Goal: Transaction & Acquisition: Purchase product/service

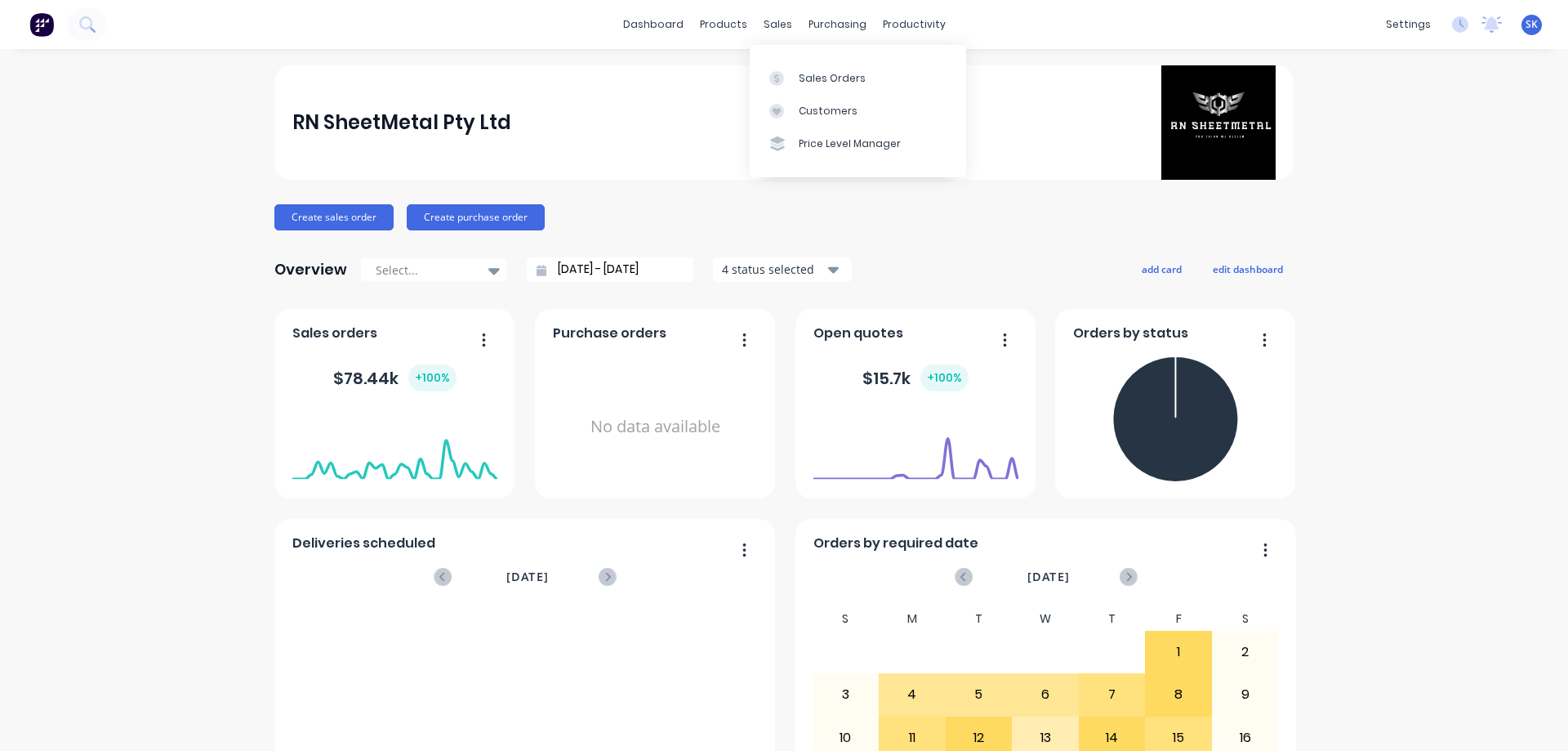
drag, startPoint x: 775, startPoint y: 28, endPoint x: 784, endPoint y: 52, distance: 25.6
click at [775, 28] on div "sales" at bounding box center [778, 24] width 45 height 24
click at [809, 84] on div "Sales Orders" at bounding box center [832, 78] width 67 height 14
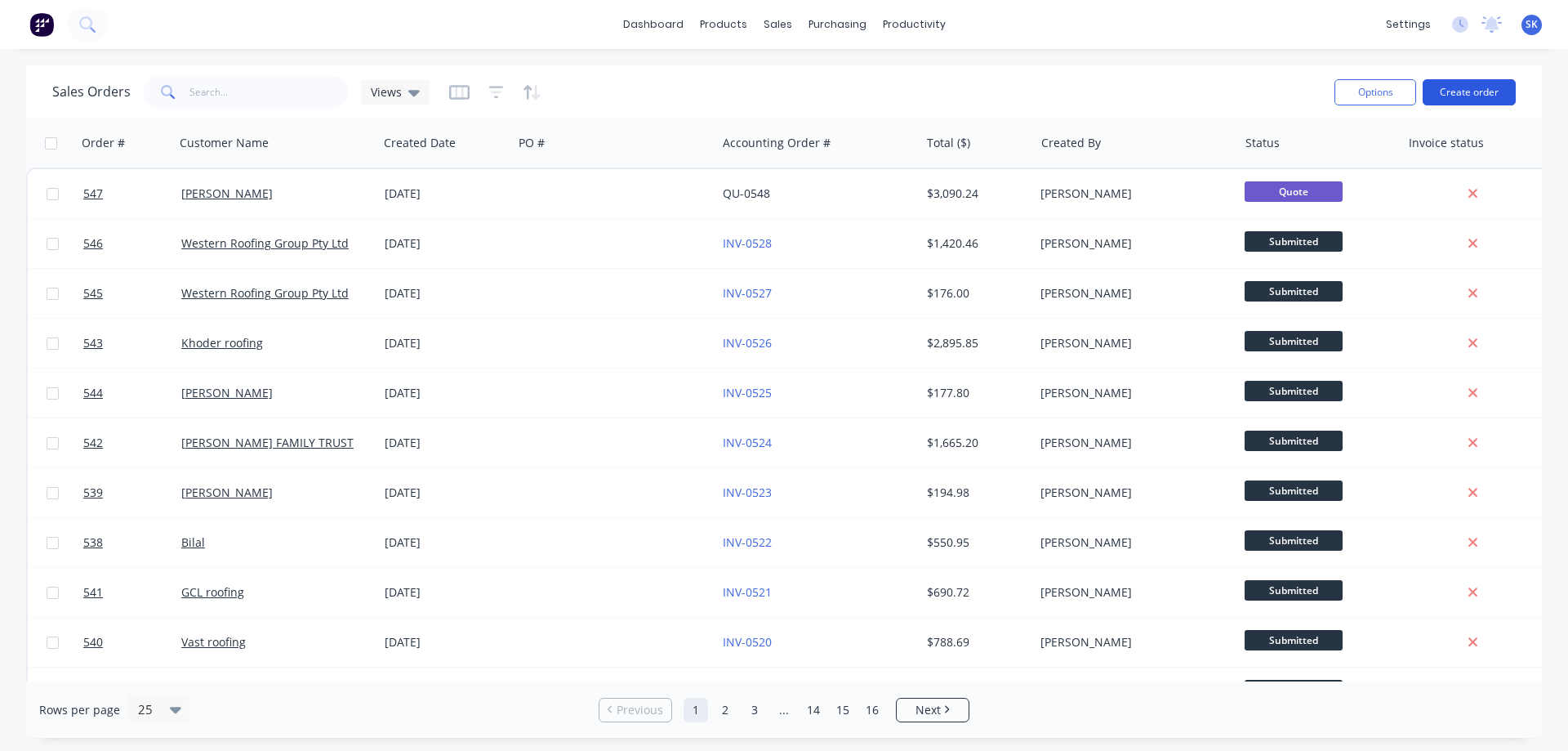
click at [1468, 96] on button "Create order" at bounding box center [1469, 92] width 93 height 26
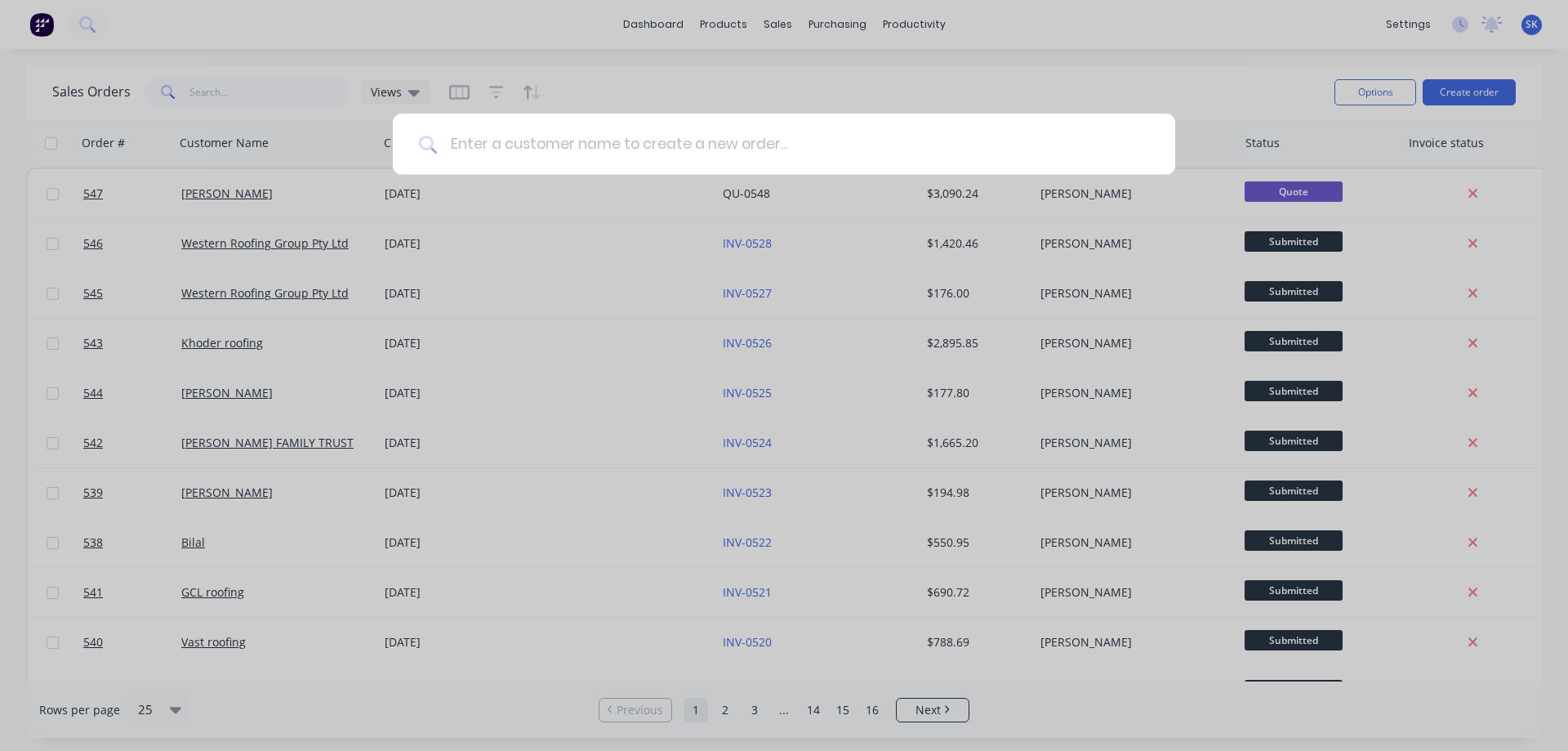
click at [616, 153] on input at bounding box center [792, 144] width 712 height 62
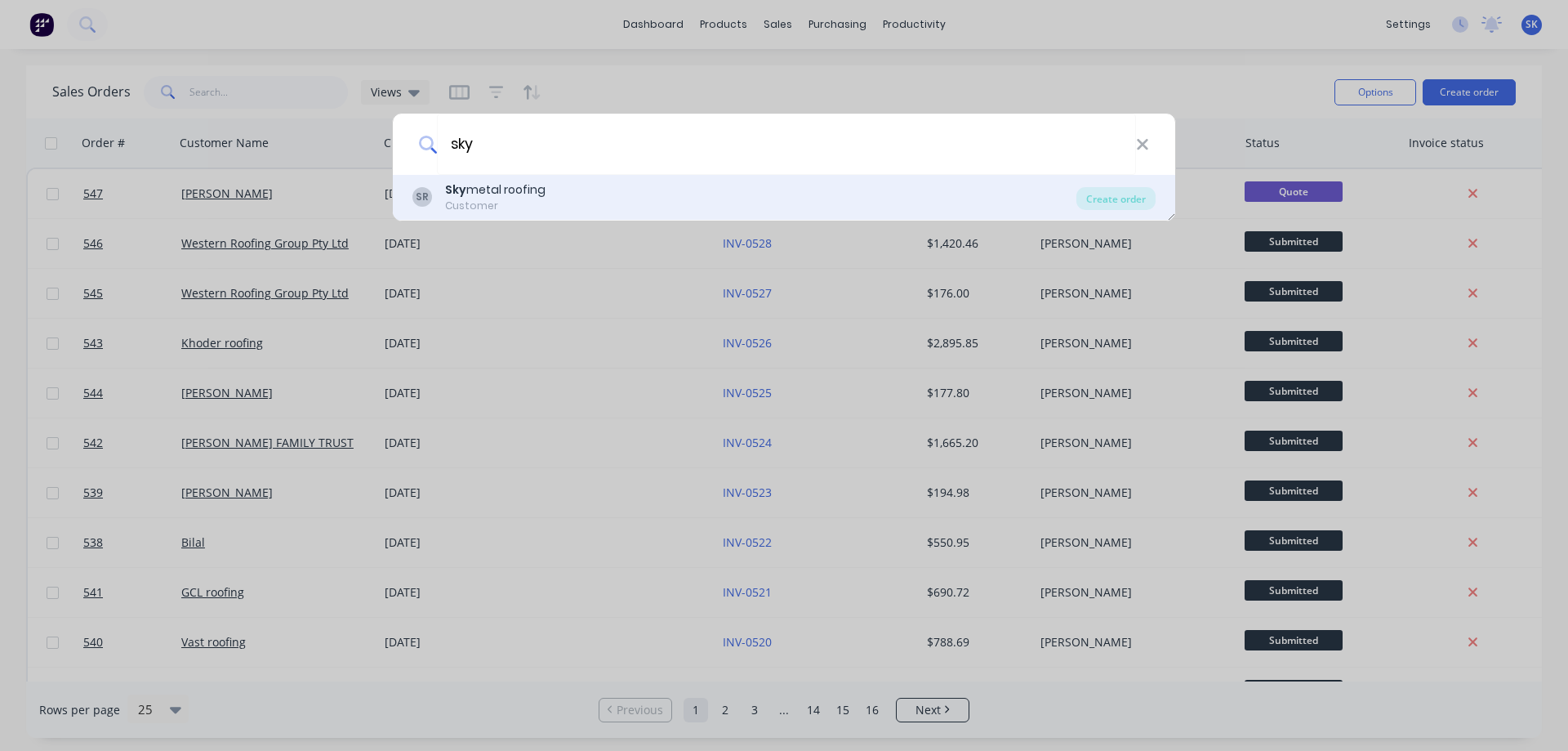
type input "sky"
click at [592, 197] on div "SR Sky metal roofing Customer" at bounding box center [744, 198] width 664 height 32
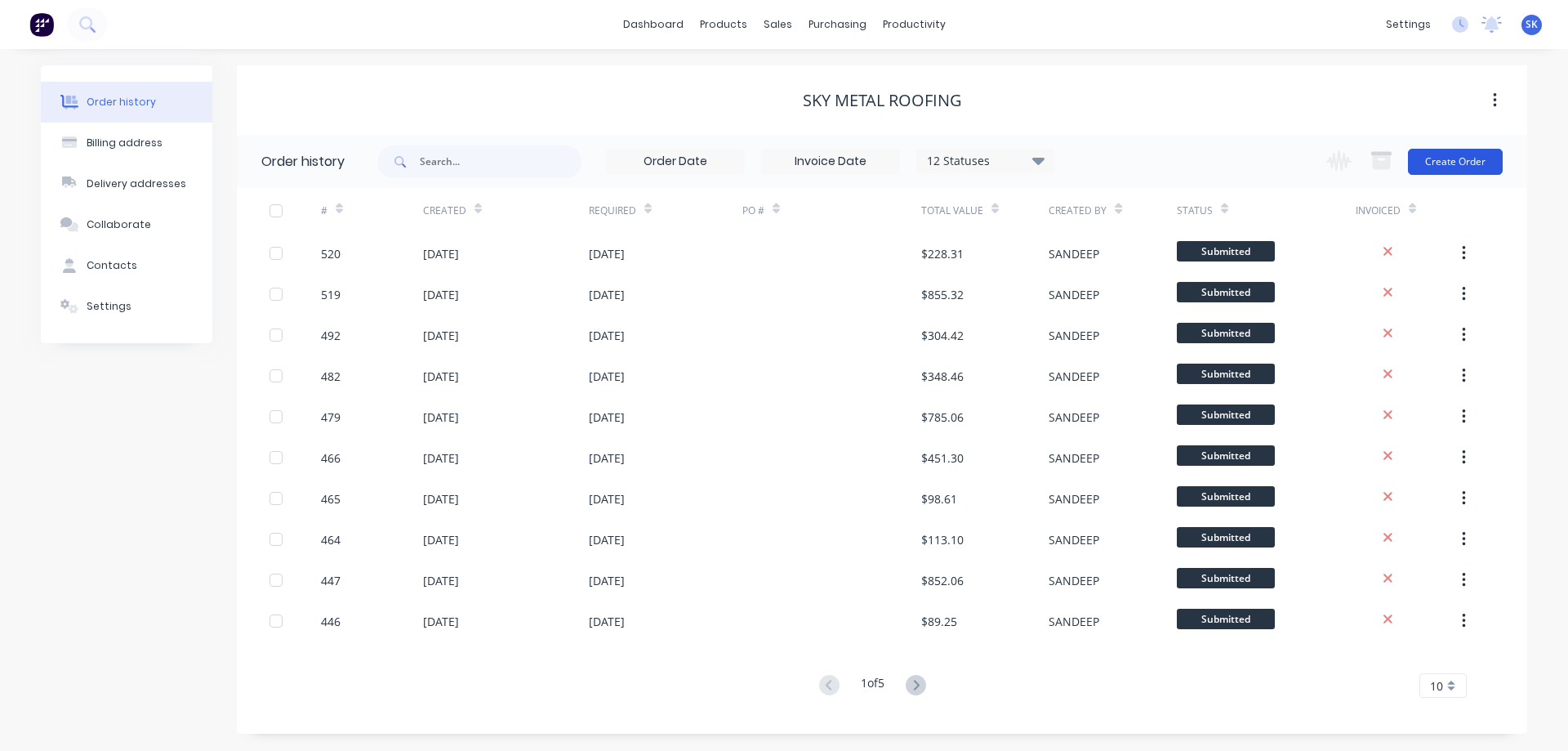
click at [1430, 160] on button "Create Order" at bounding box center [1455, 161] width 95 height 26
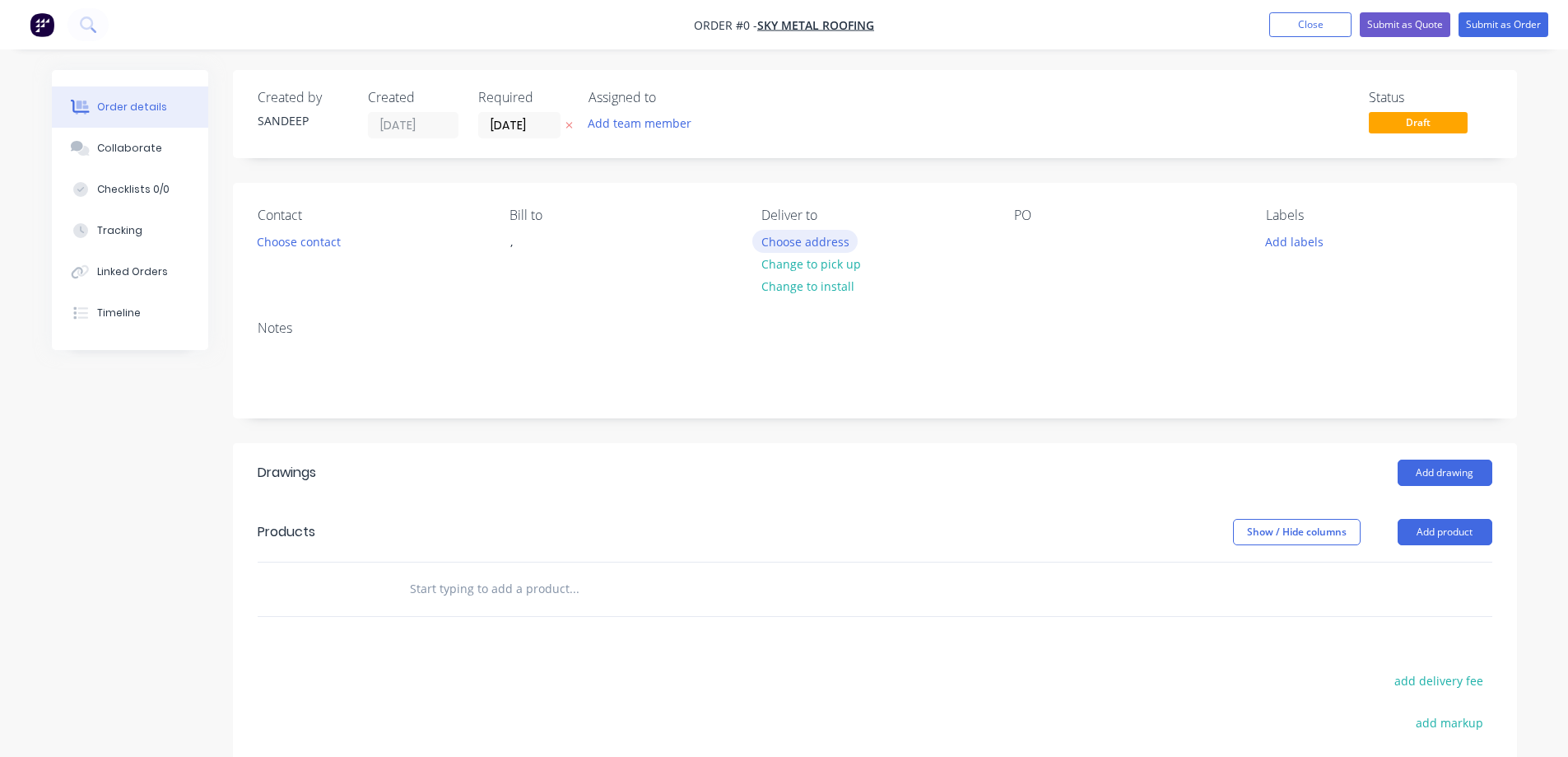
click at [809, 244] on button "Choose address" at bounding box center [805, 241] width 106 height 22
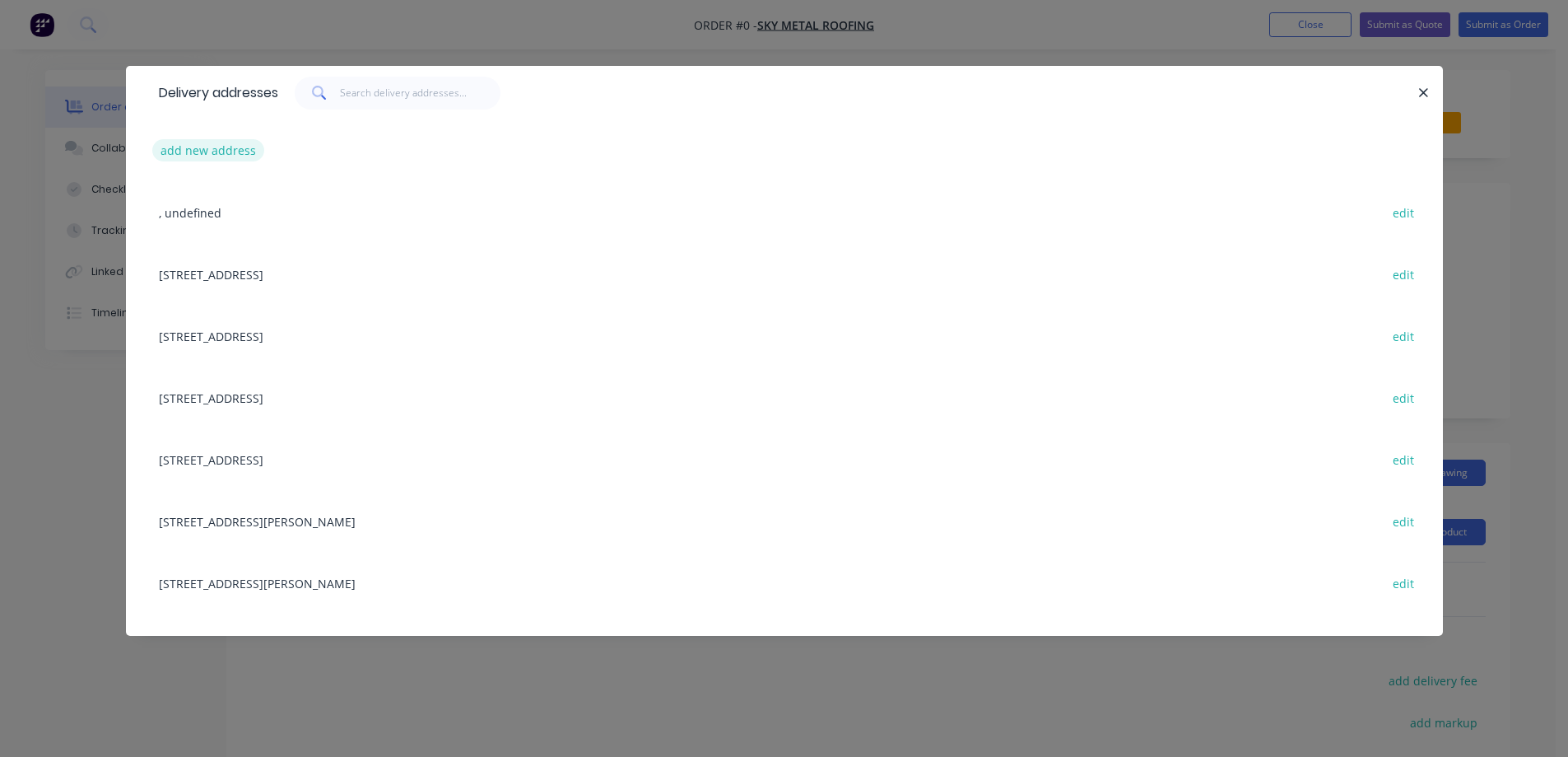
click at [213, 146] on button "add new address" at bounding box center [209, 150] width 112 height 22
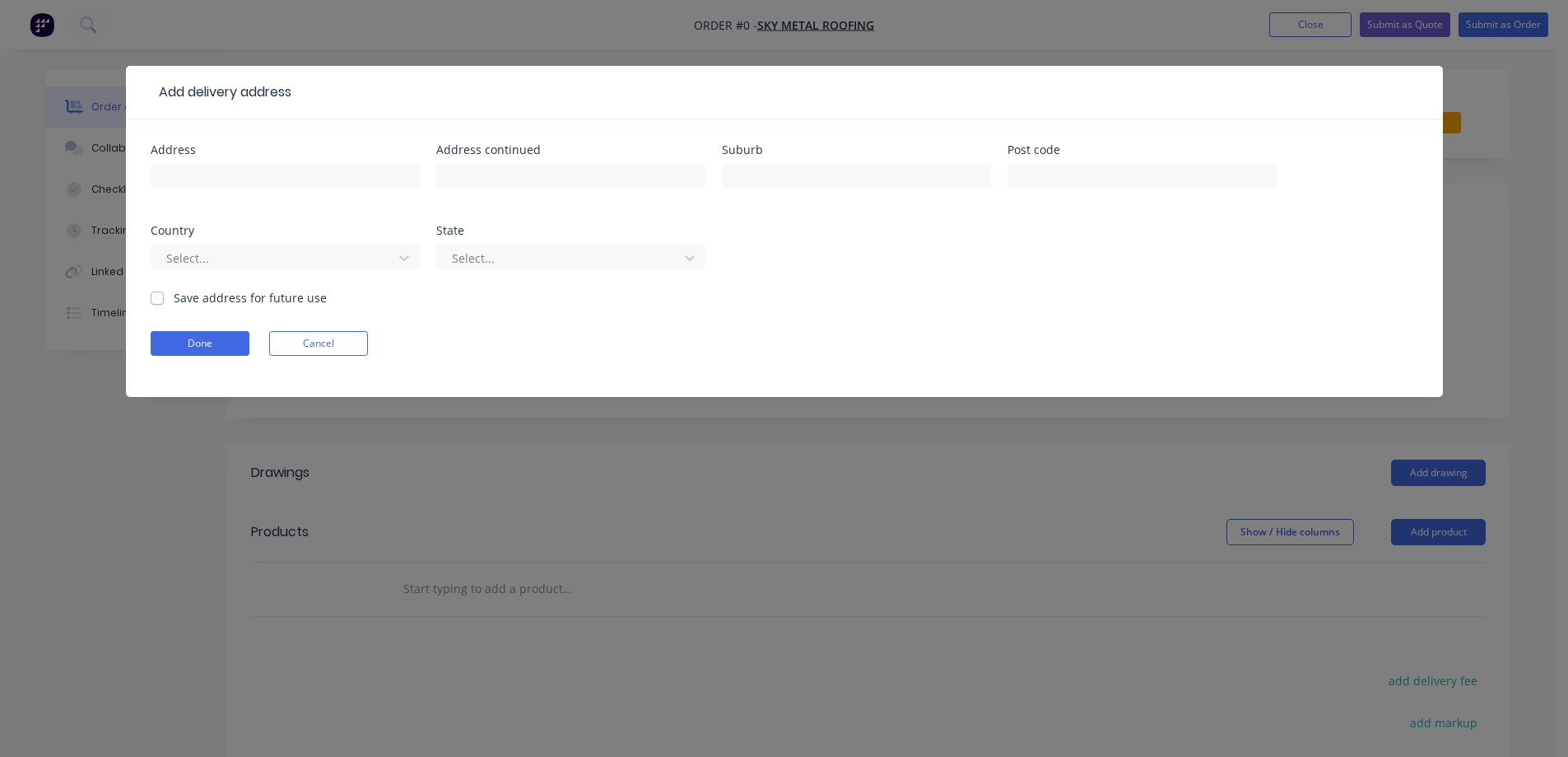
click at [306, 154] on div "Address" at bounding box center [285, 150] width 269 height 12
drag, startPoint x: 296, startPoint y: 180, endPoint x: 288, endPoint y: 164, distance: 17.9
click at [296, 180] on input "text" at bounding box center [285, 175] width 269 height 25
paste input "812 Rainbow St"
type input "812 Rainbow St"
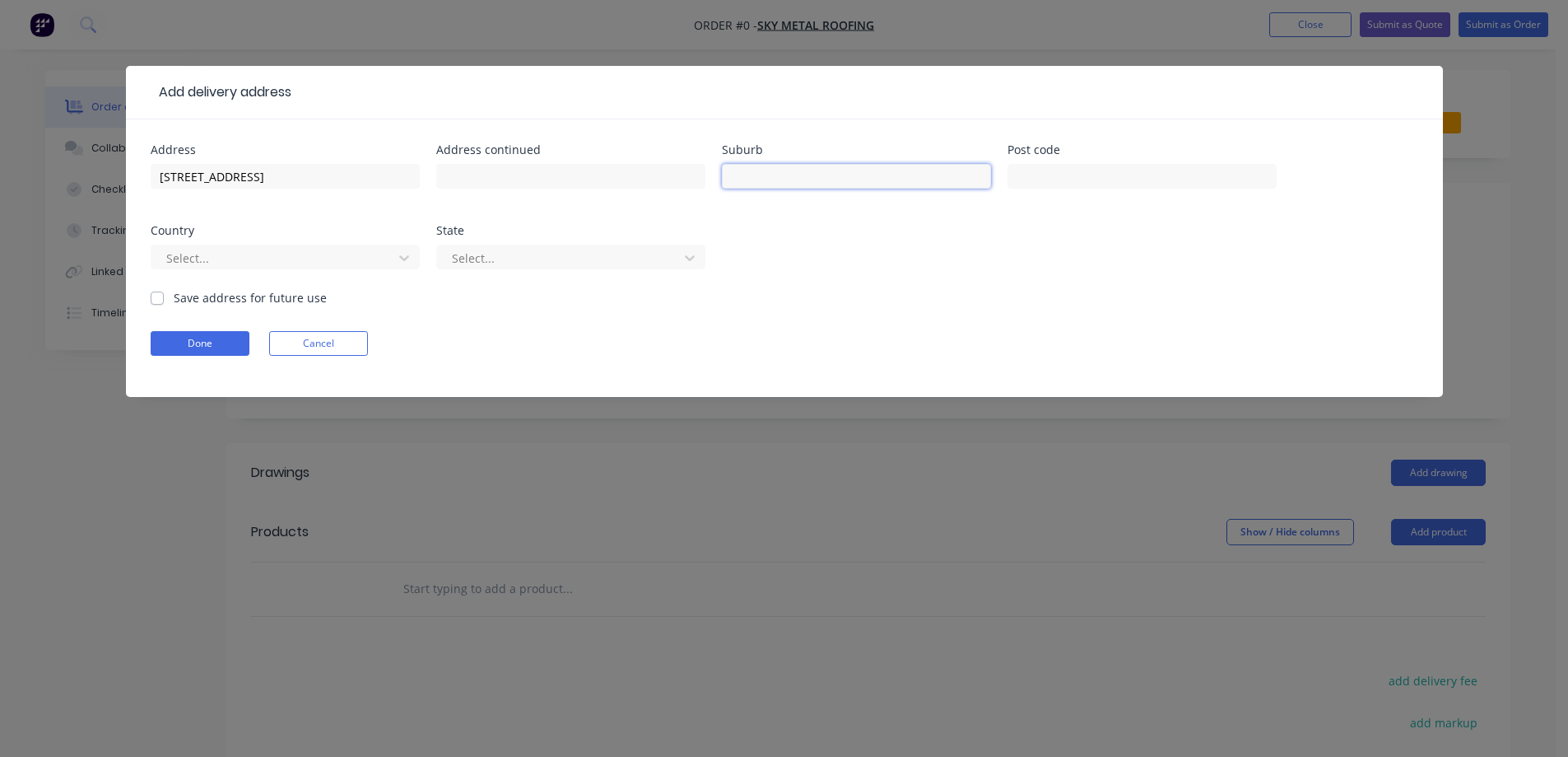
click at [784, 164] on input "text" at bounding box center [856, 175] width 269 height 25
paste input "WOLLERT"
type input "WOLLERT"
click at [1115, 174] on input "text" at bounding box center [1142, 175] width 269 height 25
paste input "3750"
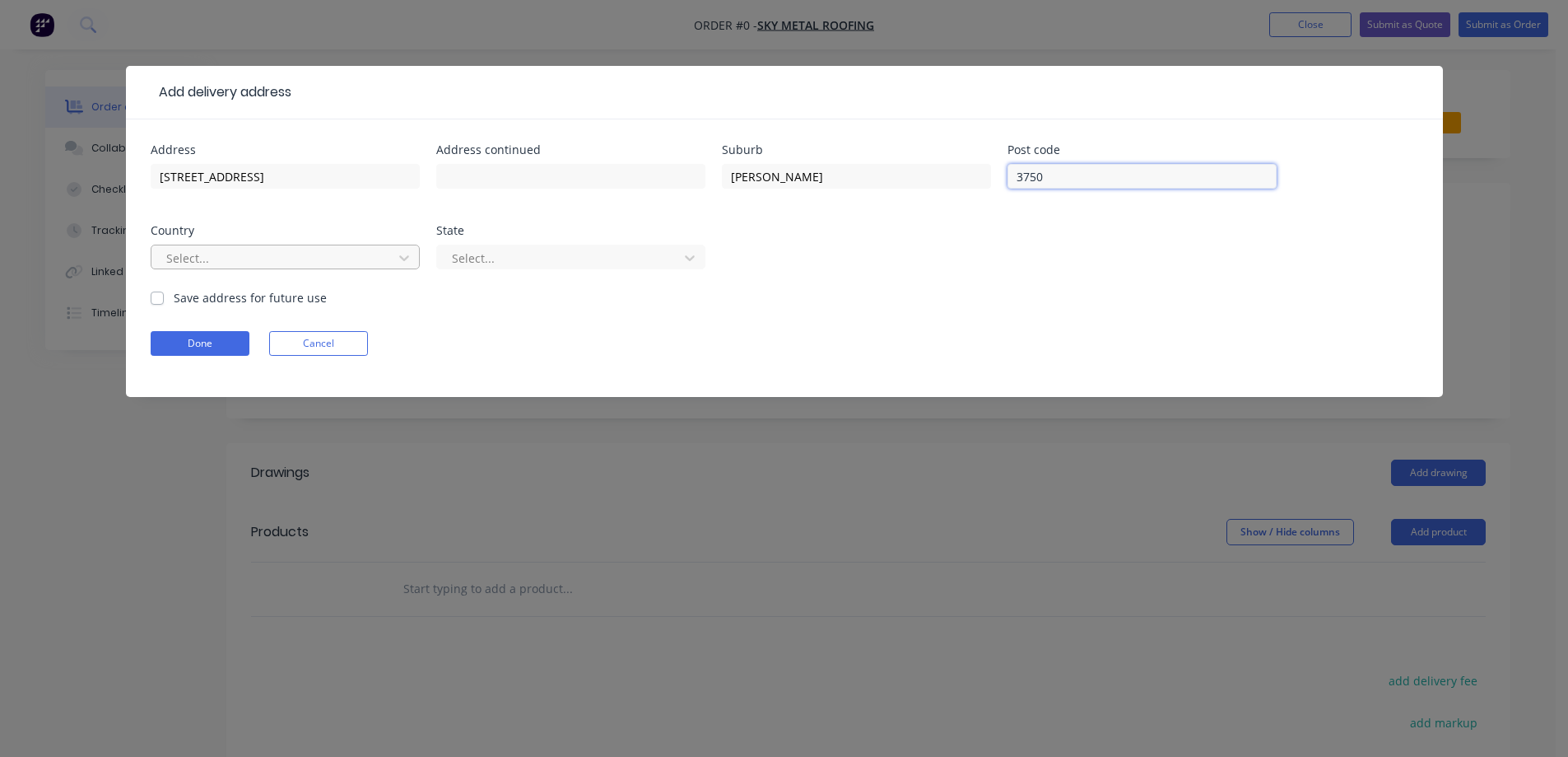
type input "3750"
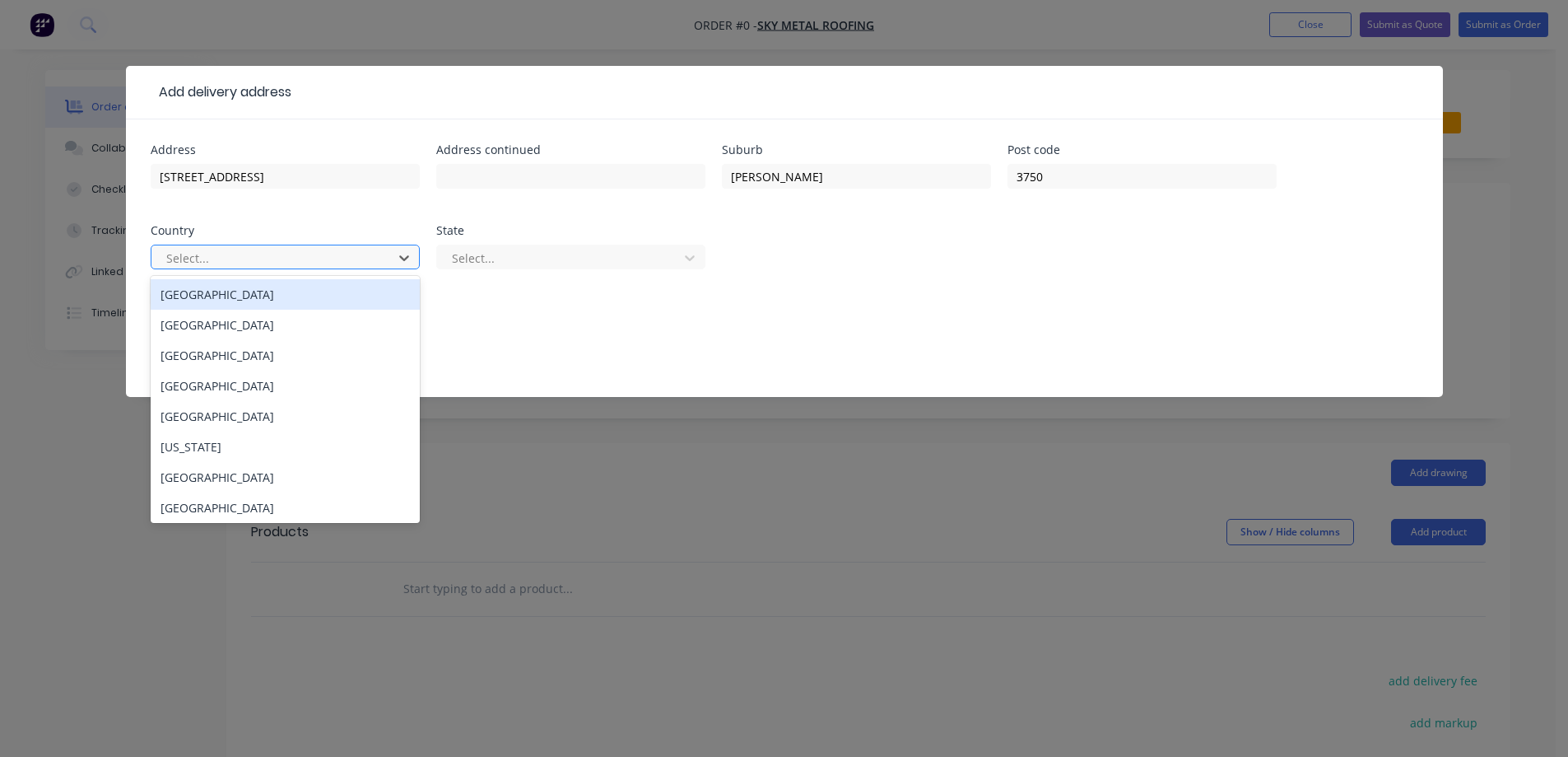
click at [274, 253] on div at bounding box center [274, 258] width 220 height 20
click at [296, 295] on div "Australia" at bounding box center [285, 295] width 269 height 31
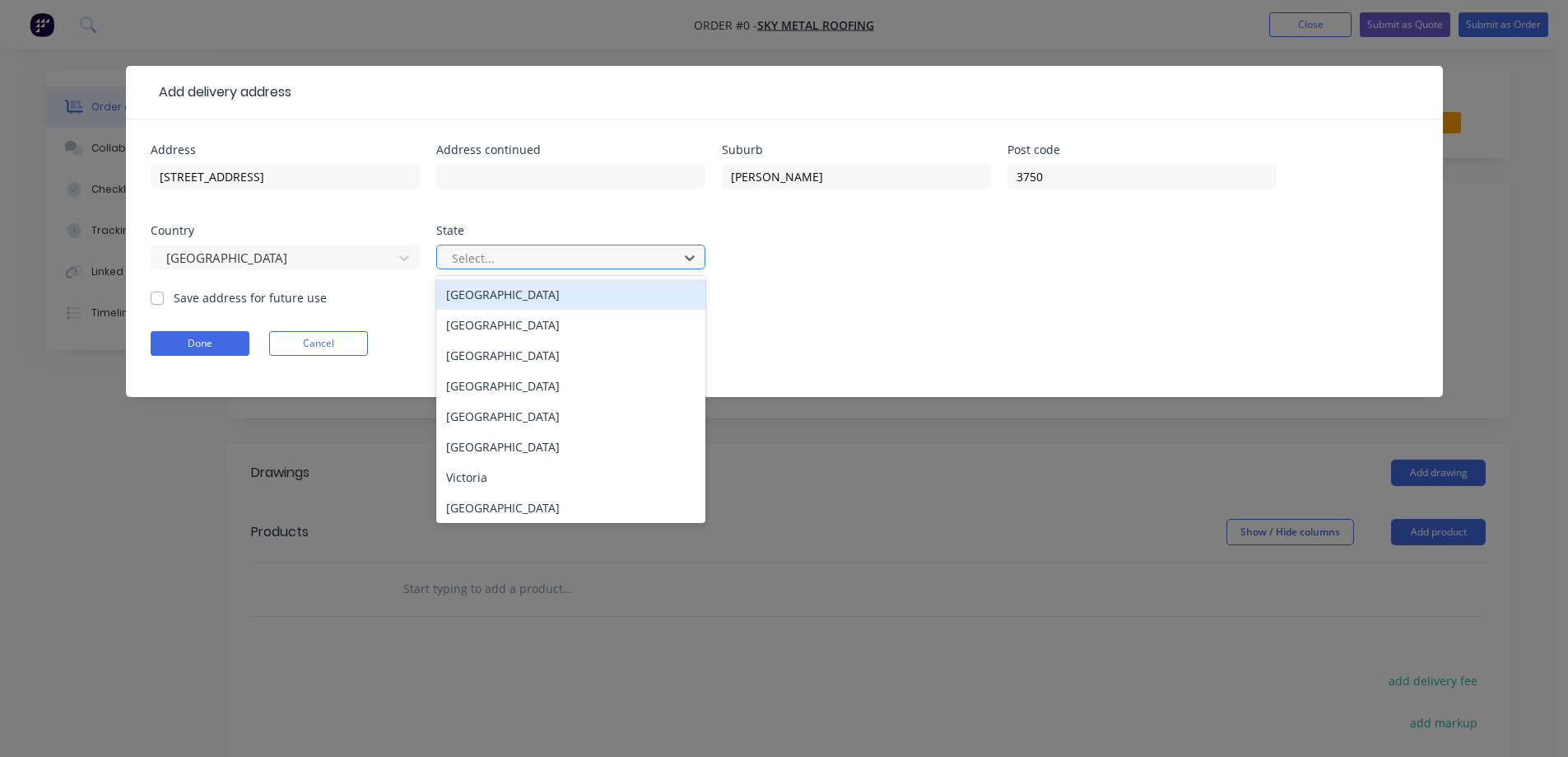
click at [523, 255] on div at bounding box center [560, 258] width 220 height 20
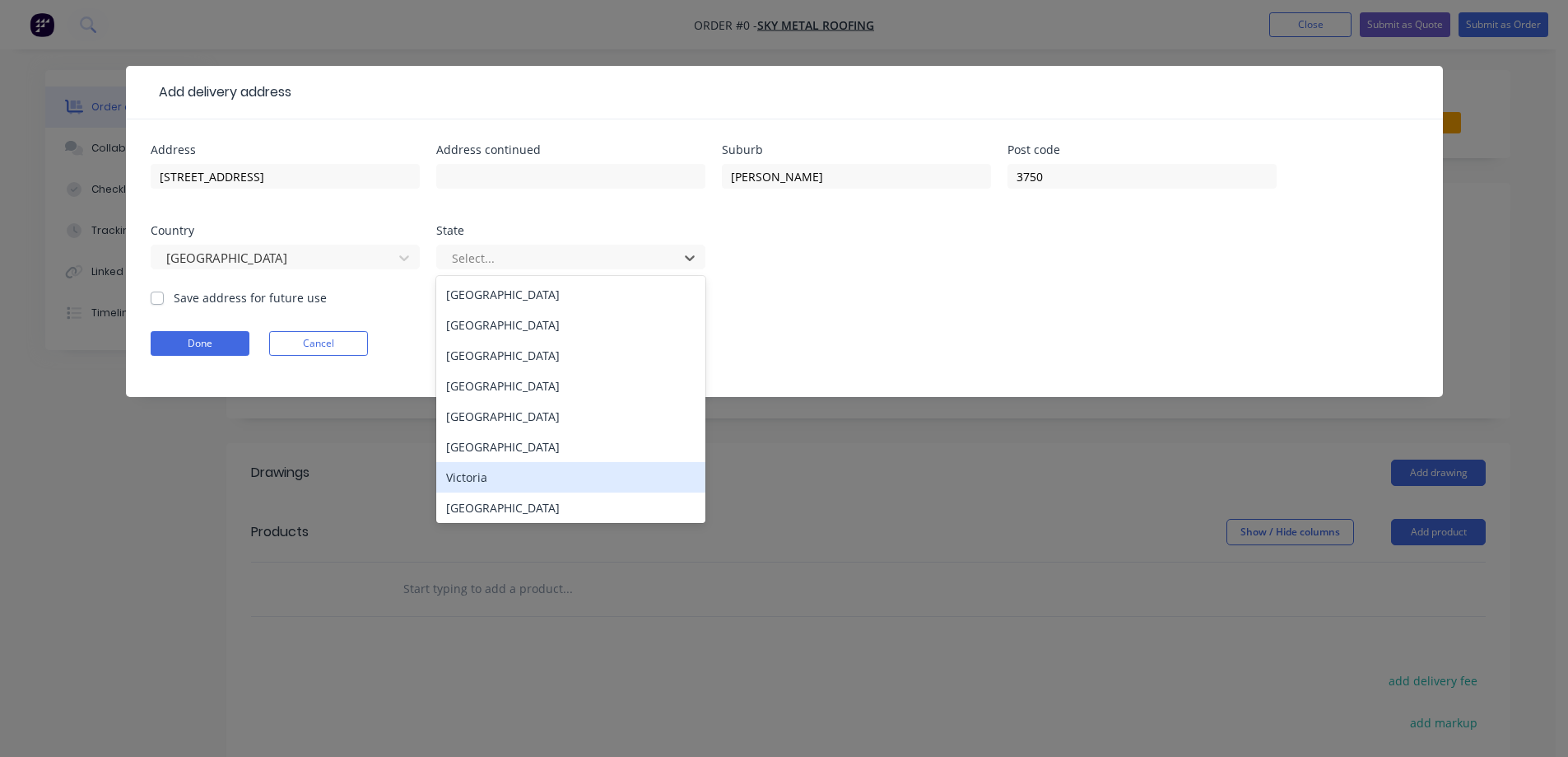
click at [522, 472] on div "Victoria" at bounding box center [571, 478] width 269 height 31
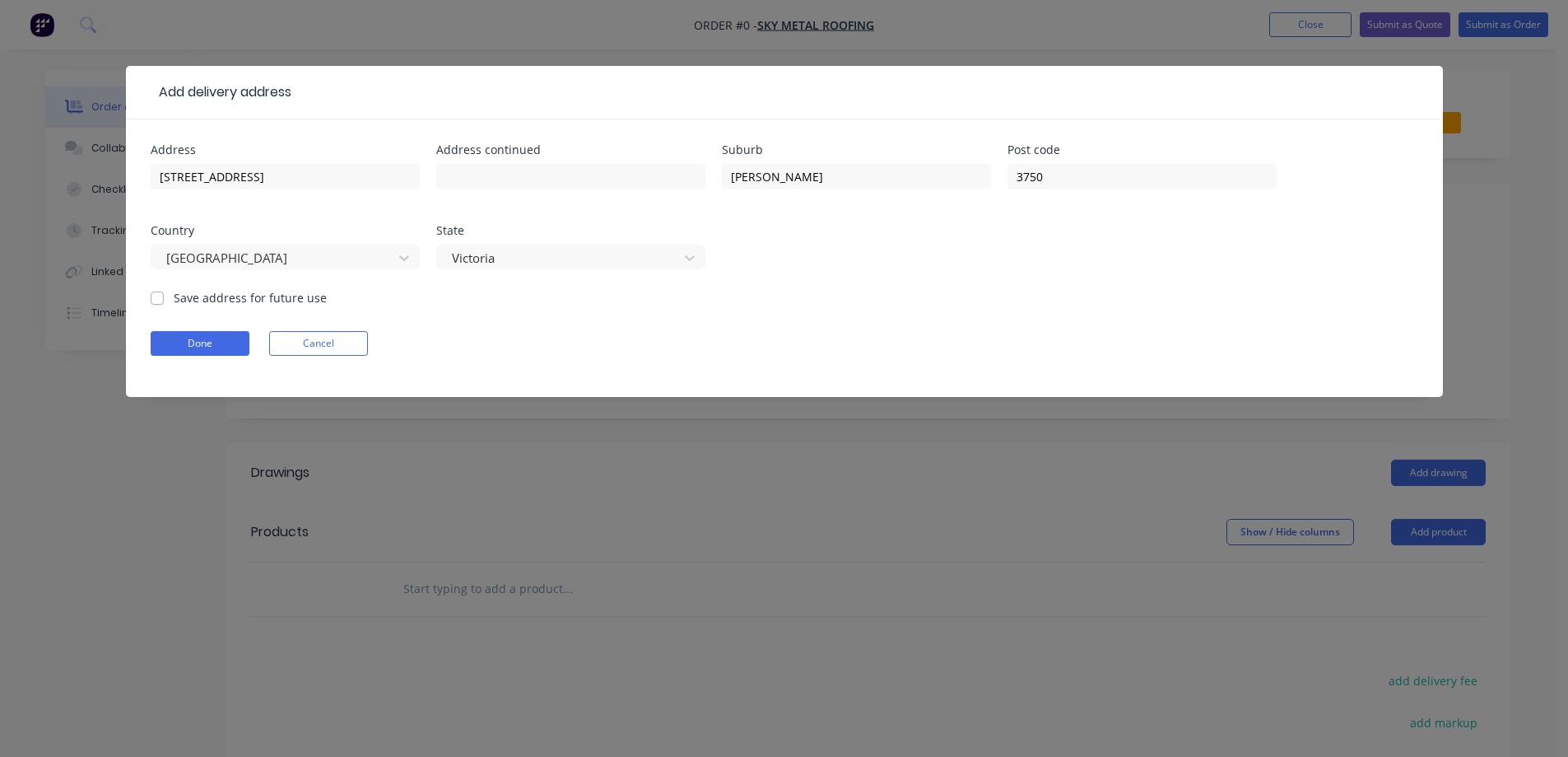
click at [238, 297] on label "Save address for future use" at bounding box center [250, 297] width 153 height 17
click at [163, 297] on input "Save address for future use" at bounding box center [157, 296] width 13 height 15
checkbox input "true"
click at [222, 334] on button "Done" at bounding box center [200, 343] width 99 height 25
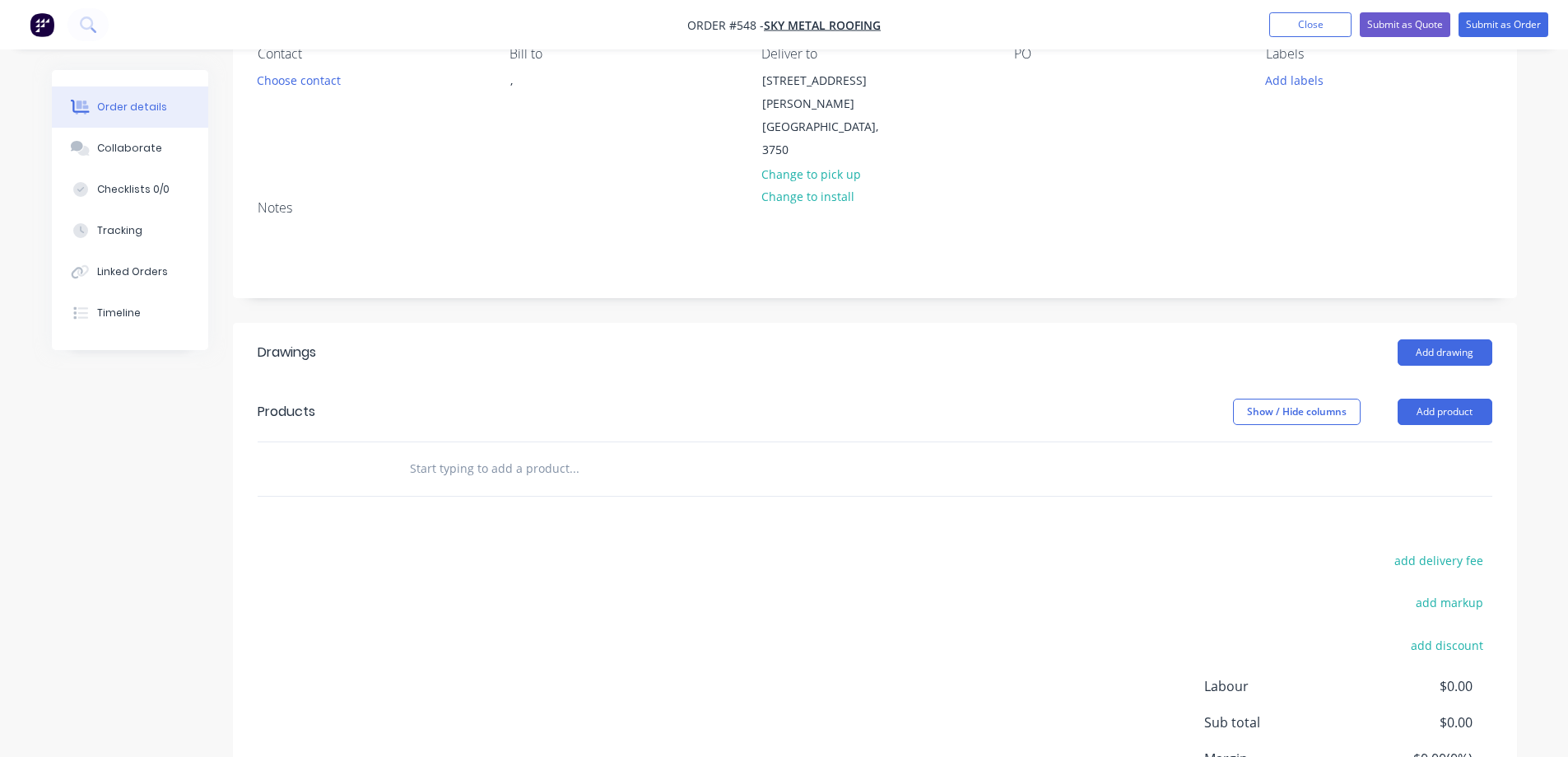
scroll to position [164, 0]
click at [488, 449] on input "text" at bounding box center [574, 465] width 329 height 33
type input "r"
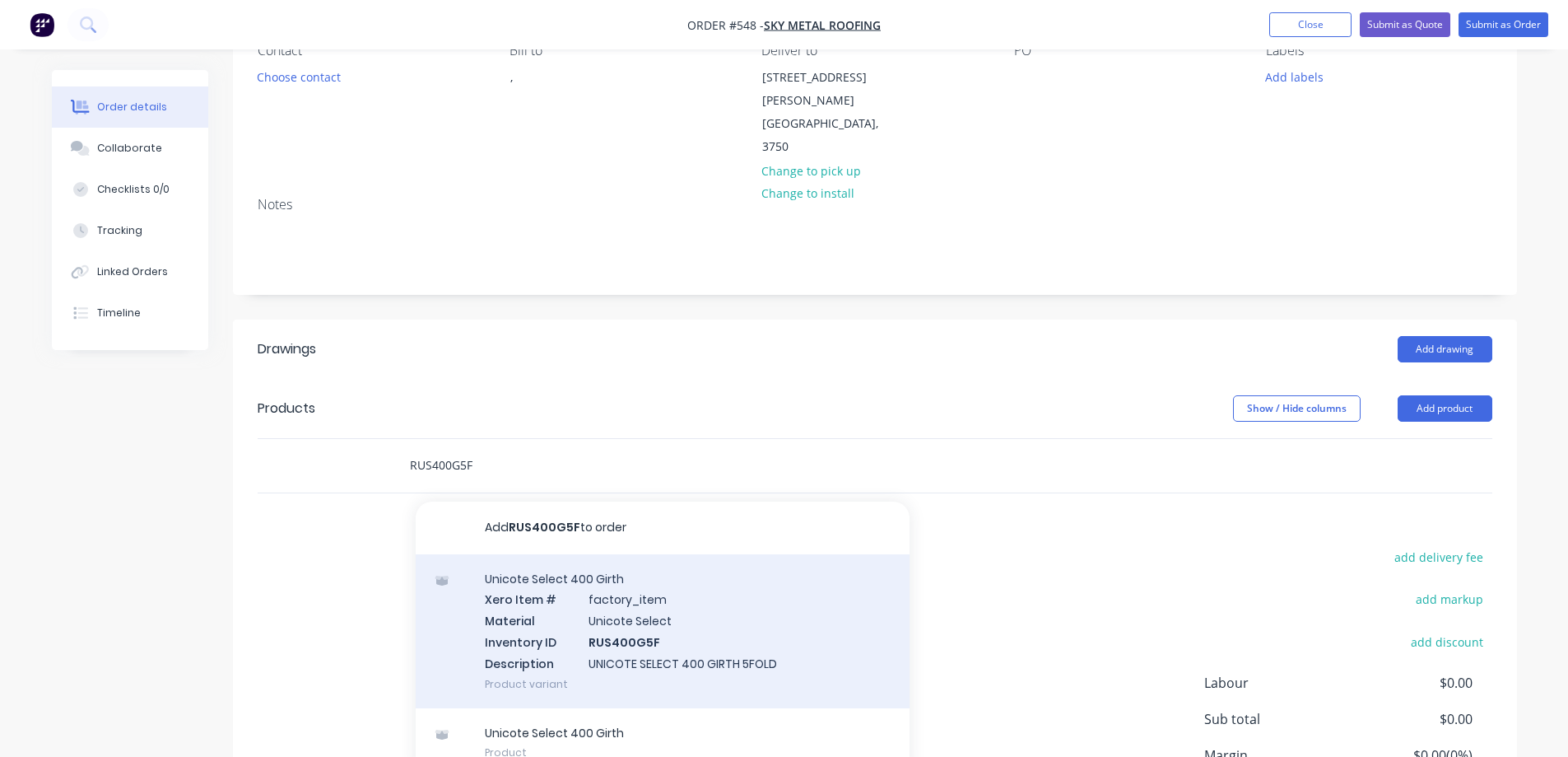
type input "RUS400G5F"
click at [564, 569] on div "Unicote Select 400 Girth Xero Item # factory_item Material Unicote Select Inven…" at bounding box center [662, 631] width 494 height 154
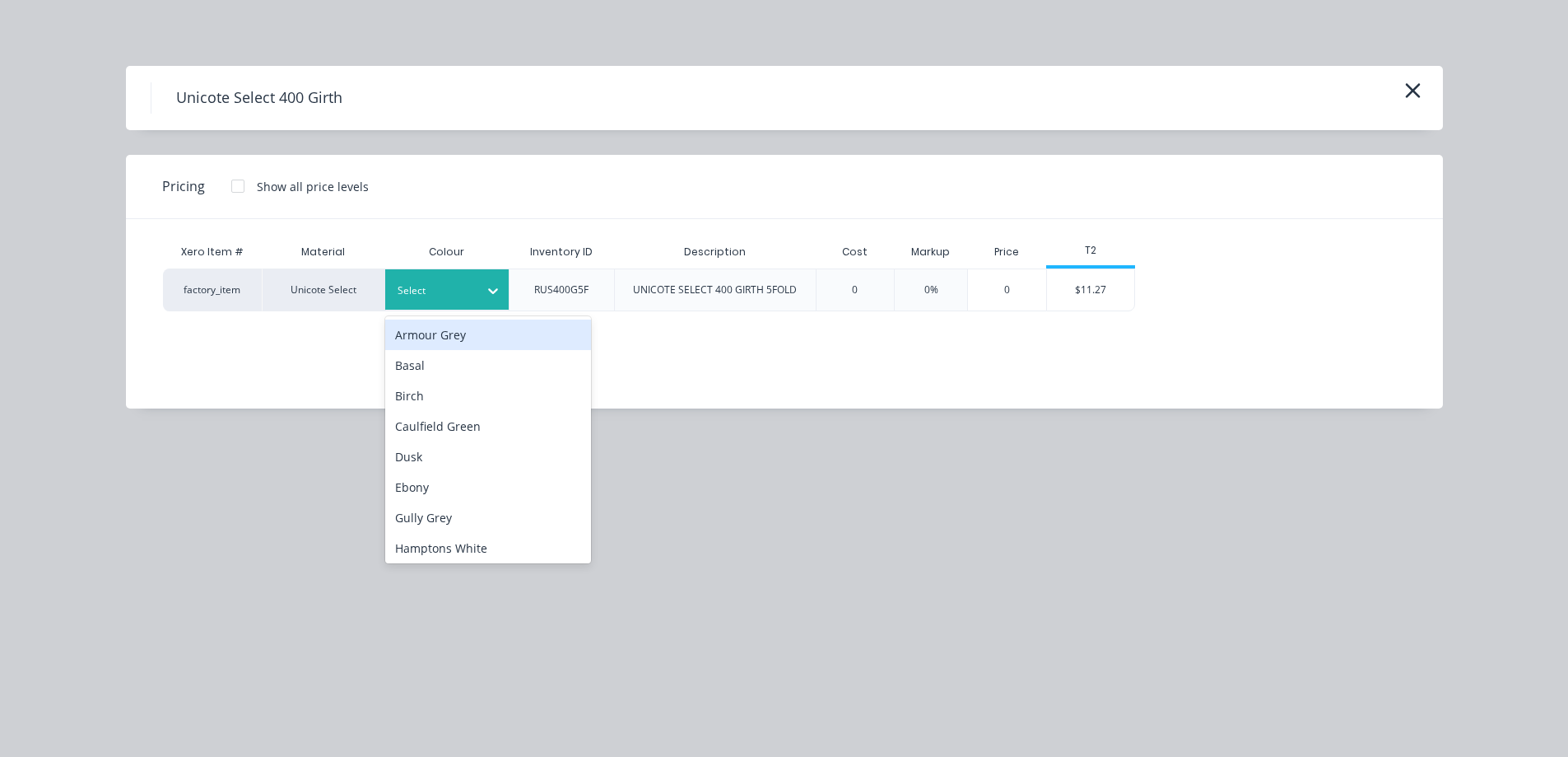
click at [455, 295] on div at bounding box center [434, 290] width 74 height 18
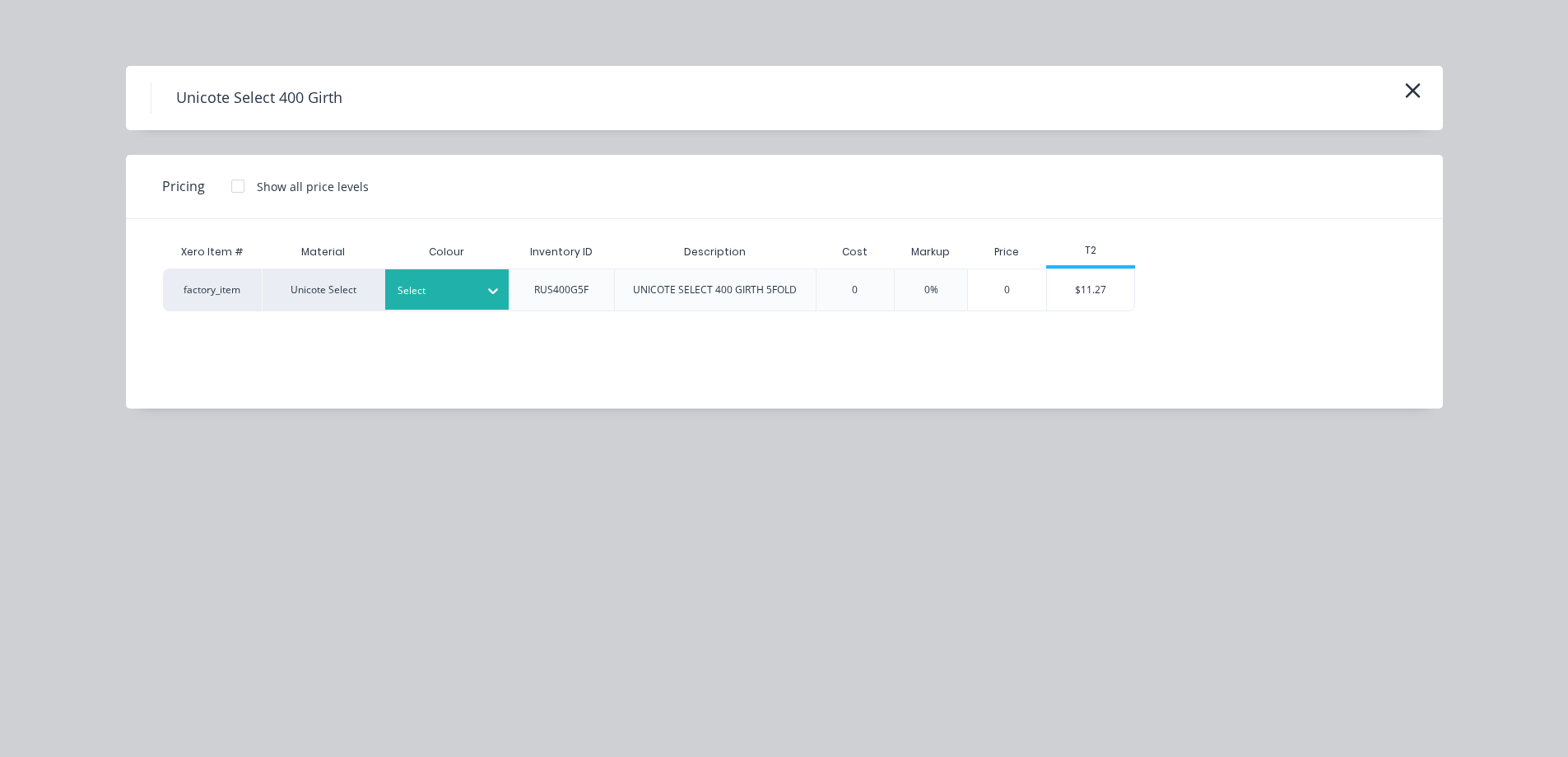
click at [446, 286] on div at bounding box center [434, 290] width 74 height 18
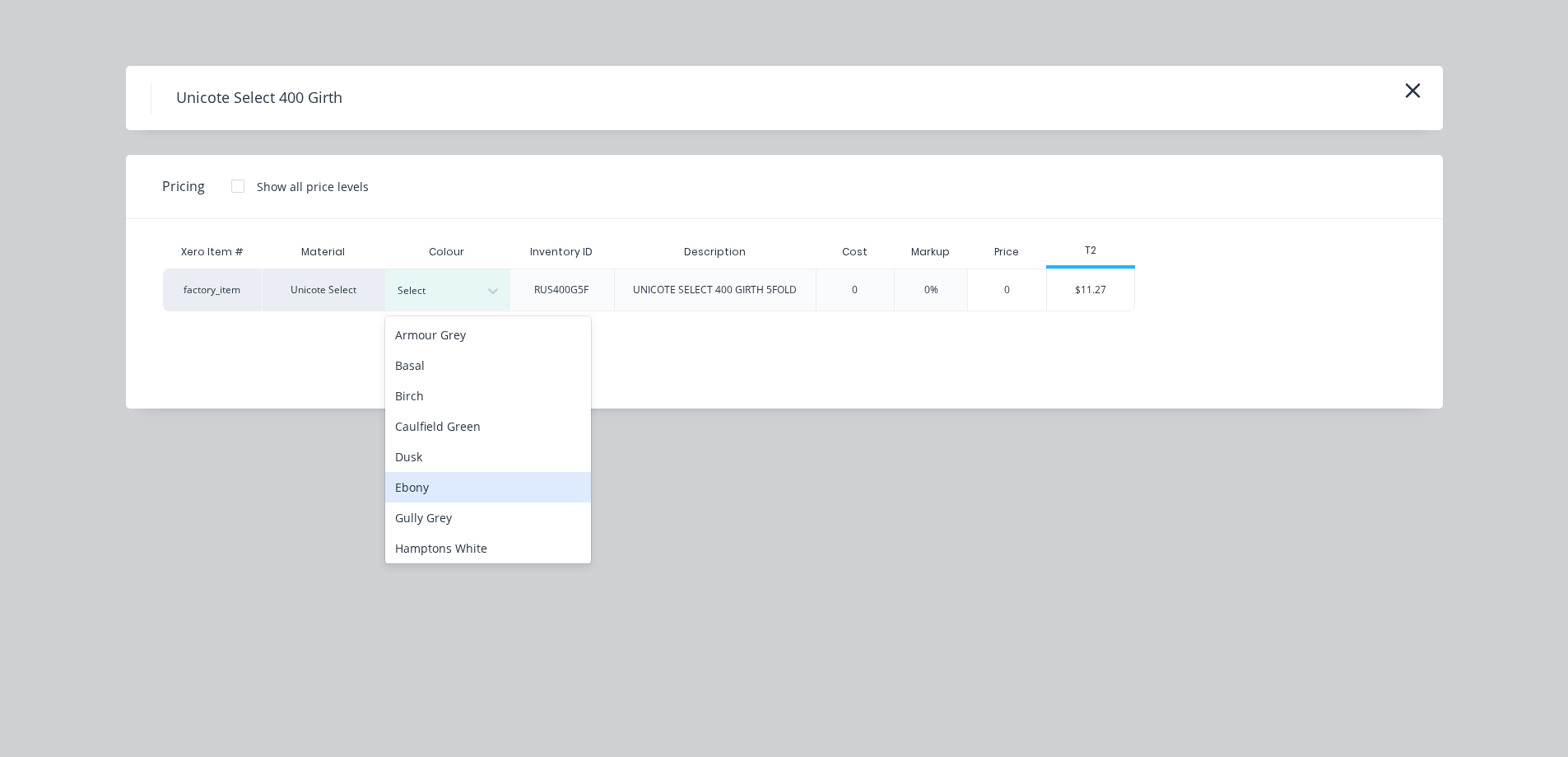
scroll to position [247, 0]
click at [461, 478] on div "Monolith" at bounding box center [489, 484] width 206 height 31
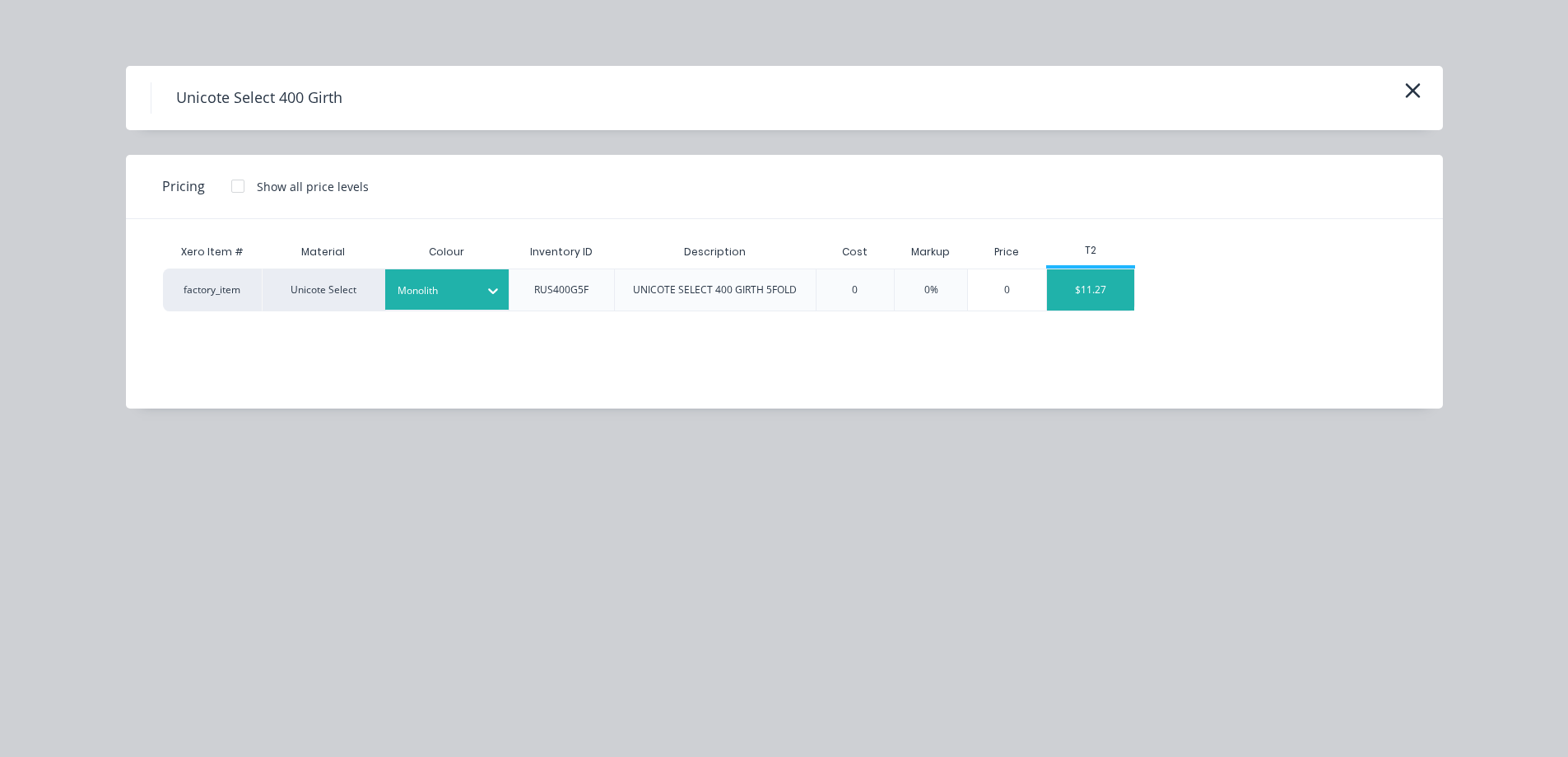
click at [1064, 297] on div "$11.27" at bounding box center [1090, 290] width 88 height 41
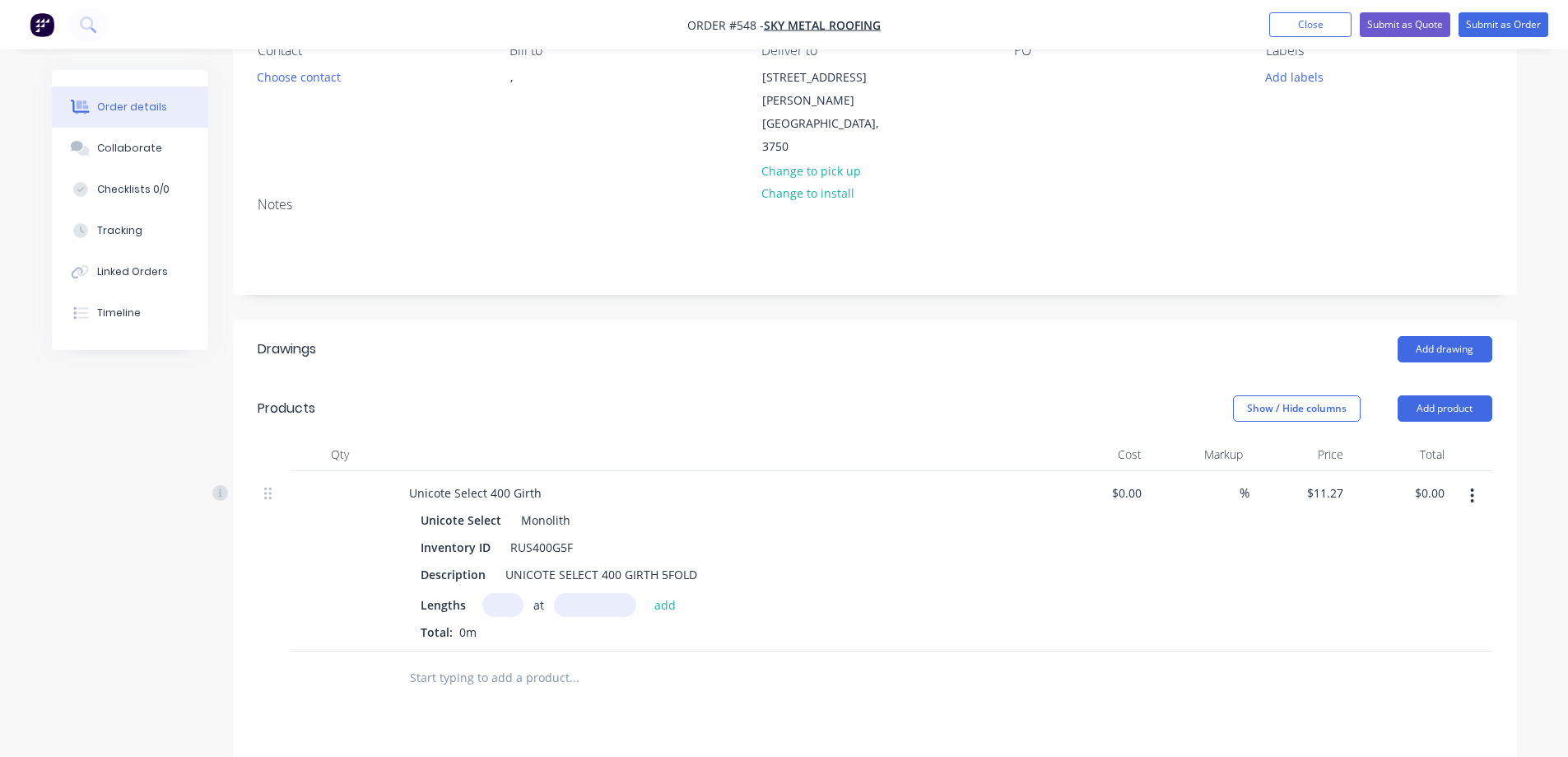
click at [506, 593] on input "text" at bounding box center [503, 605] width 41 height 24
type input "2"
type input "4750mm"
click at [664, 593] on button "add" at bounding box center [665, 604] width 38 height 22
type input "$107.07"
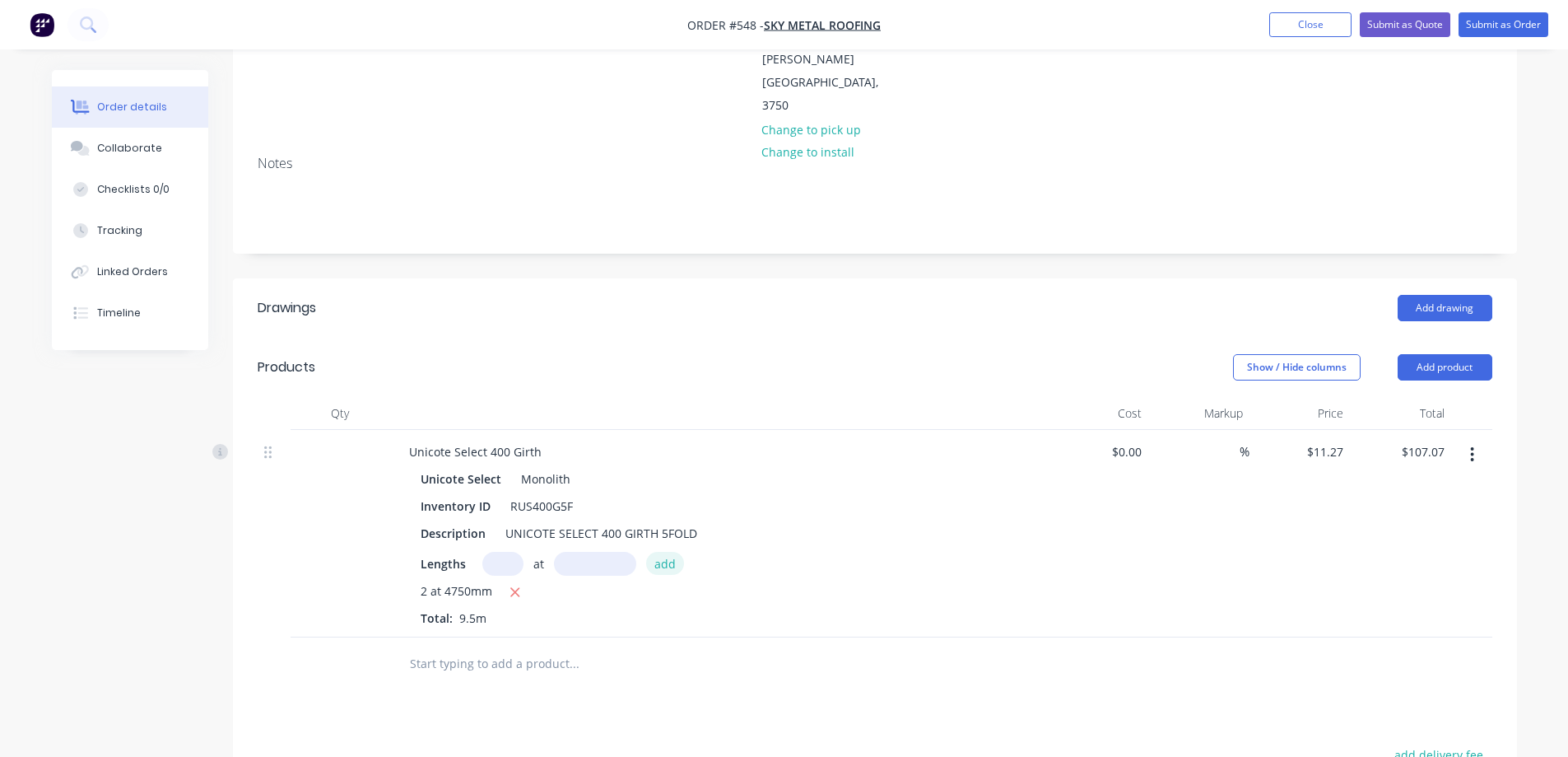
scroll to position [189, 0]
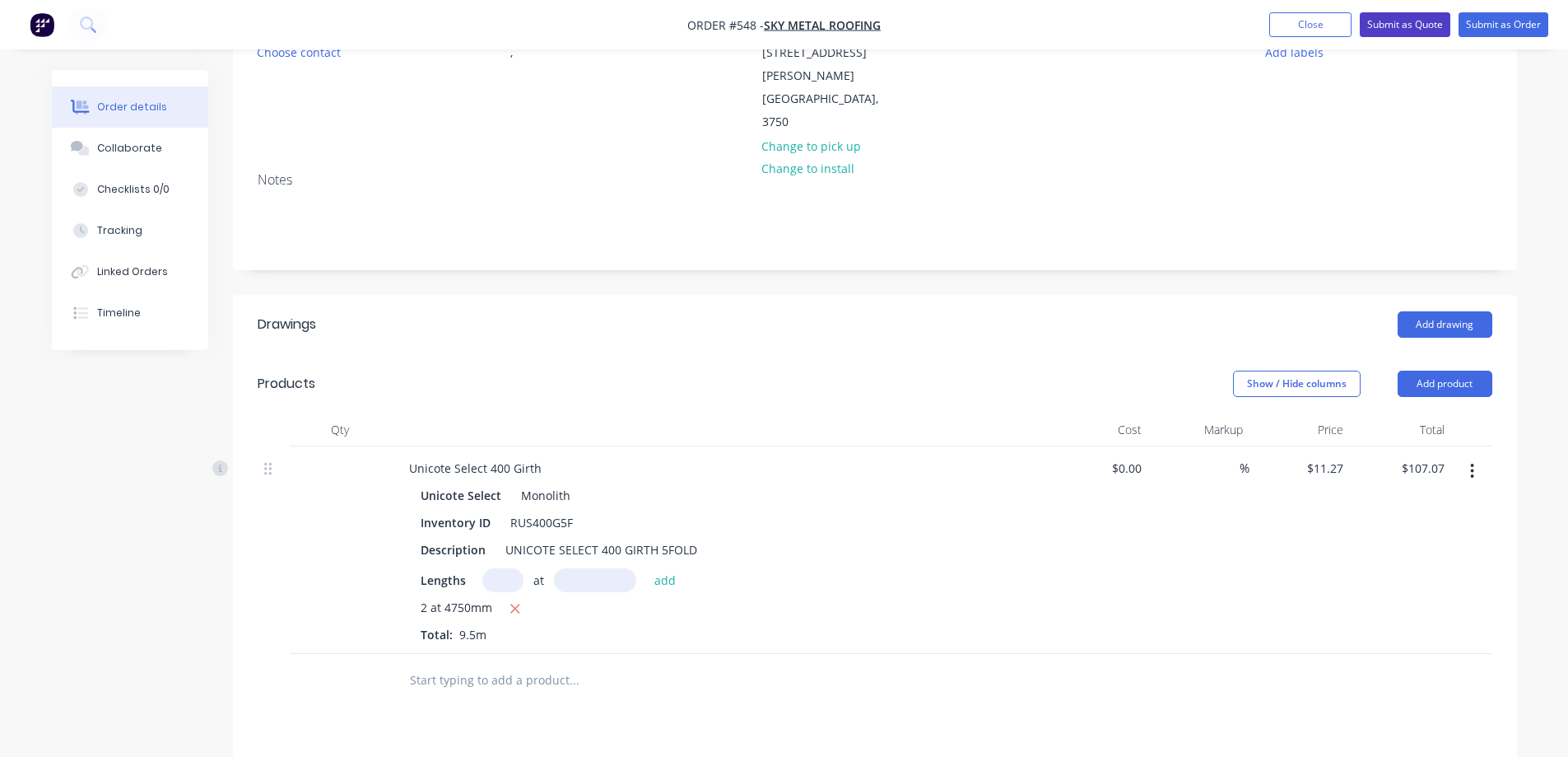
click at [1404, 28] on button "Submit as Quote" at bounding box center [1405, 25] width 90 height 25
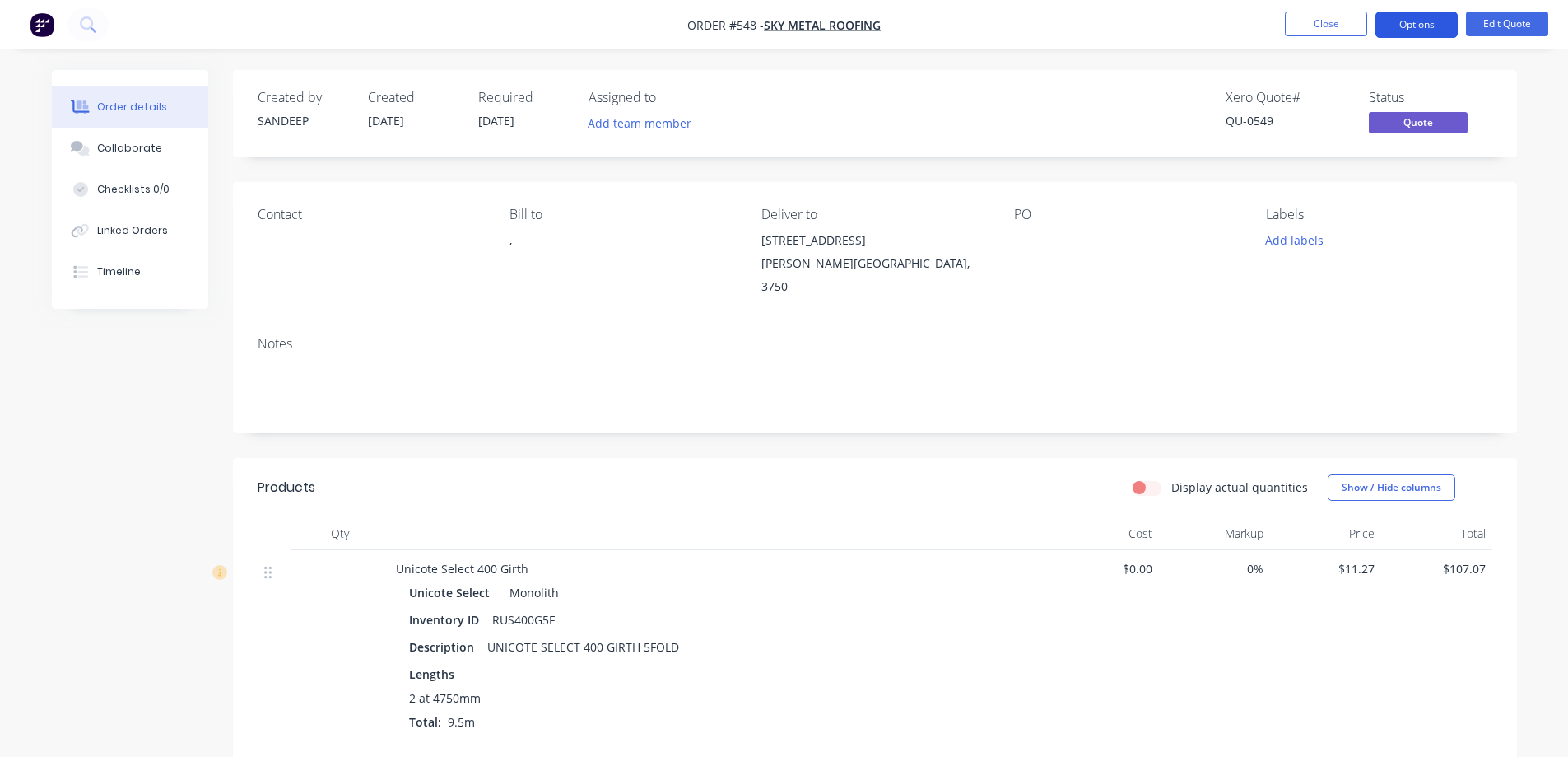
click at [1404, 23] on button "Options" at bounding box center [1416, 25] width 83 height 26
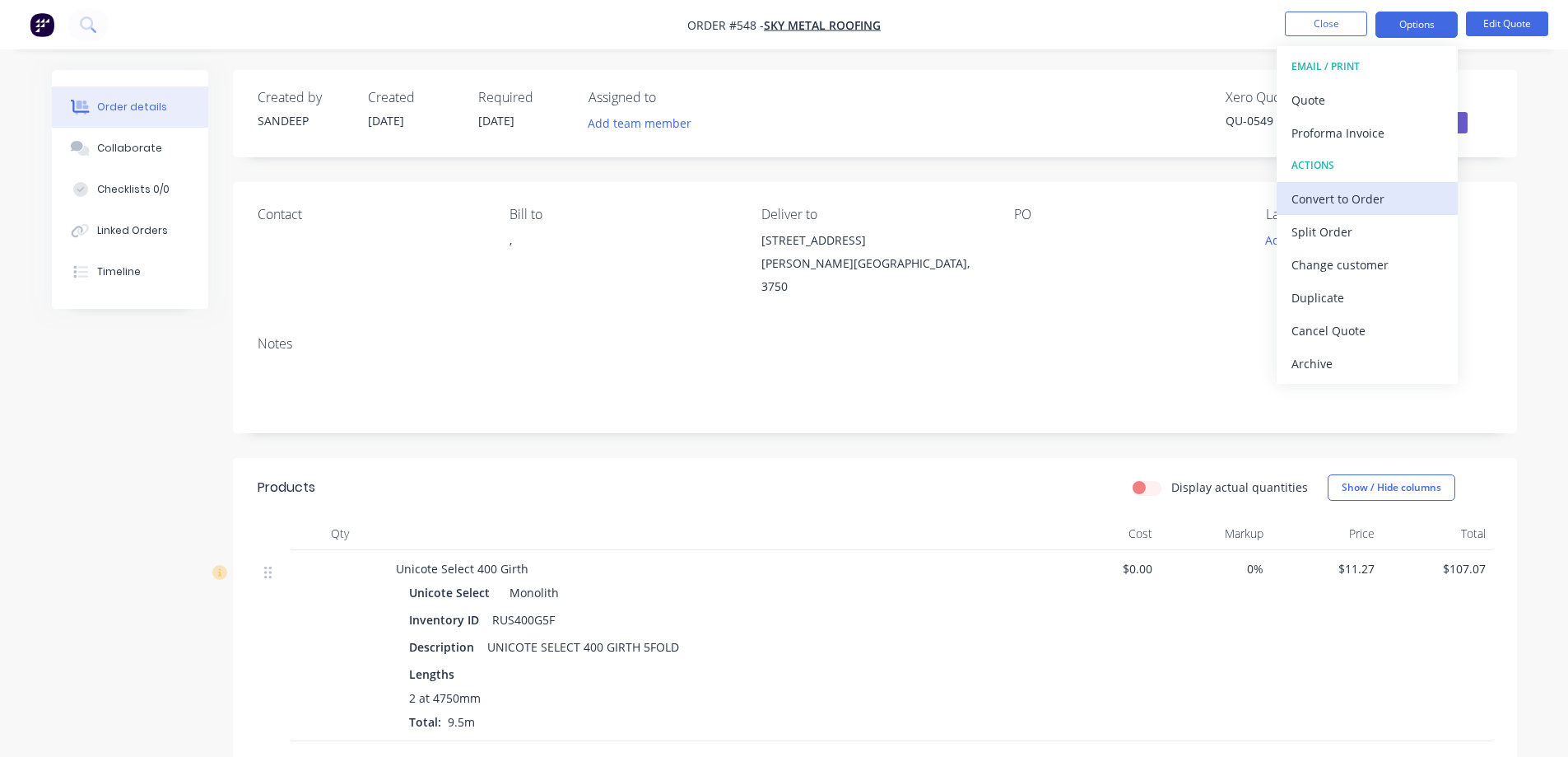
click at [1354, 194] on div "Convert to Order" at bounding box center [1367, 199] width 152 height 24
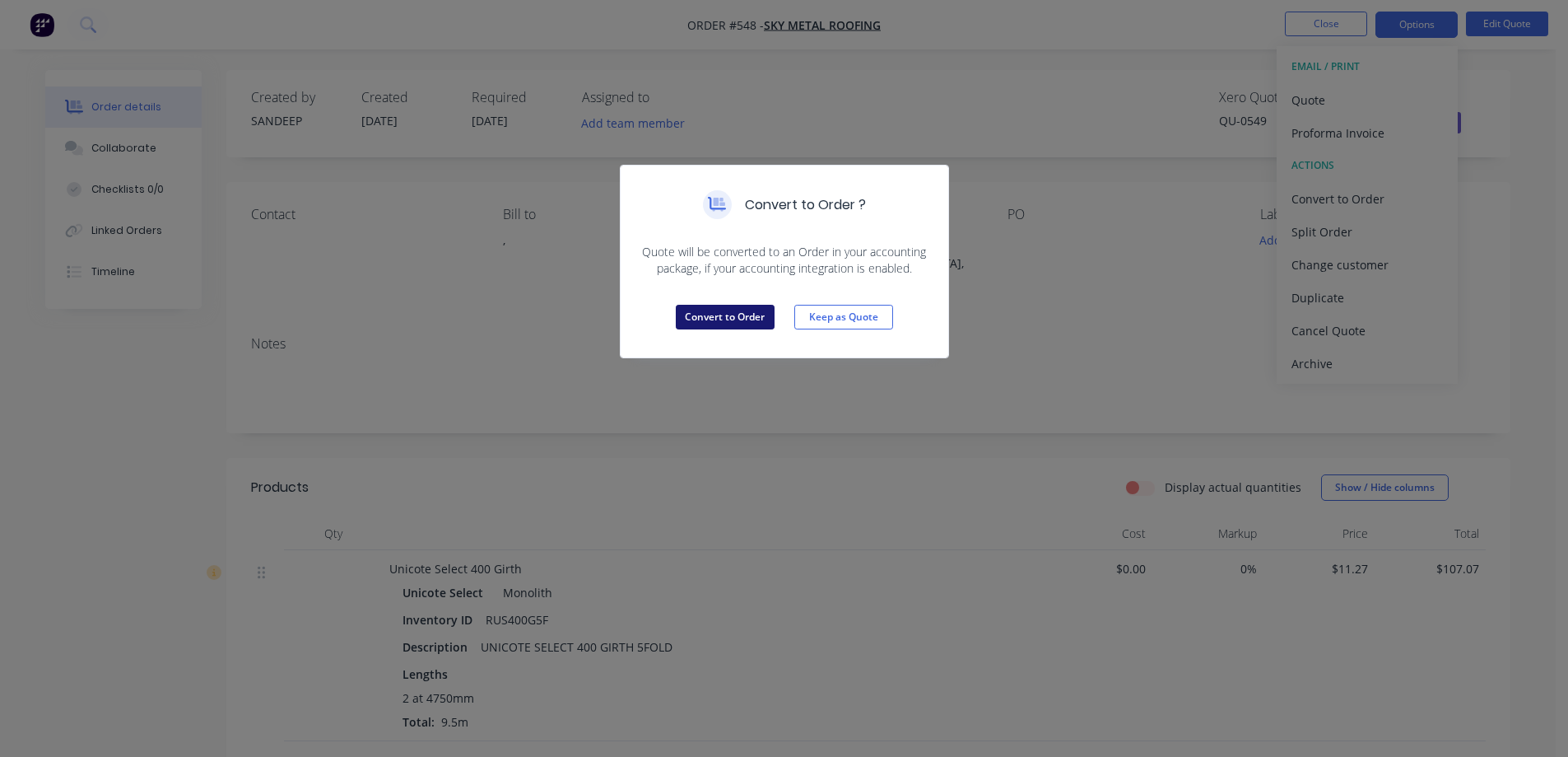
click at [687, 320] on button "Convert to Order" at bounding box center [725, 317] width 99 height 25
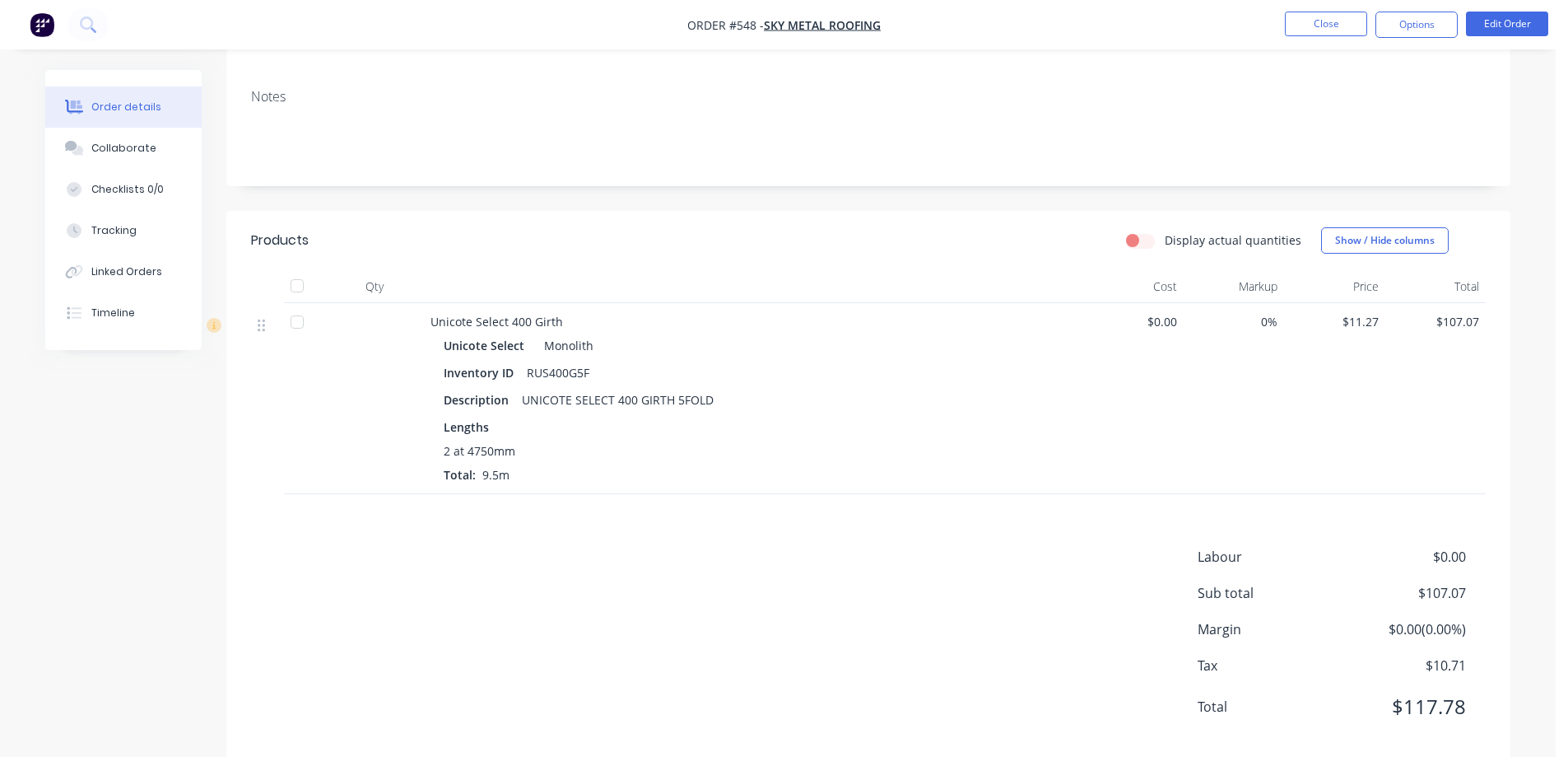
scroll to position [261, 0]
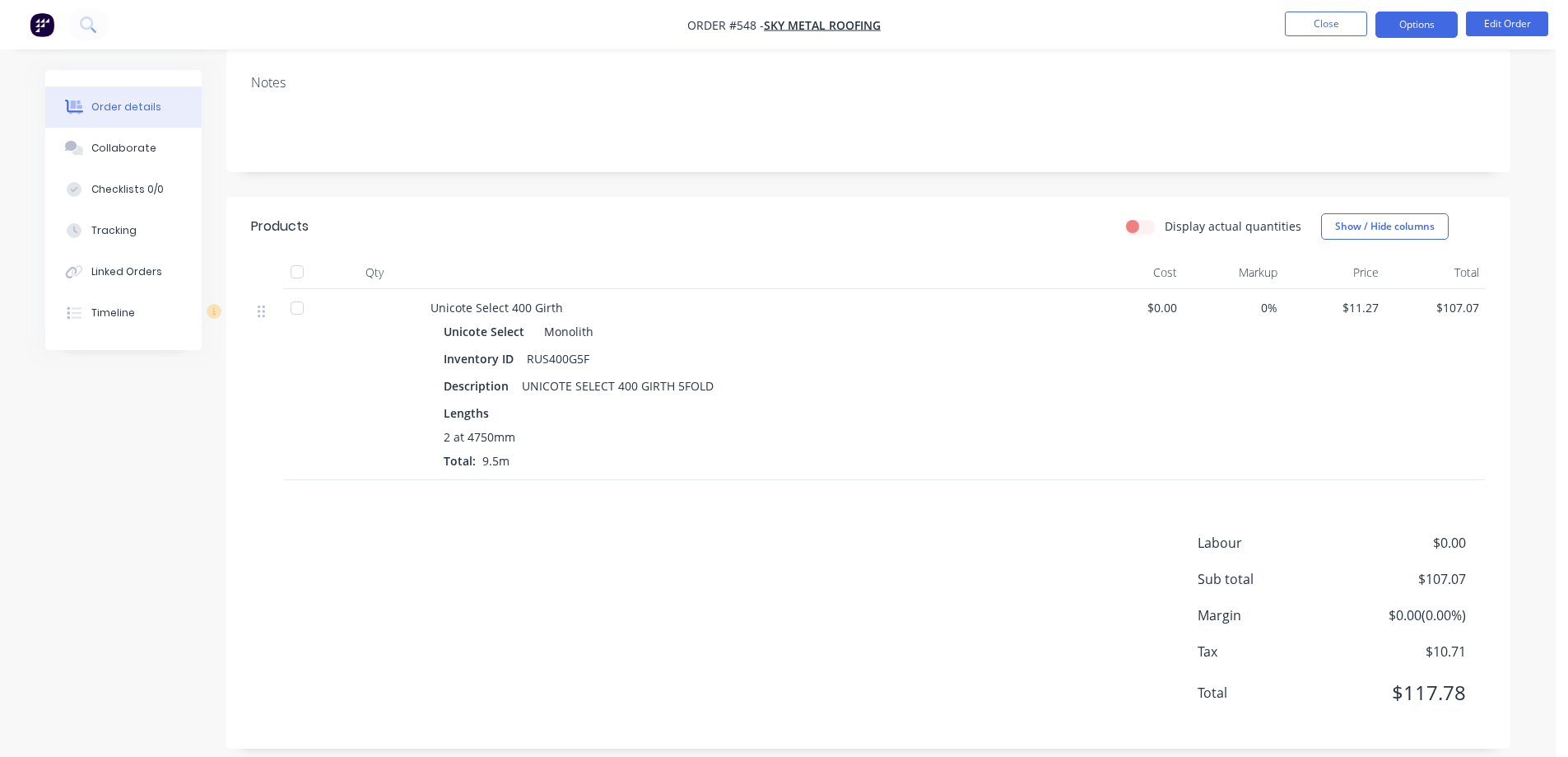
click at [1413, 28] on button "Options" at bounding box center [1416, 25] width 83 height 26
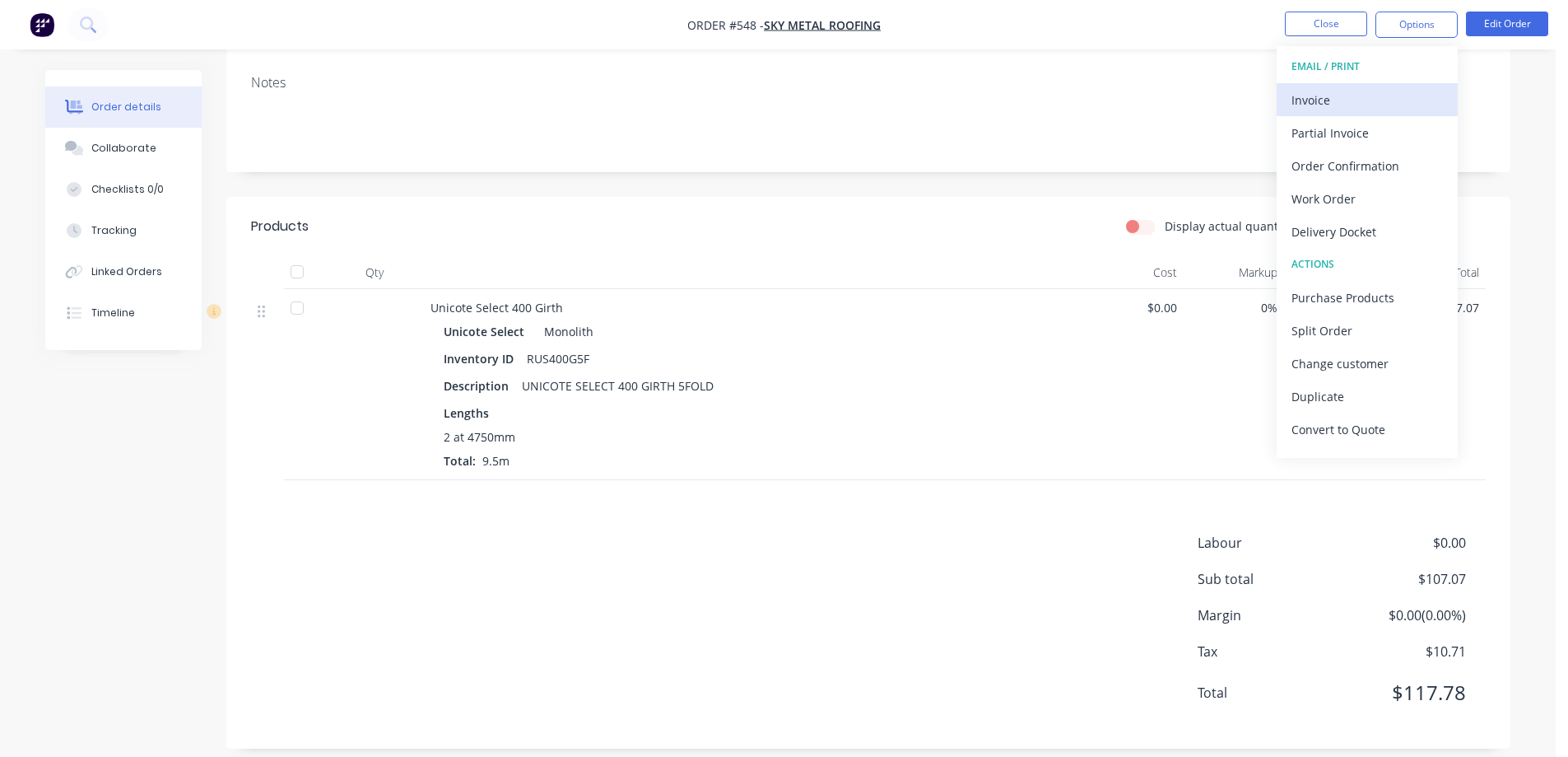
click at [1369, 95] on div "Invoice" at bounding box center [1367, 100] width 152 height 24
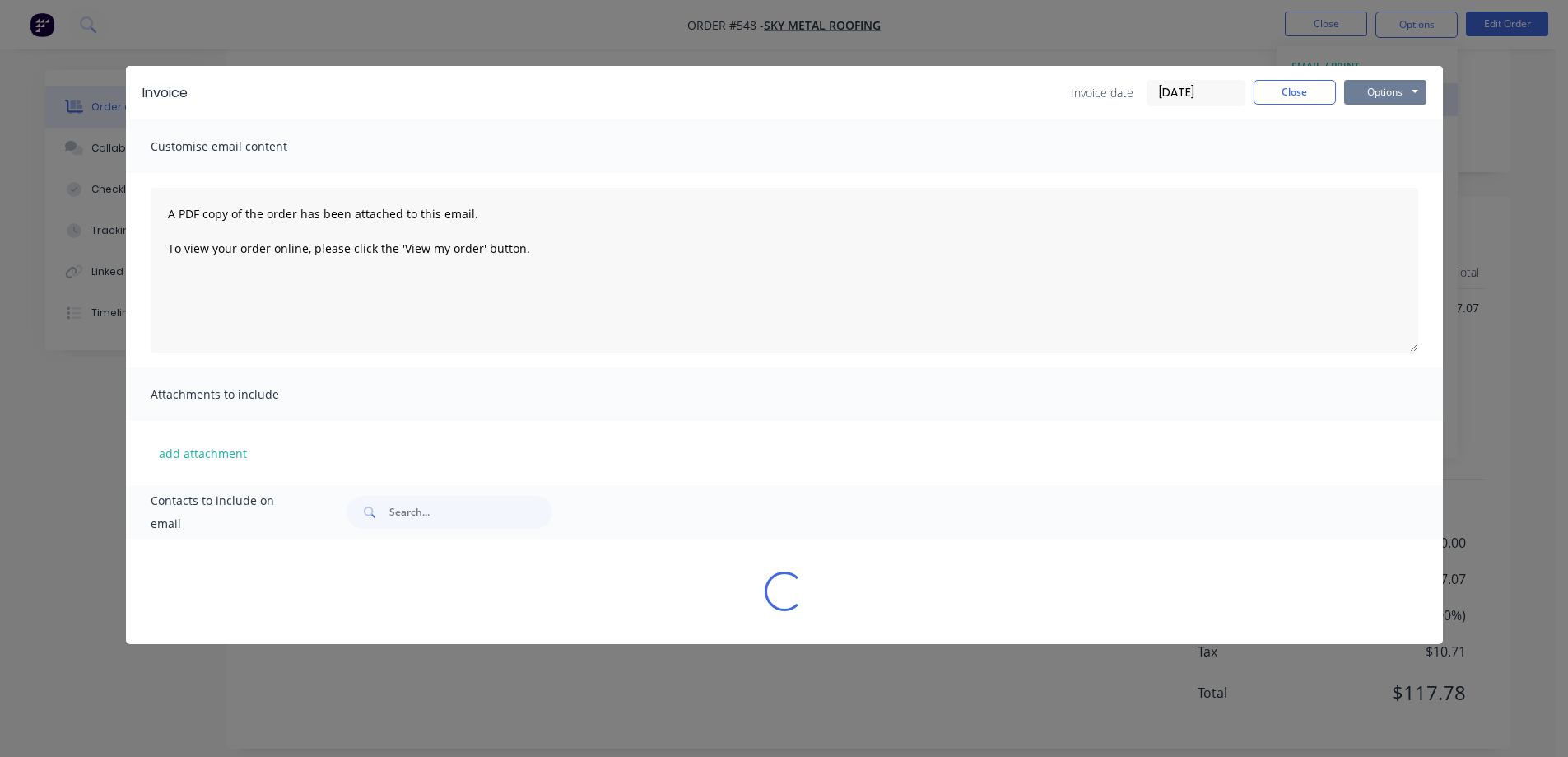
click at [1369, 95] on button "Options" at bounding box center [1385, 92] width 83 height 25
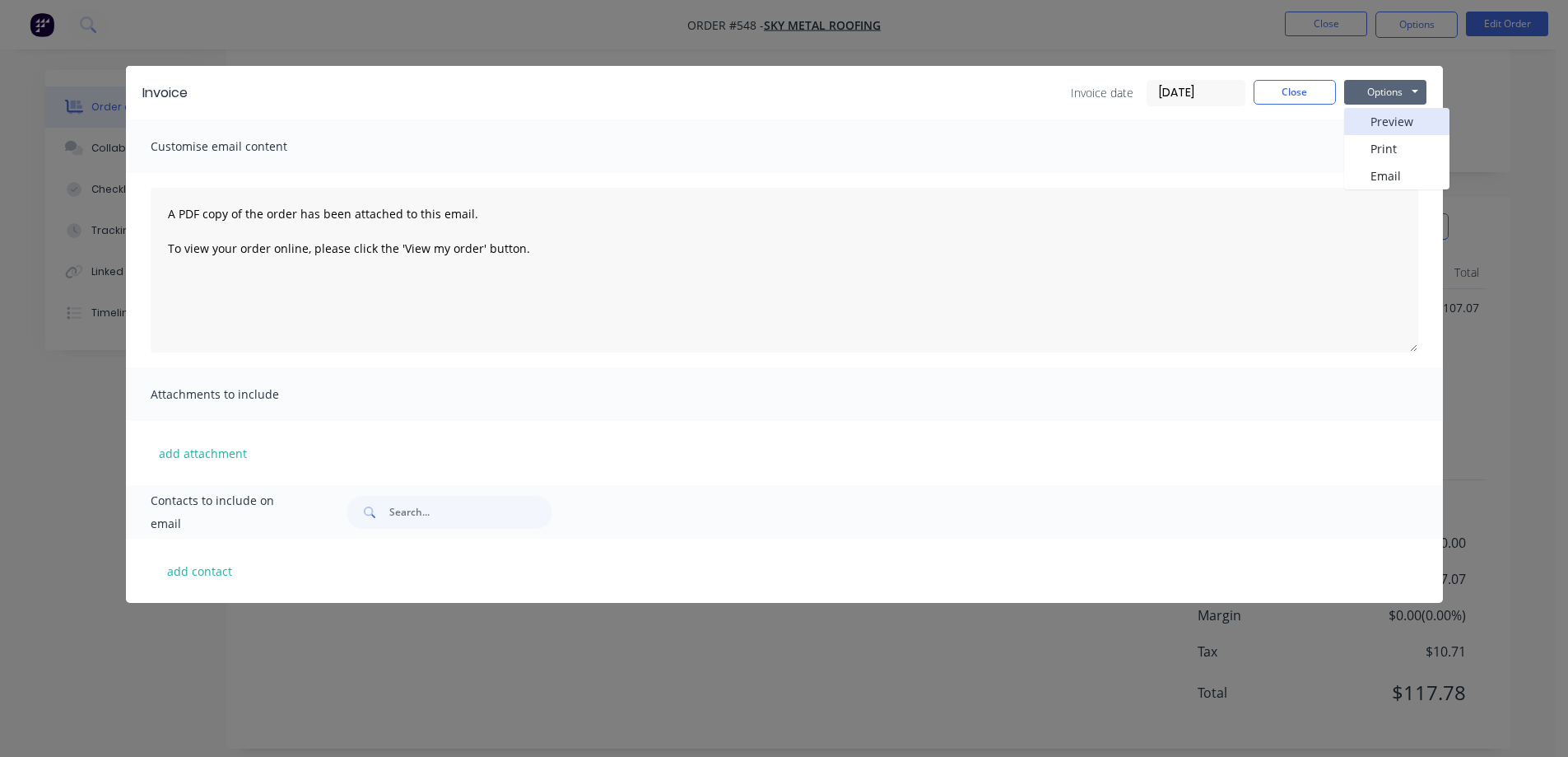
click at [1369, 116] on button "Preview" at bounding box center [1397, 122] width 106 height 27
click at [1274, 93] on button "Close" at bounding box center [1295, 92] width 83 height 25
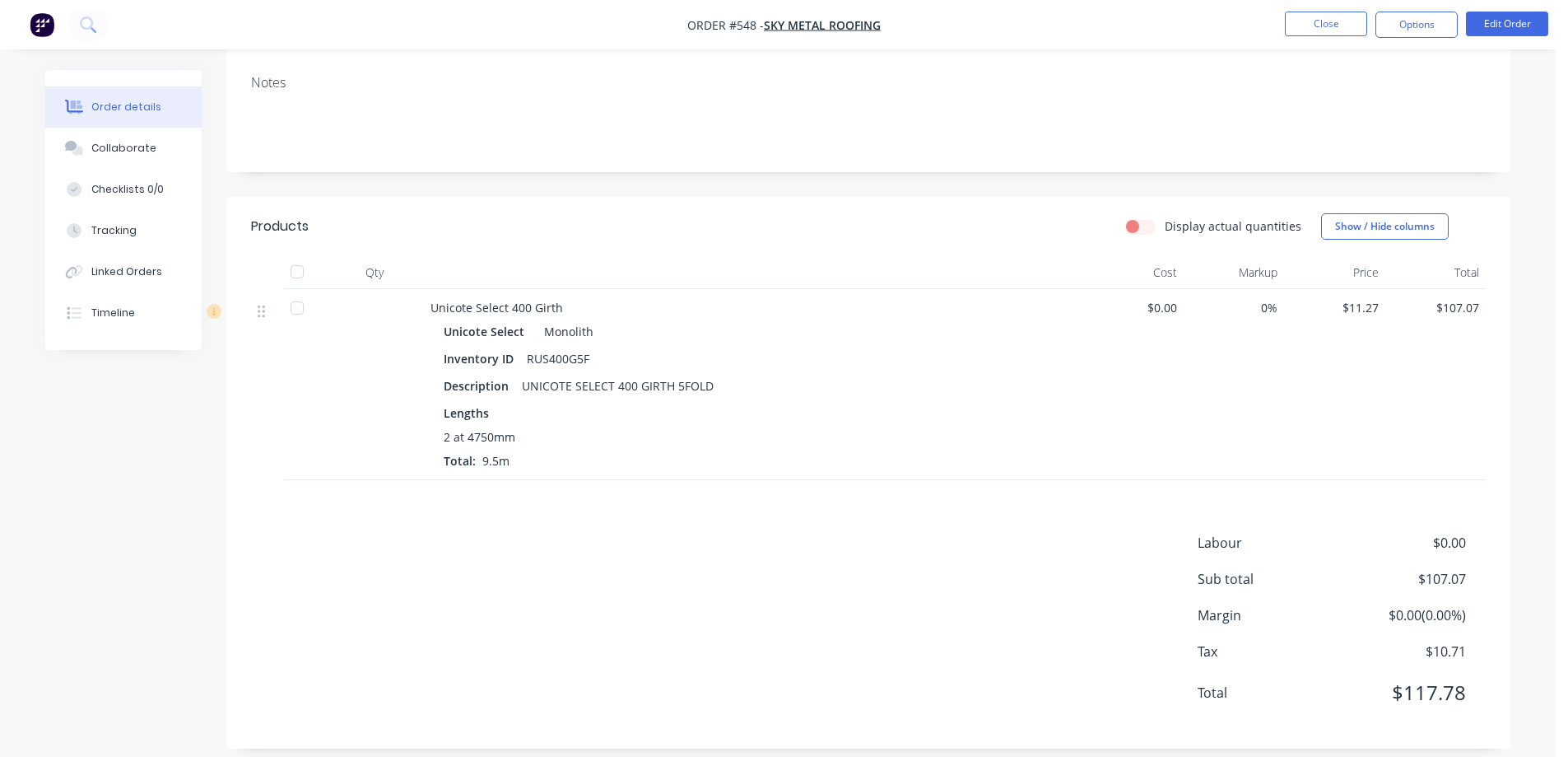
click at [41, 14] on img "button" at bounding box center [42, 25] width 25 height 25
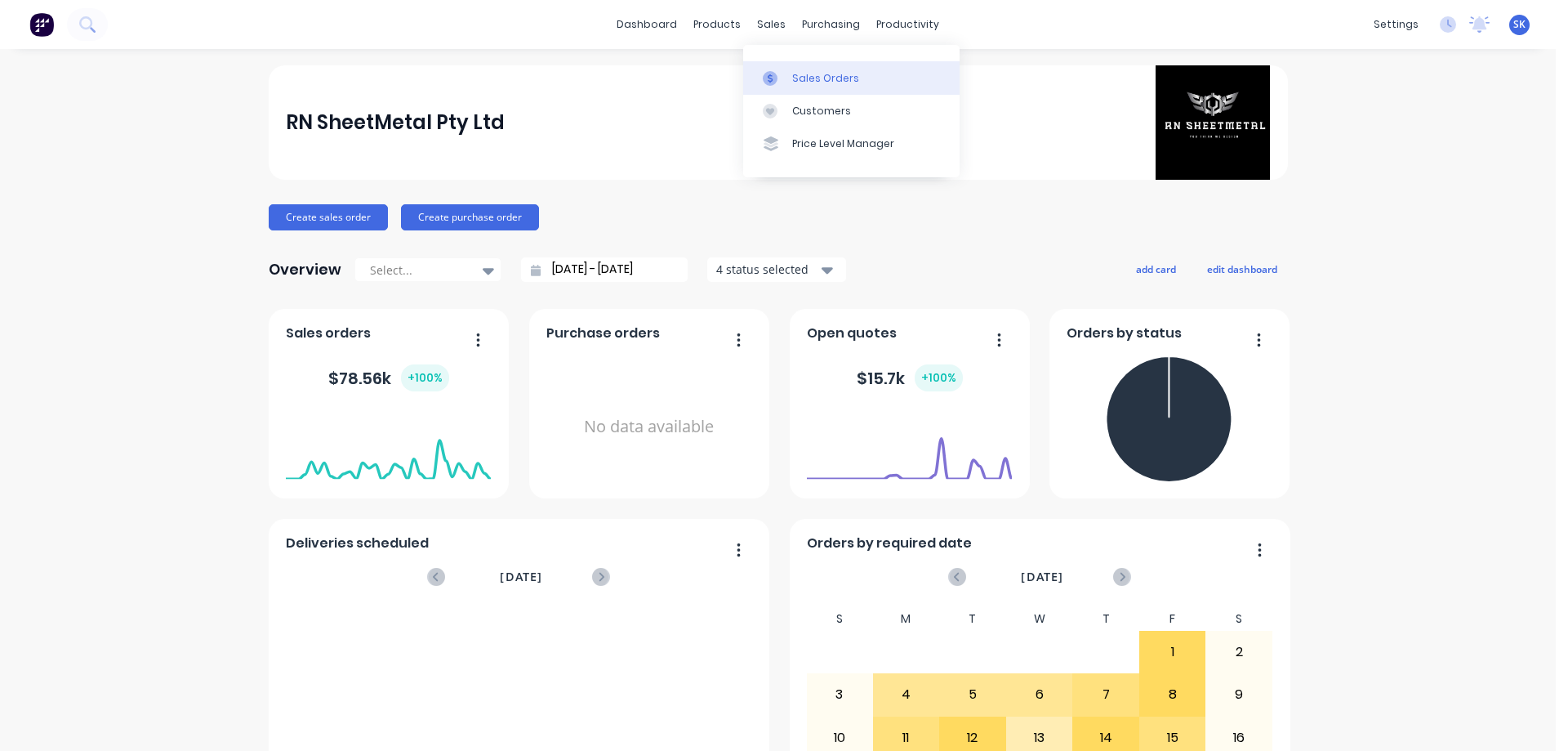
click at [800, 71] on div "Sales Orders" at bounding box center [825, 78] width 67 height 14
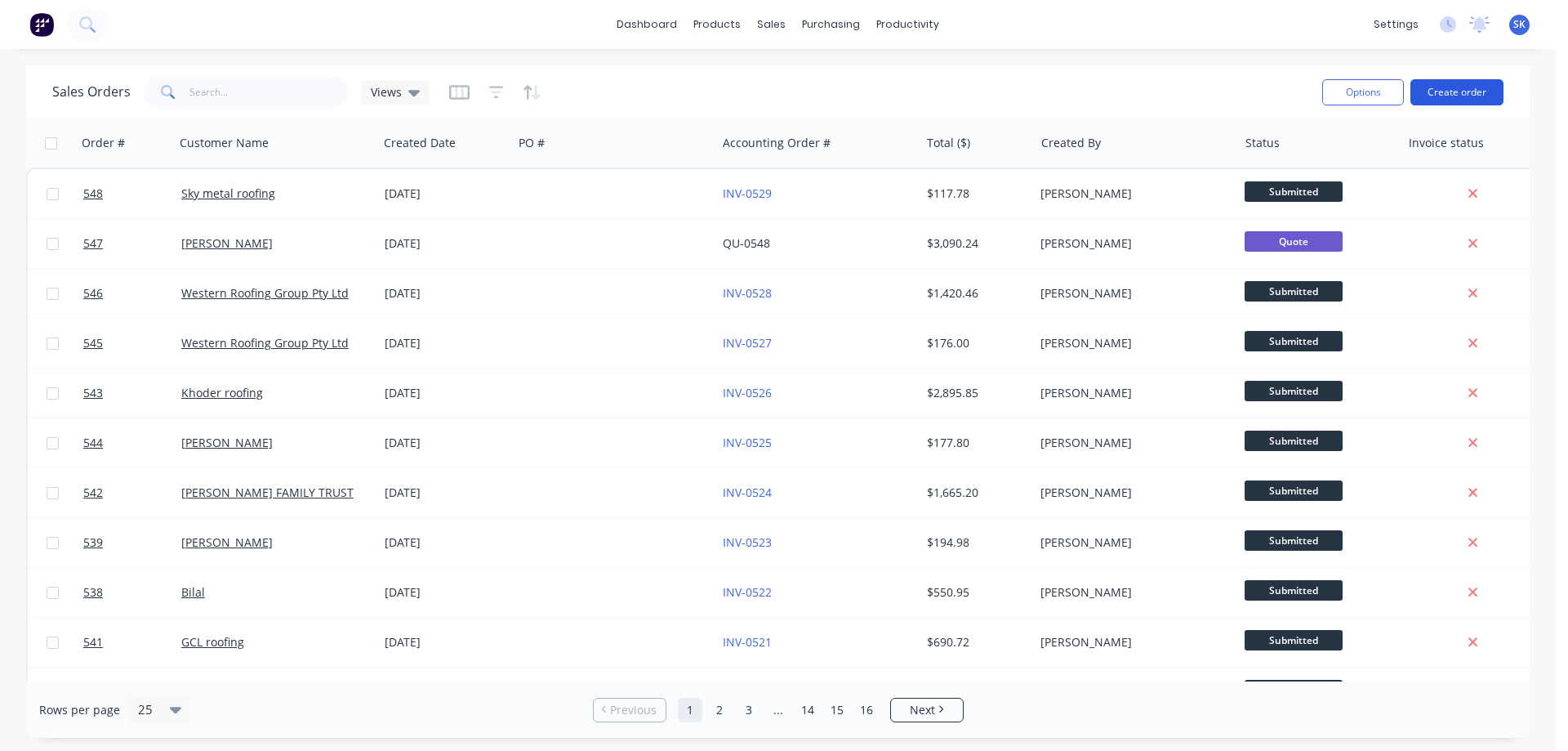
click at [1451, 94] on button "Create order" at bounding box center [1457, 92] width 93 height 26
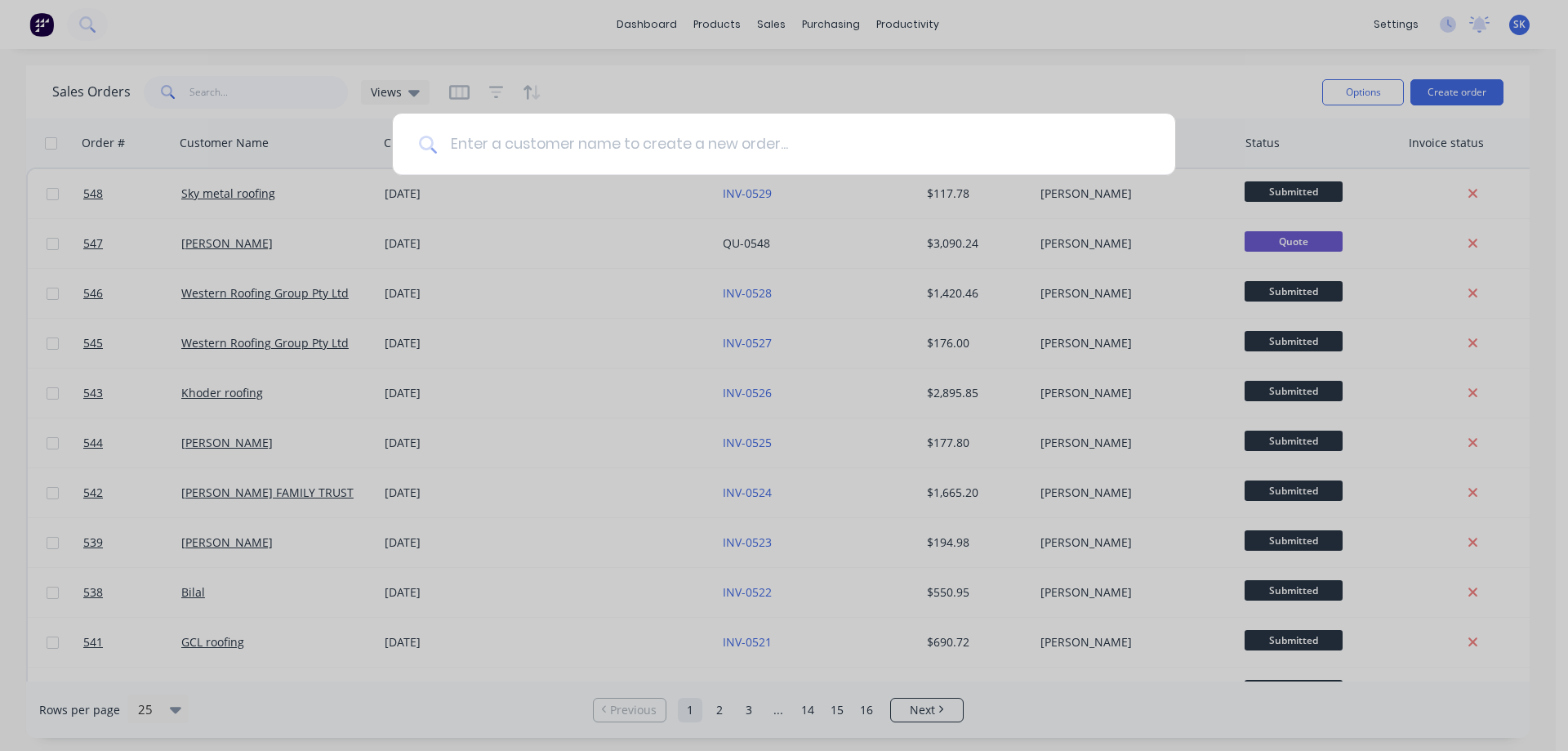
click at [652, 151] on input at bounding box center [792, 144] width 712 height 62
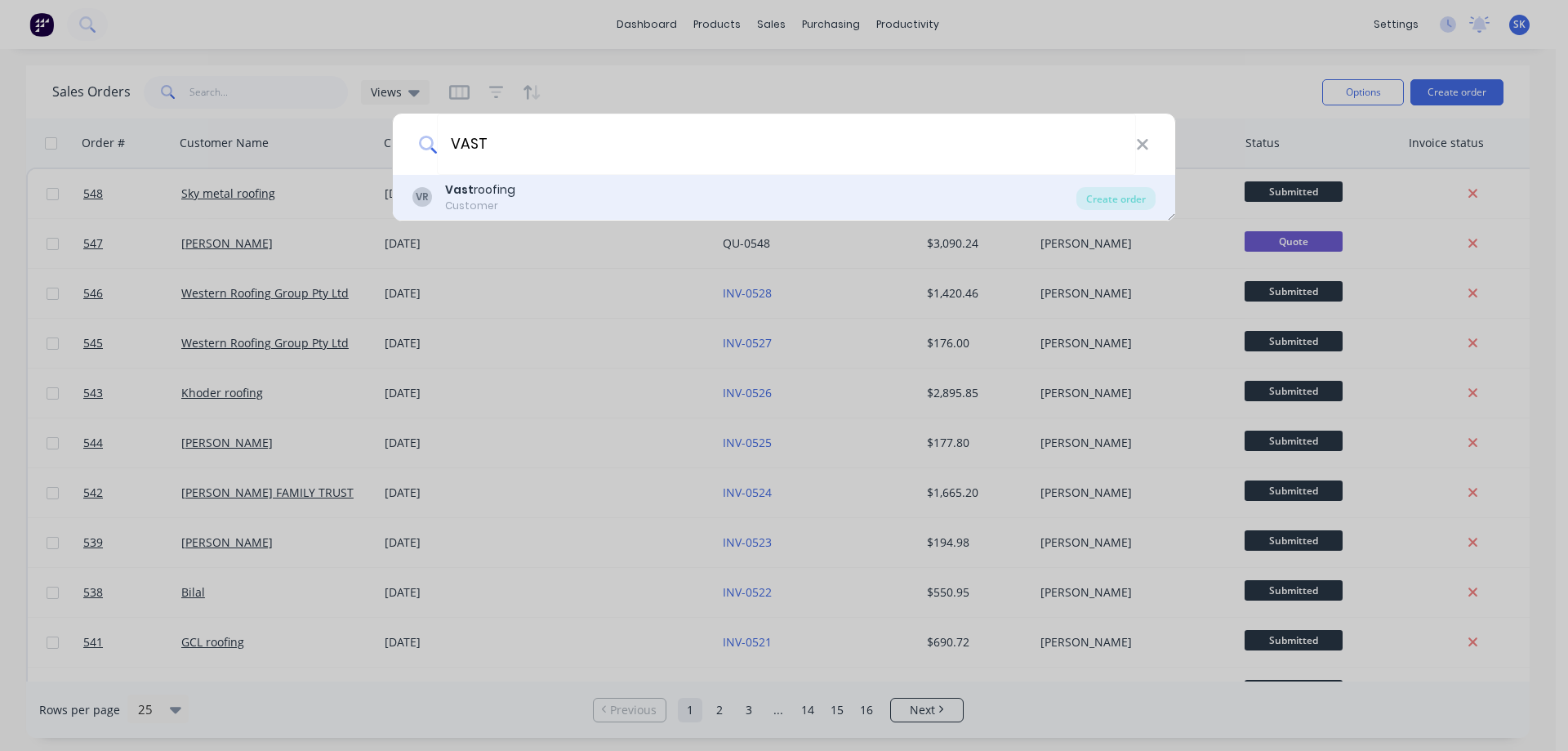
type input "VAST"
click at [595, 197] on div "VR Vast roofing Customer" at bounding box center [744, 198] width 664 height 32
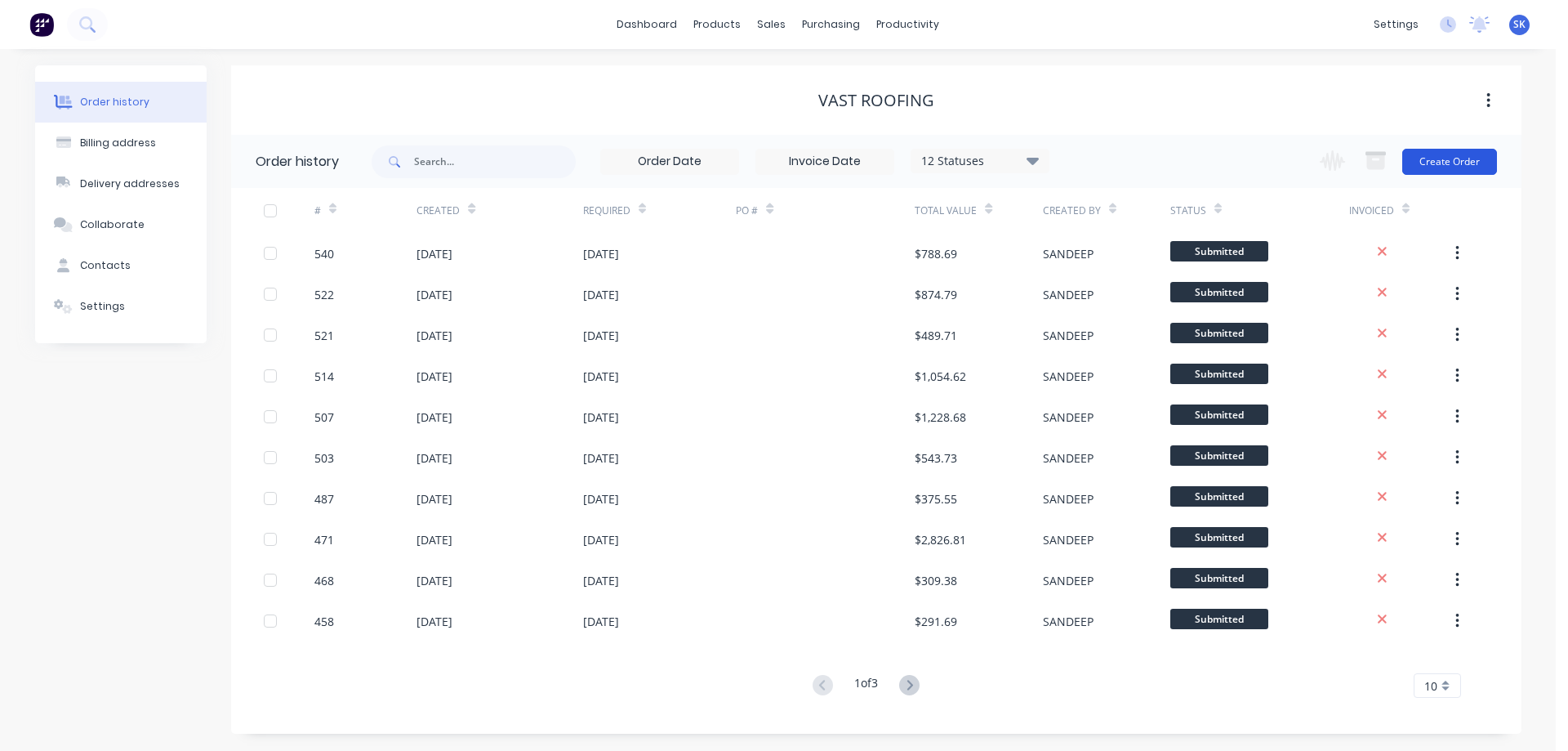
click at [1435, 154] on button "Create Order" at bounding box center [1450, 161] width 95 height 26
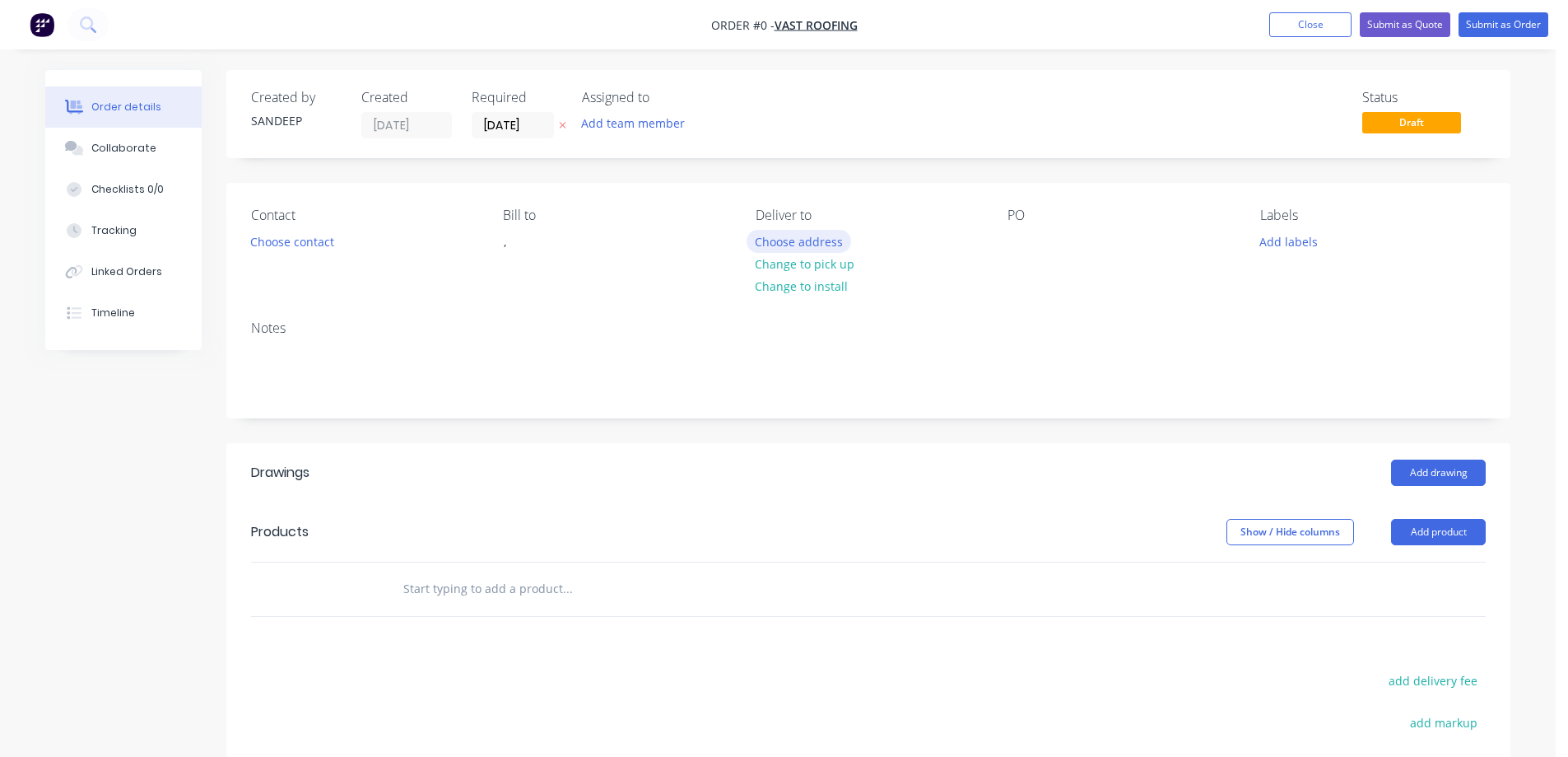
click at [806, 249] on button "Choose address" at bounding box center [799, 241] width 106 height 22
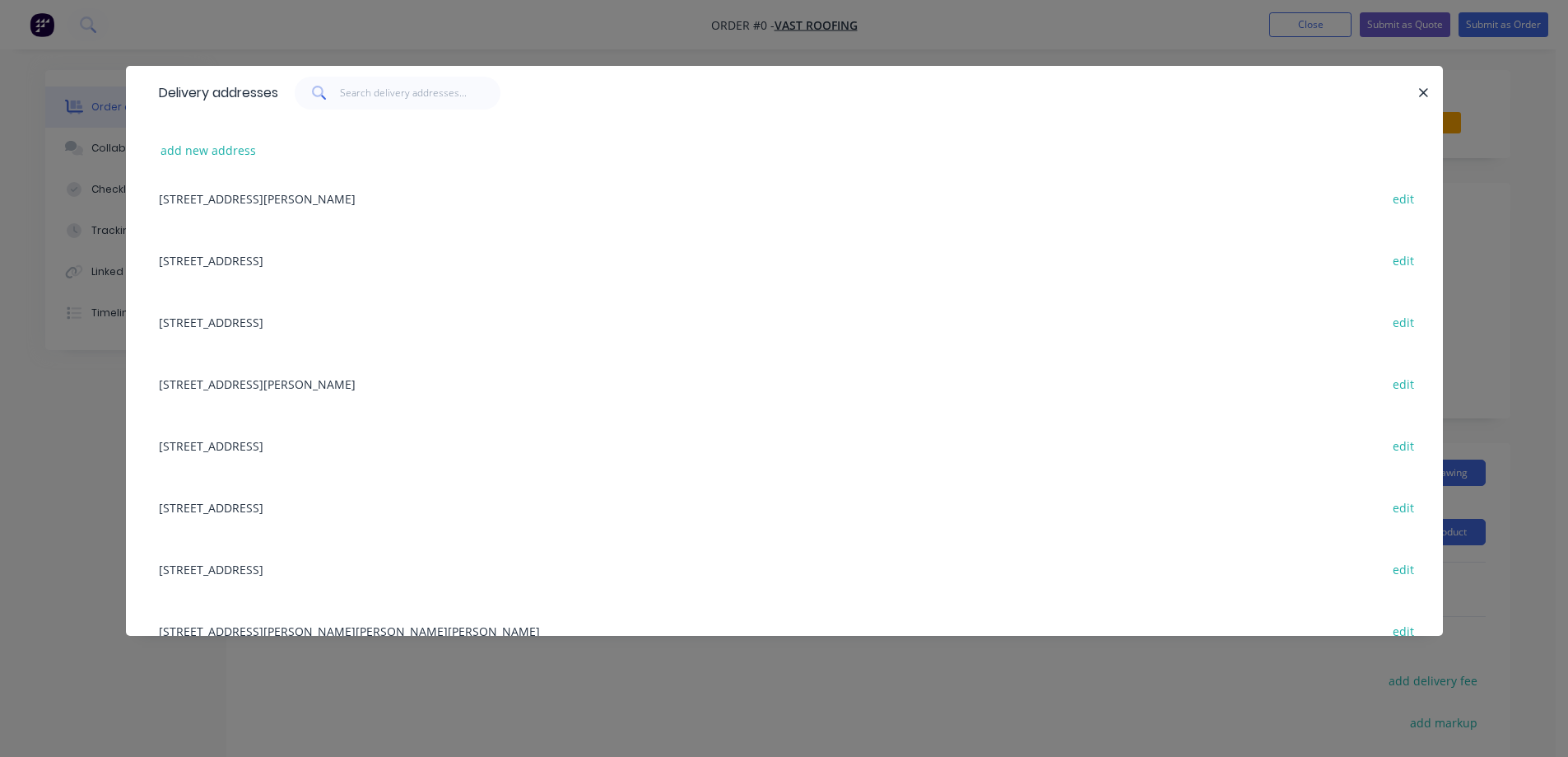
scroll to position [247, 0]
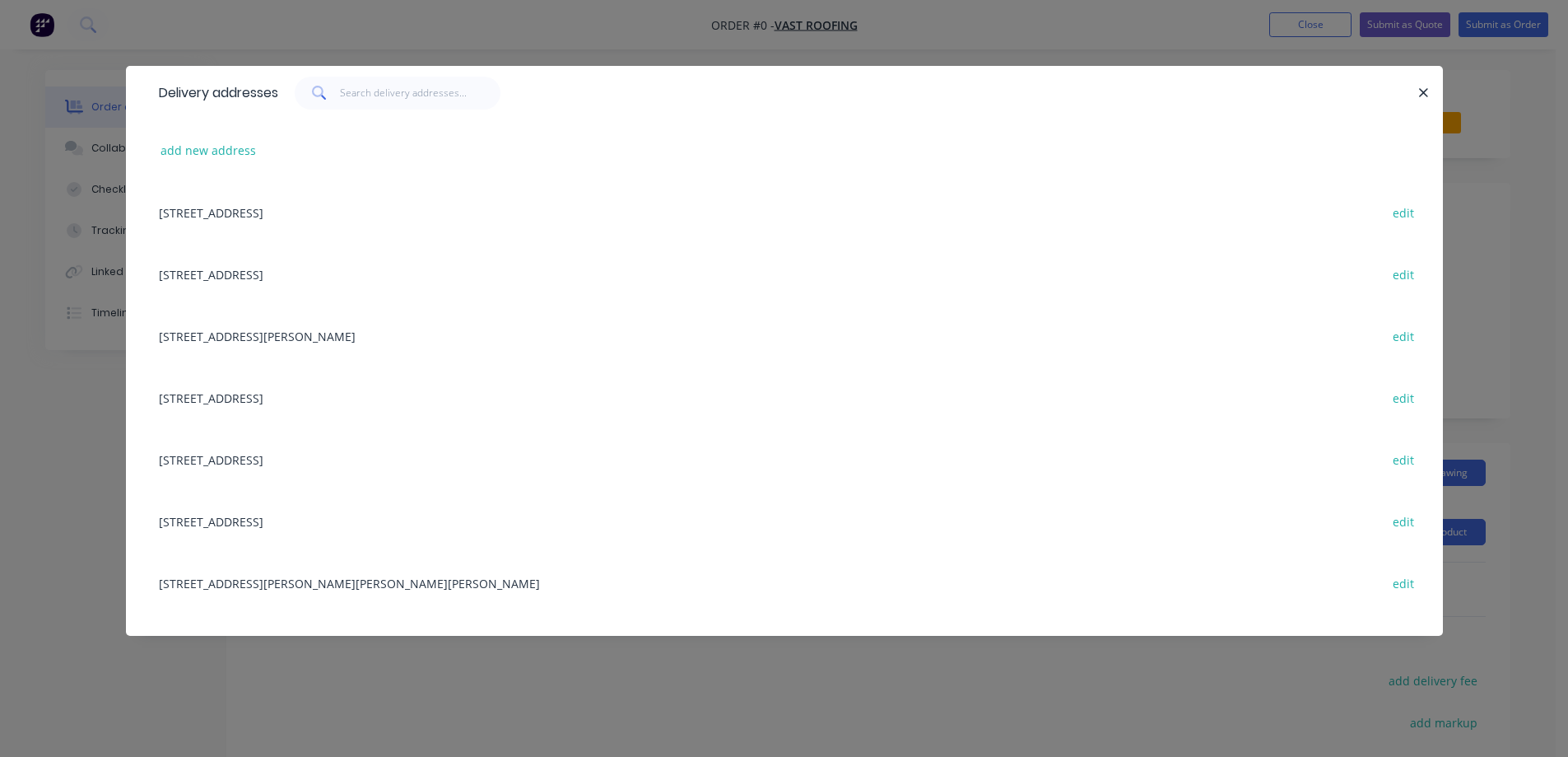
click at [350, 392] on div "34 Kambea Cres, VIEWBANK, Victoria, Australia, 3084 edit" at bounding box center [784, 397] width 1268 height 62
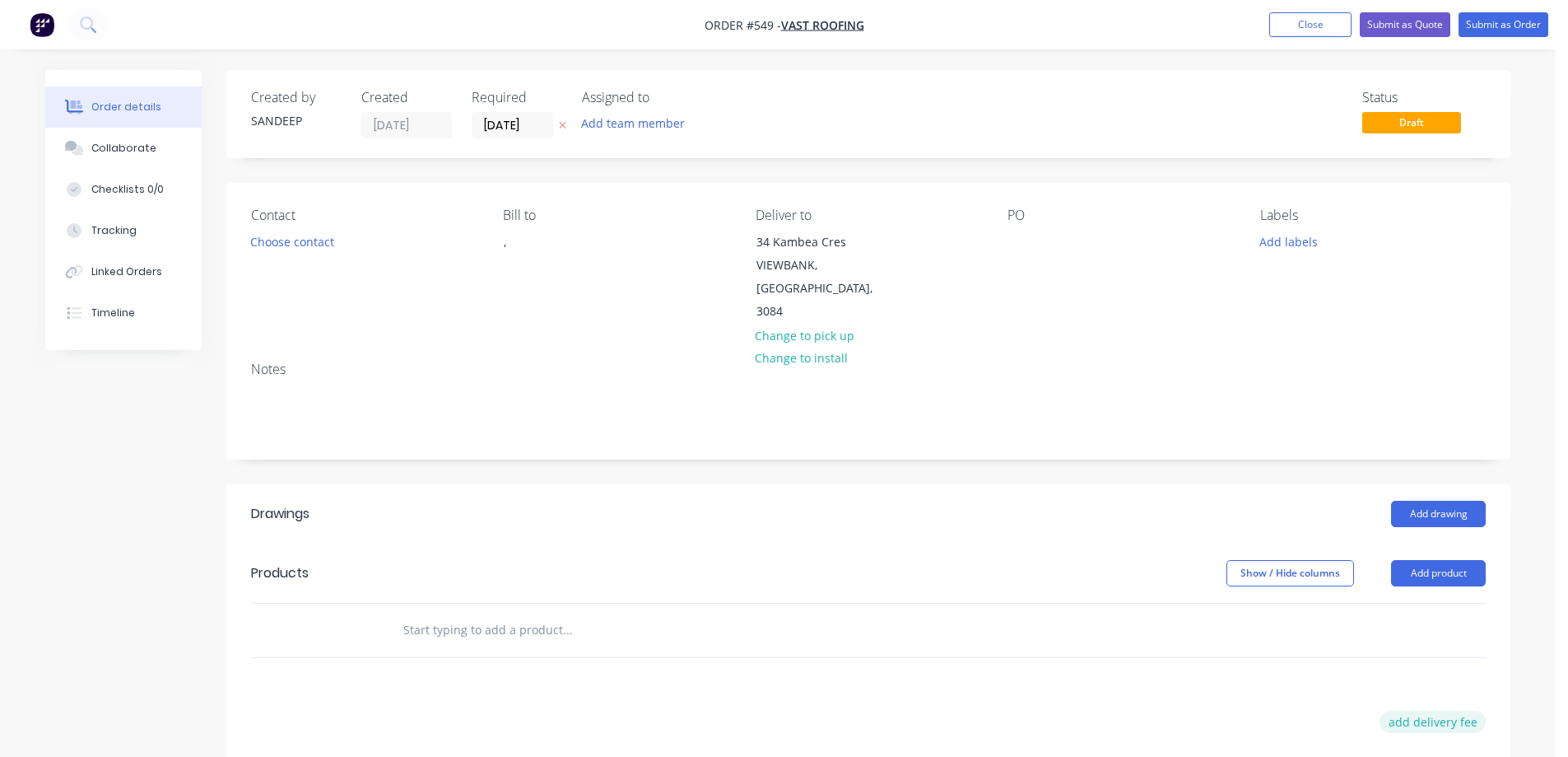
click at [1454, 711] on button "add delivery fee" at bounding box center [1433, 722] width 106 height 22
type input "50"
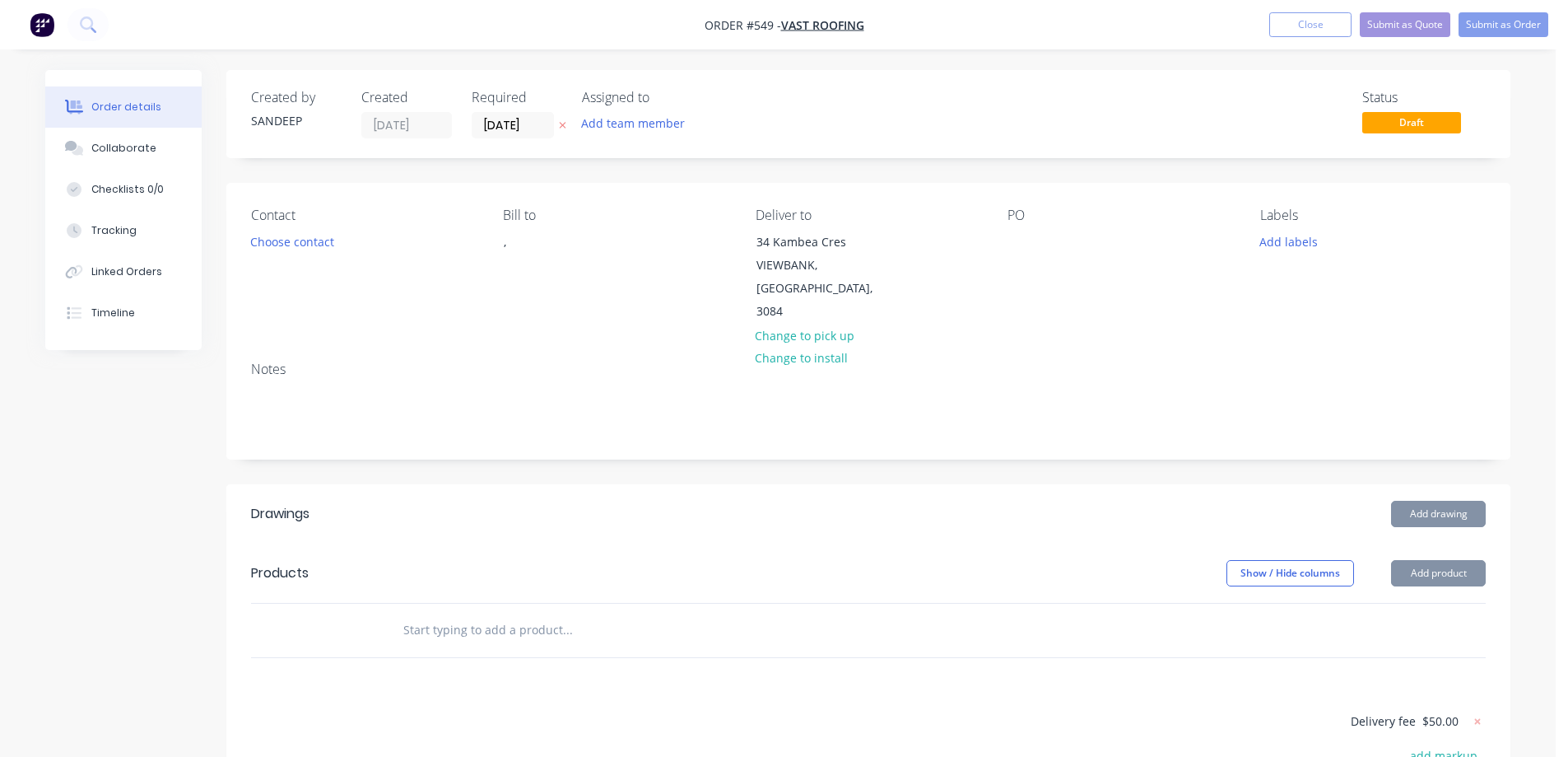
click at [1193, 642] on div "Drawings Add drawing Products Show / Hide columns Add product Delivery fee $50.…" at bounding box center [868, 765] width 1285 height 561
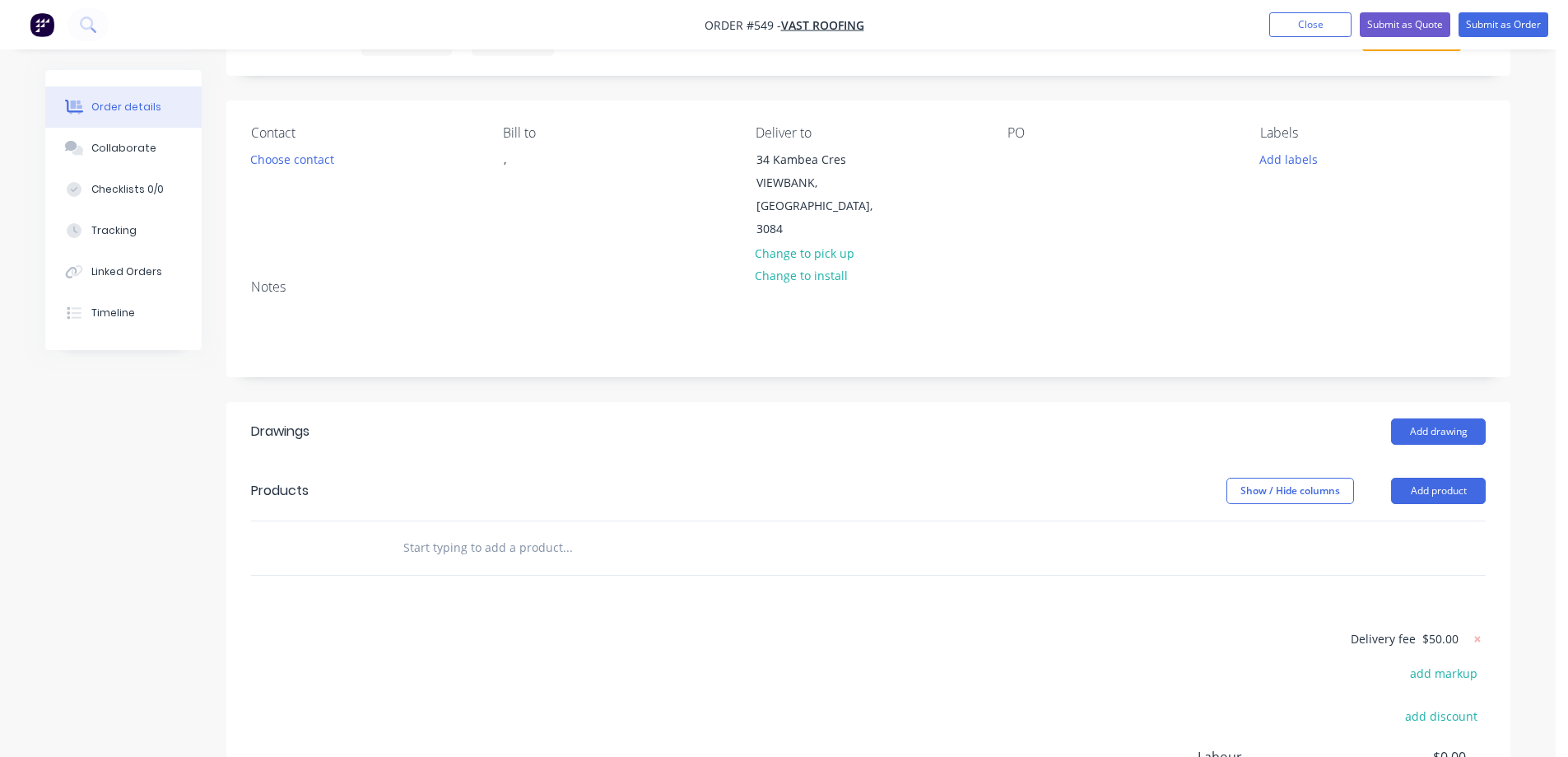
click at [495, 531] on input "text" at bounding box center [567, 548] width 329 height 33
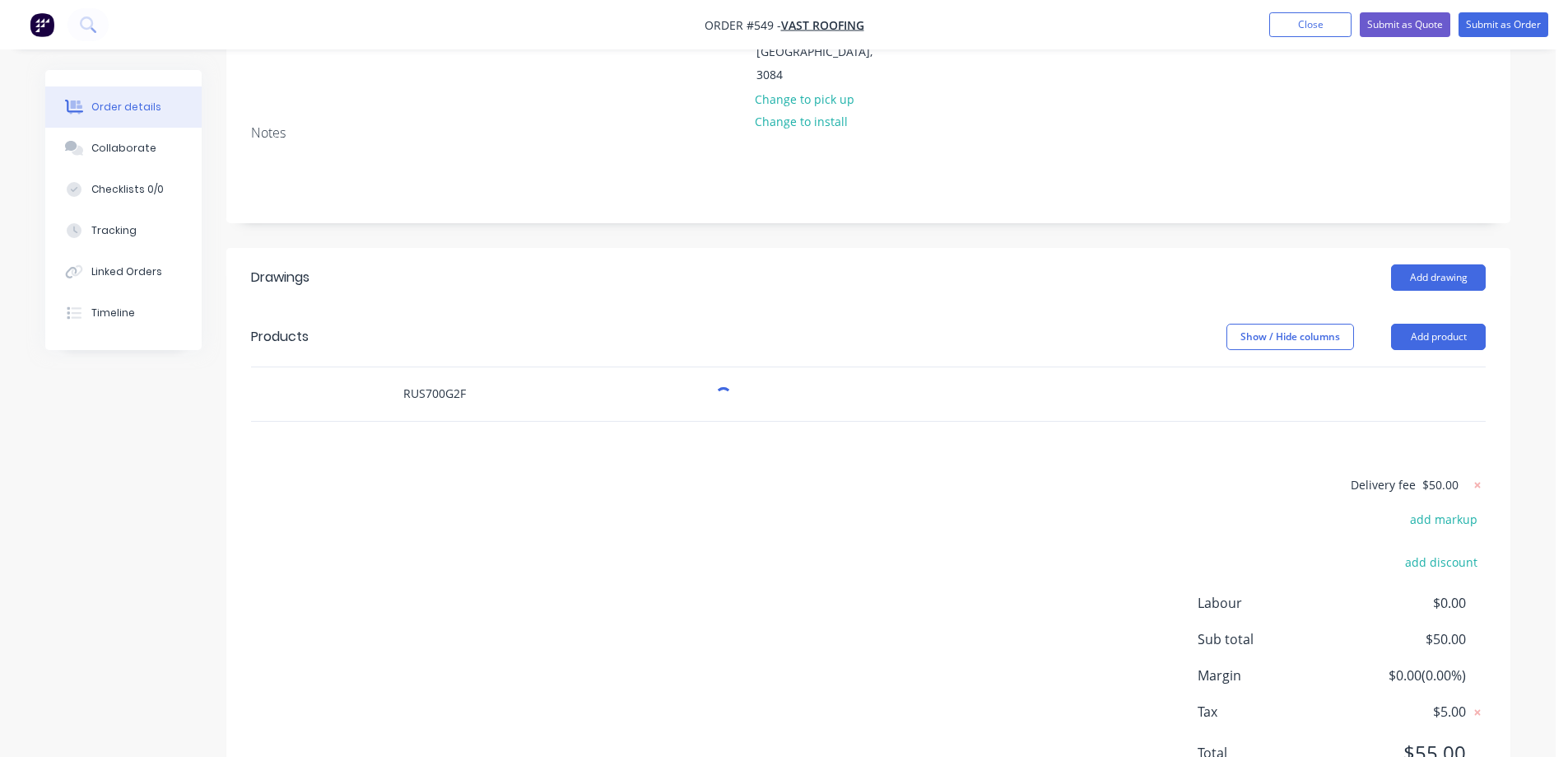
scroll to position [272, 0]
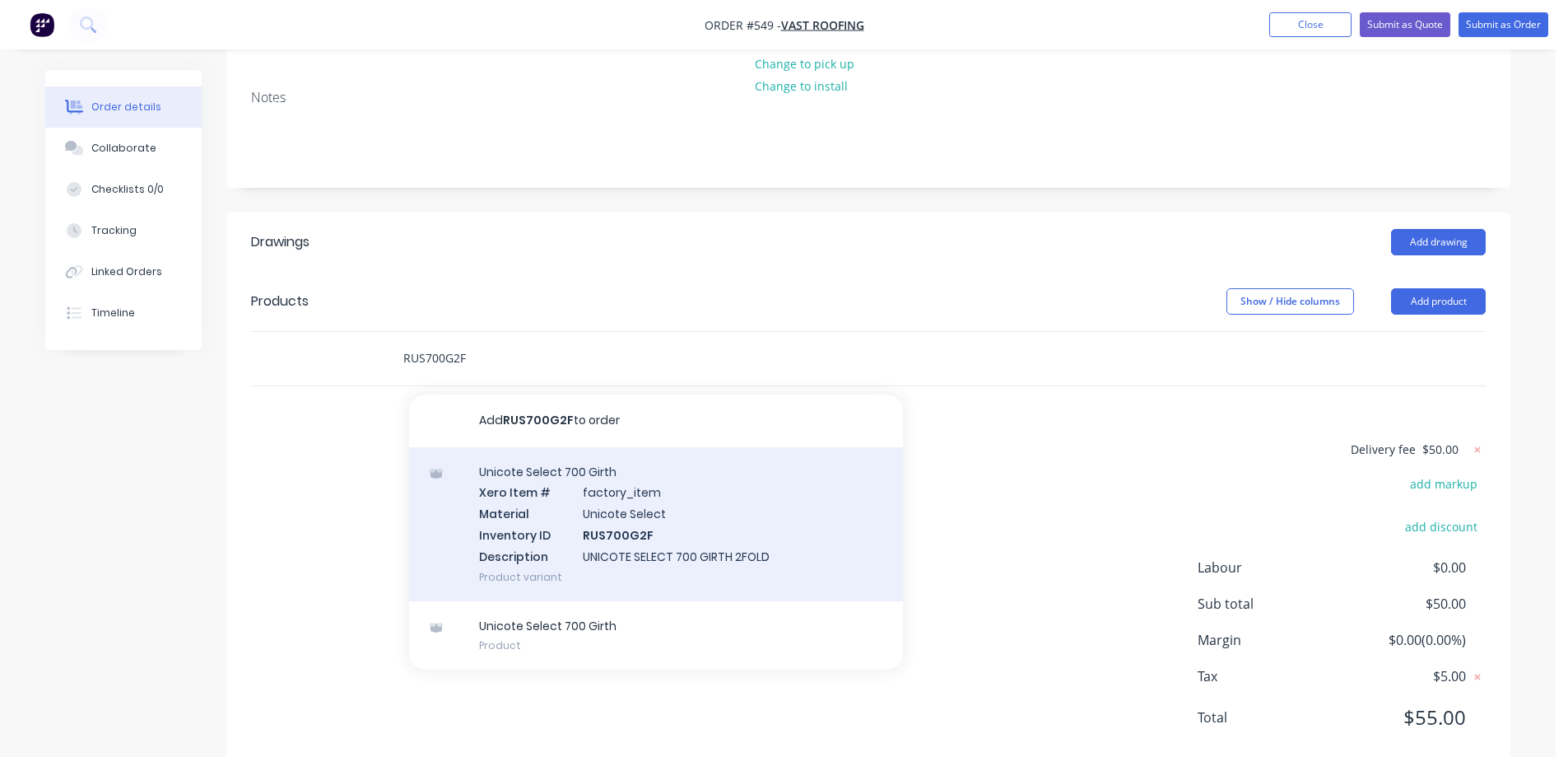
type input "RUS700G2F"
click at [518, 494] on div "Unicote Select 700 Girth Xero Item # factory_item Material Unicote Select Inven…" at bounding box center [656, 524] width 494 height 154
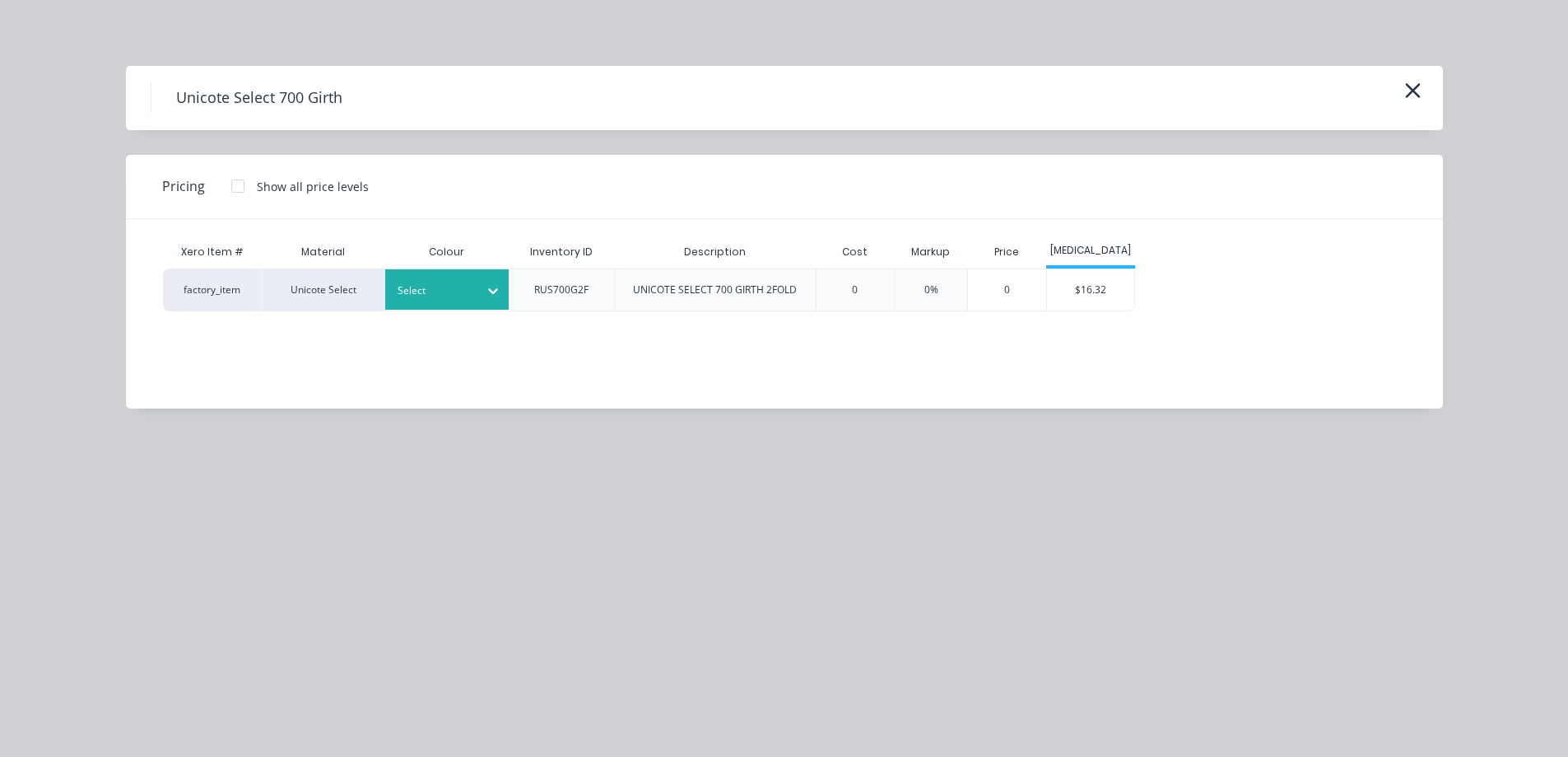
click at [434, 301] on div "Select" at bounding box center [432, 290] width 92 height 21
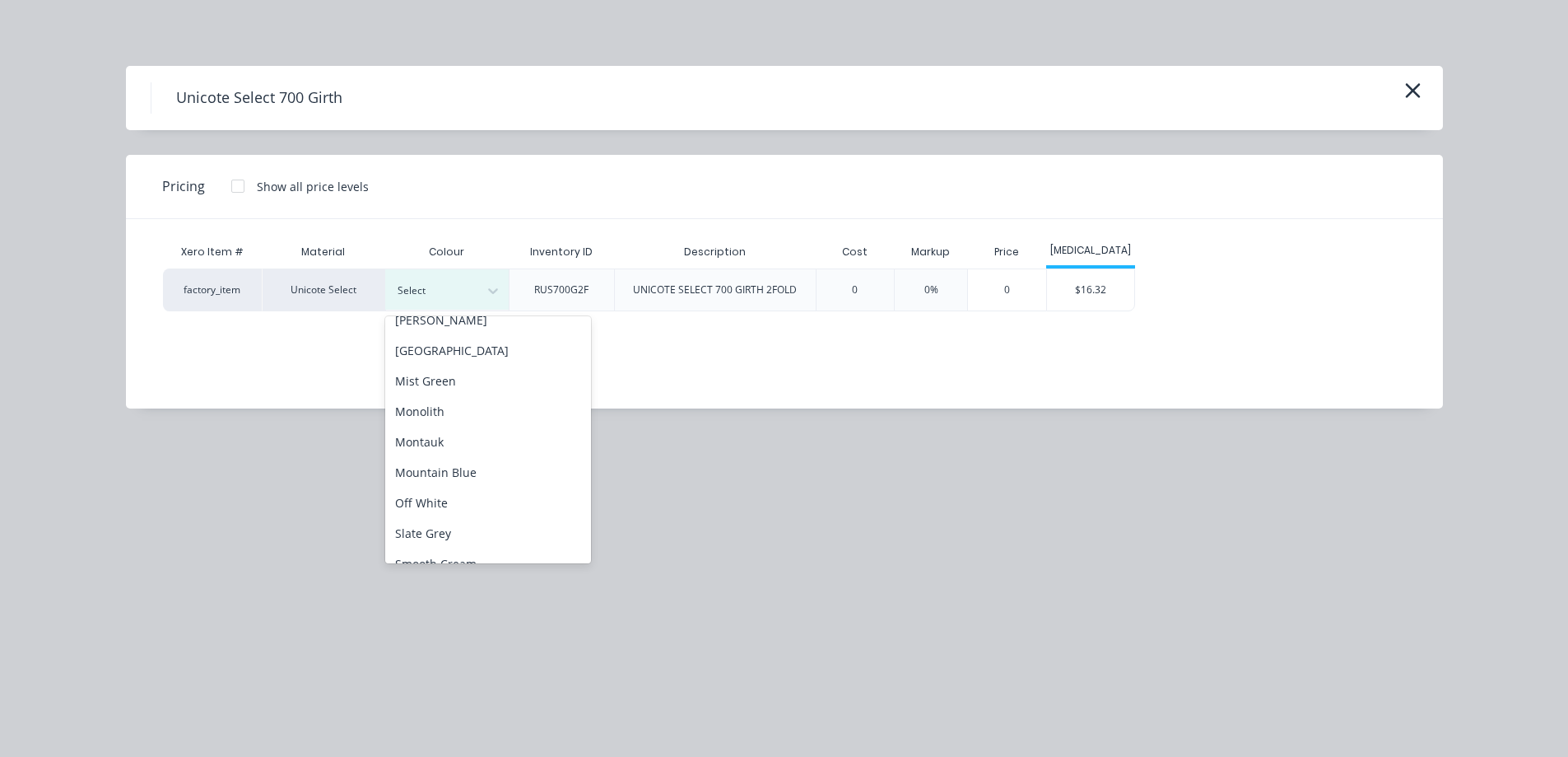
scroll to position [330, 0]
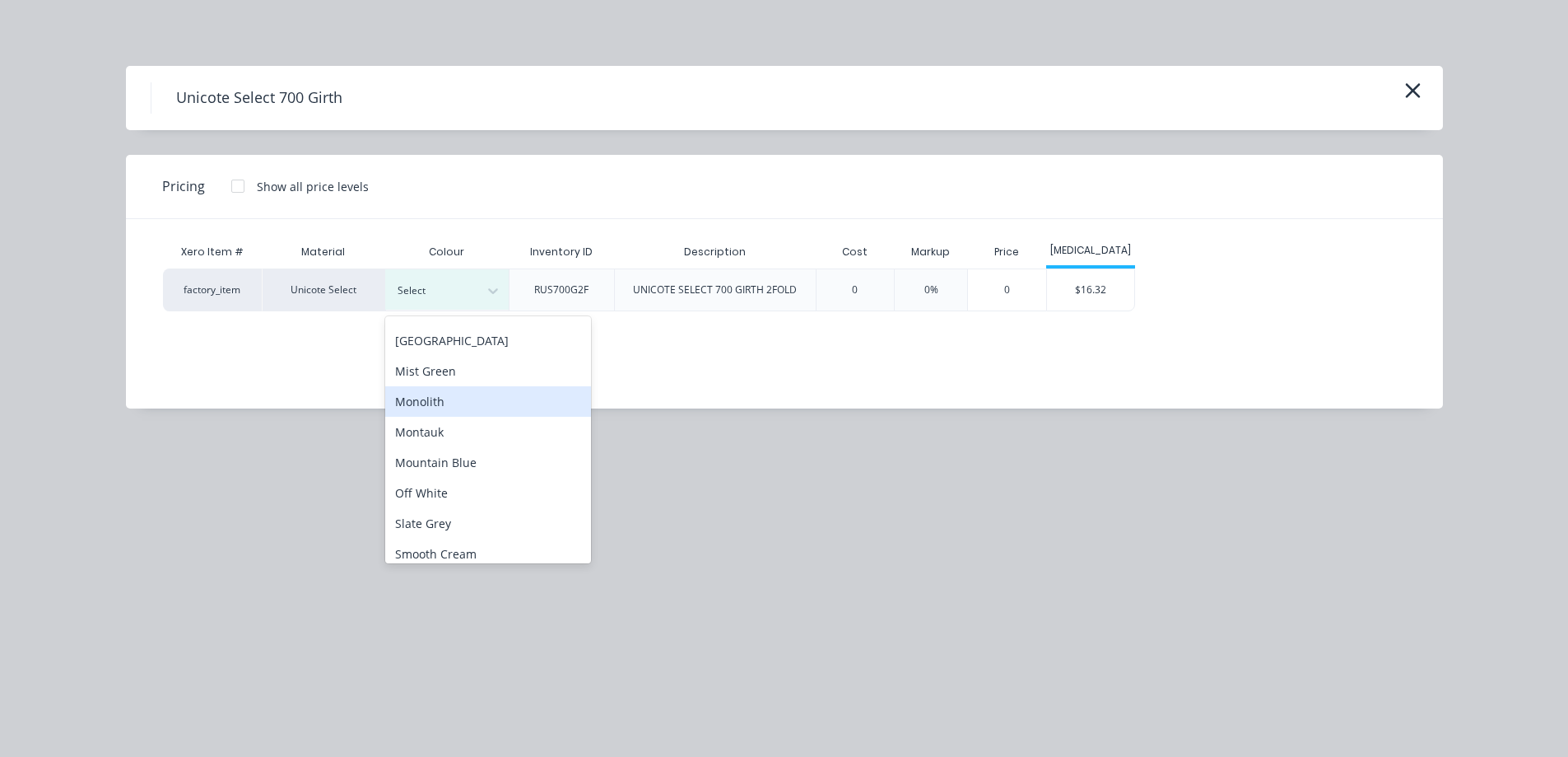
click at [427, 412] on div "Monolith" at bounding box center [489, 402] width 206 height 31
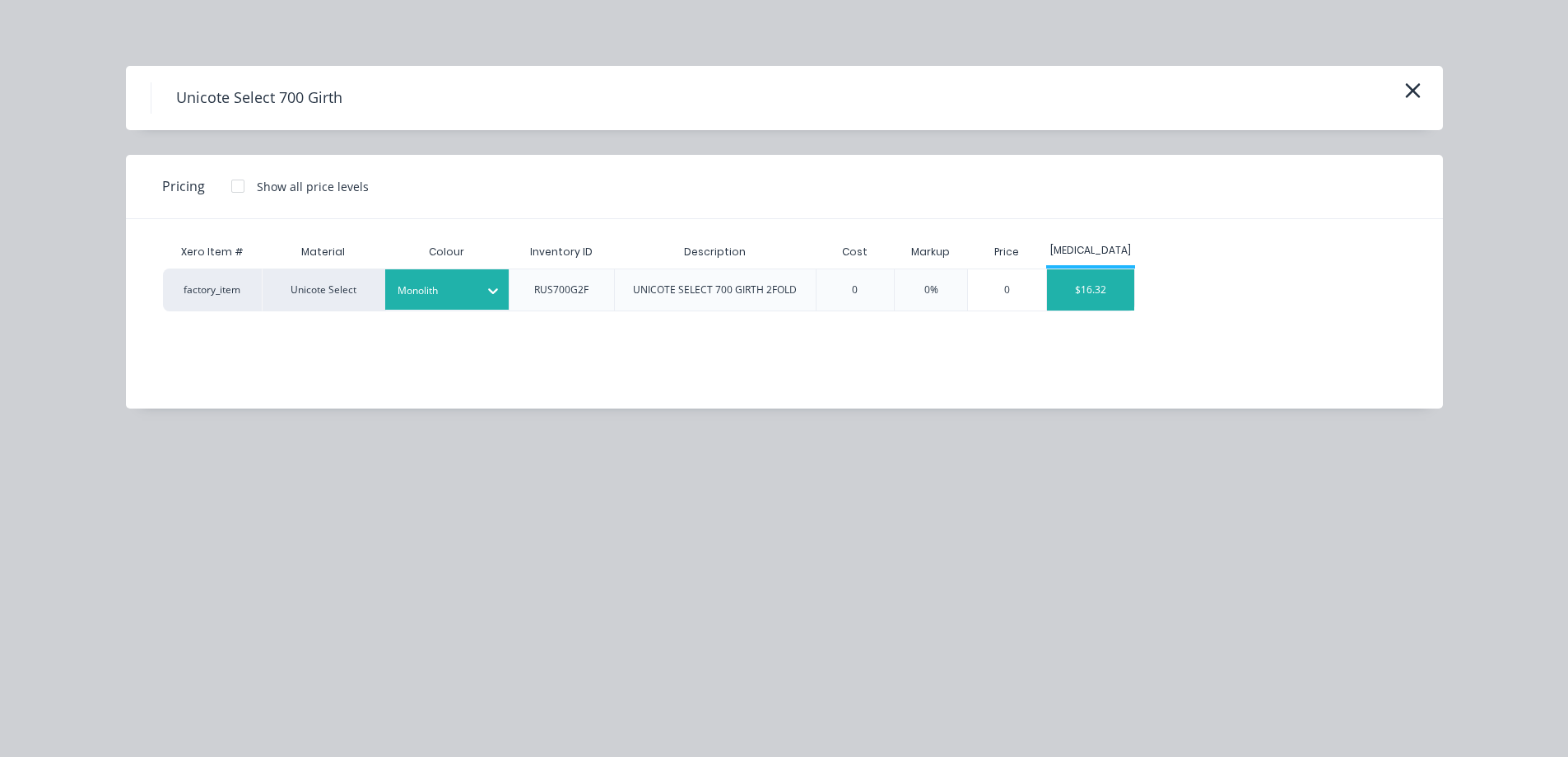
click at [1082, 290] on div "$16.32" at bounding box center [1090, 290] width 88 height 41
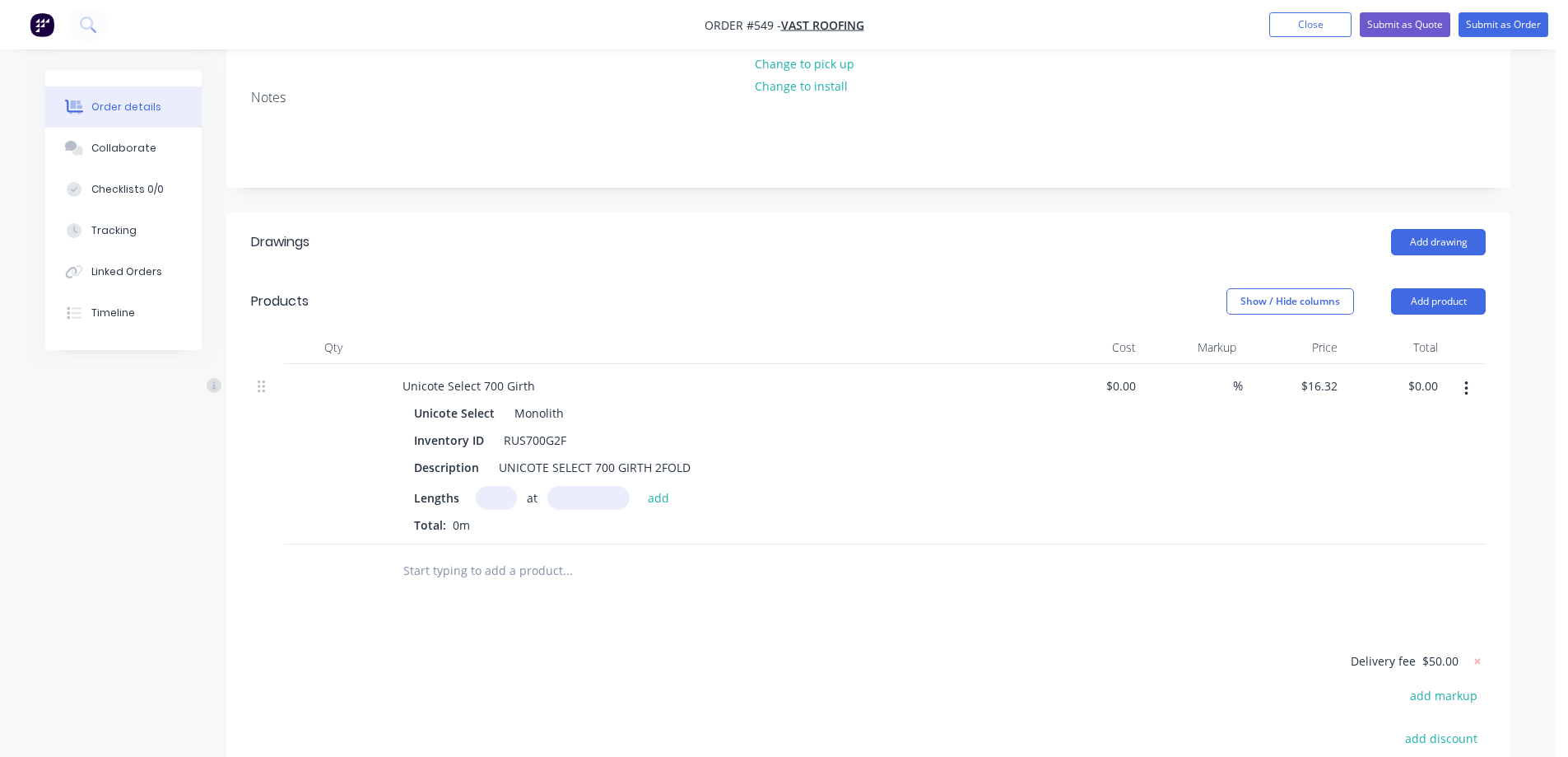
click at [486, 486] on input "text" at bounding box center [496, 498] width 41 height 24
type input "4"
type input "2000mm"
click at [667, 486] on button "add" at bounding box center [658, 497] width 38 height 22
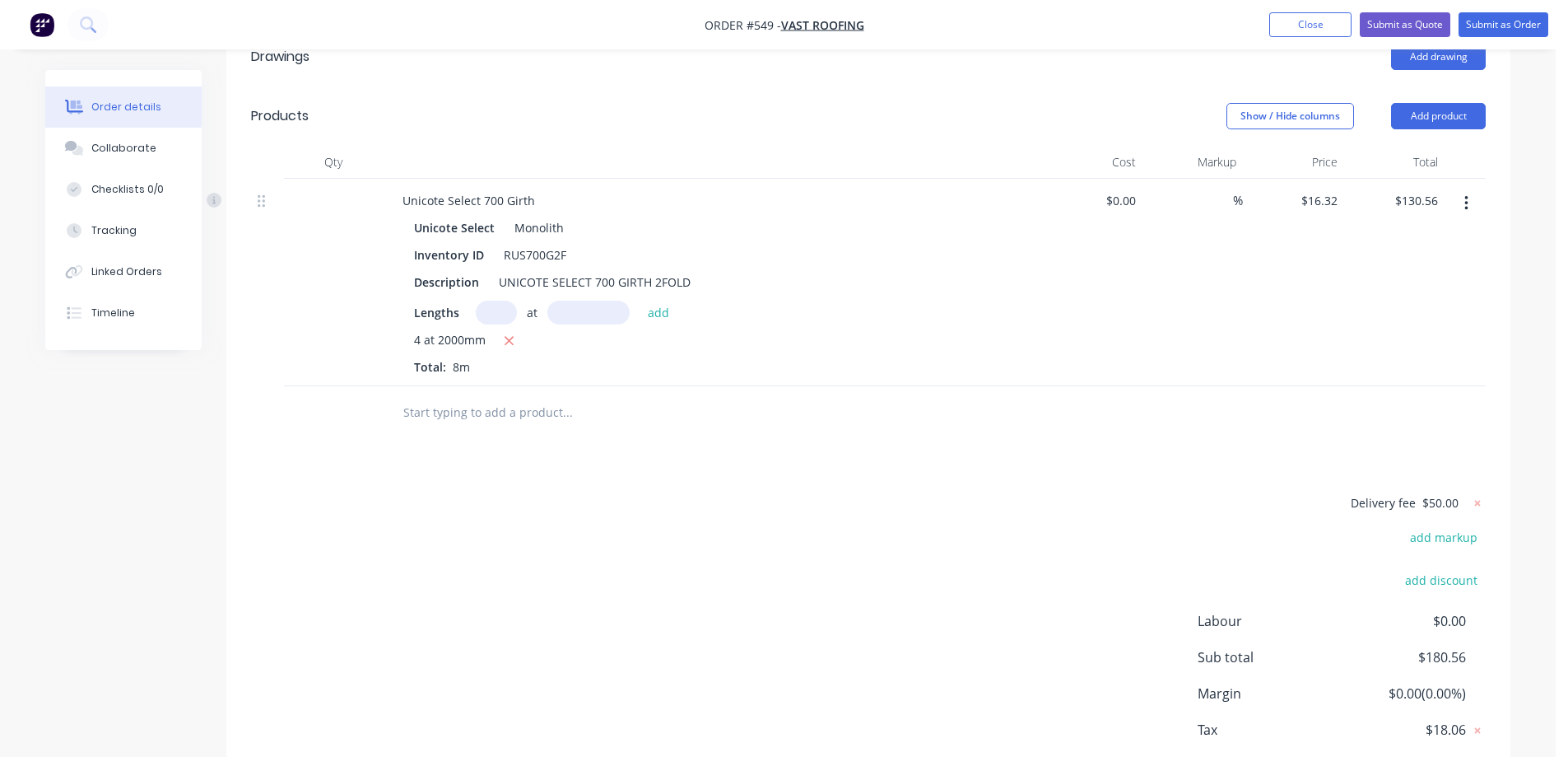
scroll to position [428, 0]
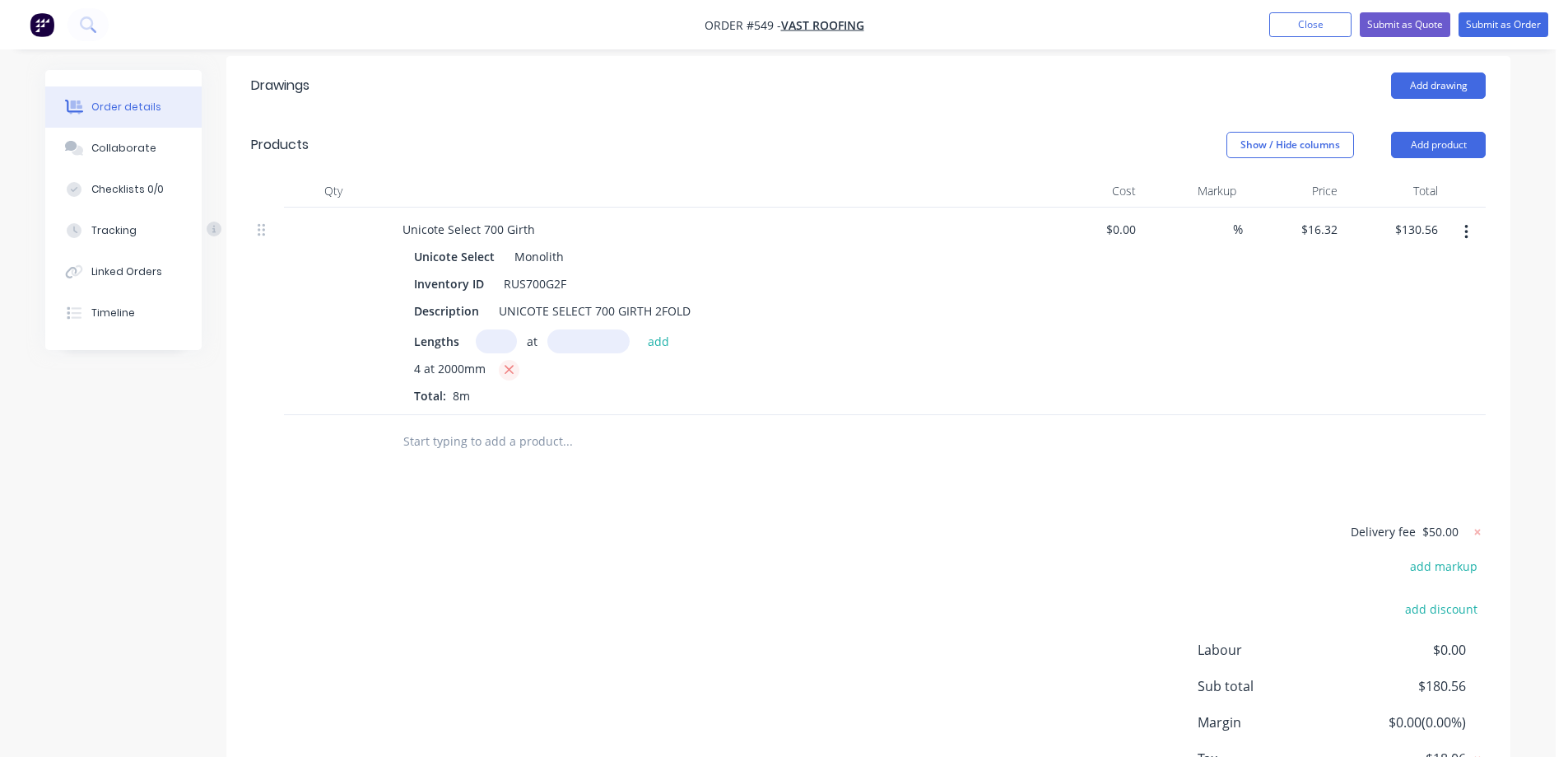
click at [513, 363] on icon "button" at bounding box center [509, 370] width 11 height 14
type input "$0.00"
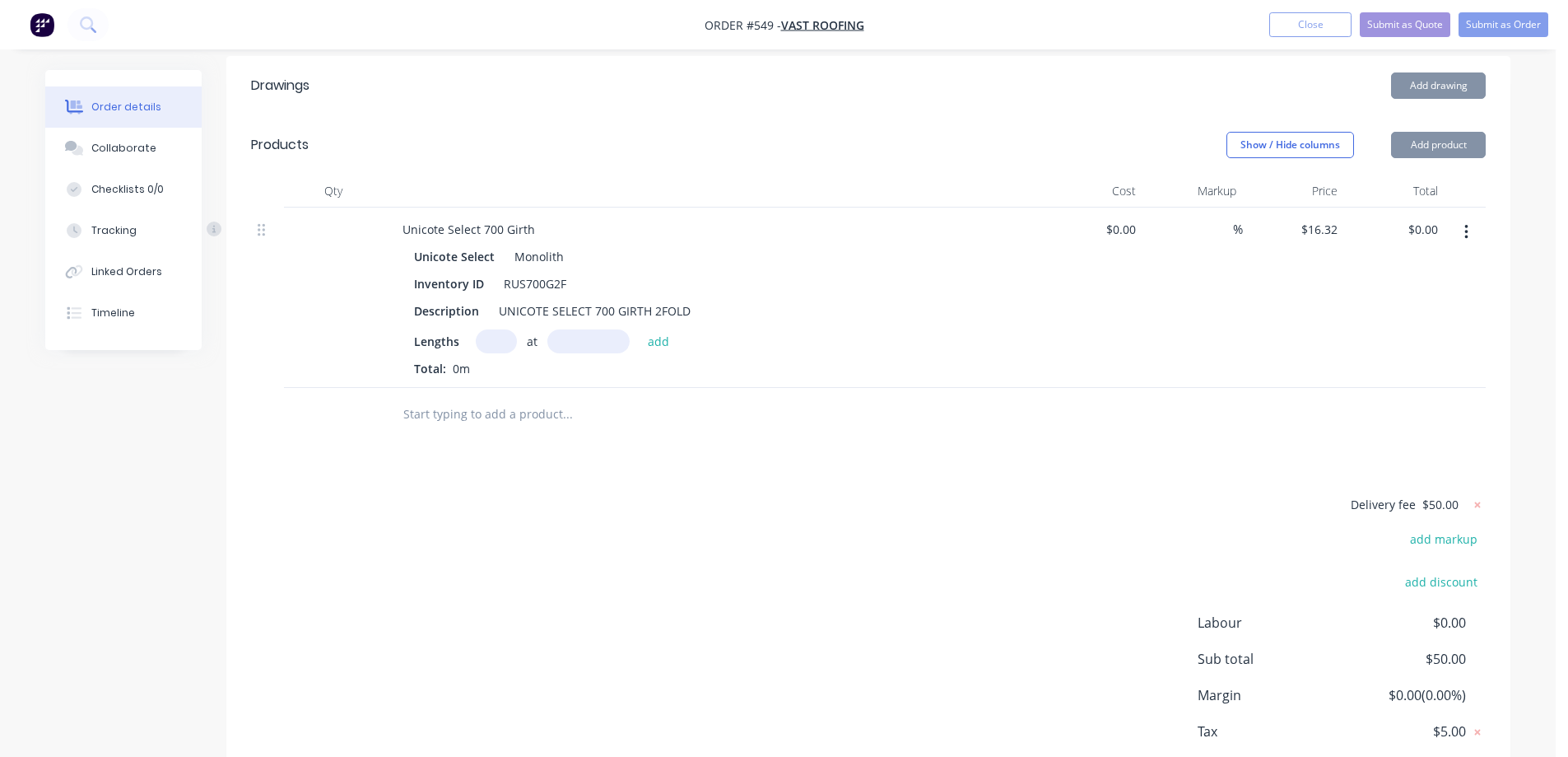
click at [499, 330] on input "text" at bounding box center [496, 341] width 41 height 24
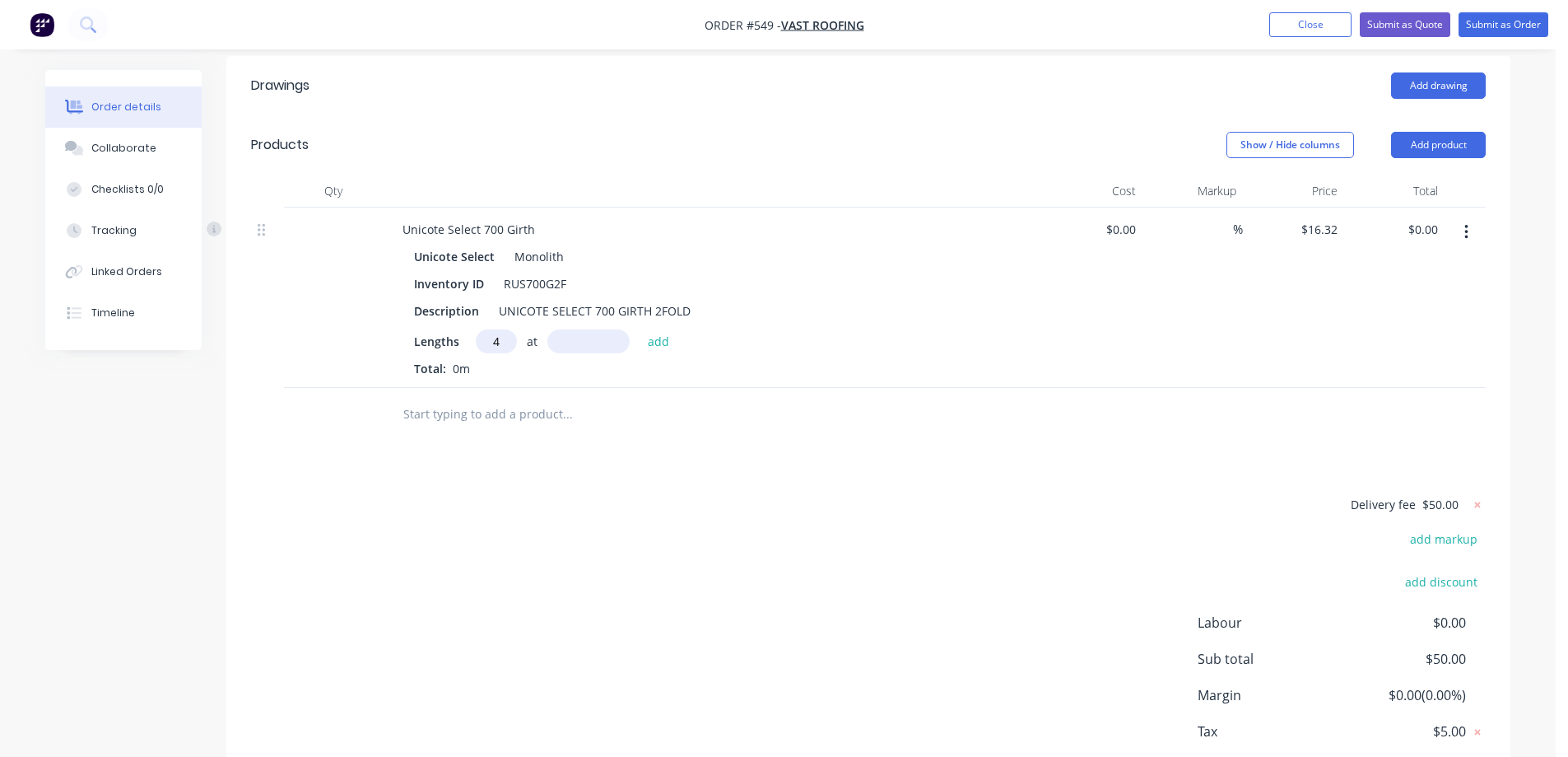
type input "4"
type input "1820mm"
click at [674, 330] on button "add" at bounding box center [658, 341] width 38 height 22
type input "$118.81"
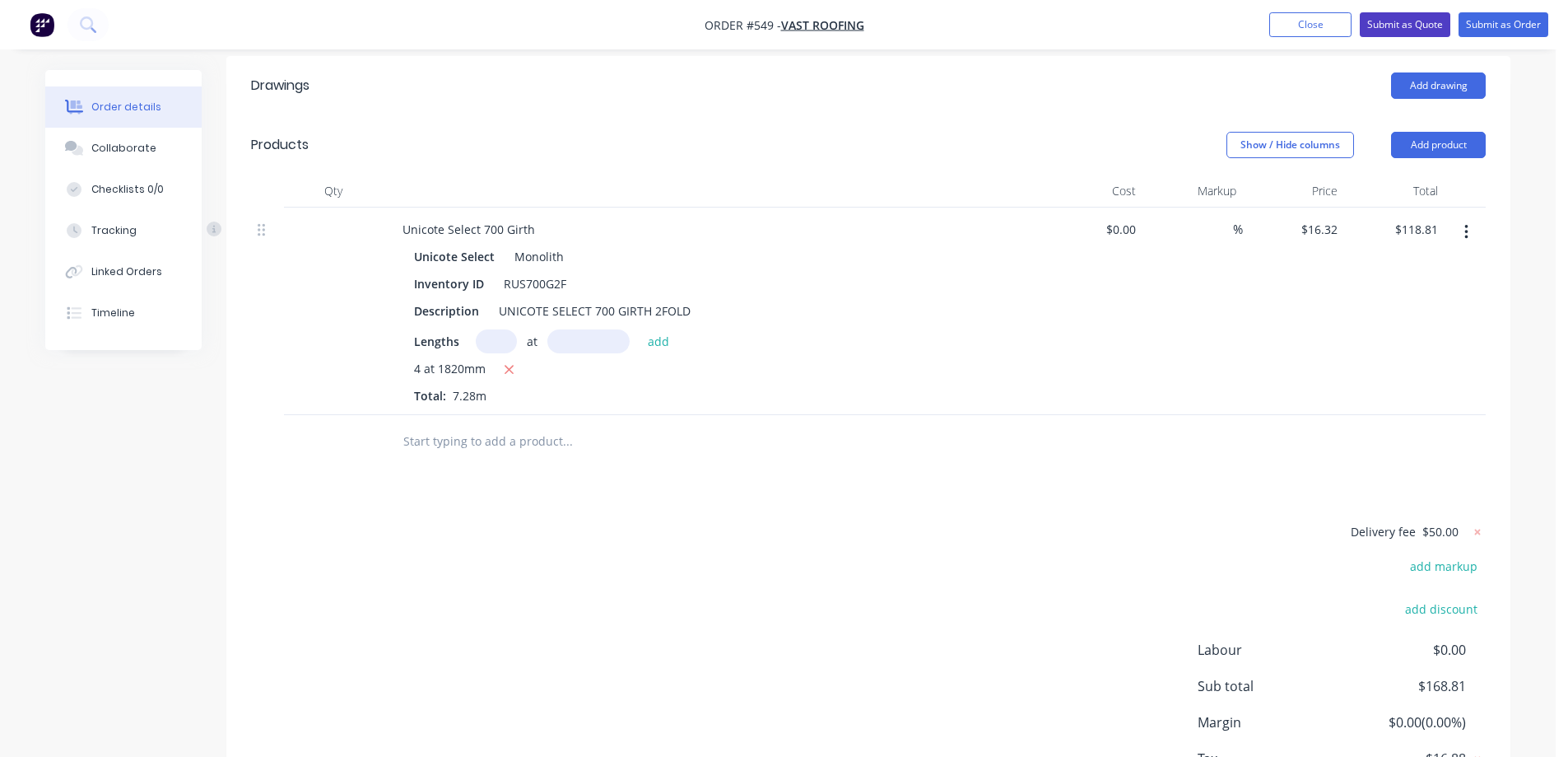
click at [1410, 25] on button "Submit as Quote" at bounding box center [1405, 25] width 90 height 25
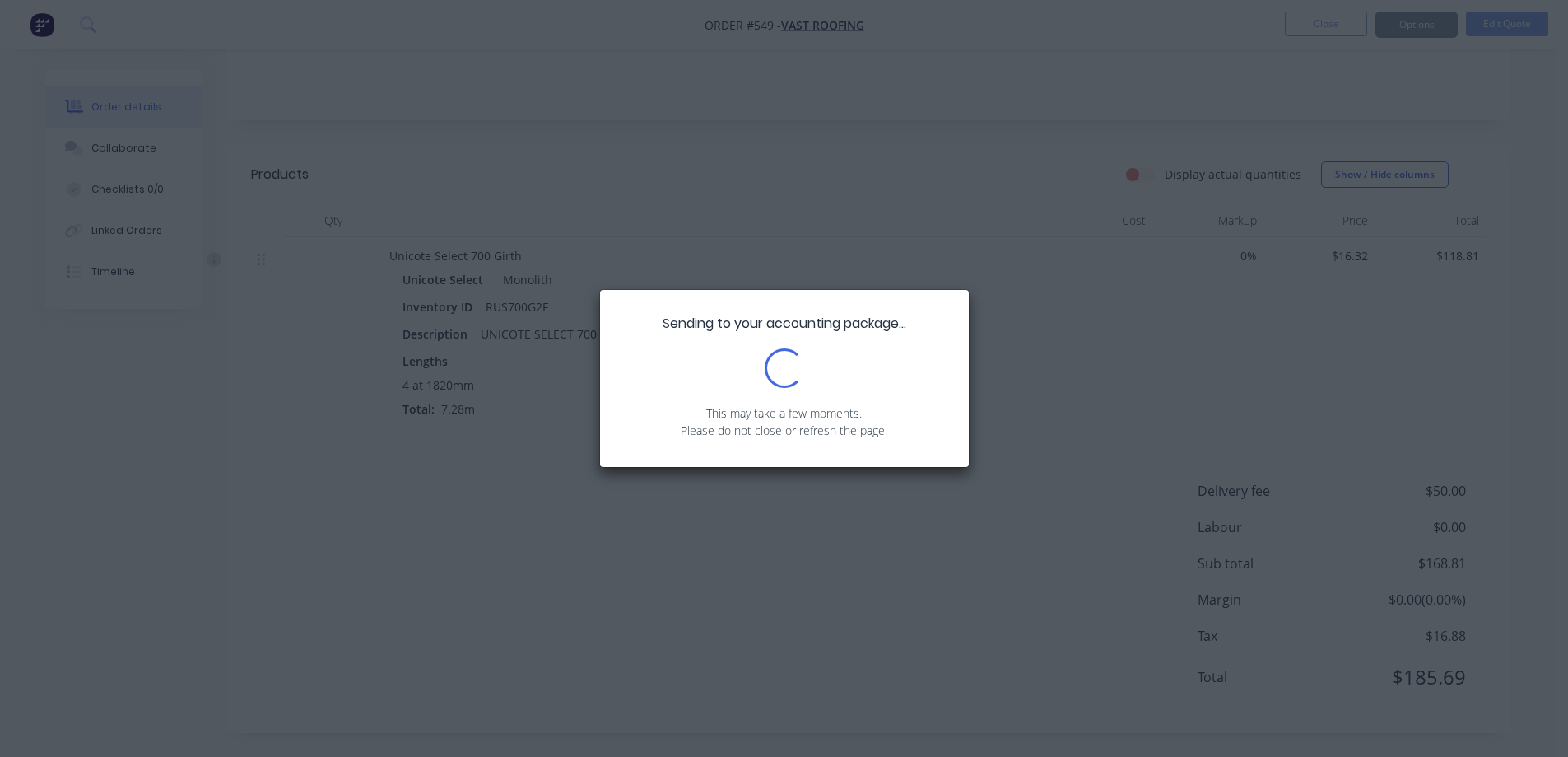
scroll to position [297, 0]
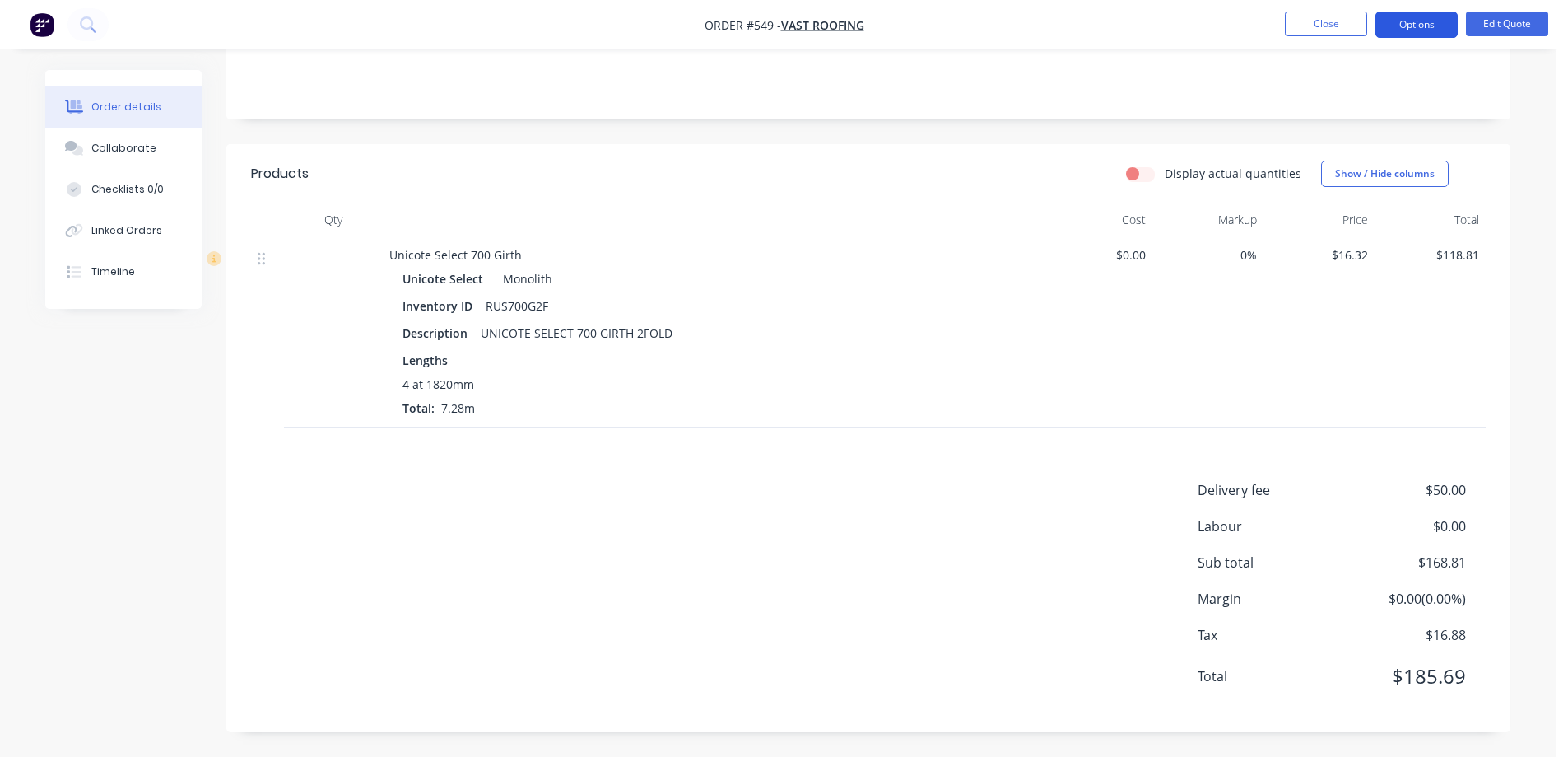
click at [1422, 31] on button "Options" at bounding box center [1416, 25] width 83 height 26
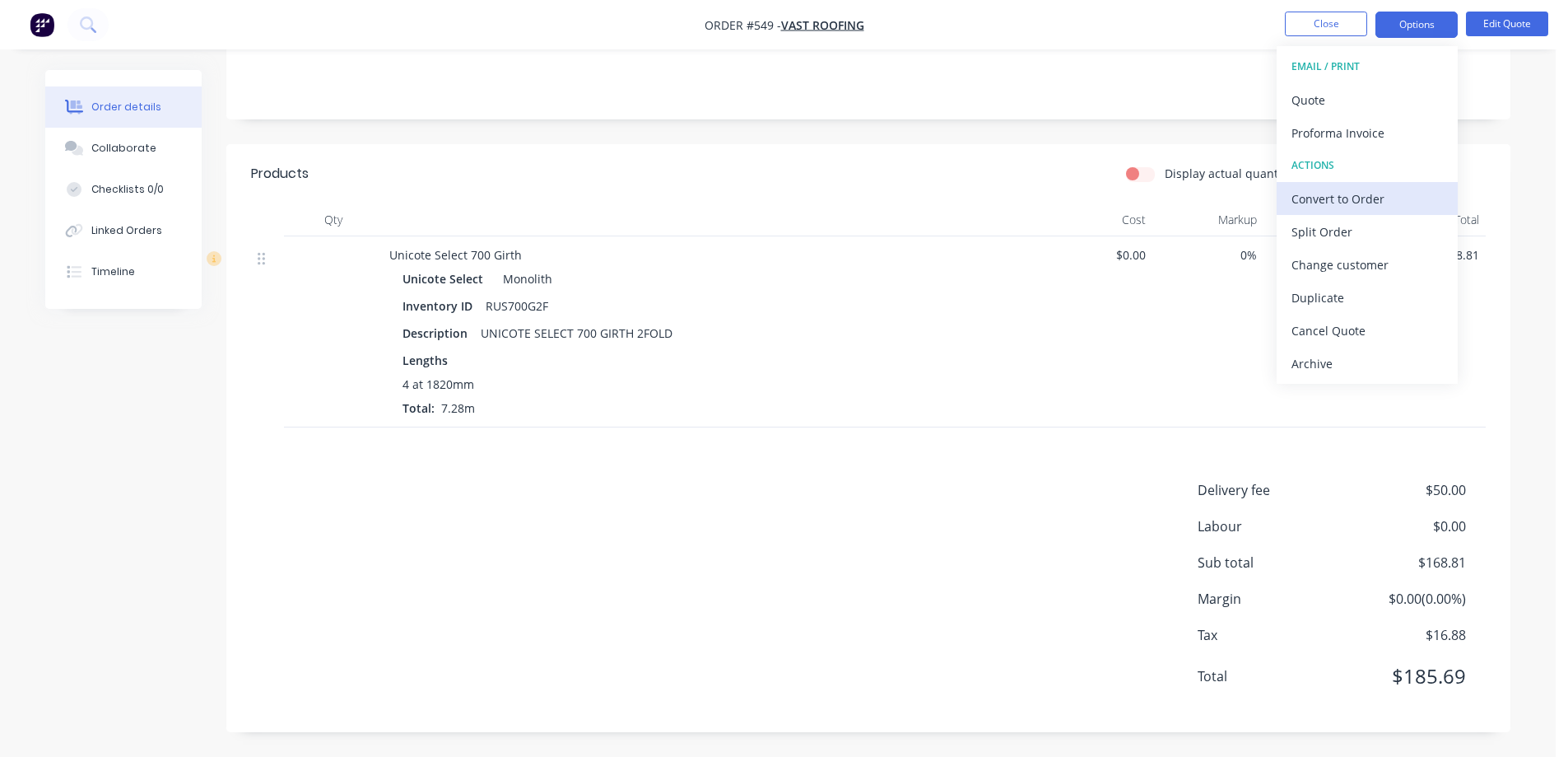
click at [1341, 195] on div "Convert to Order" at bounding box center [1367, 199] width 152 height 24
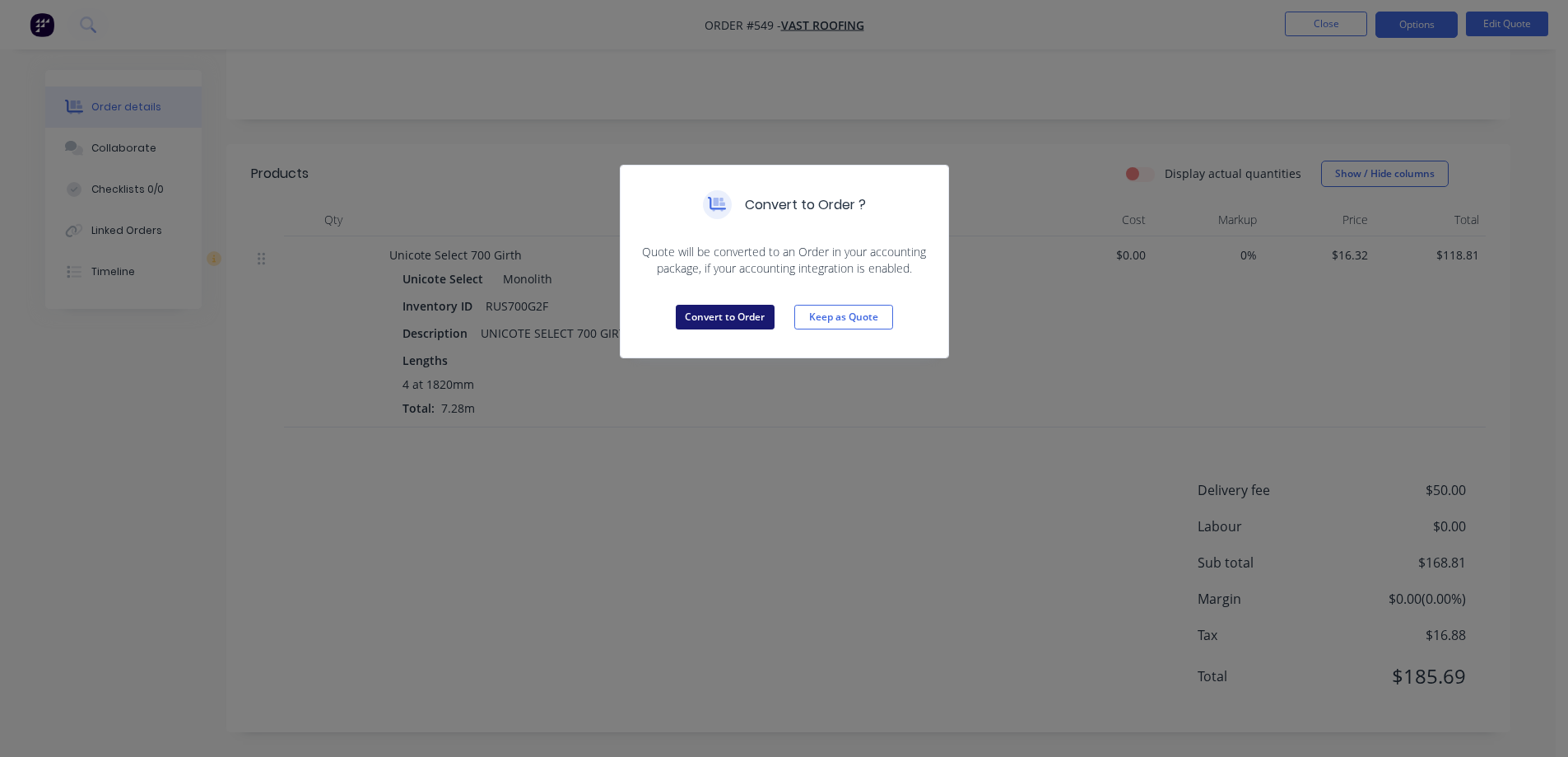
click at [715, 324] on button "Convert to Order" at bounding box center [725, 317] width 99 height 25
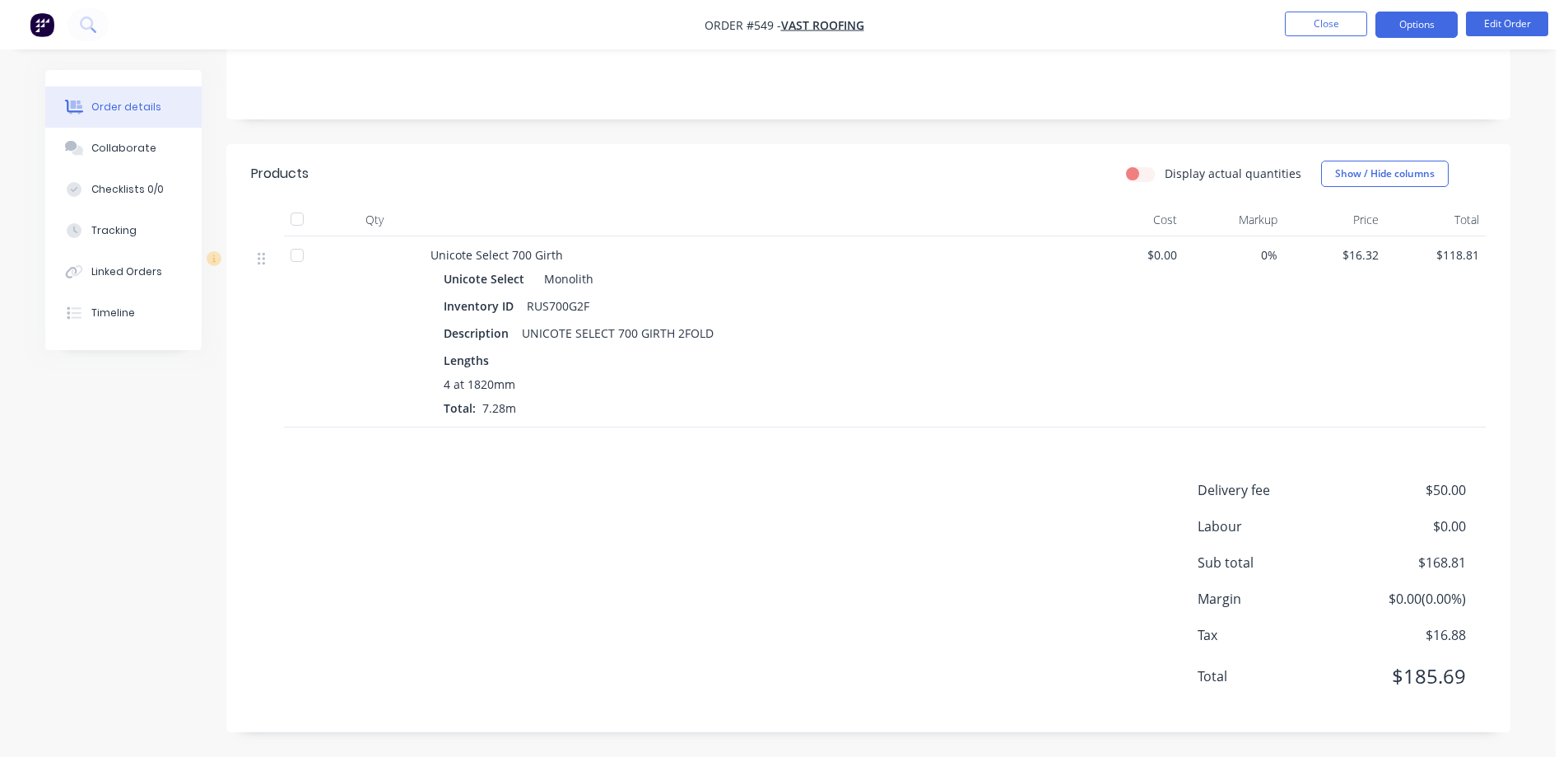
click at [1397, 24] on button "Options" at bounding box center [1416, 25] width 83 height 26
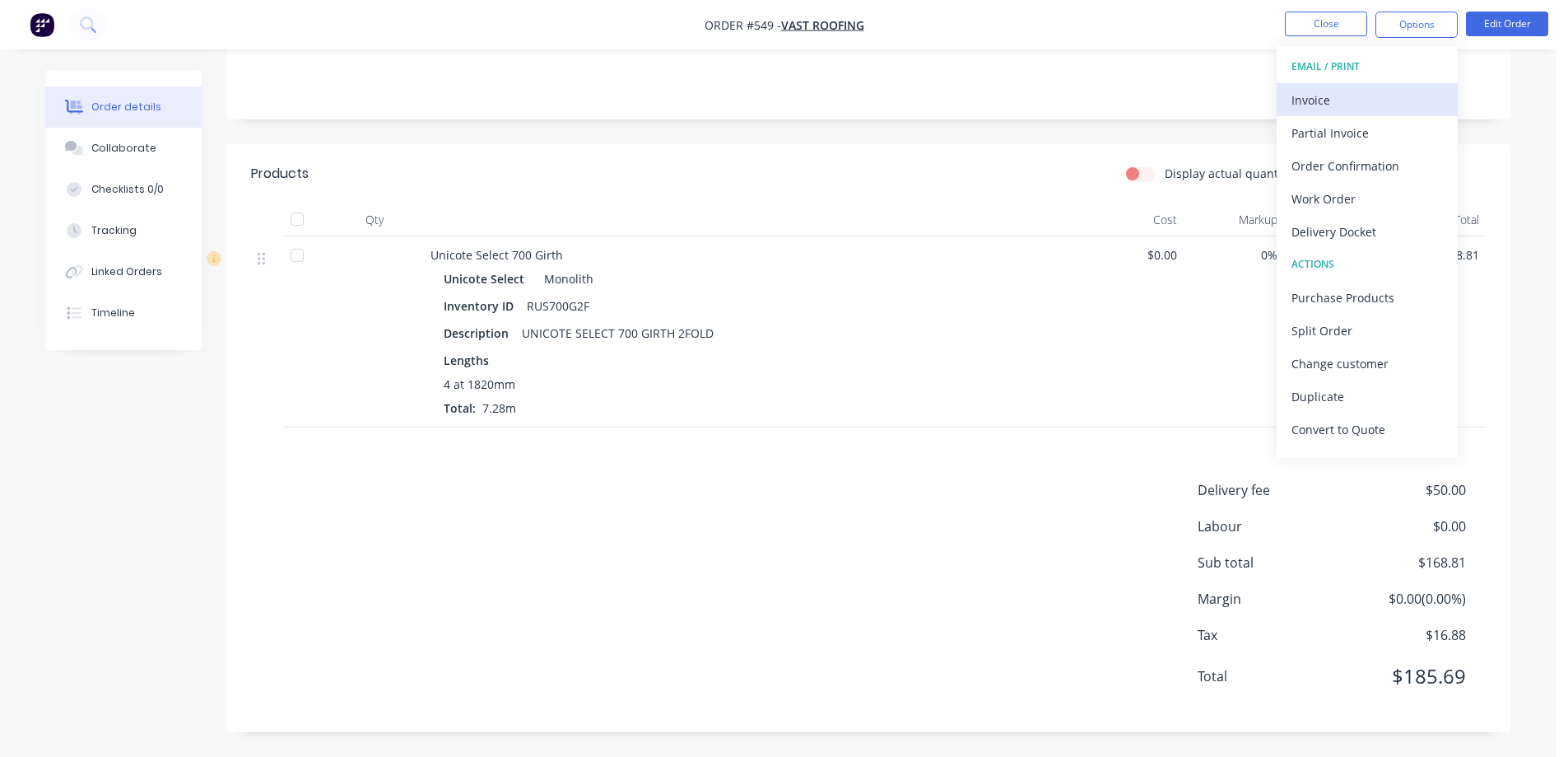
click at [1330, 104] on div "Invoice" at bounding box center [1367, 100] width 152 height 24
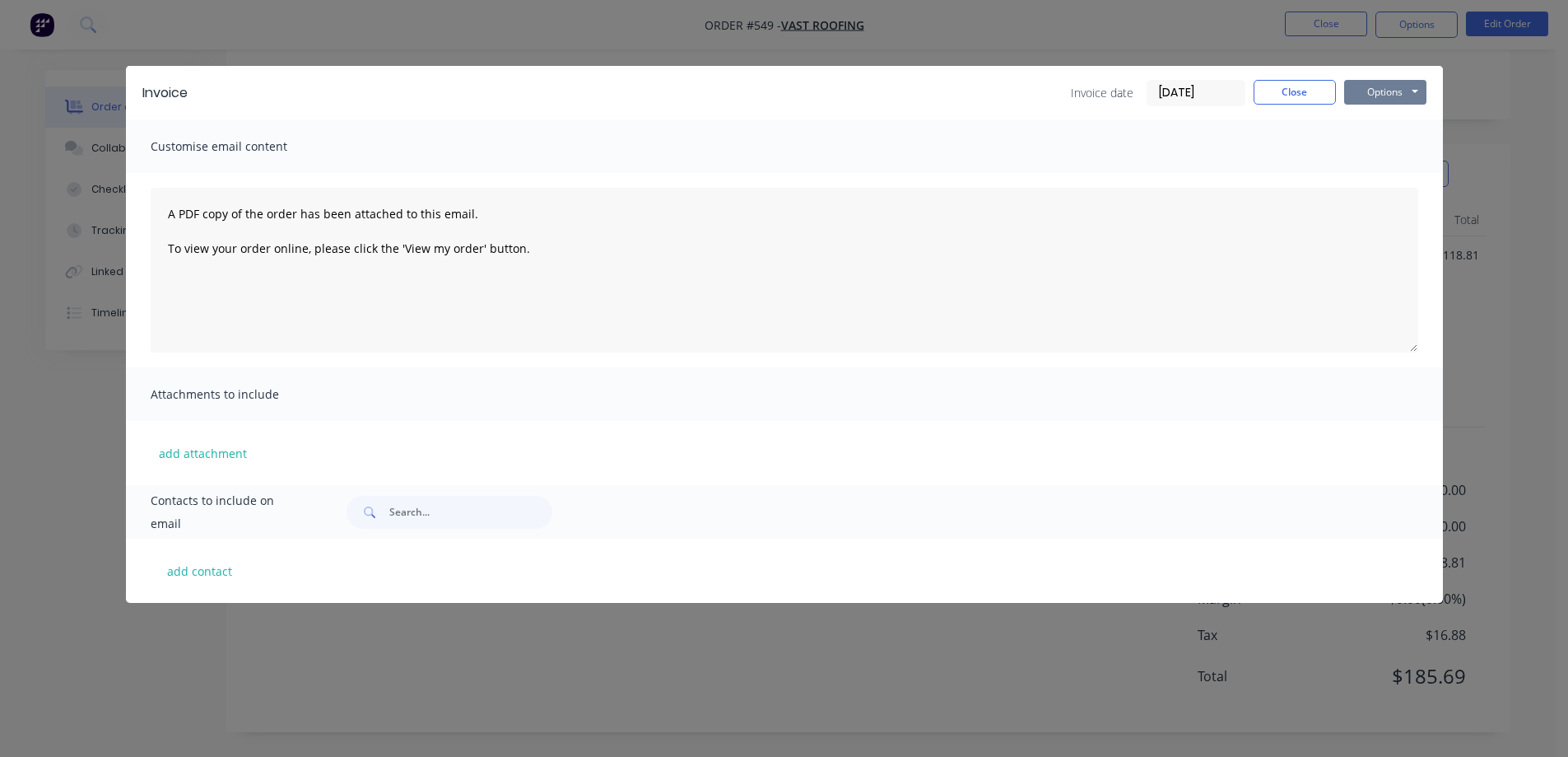
click at [1374, 89] on button "Options" at bounding box center [1385, 92] width 83 height 25
click at [1372, 123] on button "Preview" at bounding box center [1397, 122] width 106 height 27
click at [1280, 90] on button "Close" at bounding box center [1295, 92] width 83 height 25
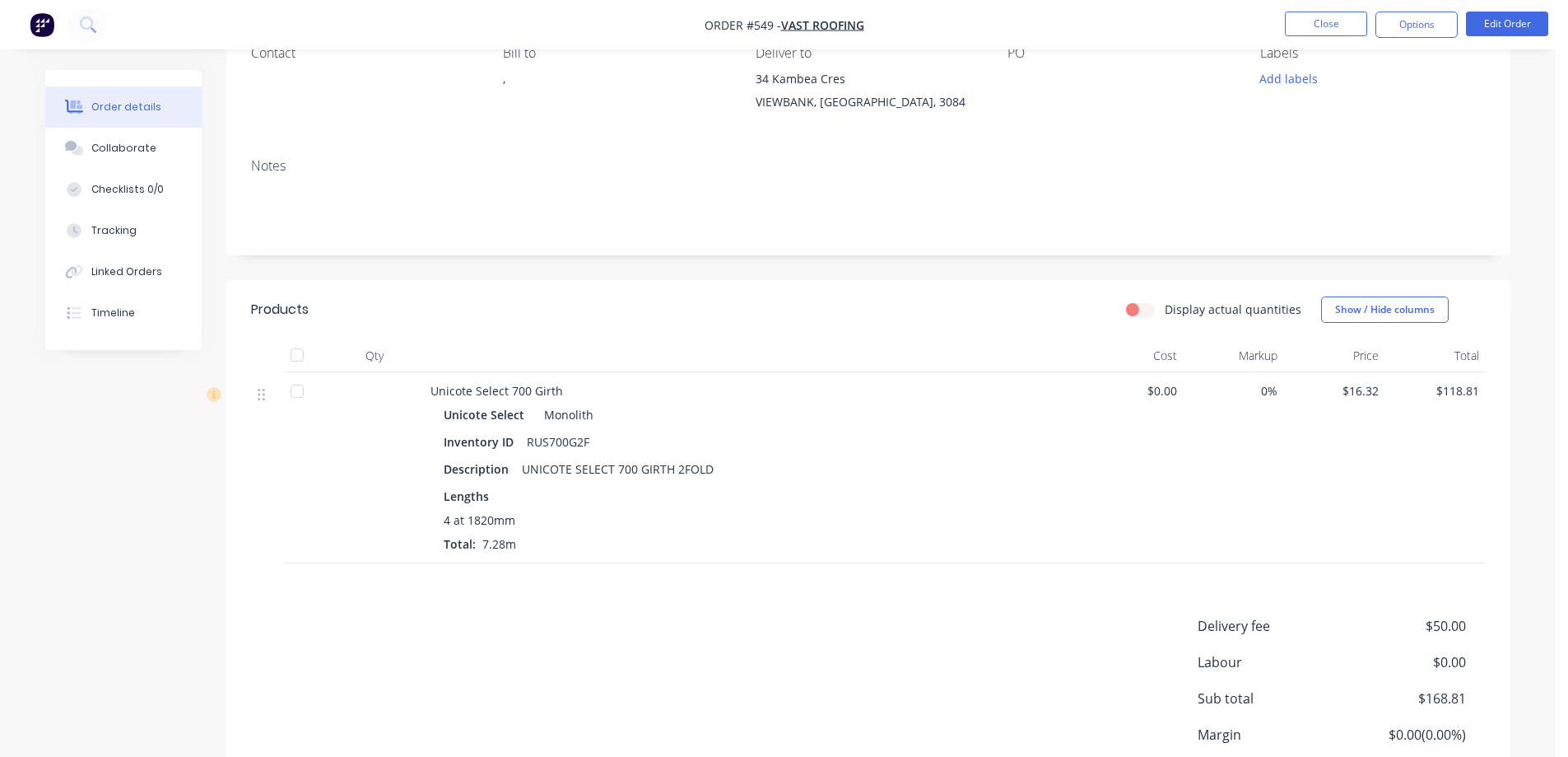
scroll to position [133, 0]
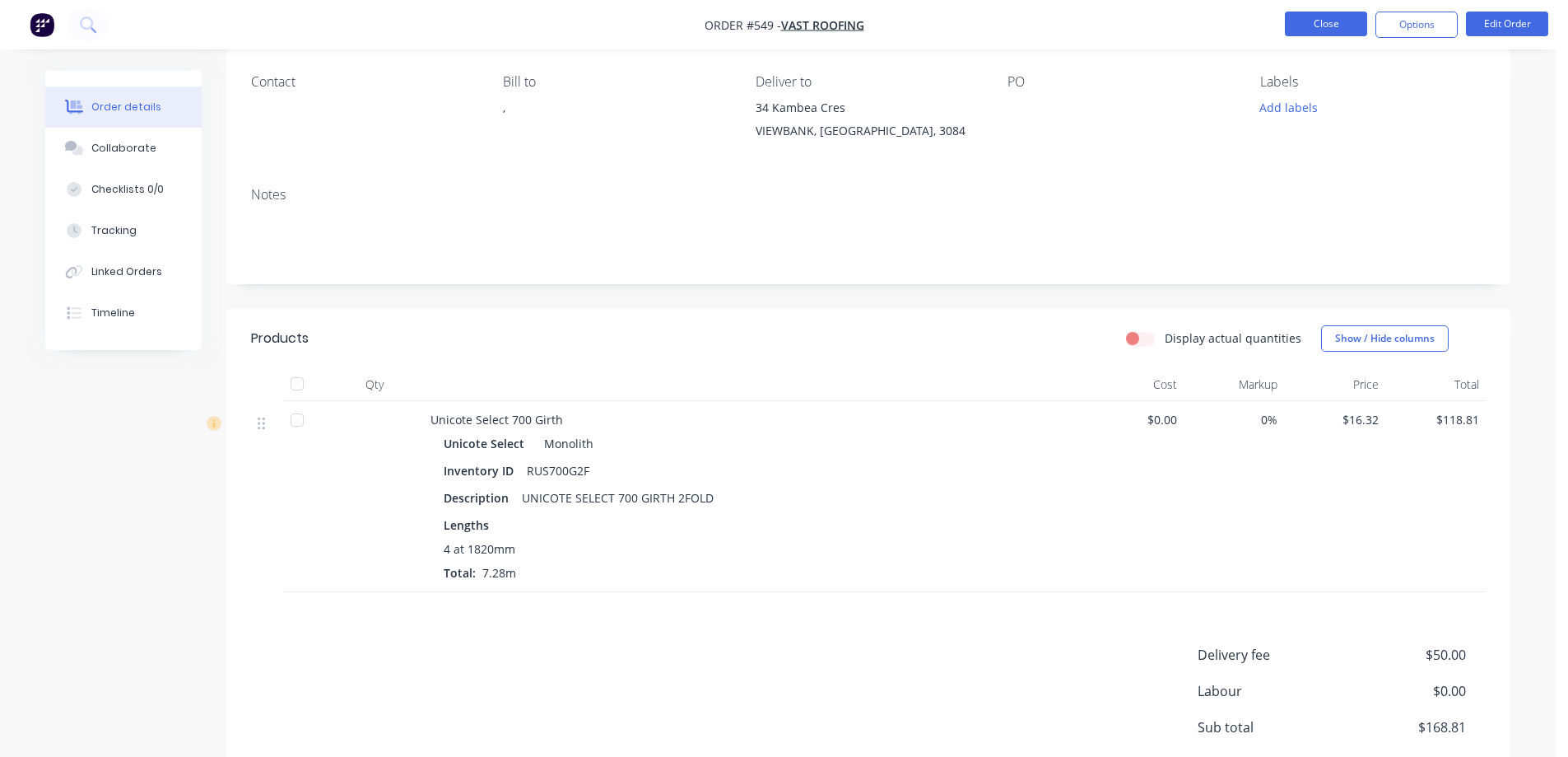
click at [1324, 19] on button "Close" at bounding box center [1326, 24] width 83 height 25
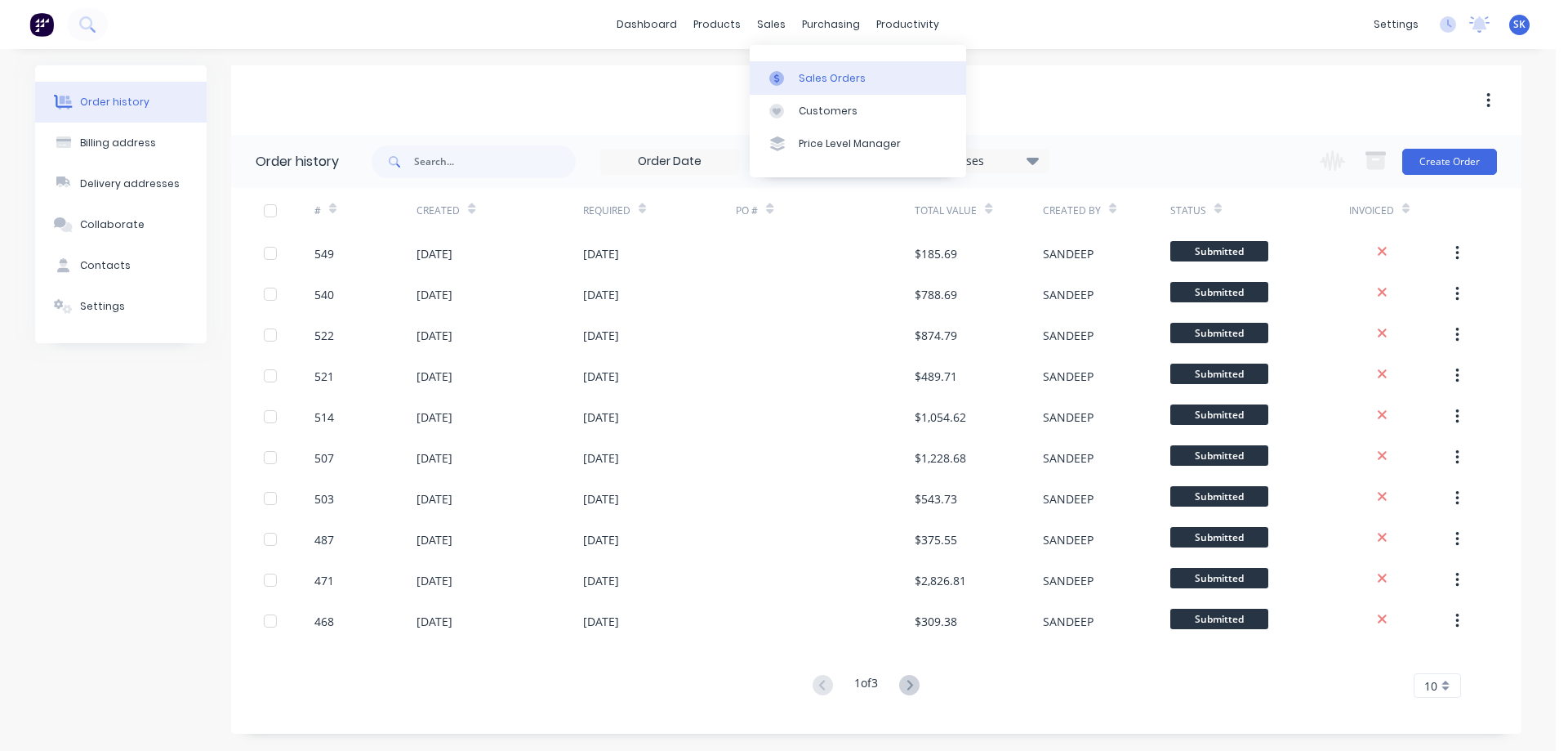
click at [801, 79] on div "Sales Orders" at bounding box center [832, 78] width 67 height 14
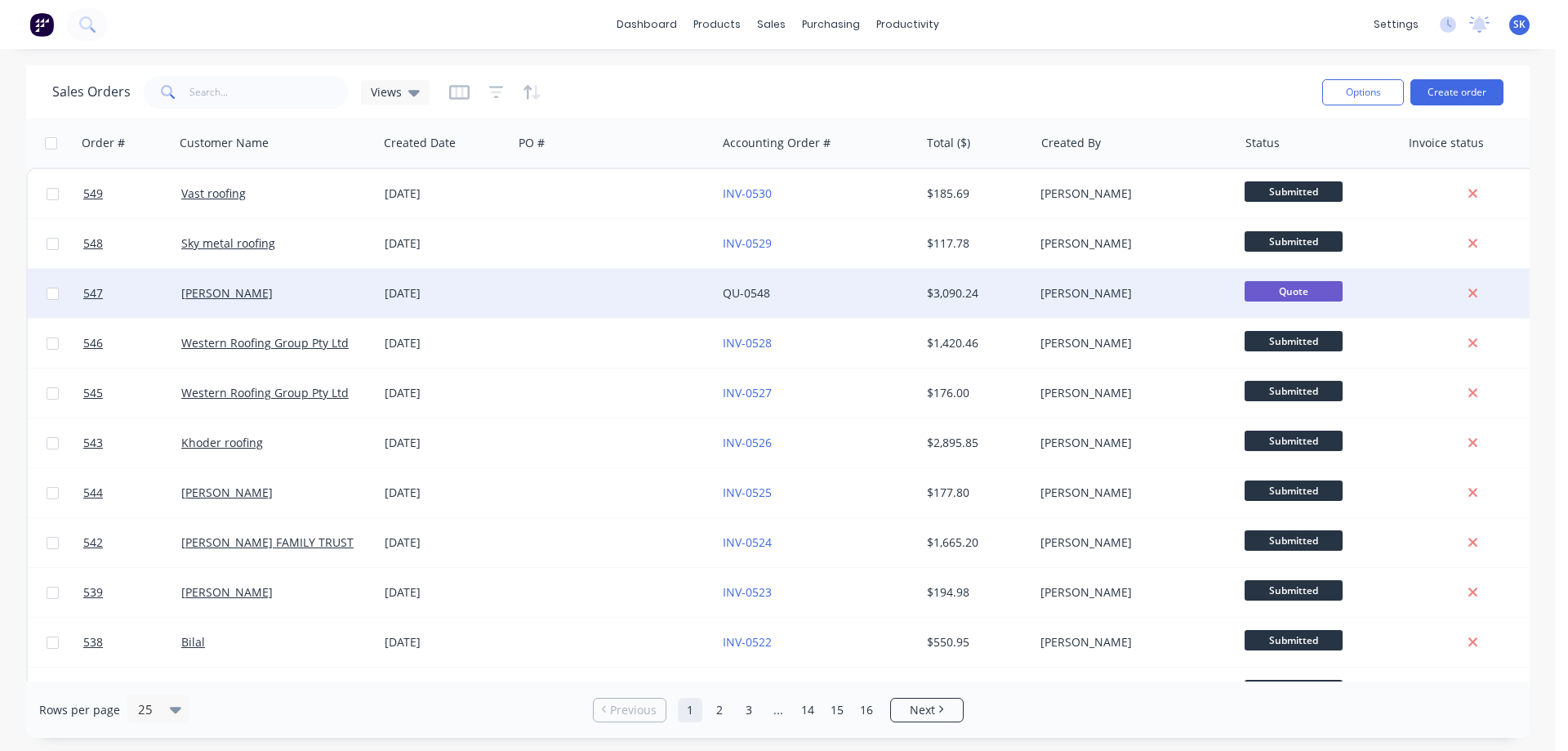
click at [404, 297] on div "25 Aug 2025" at bounding box center [446, 293] width 122 height 16
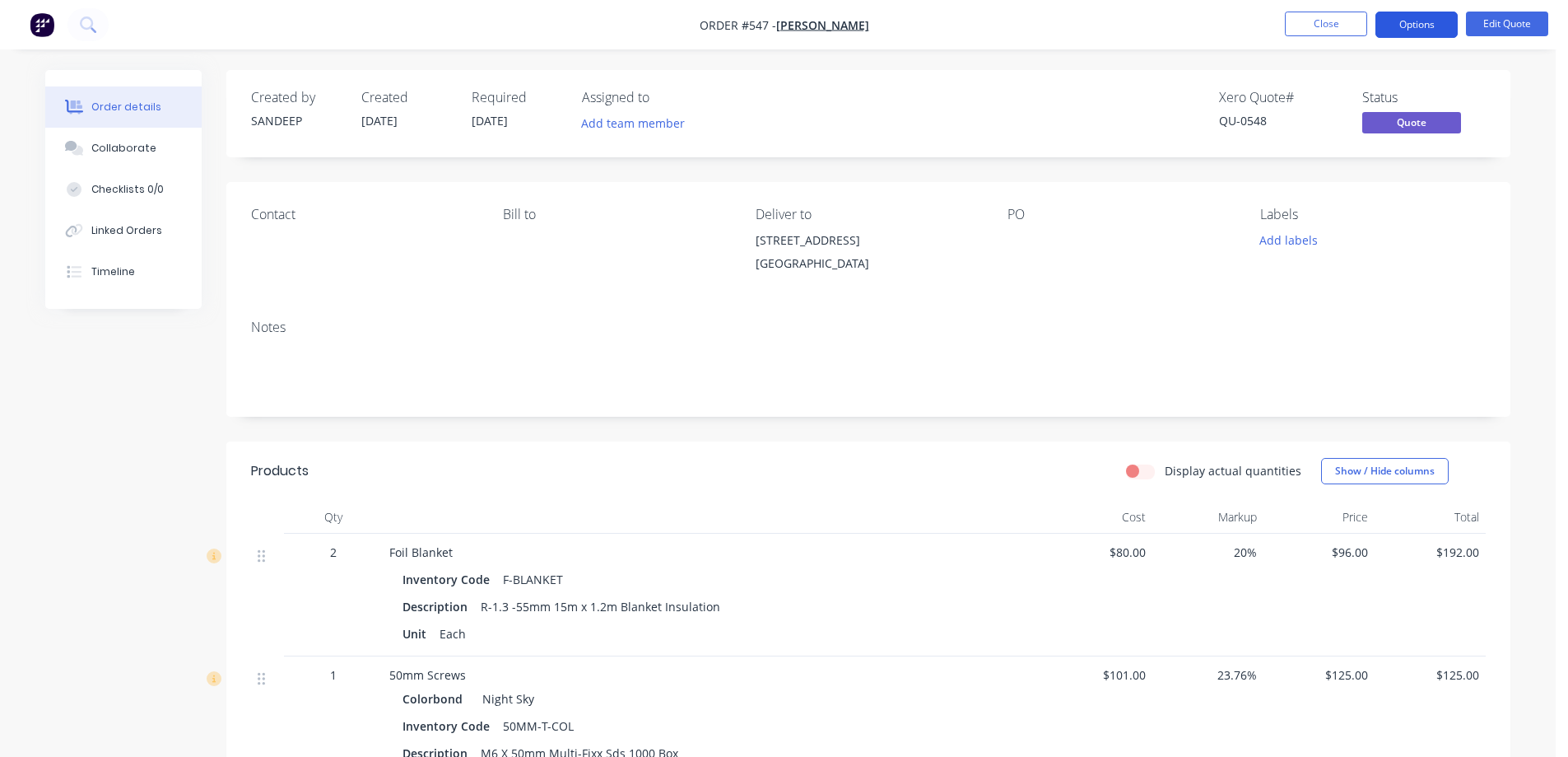
click at [1423, 26] on button "Options" at bounding box center [1416, 25] width 83 height 26
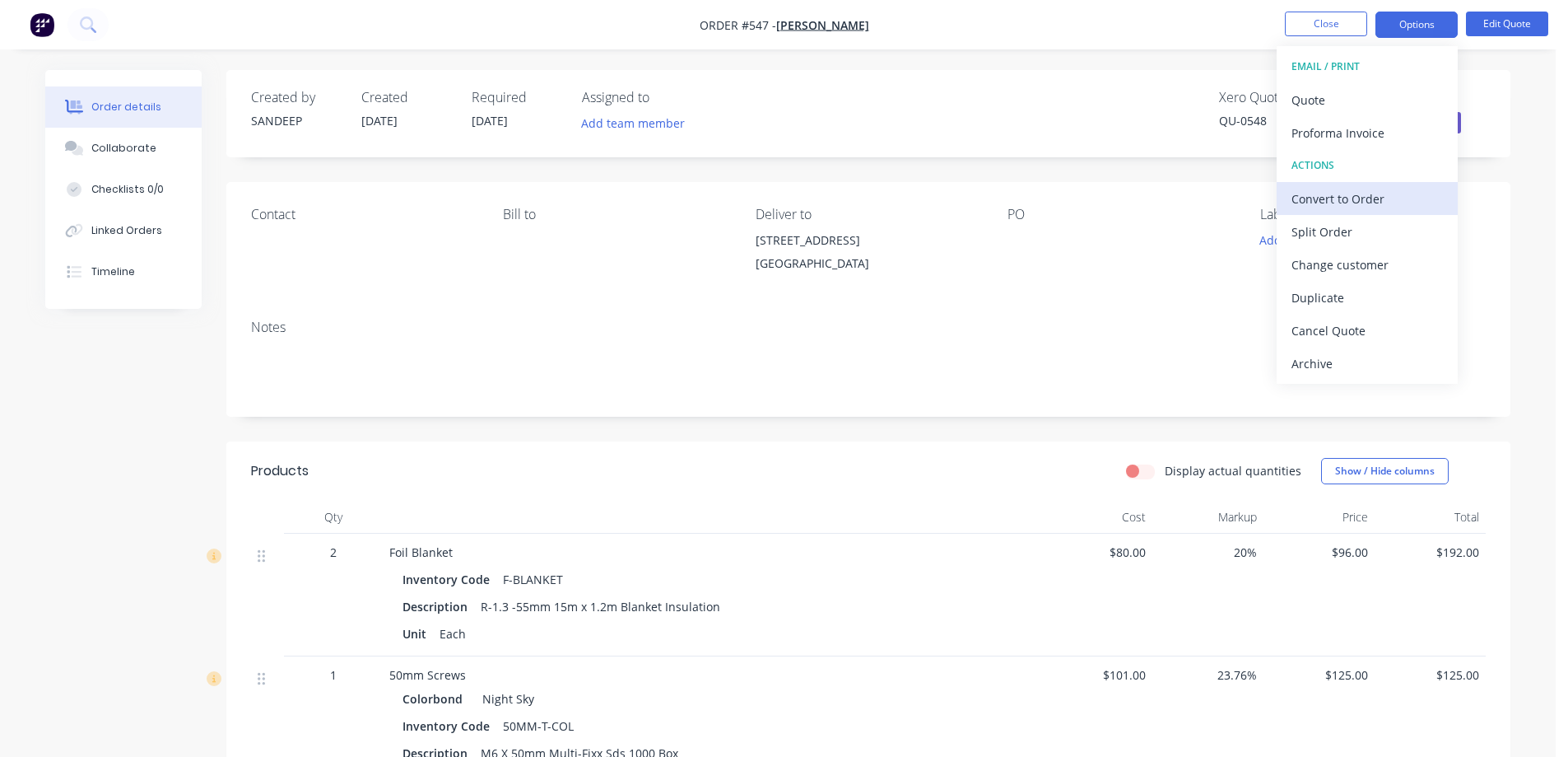
click at [1352, 198] on div "Convert to Order" at bounding box center [1367, 199] width 152 height 24
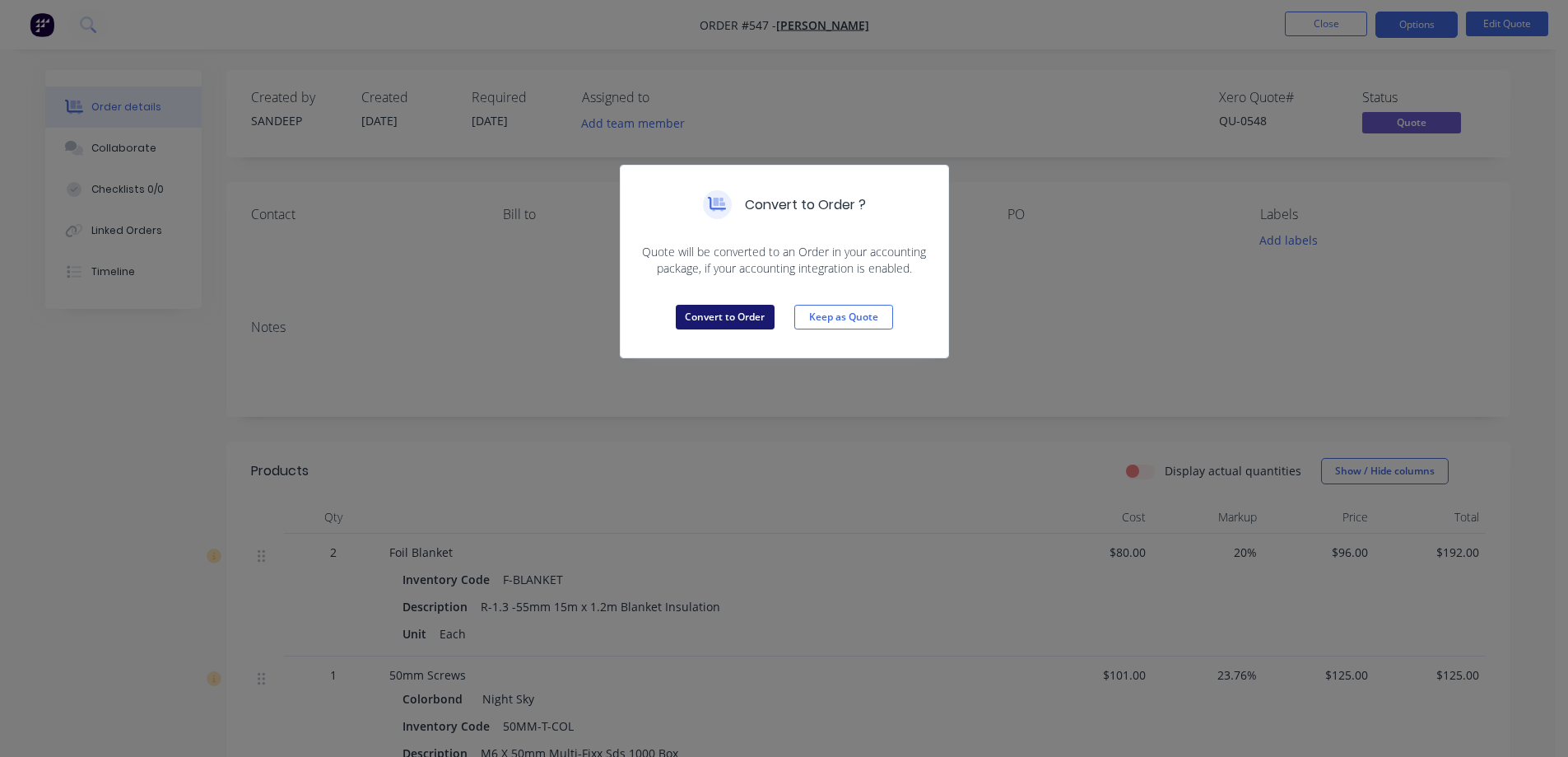
click at [706, 319] on button "Convert to Order" at bounding box center [725, 317] width 99 height 25
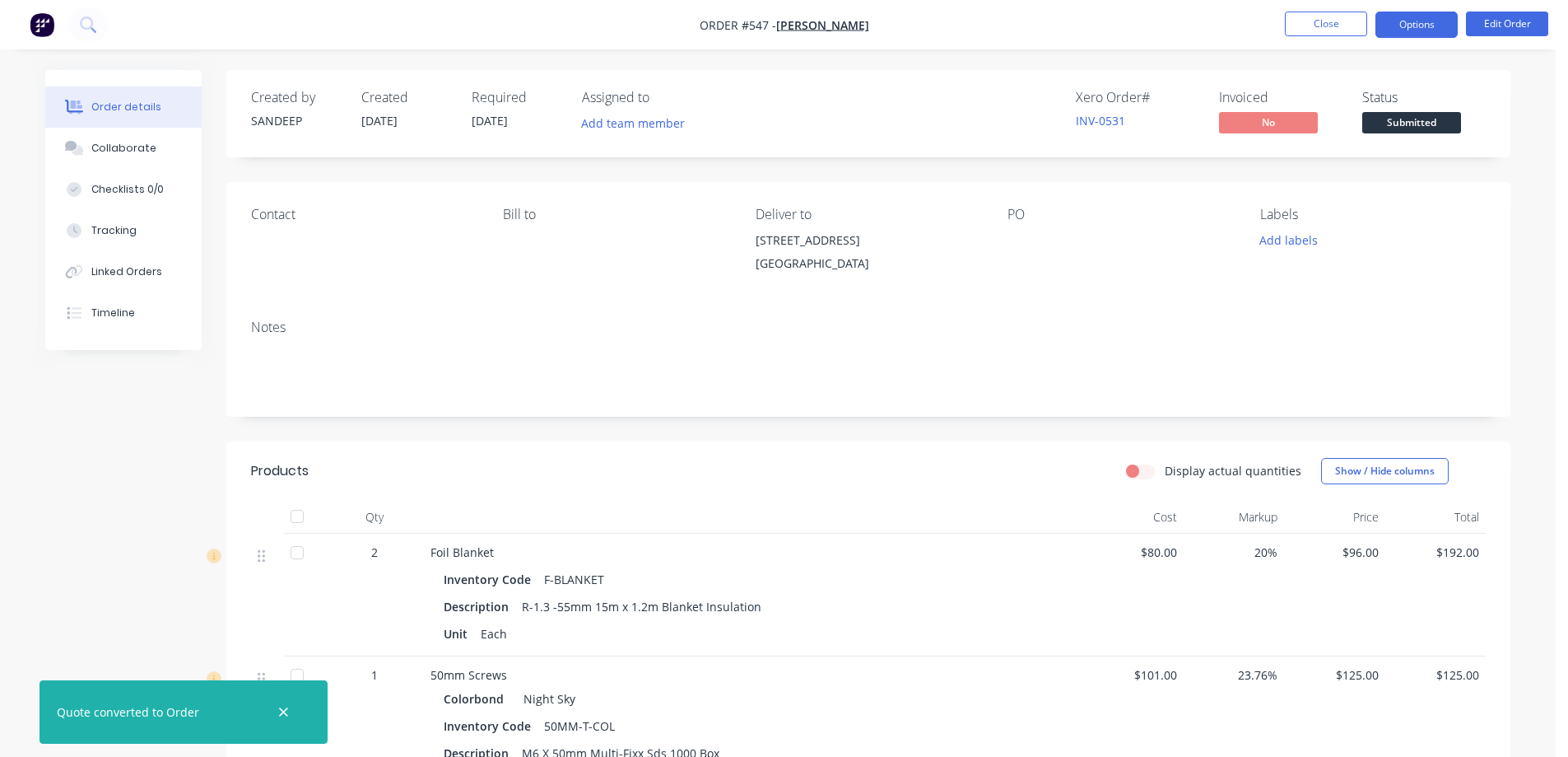
click at [1423, 22] on button "Options" at bounding box center [1416, 25] width 83 height 26
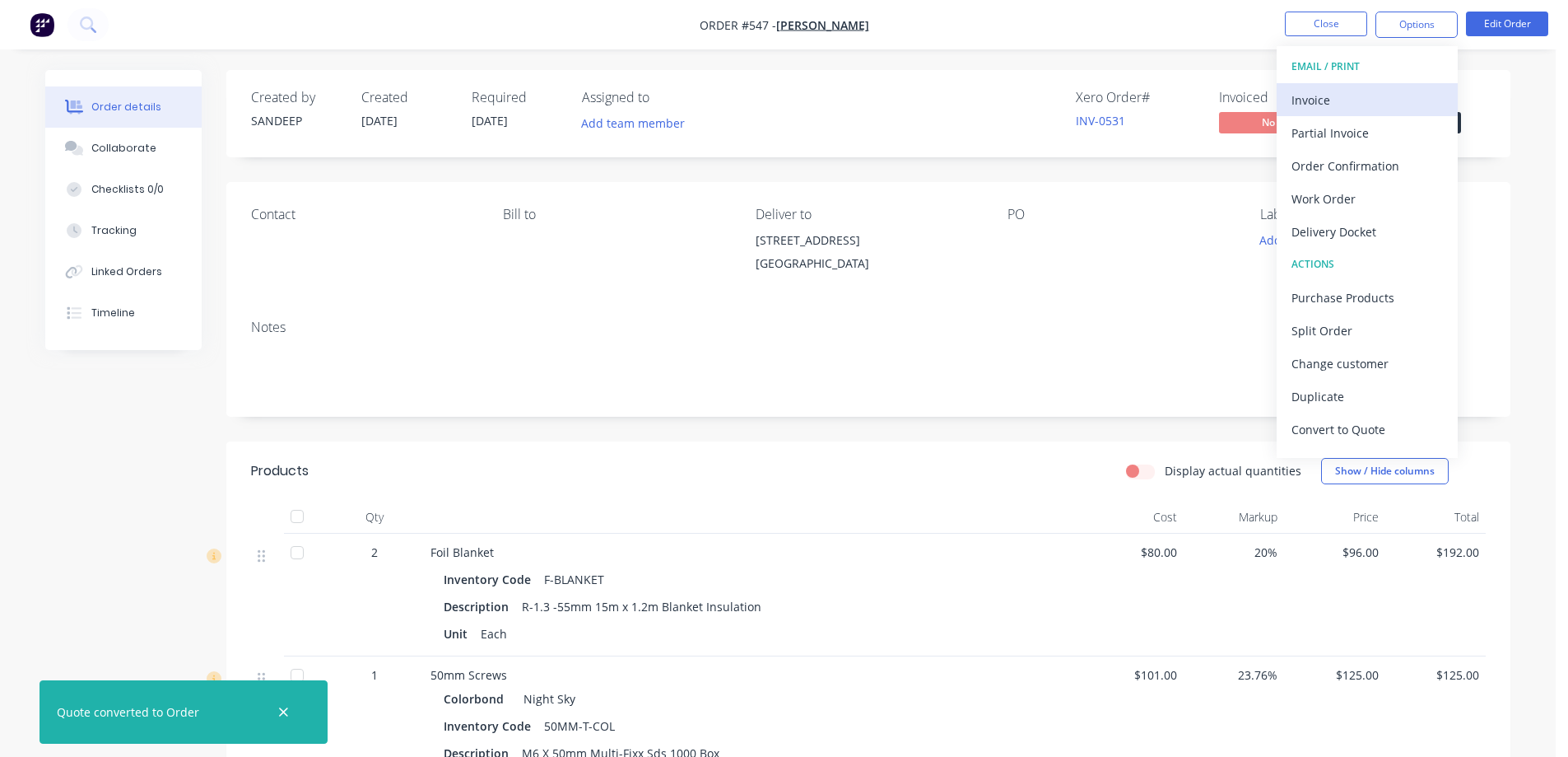
click at [1366, 100] on div "Invoice" at bounding box center [1367, 100] width 152 height 24
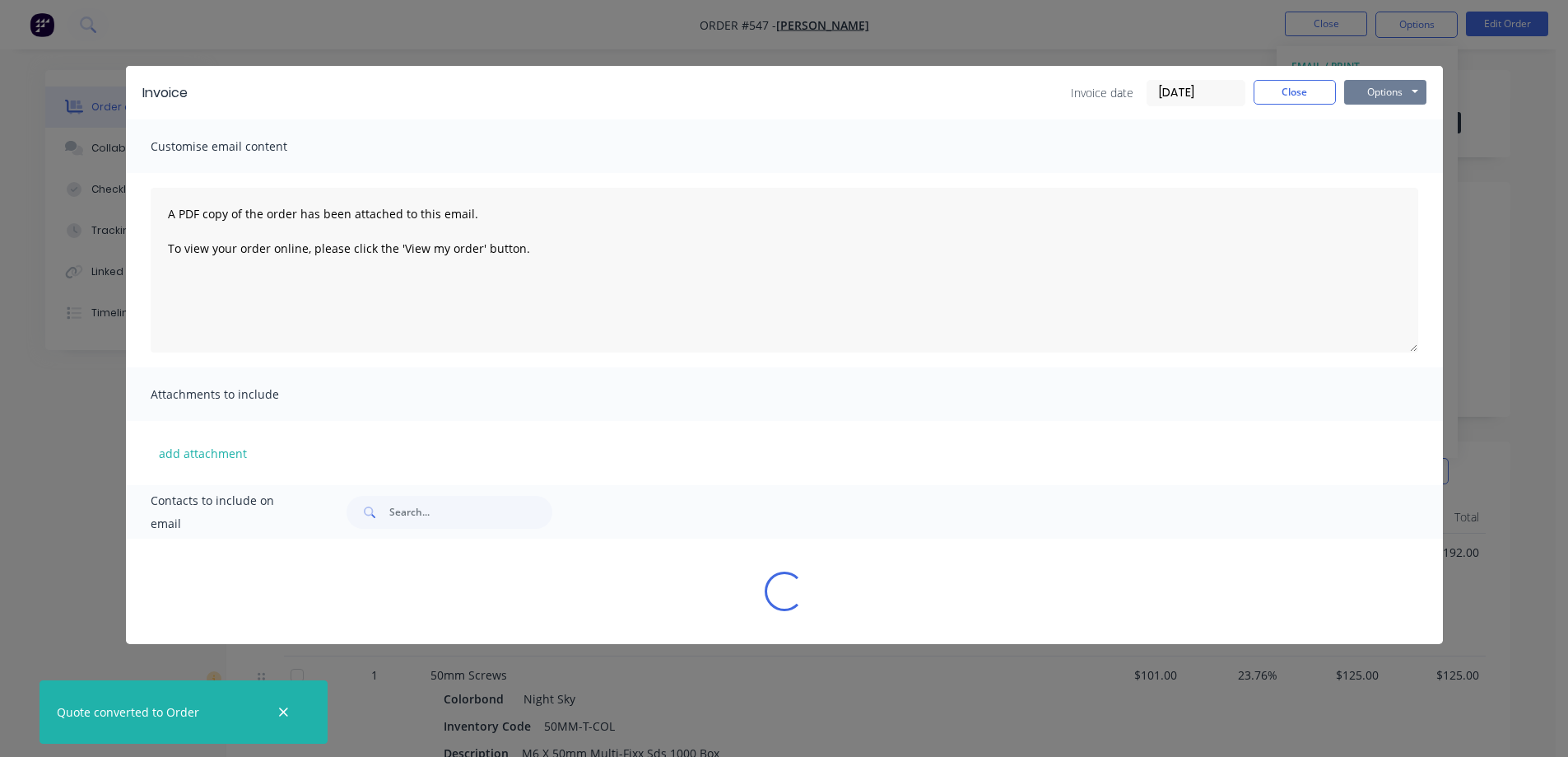
click at [1396, 89] on button "Options" at bounding box center [1385, 92] width 83 height 25
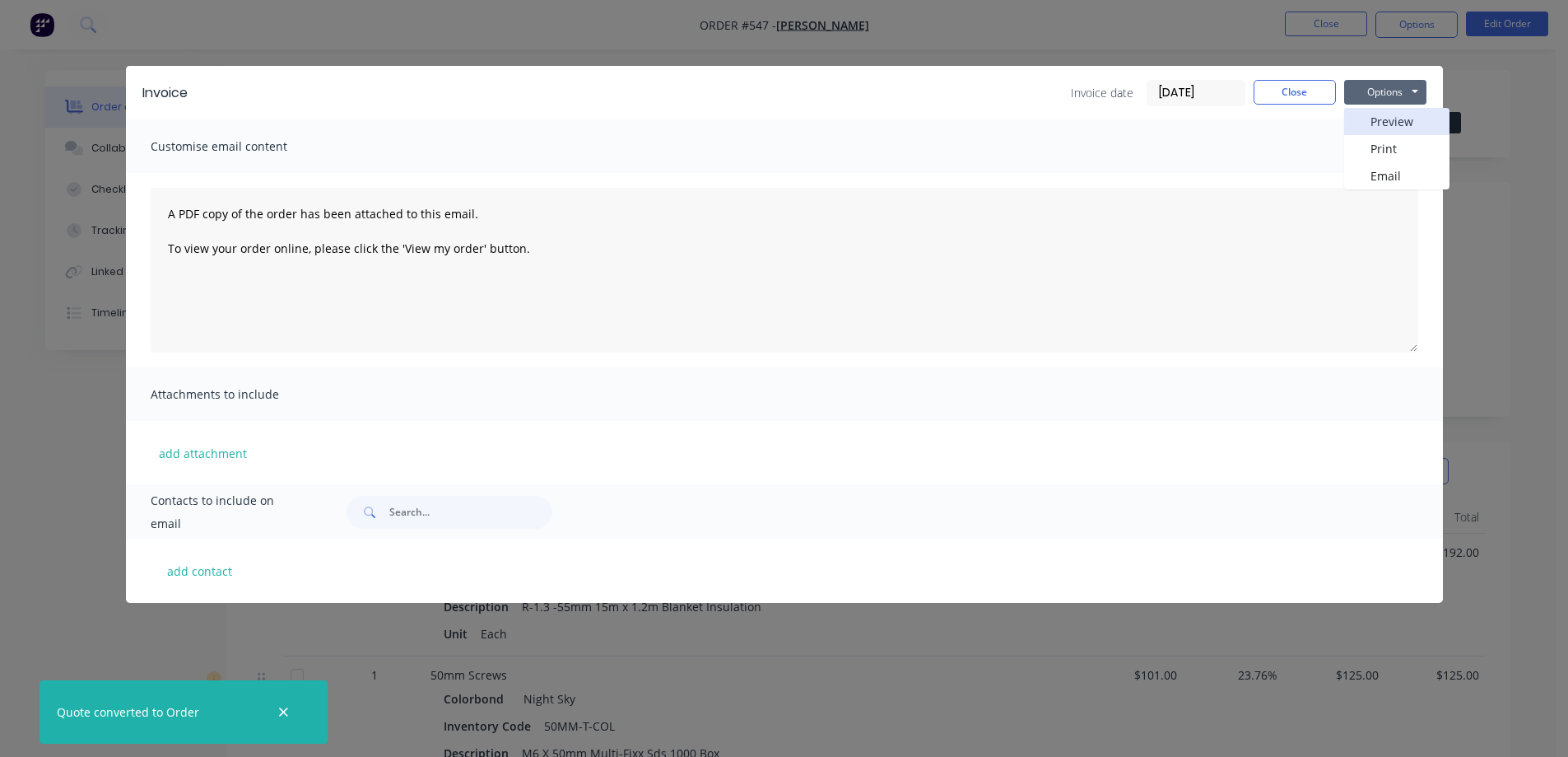
click at [1385, 120] on button "Preview" at bounding box center [1397, 122] width 106 height 27
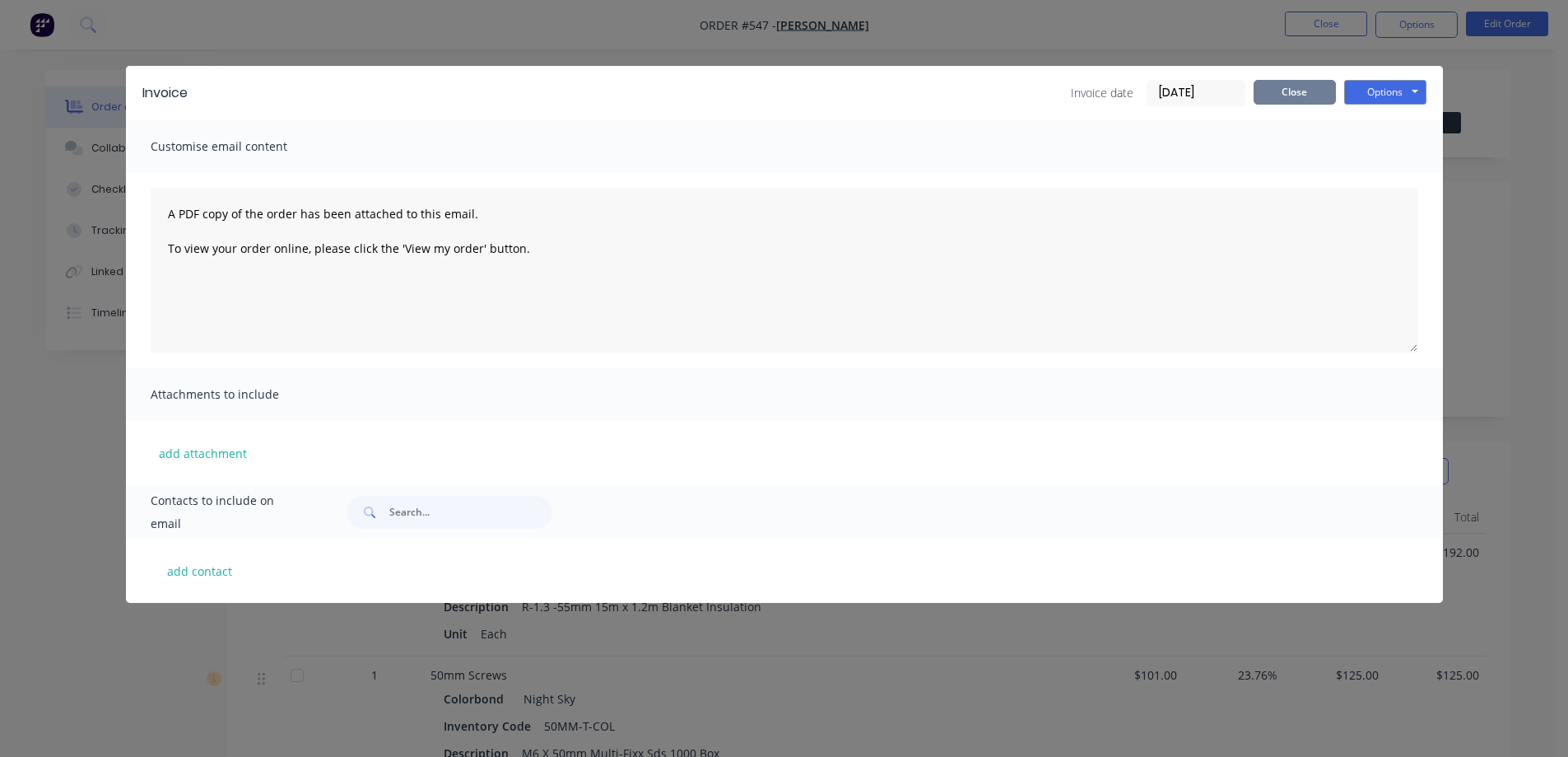
click at [1299, 95] on button "Close" at bounding box center [1295, 92] width 83 height 25
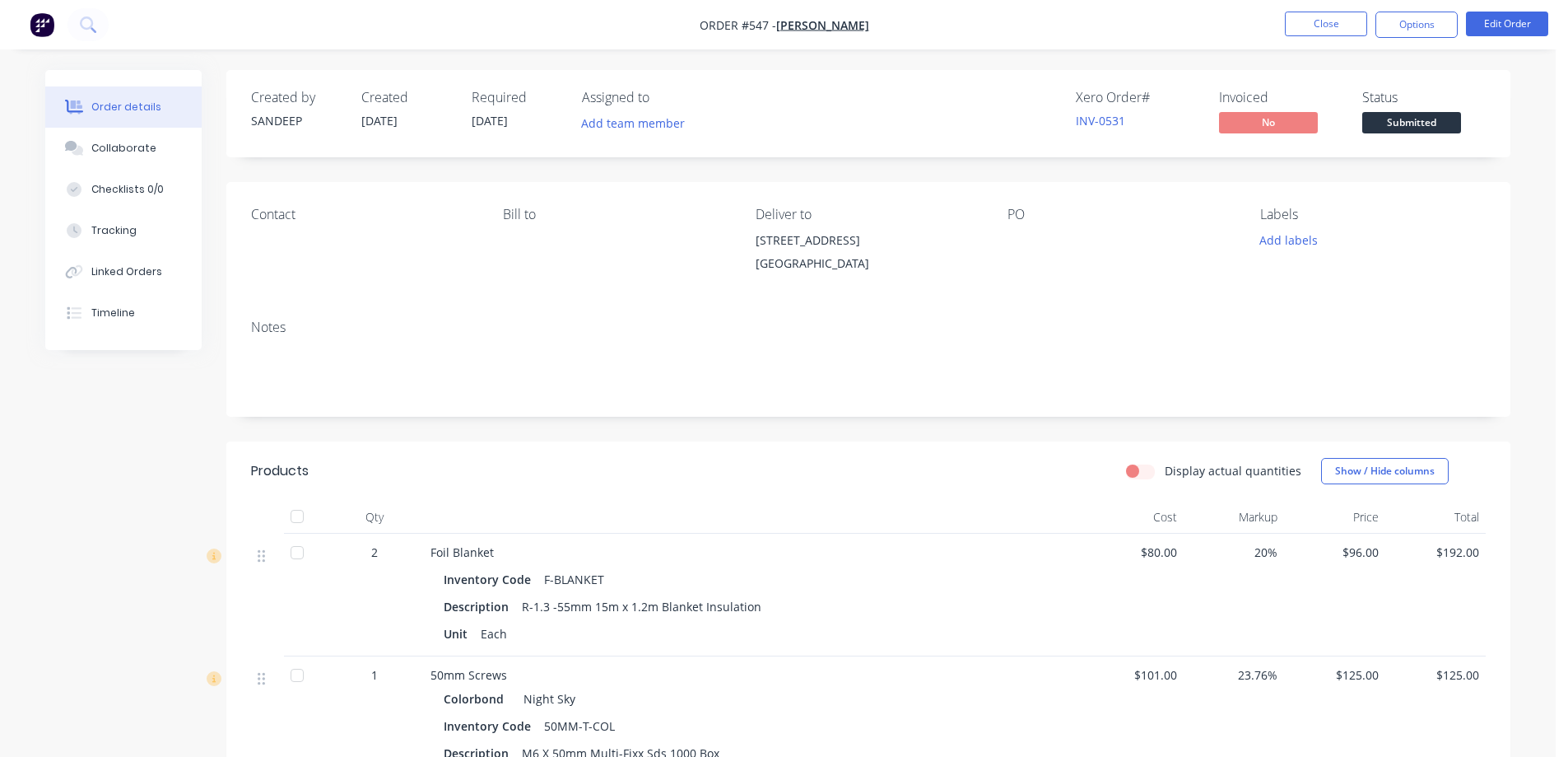
click at [45, 27] on img "button" at bounding box center [42, 25] width 25 height 25
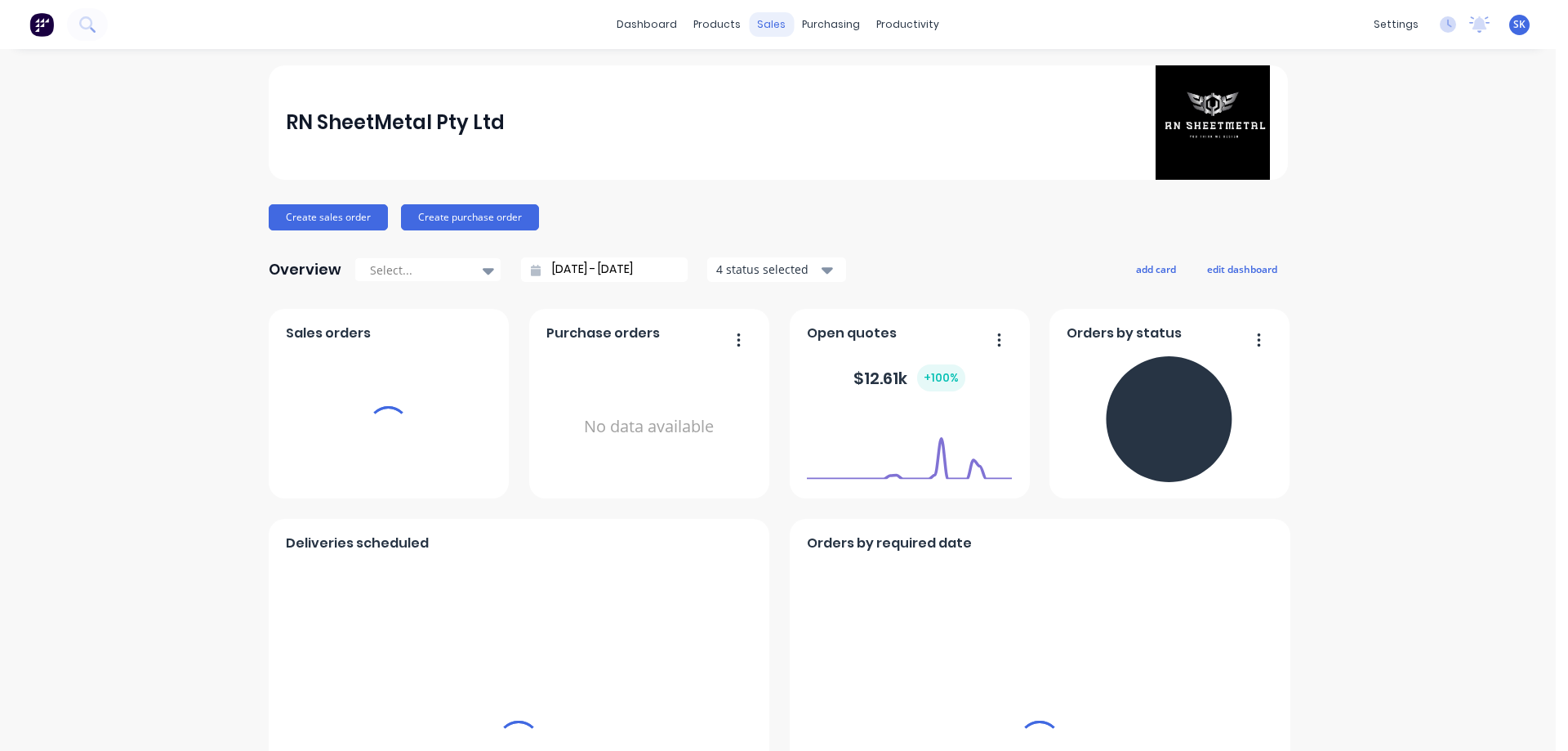
click at [768, 24] on div "sales" at bounding box center [771, 24] width 45 height 24
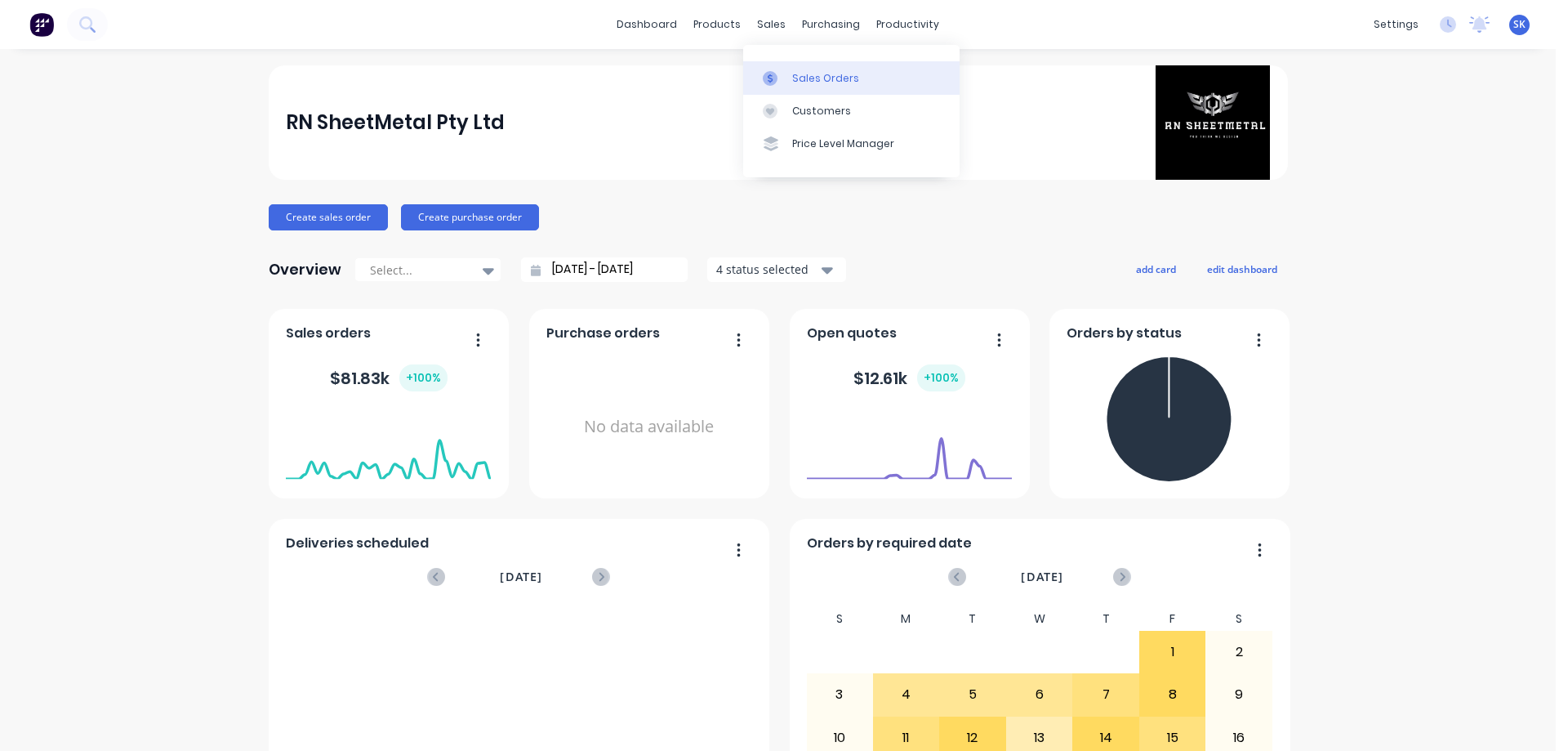
click at [783, 73] on div at bounding box center [774, 78] width 24 height 14
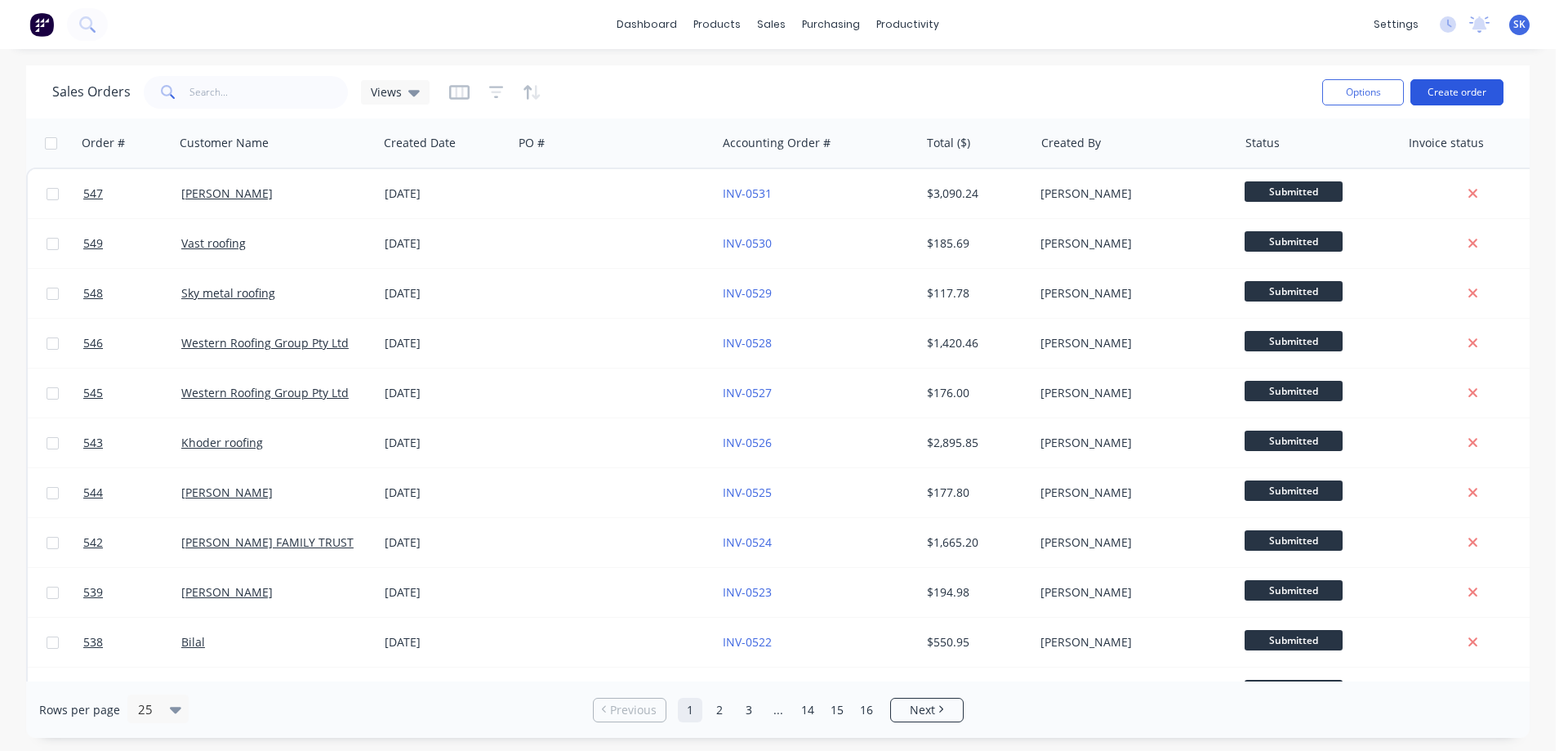
click at [1452, 90] on button "Create order" at bounding box center [1457, 92] width 93 height 26
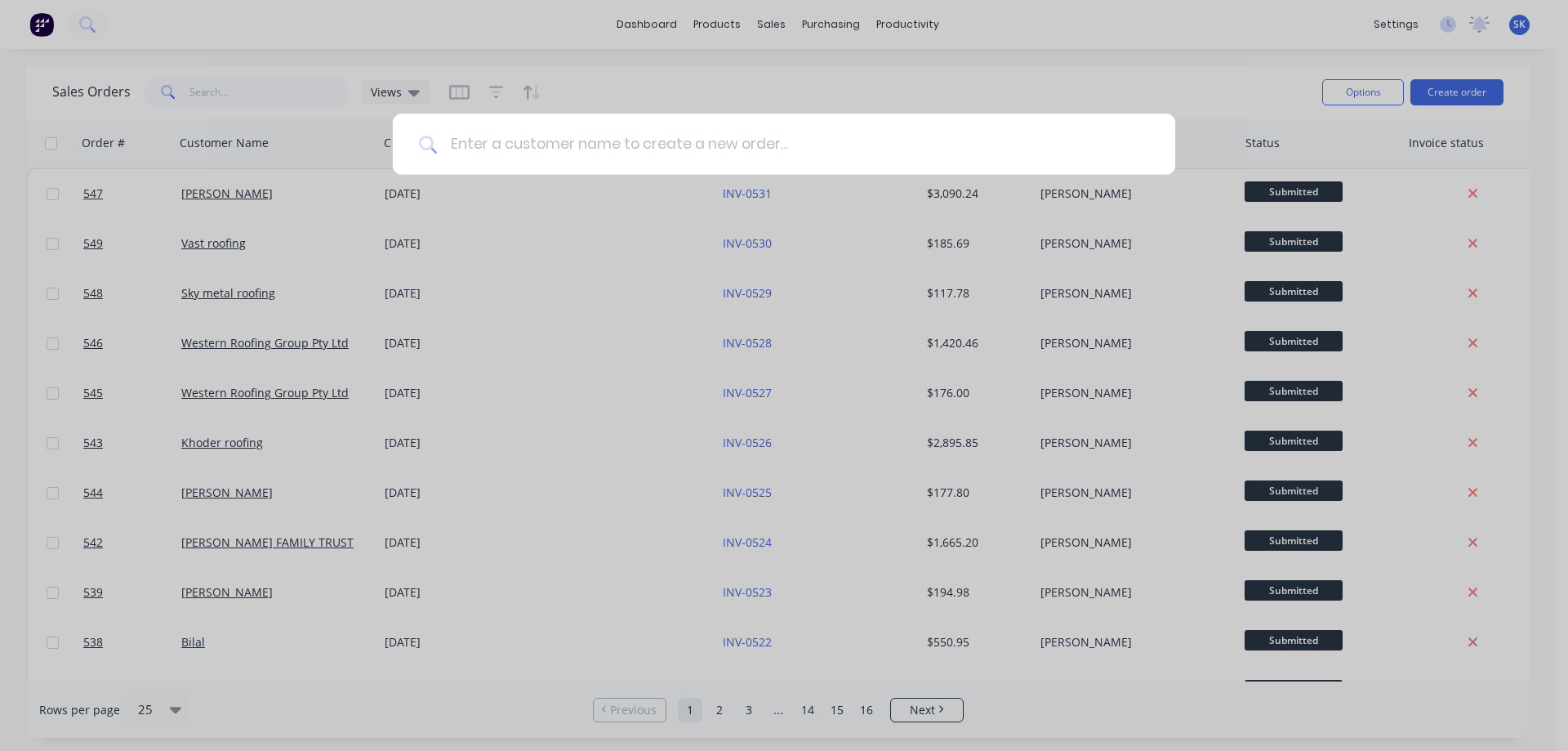
click at [523, 139] on input at bounding box center [792, 144] width 712 height 62
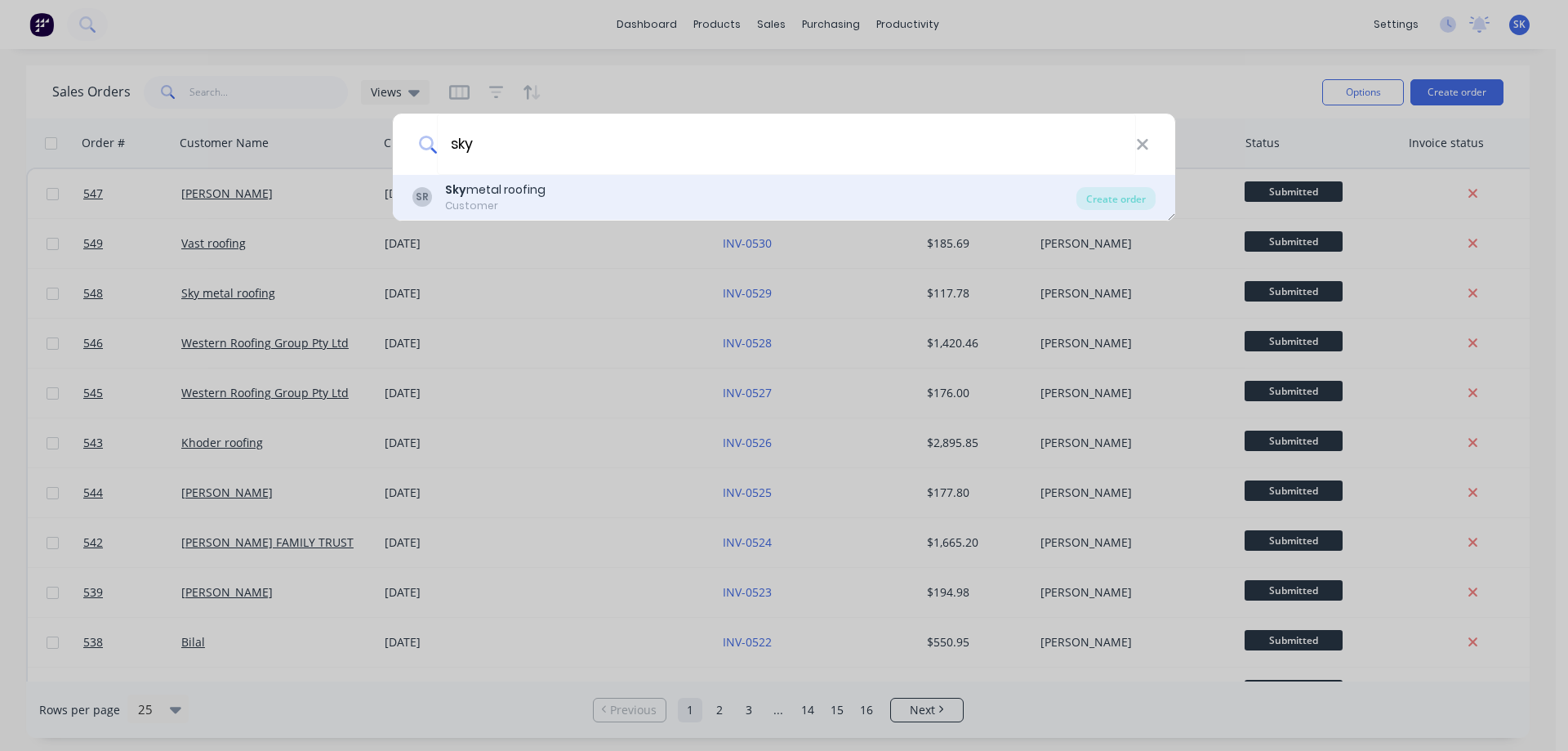
type input "sky"
click at [519, 190] on div "Sky metal roofing" at bounding box center [495, 190] width 100 height 17
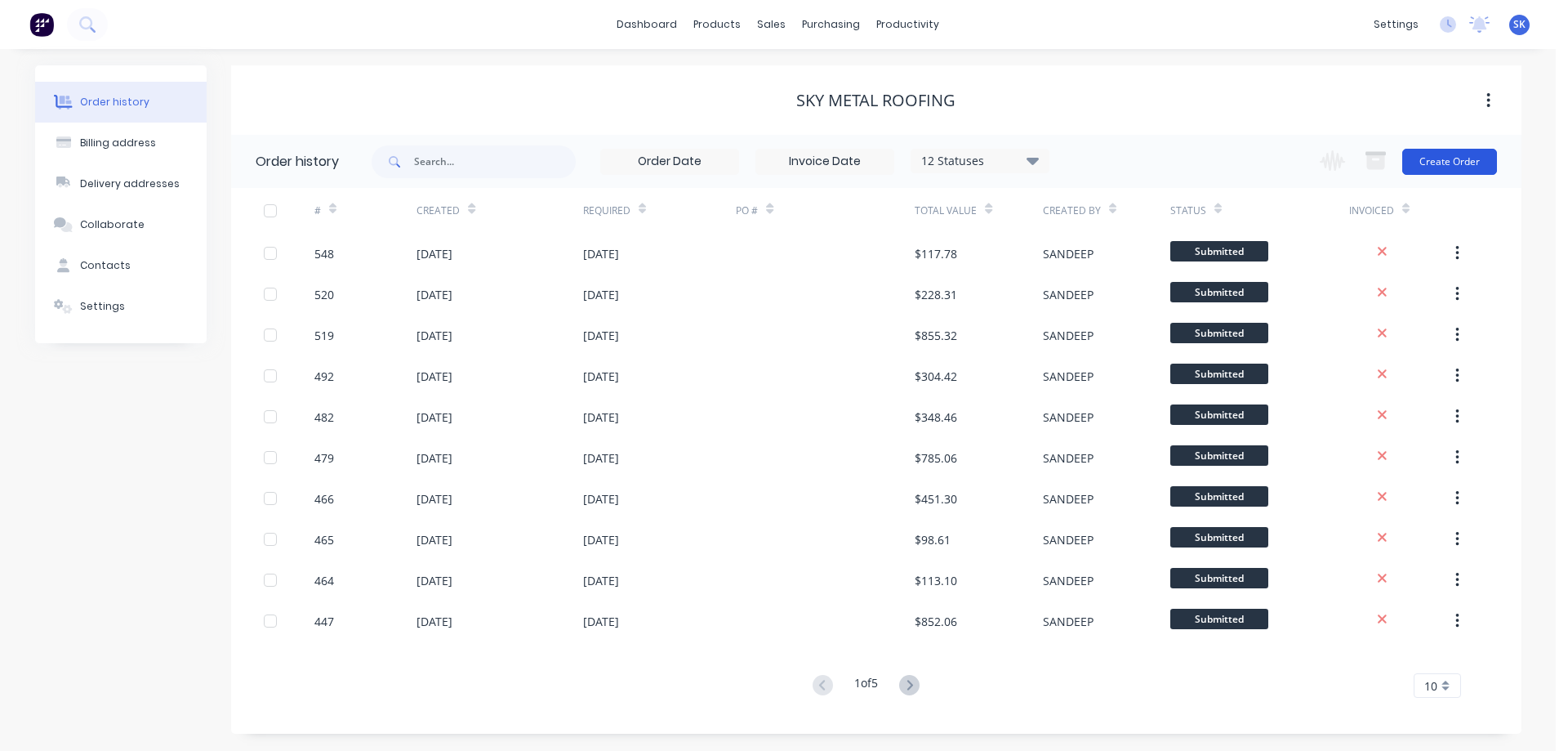
click at [1449, 162] on button "Create Order" at bounding box center [1450, 161] width 95 height 26
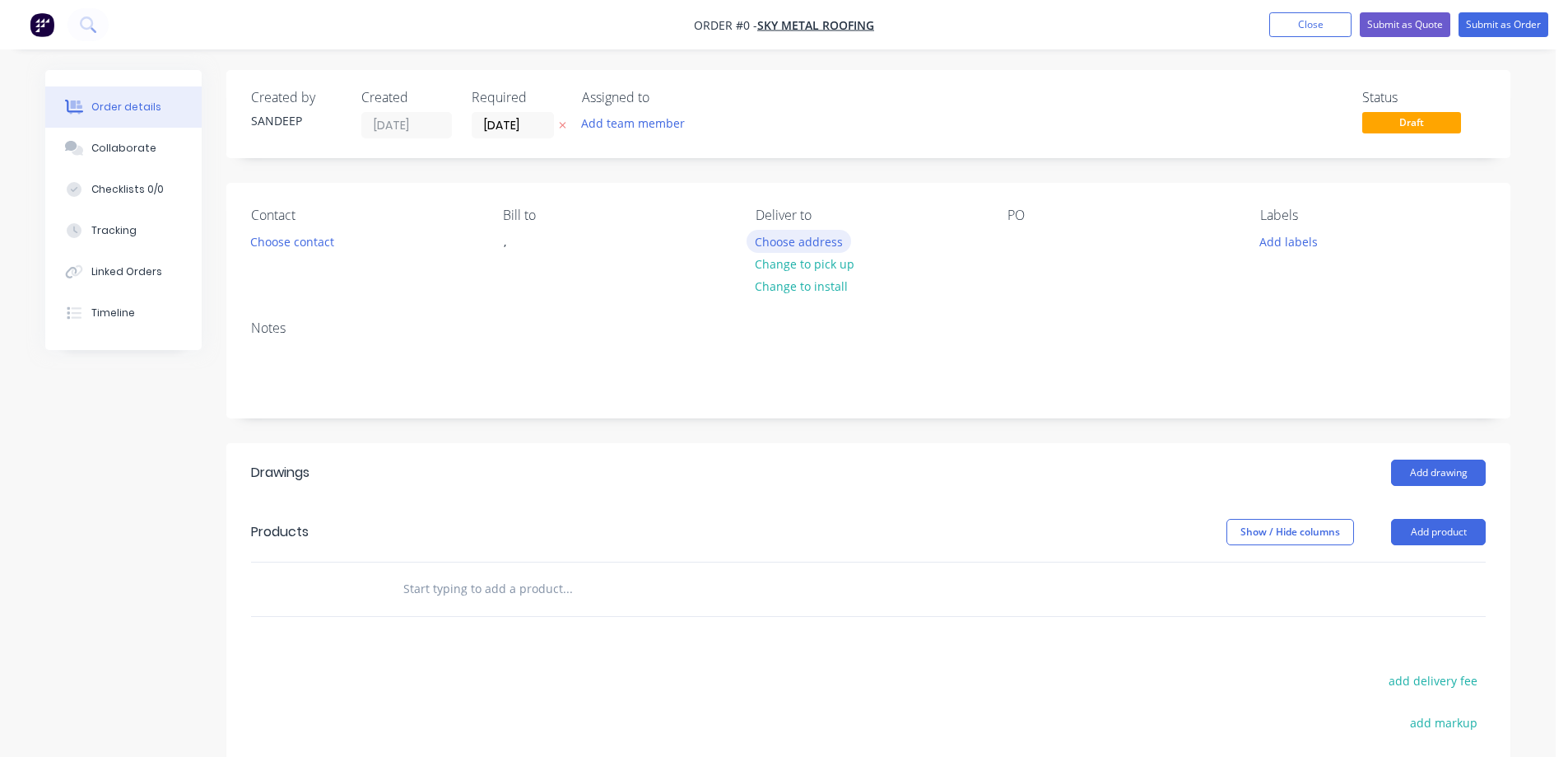
click at [814, 244] on button "Choose address" at bounding box center [799, 241] width 106 height 22
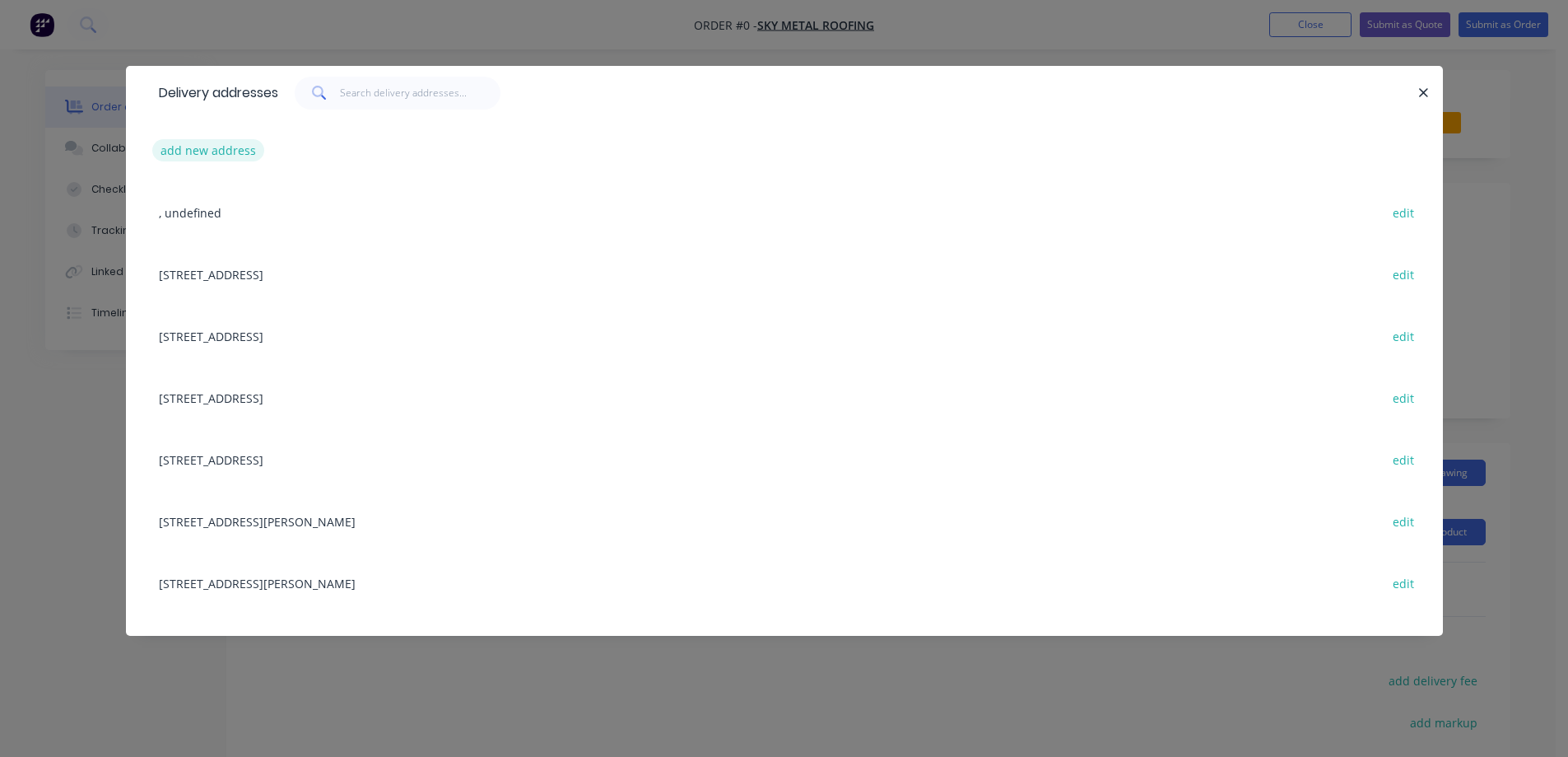
click at [192, 157] on button "add new address" at bounding box center [209, 150] width 112 height 22
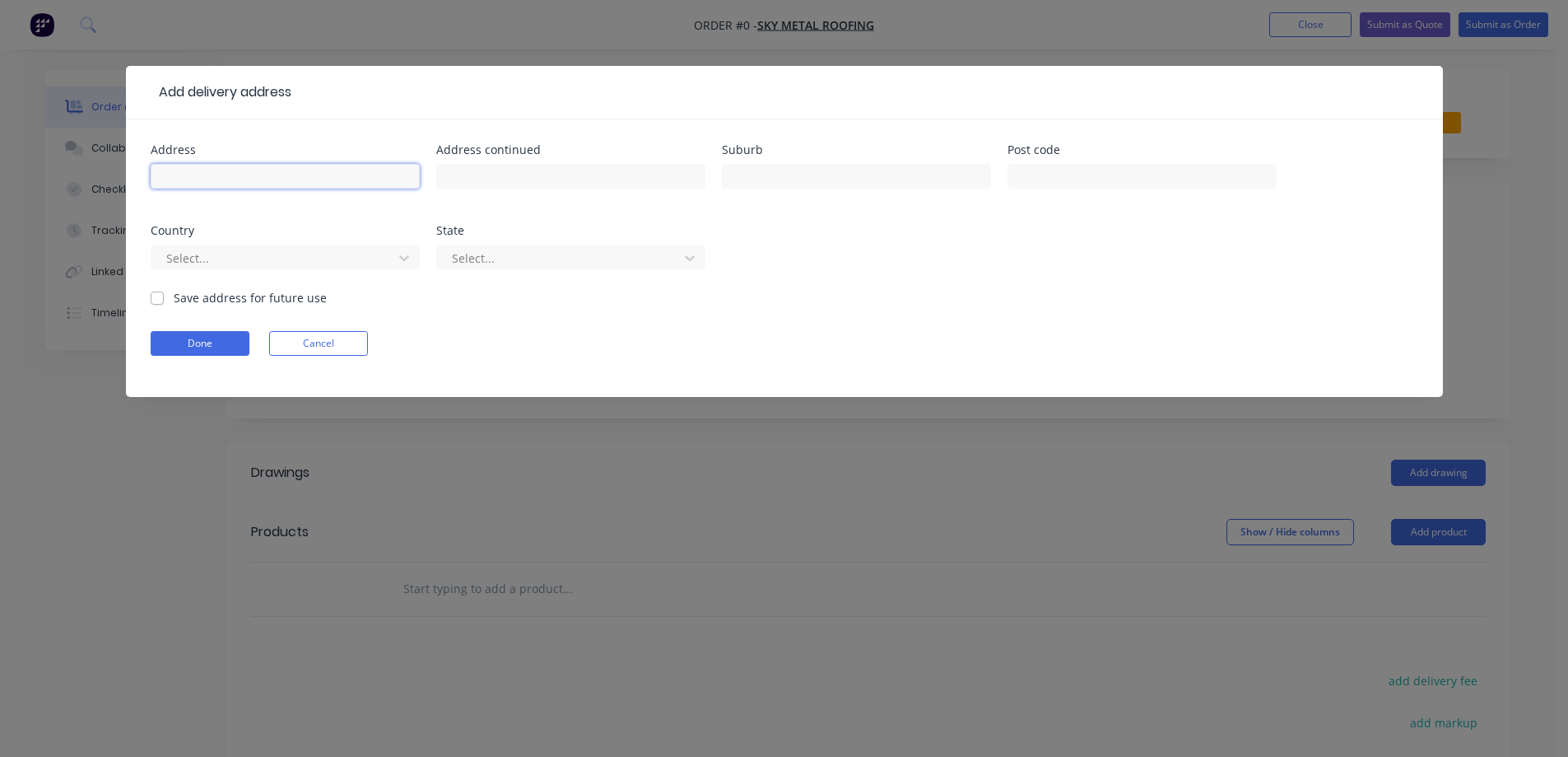
click at [306, 180] on input "text" at bounding box center [285, 175] width 269 height 25
paste input "Lot 609, Countess Cct"
type input "Lot 609, Countess Cct"
click at [814, 159] on div "Suburb" at bounding box center [856, 175] width 269 height 64
click at [776, 185] on input "text" at bounding box center [856, 175] width 269 height 25
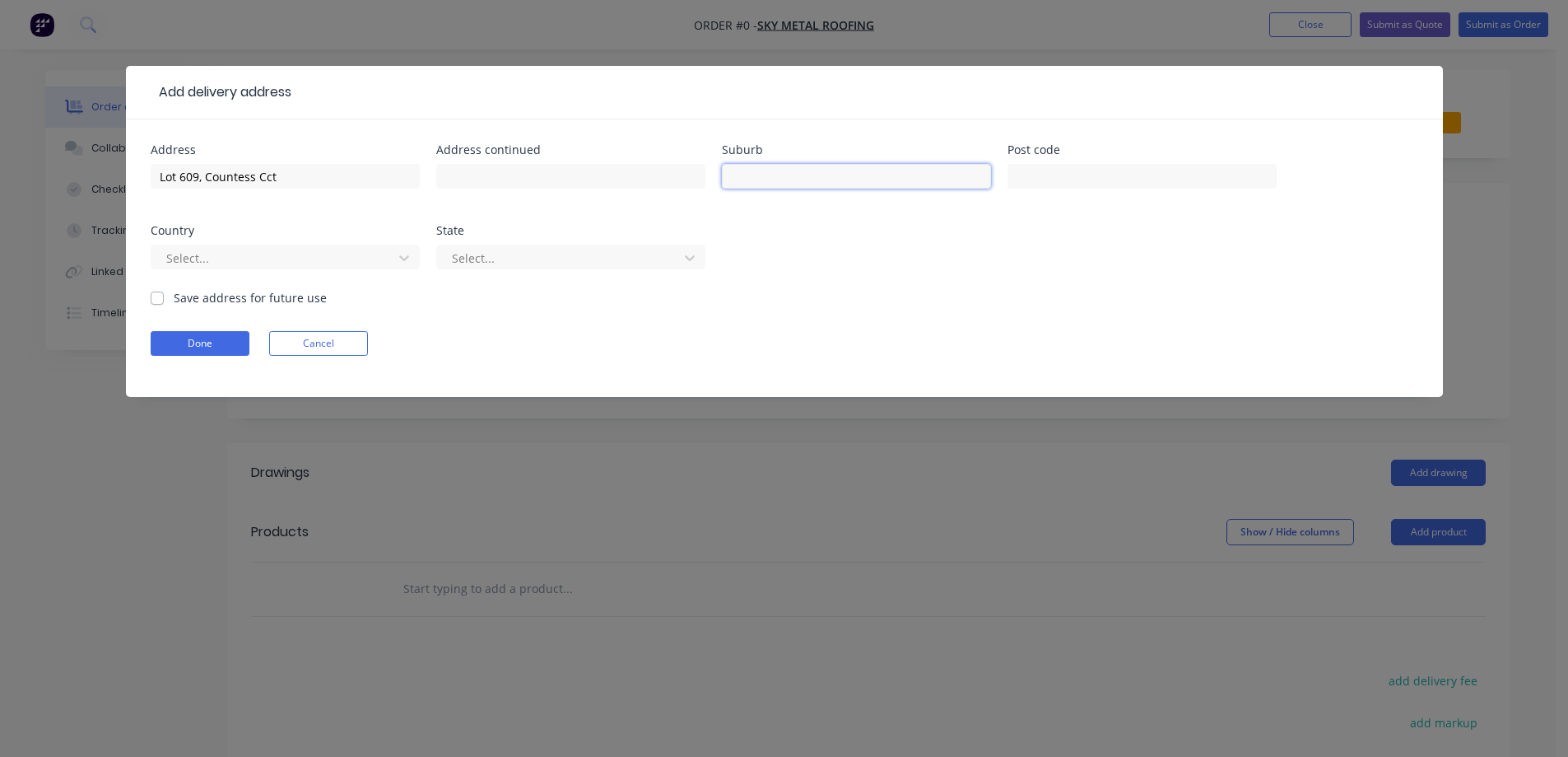
paste input "WOLLERT"
type input "WOLLERT"
click at [1062, 186] on input "text" at bounding box center [1142, 175] width 269 height 25
paste input "3750"
type input "3750"
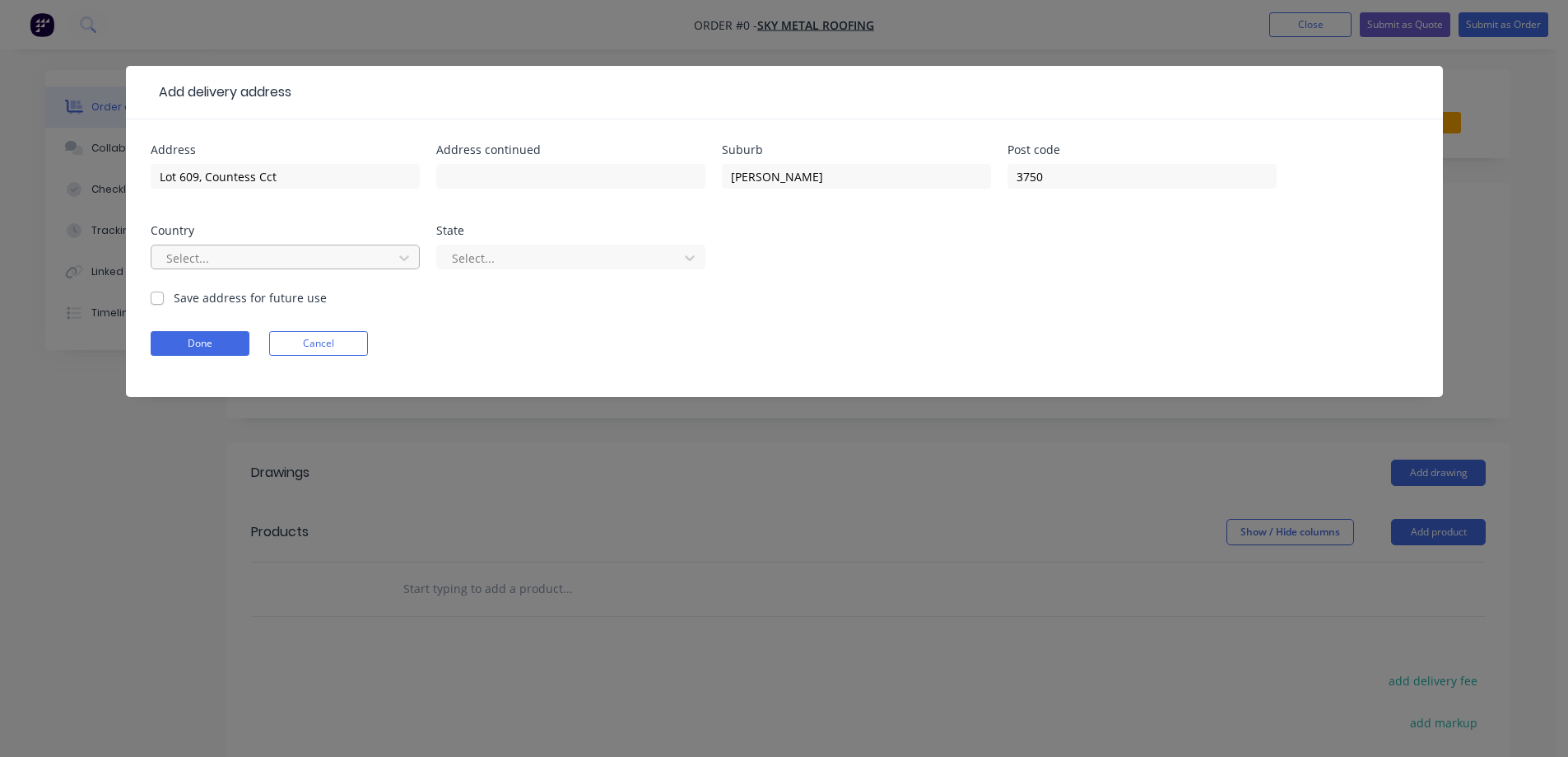
click at [372, 254] on div at bounding box center [274, 258] width 220 height 20
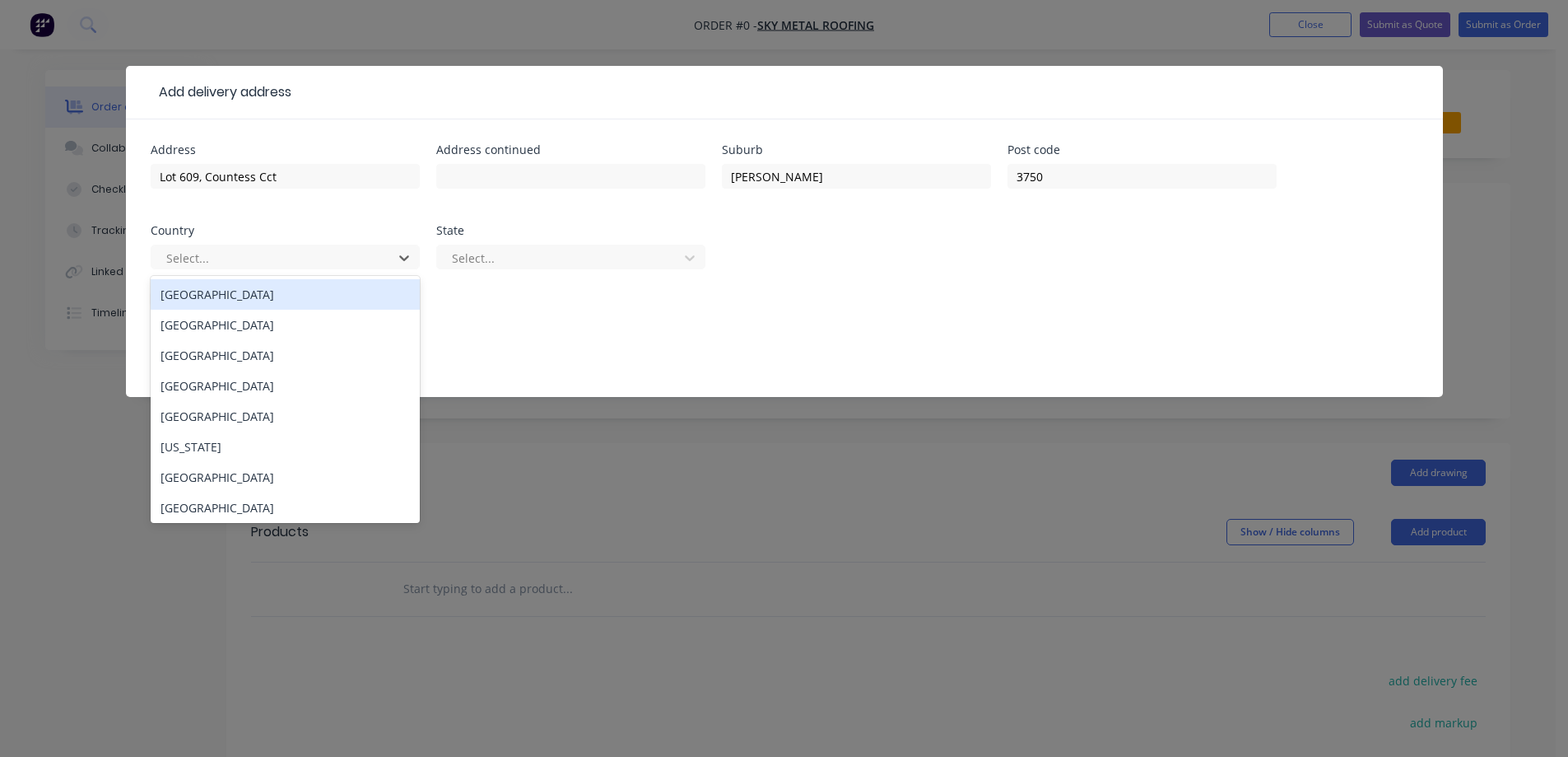
click at [349, 298] on div "Australia" at bounding box center [285, 295] width 269 height 31
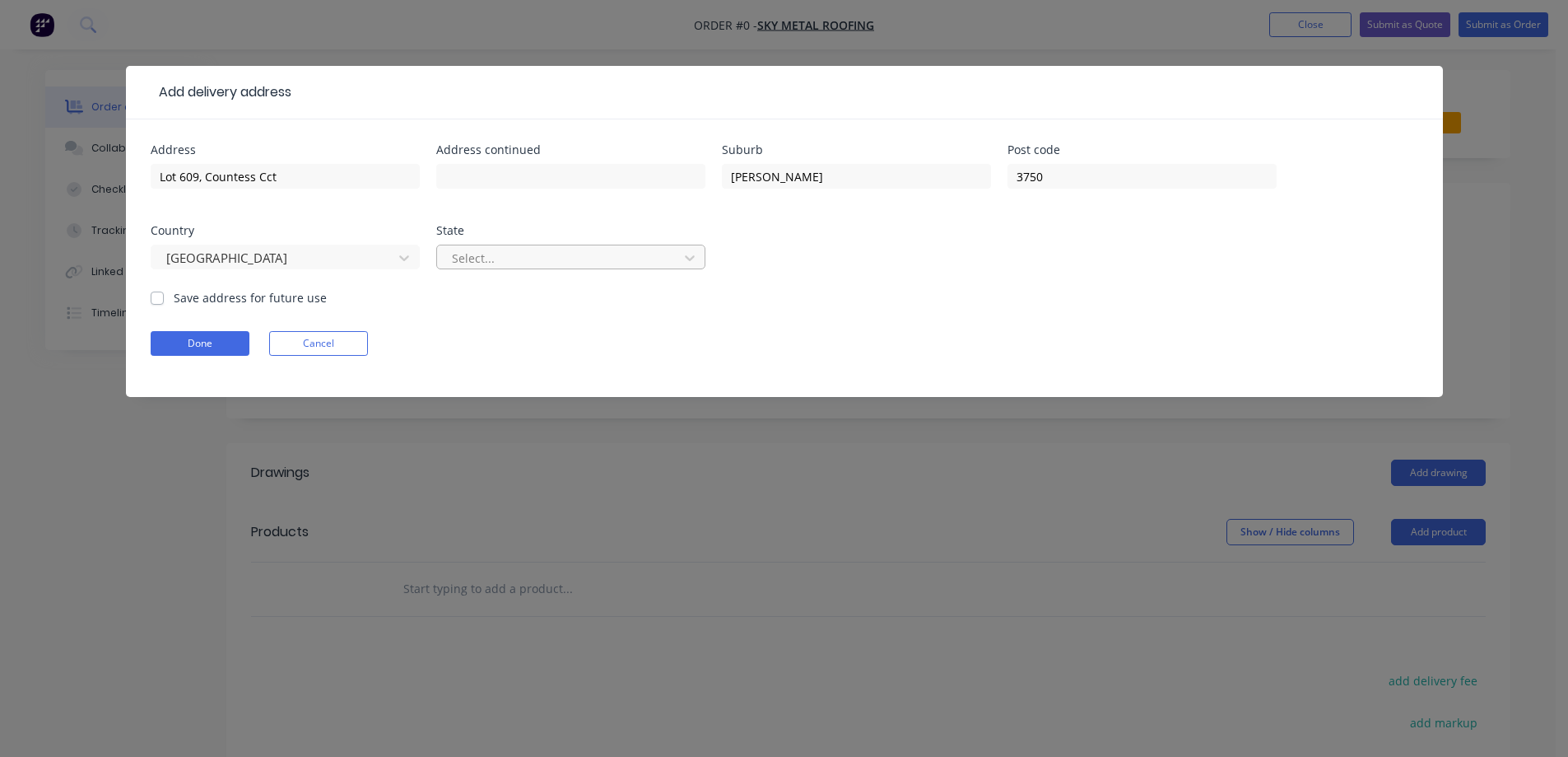
click at [468, 263] on div at bounding box center [560, 258] width 220 height 20
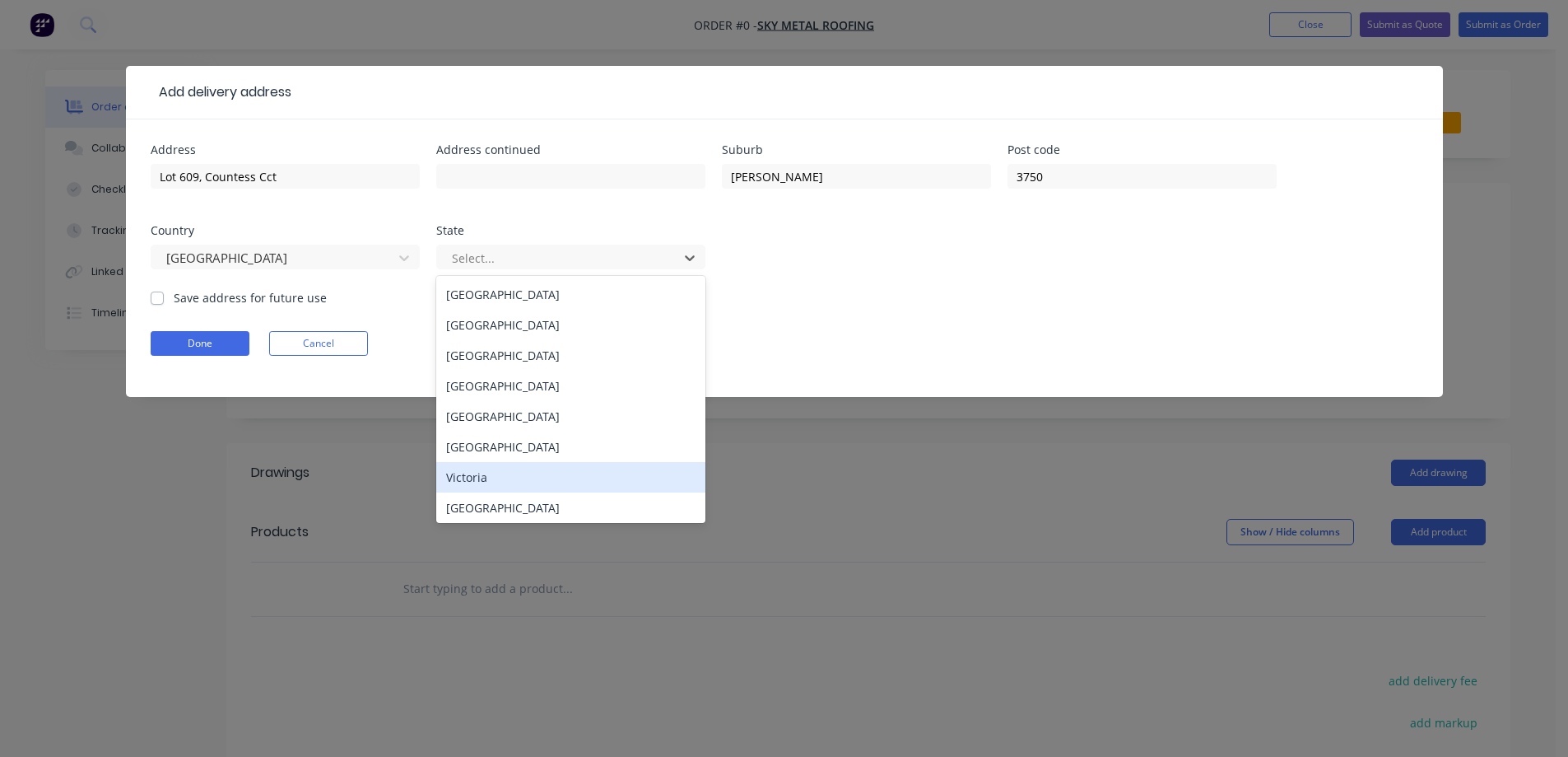
click at [489, 480] on div "Victoria" at bounding box center [571, 478] width 269 height 31
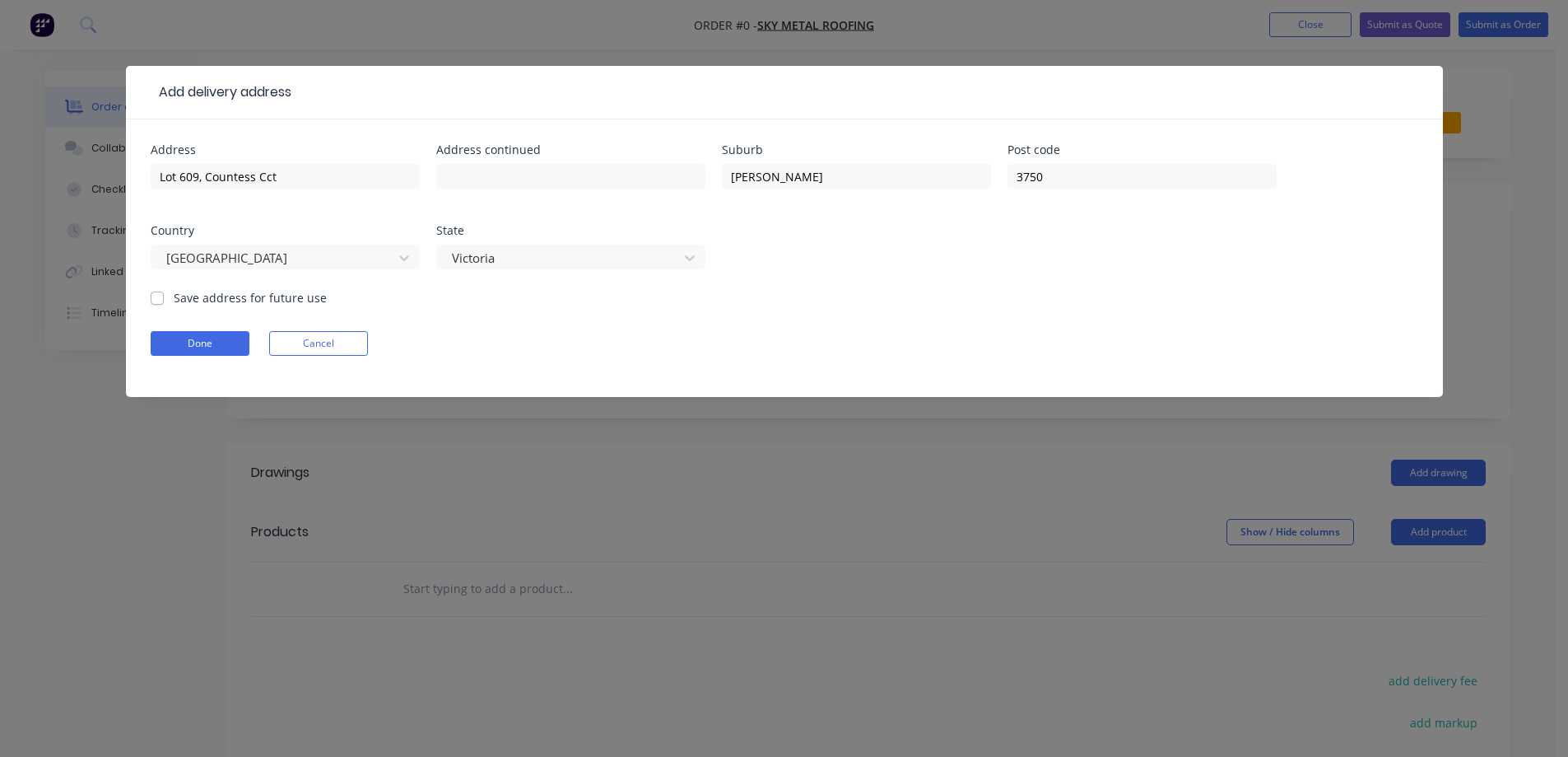
click at [282, 307] on form "Address Lot 609, Countess Cct Address continued Suburb WOLLERT Post code 3750 C…" at bounding box center [784, 270] width 1268 height 253
click at [282, 305] on label "Save address for future use" at bounding box center [250, 297] width 153 height 17
click at [163, 305] on input "Save address for future use" at bounding box center [157, 296] width 13 height 15
checkbox input "true"
click at [235, 334] on button "Done" at bounding box center [200, 343] width 99 height 25
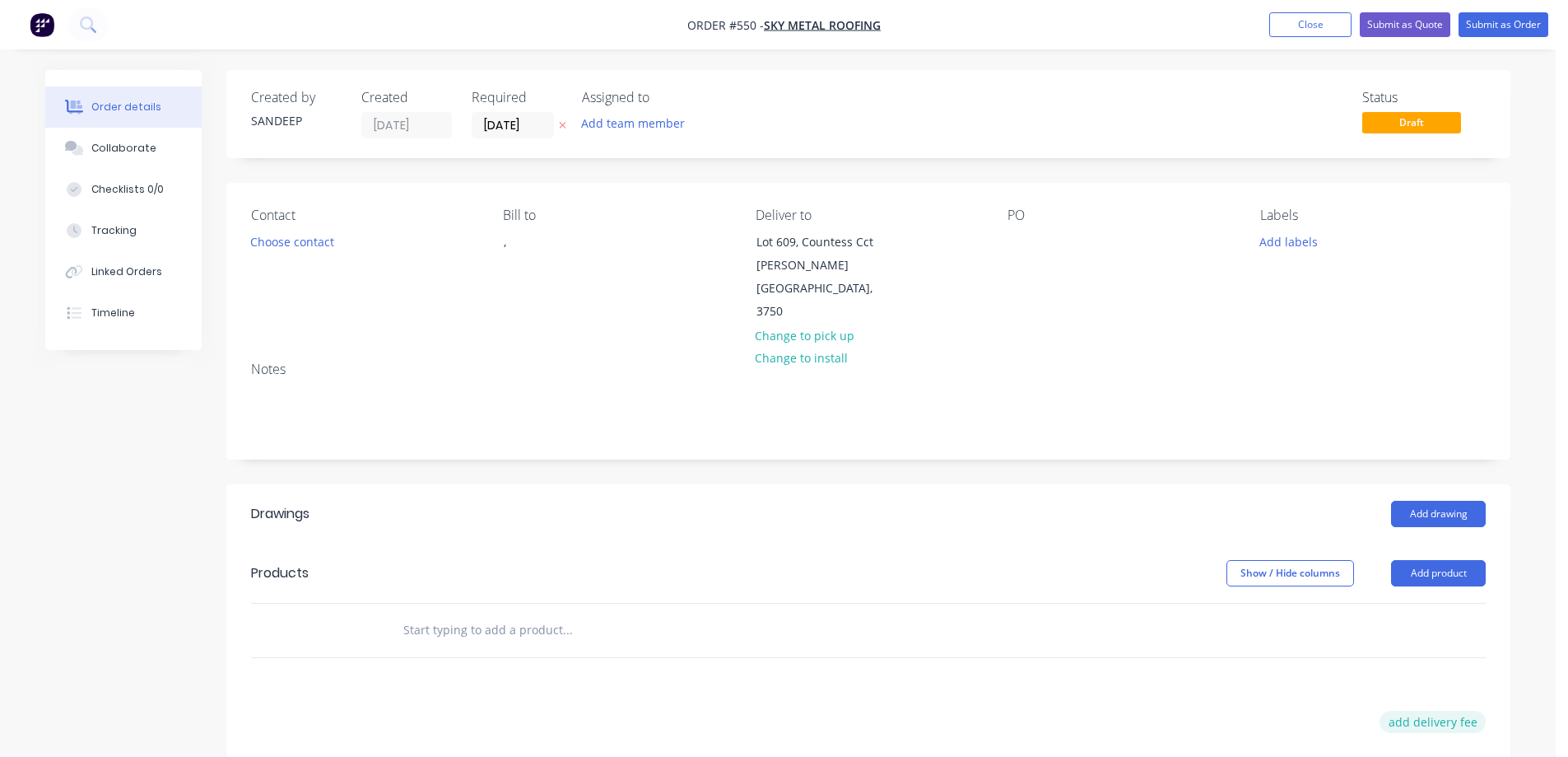
click at [1410, 711] on button "add delivery fee" at bounding box center [1433, 722] width 106 height 22
click at [1240, 711] on div "Delivery fee Delivery fee Delivery fee name (Optional)" at bounding box center [1301, 723] width 129 height 25
click at [1474, 714] on icon at bounding box center [1477, 722] width 16 height 16
click at [541, 614] on input "text" at bounding box center [567, 630] width 329 height 33
drag, startPoint x: 452, startPoint y: 607, endPoint x: 453, endPoint y: 599, distance: 8.1
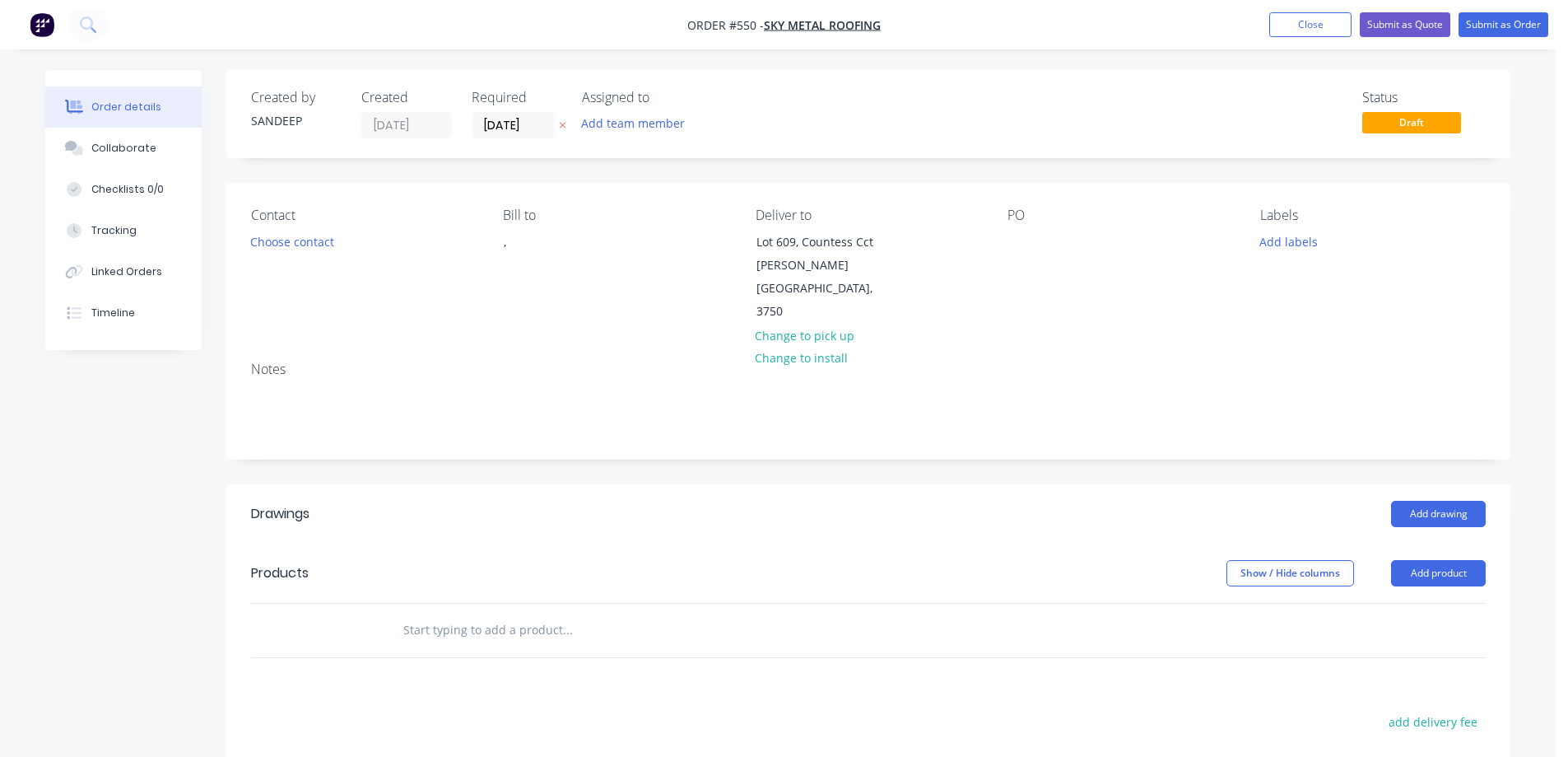
click at [452, 607] on div at bounding box center [679, 630] width 592 height 54
click at [453, 614] on input "text" at bounding box center [567, 630] width 329 height 33
type input "r"
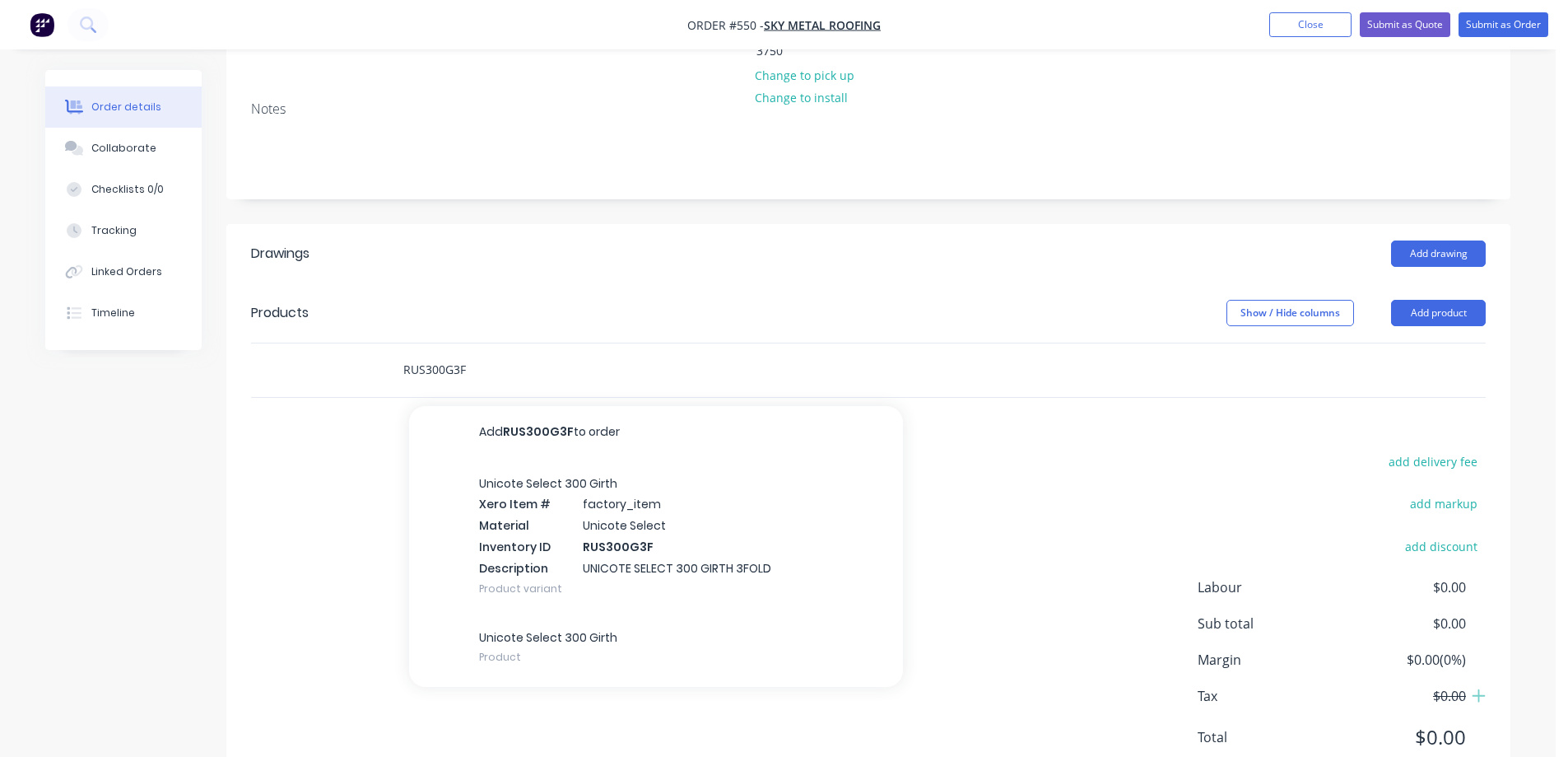
scroll to position [280, 0]
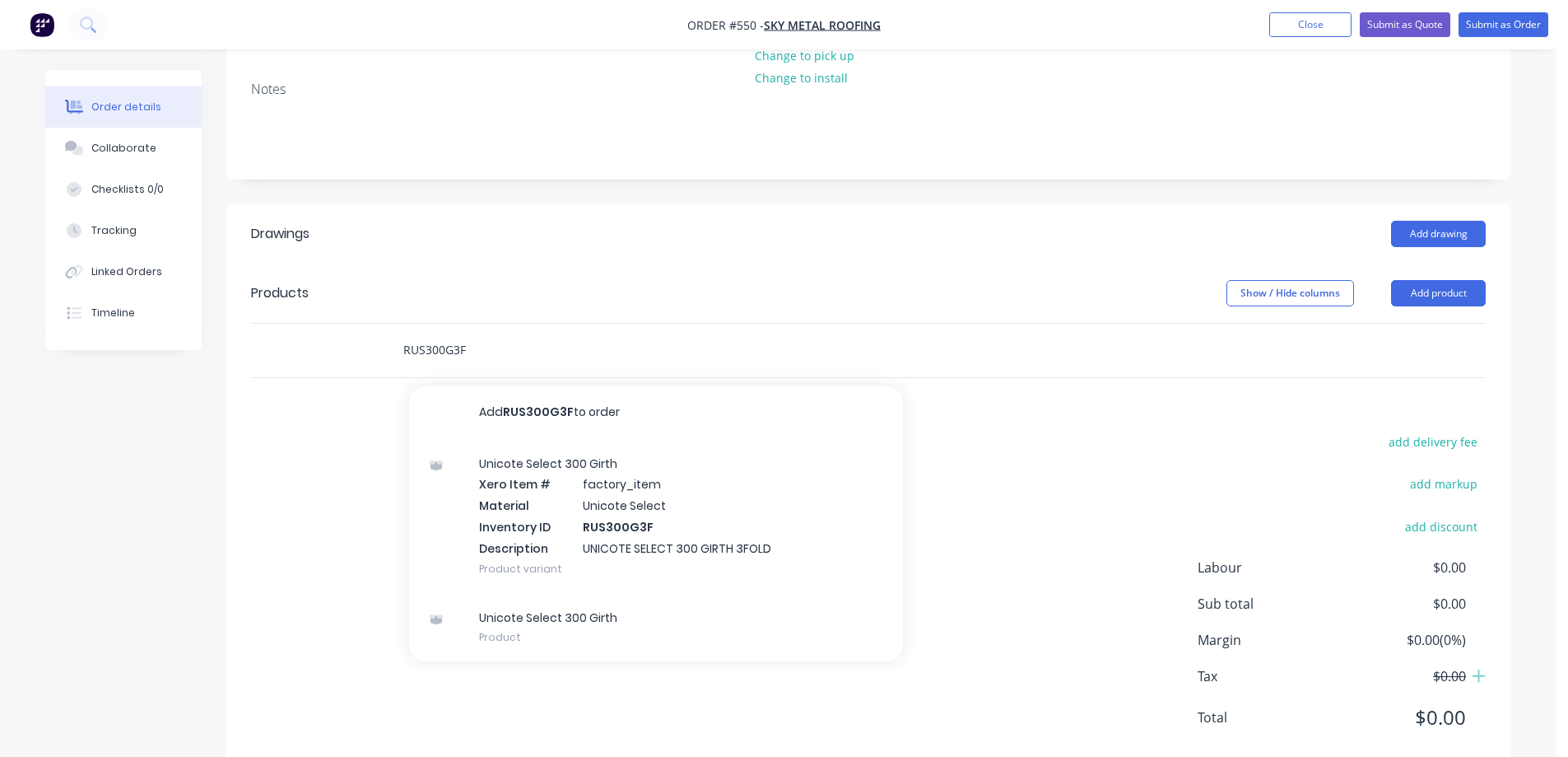
type input "RUS300G3F"
click at [499, 486] on div "Unicote Select 300 Girth Xero Item # factory_item Material Unicote Select Inven…" at bounding box center [656, 515] width 494 height 154
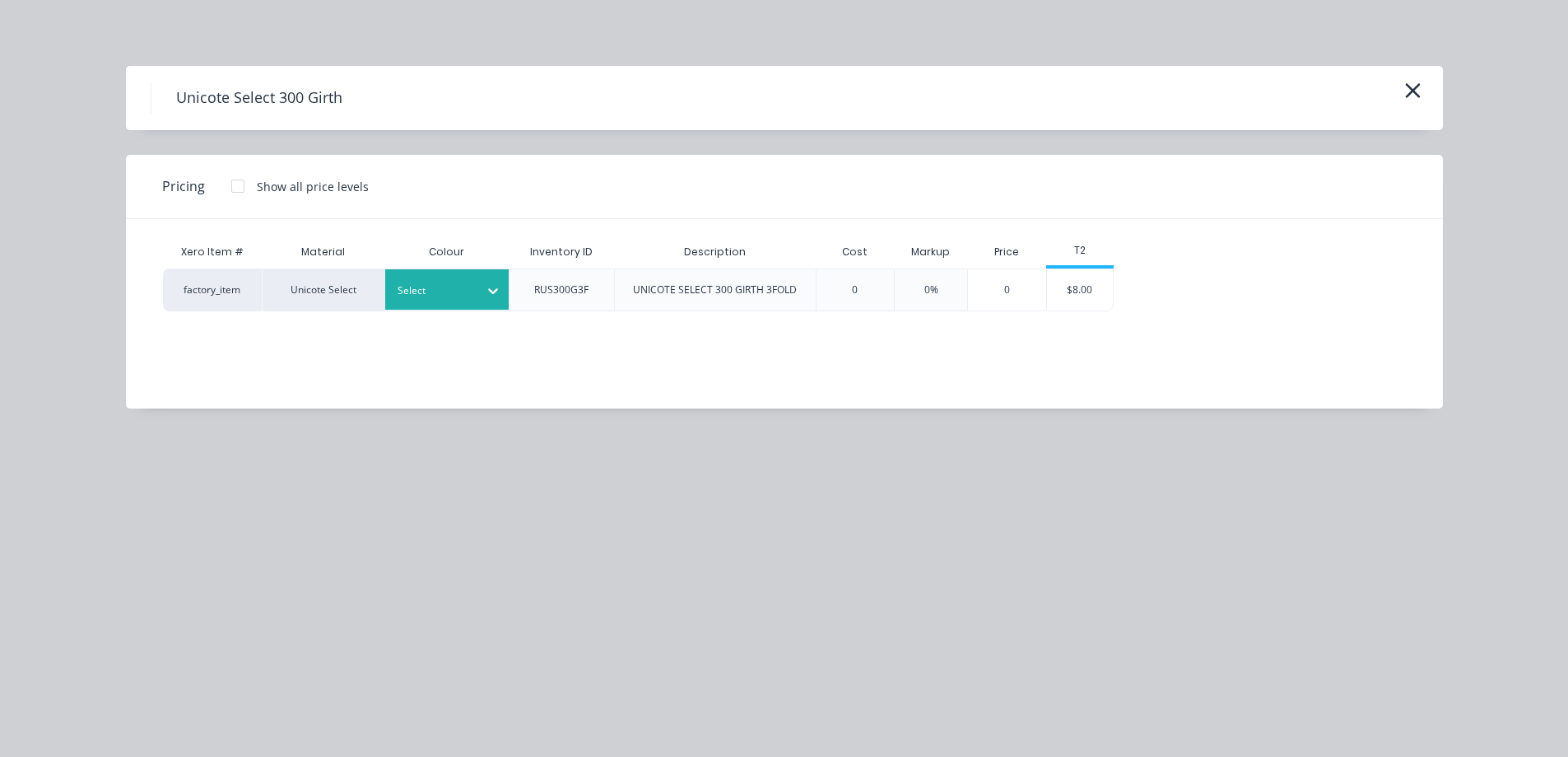
click at [442, 278] on div "Select" at bounding box center [447, 289] width 123 height 40
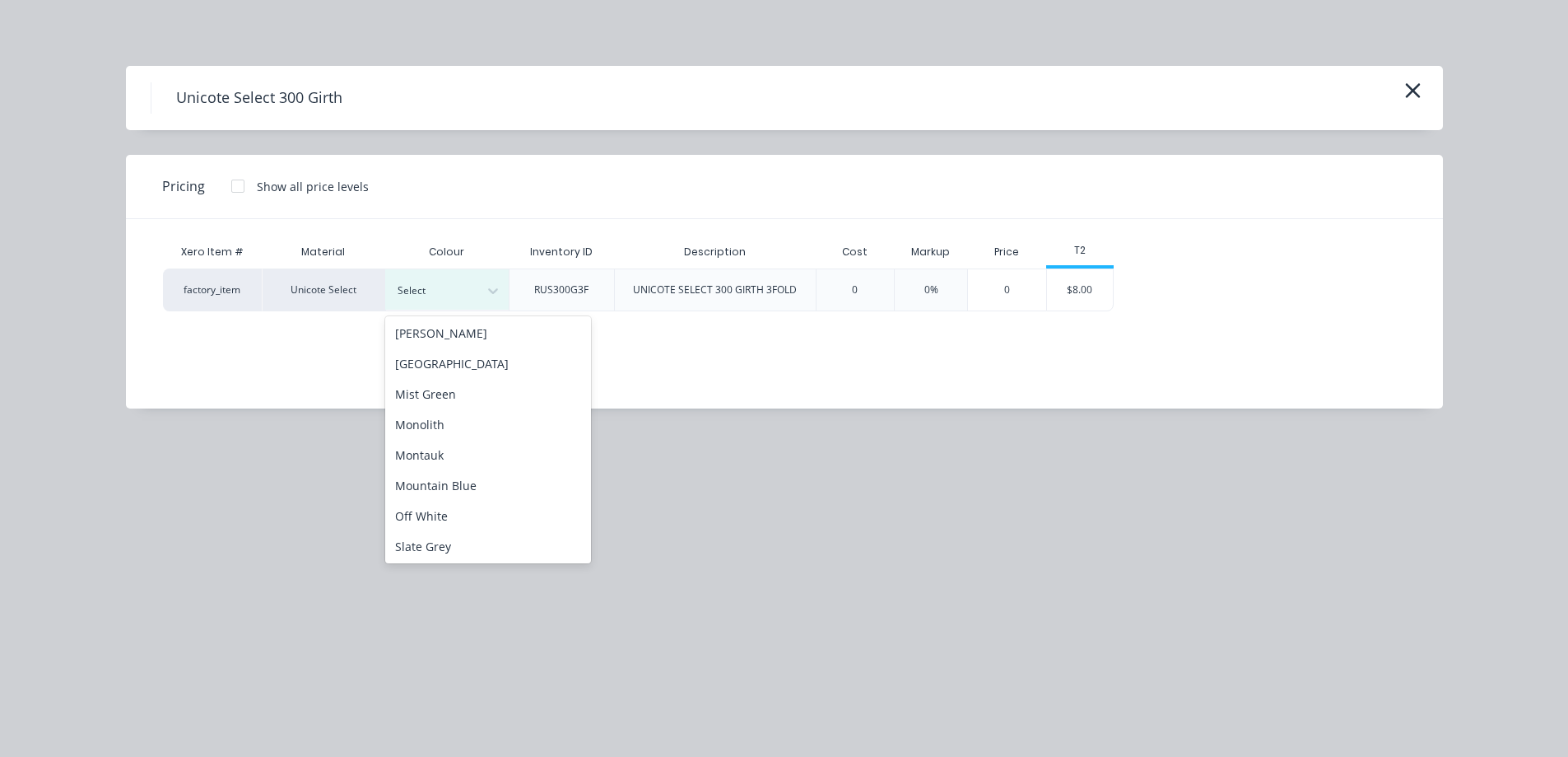
scroll to position [330, 0]
click at [461, 409] on div "Monolith" at bounding box center [489, 402] width 206 height 31
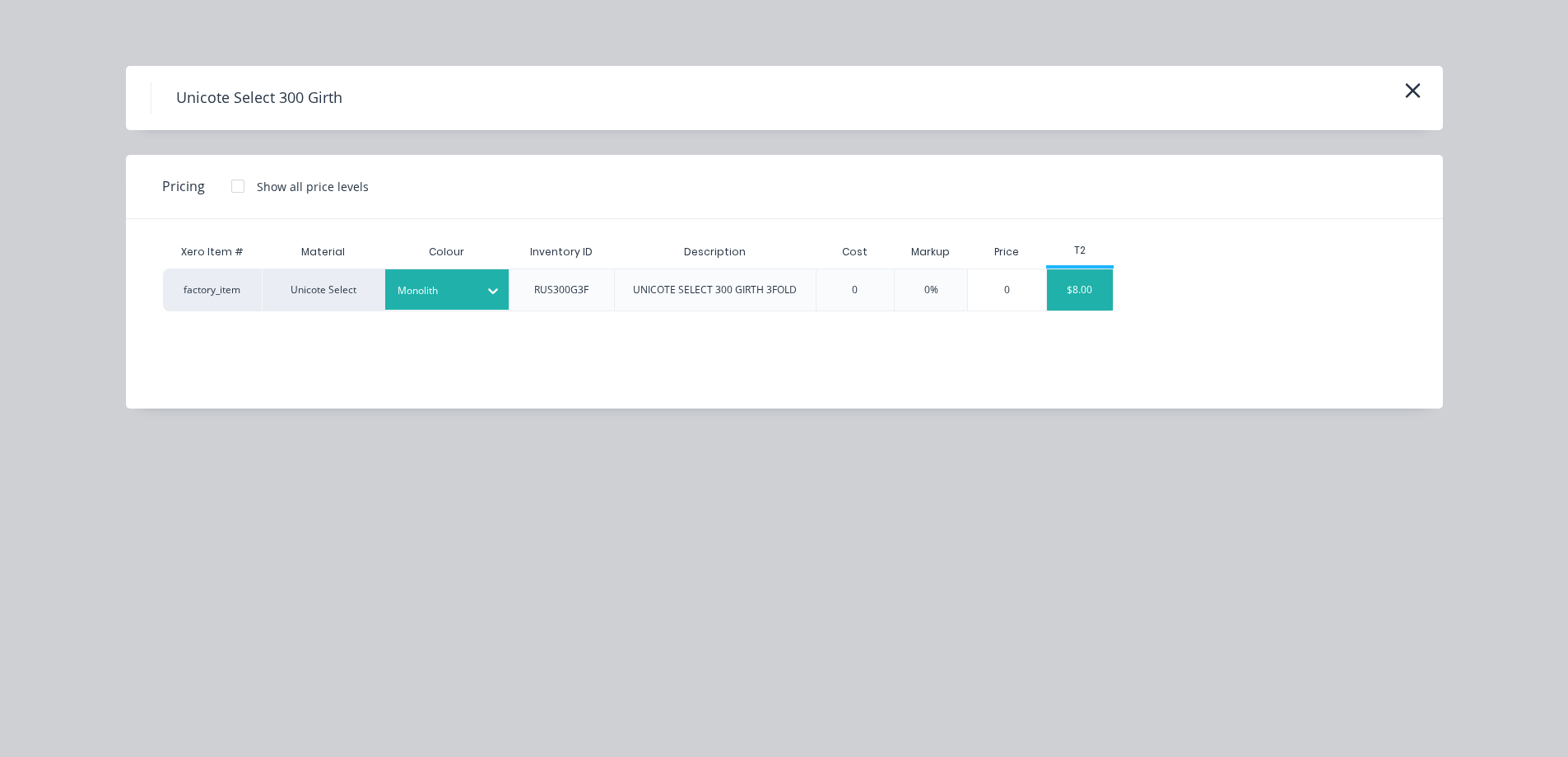
click at [1073, 302] on div "$8.00" at bounding box center [1080, 290] width 66 height 41
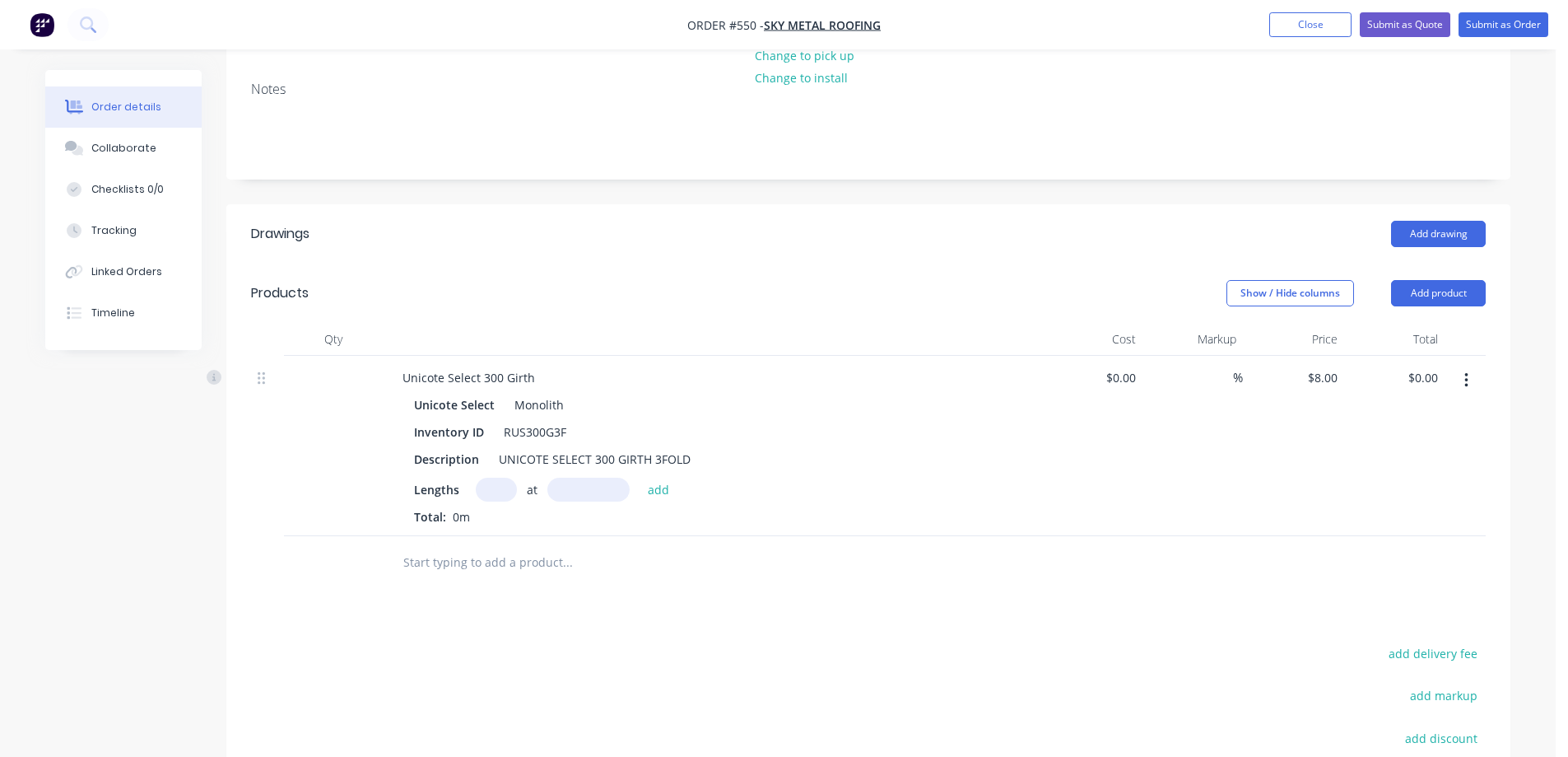
click at [498, 478] on input "text" at bounding box center [496, 490] width 41 height 24
type input "3"
type input "3500mm"
click at [655, 478] on button "add" at bounding box center [658, 489] width 38 height 22
type input "$84.00"
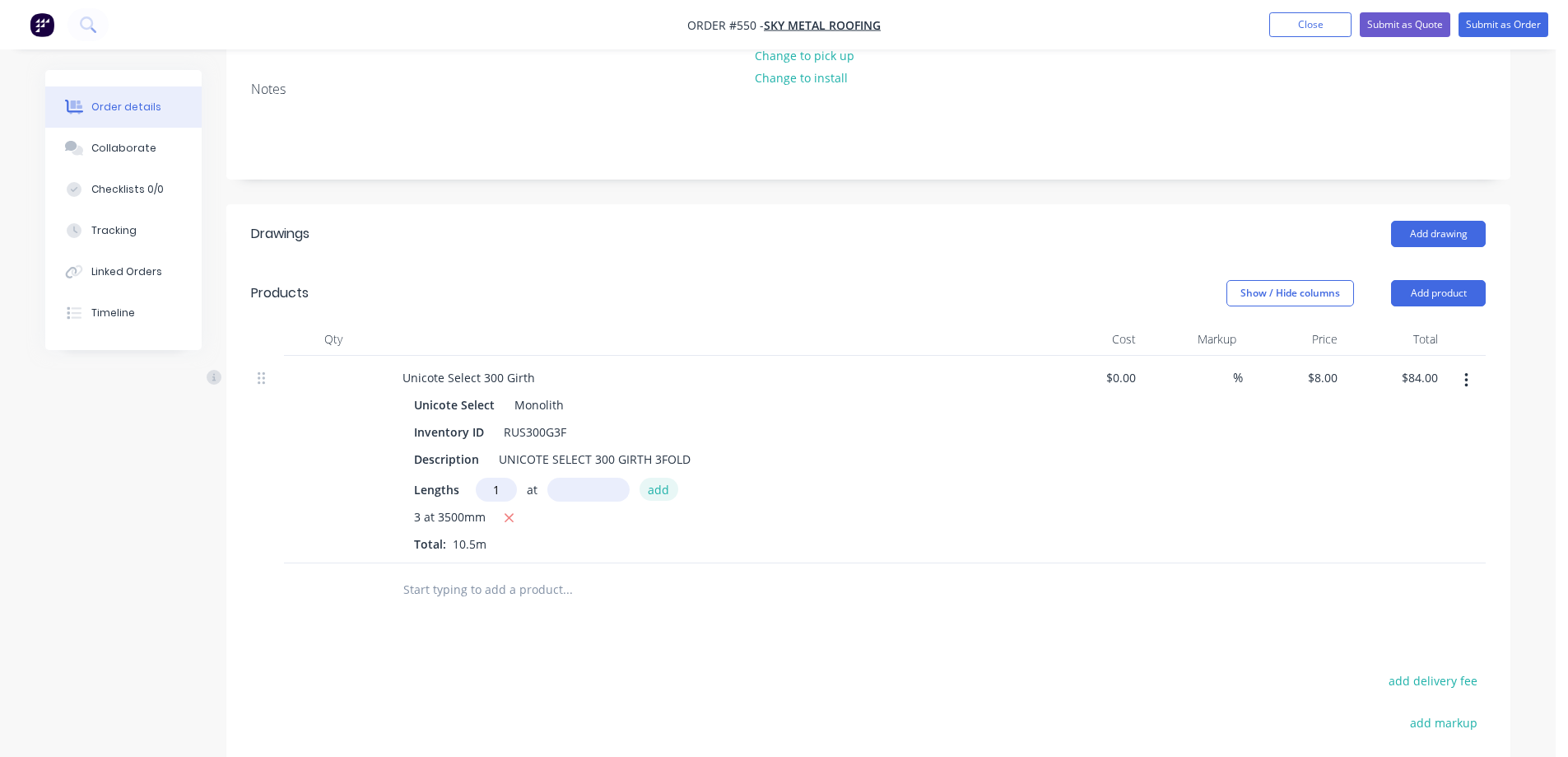
type input "1"
type input "1500mm"
click at [655, 478] on button "add" at bounding box center [658, 489] width 38 height 22
type input "$96.00"
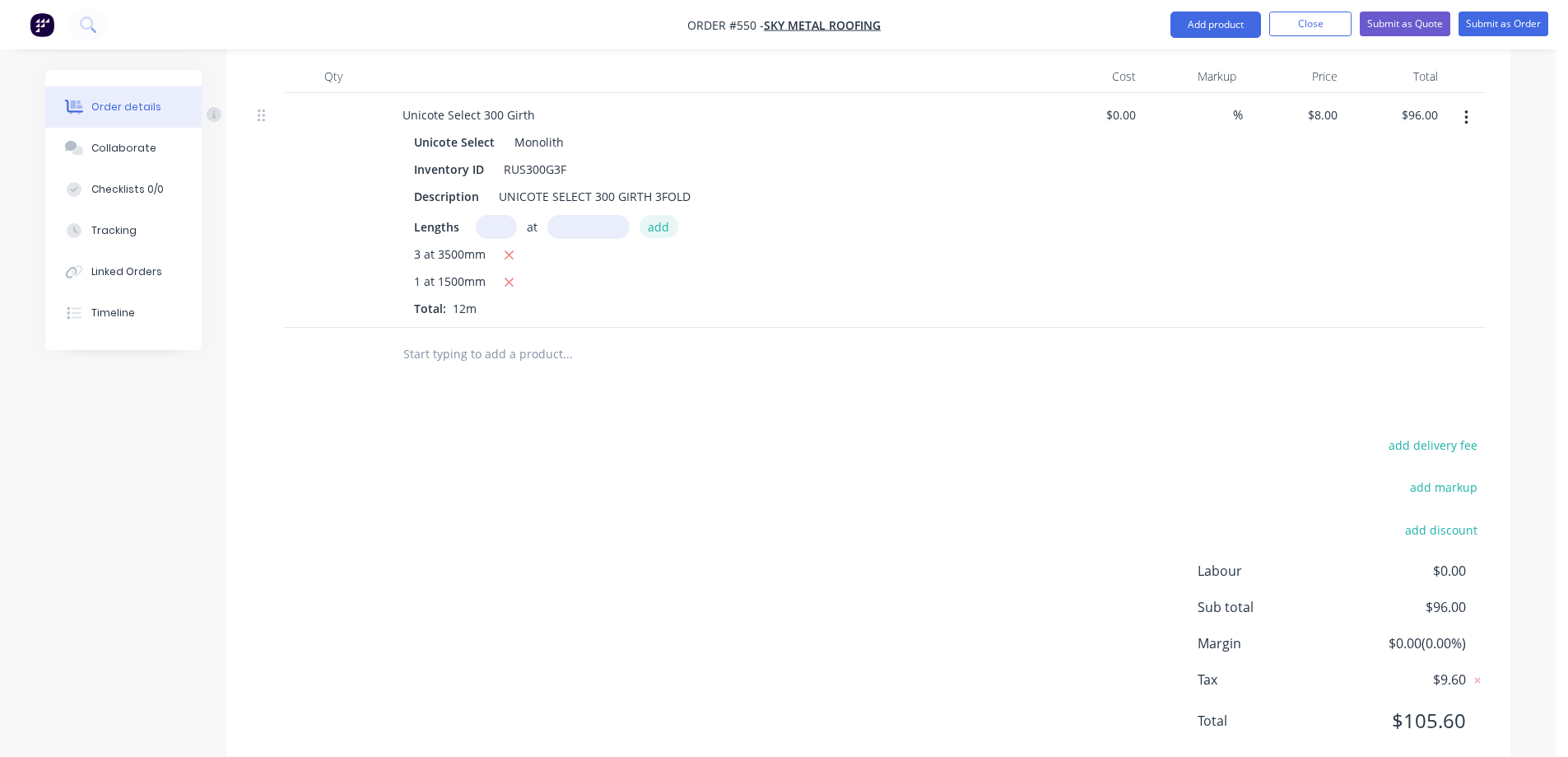
scroll to position [546, 0]
click at [1382, 27] on button "Submit as Quote" at bounding box center [1405, 24] width 90 height 25
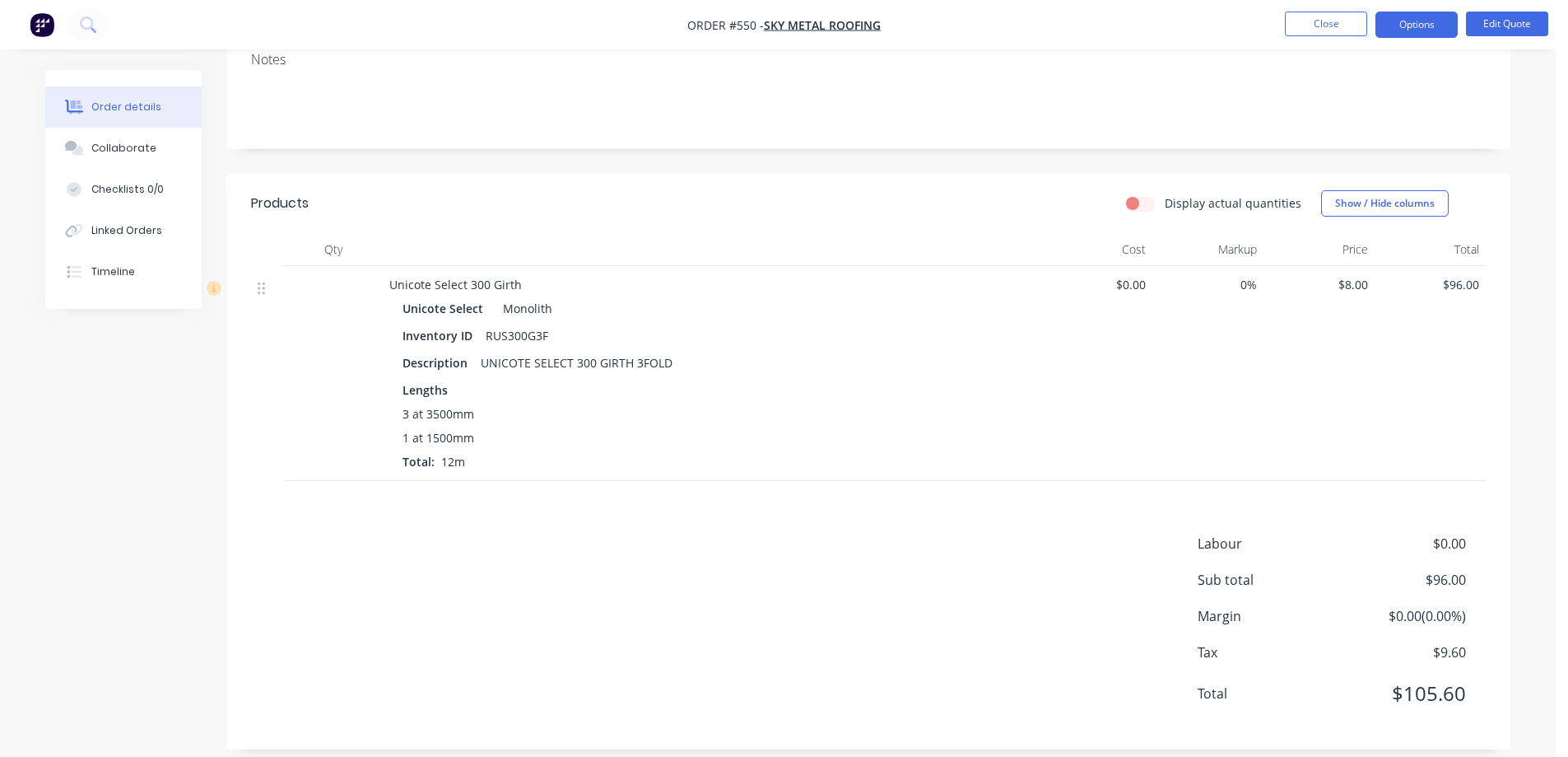
scroll to position [285, 0]
click at [1429, 31] on button "Options" at bounding box center [1416, 25] width 83 height 26
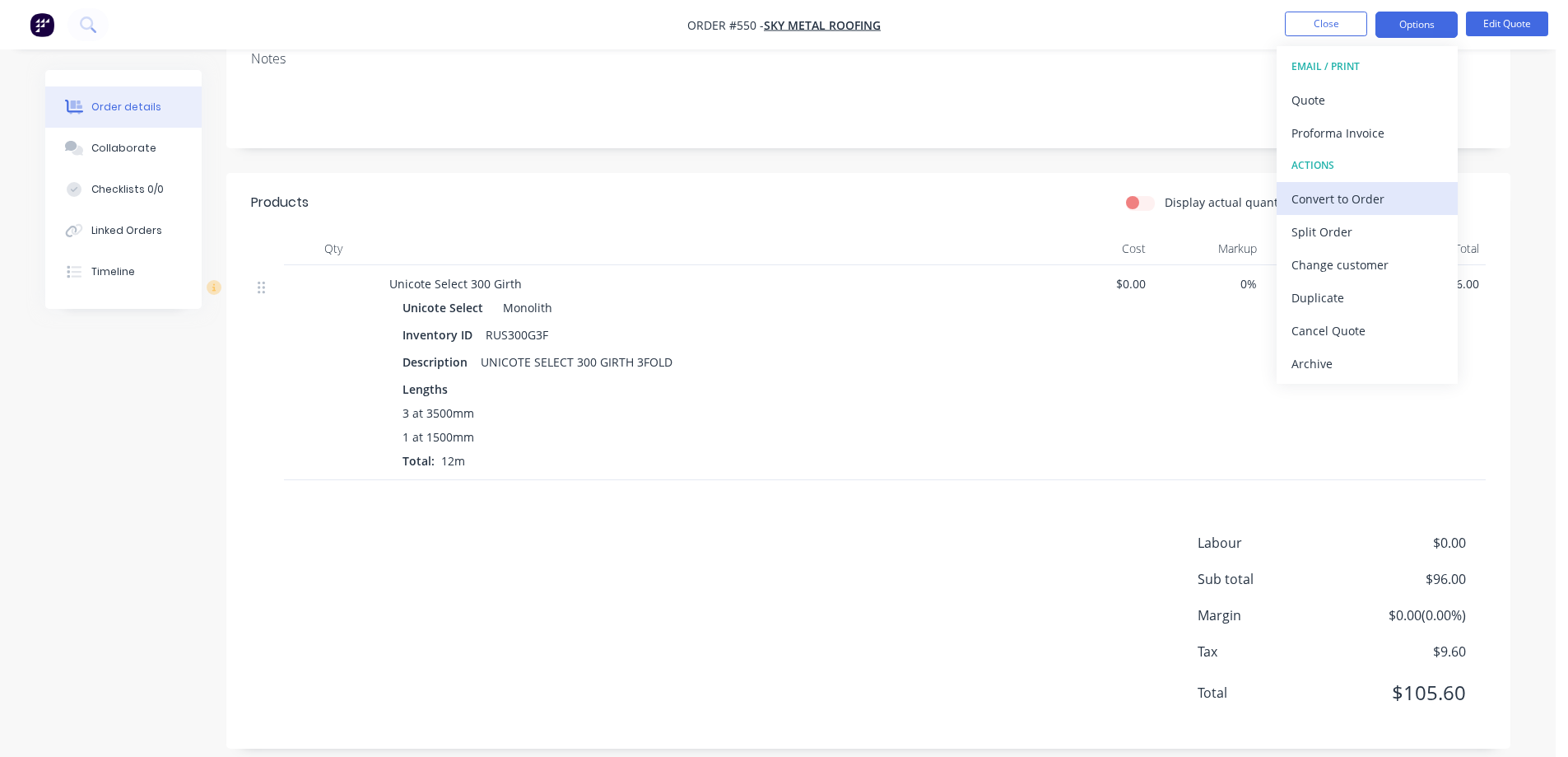
click at [1345, 192] on div "Convert to Order" at bounding box center [1367, 199] width 152 height 24
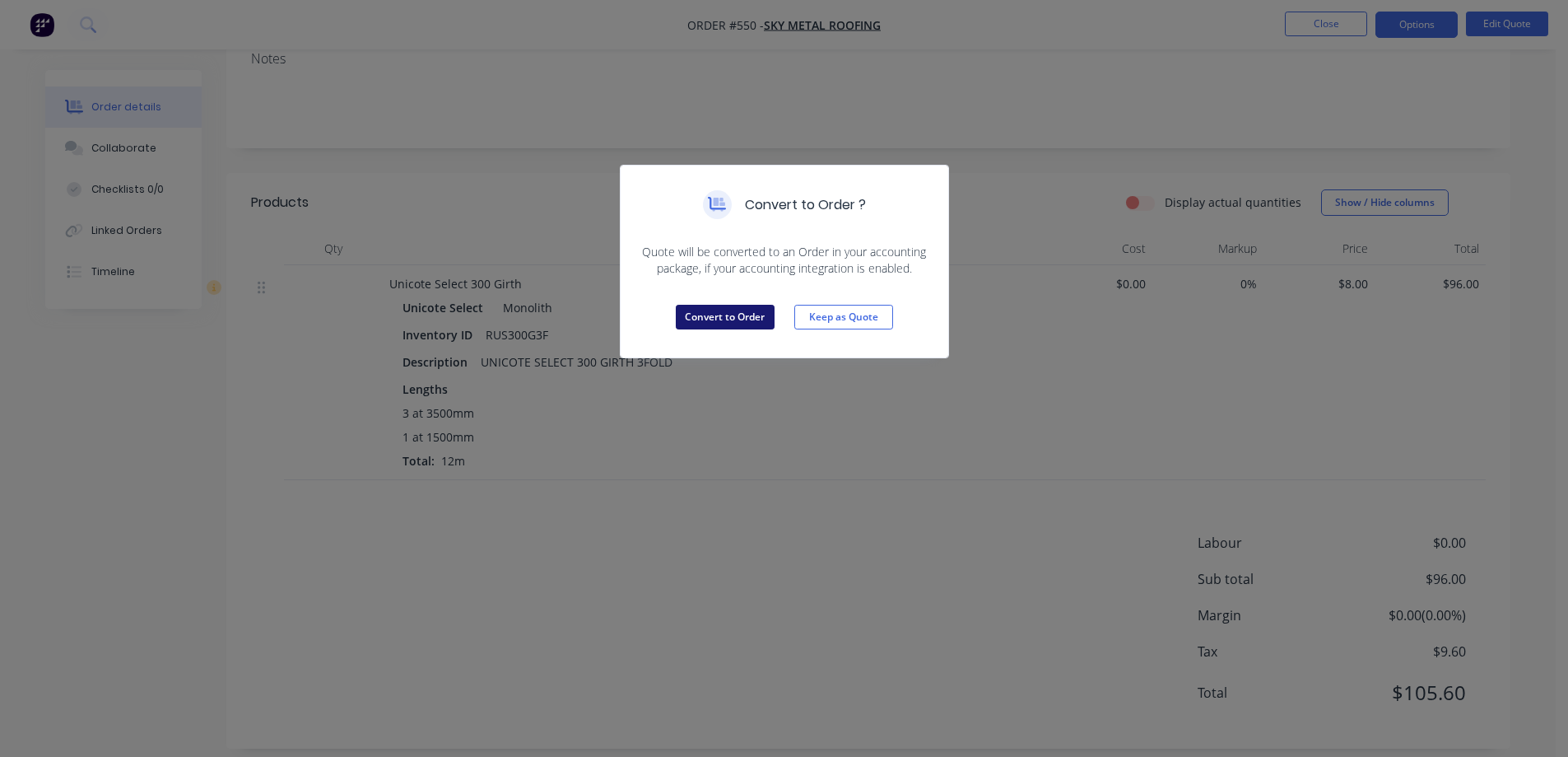
click at [702, 322] on button "Convert to Order" at bounding box center [725, 317] width 99 height 25
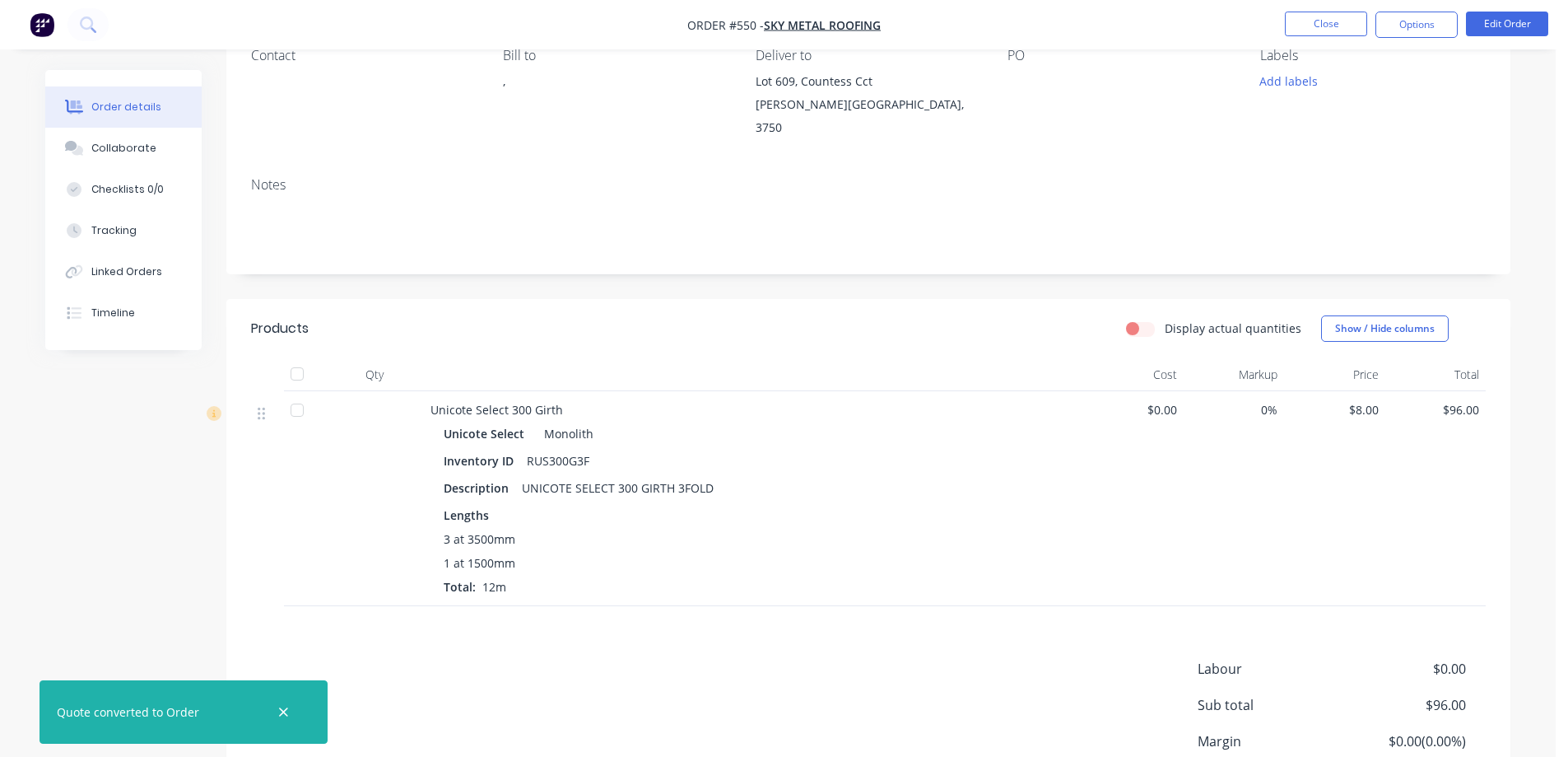
scroll to position [0, 0]
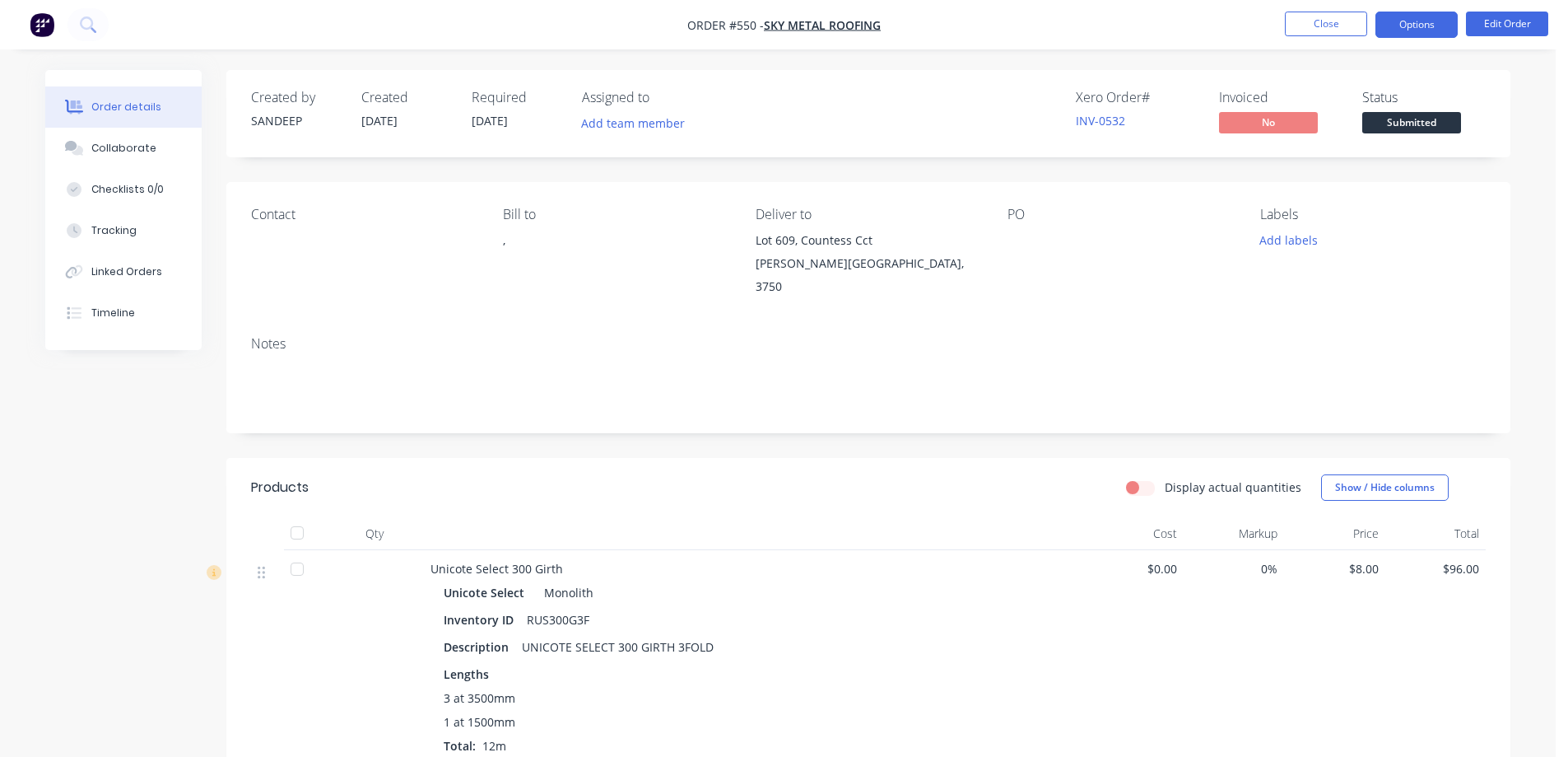
click at [1418, 22] on button "Options" at bounding box center [1416, 25] width 83 height 26
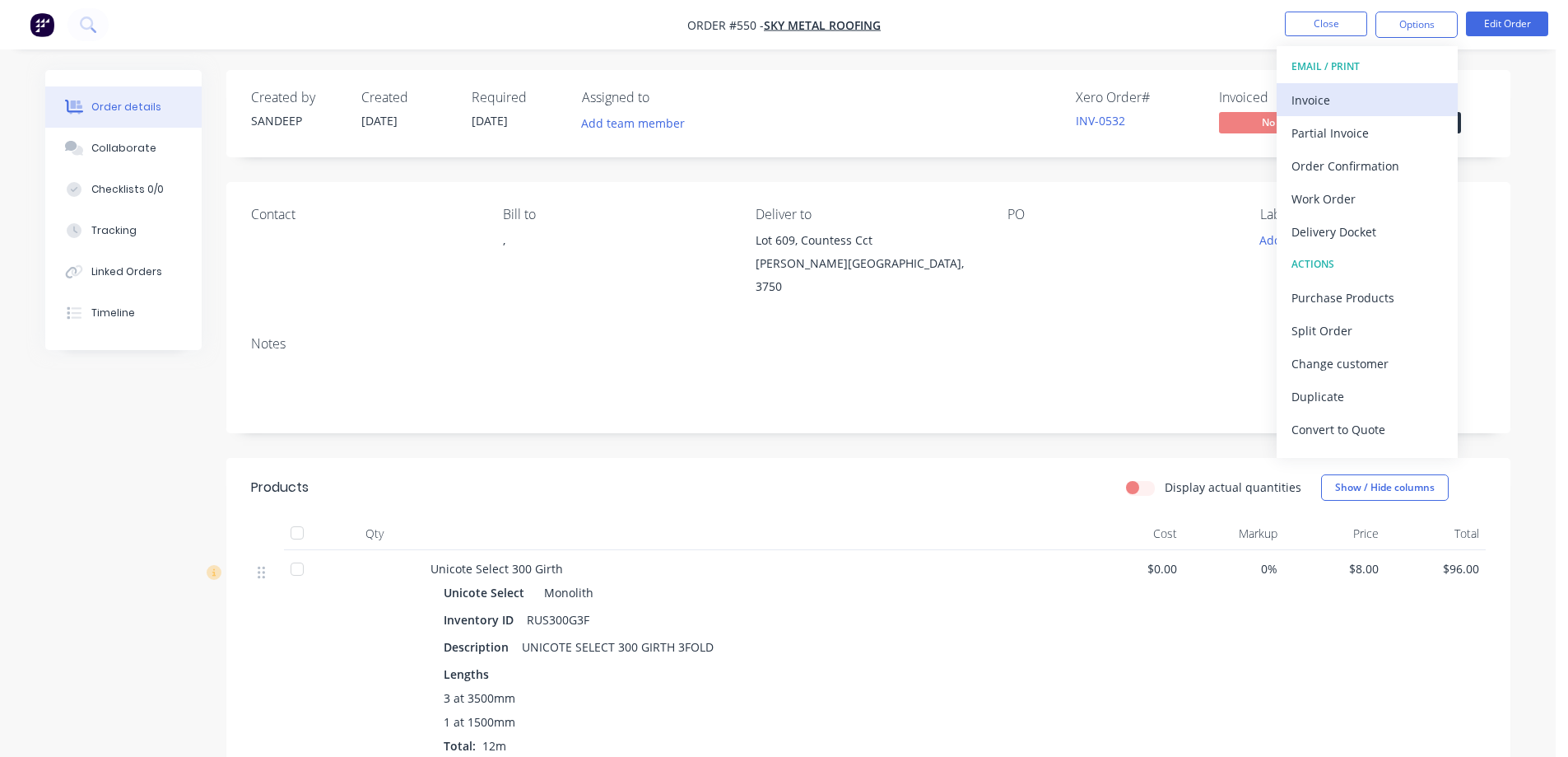
click at [1371, 89] on div "Invoice" at bounding box center [1367, 100] width 152 height 24
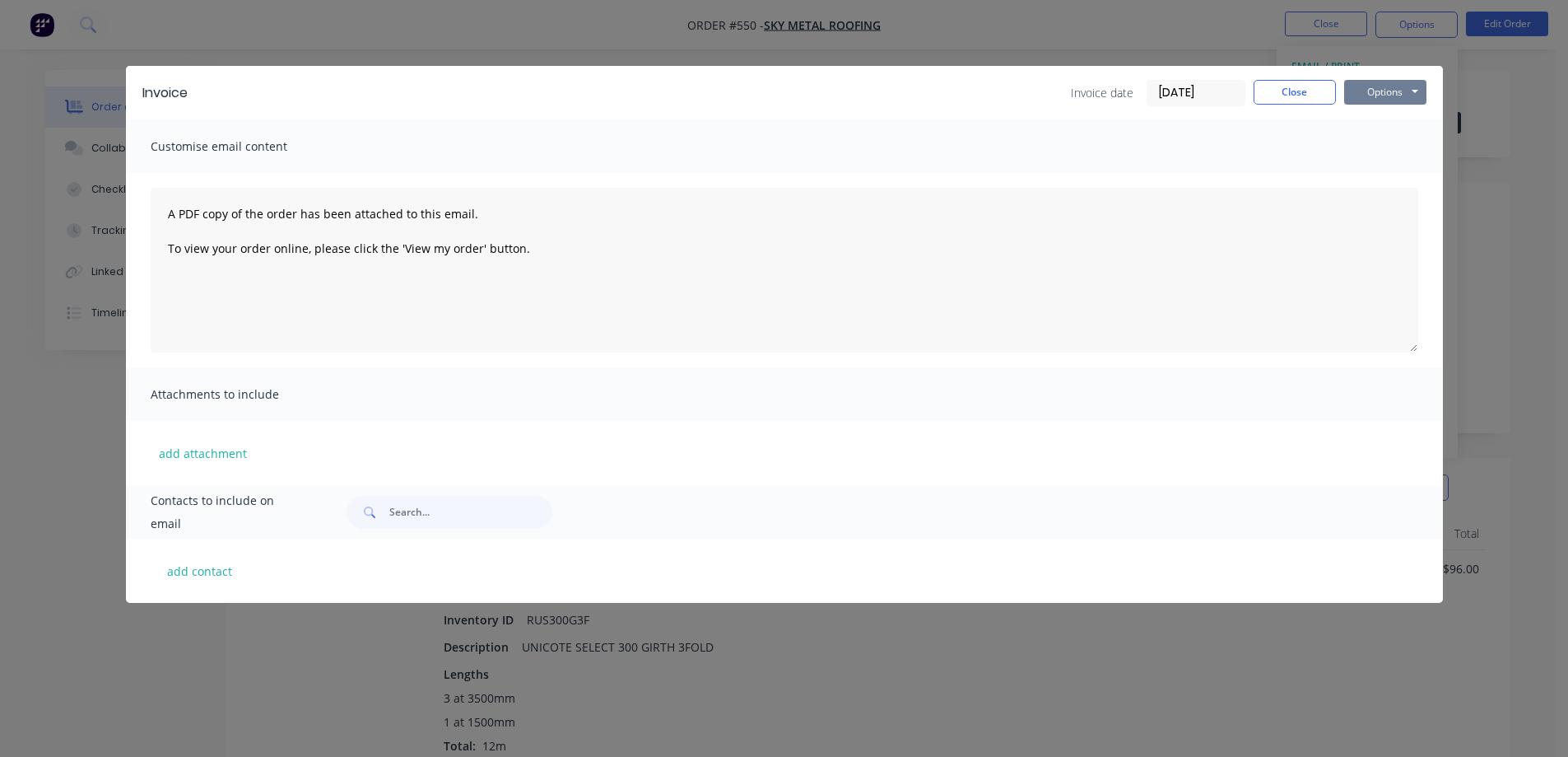
click at [1385, 89] on button "Options" at bounding box center [1385, 92] width 83 height 25
click at [1381, 112] on button "Preview" at bounding box center [1397, 122] width 106 height 27
click at [1316, 96] on button "Close" at bounding box center [1295, 92] width 83 height 25
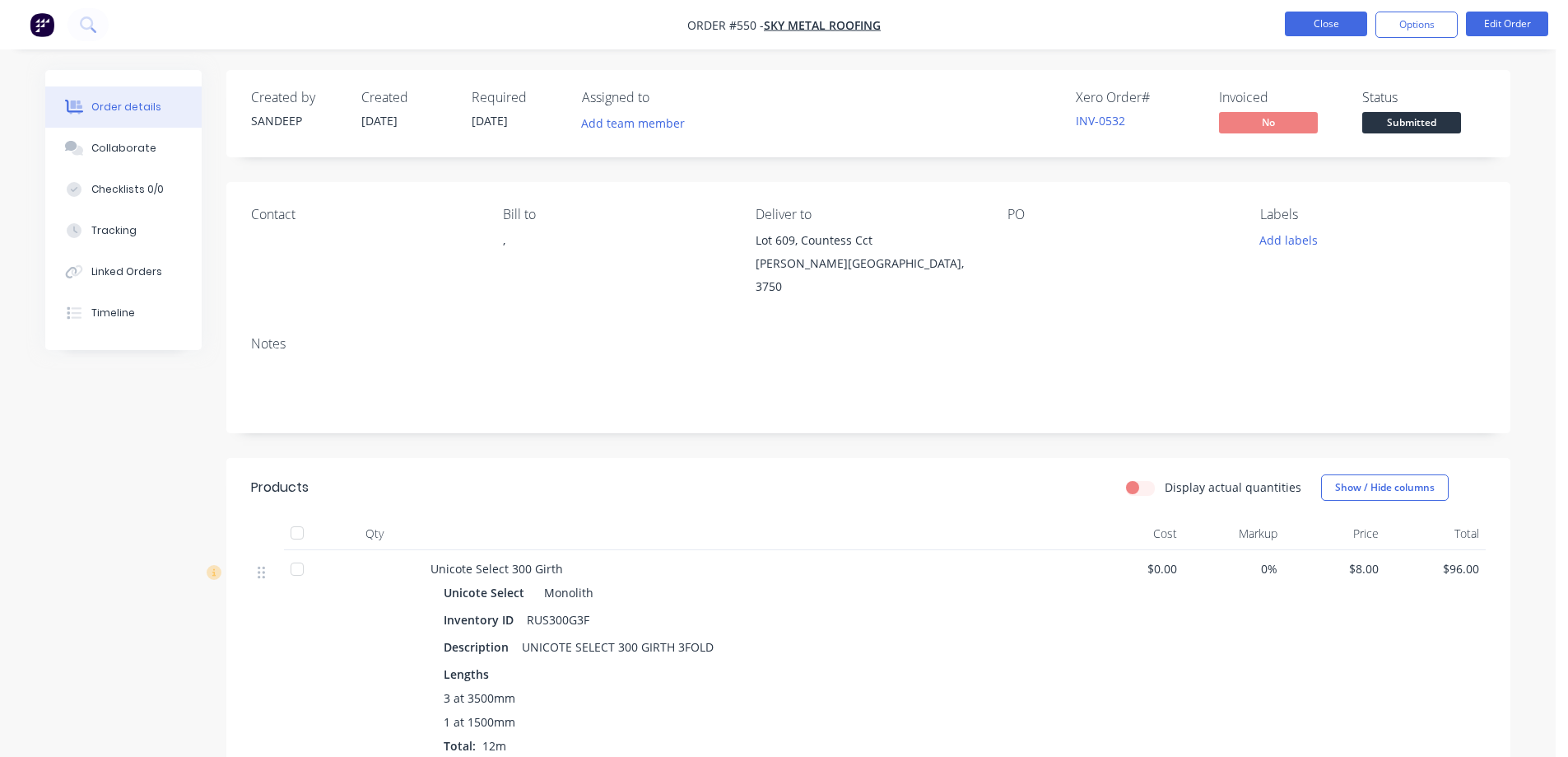
click at [1316, 13] on button "Close" at bounding box center [1326, 24] width 83 height 25
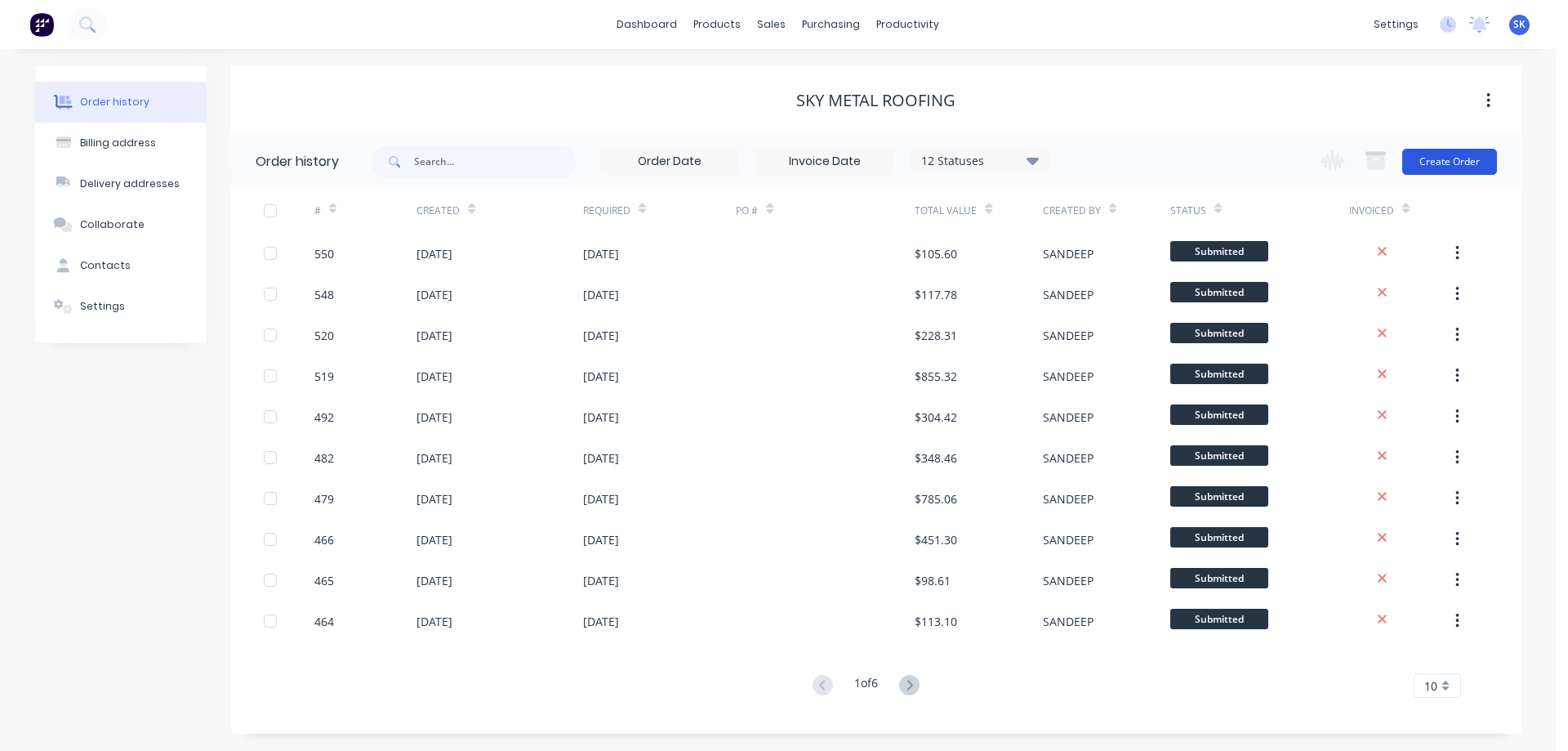
click at [1442, 156] on button "Create Order" at bounding box center [1450, 161] width 95 height 26
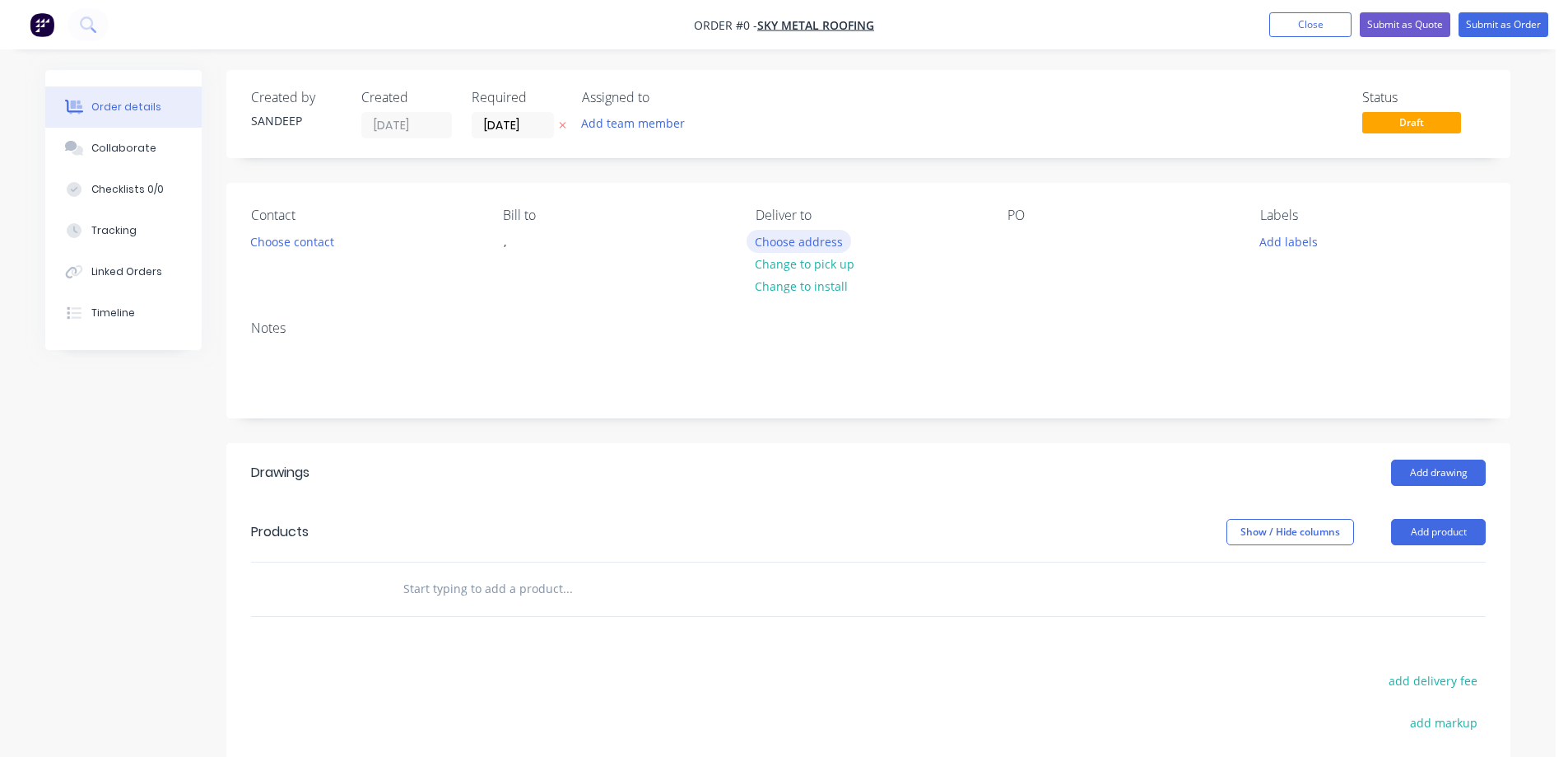
click at [784, 240] on button "Choose address" at bounding box center [799, 241] width 106 height 22
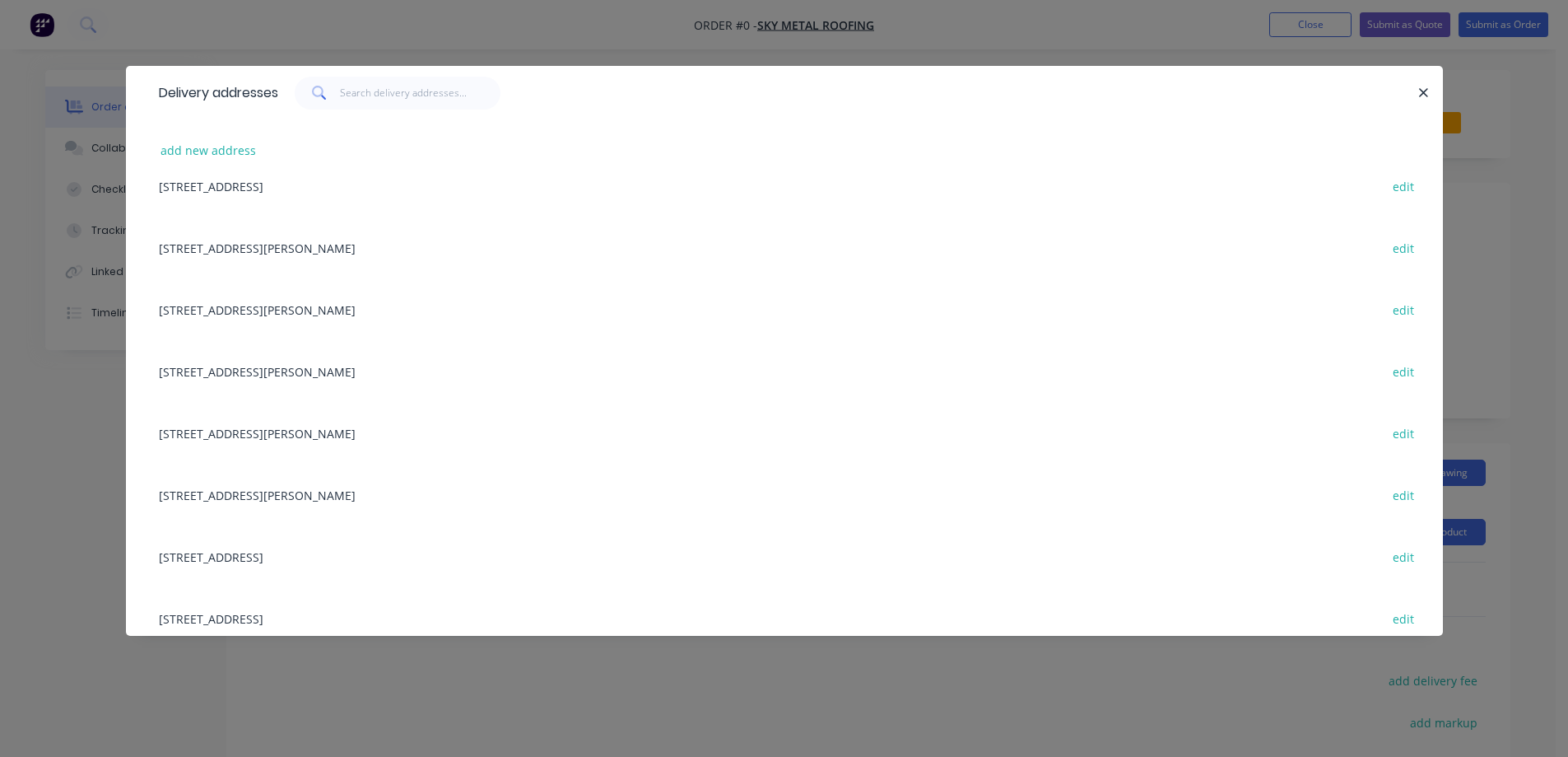
scroll to position [1029, 0]
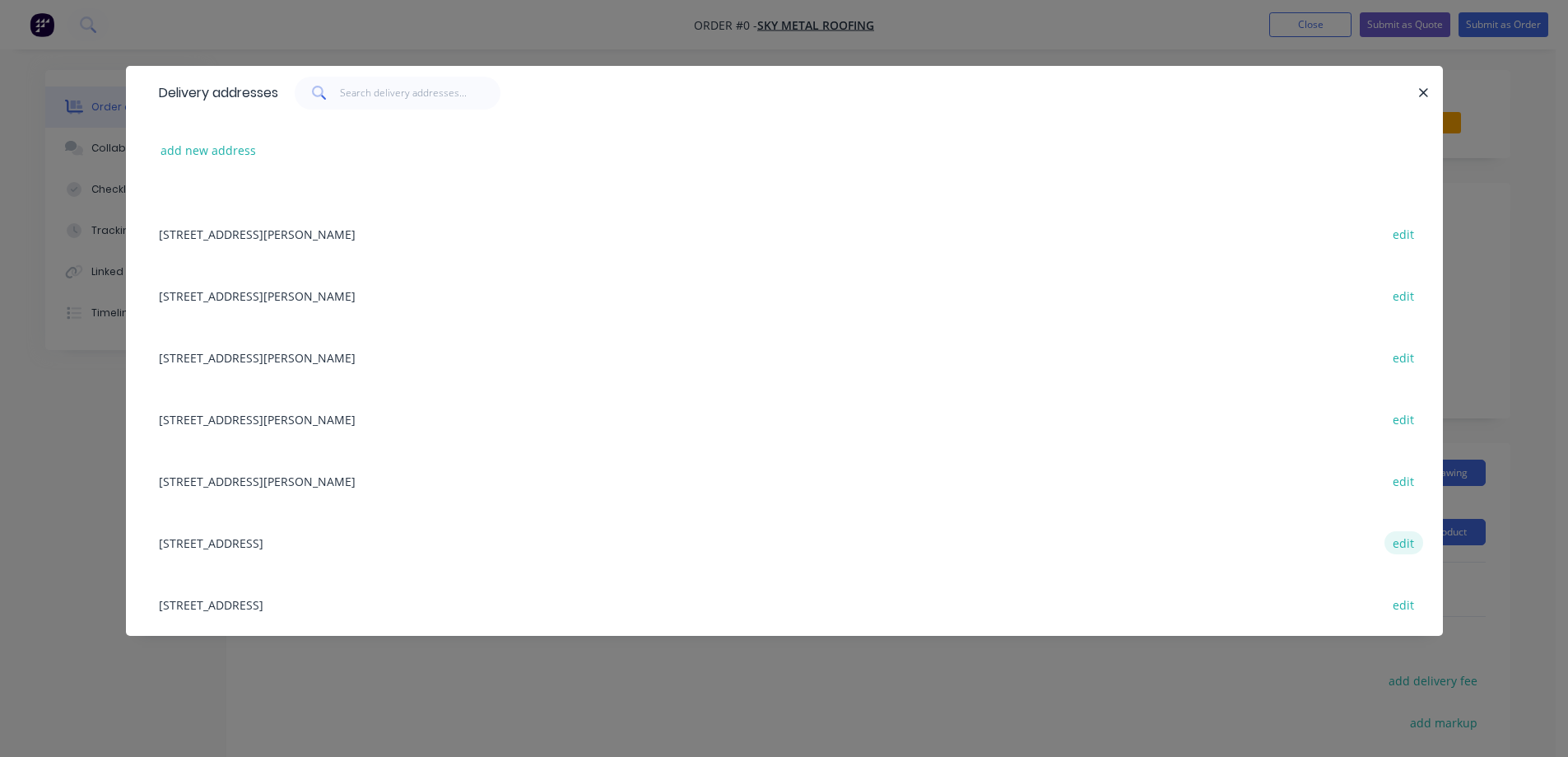
click at [1389, 538] on button "edit" at bounding box center [1404, 542] width 38 height 22
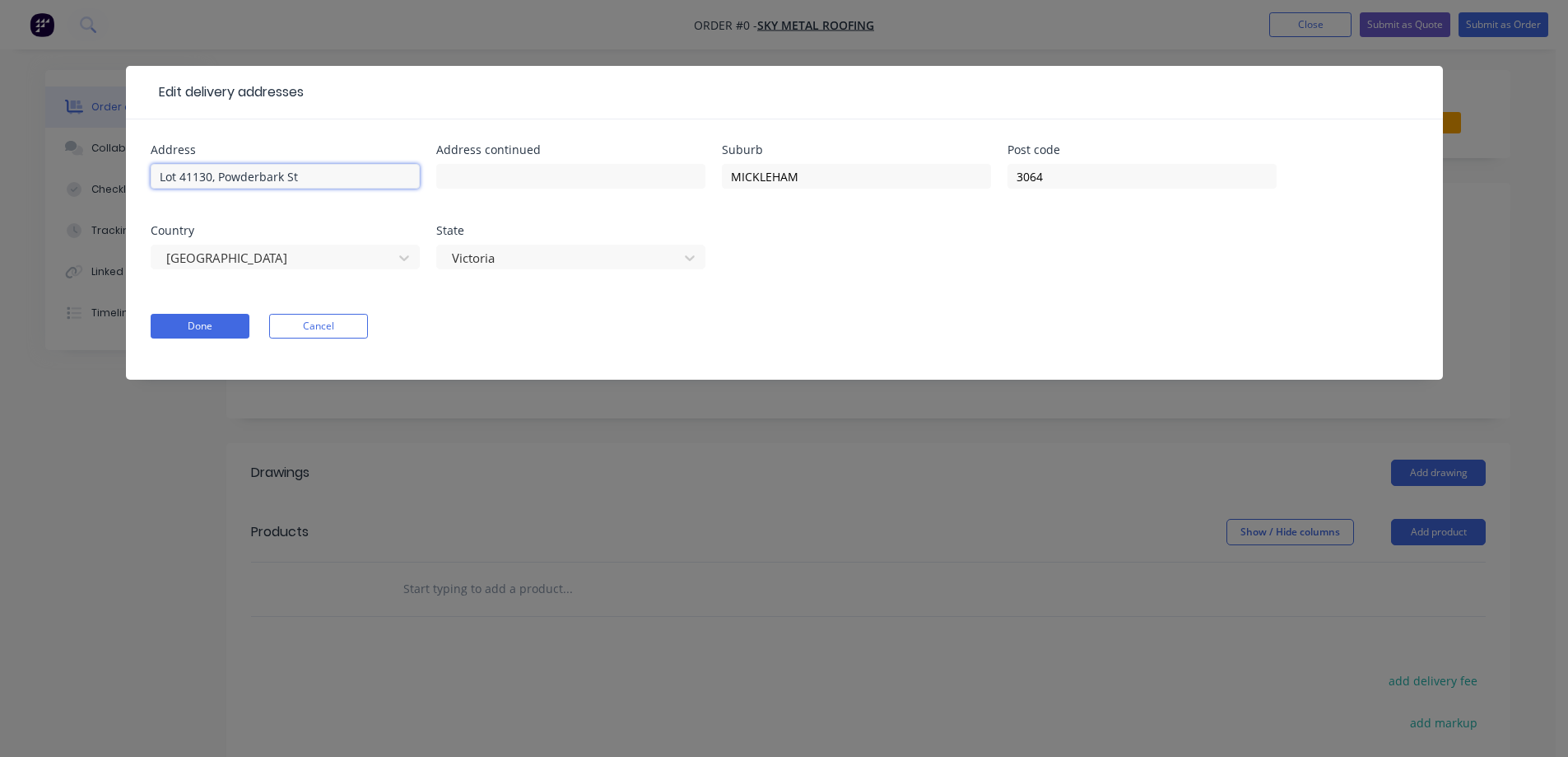
click at [213, 176] on input "Lot 41130, Powderbark St" at bounding box center [285, 175] width 269 height 25
drag, startPoint x: 301, startPoint y: 180, endPoint x: 288, endPoint y: 181, distance: 13.0
click at [288, 181] on input "Lot 41136, Powderbark St" at bounding box center [285, 175] width 269 height 25
paste input "Cres"
type input "Lot 41136, Powderbark Cres"
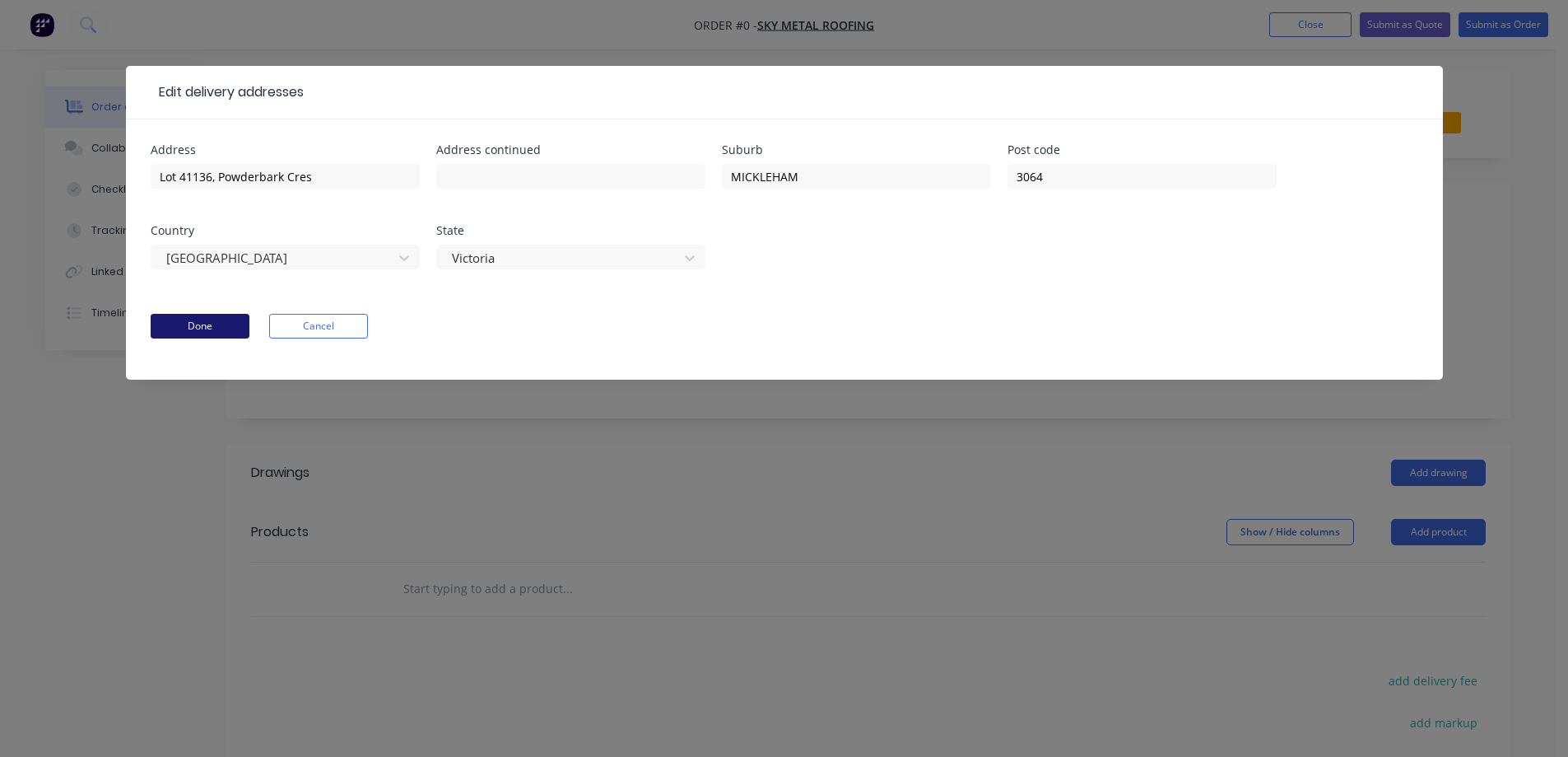
click at [193, 329] on button "Done" at bounding box center [200, 325] width 99 height 25
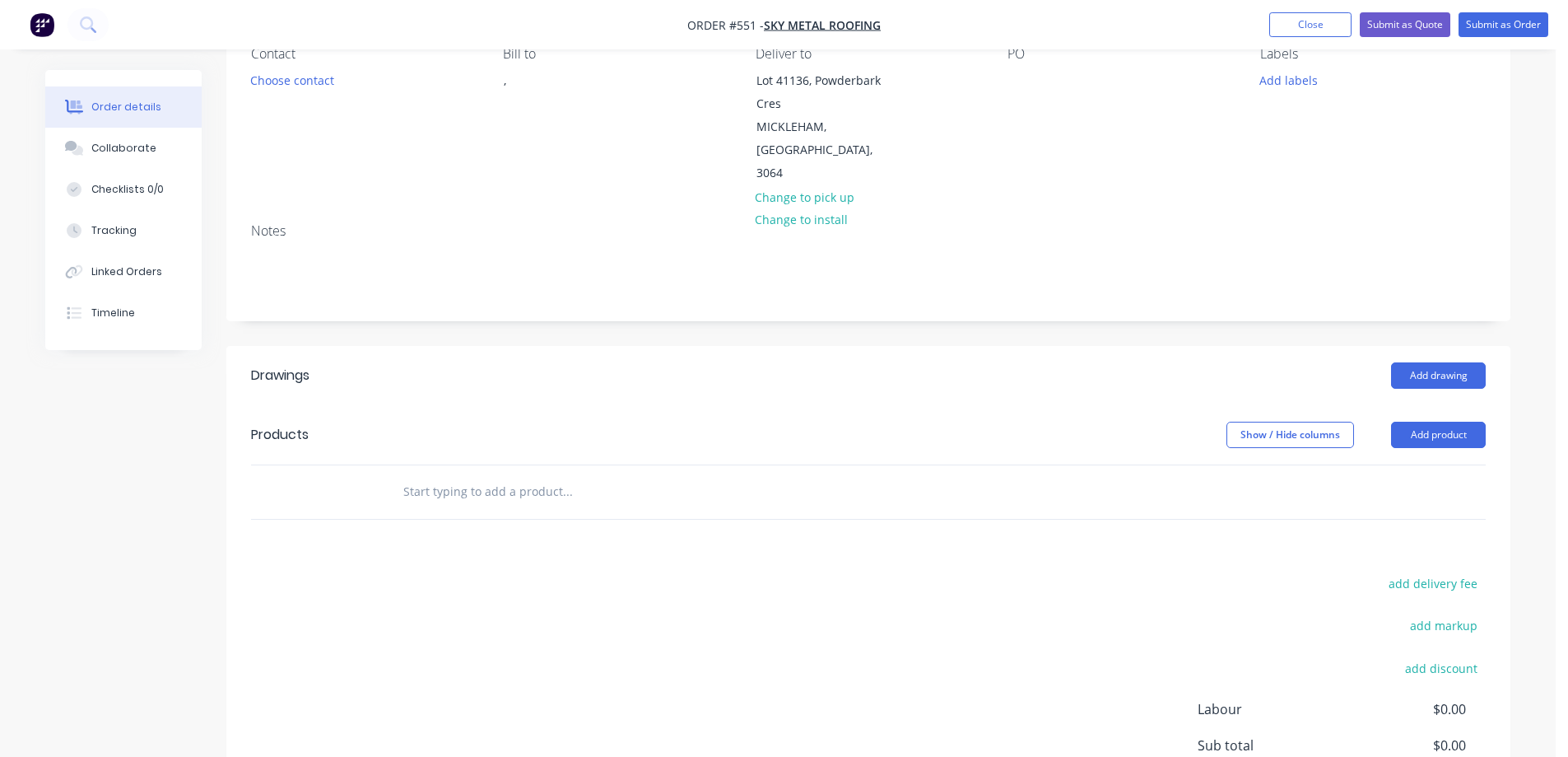
scroll to position [164, 0]
click at [492, 476] on input "text" at bounding box center [567, 488] width 329 height 33
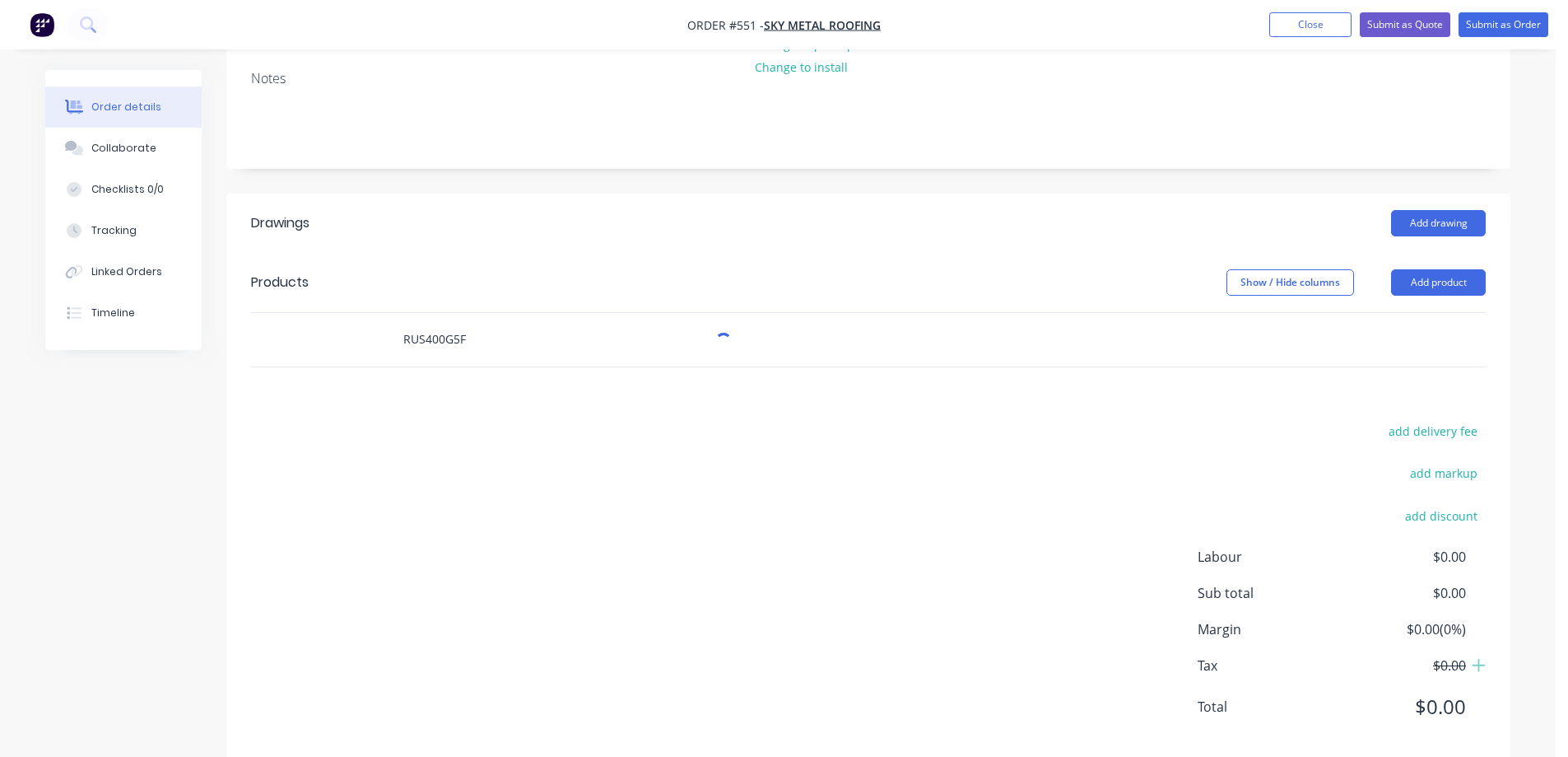
scroll to position [321, 0]
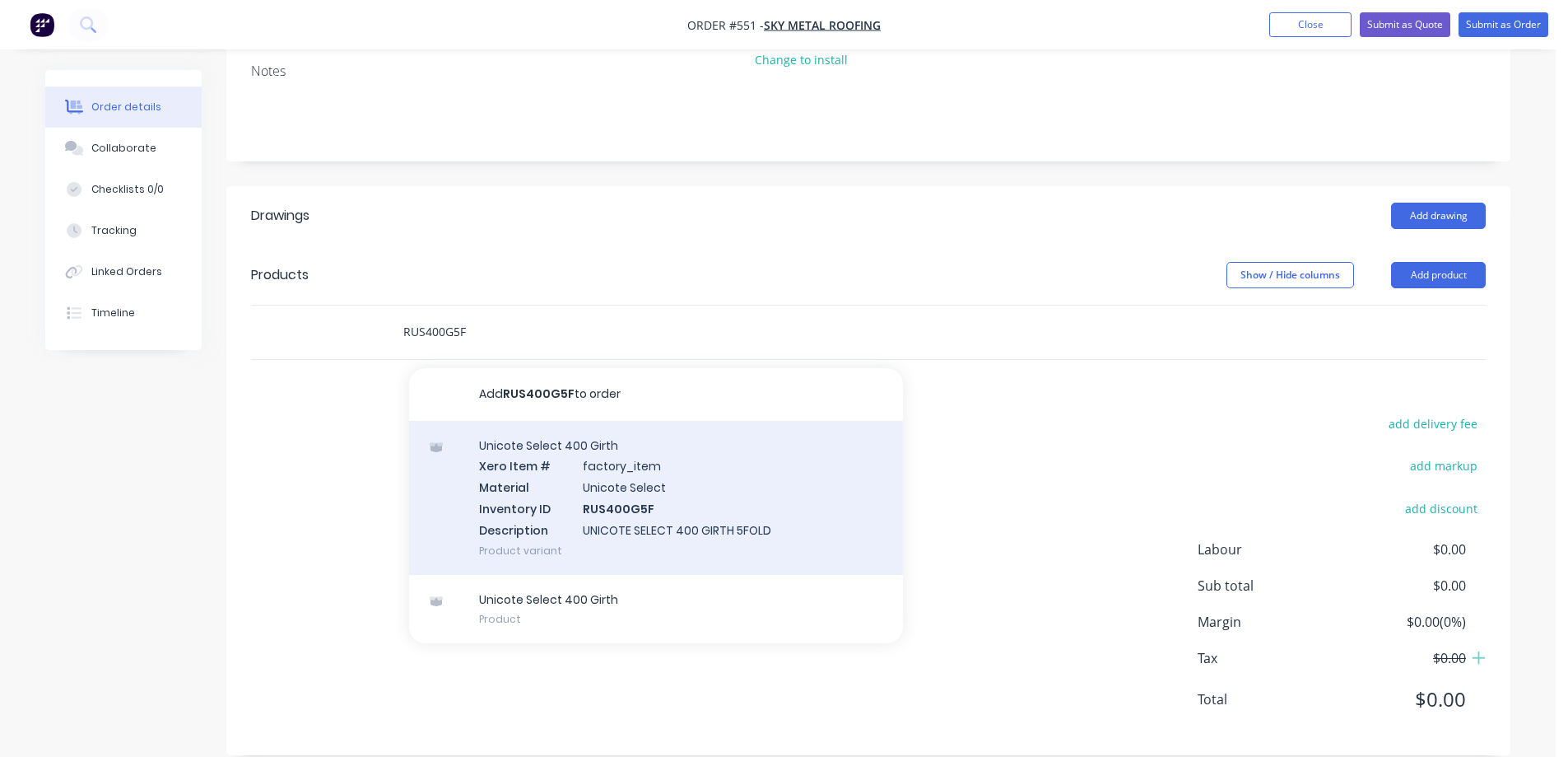
type input "RUS400G5F"
click at [539, 476] on div "Unicote Select 400 Girth Xero Item # factory_item Material Unicote Select Inven…" at bounding box center [656, 497] width 494 height 154
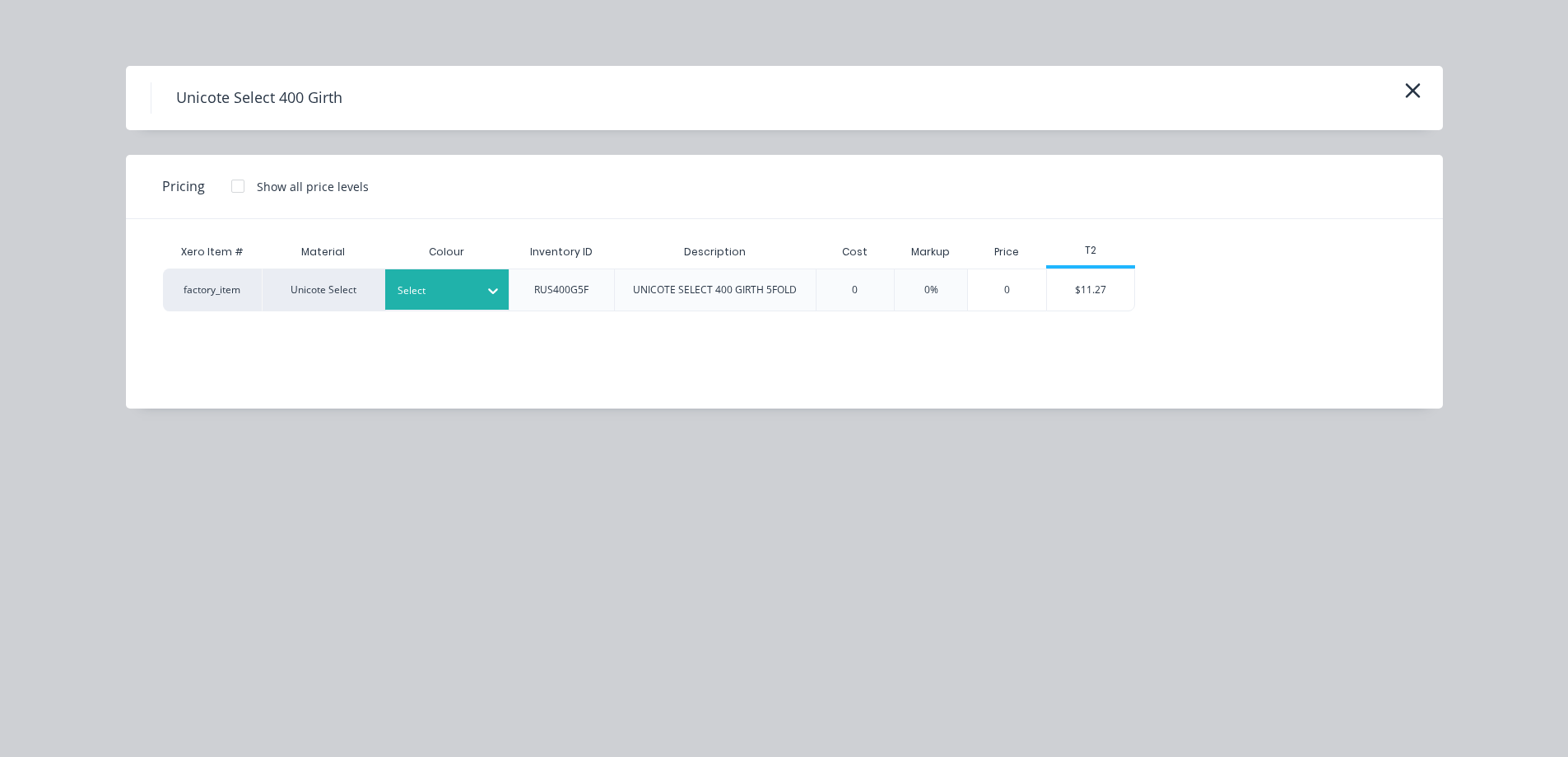
click at [470, 286] on div at bounding box center [434, 290] width 74 height 18
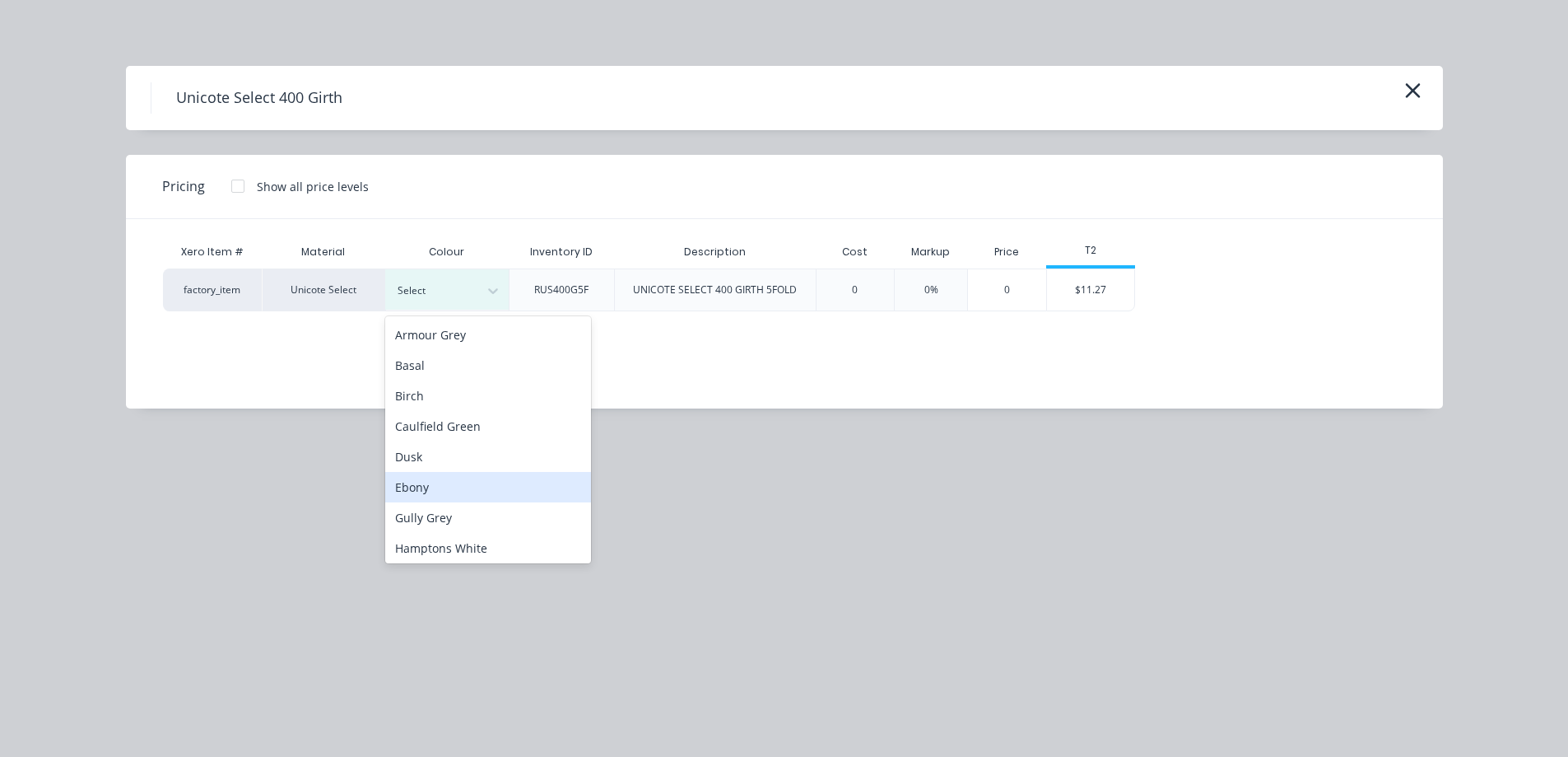
click at [455, 489] on div "Ebony" at bounding box center [489, 487] width 206 height 31
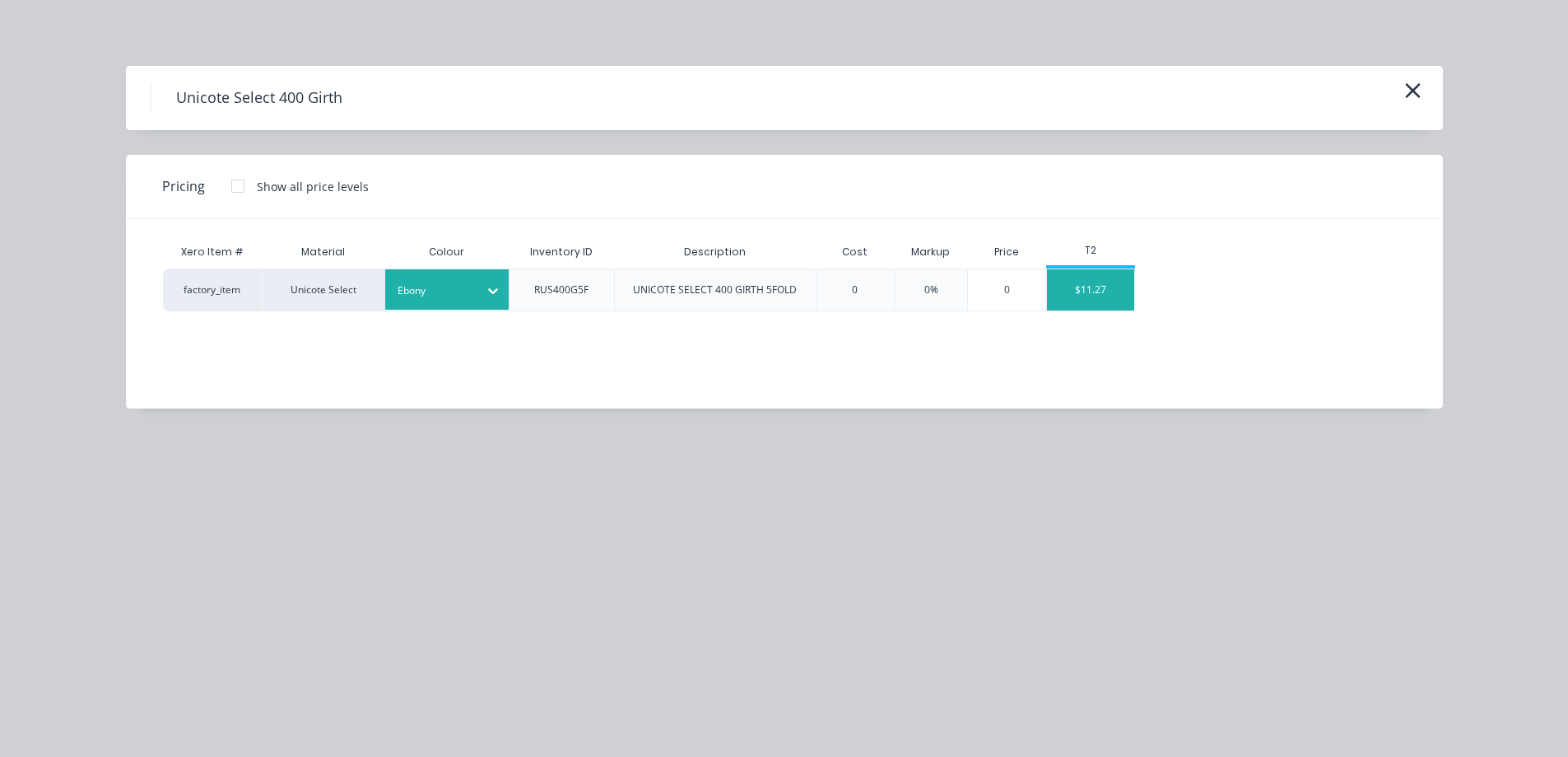
click at [1081, 293] on div "$11.27" at bounding box center [1090, 290] width 88 height 41
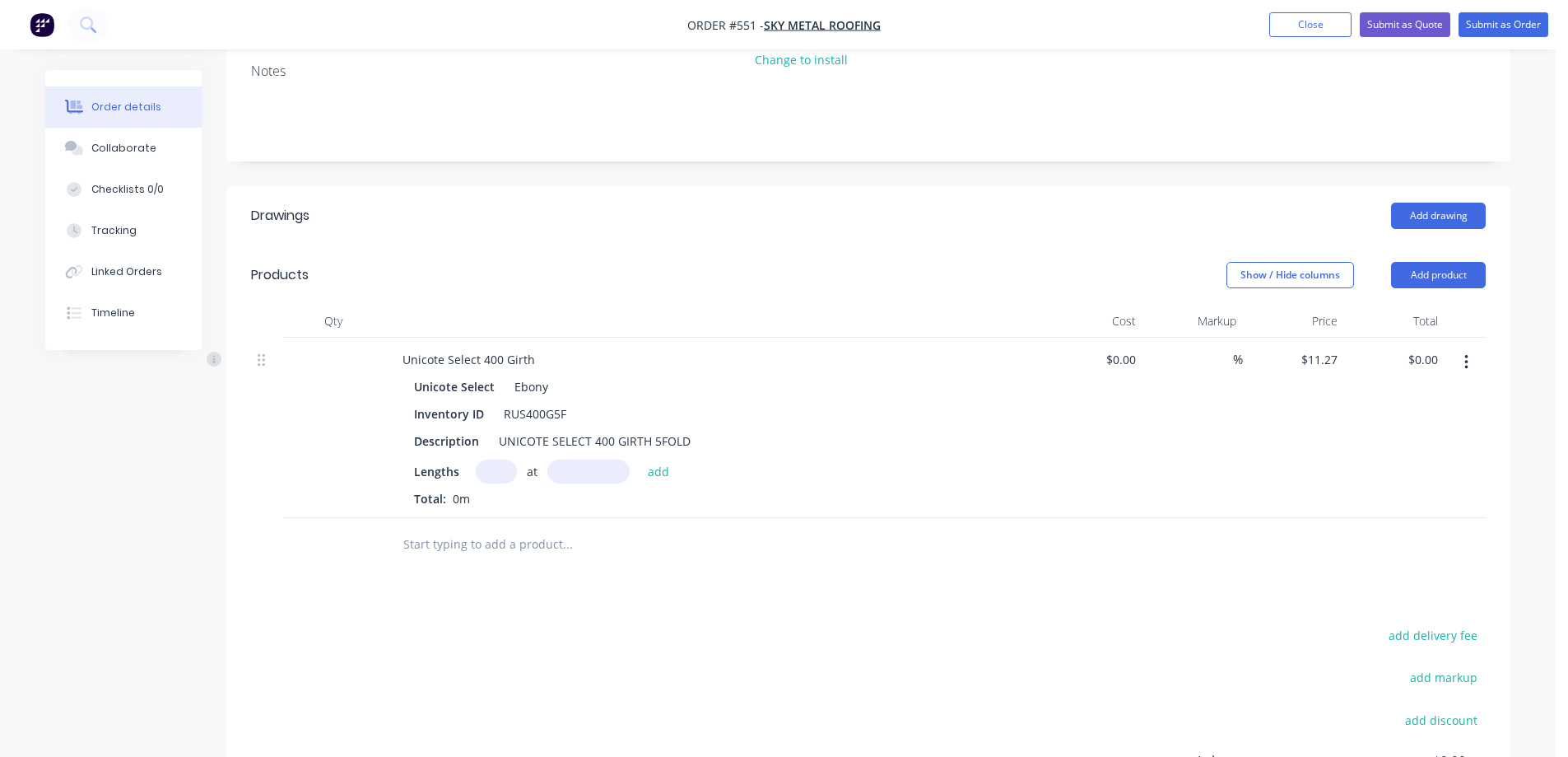
click at [497, 460] on input "text" at bounding box center [496, 472] width 41 height 24
type input "2"
type input "6600mm"
click at [673, 460] on button "add" at bounding box center [658, 471] width 38 height 22
type input "$148.76"
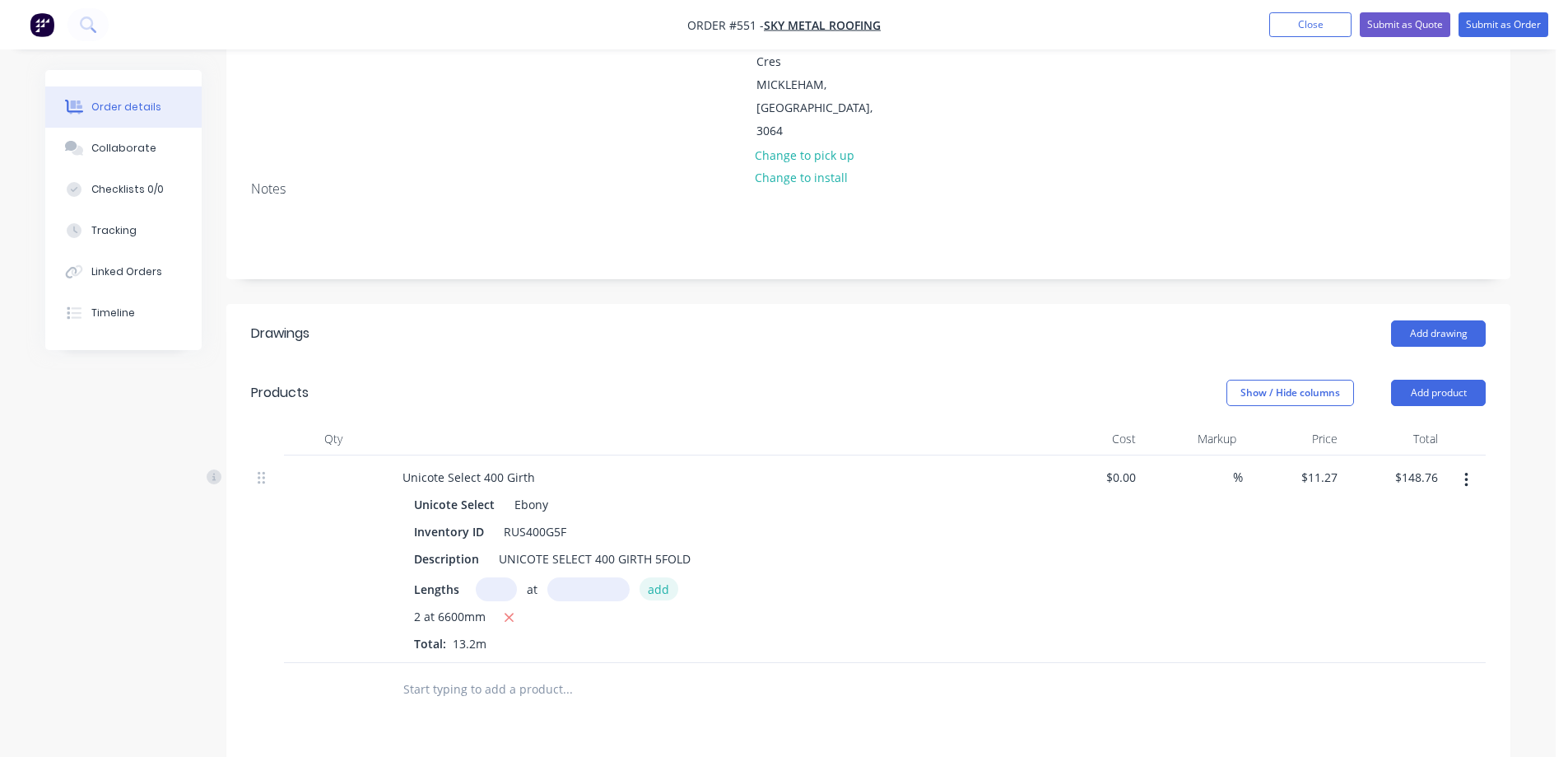
scroll to position [148, 0]
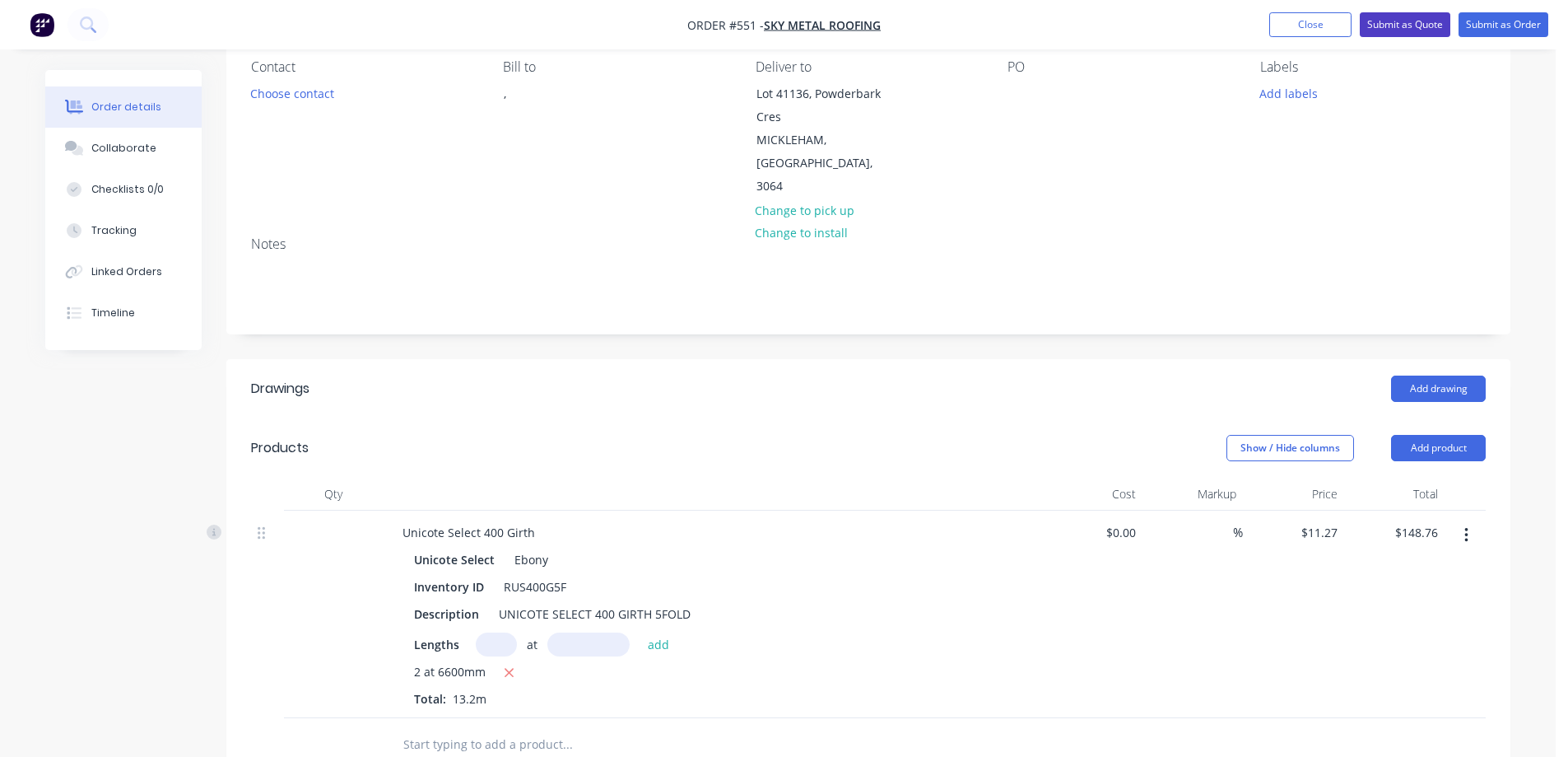
click at [1405, 26] on button "Submit as Quote" at bounding box center [1405, 25] width 90 height 25
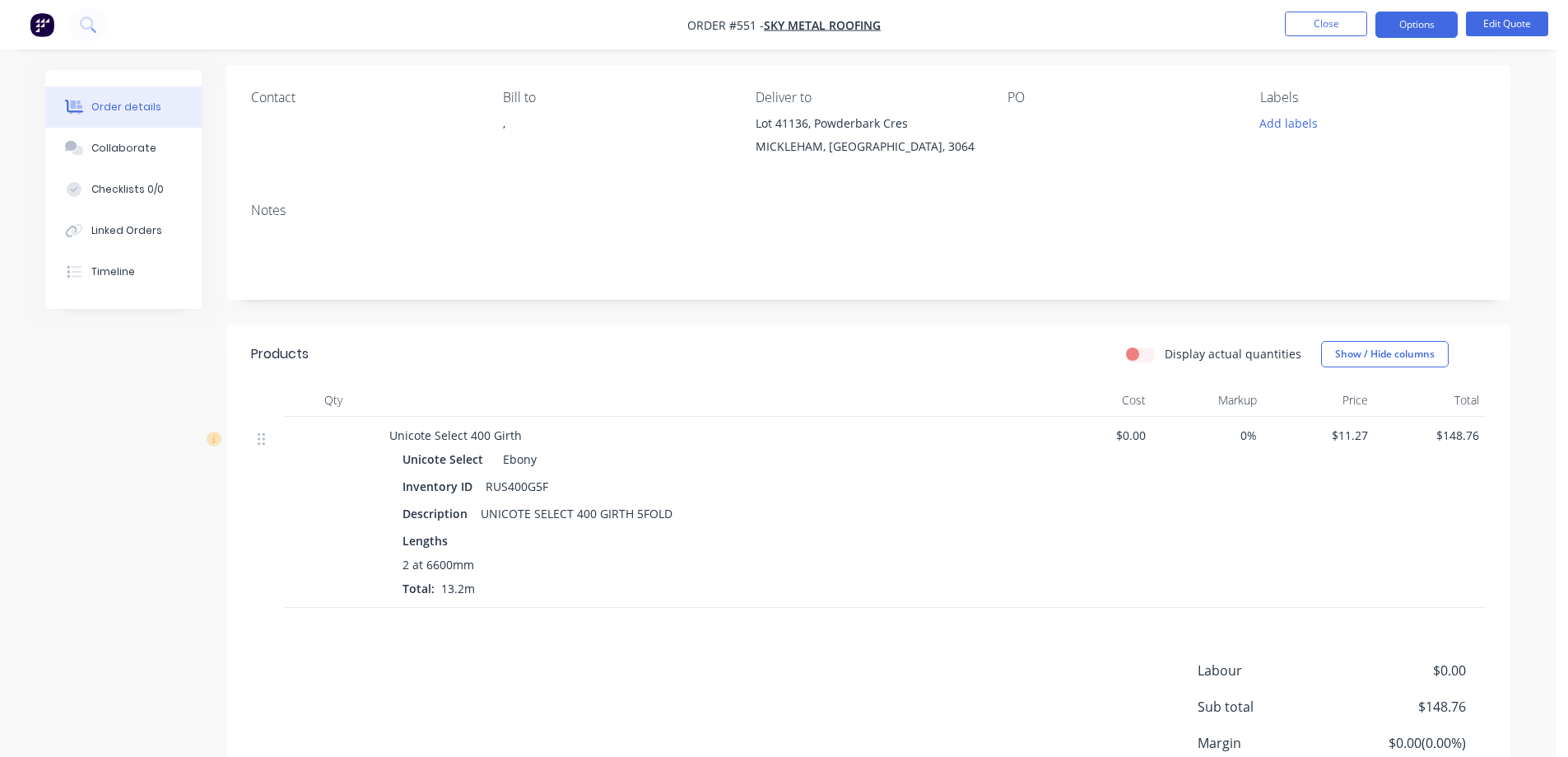
scroll to position [261, 0]
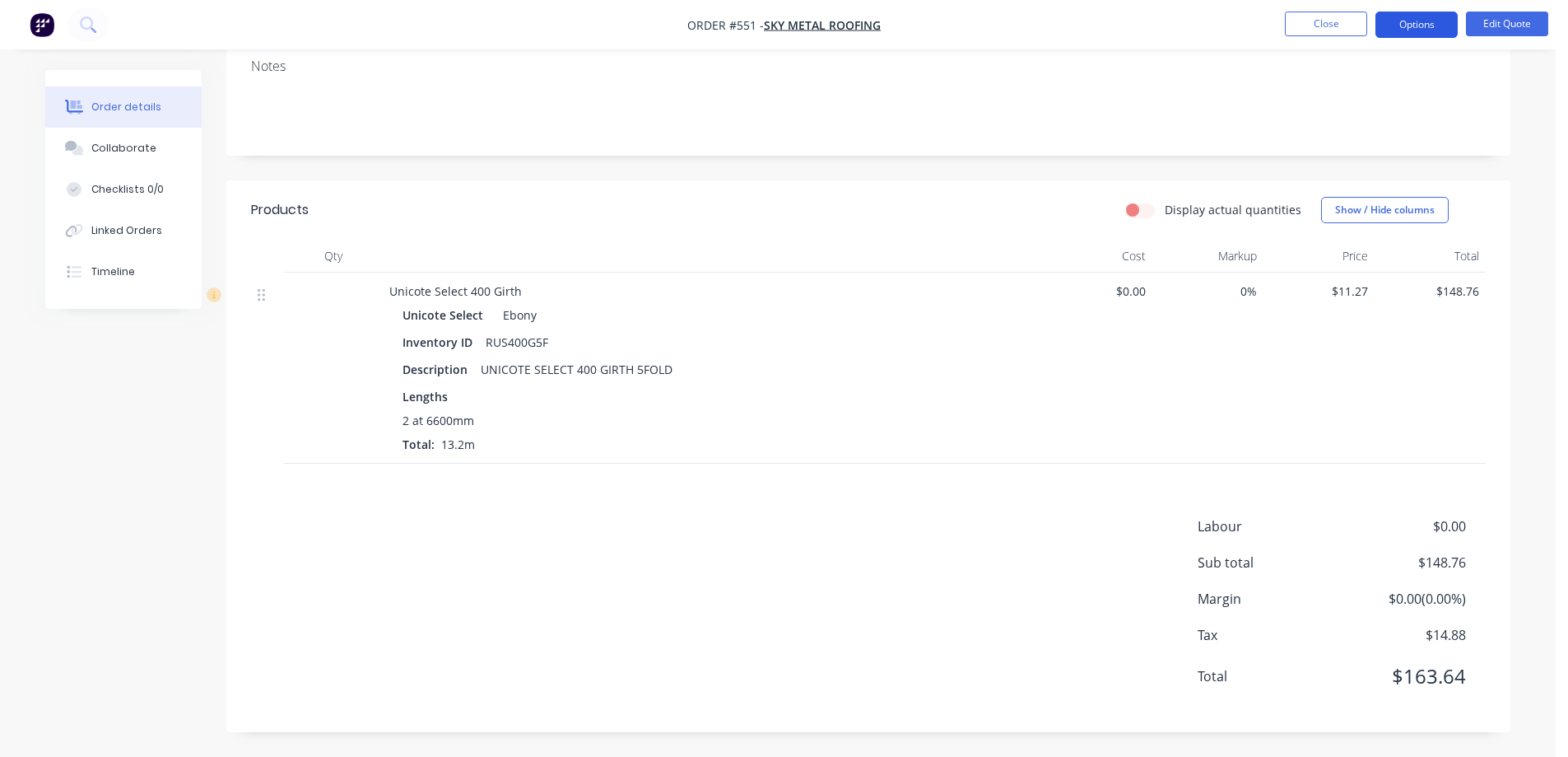
click at [1406, 30] on button "Options" at bounding box center [1416, 25] width 83 height 26
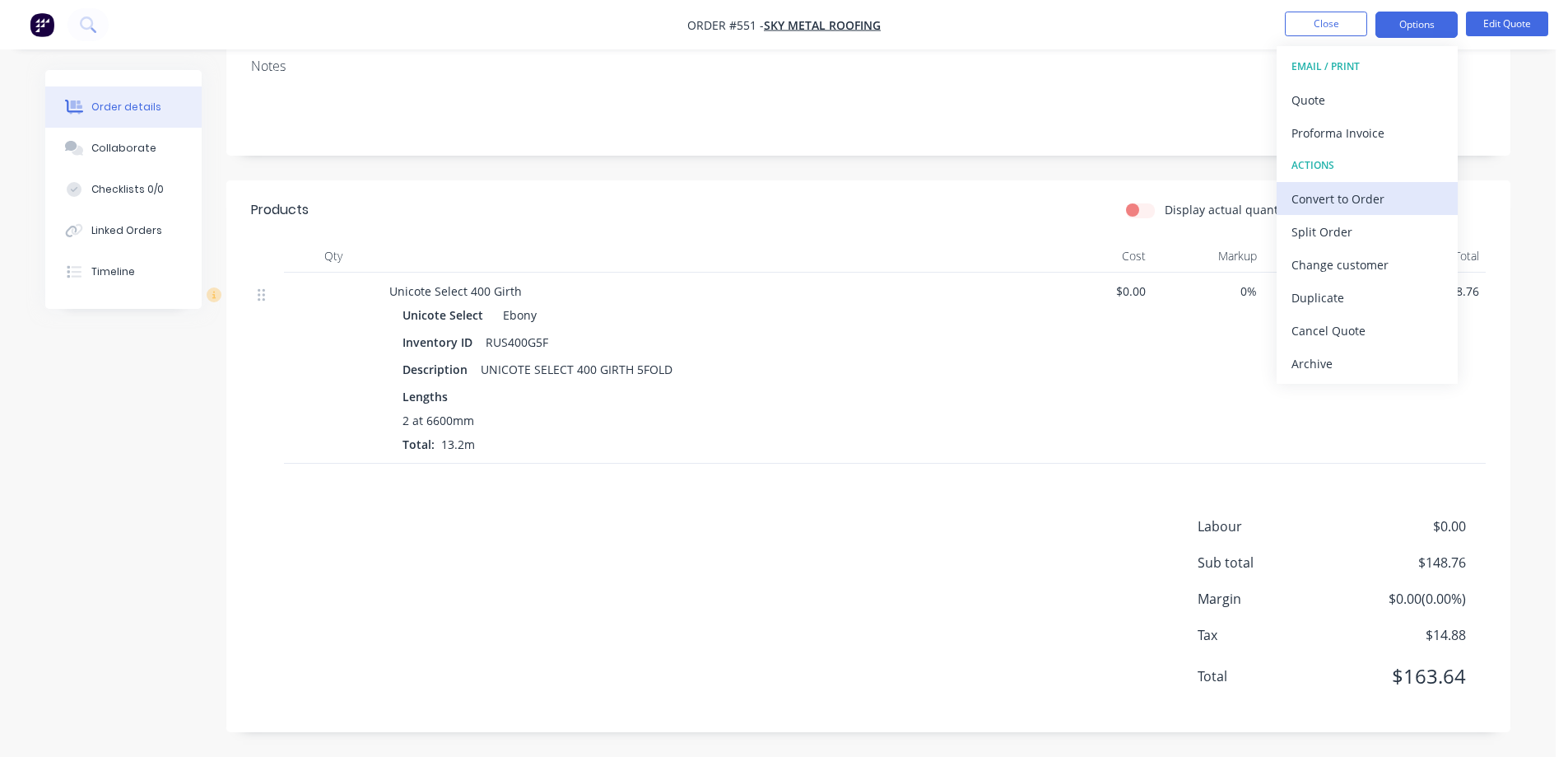
click at [1334, 184] on button "Convert to Order" at bounding box center [1367, 198] width 181 height 33
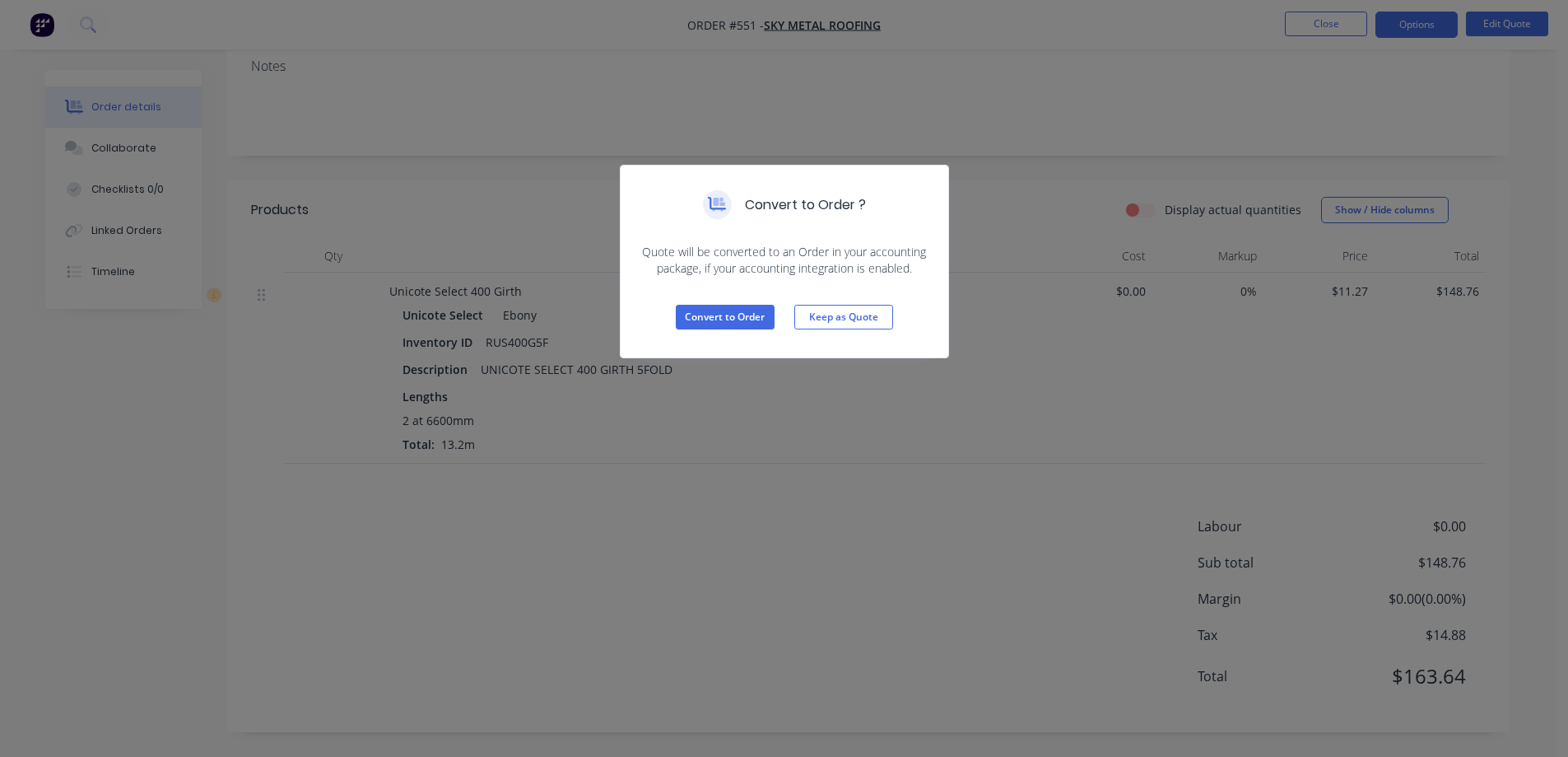
click at [683, 304] on div "Convert to Order Keep as Quote" at bounding box center [784, 317] width 328 height 81
click at [689, 313] on button "Convert to Order" at bounding box center [725, 317] width 99 height 25
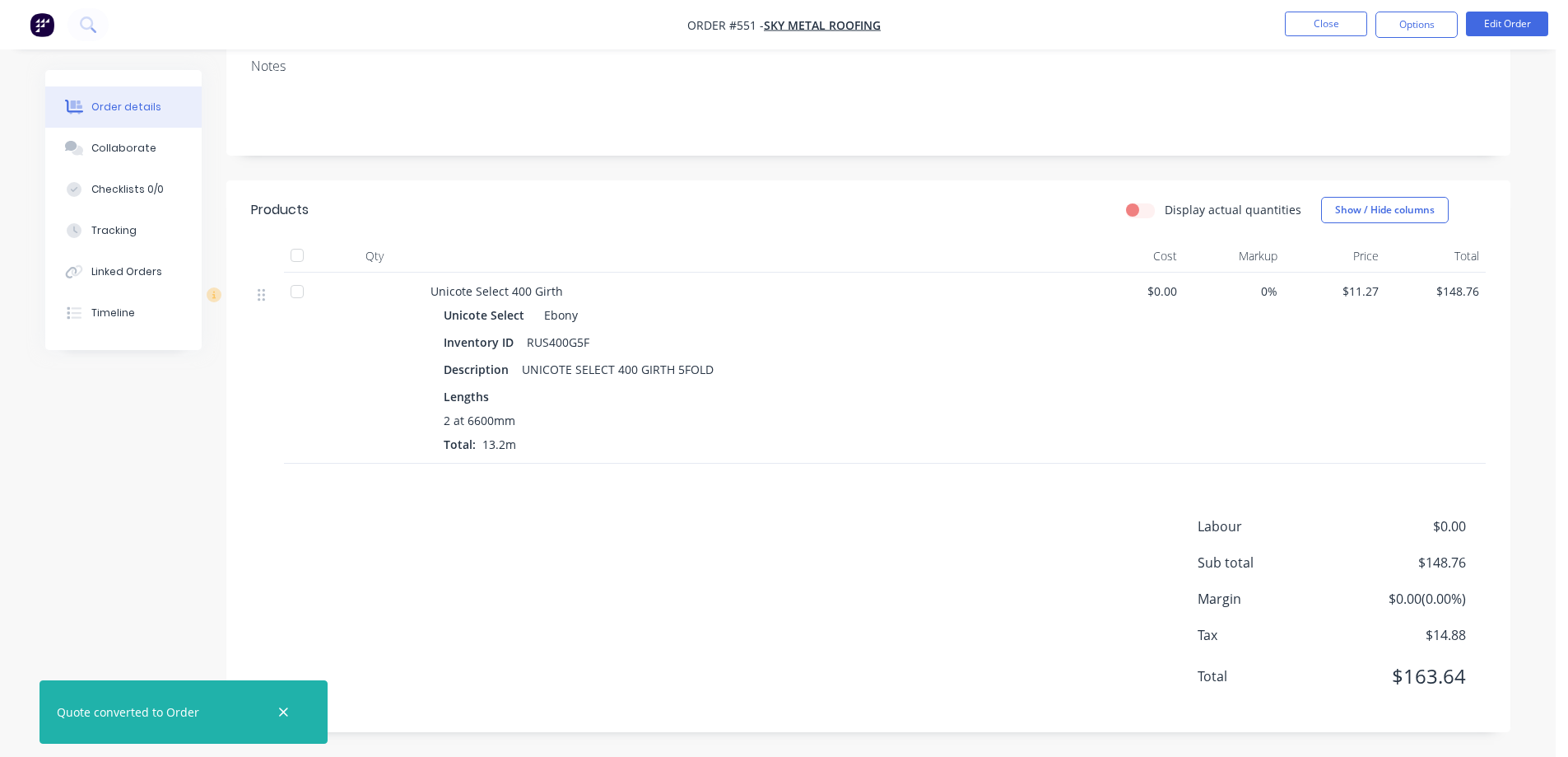
click at [1414, 37] on nav "Order #551 - Sky metal roofing Close Options Edit Order" at bounding box center [784, 25] width 1568 height 49
click at [1410, 32] on button "Options" at bounding box center [1416, 25] width 83 height 26
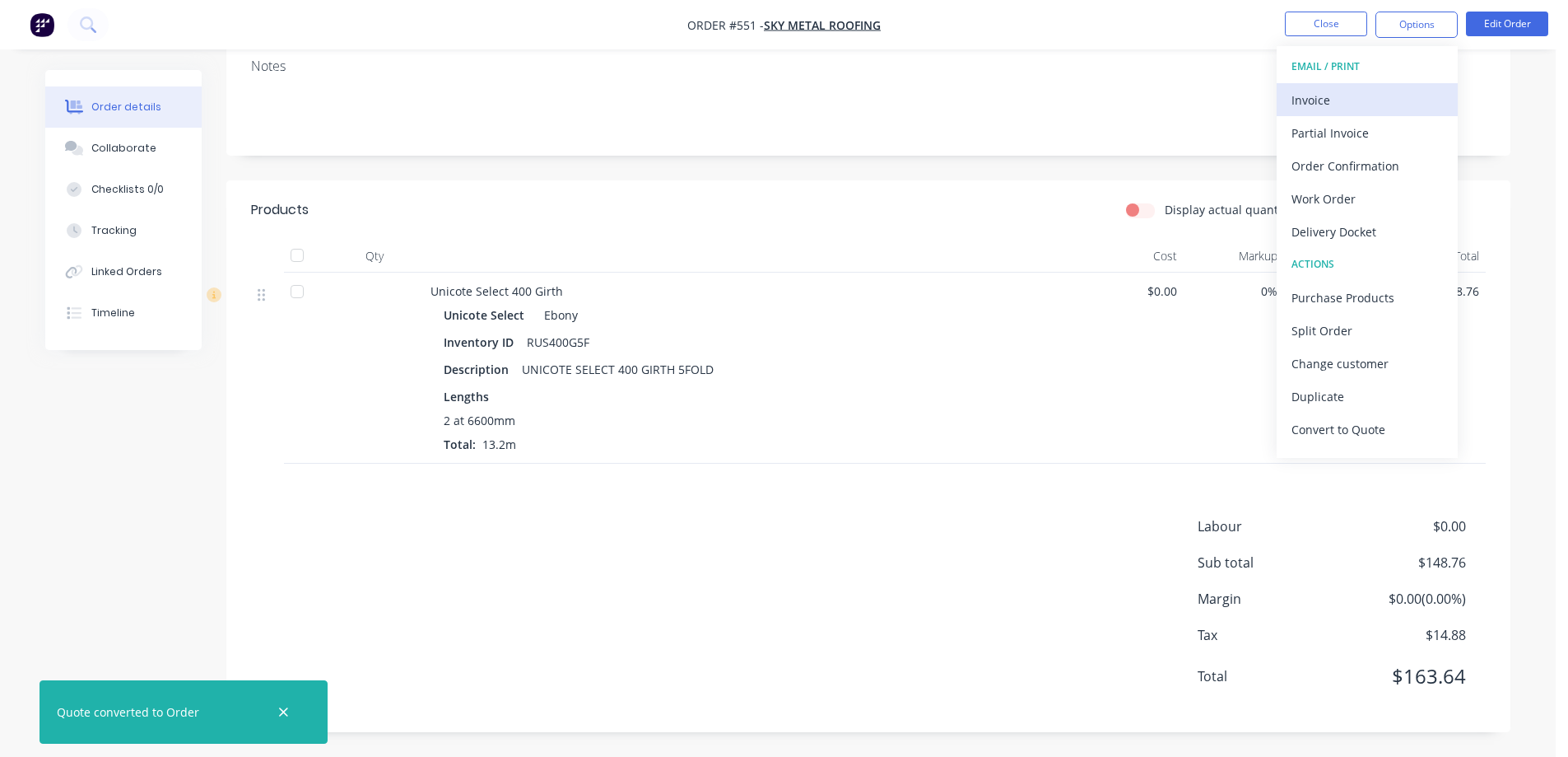
click at [1368, 92] on div "Invoice" at bounding box center [1367, 100] width 152 height 24
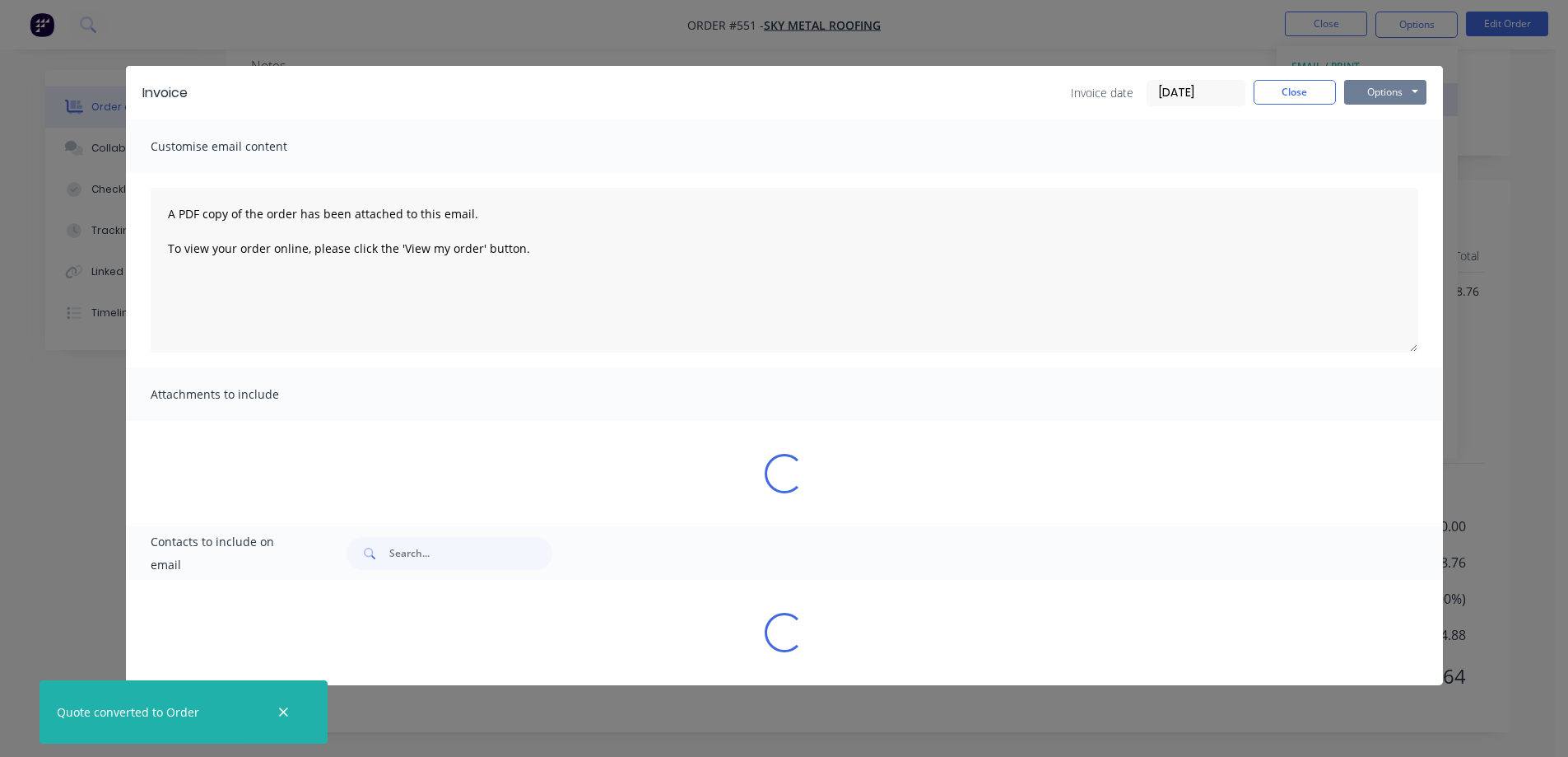
click at [1368, 92] on button "Options" at bounding box center [1385, 92] width 83 height 25
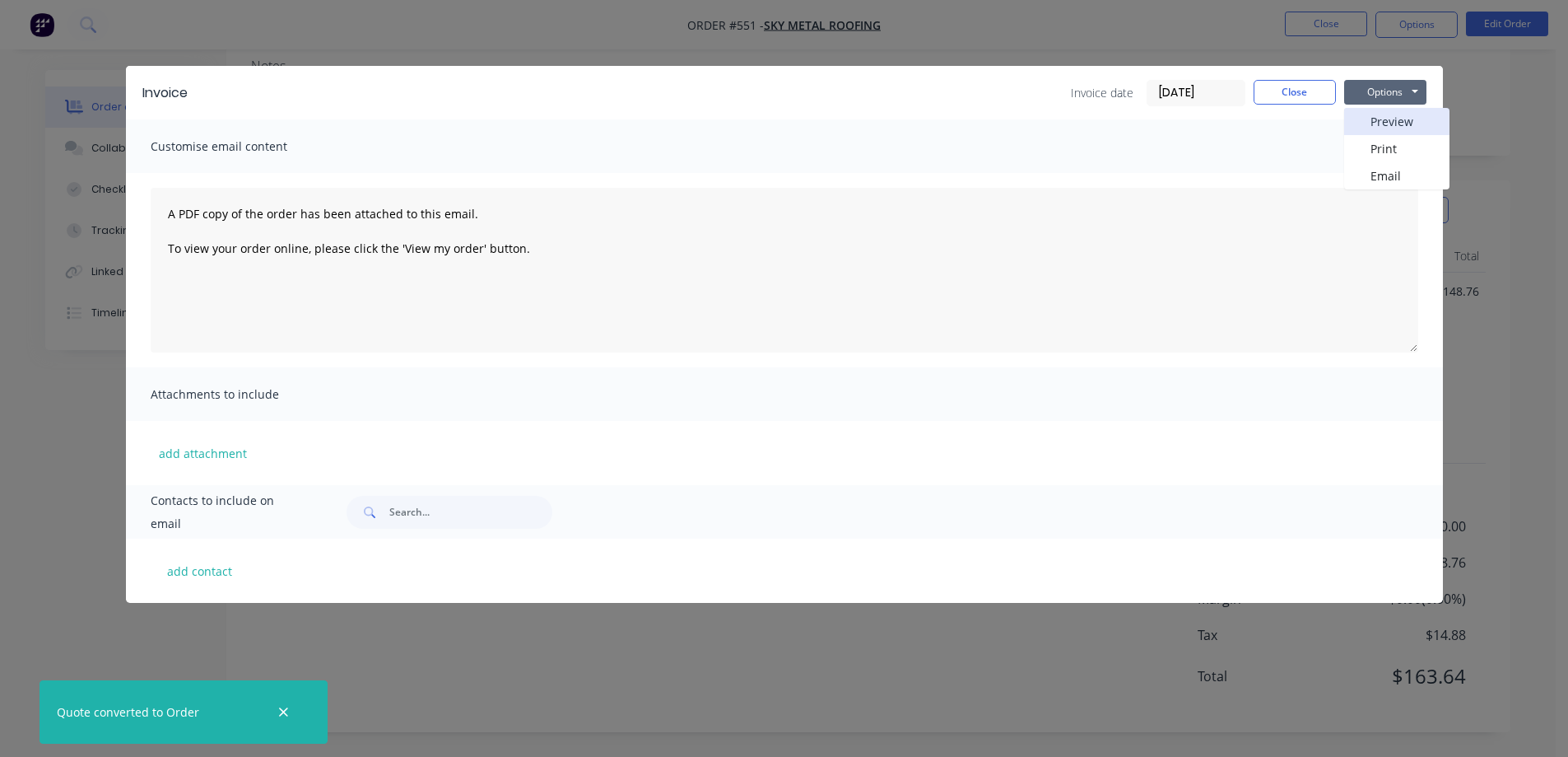
click at [1372, 116] on button "Preview" at bounding box center [1397, 122] width 106 height 27
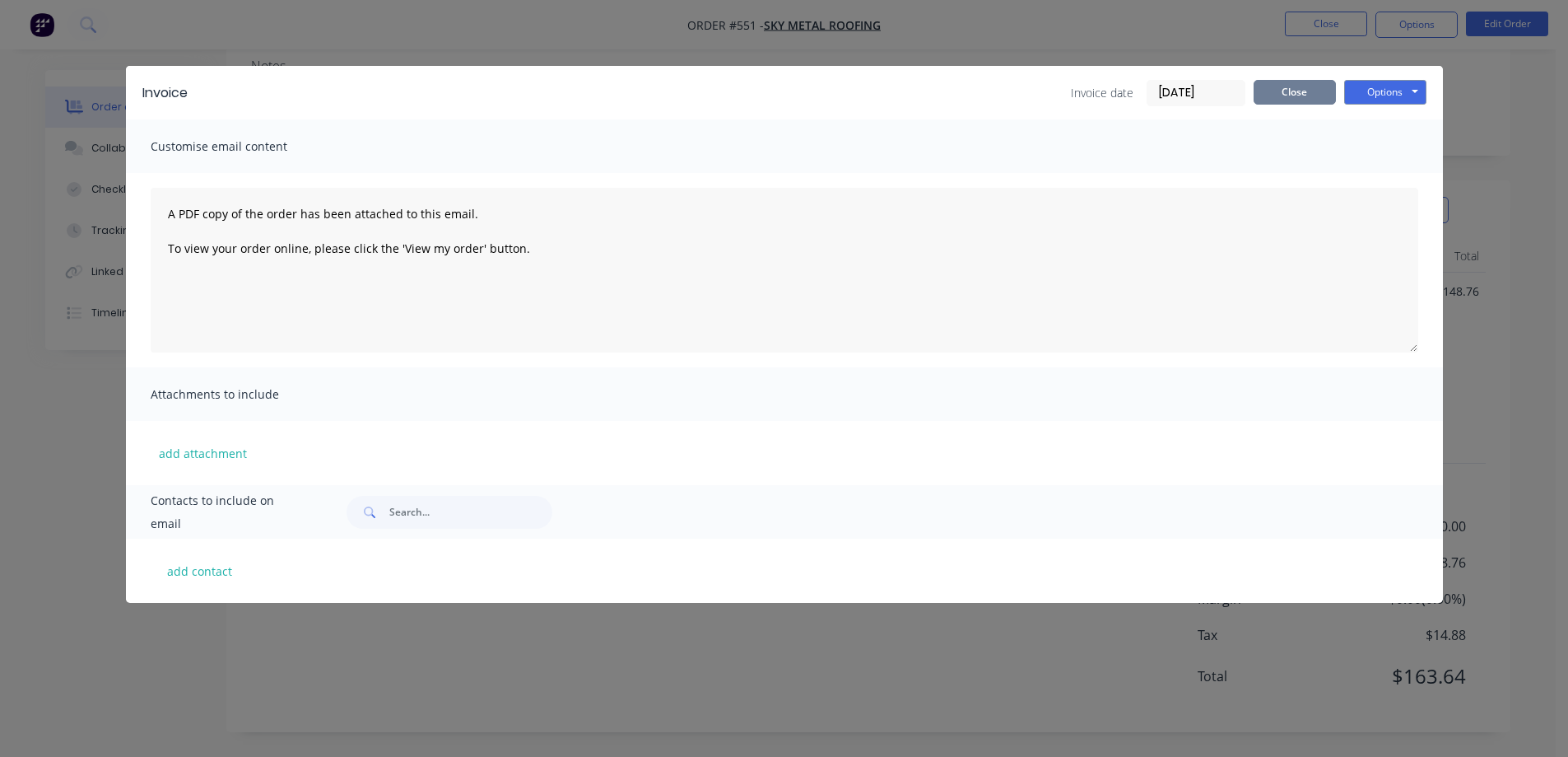
click at [1307, 97] on button "Close" at bounding box center [1295, 92] width 83 height 25
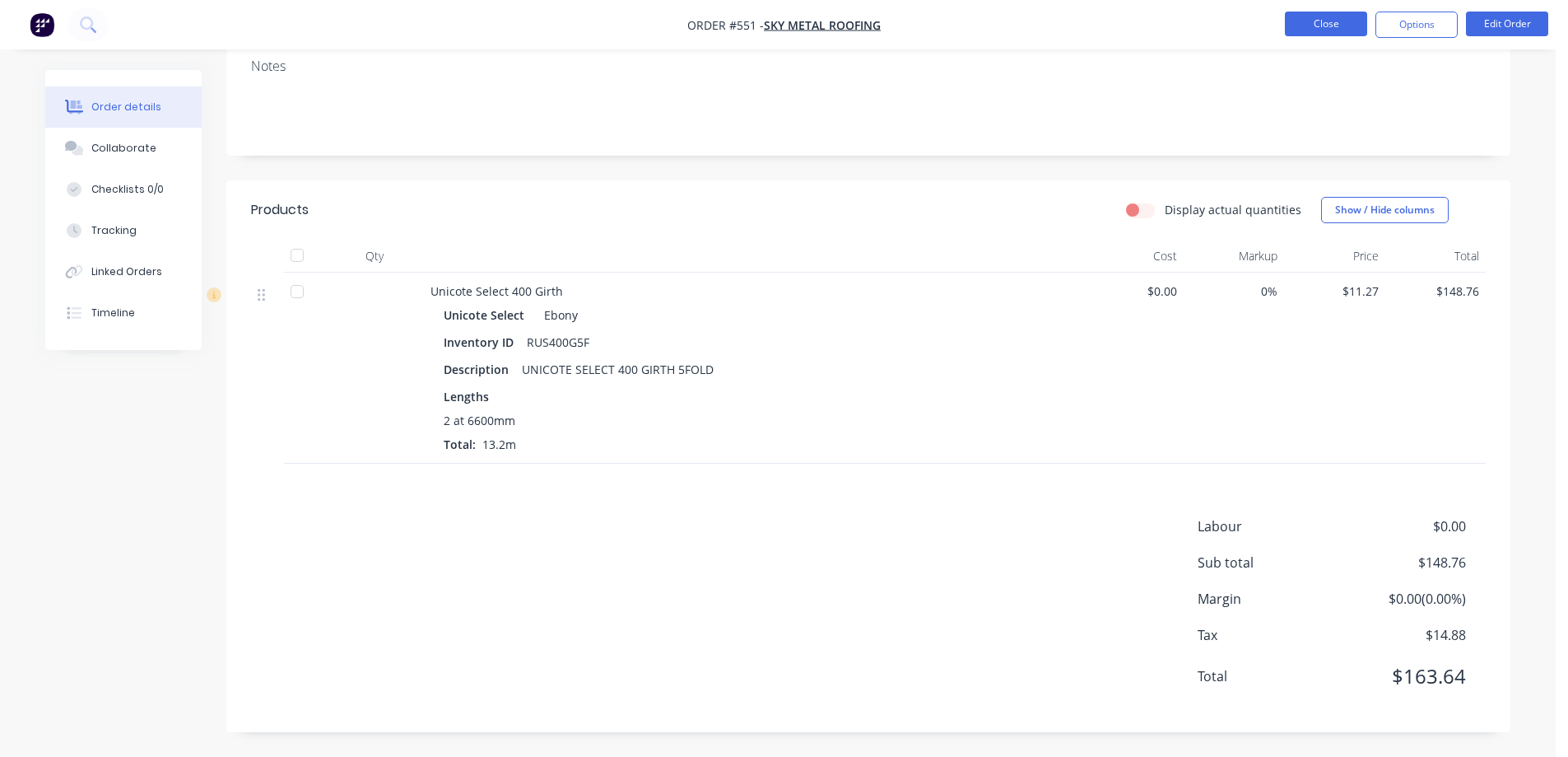
click at [1328, 32] on button "Close" at bounding box center [1326, 24] width 83 height 25
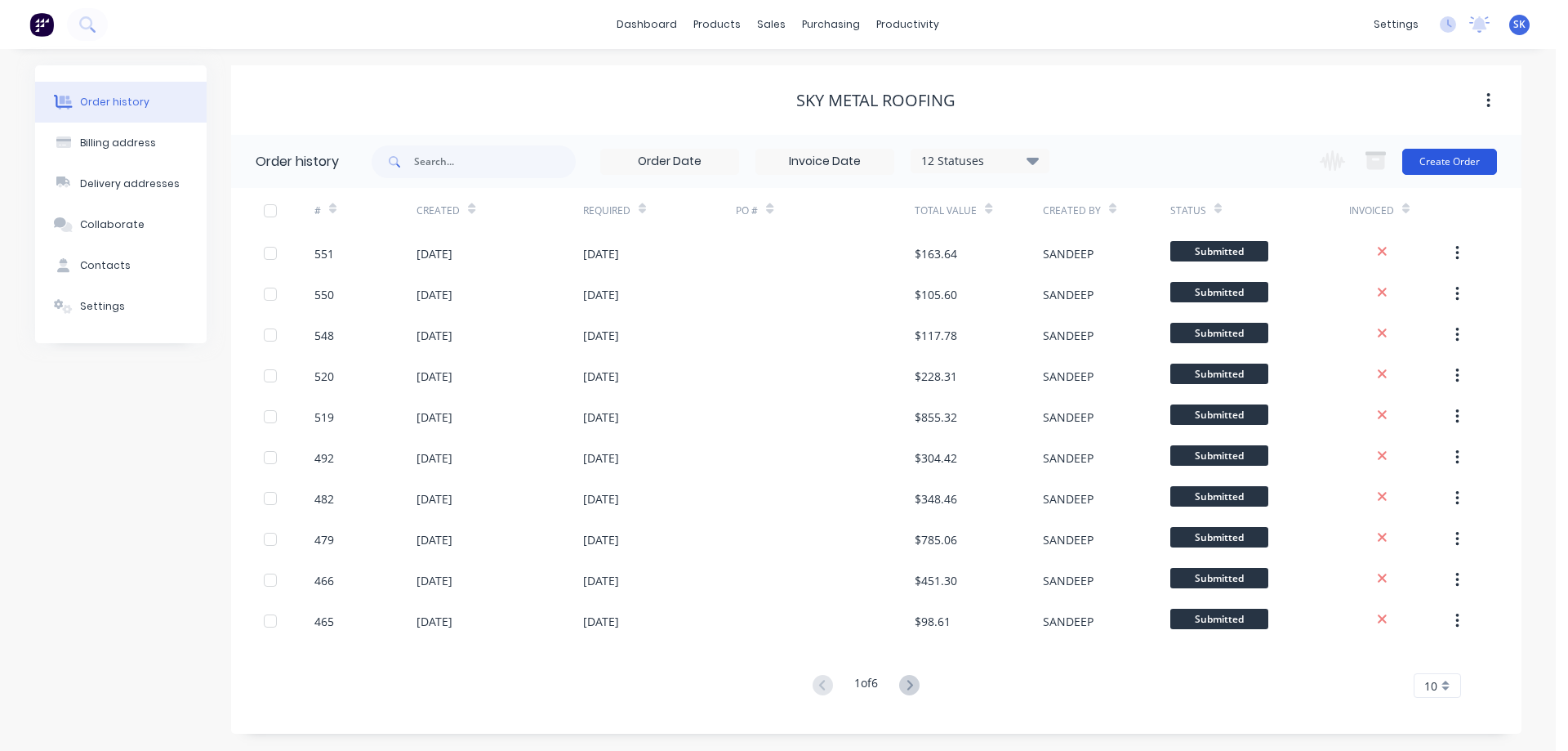
click at [1440, 161] on button "Create Order" at bounding box center [1450, 161] width 95 height 26
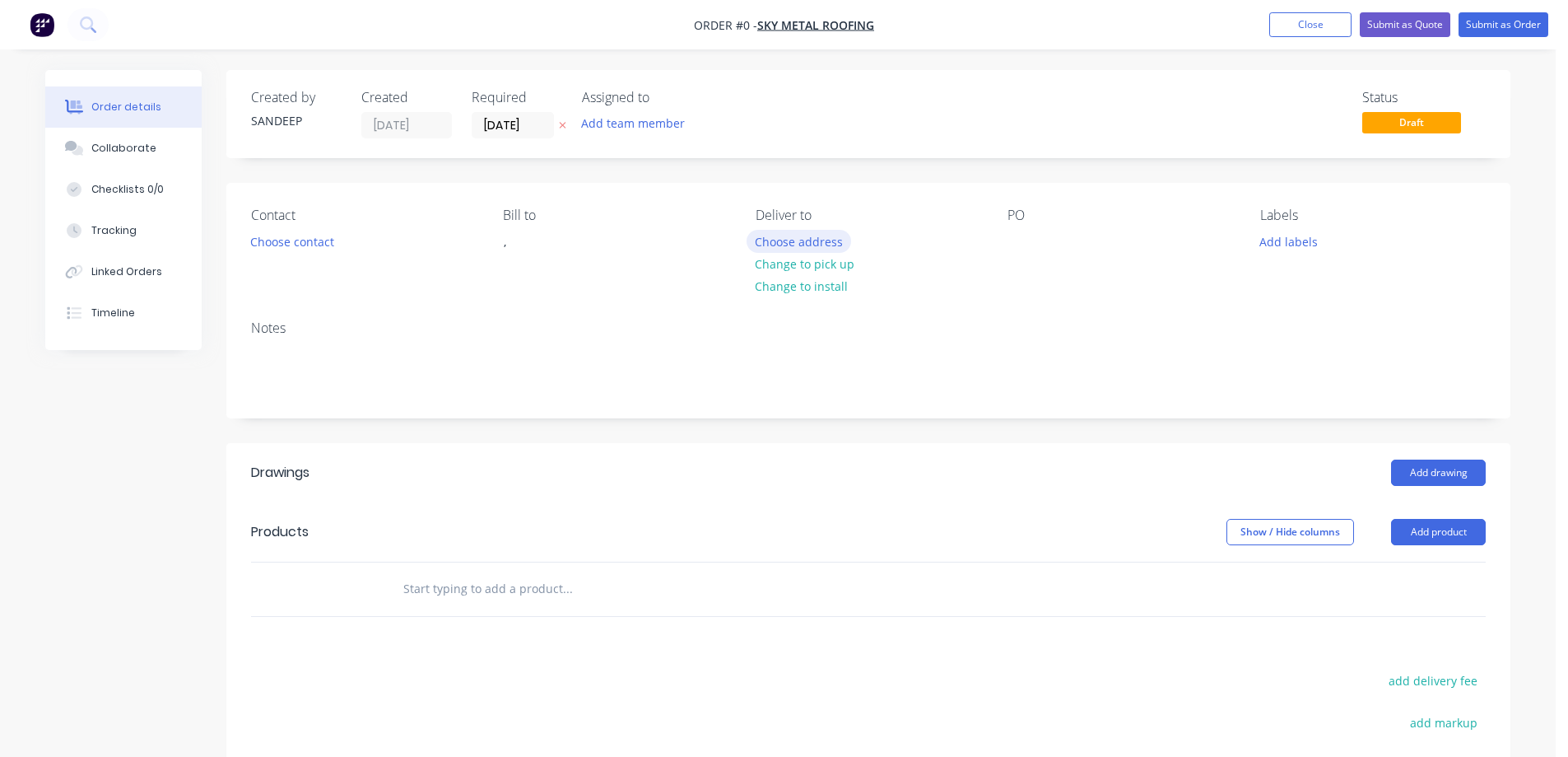
click at [784, 238] on button "Choose address" at bounding box center [799, 241] width 106 height 22
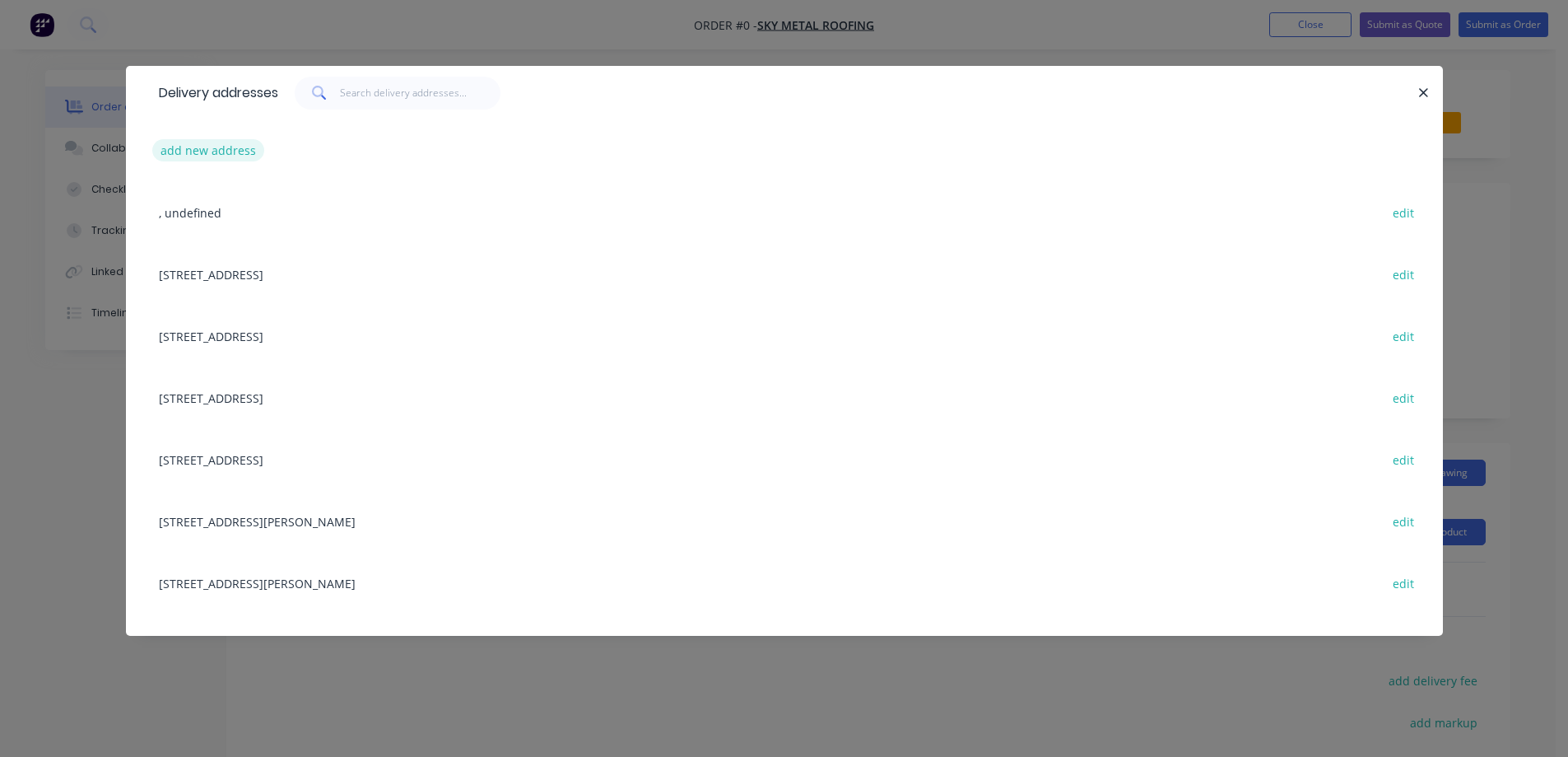
click at [213, 150] on button "add new address" at bounding box center [209, 150] width 112 height 22
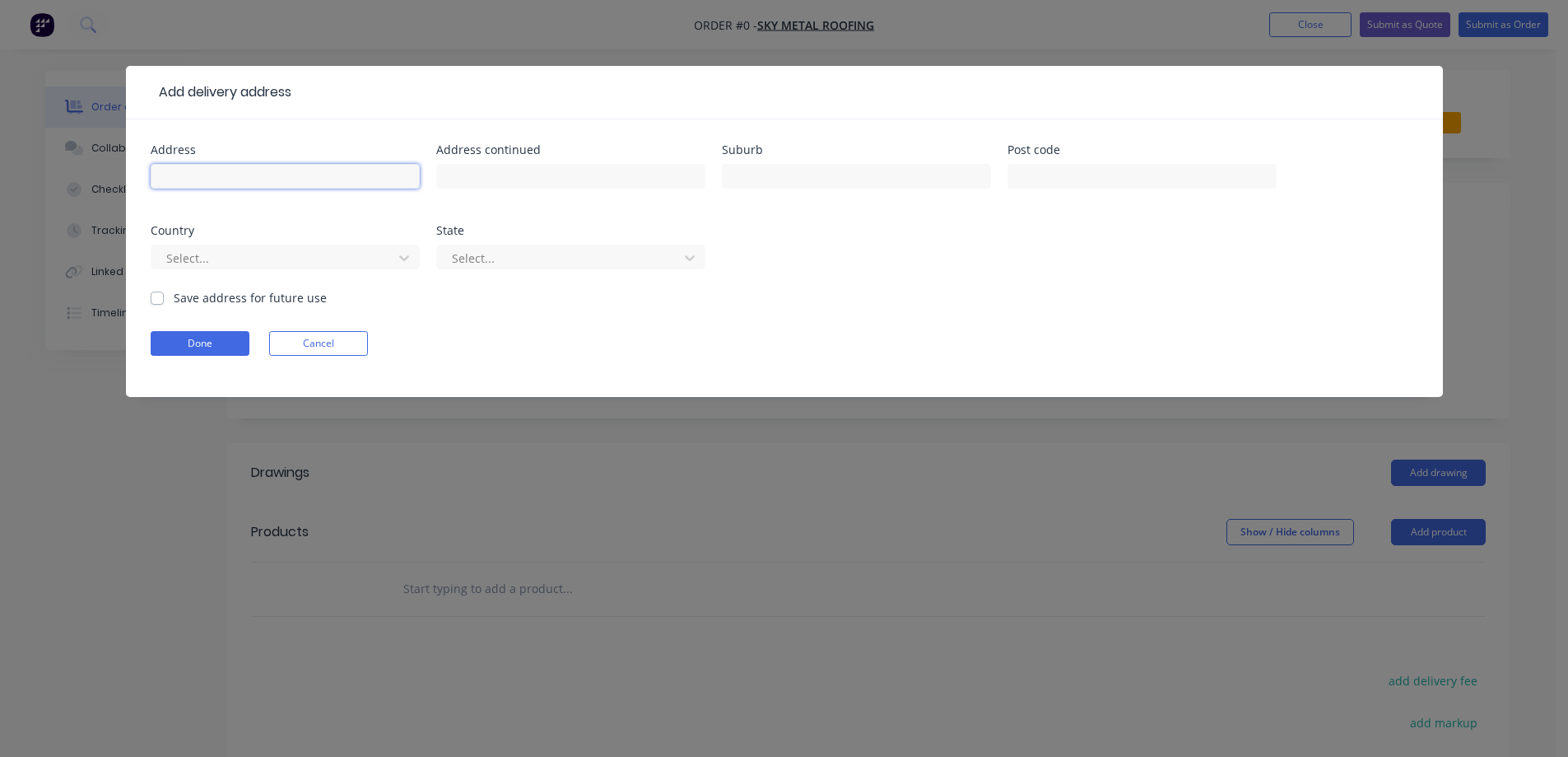
click at [300, 181] on input "text" at bounding box center [285, 175] width 269 height 25
paste input "Lot 5020, Fruit St"
type input "Lot 5020, Fruit St"
click at [822, 188] on div at bounding box center [856, 184] width 269 height 49
click at [775, 173] on input "text" at bounding box center [856, 175] width 269 height 25
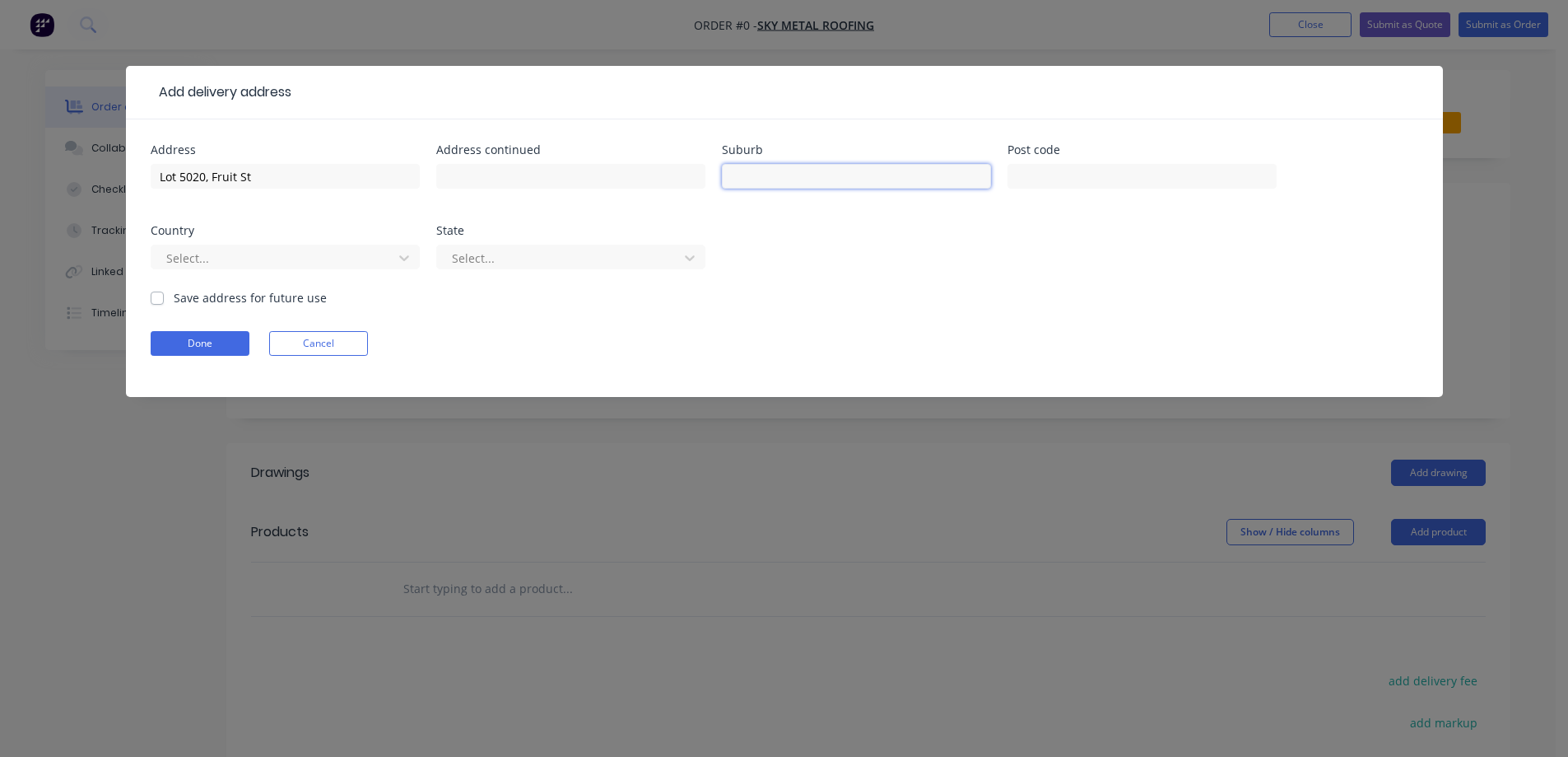
paste input "TARNEIT"
type input "TARNEIT"
click at [1044, 171] on input "text" at bounding box center [1142, 175] width 269 height 25
paste input "3029"
type input "3029"
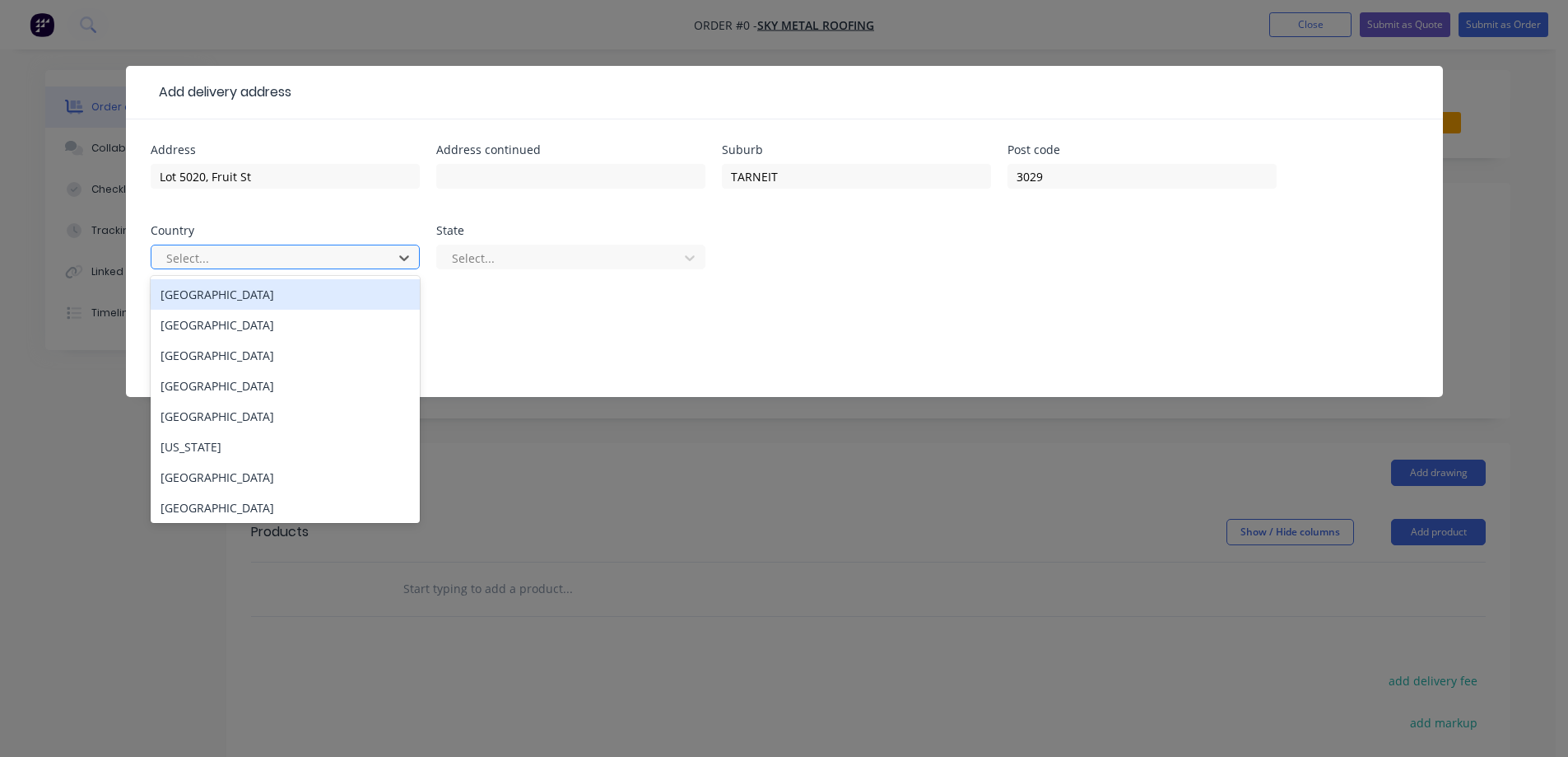
click at [291, 254] on div at bounding box center [274, 258] width 220 height 20
click at [270, 295] on div "Australia" at bounding box center [285, 295] width 269 height 31
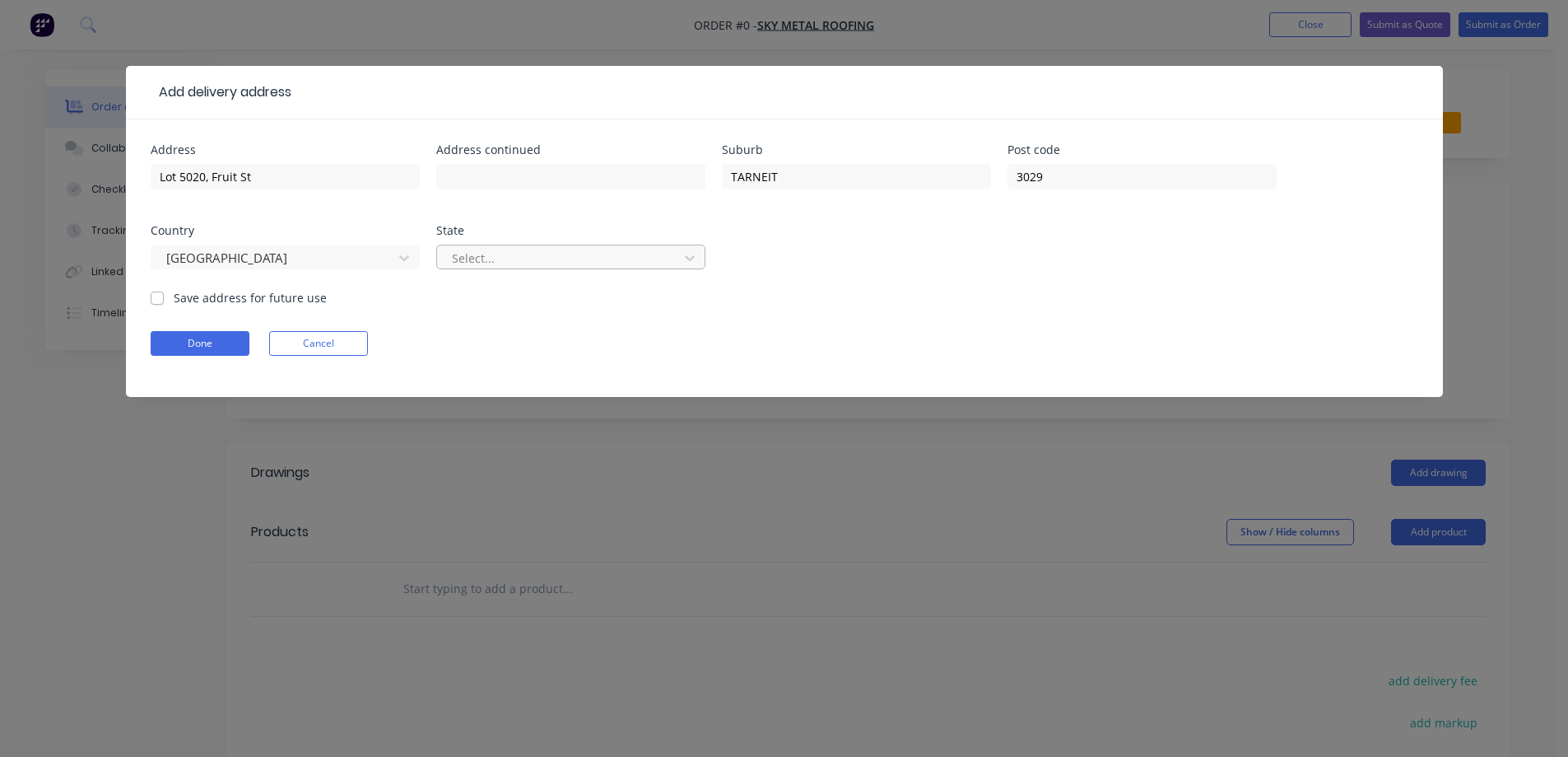
click at [473, 261] on div at bounding box center [560, 258] width 220 height 20
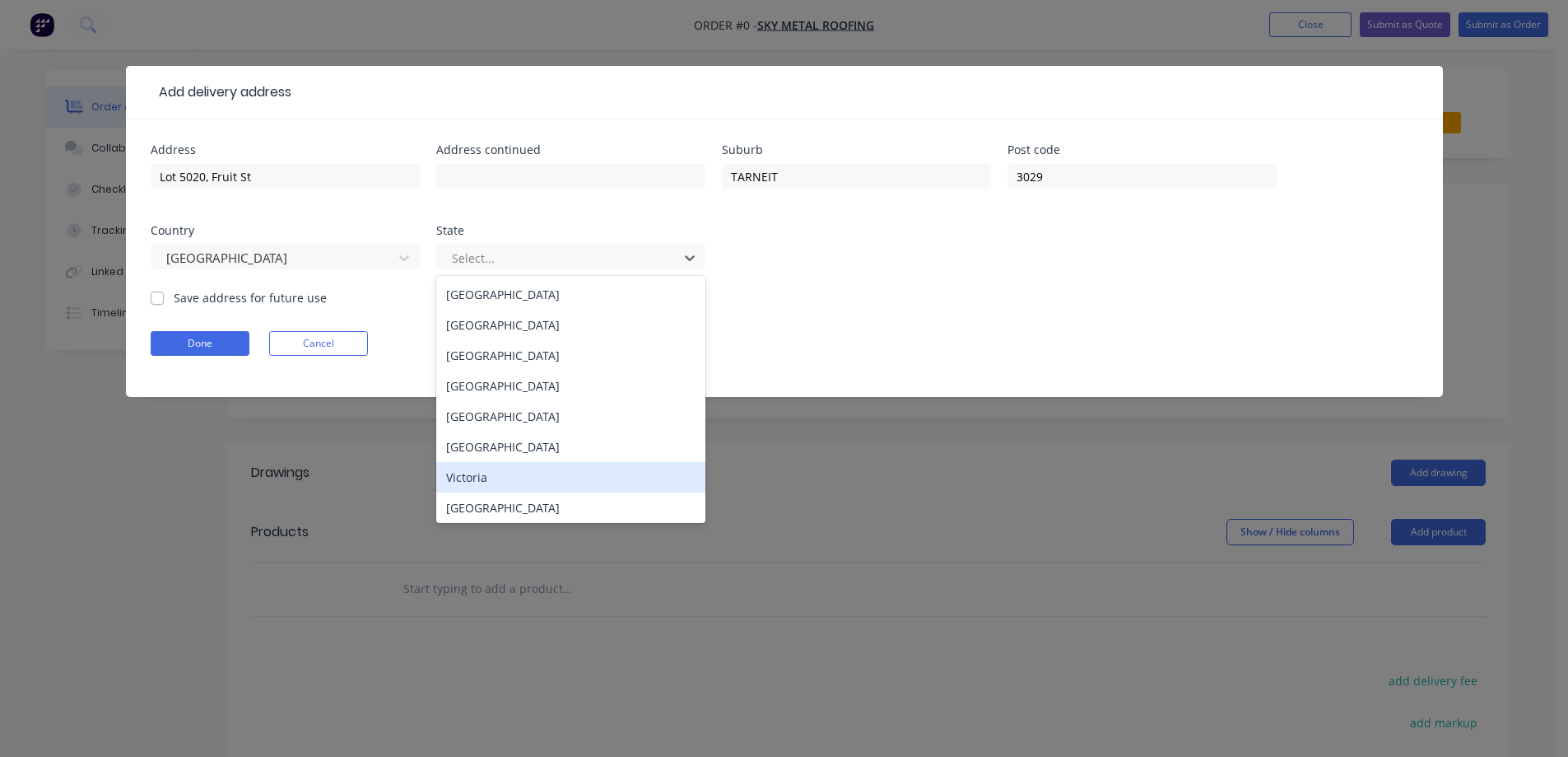
click at [485, 467] on div "Victoria" at bounding box center [571, 478] width 269 height 31
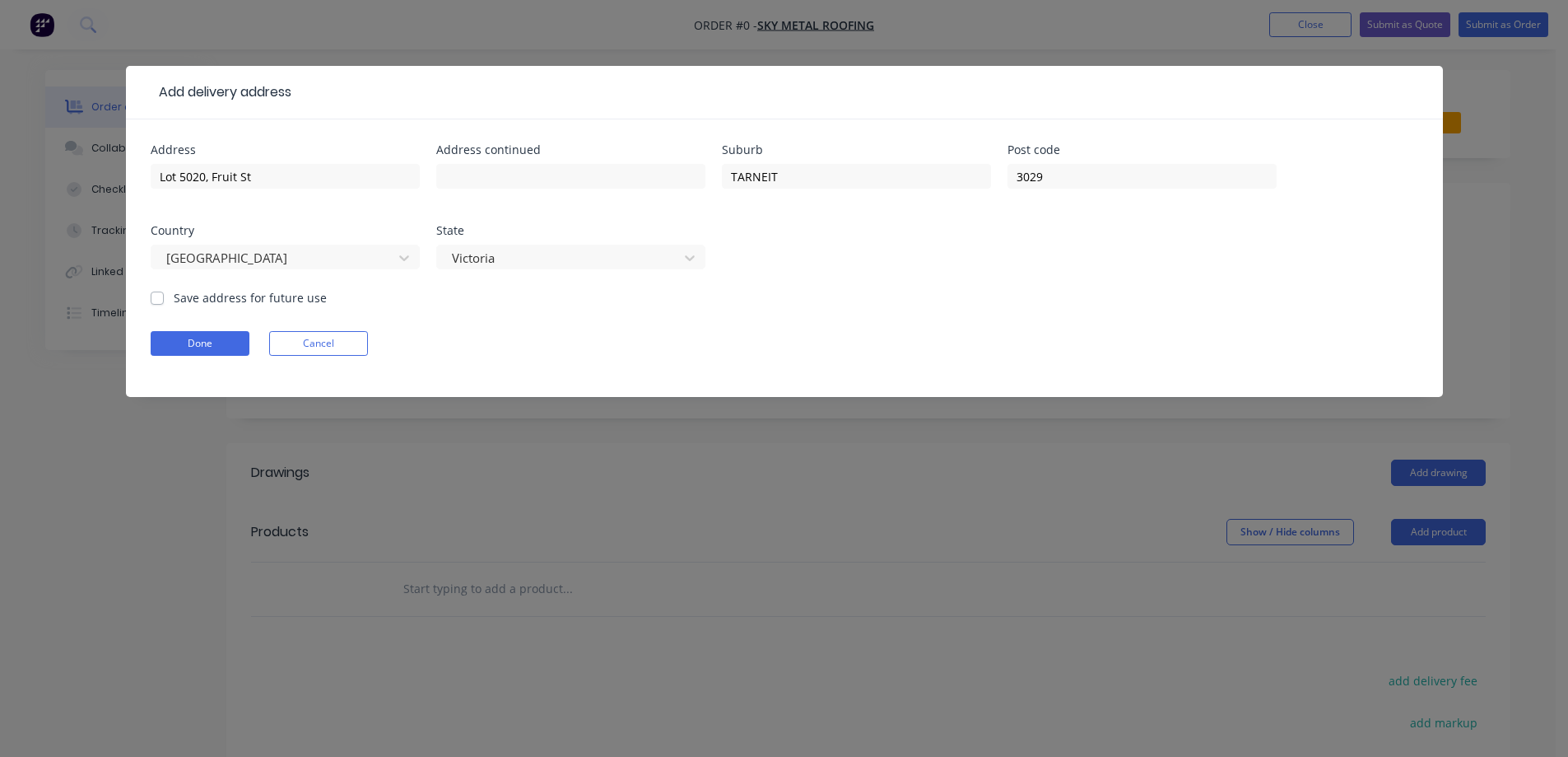
click at [258, 295] on label "Save address for future use" at bounding box center [250, 297] width 153 height 17
click at [163, 295] on input "Save address for future use" at bounding box center [157, 296] width 13 height 15
checkbox input "true"
click at [228, 334] on button "Done" at bounding box center [200, 343] width 99 height 25
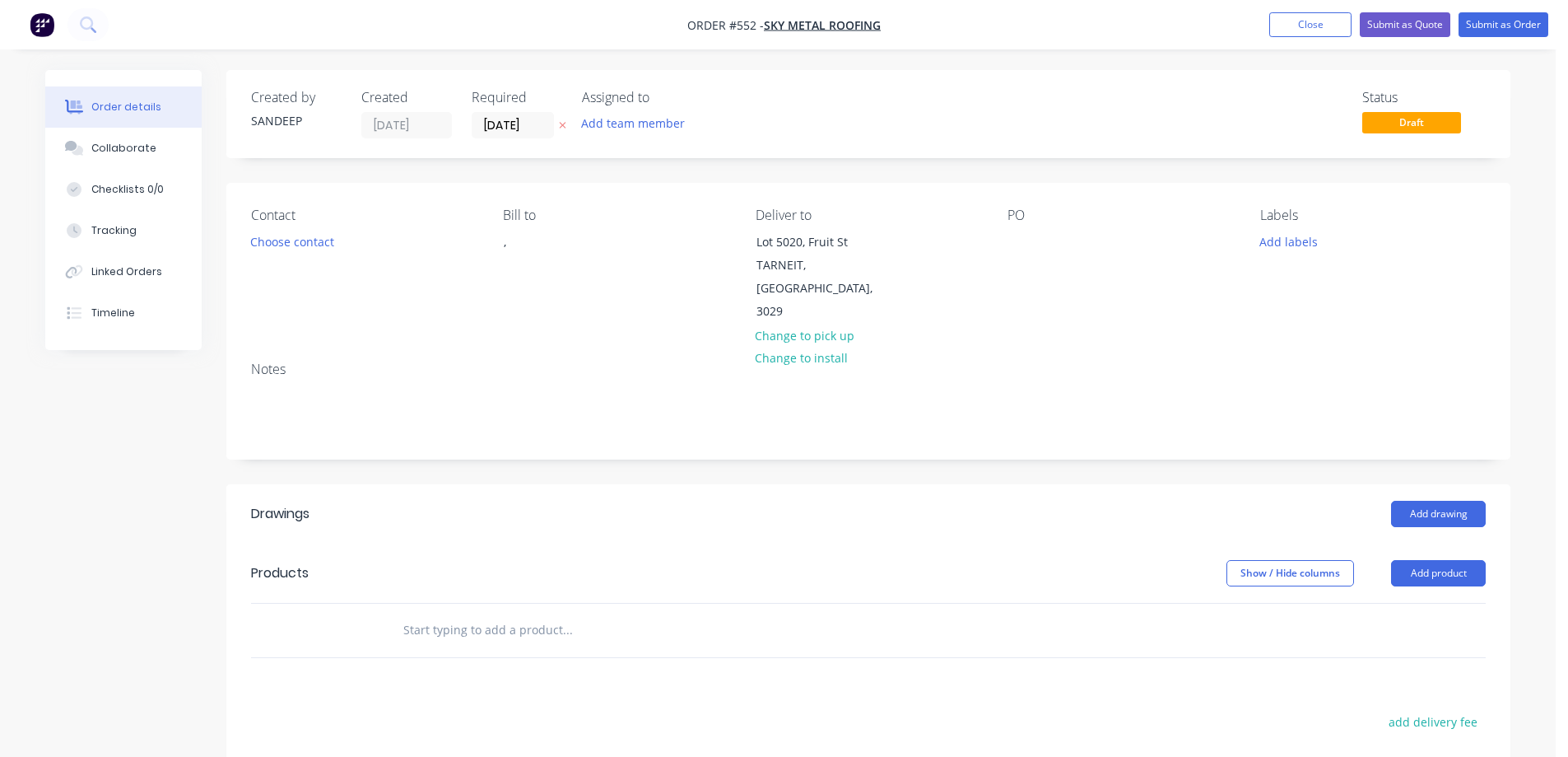
scroll to position [83, 0]
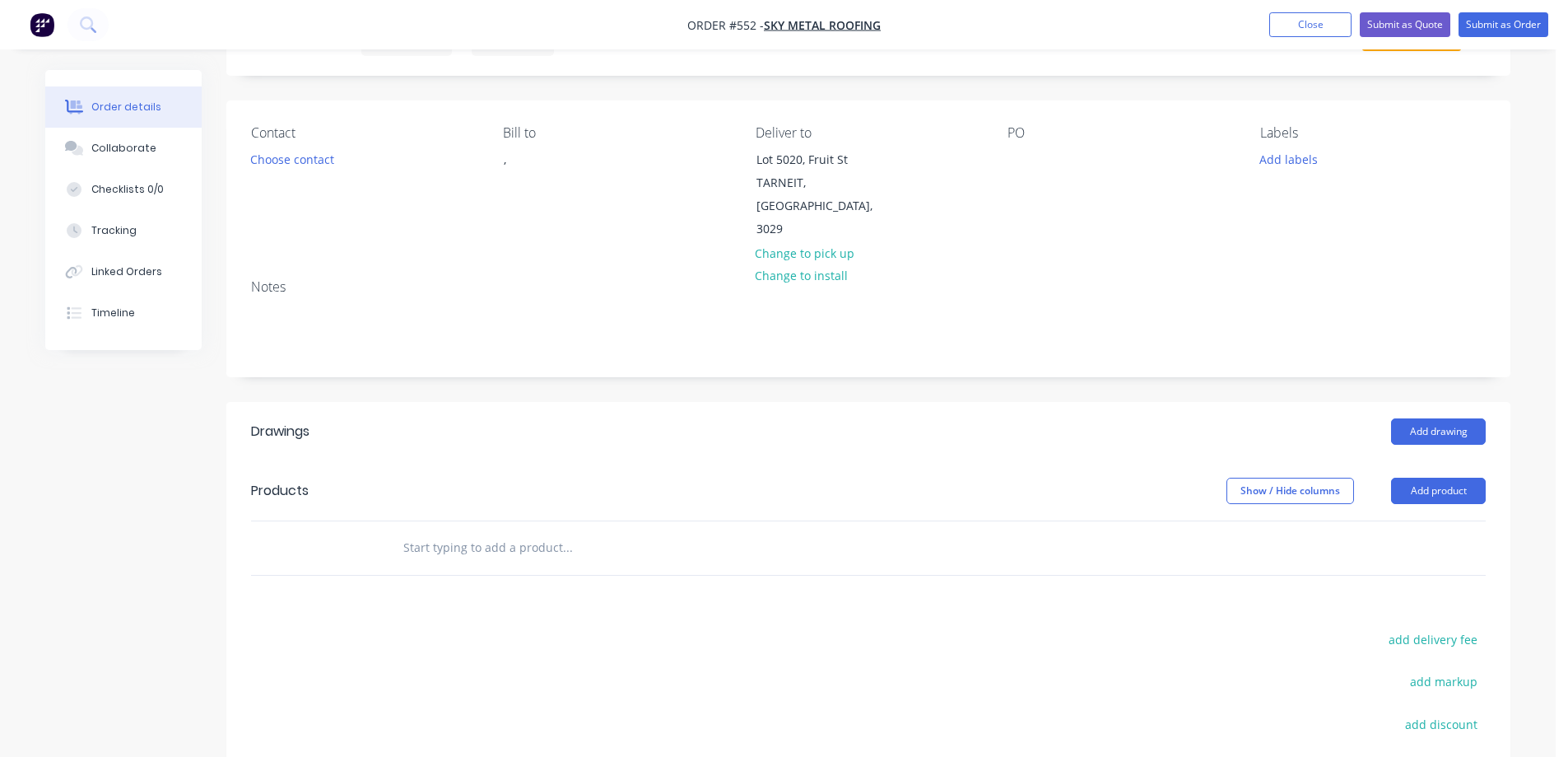
click at [472, 531] on input "text" at bounding box center [567, 548] width 329 height 33
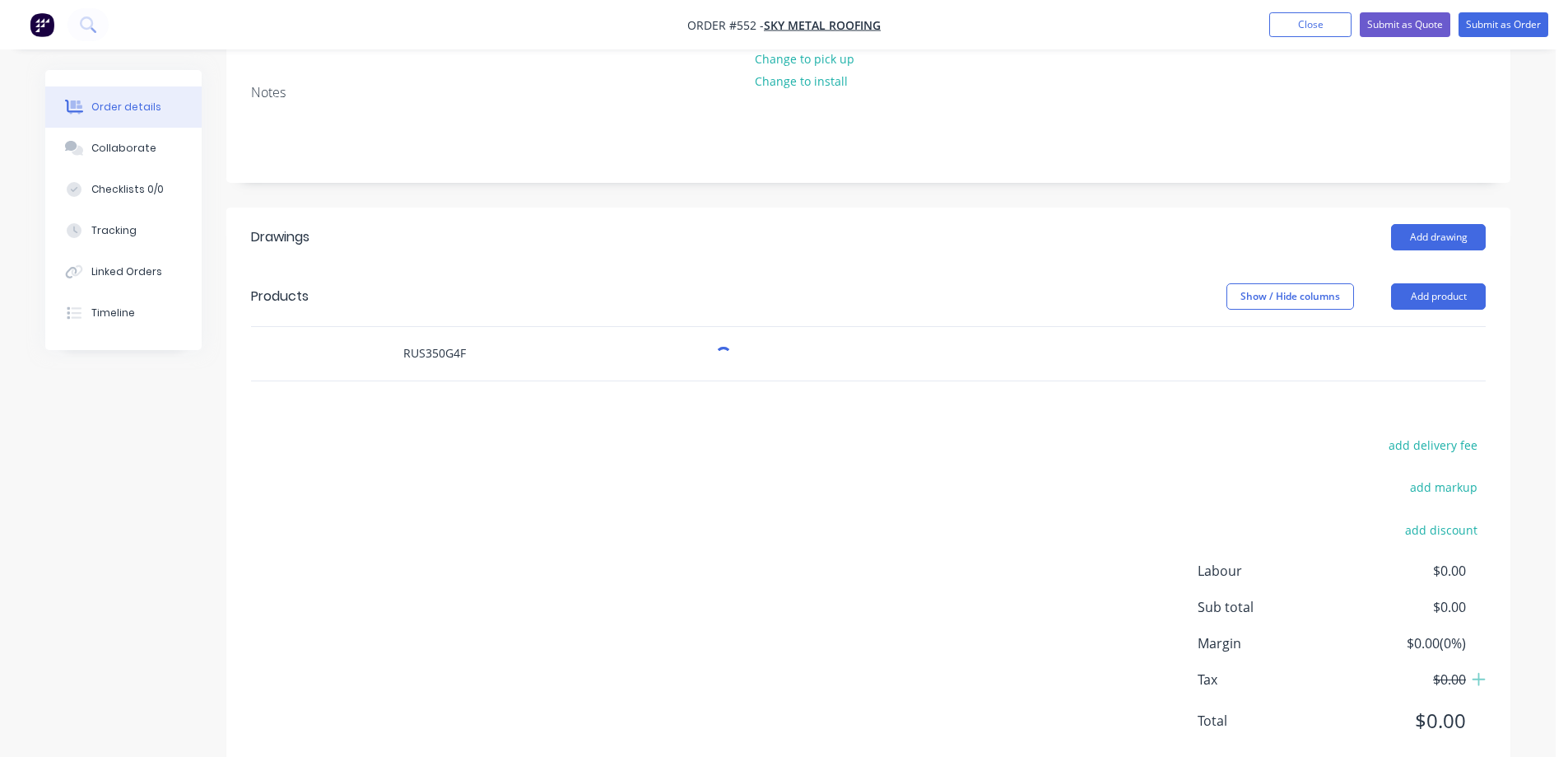
scroll to position [280, 0]
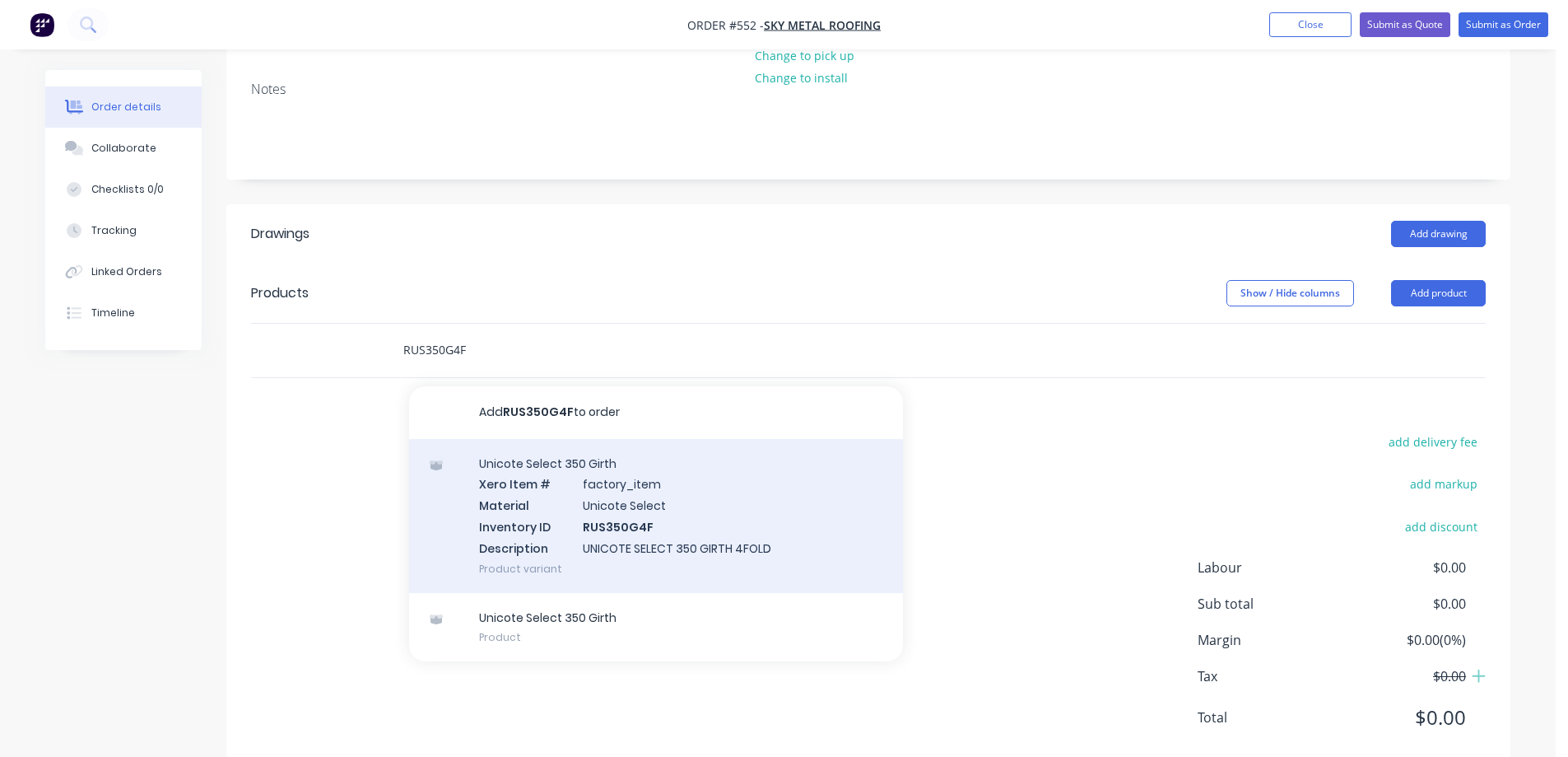
type input "RUS350G4F"
click at [545, 469] on div "Unicote Select 350 Girth Xero Item # factory_item Material Unicote Select Inven…" at bounding box center [656, 515] width 494 height 154
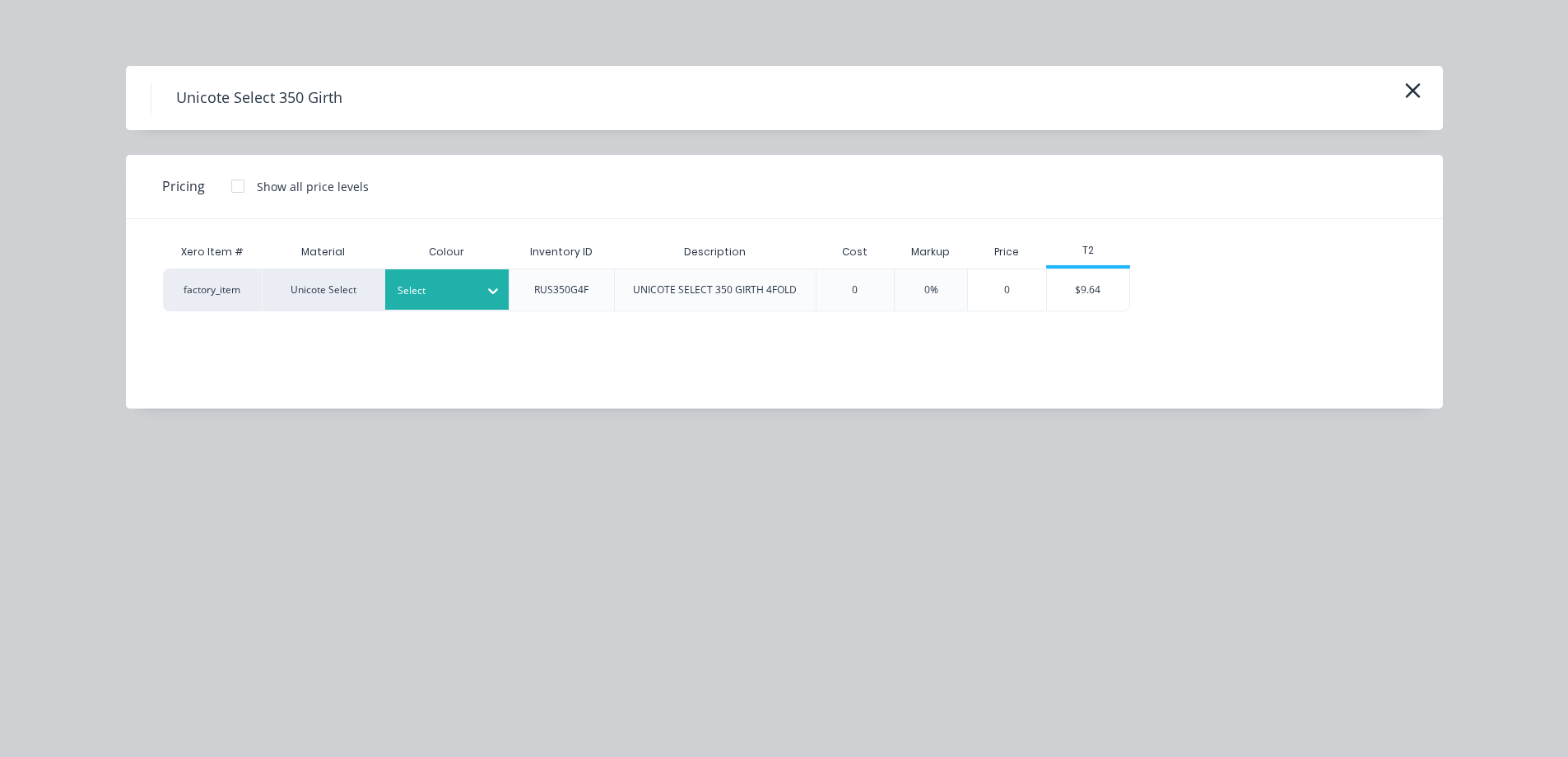
click at [426, 278] on div "Select" at bounding box center [447, 289] width 123 height 40
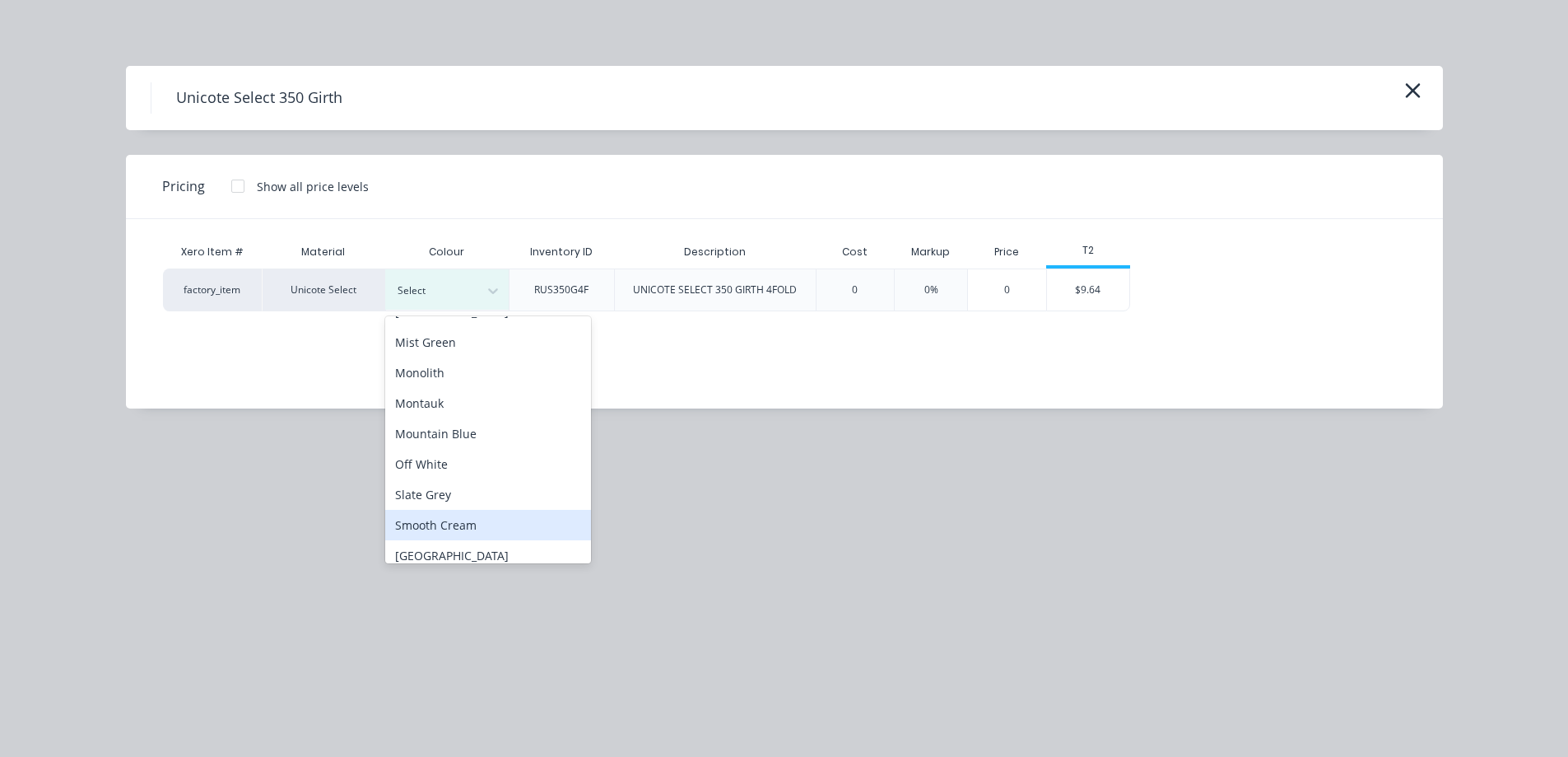
scroll to position [330, 0]
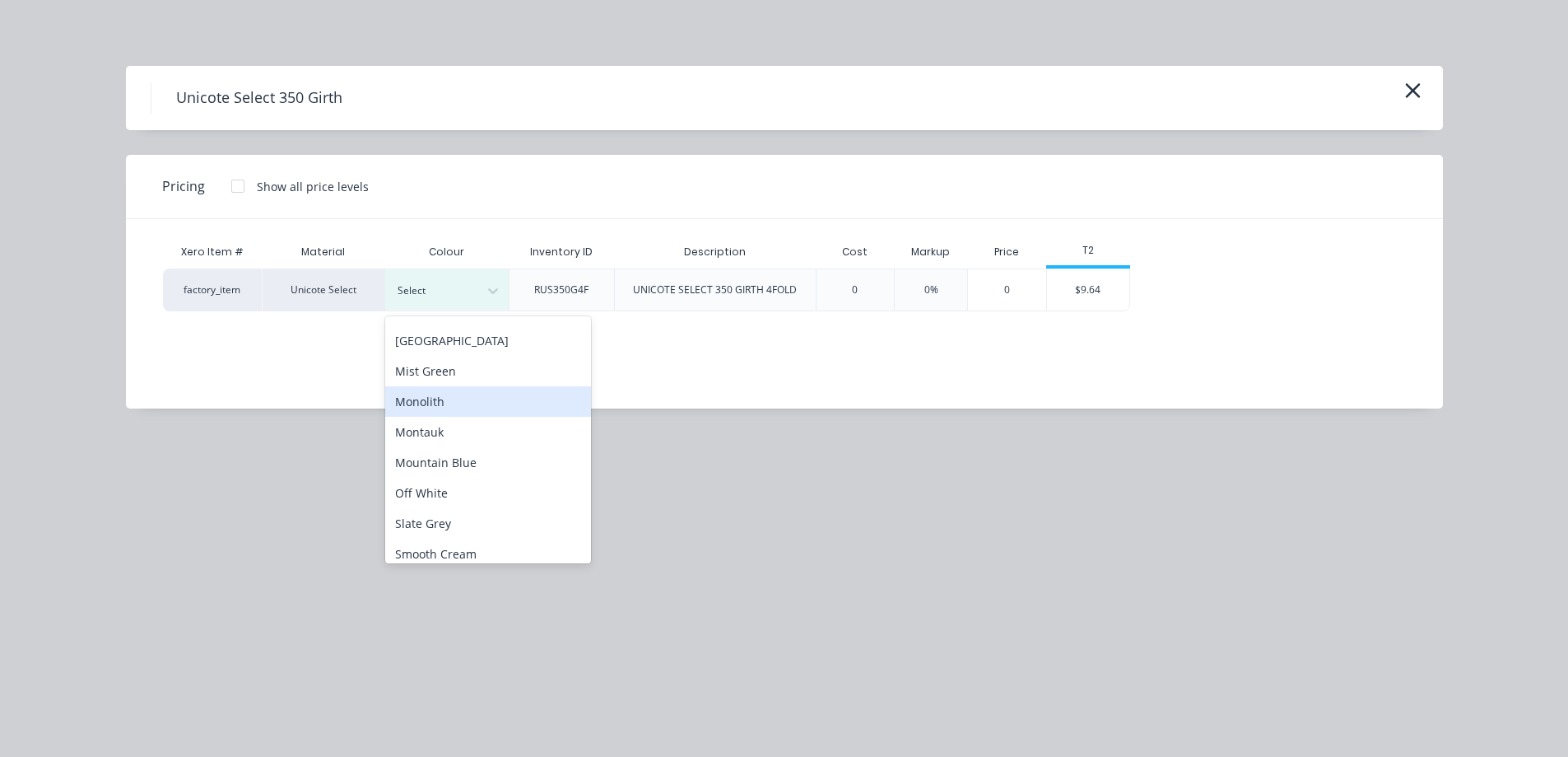
click at [459, 412] on div "Monolith" at bounding box center [489, 402] width 206 height 31
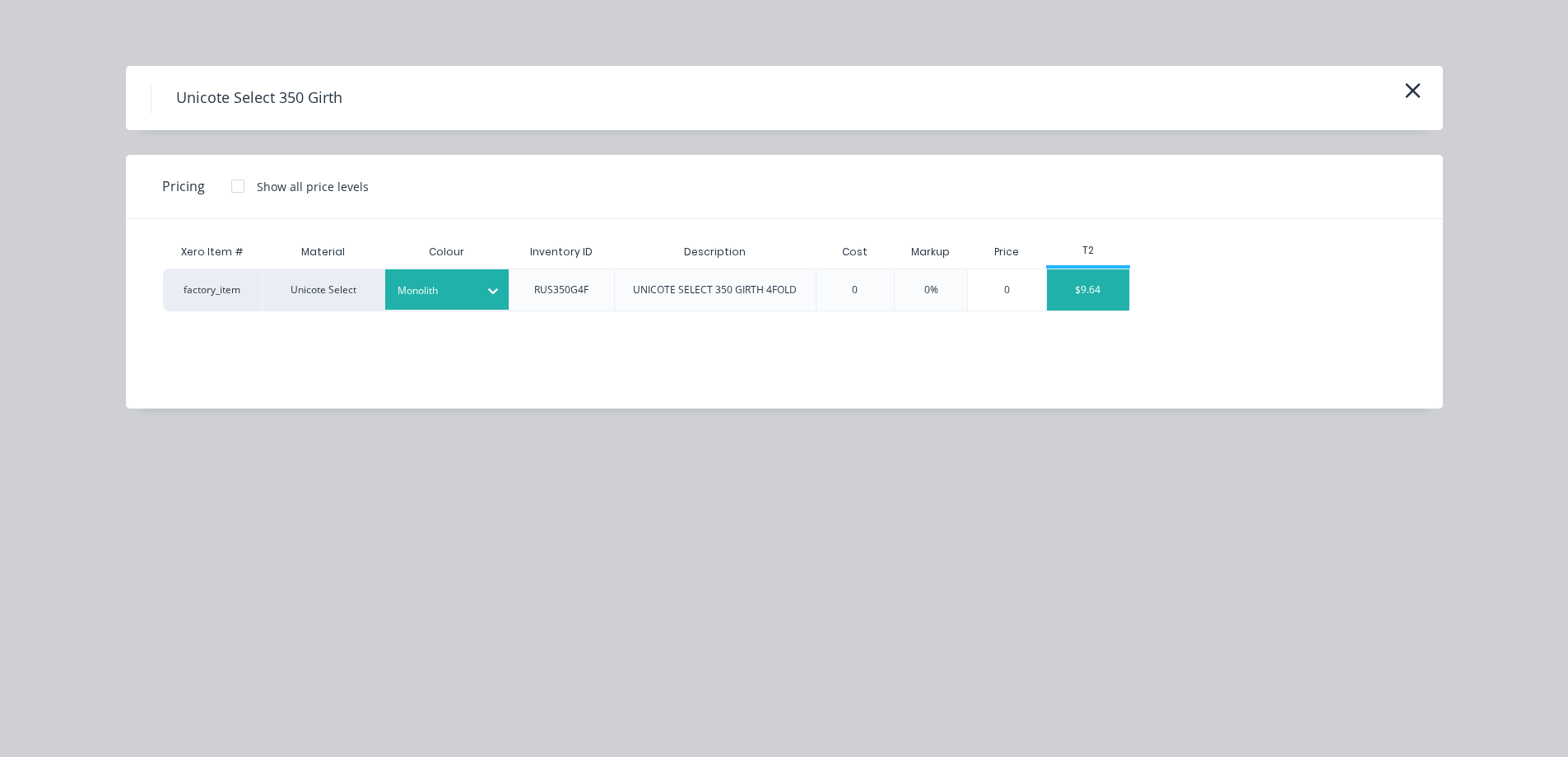
click at [1093, 286] on div "$9.64" at bounding box center [1088, 290] width 83 height 41
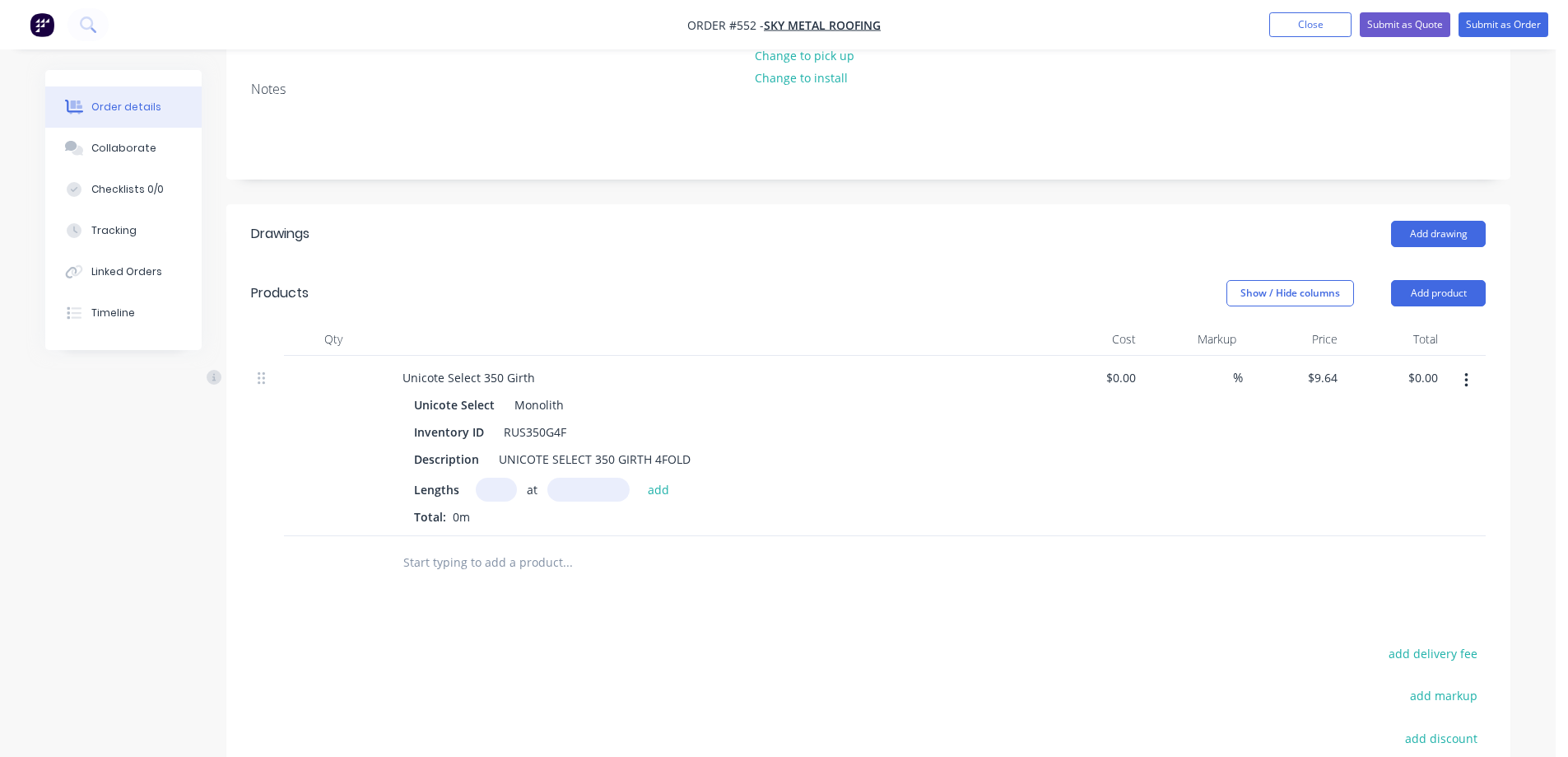
click at [490, 478] on input "text" at bounding box center [496, 490] width 41 height 24
type input "1"
type input "3275mm"
click at [661, 478] on button "add" at bounding box center [658, 489] width 38 height 22
type input "$31.57"
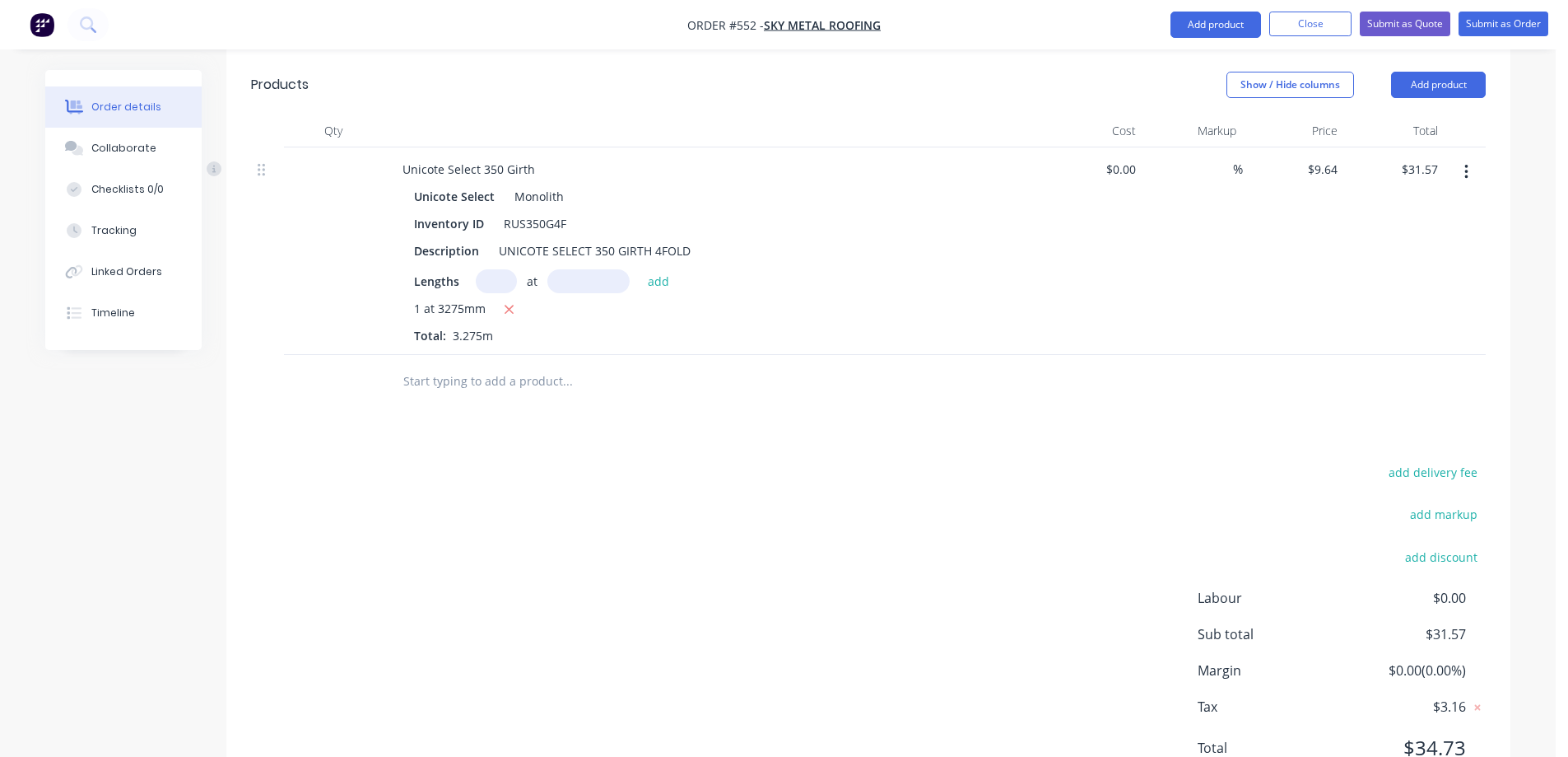
scroll to position [519, 0]
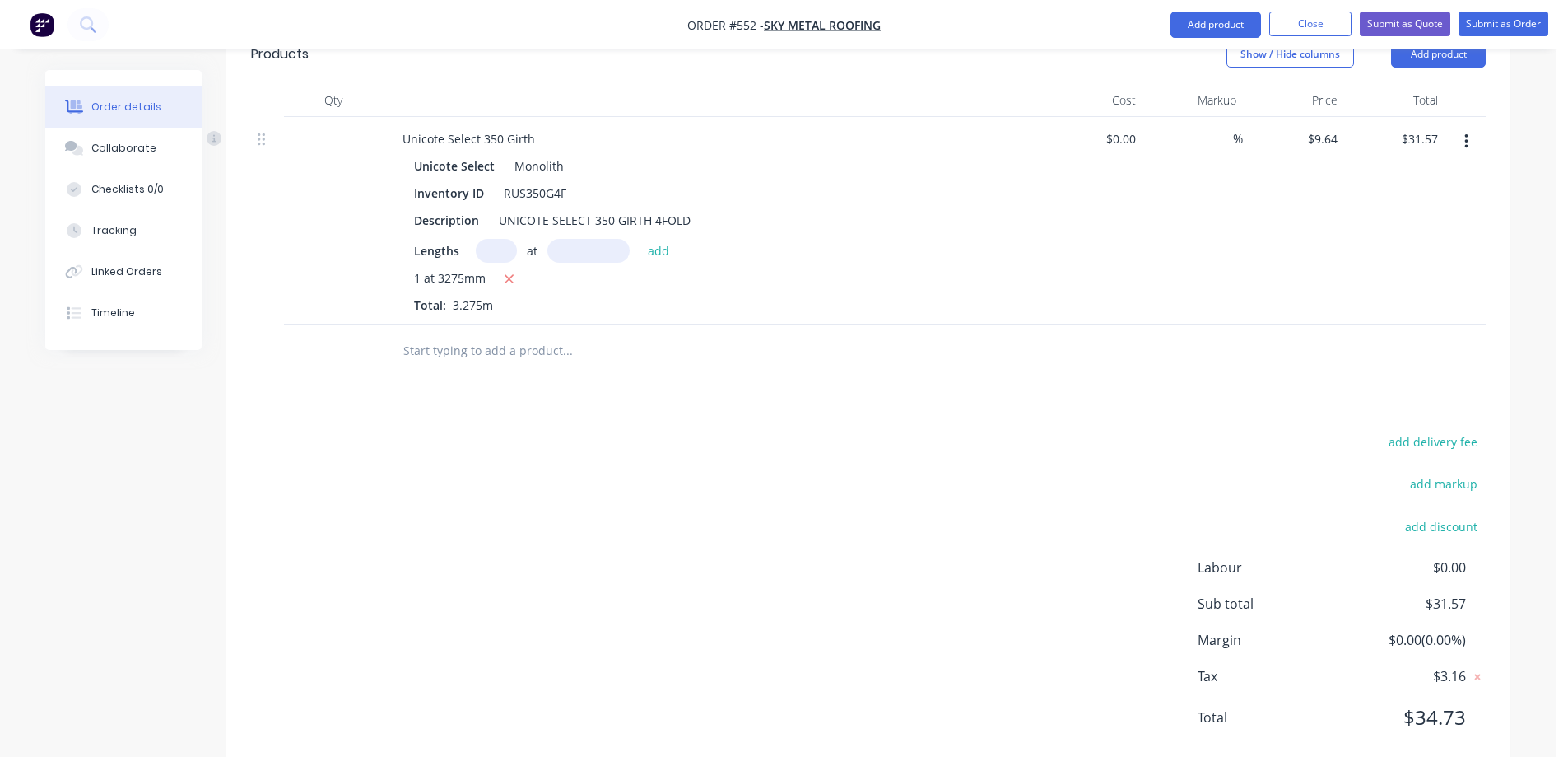
click at [498, 335] on input "text" at bounding box center [567, 351] width 329 height 33
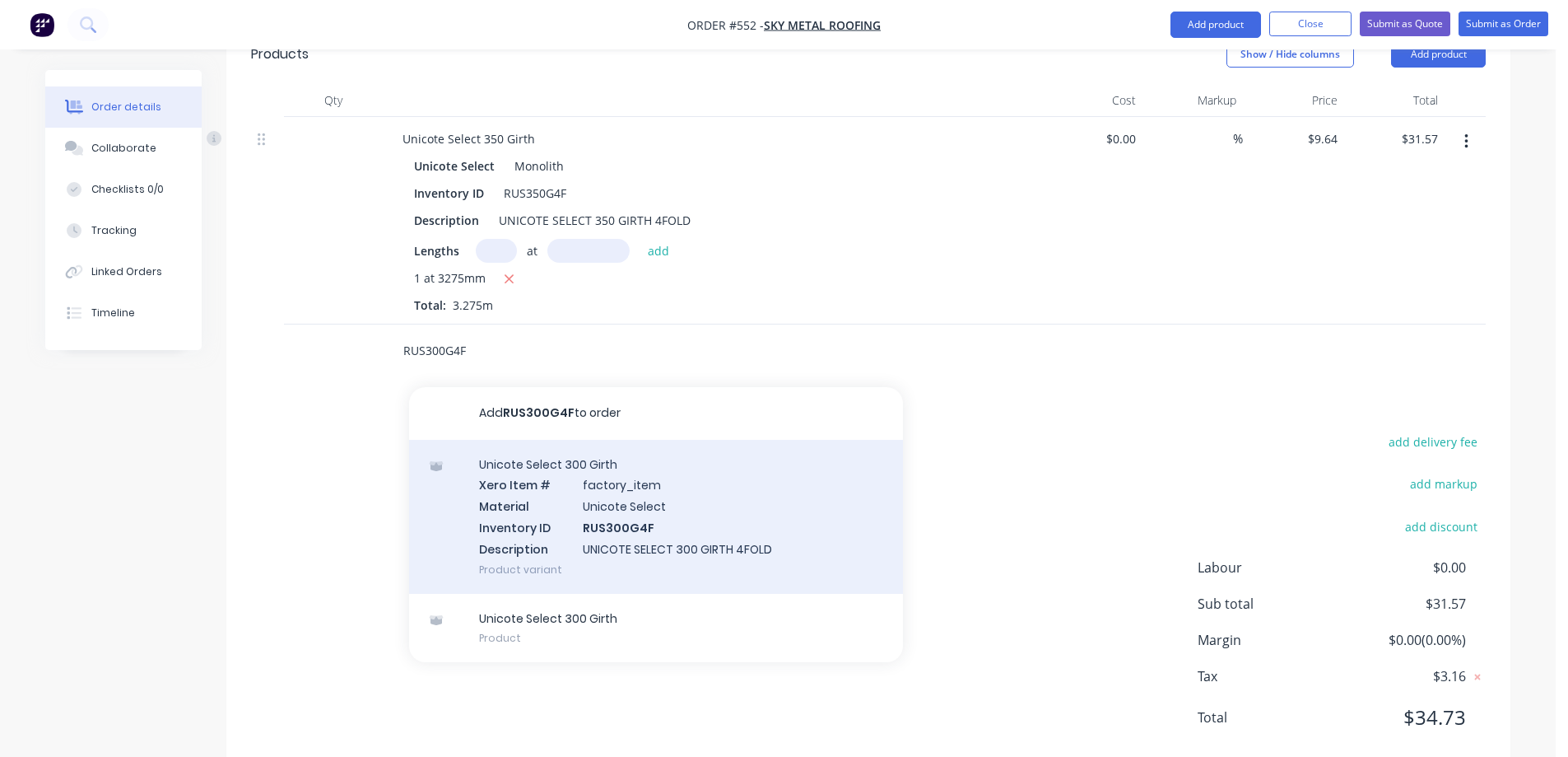
type input "RUS300G4F"
click at [547, 439] on div "Unicote Select 300 Girth Xero Item # factory_item Material Unicote Select Inven…" at bounding box center [656, 516] width 494 height 154
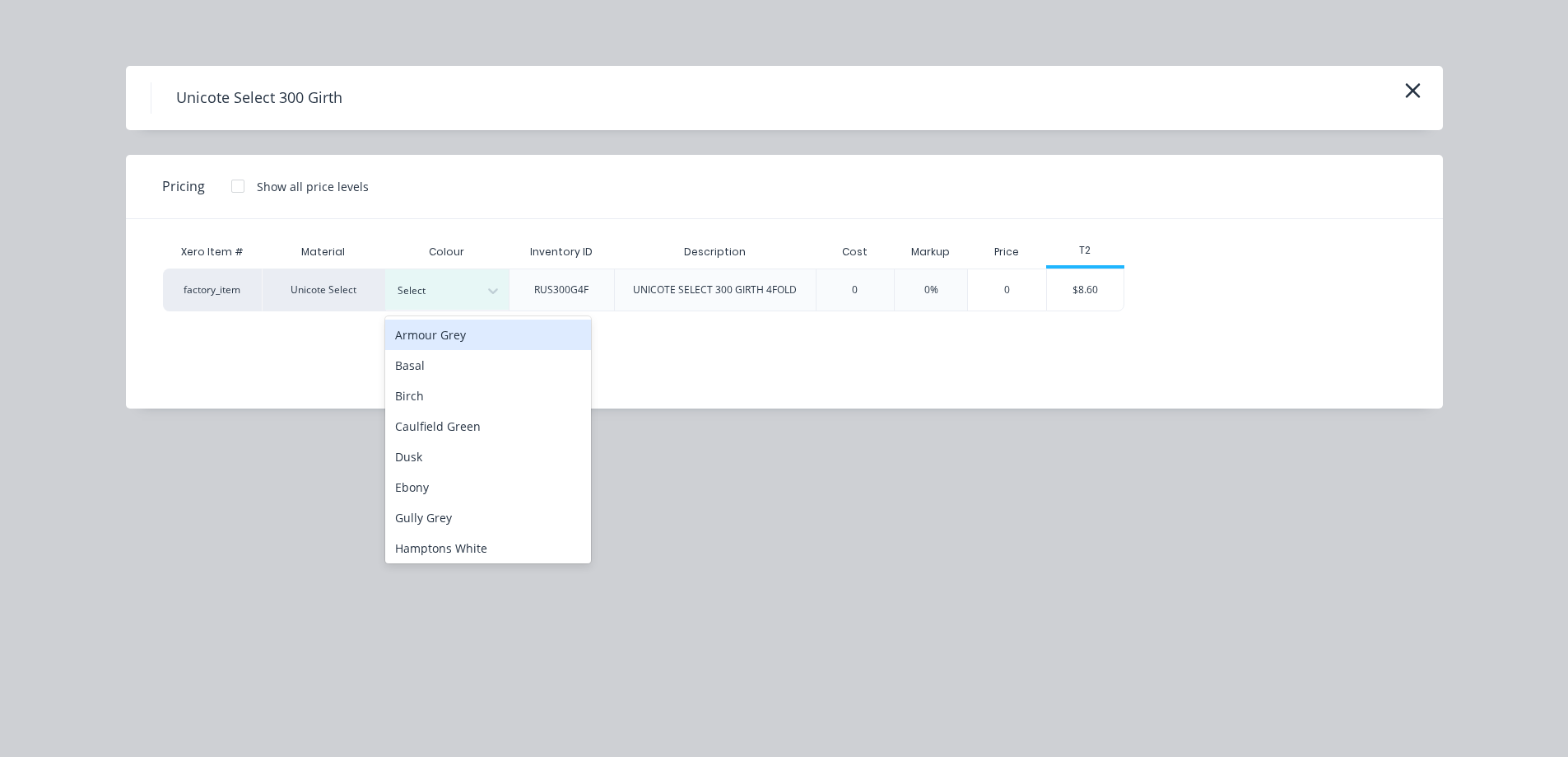
click at [478, 278] on div at bounding box center [493, 290] width 30 height 26
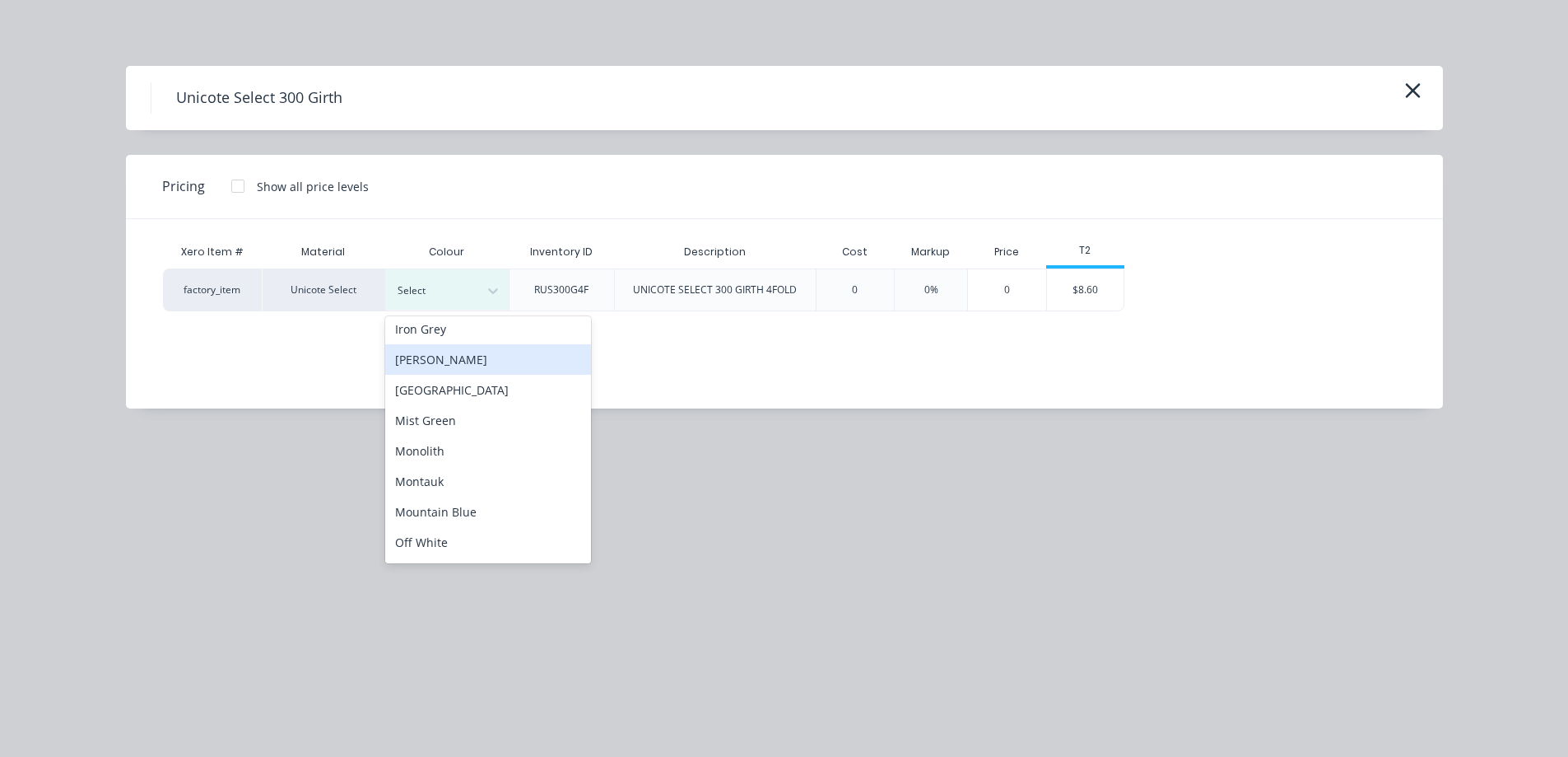
scroll to position [412, 0]
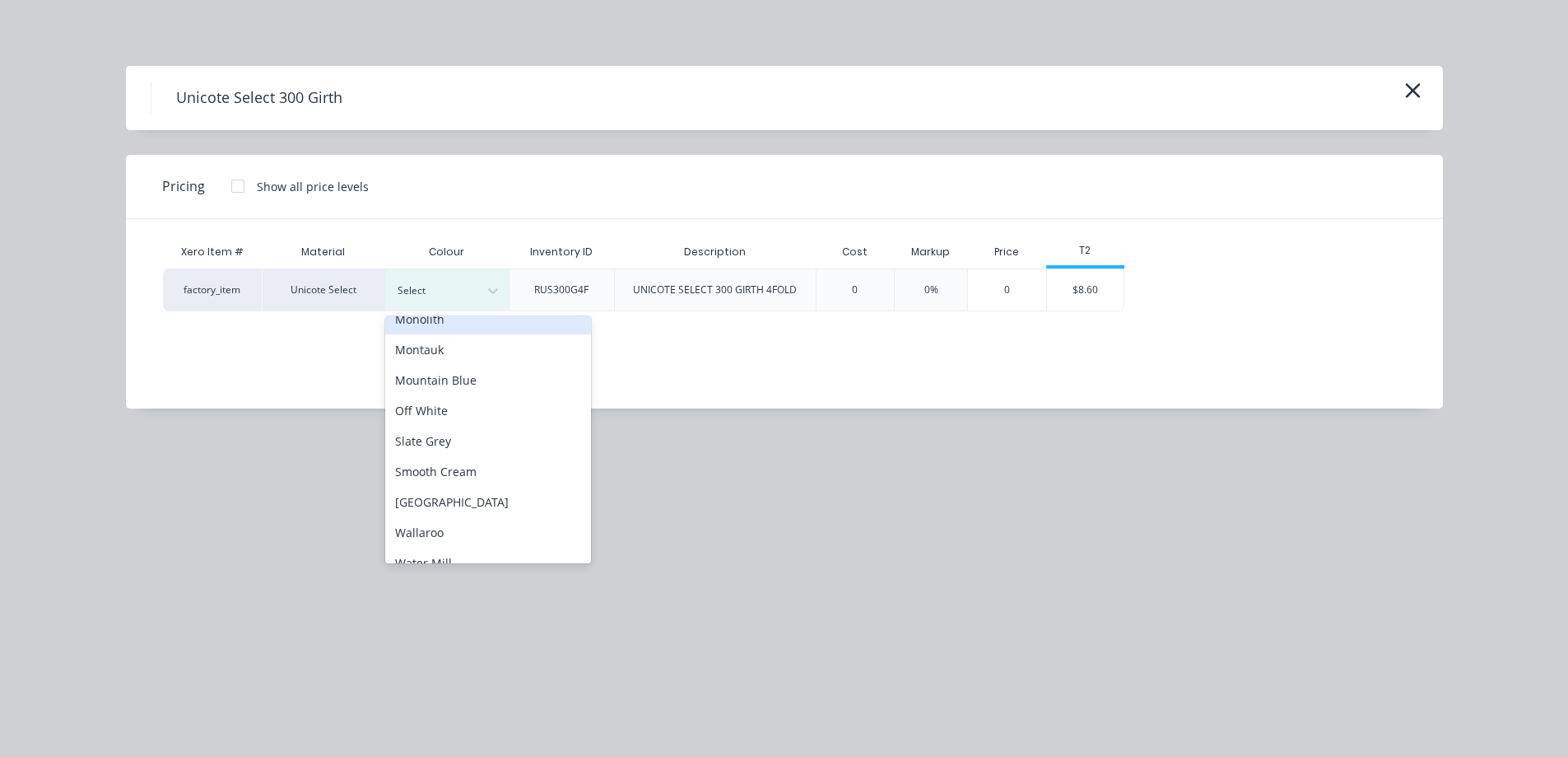
click at [449, 326] on div "Monolith" at bounding box center [489, 319] width 206 height 31
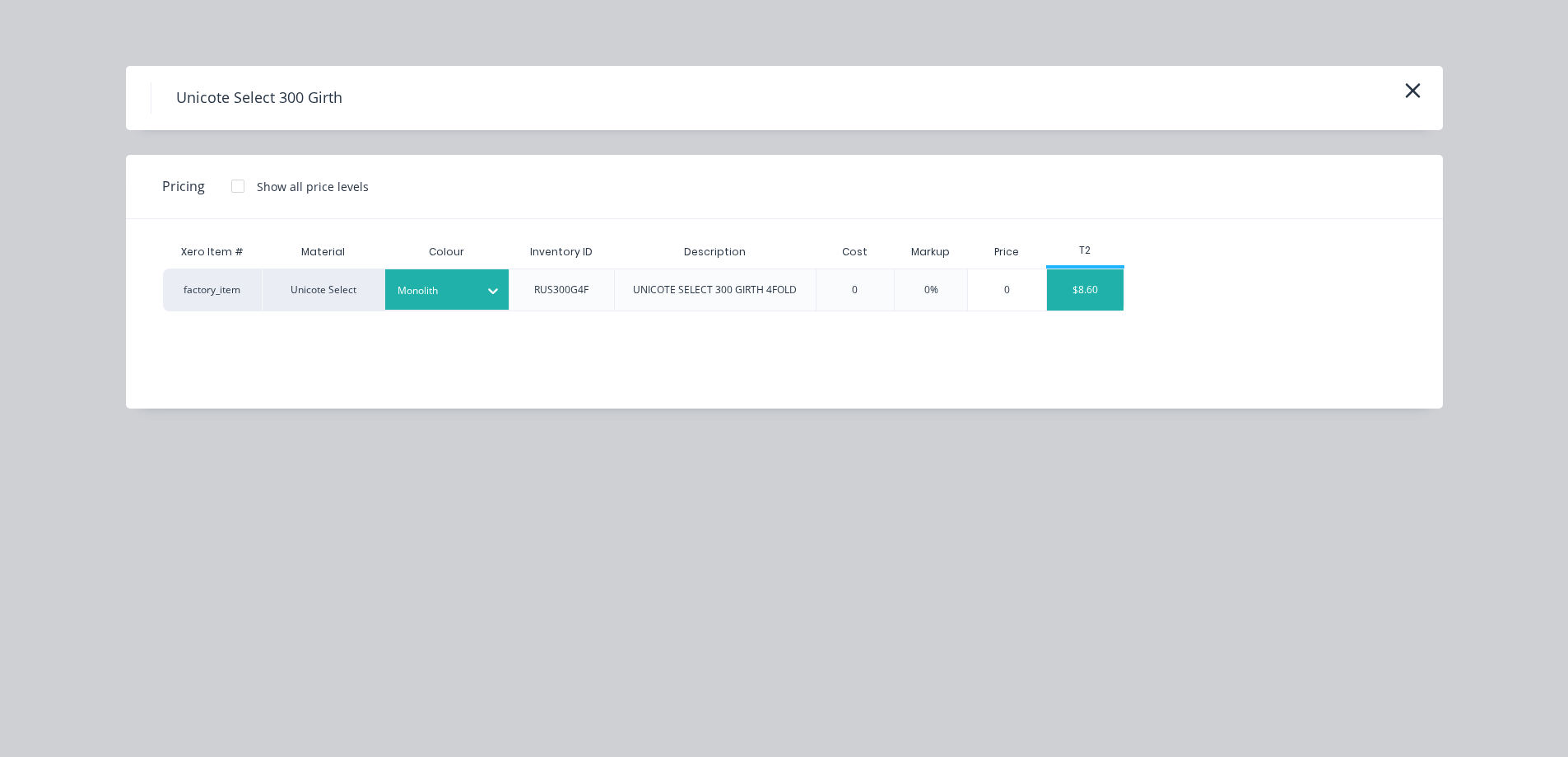
click at [1082, 291] on div "$8.60" at bounding box center [1085, 290] width 77 height 41
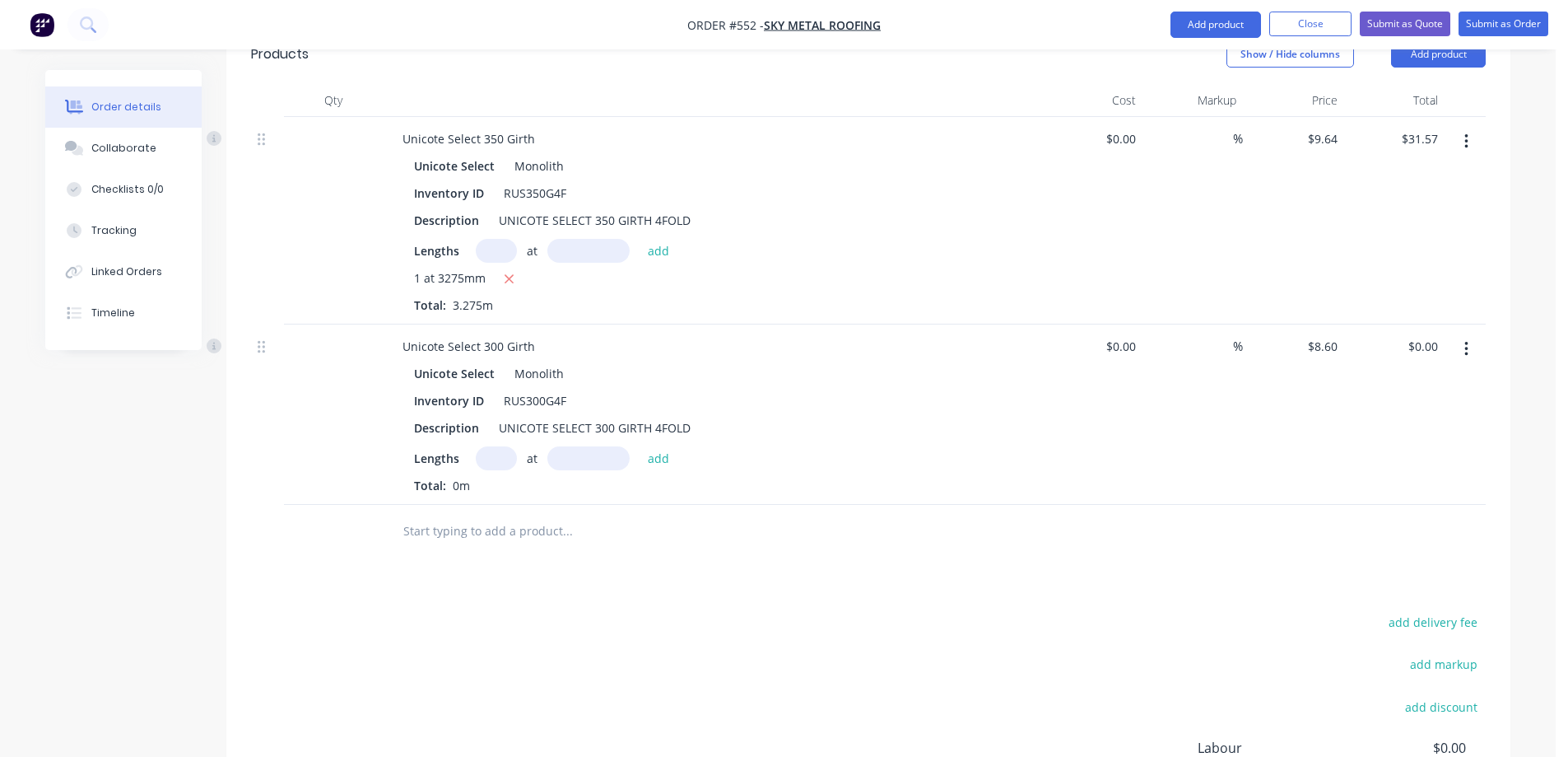
click at [506, 446] on input "text" at bounding box center [496, 458] width 41 height 24
type input "1"
type input "980mm"
click at [650, 446] on button "add" at bounding box center [658, 457] width 38 height 22
type input "$8.43"
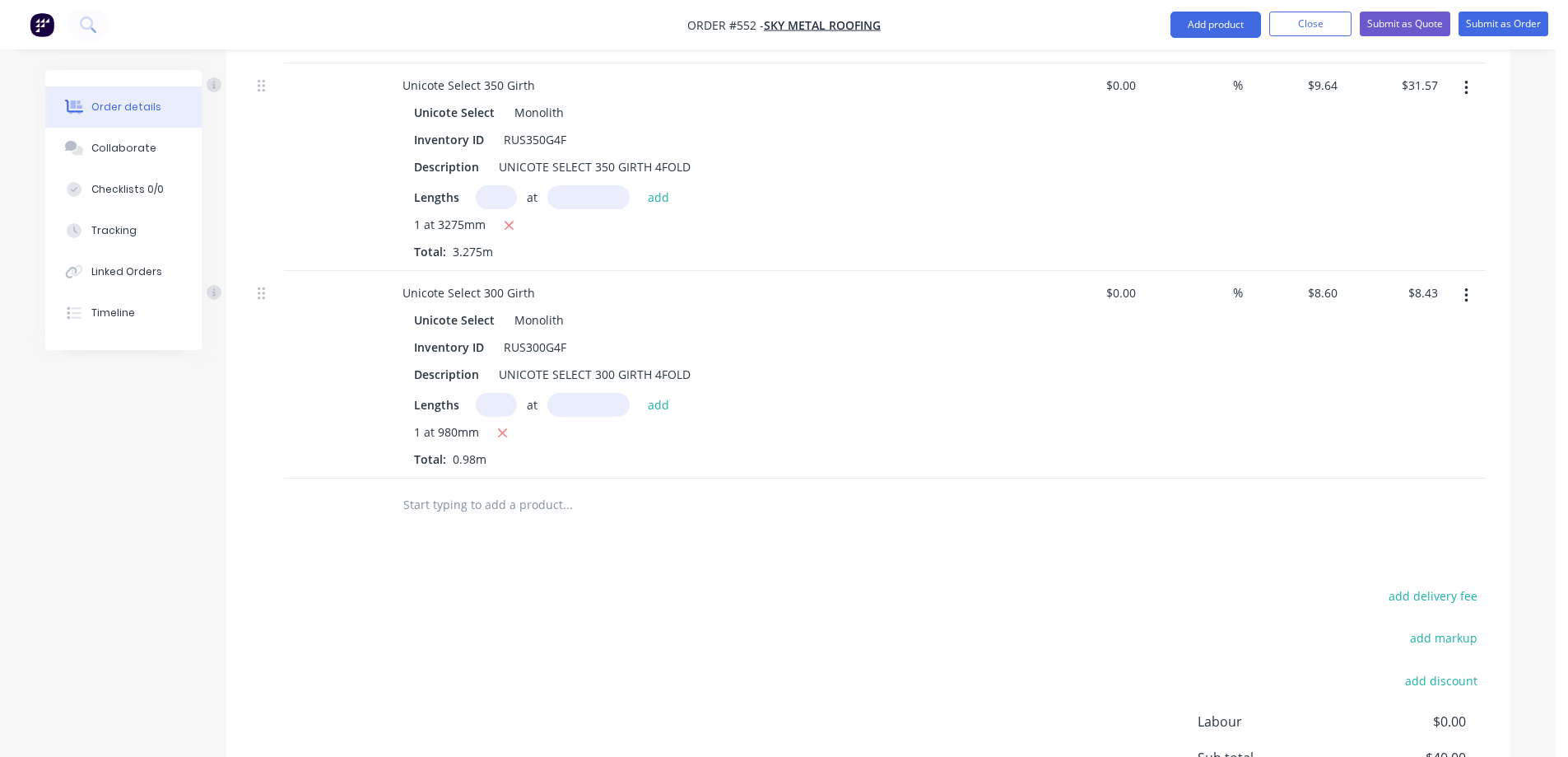
scroll to position [601, 0]
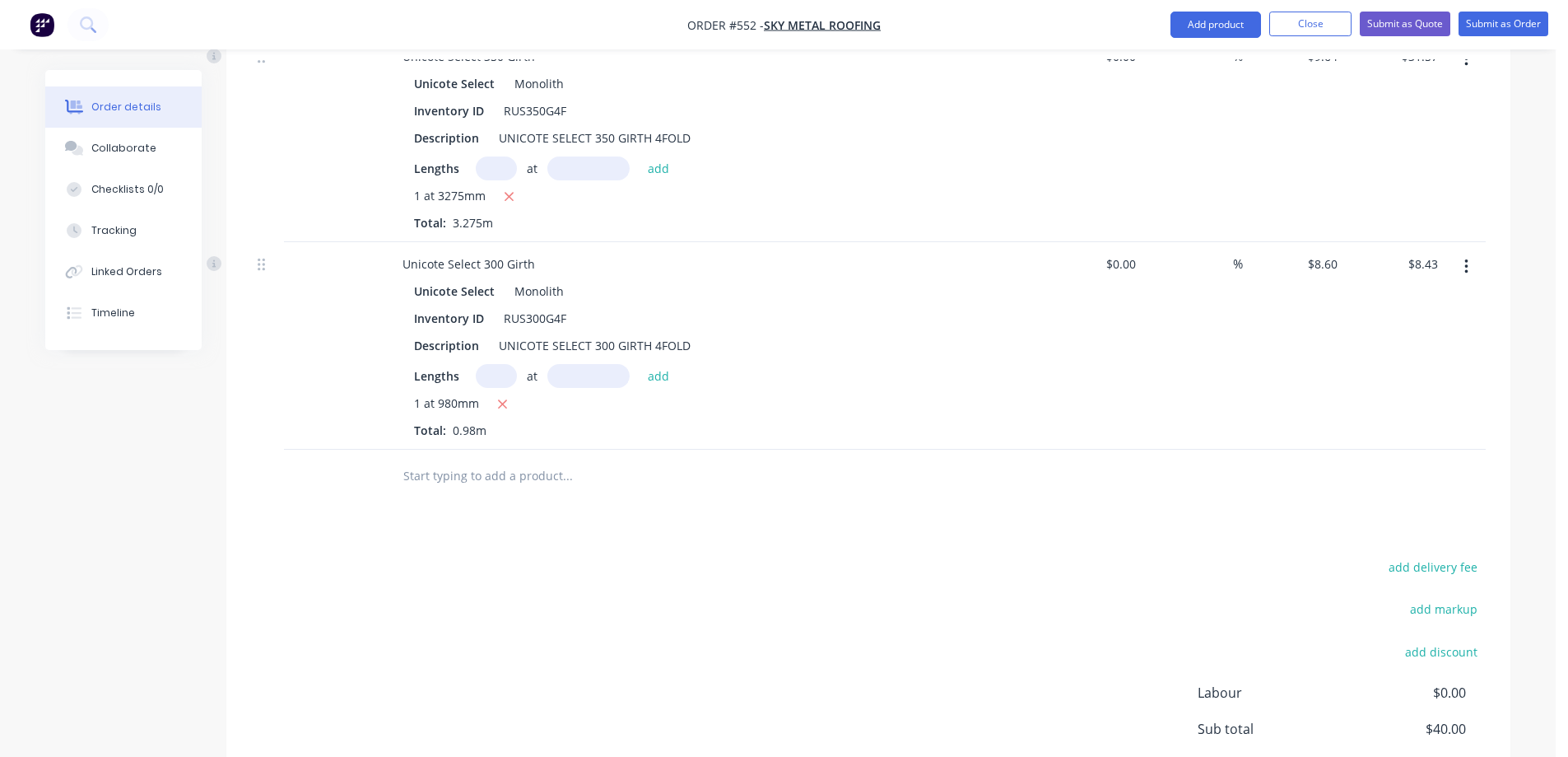
click at [448, 460] on input "text" at bounding box center [567, 476] width 329 height 33
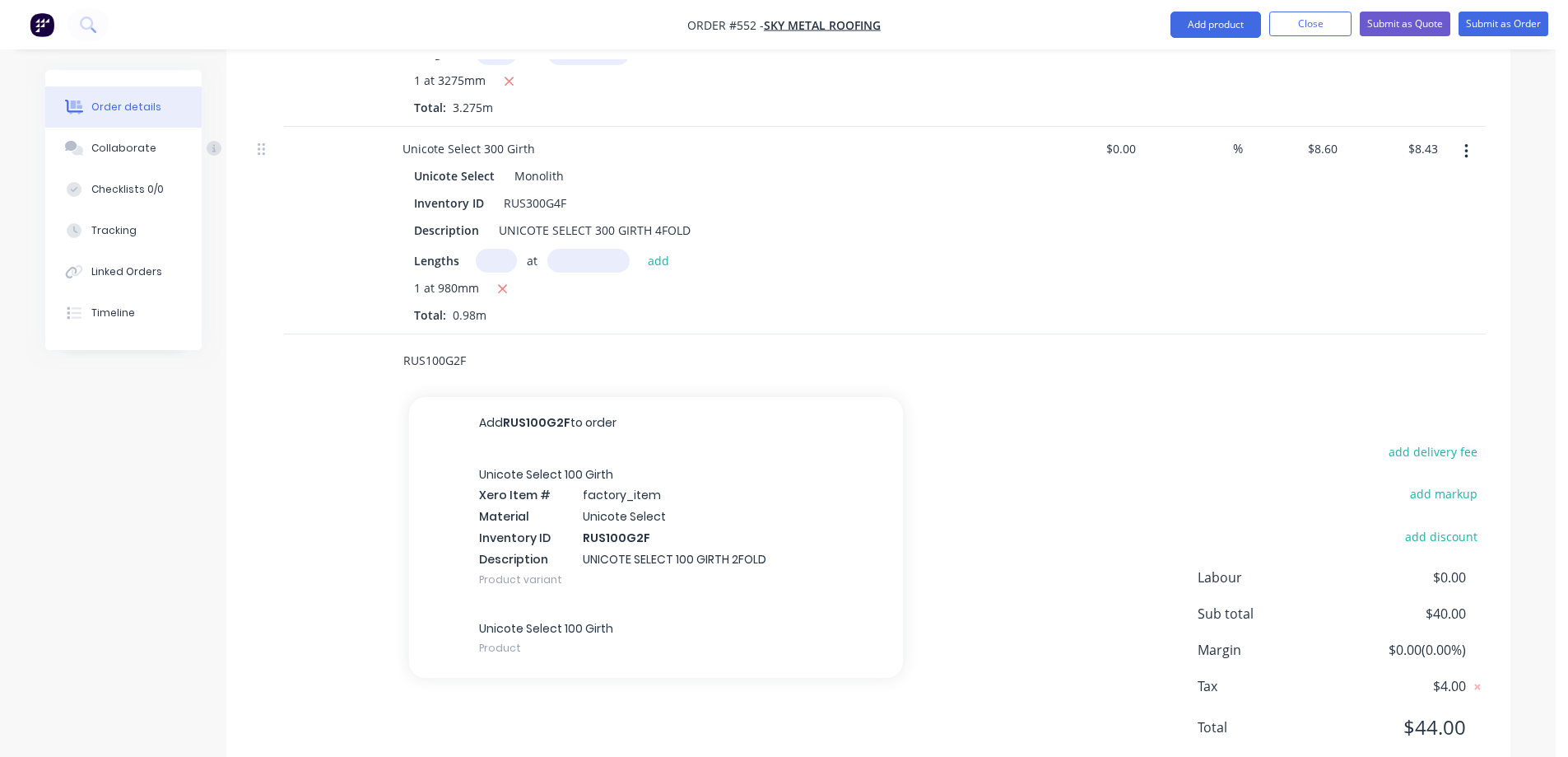
scroll to position [726, 0]
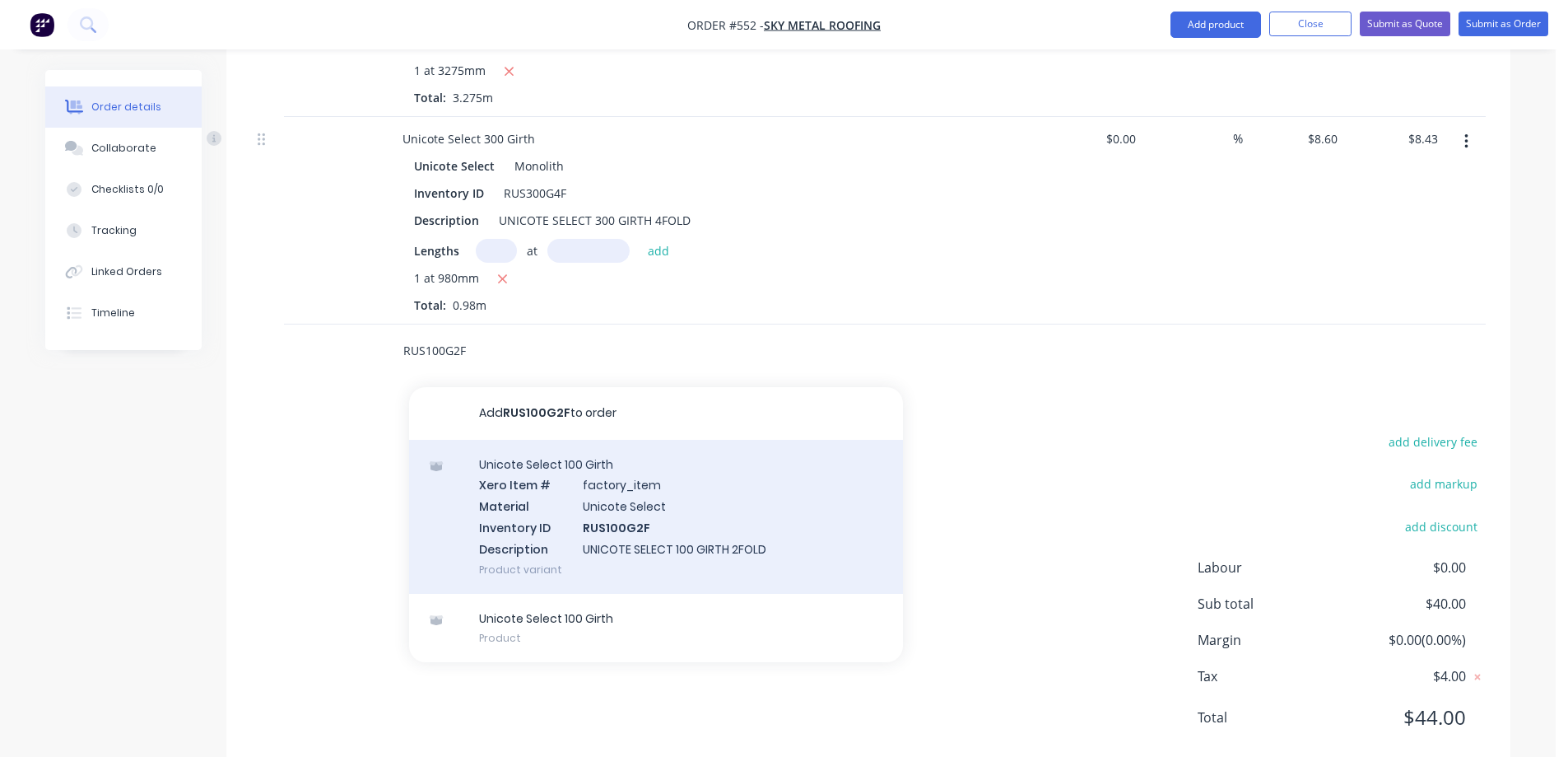
type input "RUS100G2F"
click at [545, 493] on div "Unicote Select 100 Girth Xero Item # factory_item Material Unicote Select Inven…" at bounding box center [656, 516] width 494 height 154
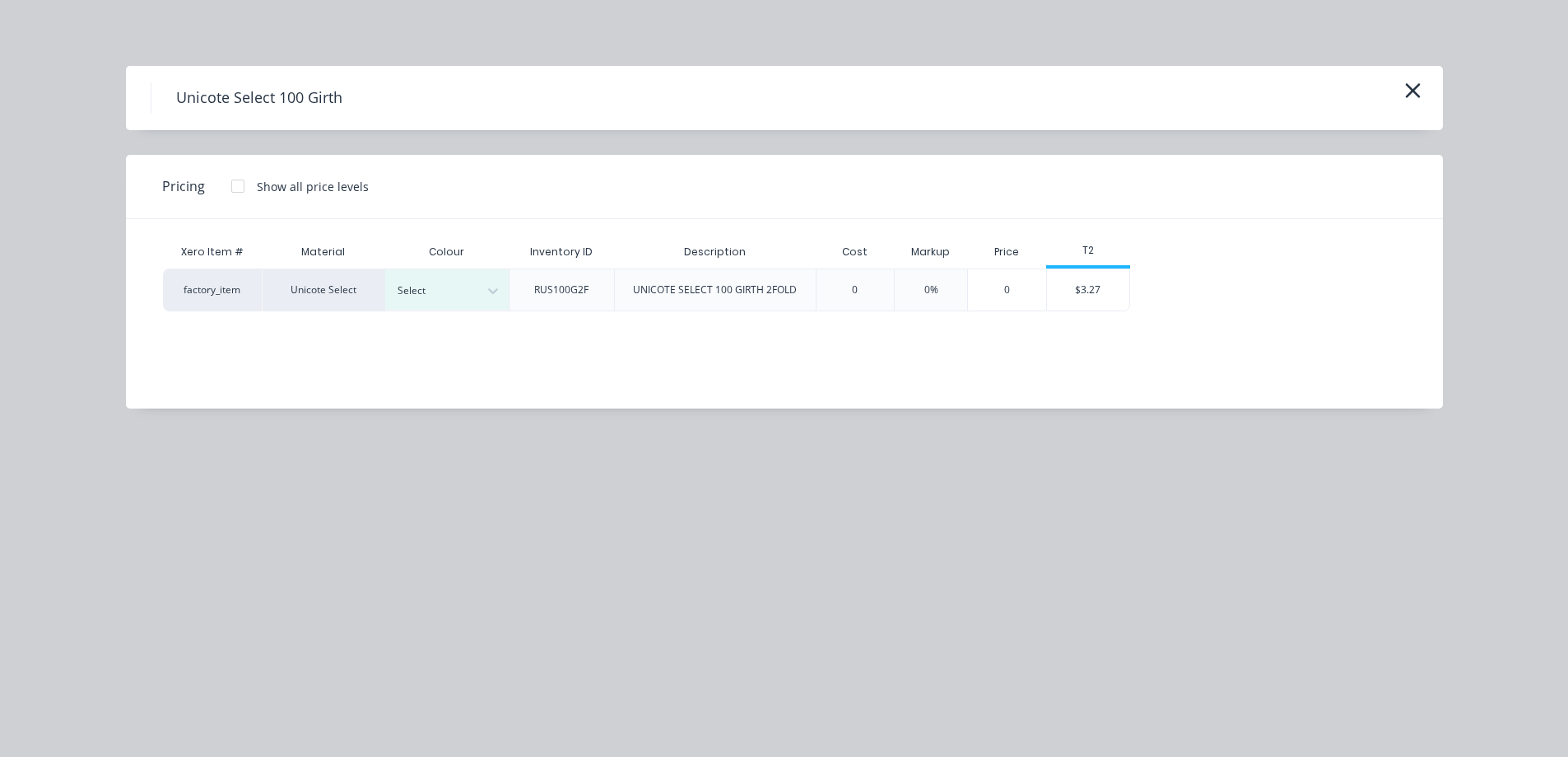
click at [449, 267] on div "Colour" at bounding box center [447, 252] width 123 height 33
click at [449, 297] on div at bounding box center [434, 290] width 74 height 18
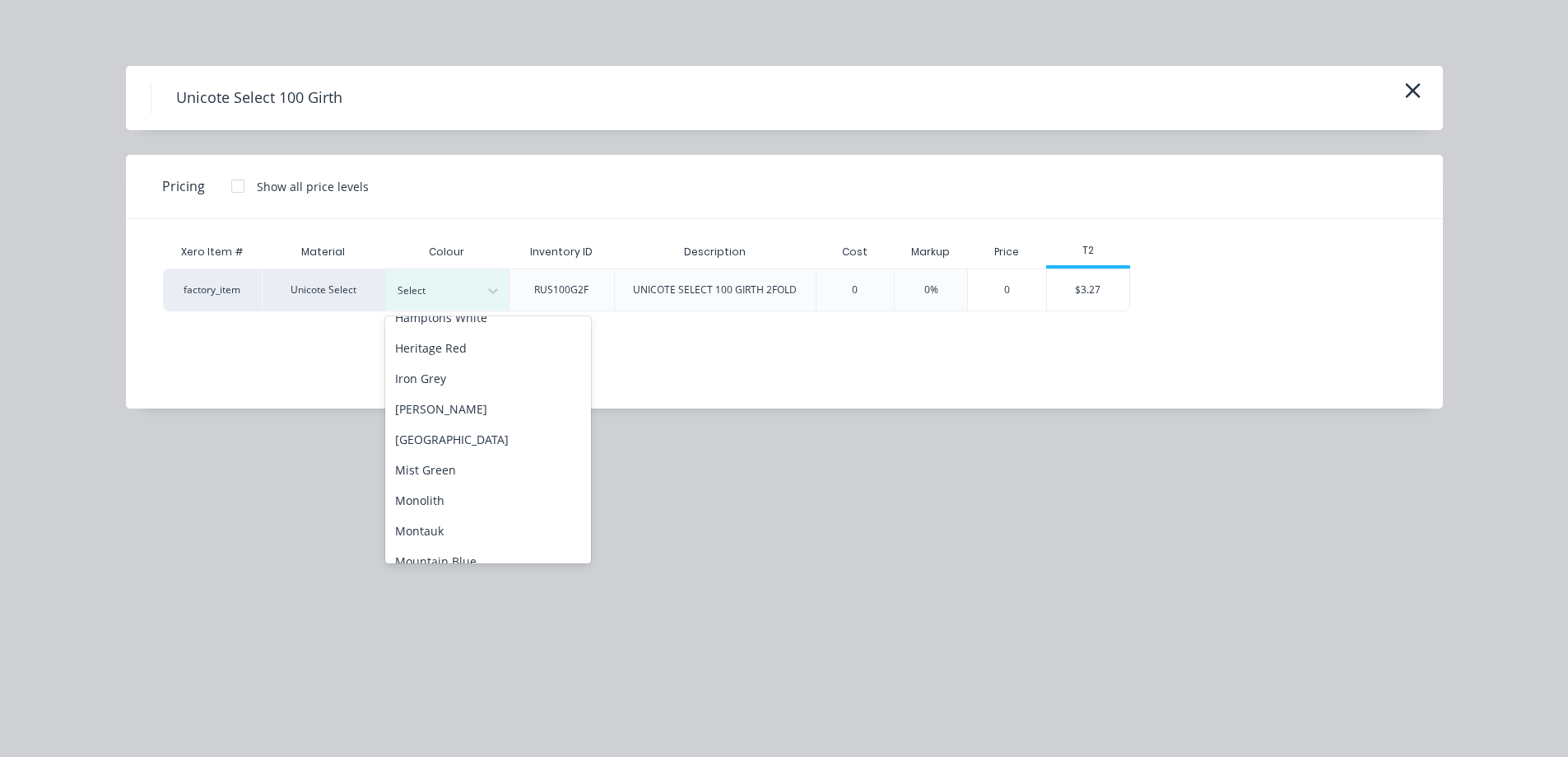
scroll to position [247, 0]
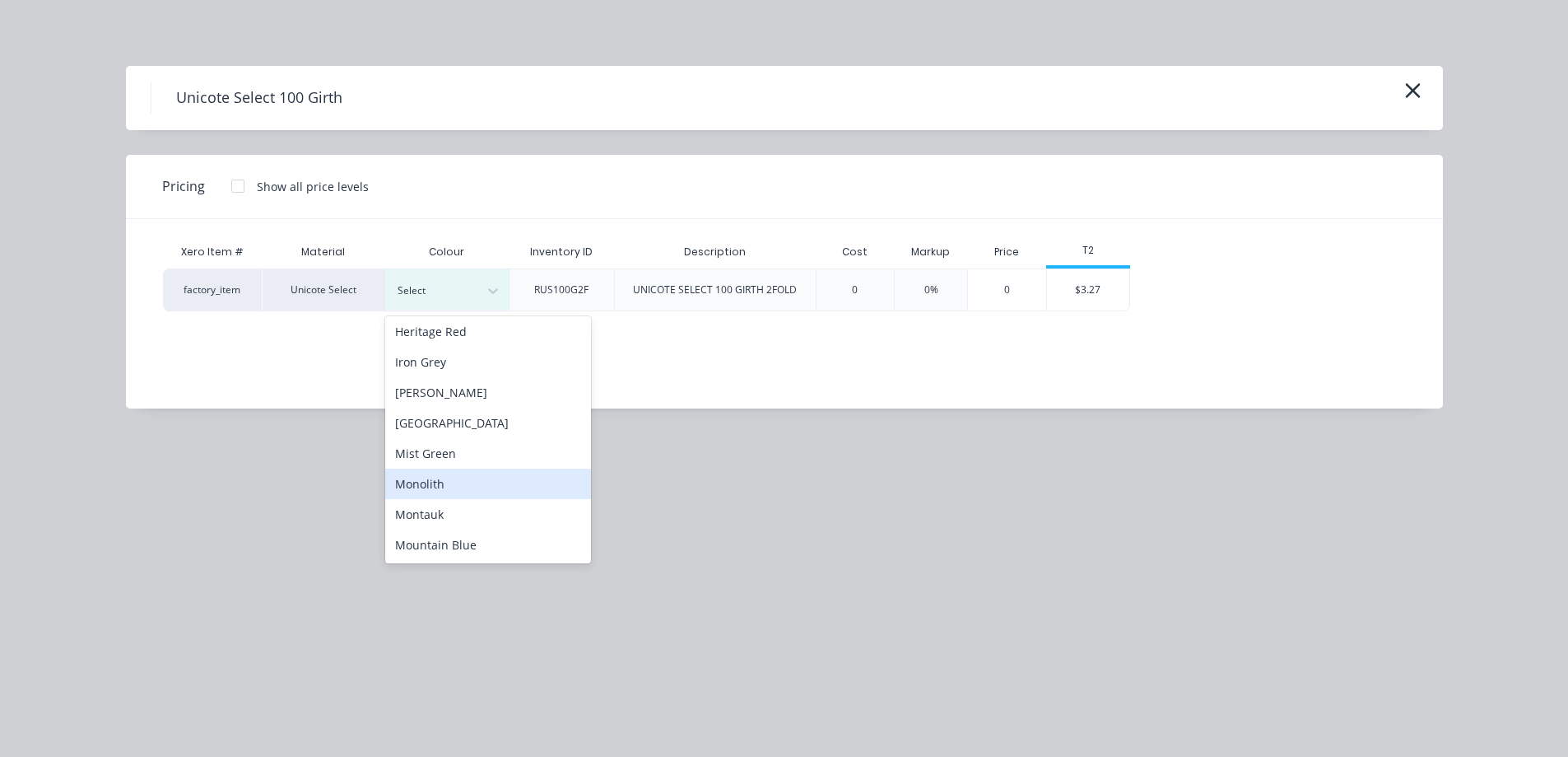
click at [452, 473] on div "Monolith" at bounding box center [489, 484] width 206 height 31
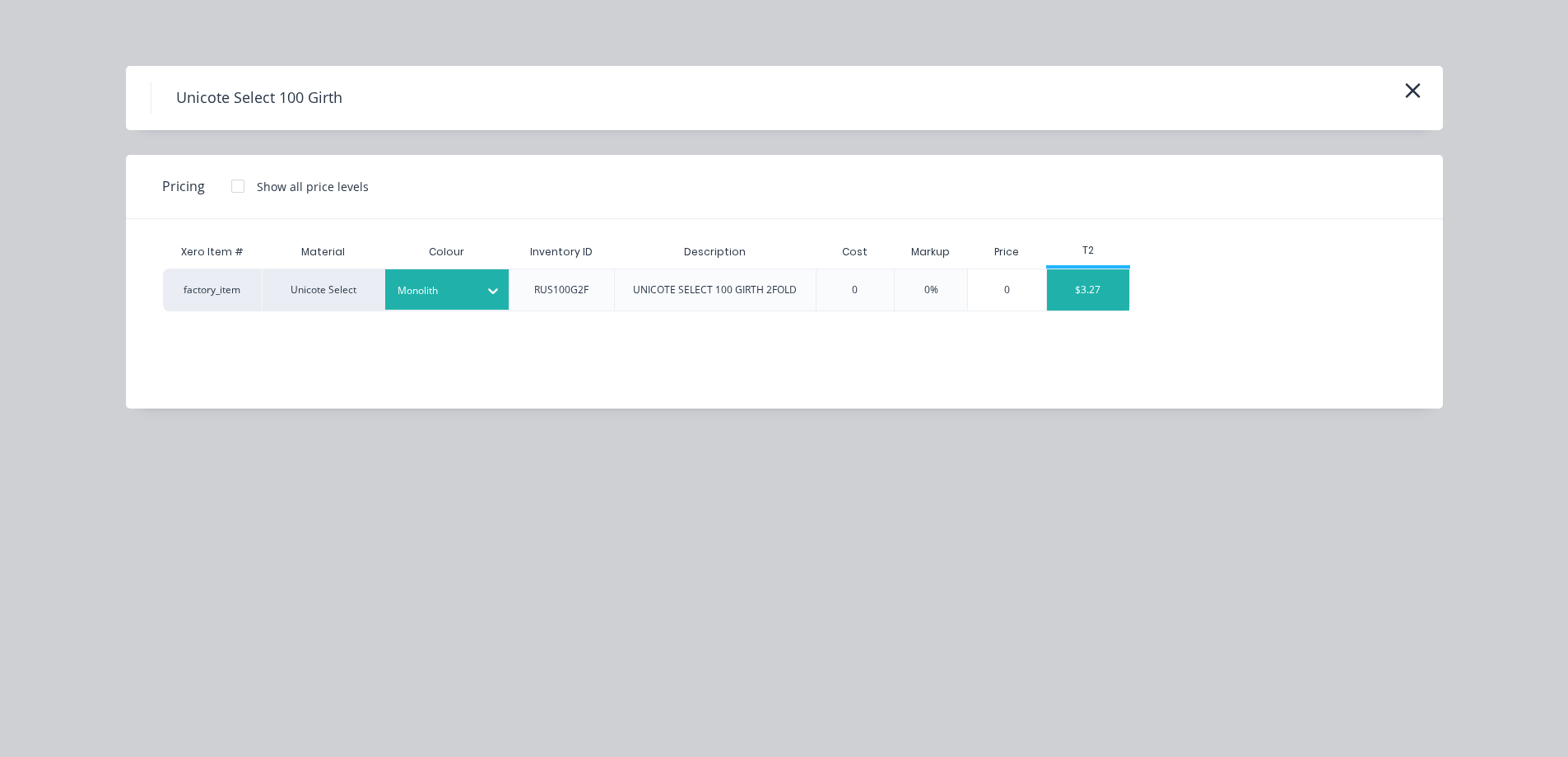
click at [1075, 291] on div "$3.27" at bounding box center [1088, 290] width 83 height 41
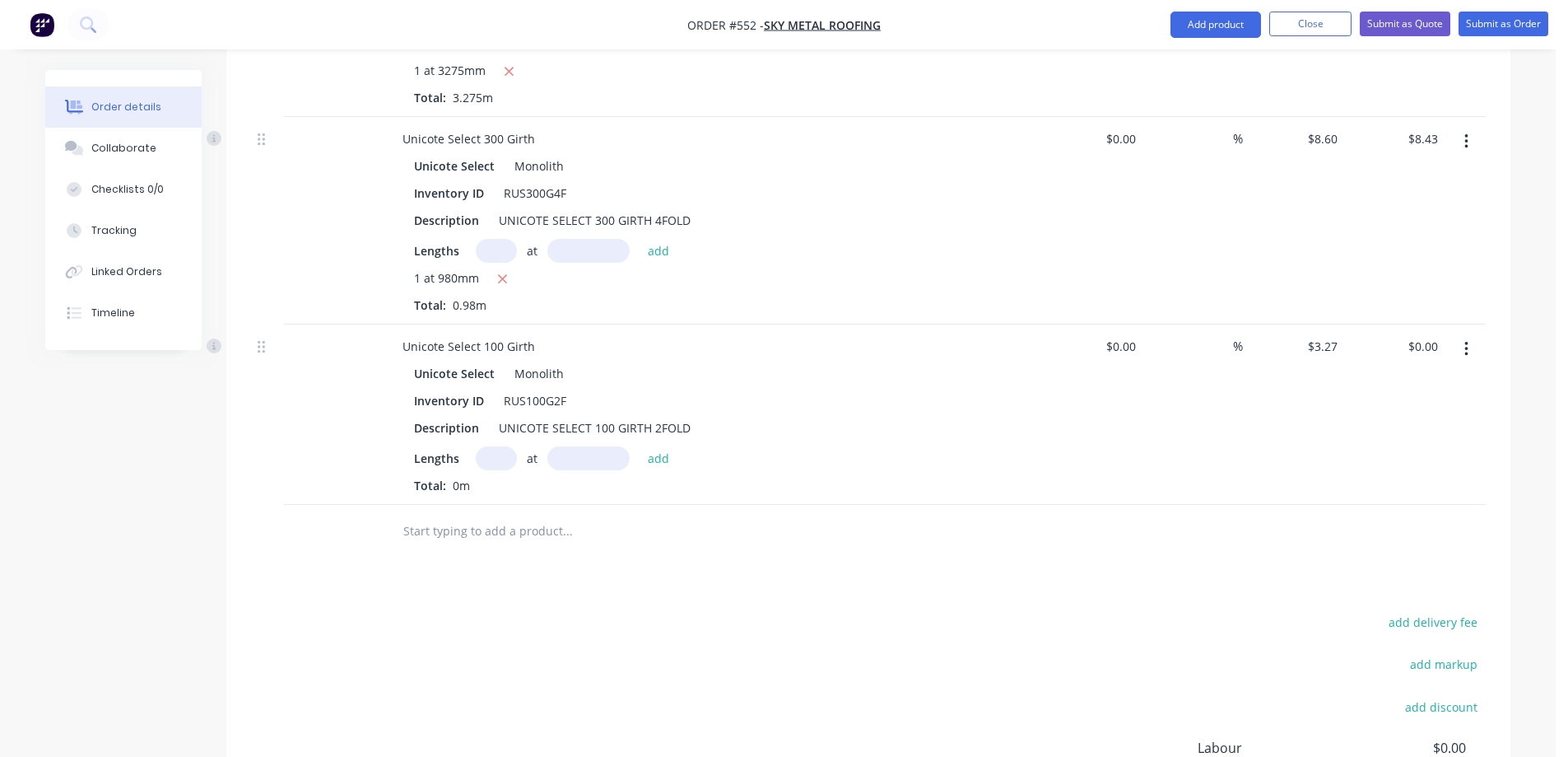
click at [491, 446] on input "text" at bounding box center [496, 458] width 41 height 24
type input "1"
type input "1100mm"
click at [657, 446] on button "add" at bounding box center [658, 457] width 38 height 22
type input "$3.60"
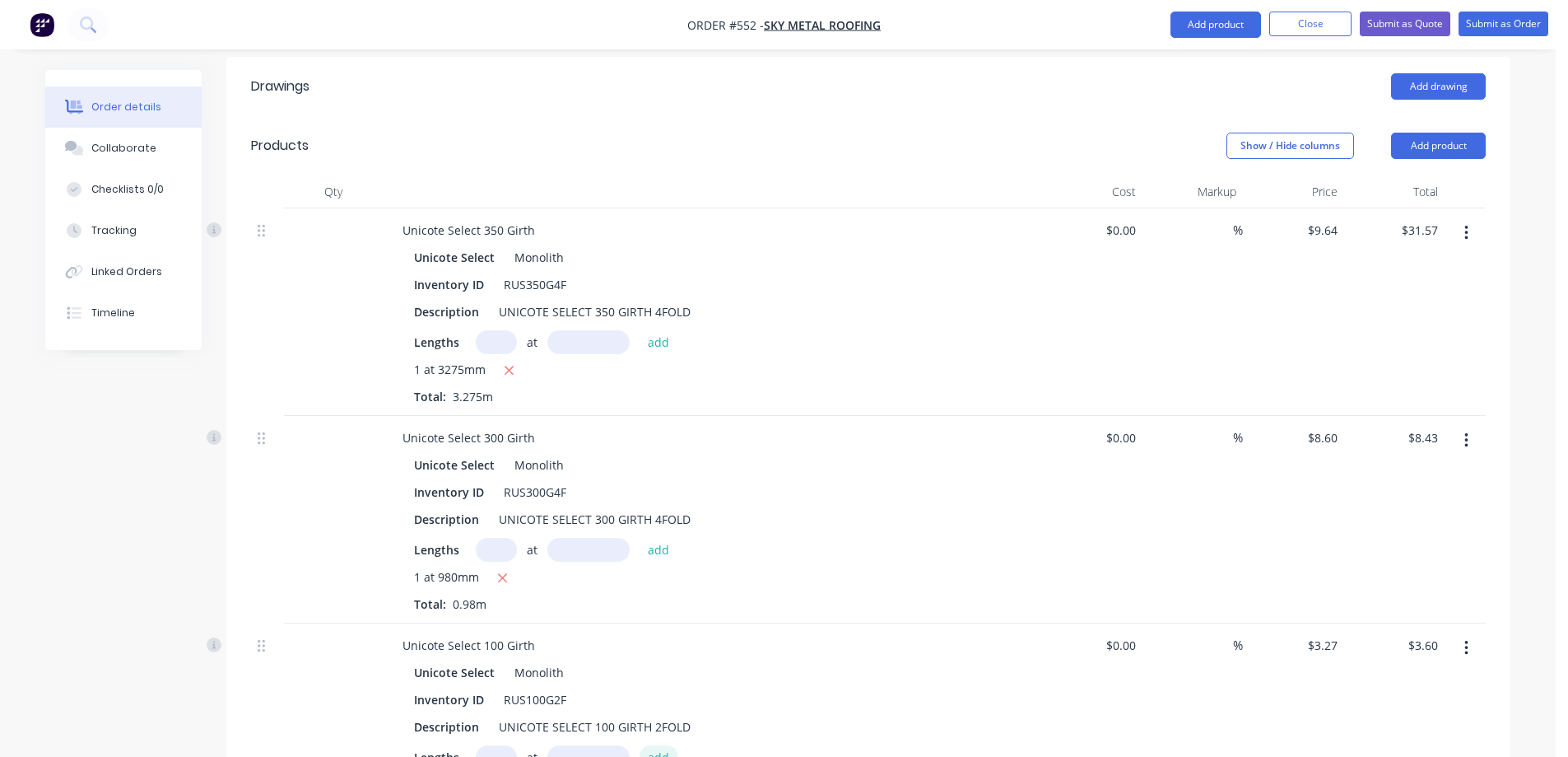
scroll to position [522, 0]
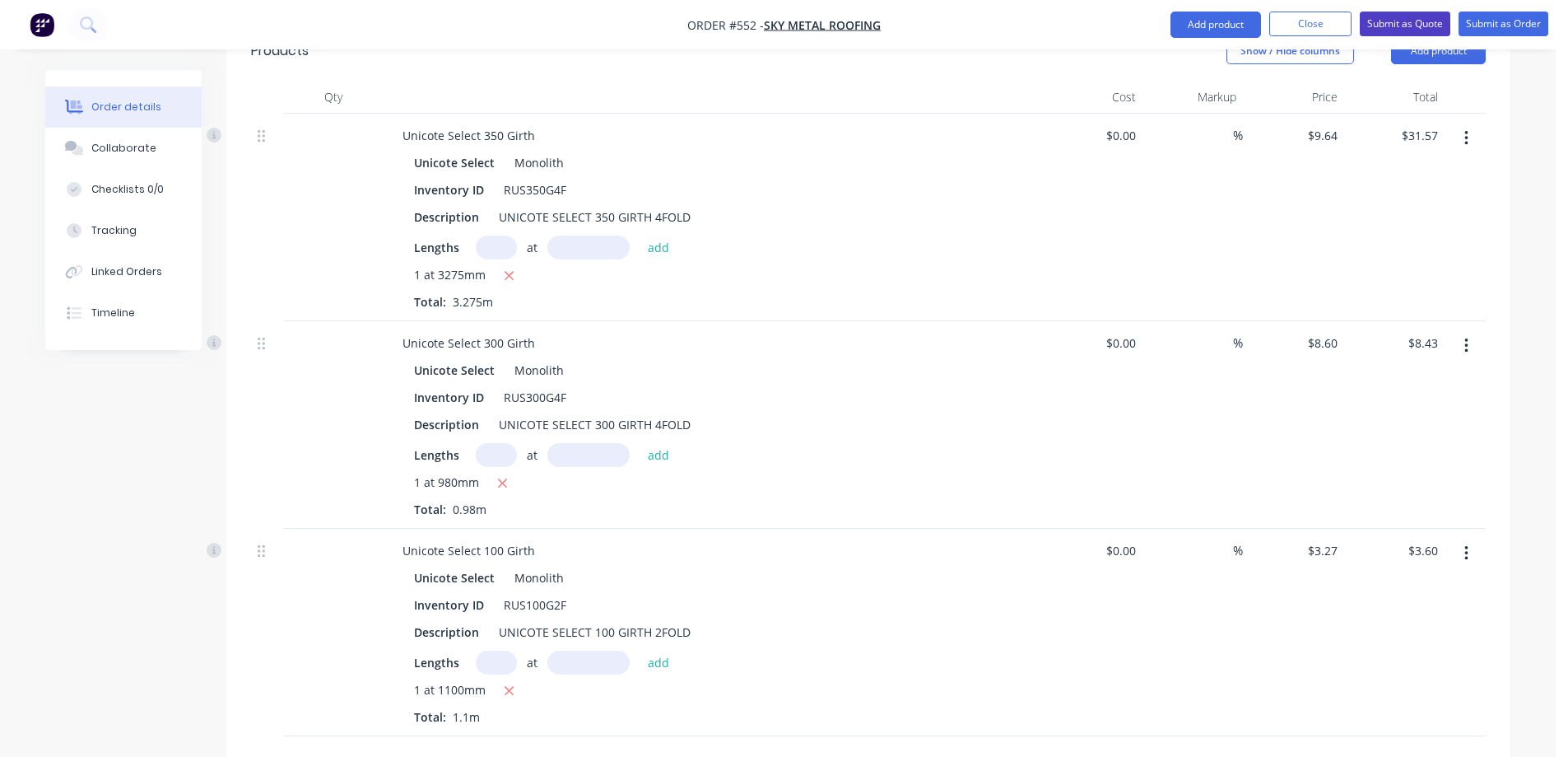
click at [1411, 22] on button "Submit as Quote" at bounding box center [1405, 24] width 90 height 25
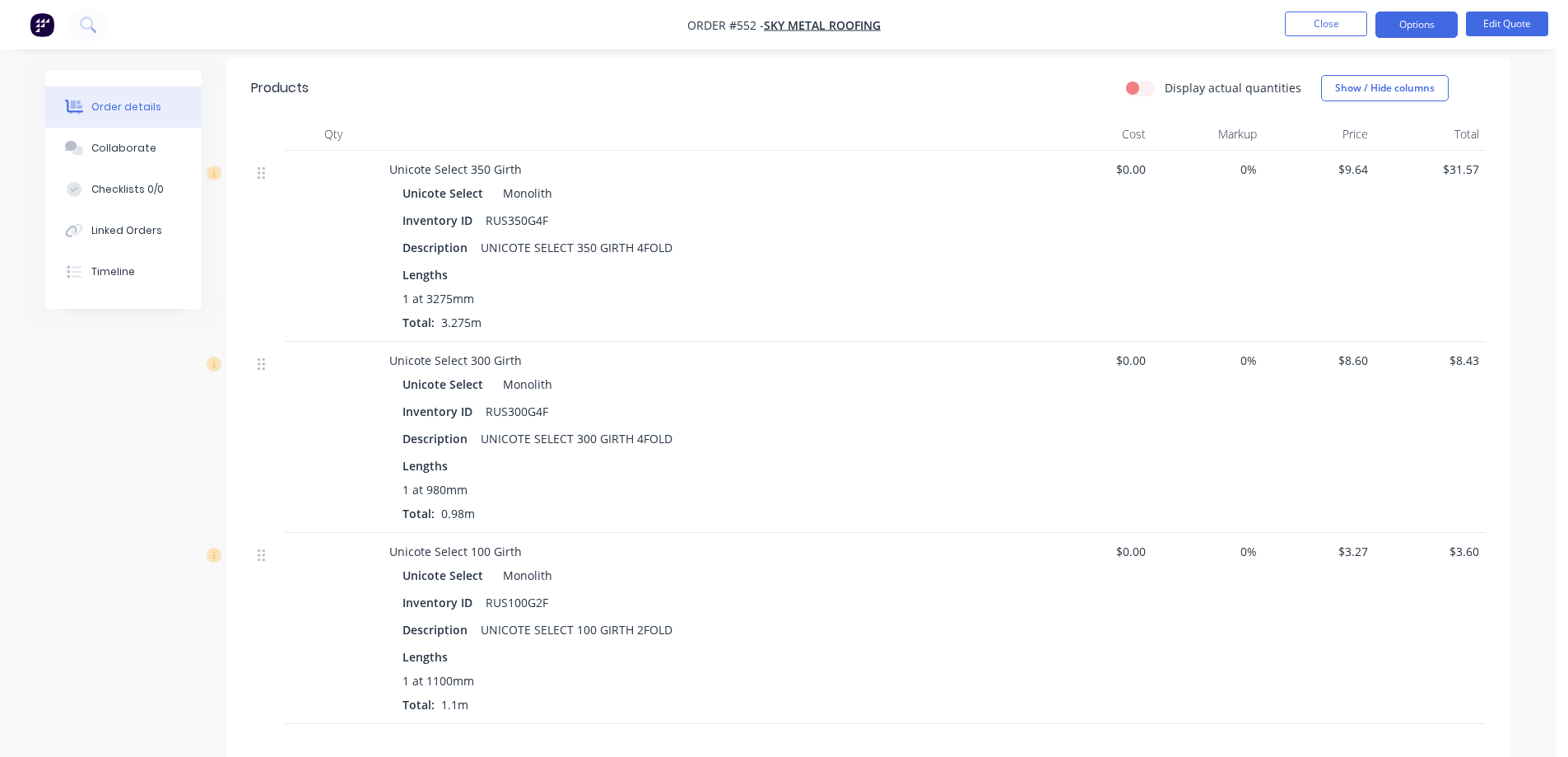
scroll to position [412, 0]
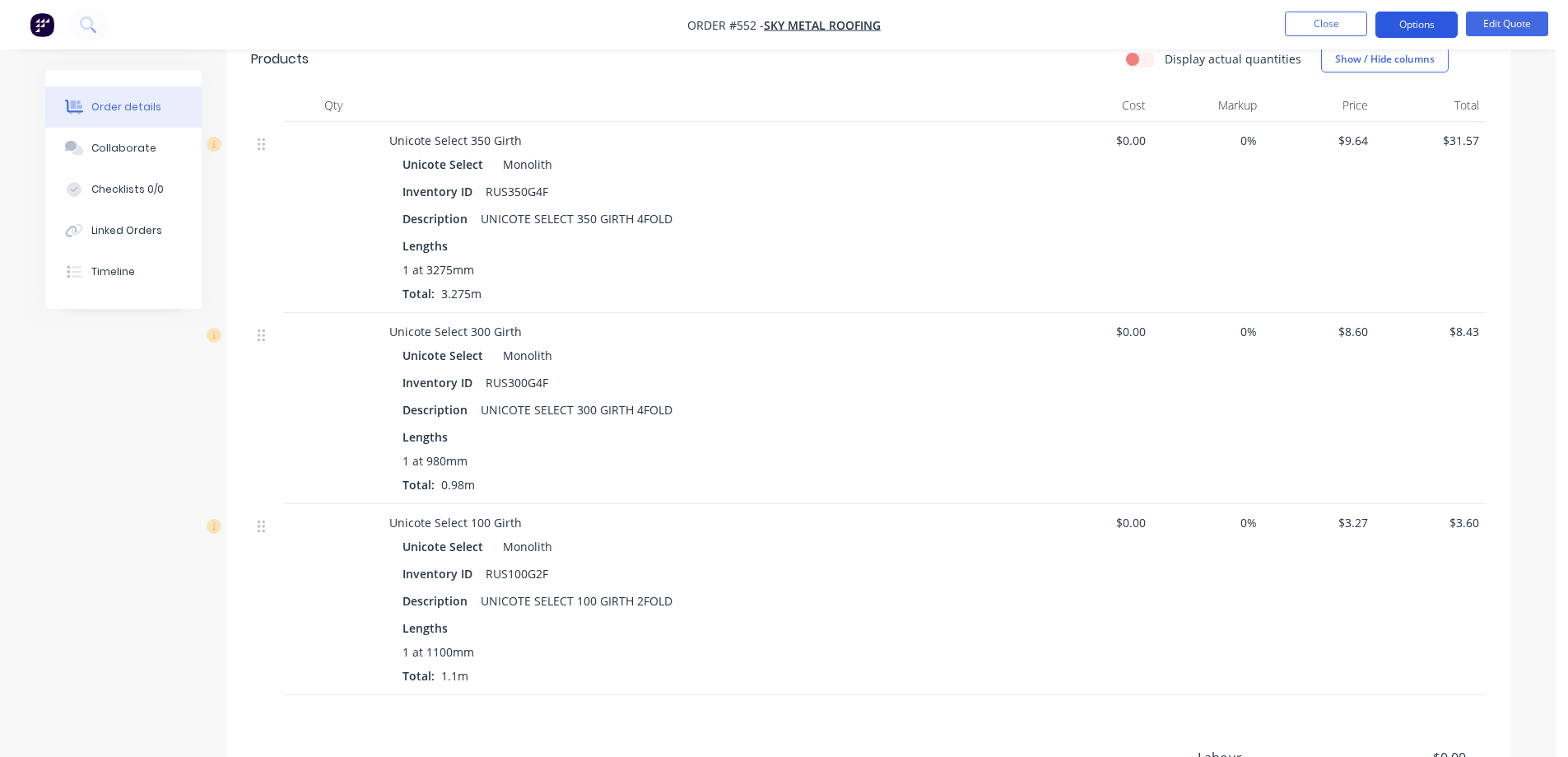
click at [1422, 16] on button "Options" at bounding box center [1416, 25] width 83 height 26
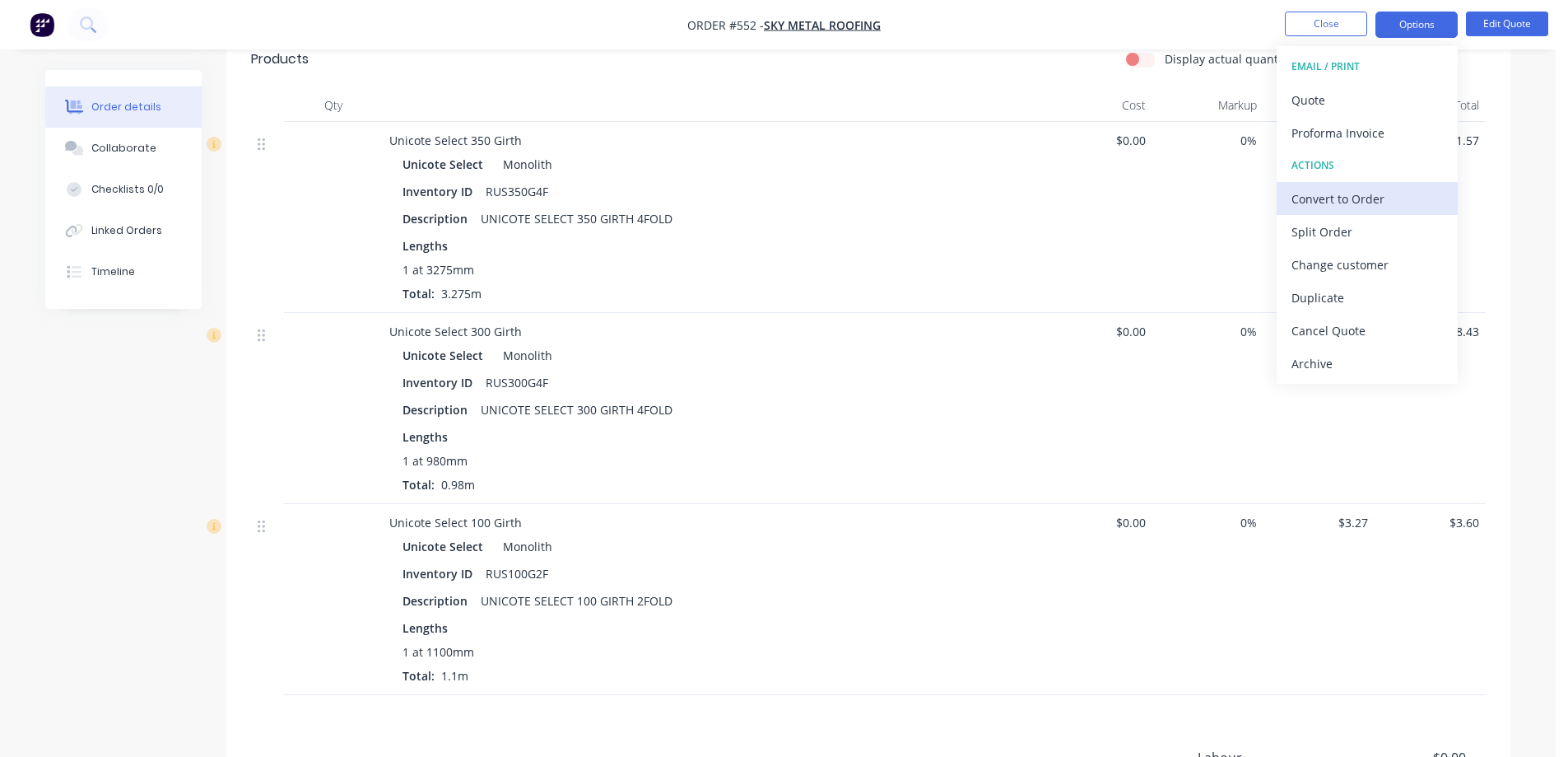
click at [1333, 190] on div "Convert to Order" at bounding box center [1367, 199] width 152 height 24
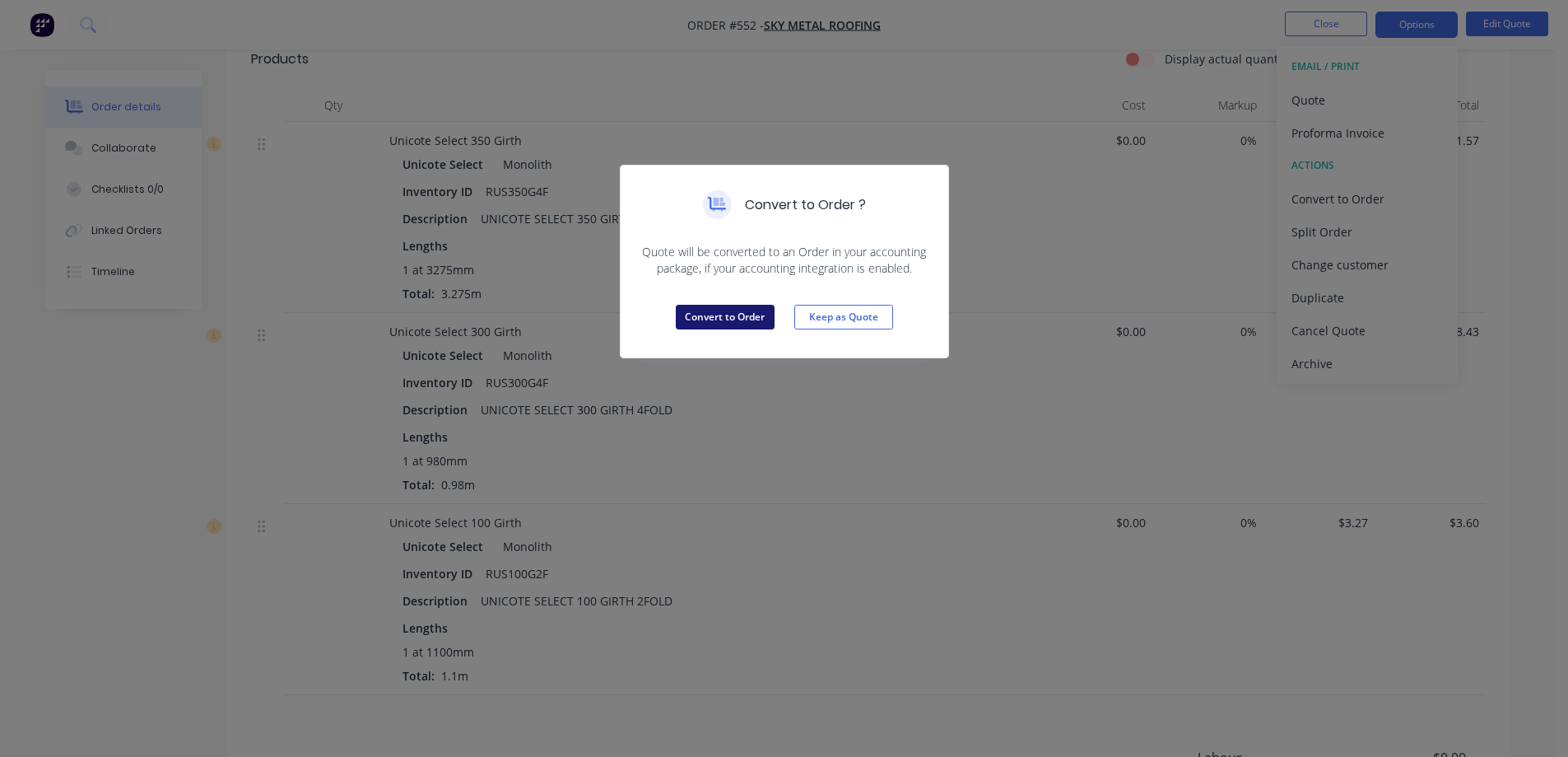
click at [708, 307] on button "Convert to Order" at bounding box center [725, 317] width 99 height 25
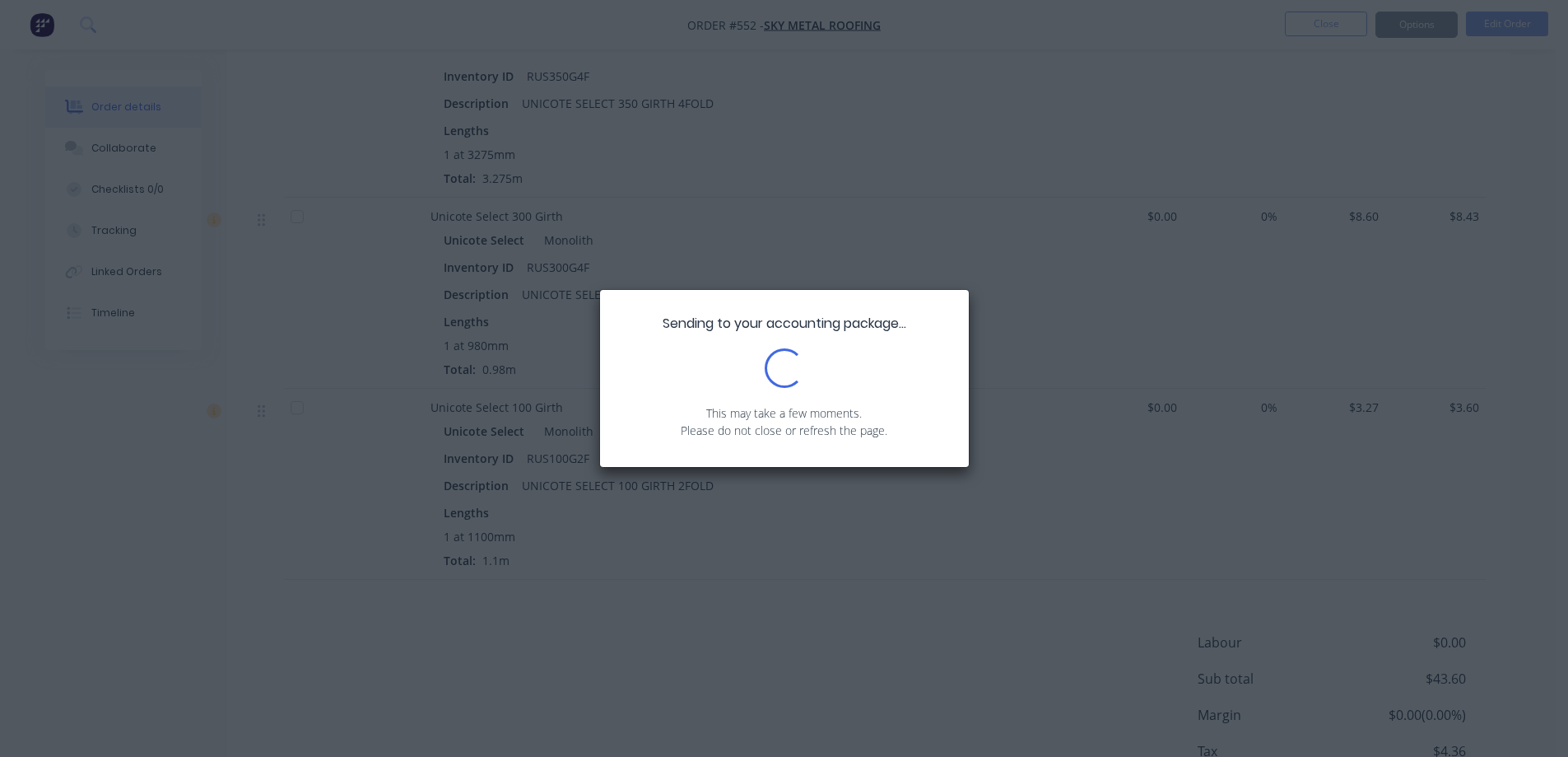
scroll to position [643, 0]
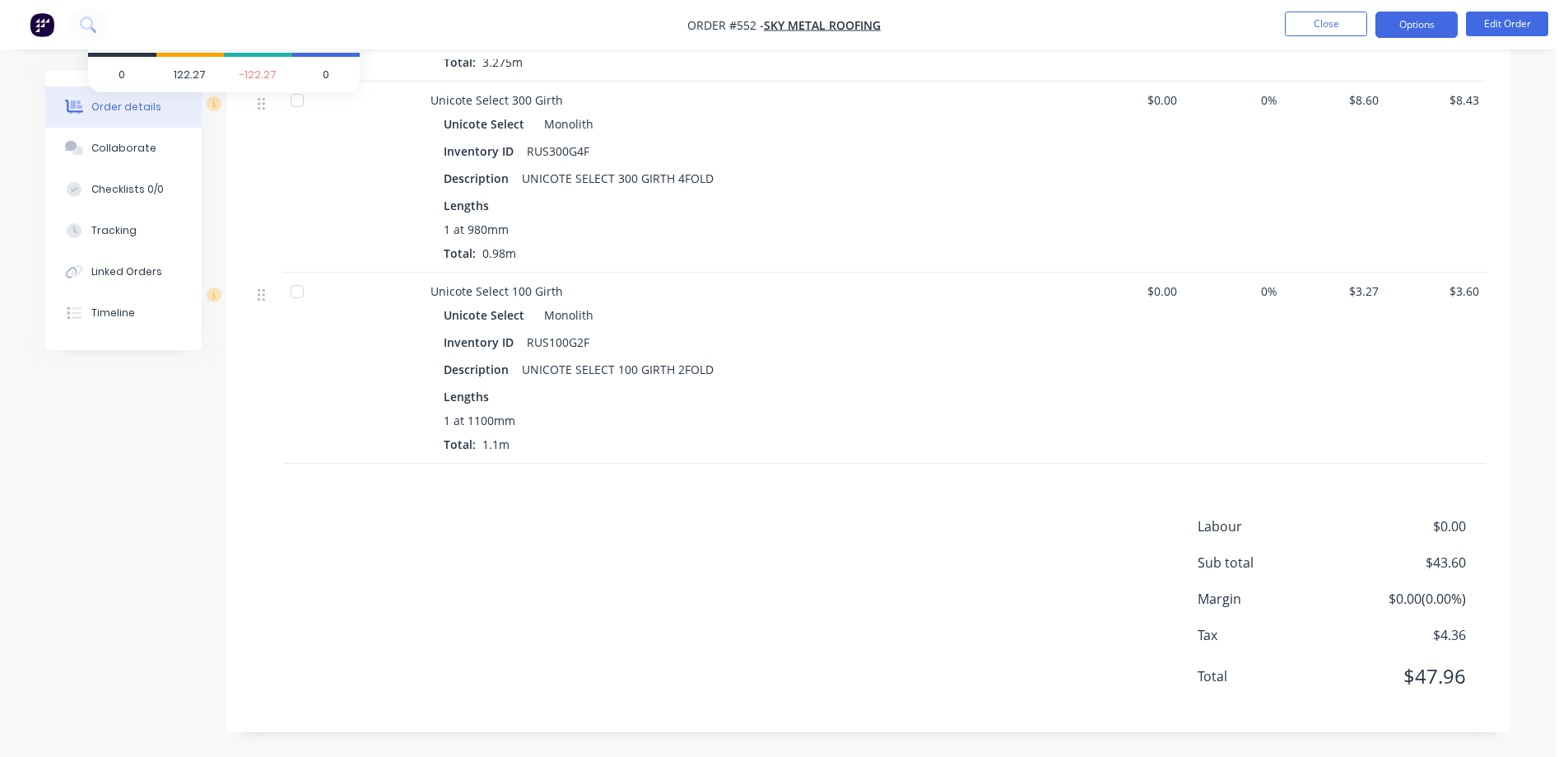
click at [1389, 24] on button "Options" at bounding box center [1416, 25] width 83 height 26
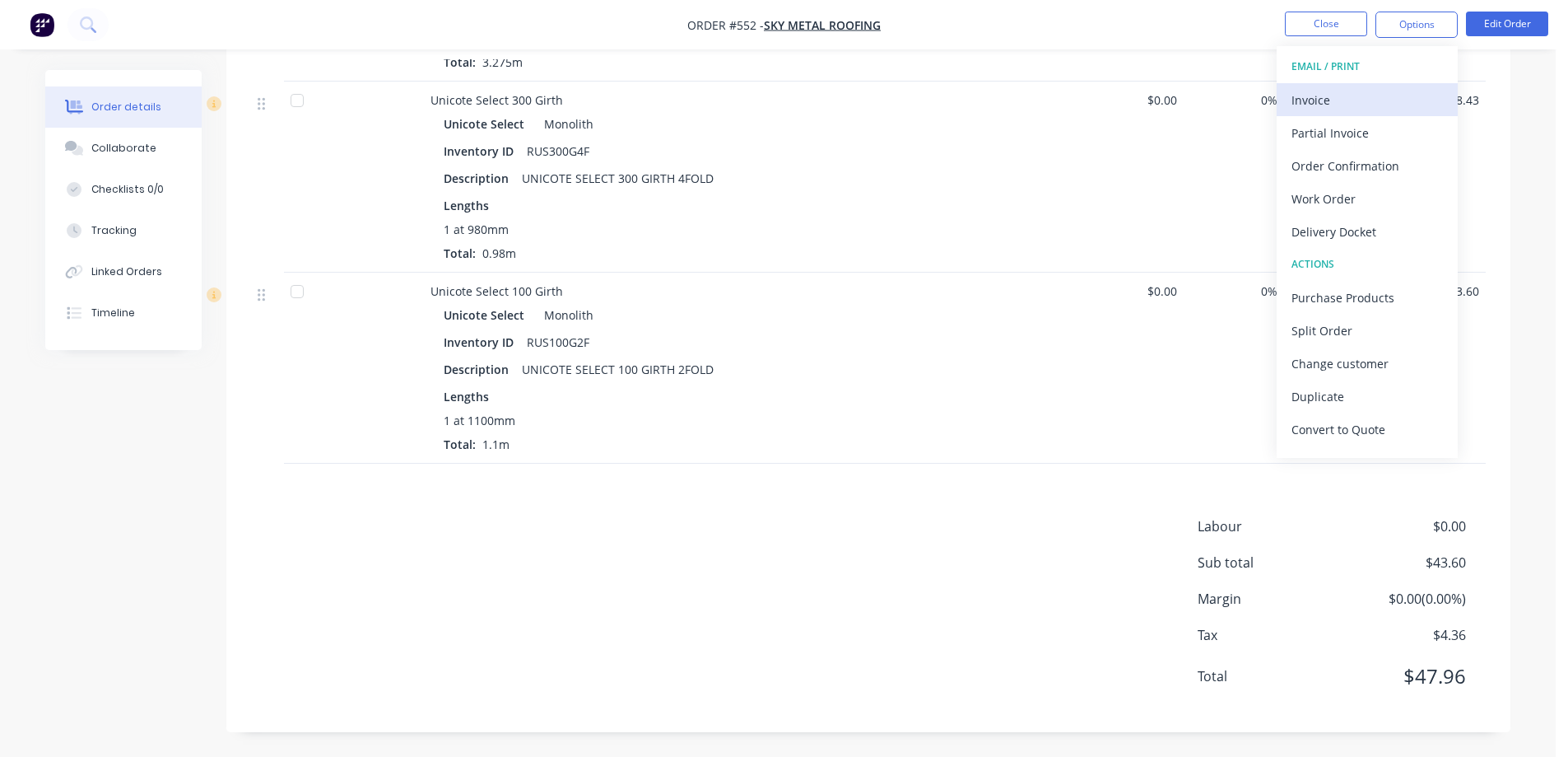
click at [1362, 94] on div "Invoice" at bounding box center [1367, 100] width 152 height 24
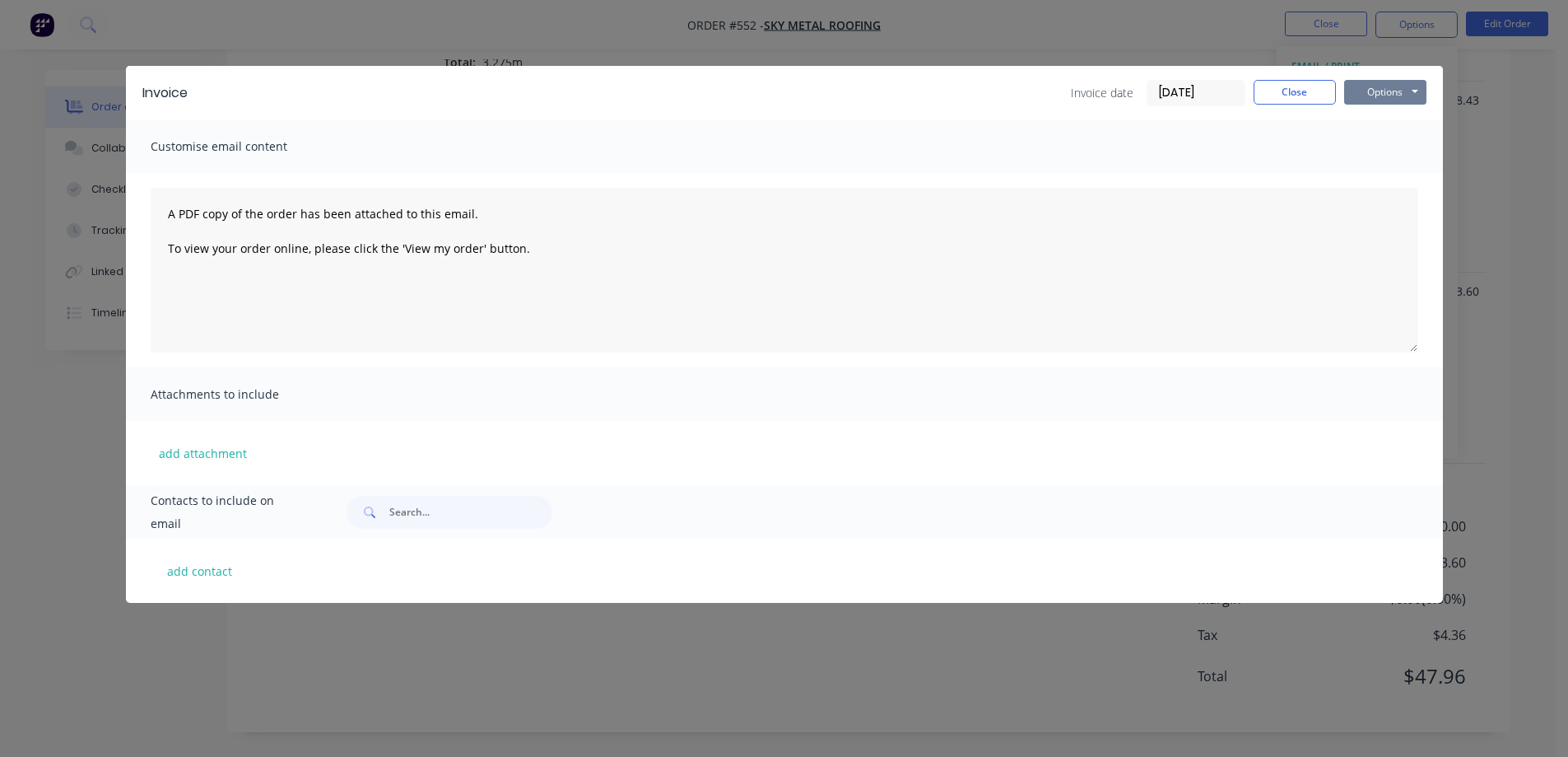
click at [1379, 94] on button "Options" at bounding box center [1385, 92] width 83 height 25
click at [1375, 122] on button "Preview" at bounding box center [1397, 122] width 106 height 27
click at [1305, 94] on button "Close" at bounding box center [1295, 92] width 83 height 25
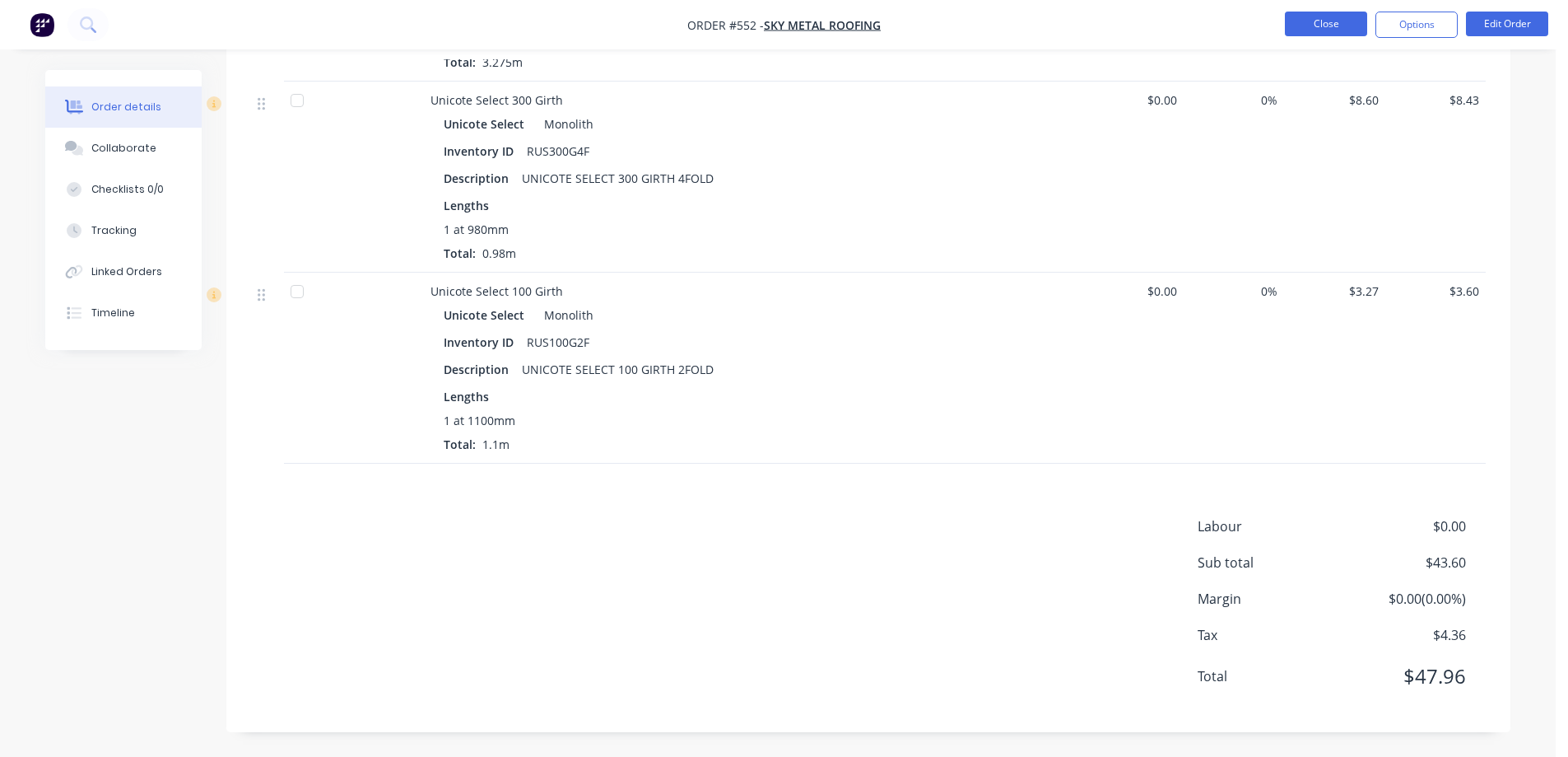
click at [1335, 32] on button "Close" at bounding box center [1326, 24] width 83 height 25
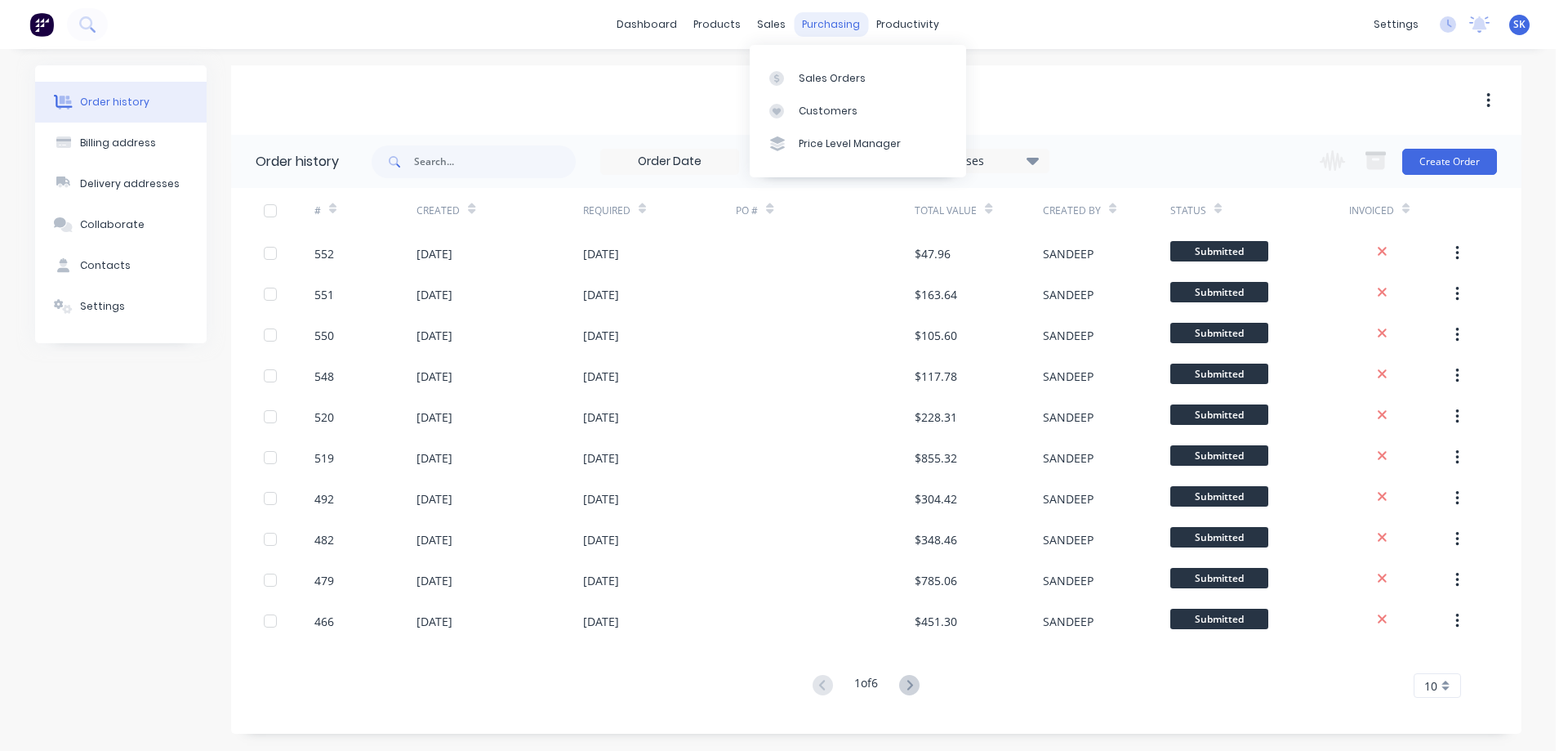
click at [794, 19] on div "purchasing" at bounding box center [831, 24] width 74 height 24
click at [774, 20] on div "sales" at bounding box center [771, 24] width 45 height 24
click at [803, 75] on div "Sales Orders" at bounding box center [832, 78] width 67 height 14
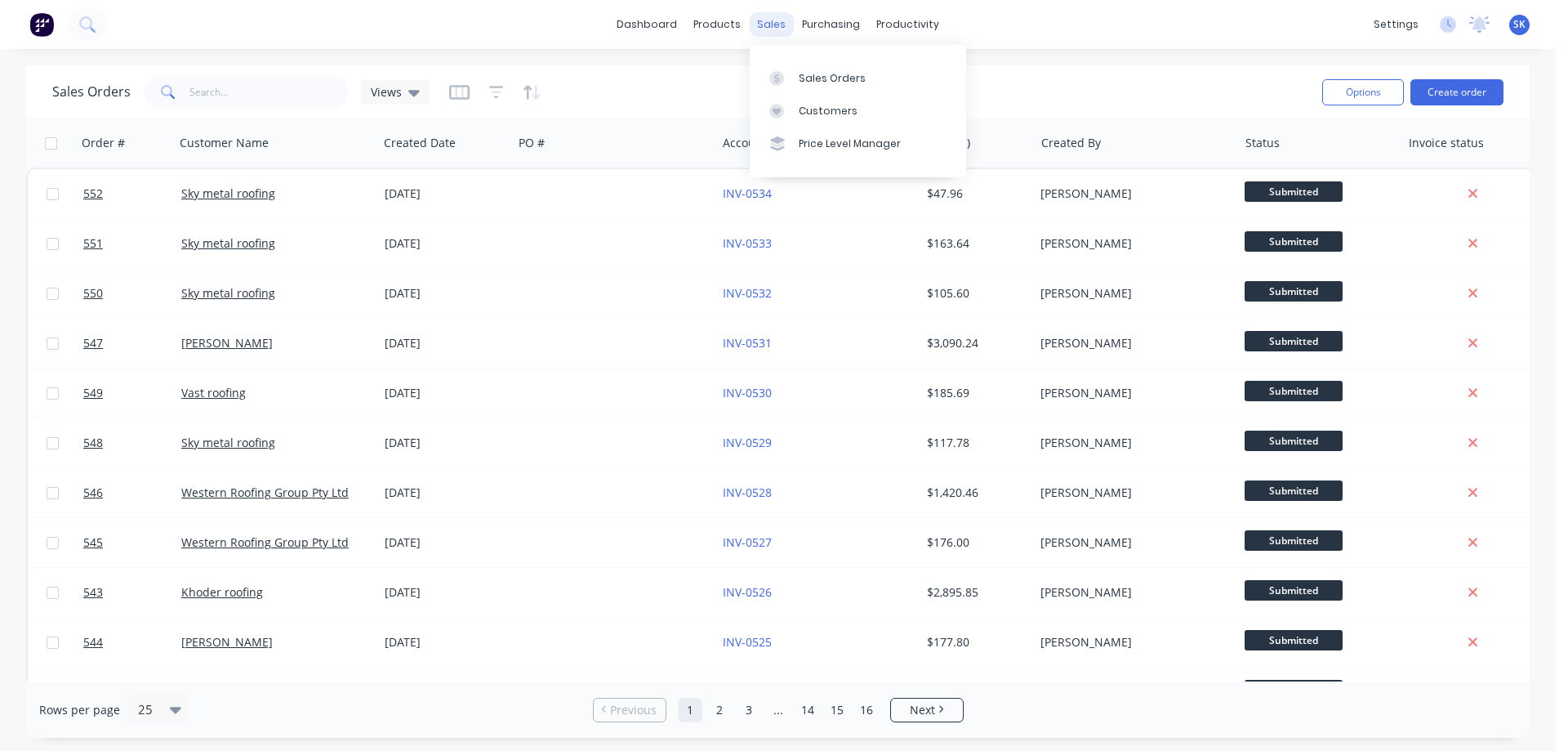
click at [762, 29] on div "sales" at bounding box center [771, 24] width 45 height 24
click at [828, 71] on div "Sales Orders" at bounding box center [832, 78] width 67 height 14
click at [1450, 84] on button "Create order" at bounding box center [1457, 92] width 93 height 26
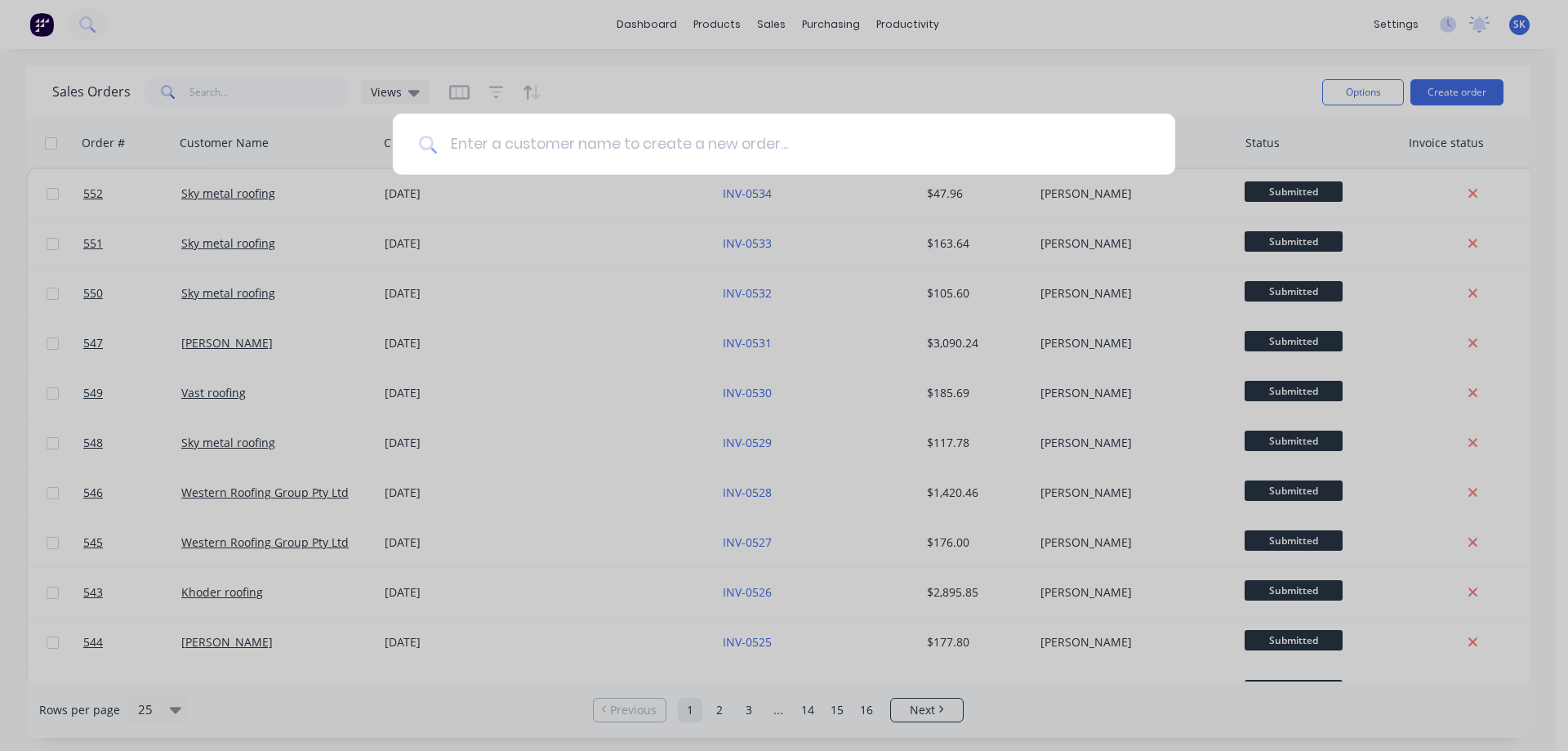
click at [670, 139] on input at bounding box center [792, 144] width 712 height 62
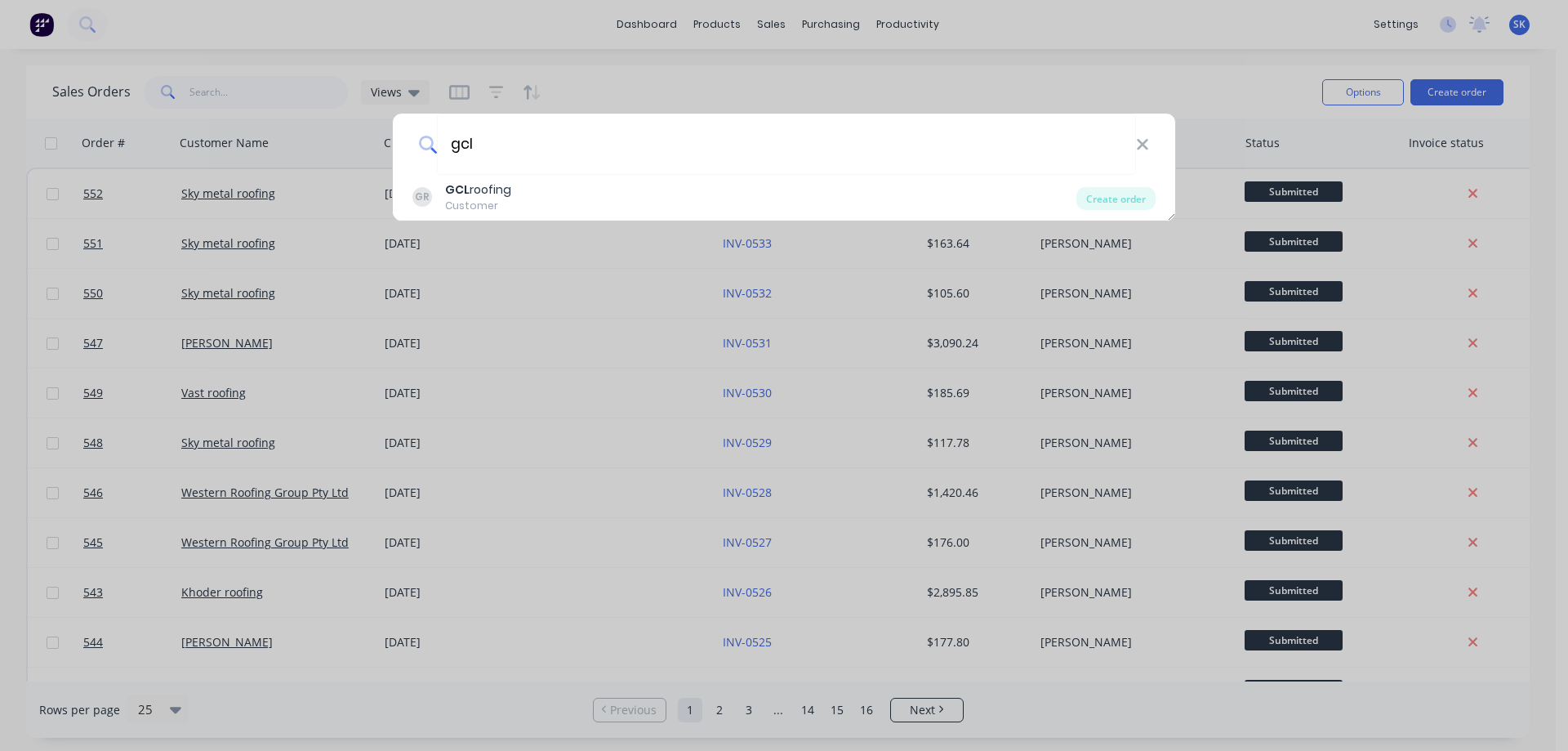
type input "gcl"
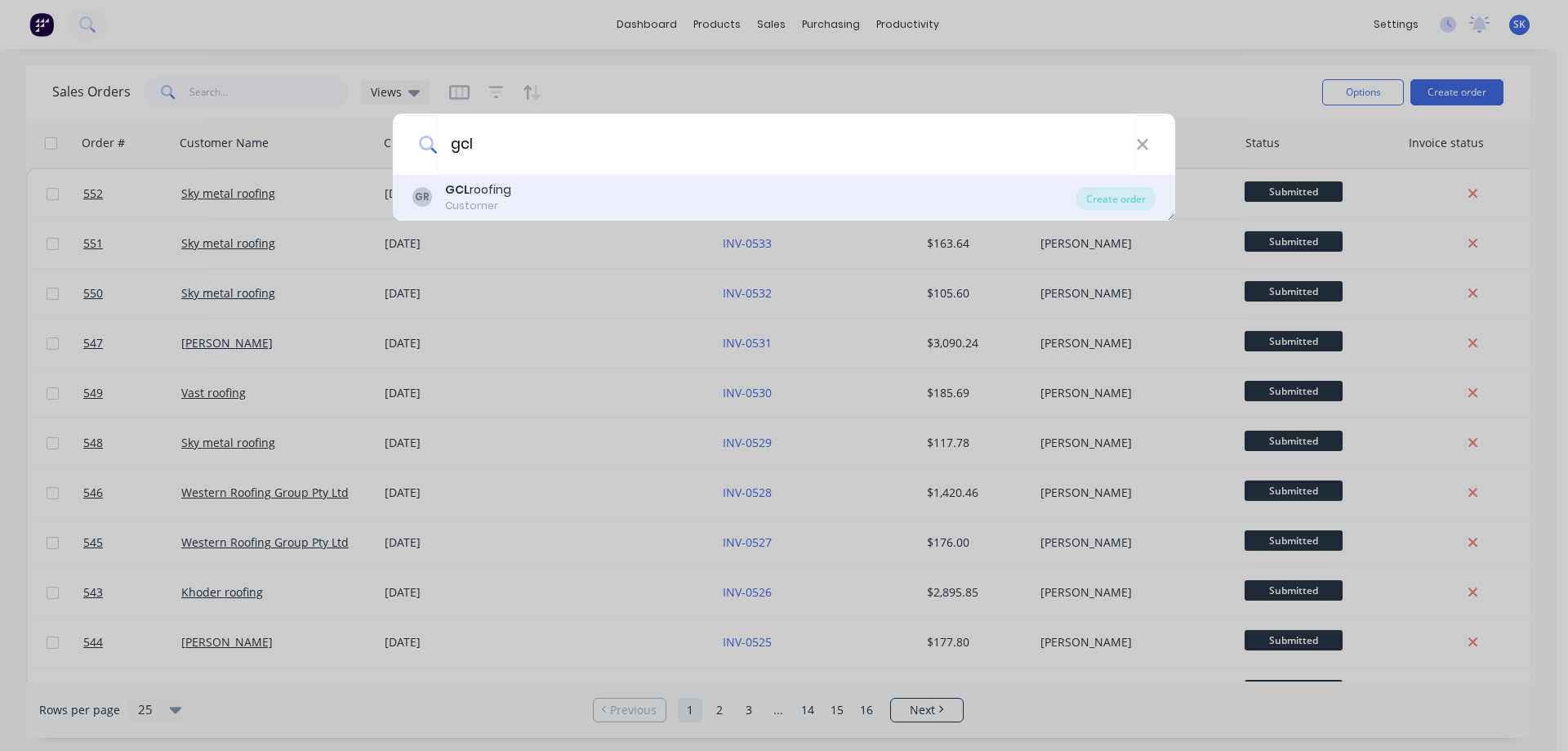
click at [534, 190] on div "GR GCL roofing Customer" at bounding box center [744, 198] width 664 height 32
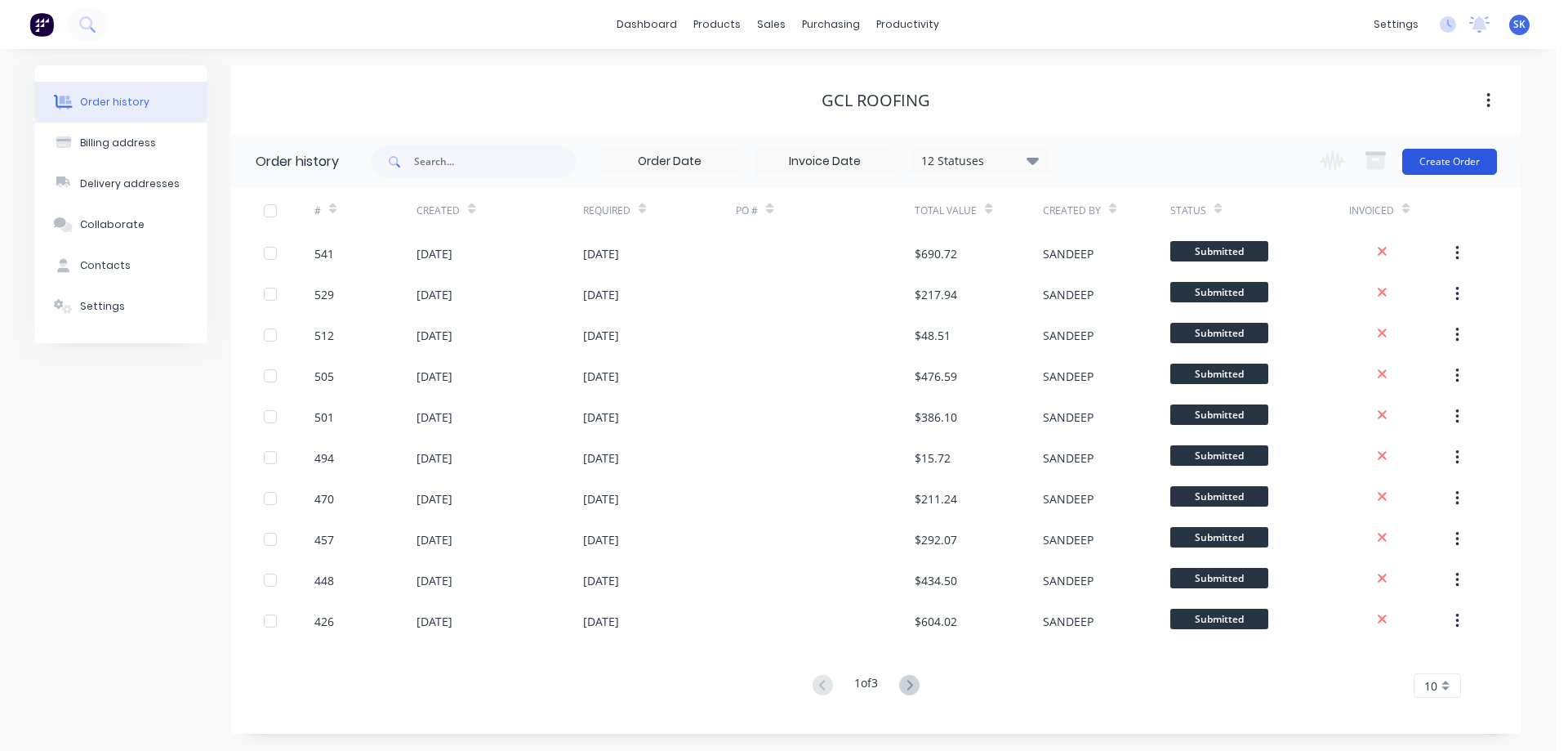
click at [1433, 161] on button "Create Order" at bounding box center [1450, 161] width 95 height 26
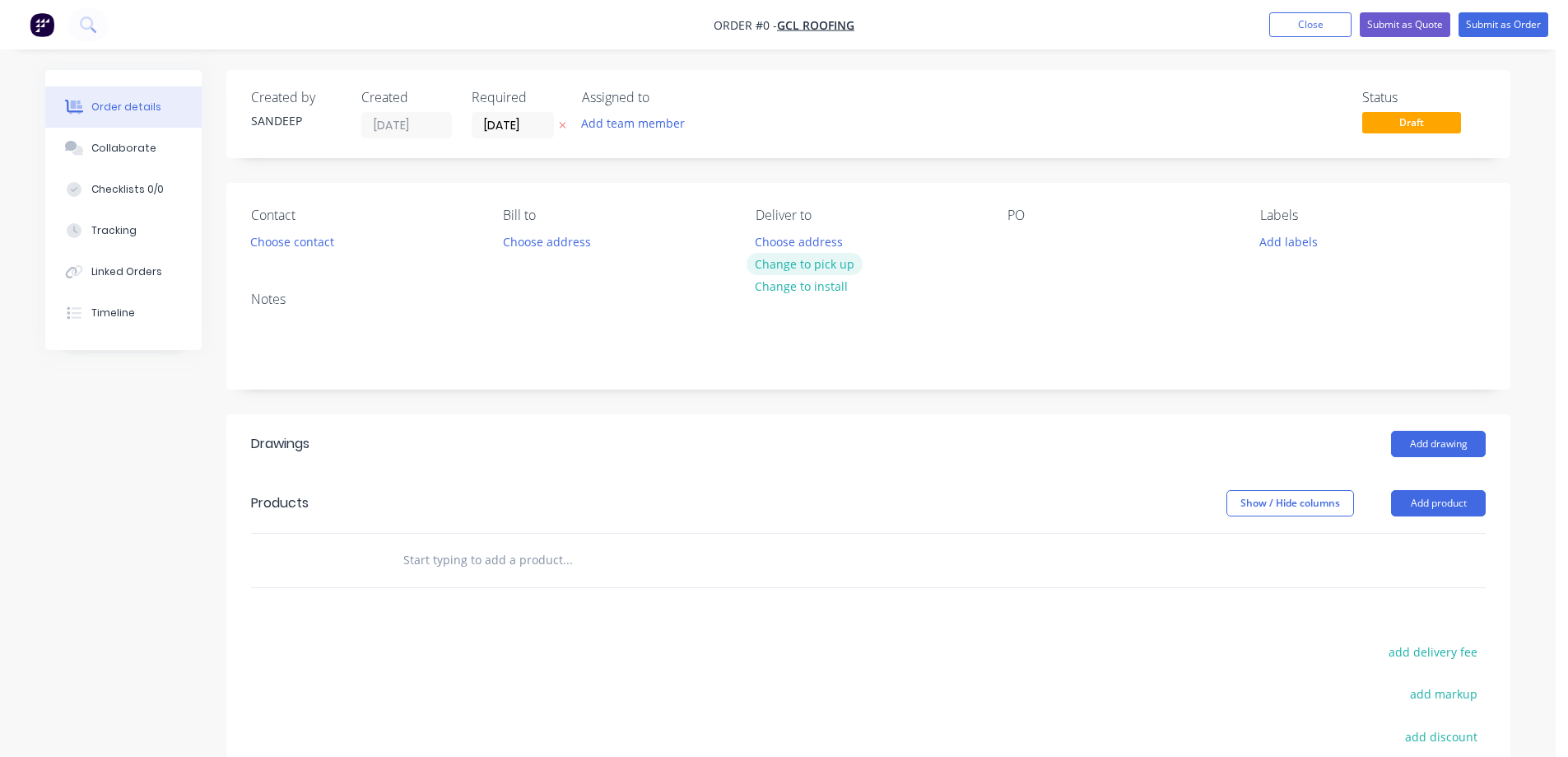
click at [798, 271] on button "Change to pick up" at bounding box center [804, 264] width 117 height 22
click at [489, 570] on input "text" at bounding box center [567, 559] width 329 height 33
click at [526, 543] on input "text" at bounding box center [567, 559] width 329 height 33
type input "r"
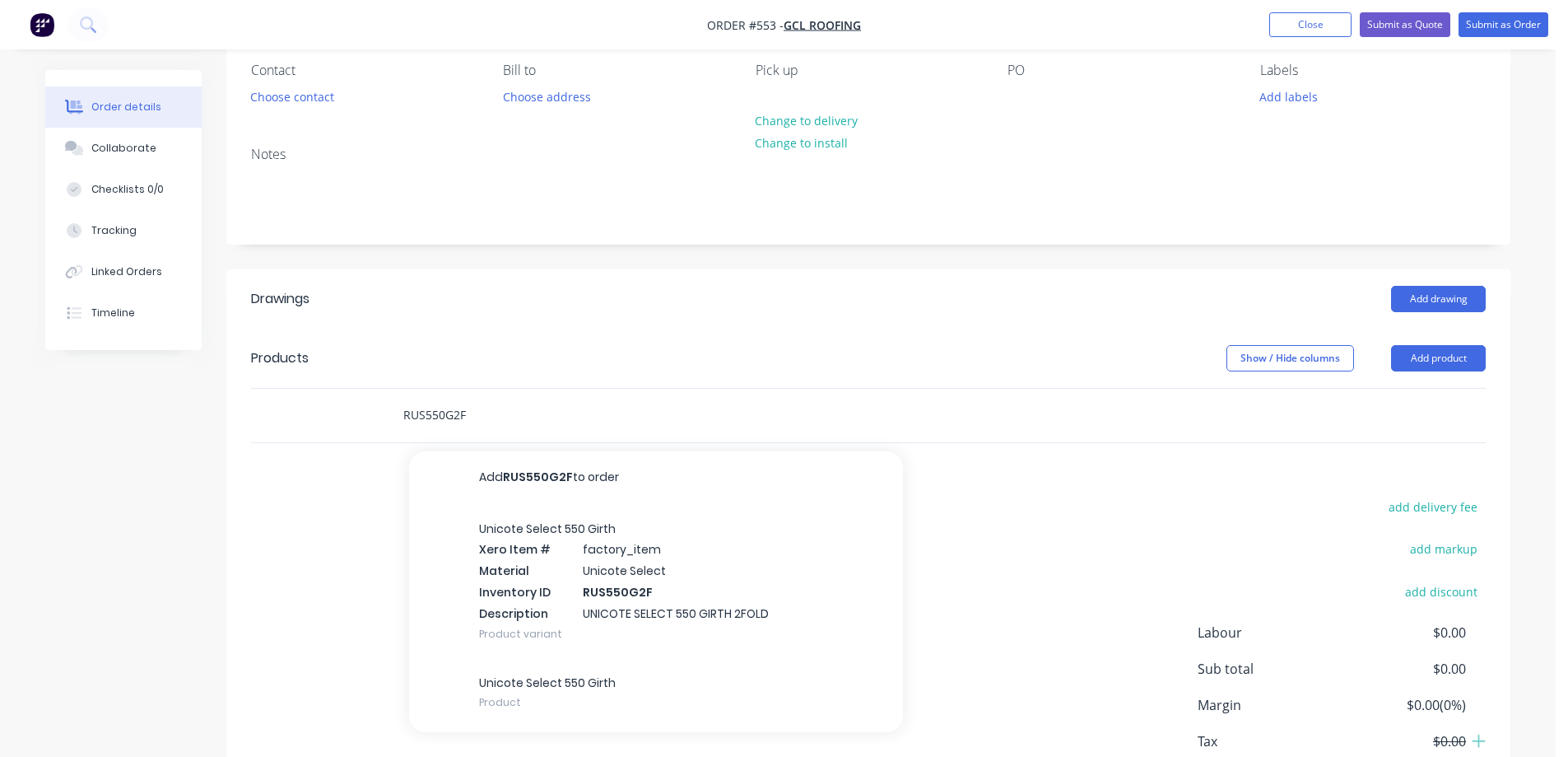
scroll to position [164, 0]
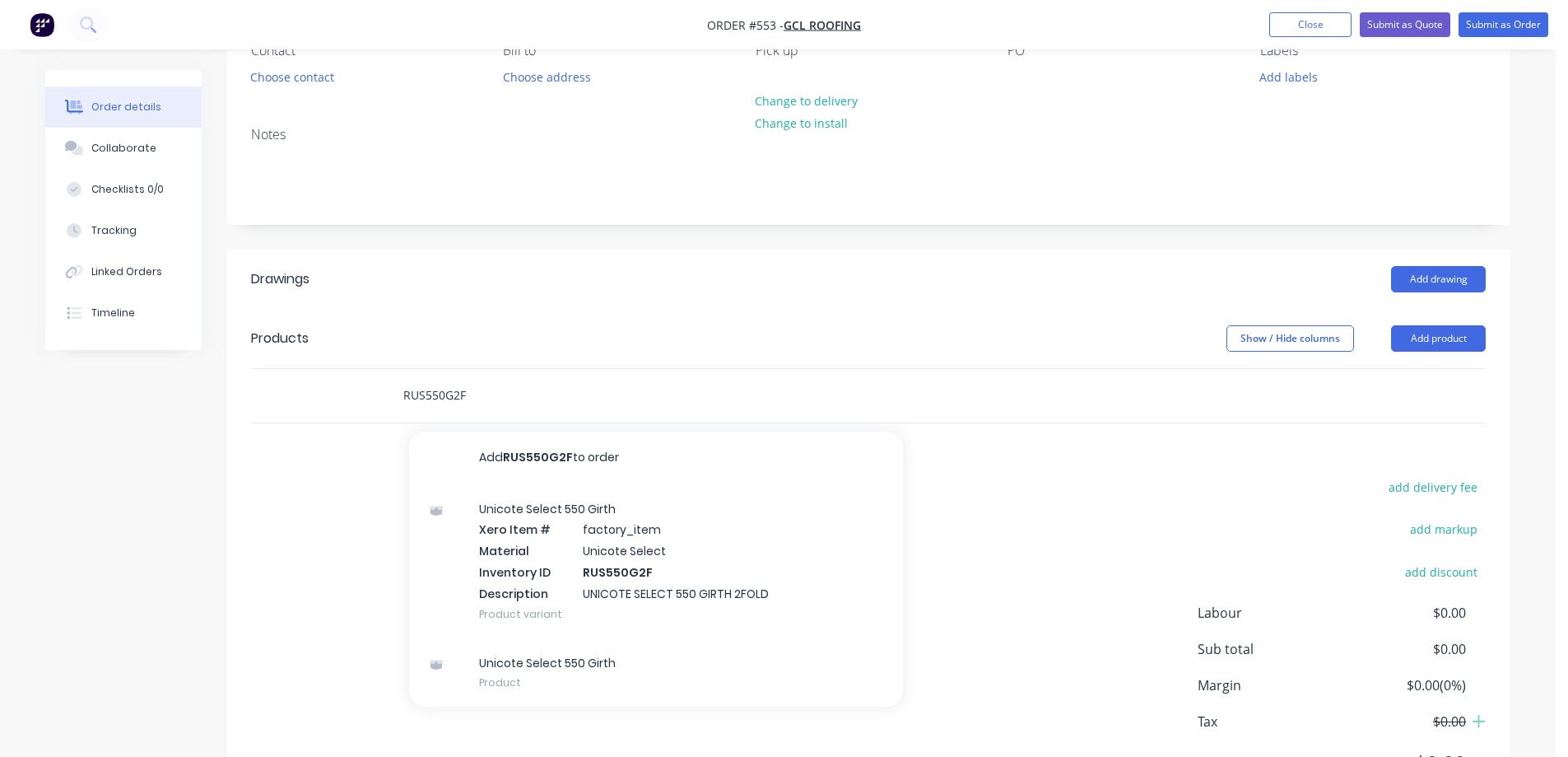
type input "RUS550G2F"
click at [526, 543] on div "Unicote Select 550 Girth Xero Item # factory_item Material Unicote Select Inven…" at bounding box center [656, 561] width 494 height 154
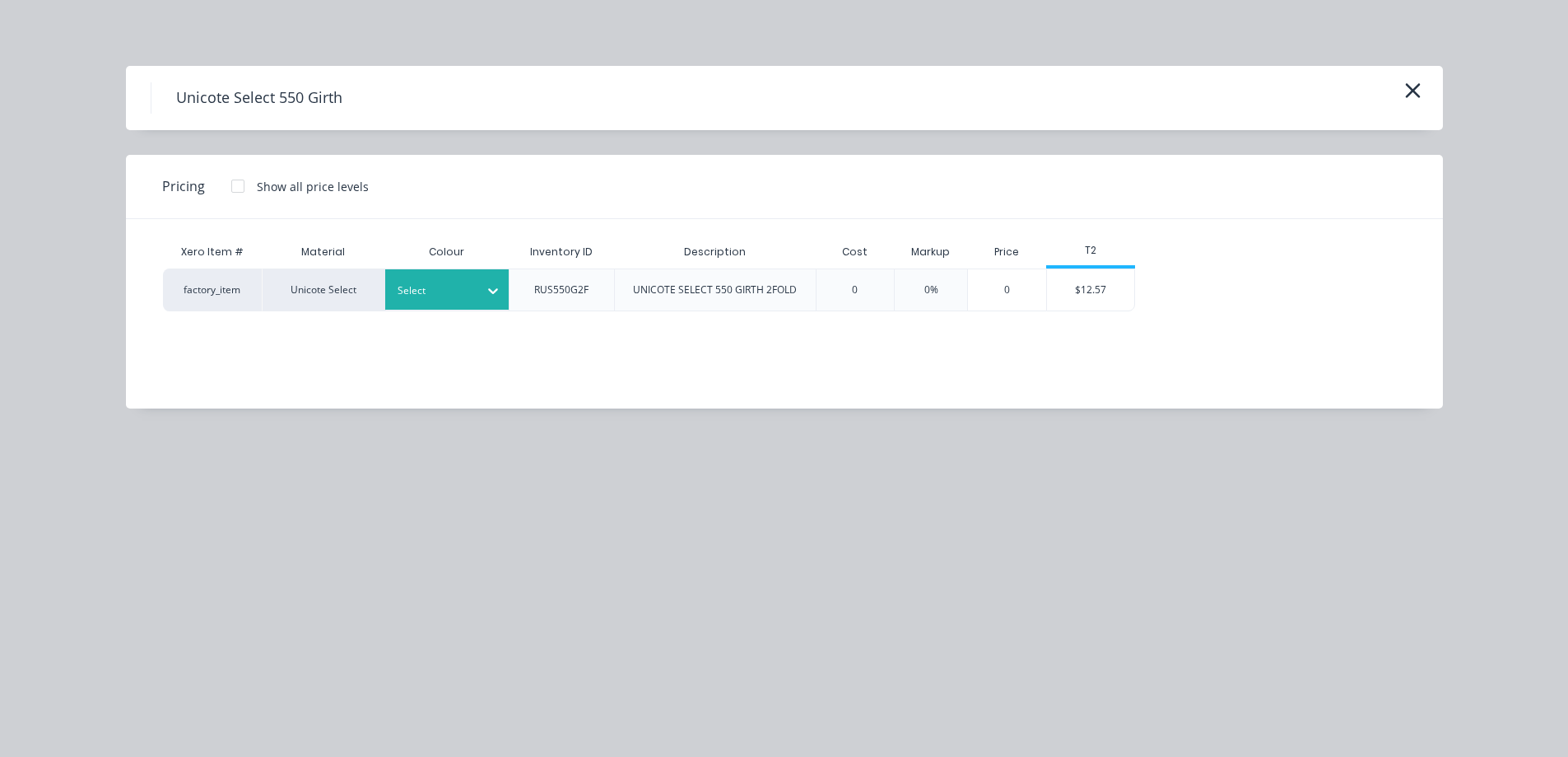
click at [444, 297] on div at bounding box center [434, 290] width 74 height 18
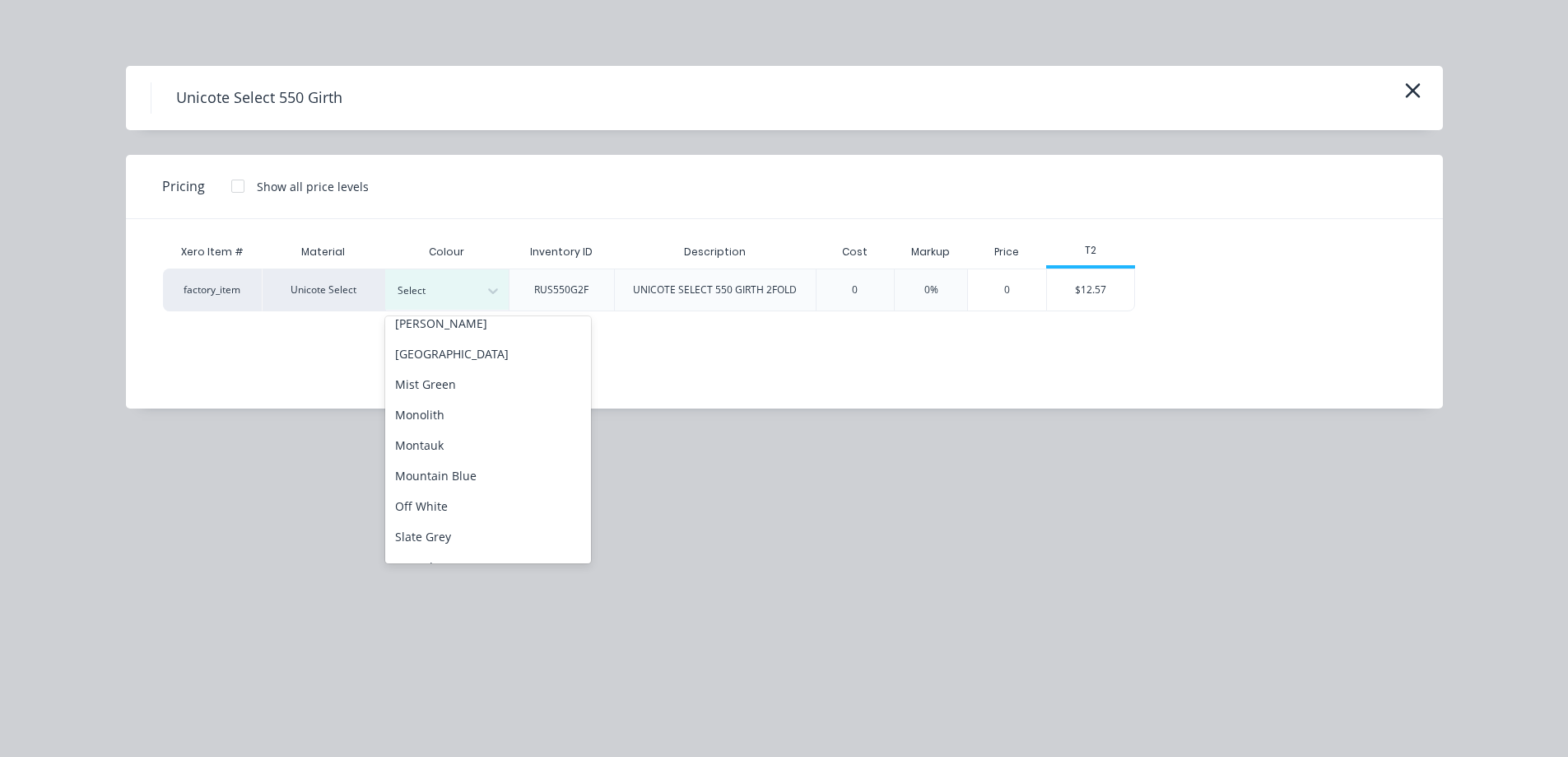
scroll to position [330, 0]
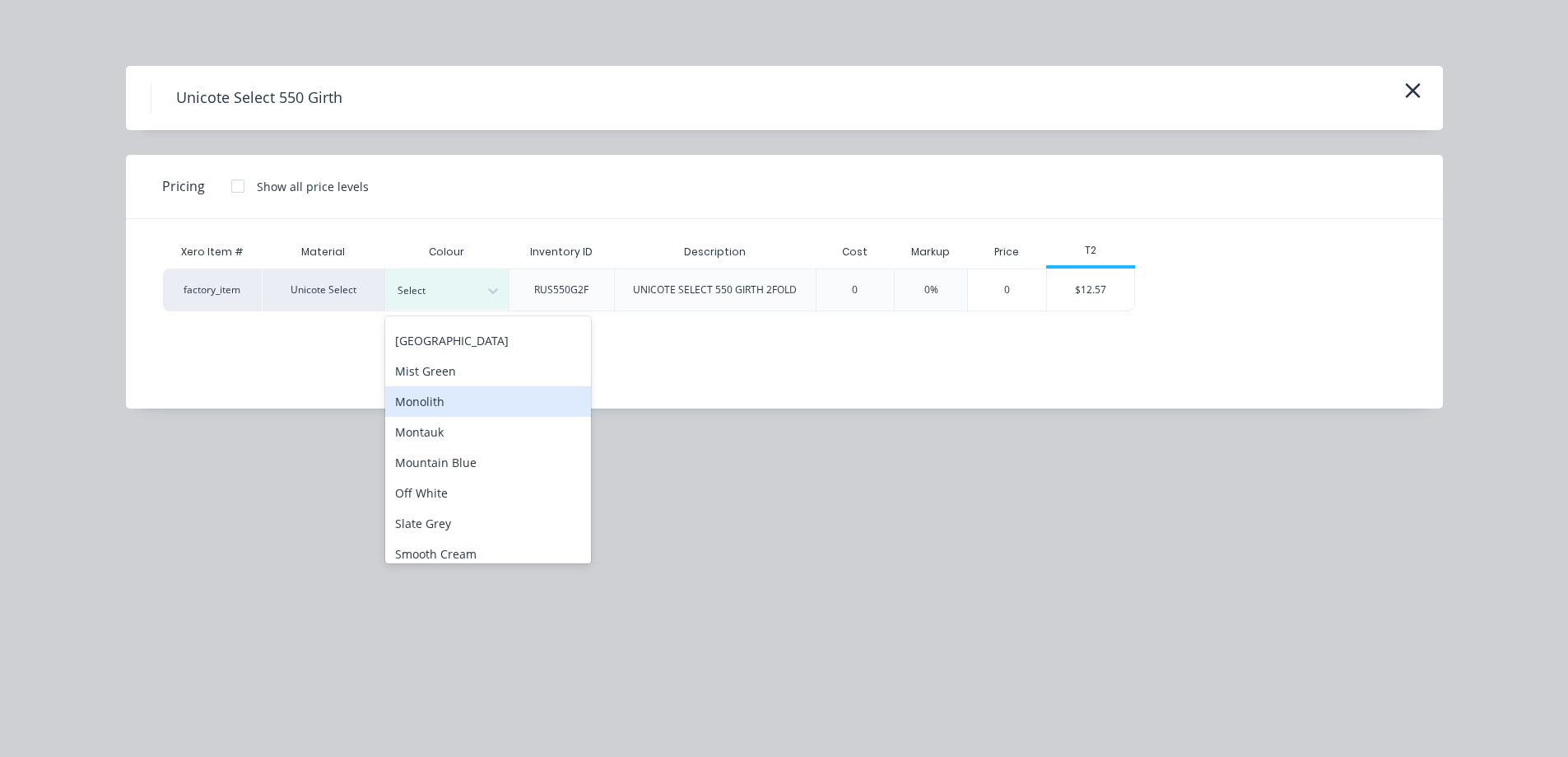
click at [439, 409] on div "Monolith" at bounding box center [489, 402] width 206 height 31
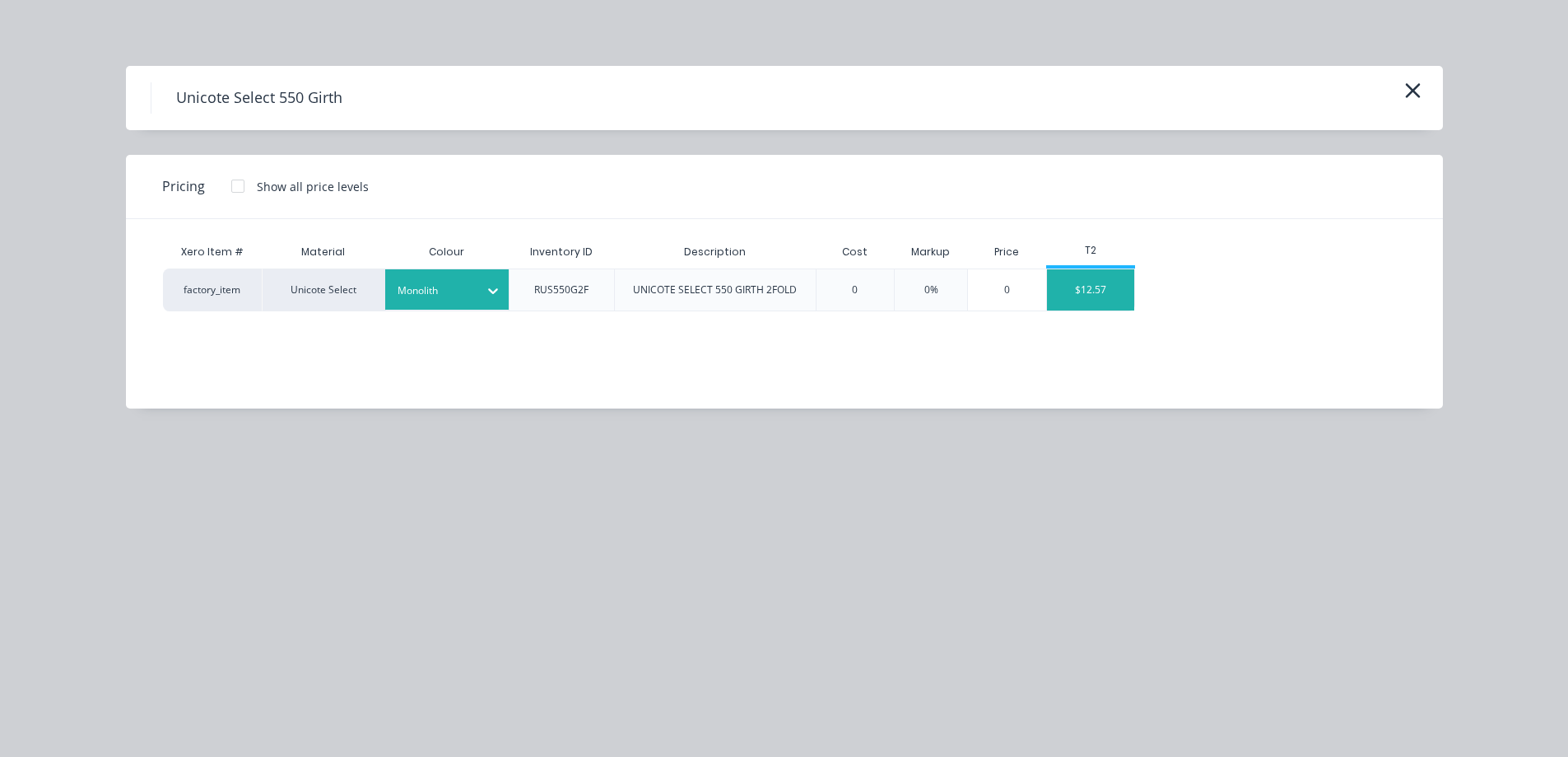
click at [1102, 285] on div "$12.57" at bounding box center [1090, 290] width 88 height 41
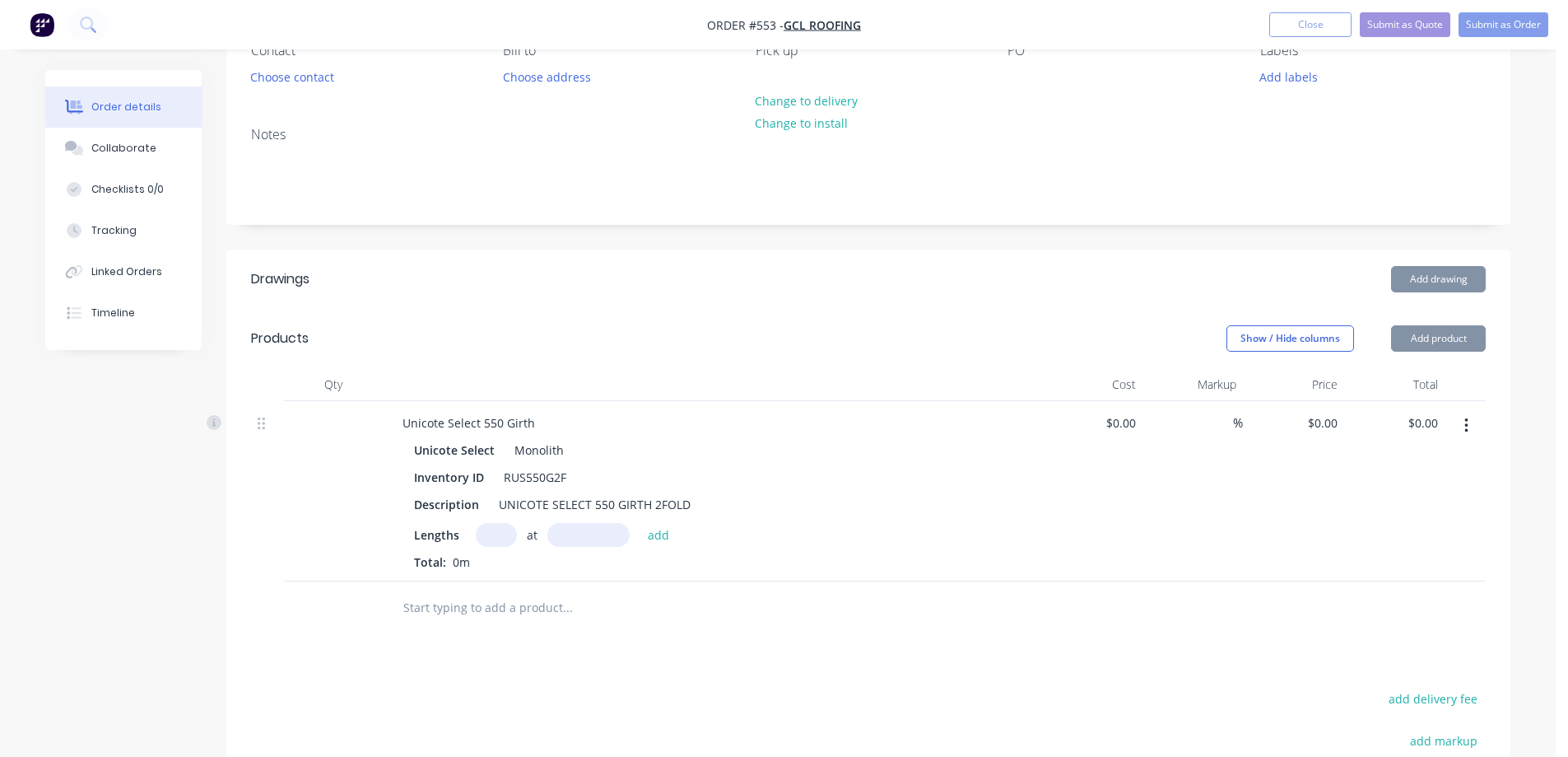
type input "$12.57"
click at [498, 533] on input "text" at bounding box center [496, 535] width 41 height 24
type input "1"
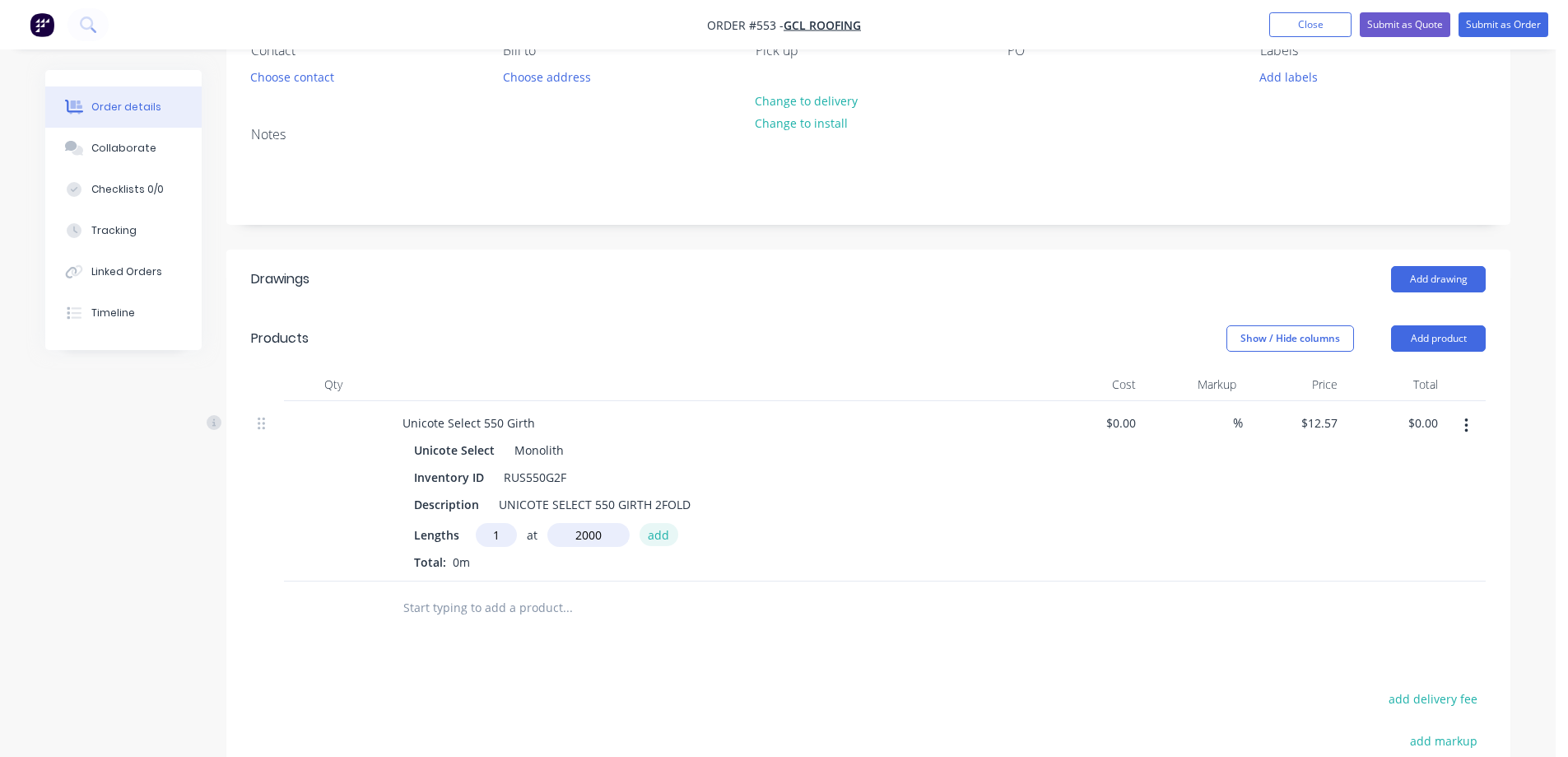
type input "2000mm"
click at [658, 536] on button "add" at bounding box center [658, 534] width 38 height 22
type input "$25.14"
type input "1"
type input "1000mm"
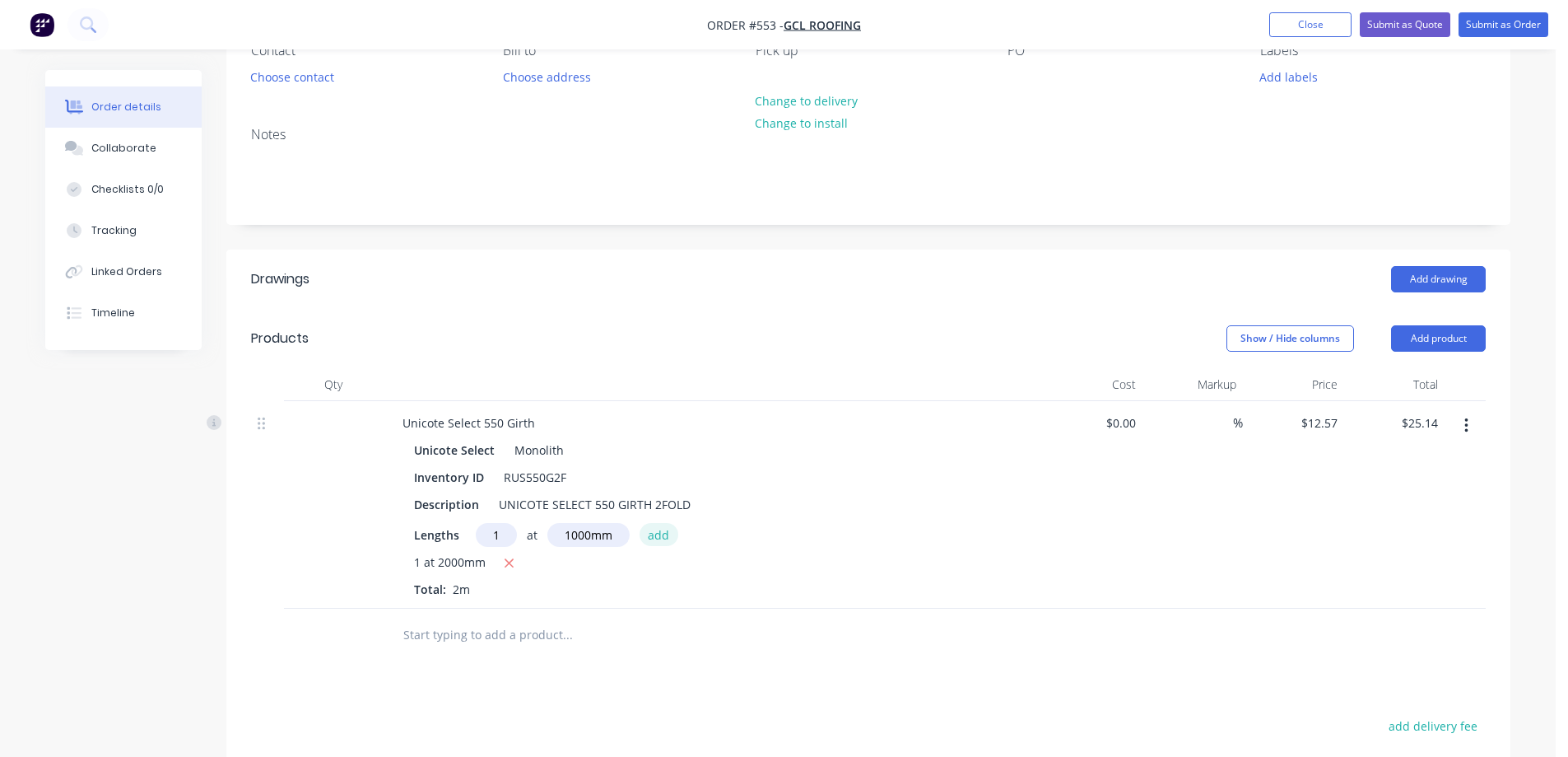
click at [658, 536] on button "add" at bounding box center [658, 534] width 38 height 22
type input "$37.71"
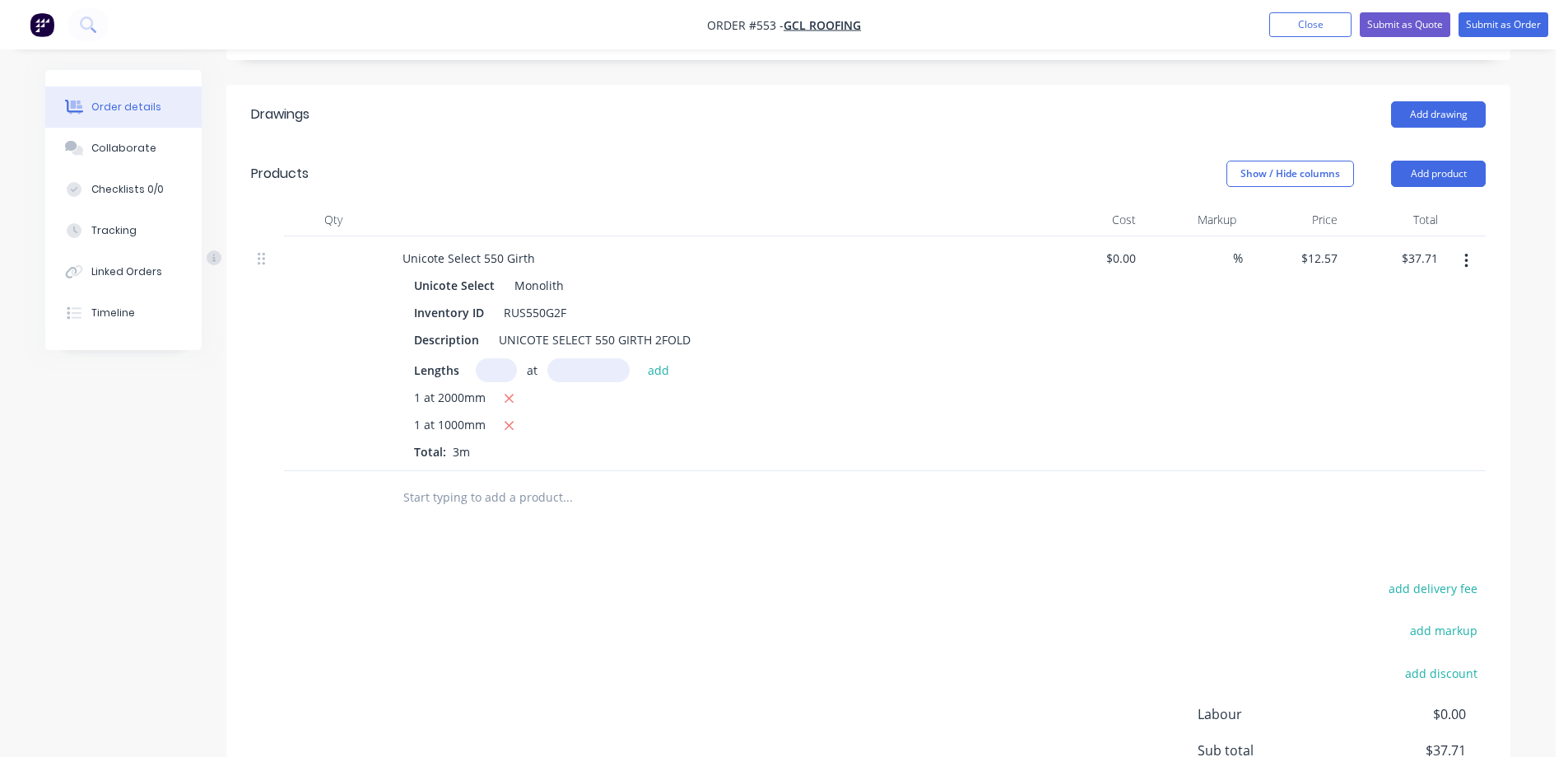
click at [514, 499] on input "text" at bounding box center [567, 497] width 329 height 33
click at [461, 510] on input "text" at bounding box center [567, 497] width 329 height 33
type input "r"
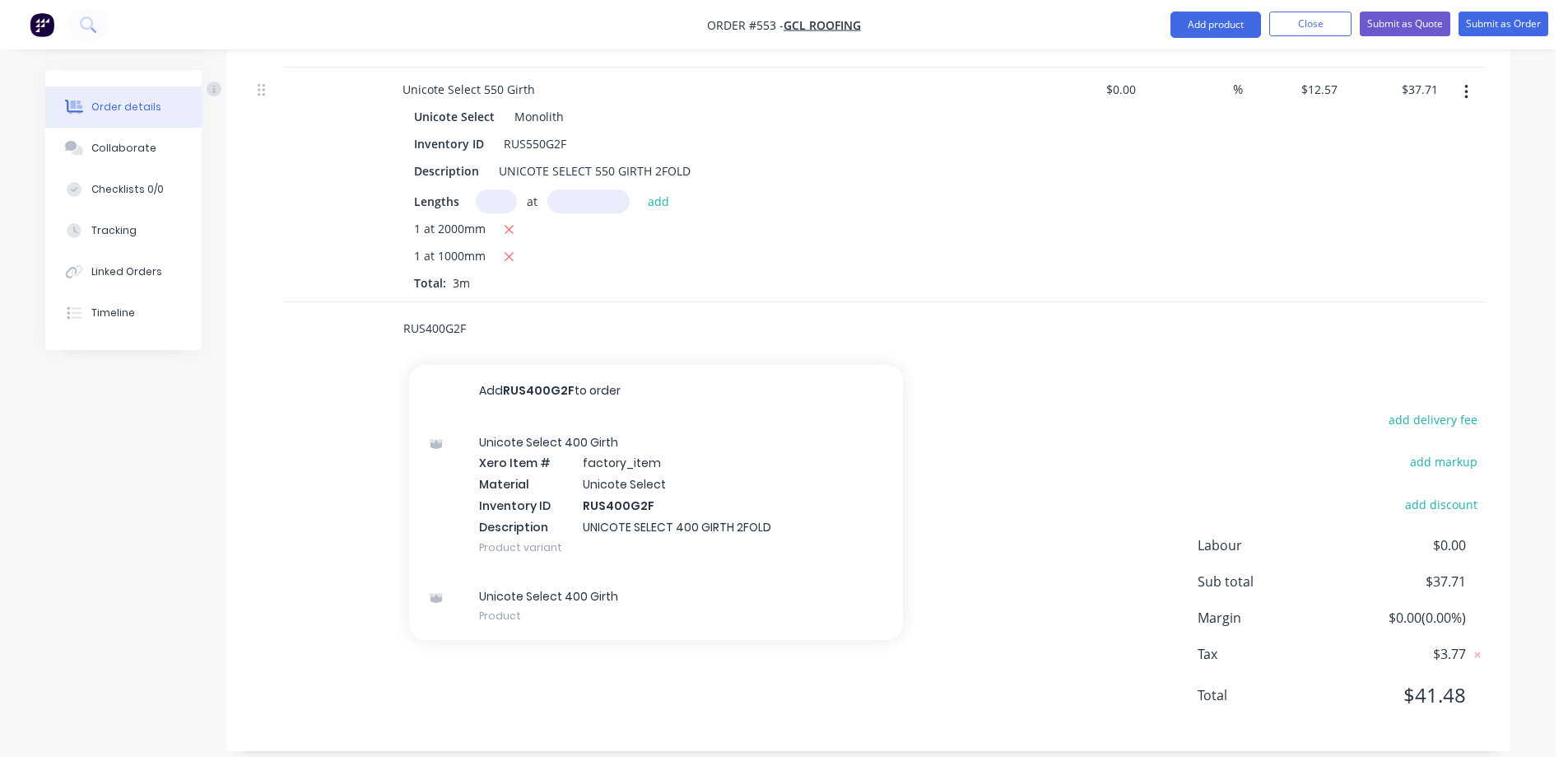
scroll to position [517, 0]
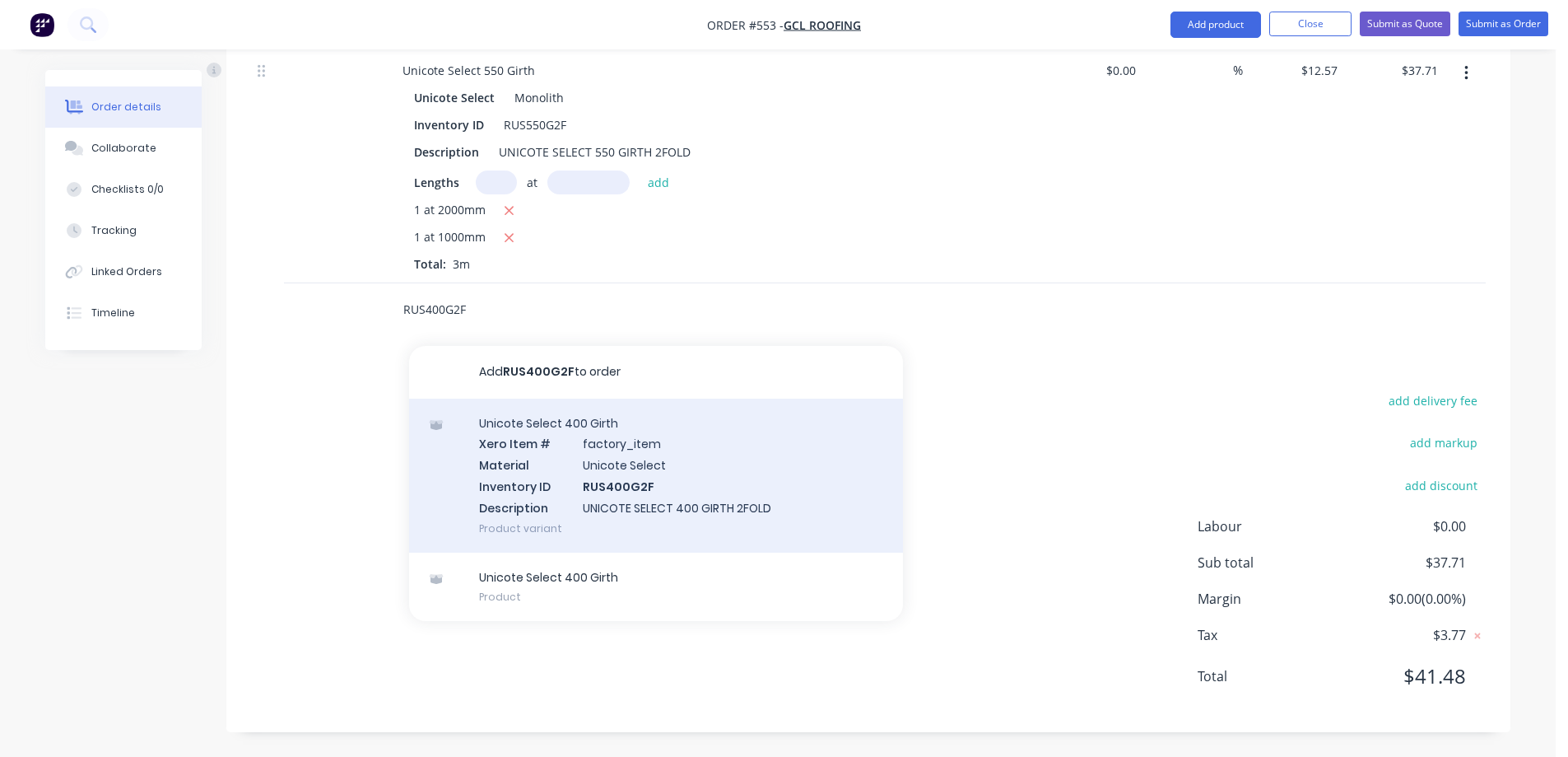
type input "RUS400G2F"
click at [541, 492] on div "Unicote Select 400 Girth Xero Item # factory_item Material Unicote Select Inven…" at bounding box center [656, 475] width 494 height 154
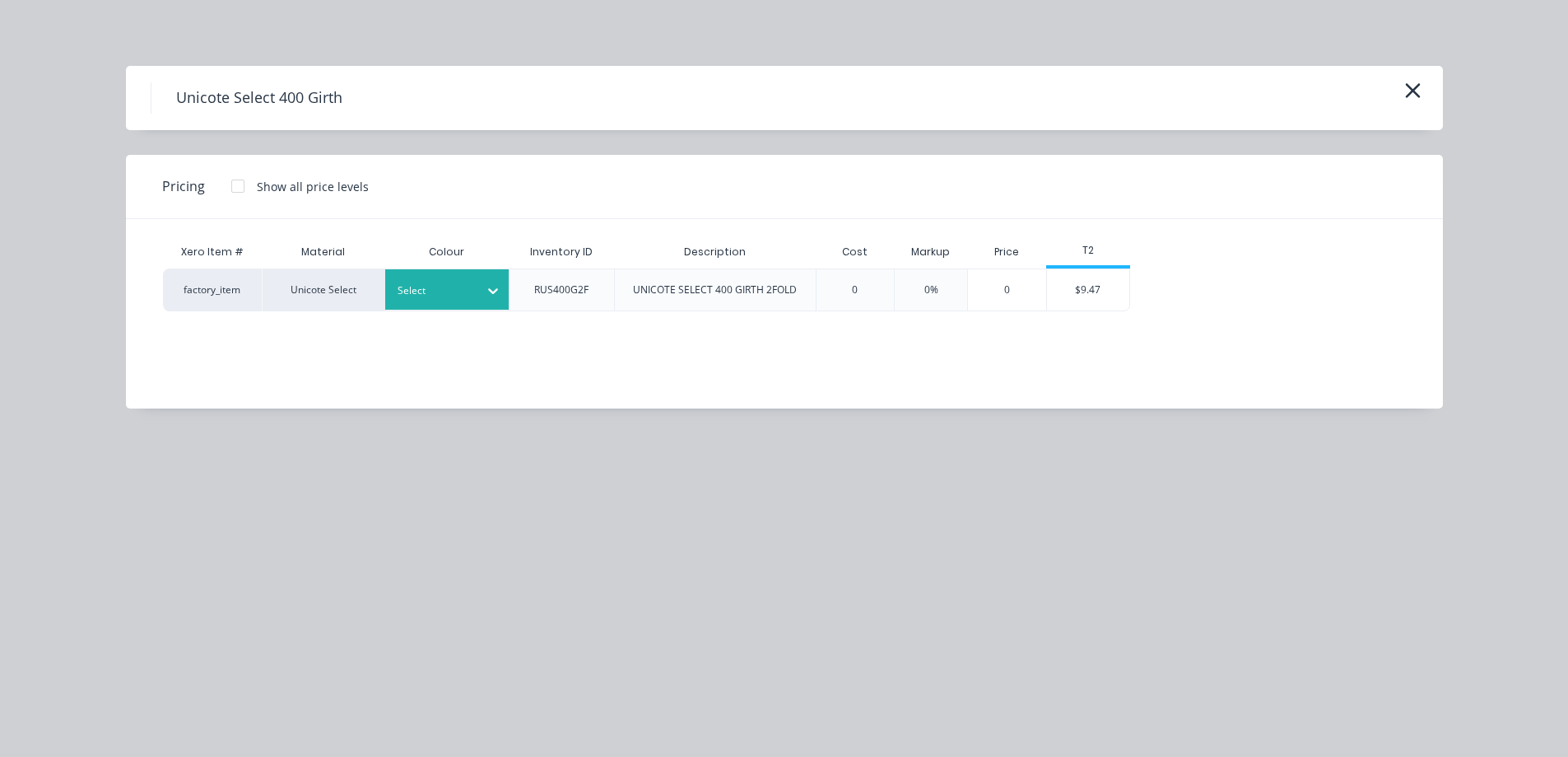
click at [471, 284] on div at bounding box center [434, 290] width 74 height 18
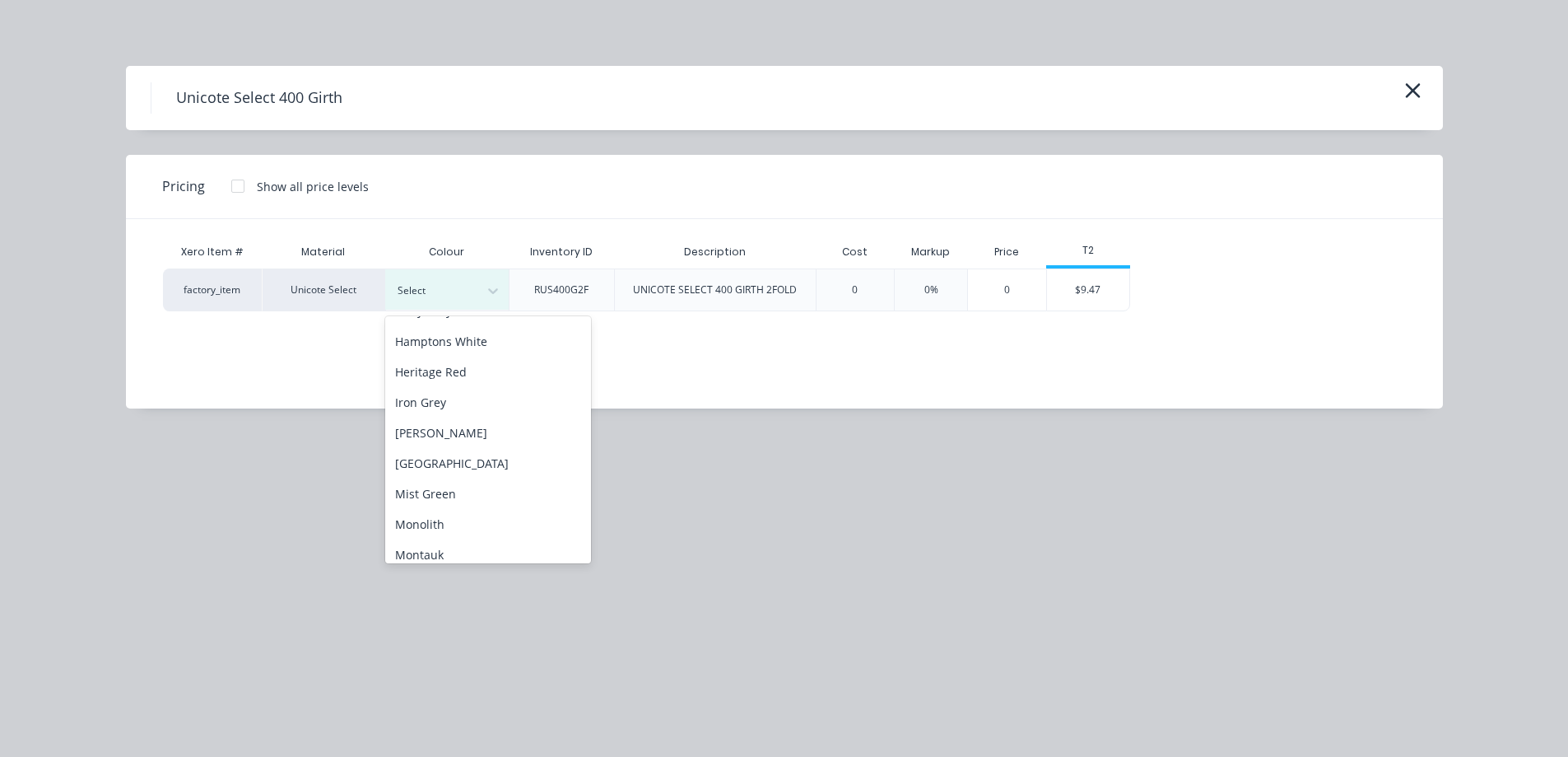
scroll to position [247, 0]
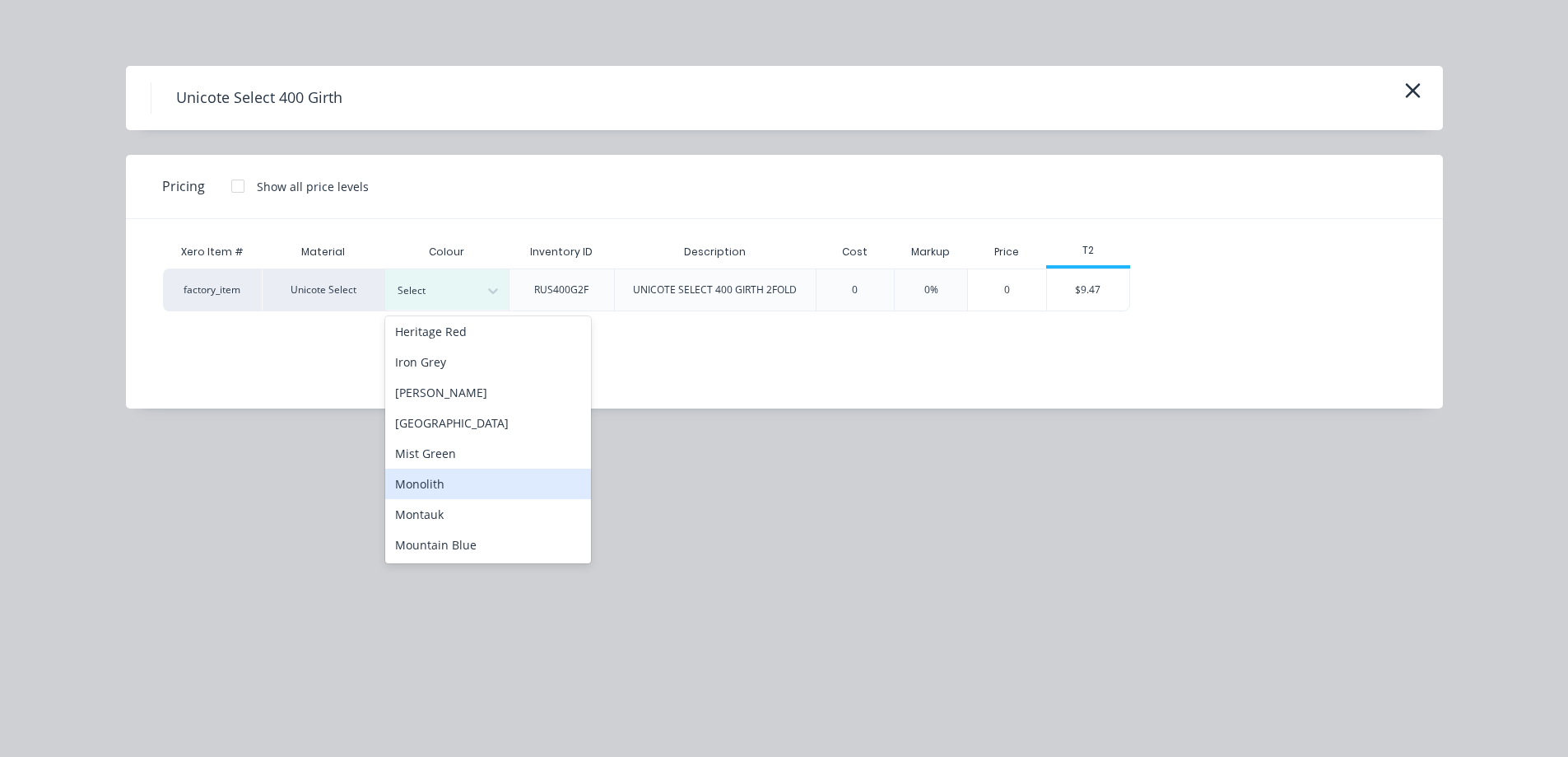
click at [461, 471] on div "Monolith" at bounding box center [489, 484] width 206 height 31
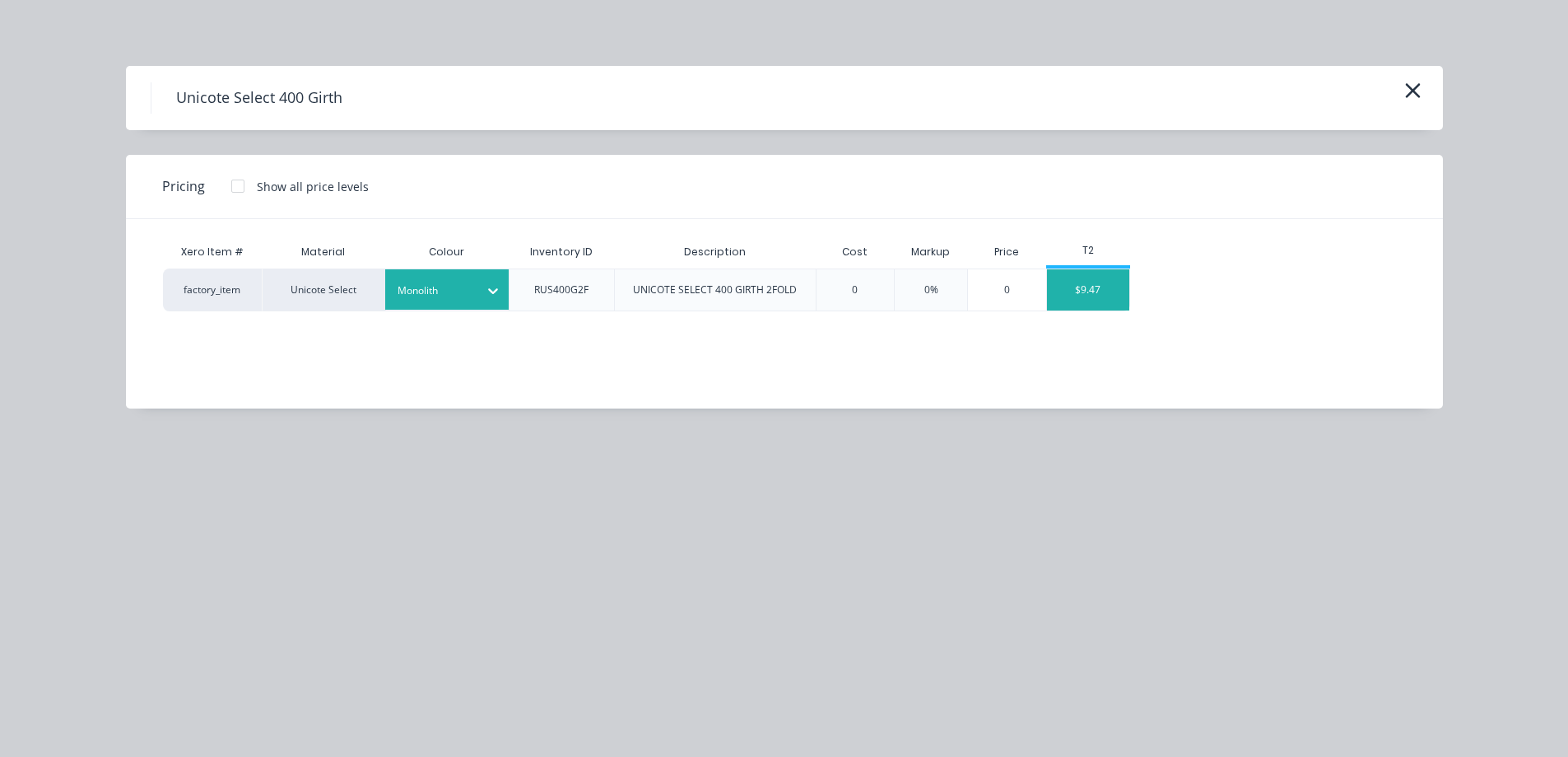
click at [1087, 282] on div "$9.47" at bounding box center [1088, 290] width 83 height 41
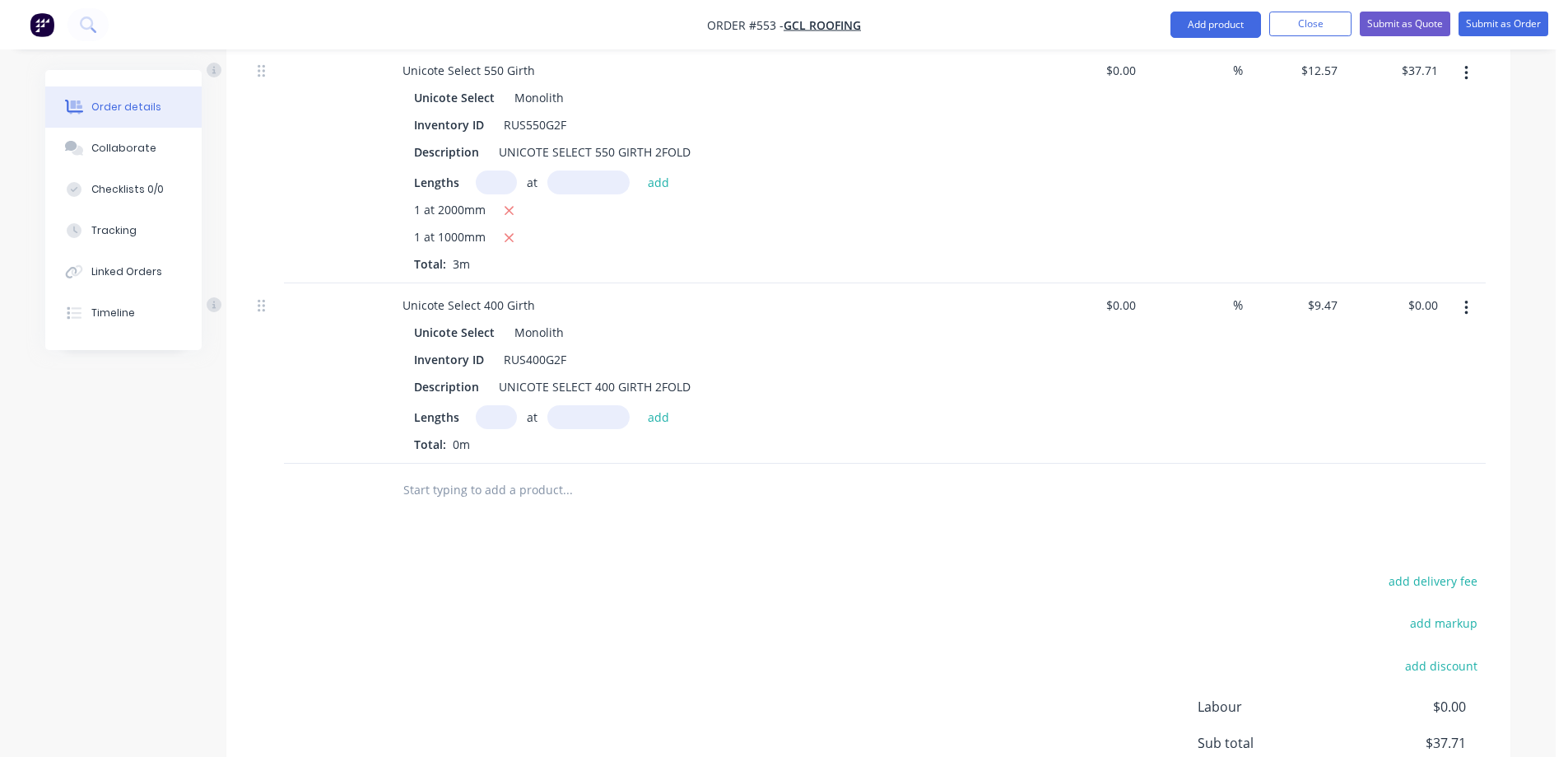
click at [491, 418] on input "text" at bounding box center [496, 417] width 41 height 24
type input "2"
type input "2000mm"
click at [659, 415] on button "add" at bounding box center [658, 416] width 38 height 22
type input "$37.88"
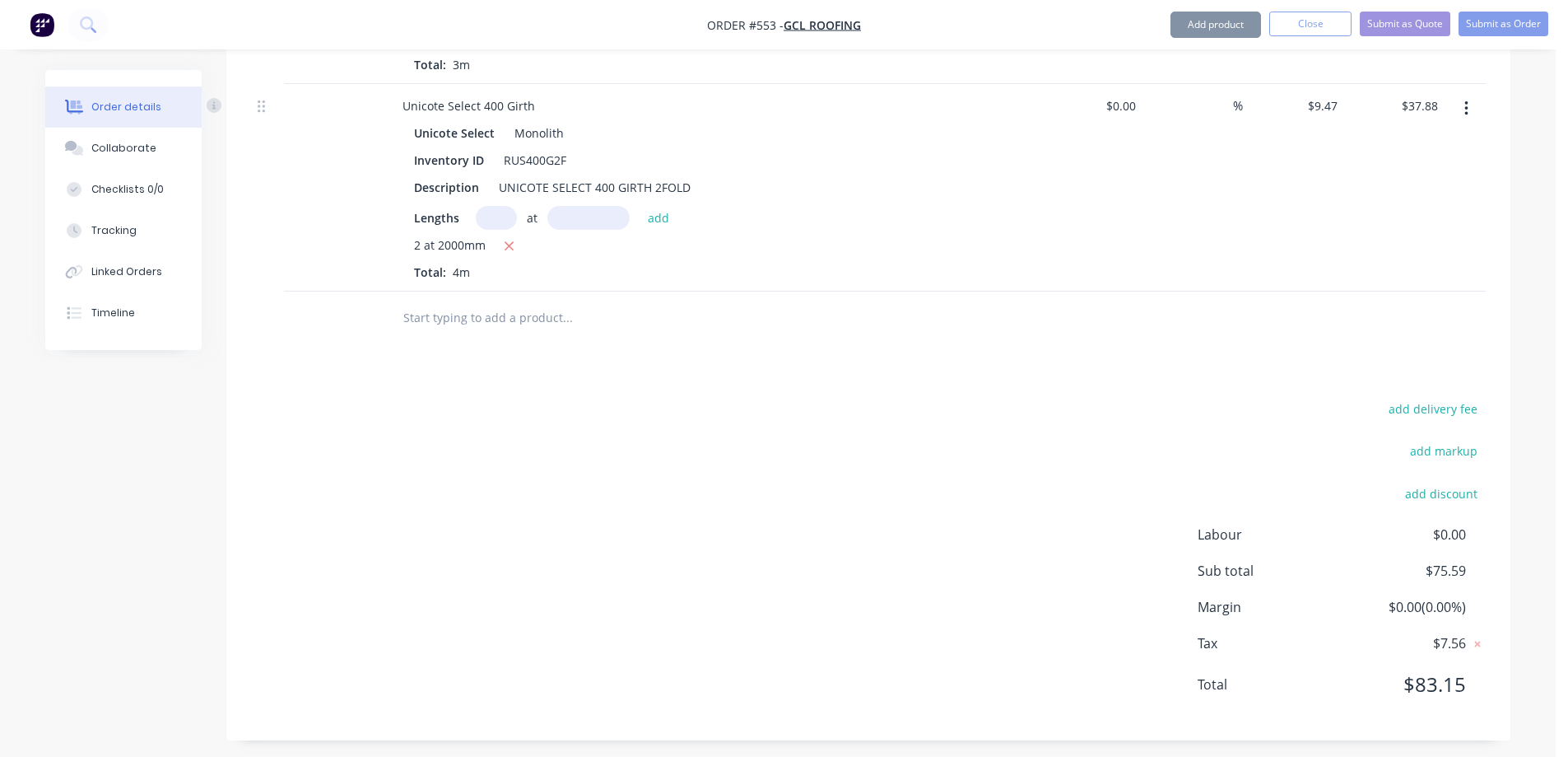
scroll to position [725, 0]
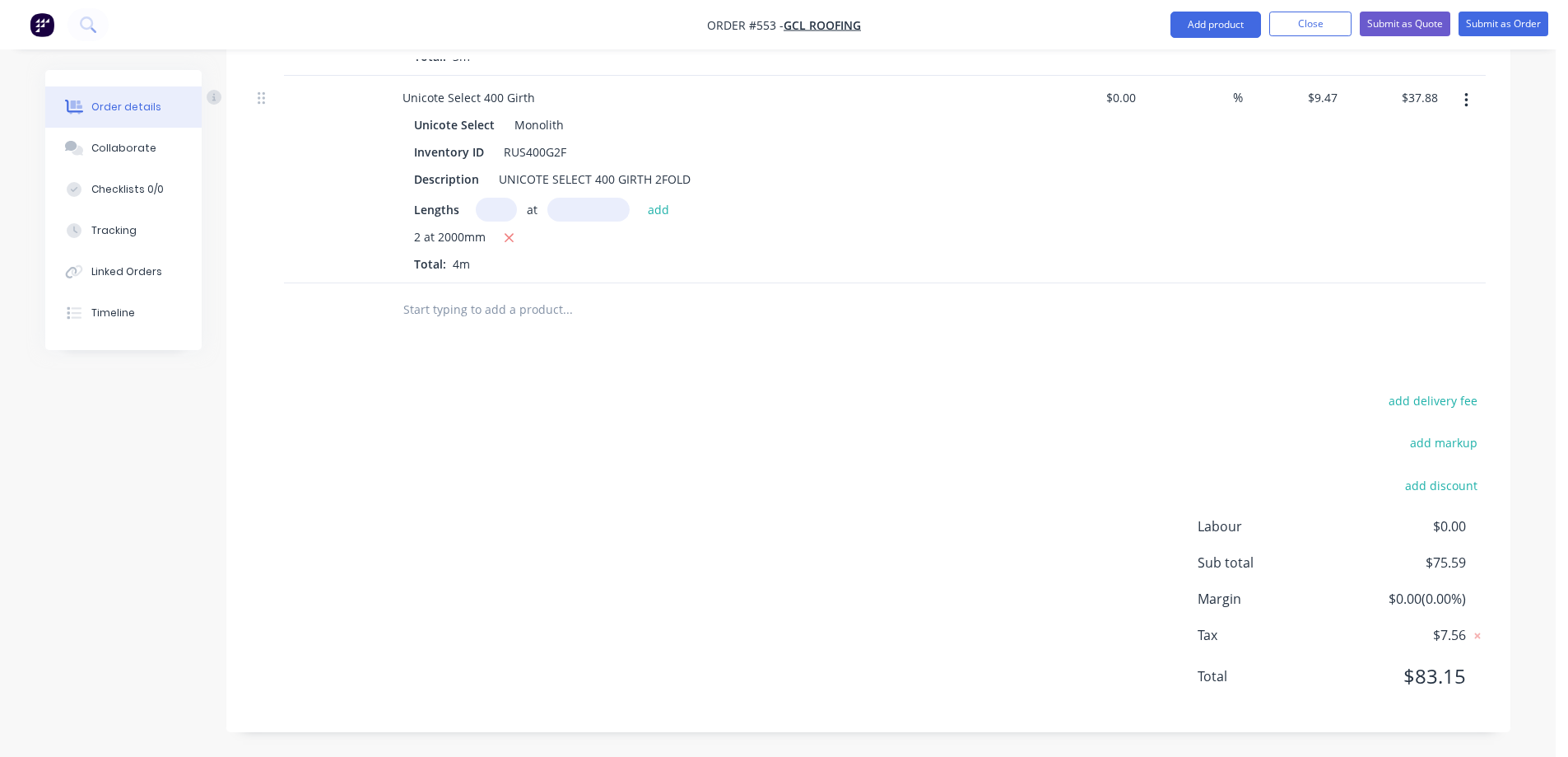
click at [460, 313] on input "text" at bounding box center [567, 309] width 329 height 33
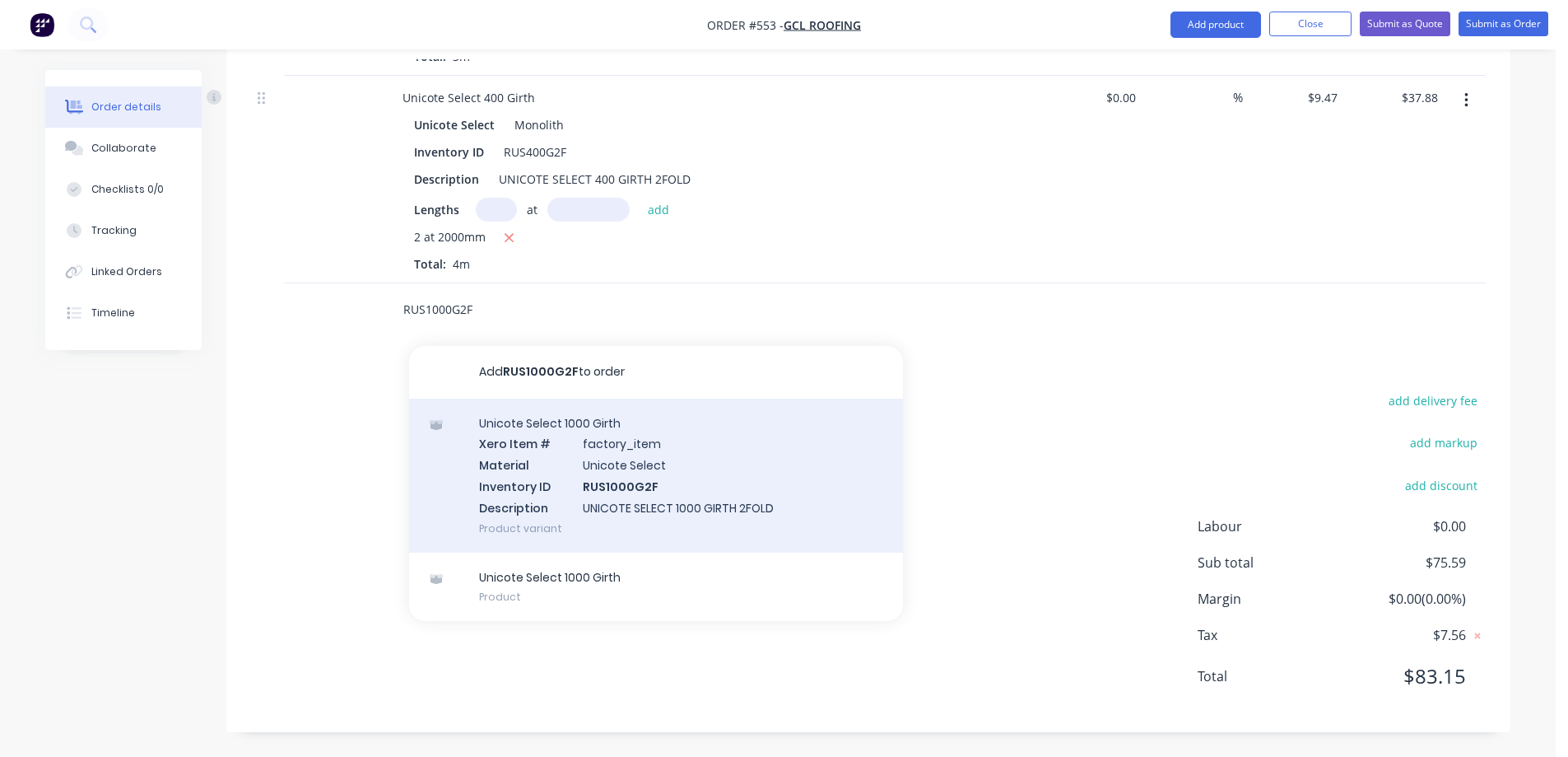
type input "RUS1000G2F"
click at [552, 486] on div "Unicote Select 1000 Girth Xero Item # factory_item Material Unicote Select Inve…" at bounding box center [656, 475] width 494 height 154
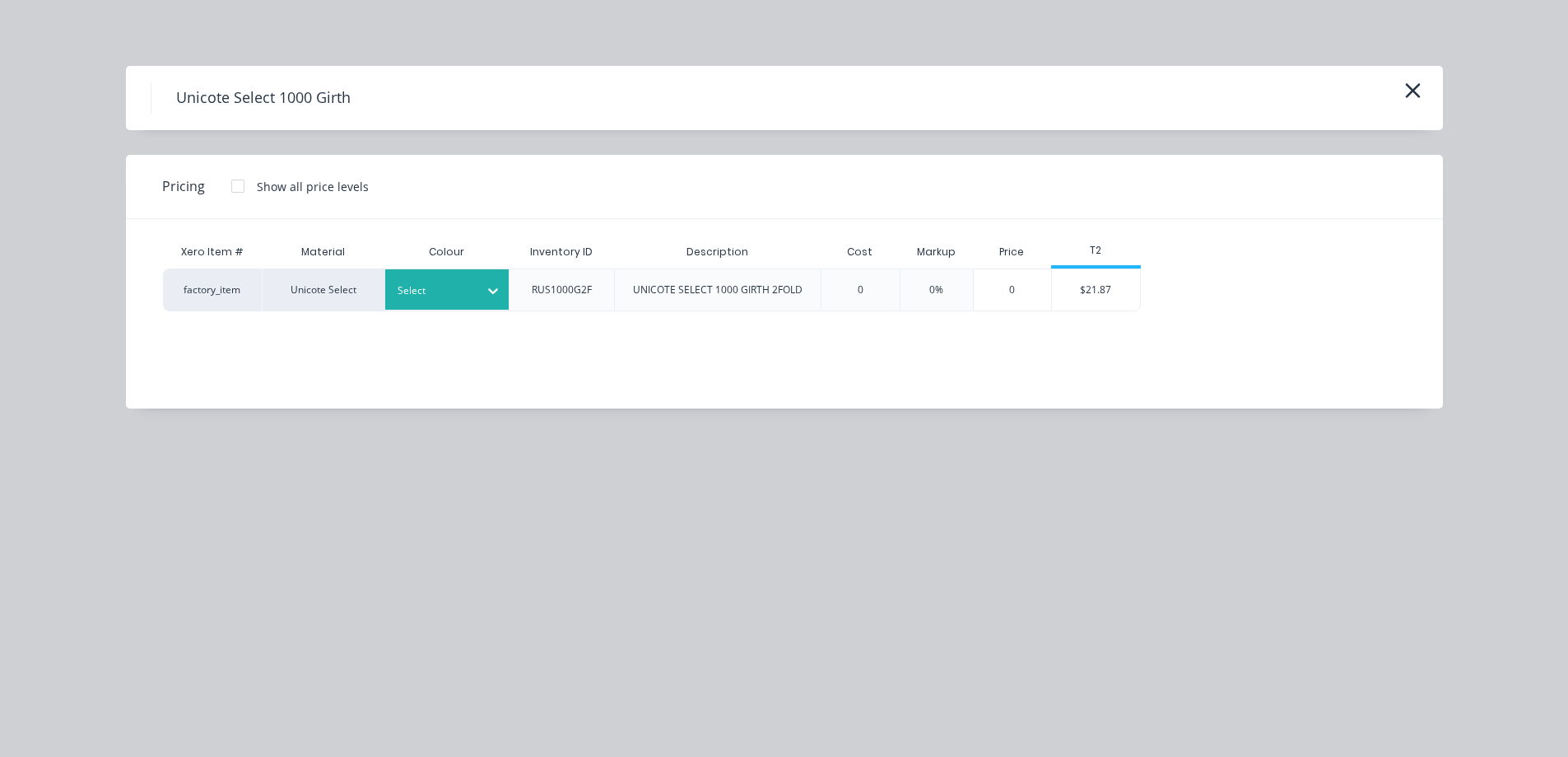
click at [483, 297] on div at bounding box center [493, 290] width 30 height 26
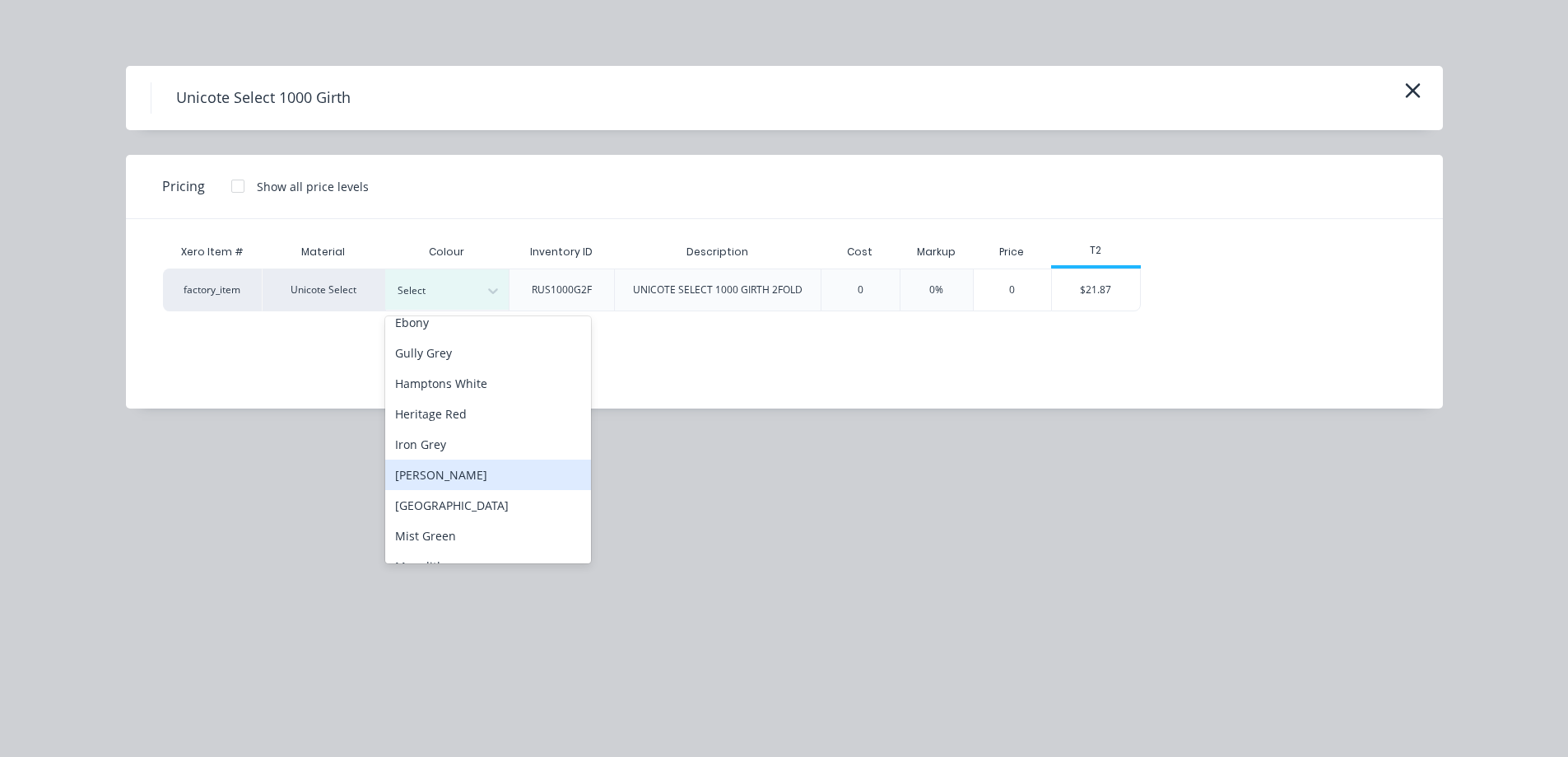
scroll to position [247, 0]
click at [446, 490] on div "Monolith" at bounding box center [489, 484] width 206 height 31
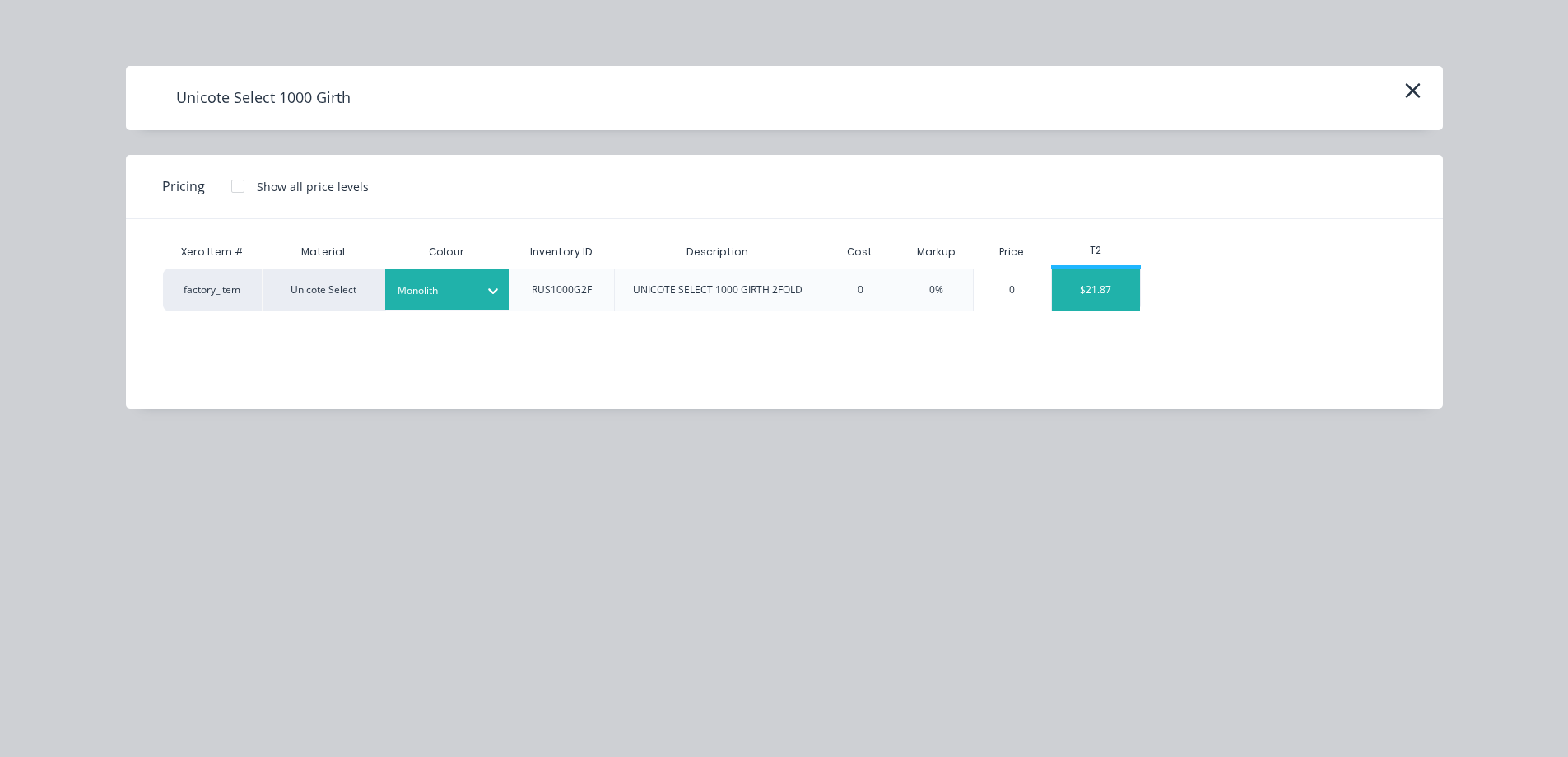
click at [1129, 295] on div "$21.87" at bounding box center [1096, 290] width 88 height 41
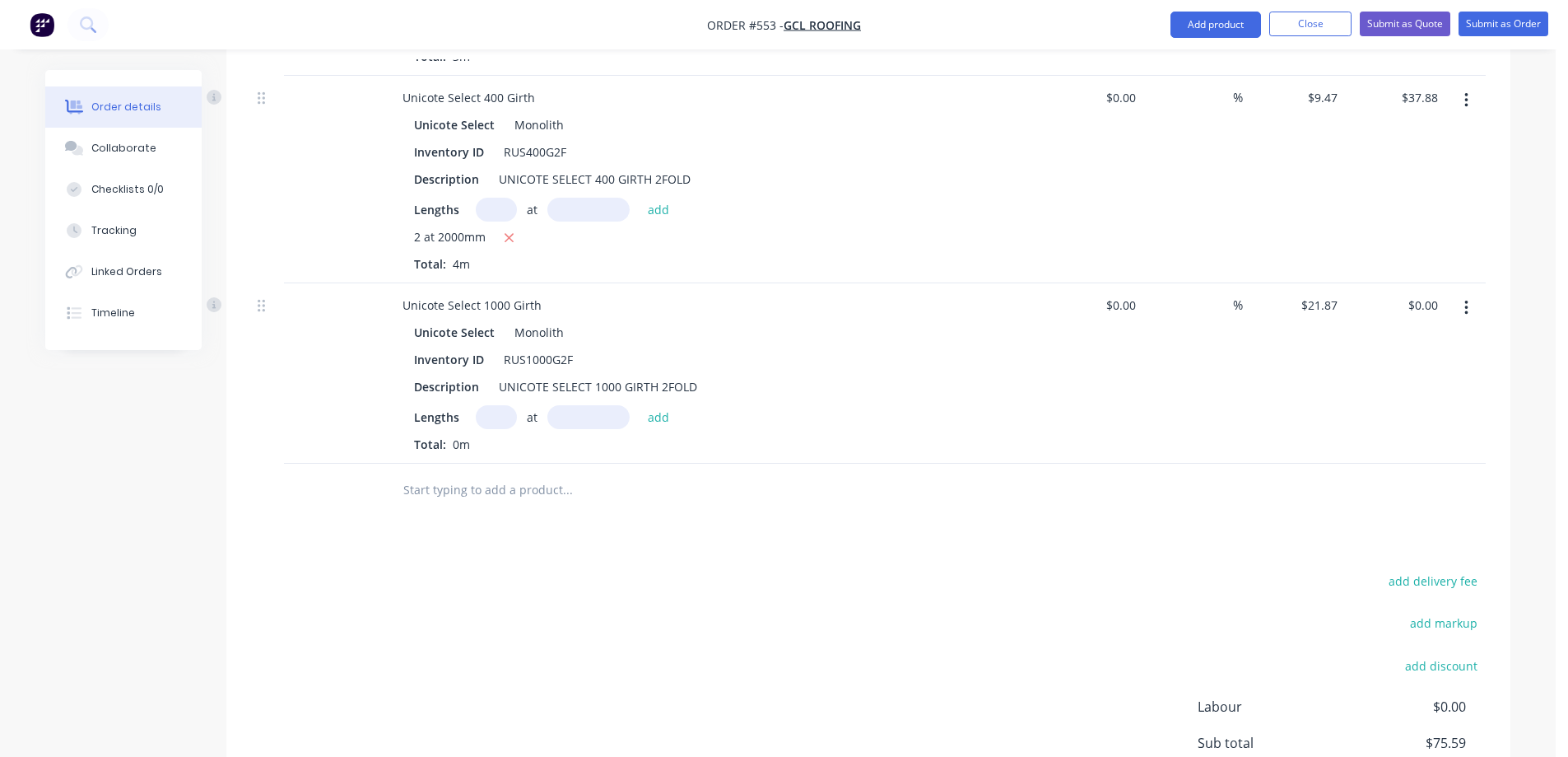
click at [497, 422] on input "text" at bounding box center [496, 417] width 41 height 24
type input "2"
type input "3600mm"
click at [661, 421] on button "add" at bounding box center [658, 416] width 38 height 22
type input "$157.46"
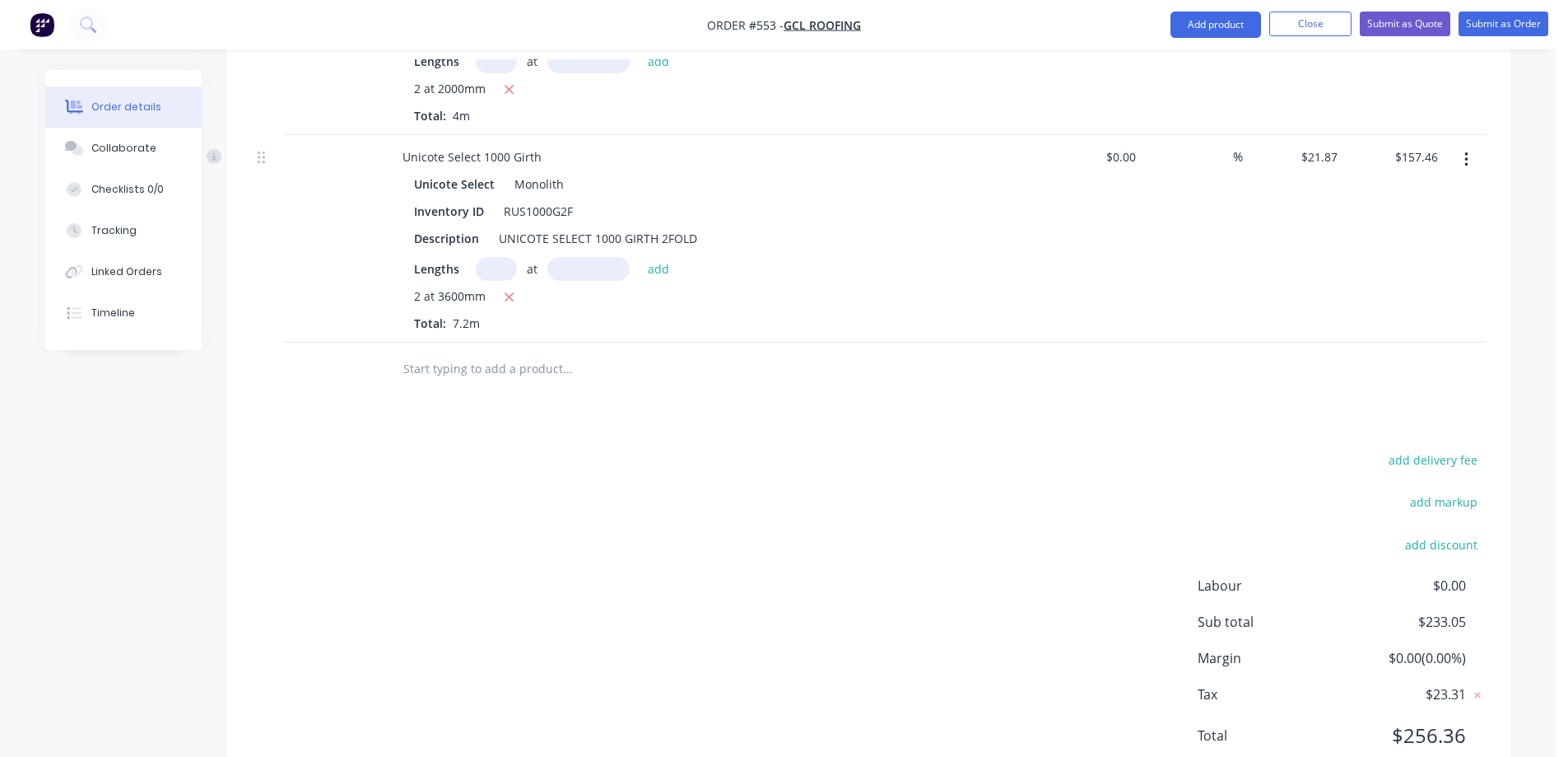
scroll to position [890, 0]
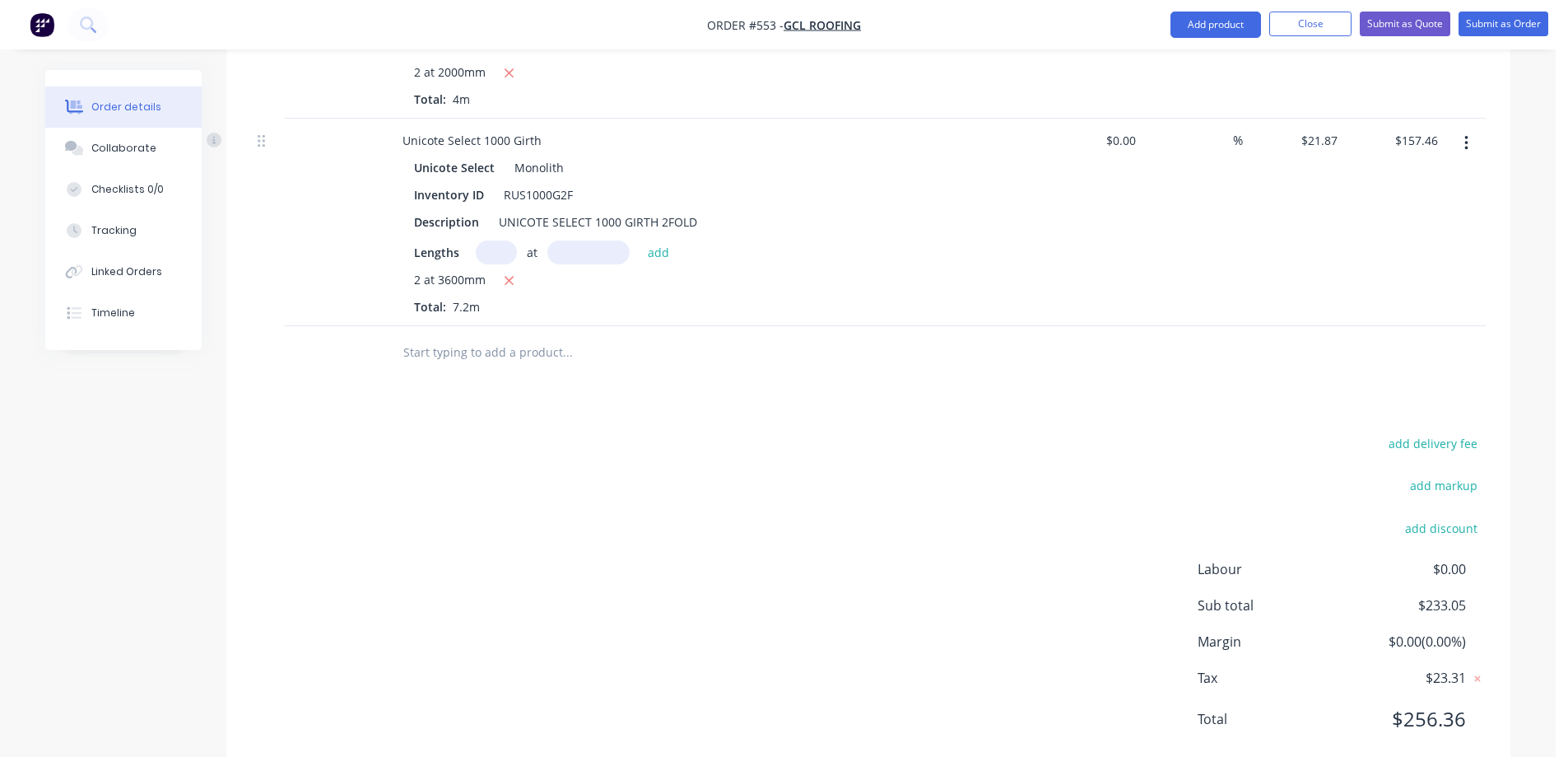
click at [483, 342] on input "text" at bounding box center [567, 353] width 329 height 33
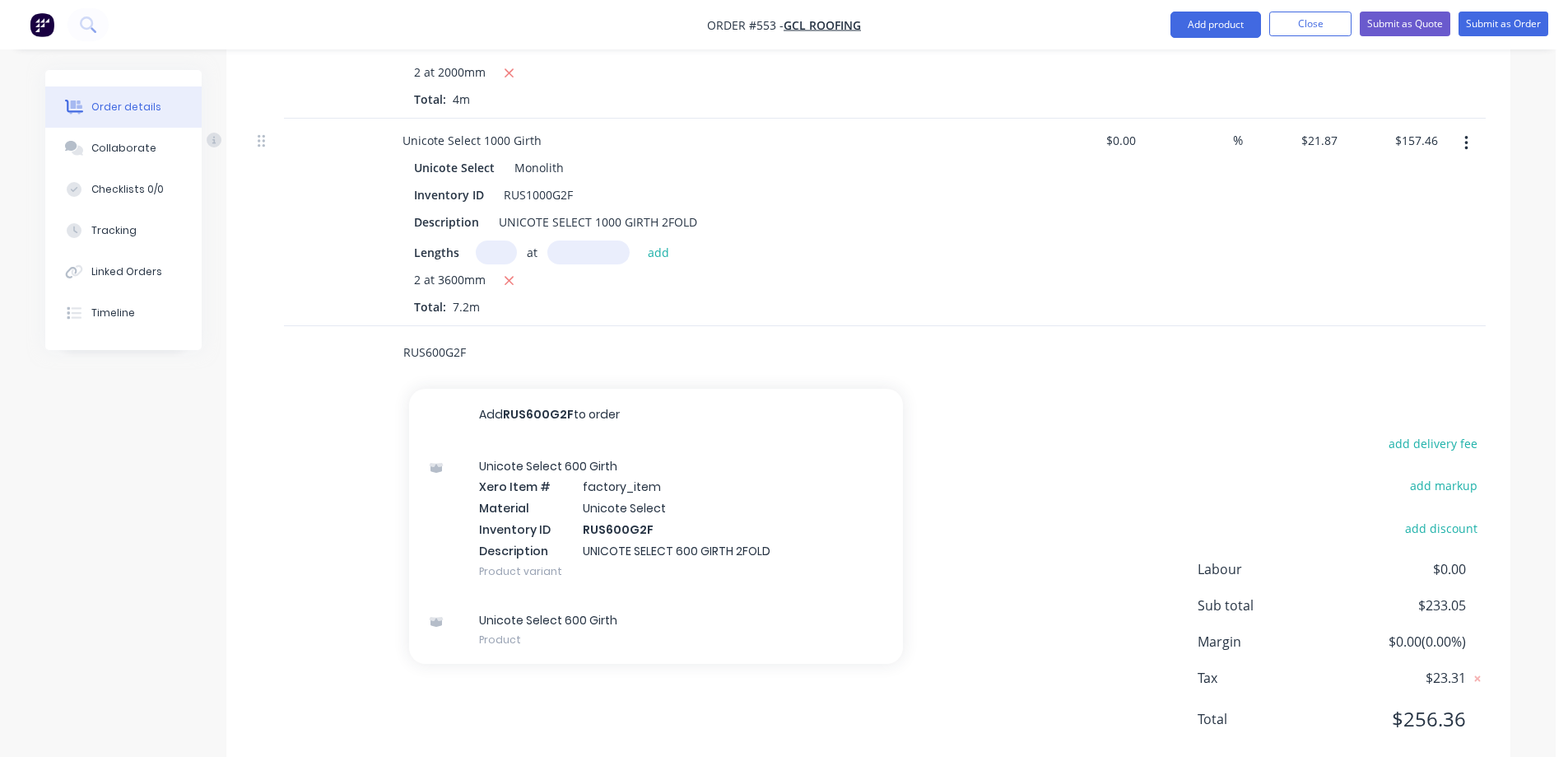
scroll to position [932, 0]
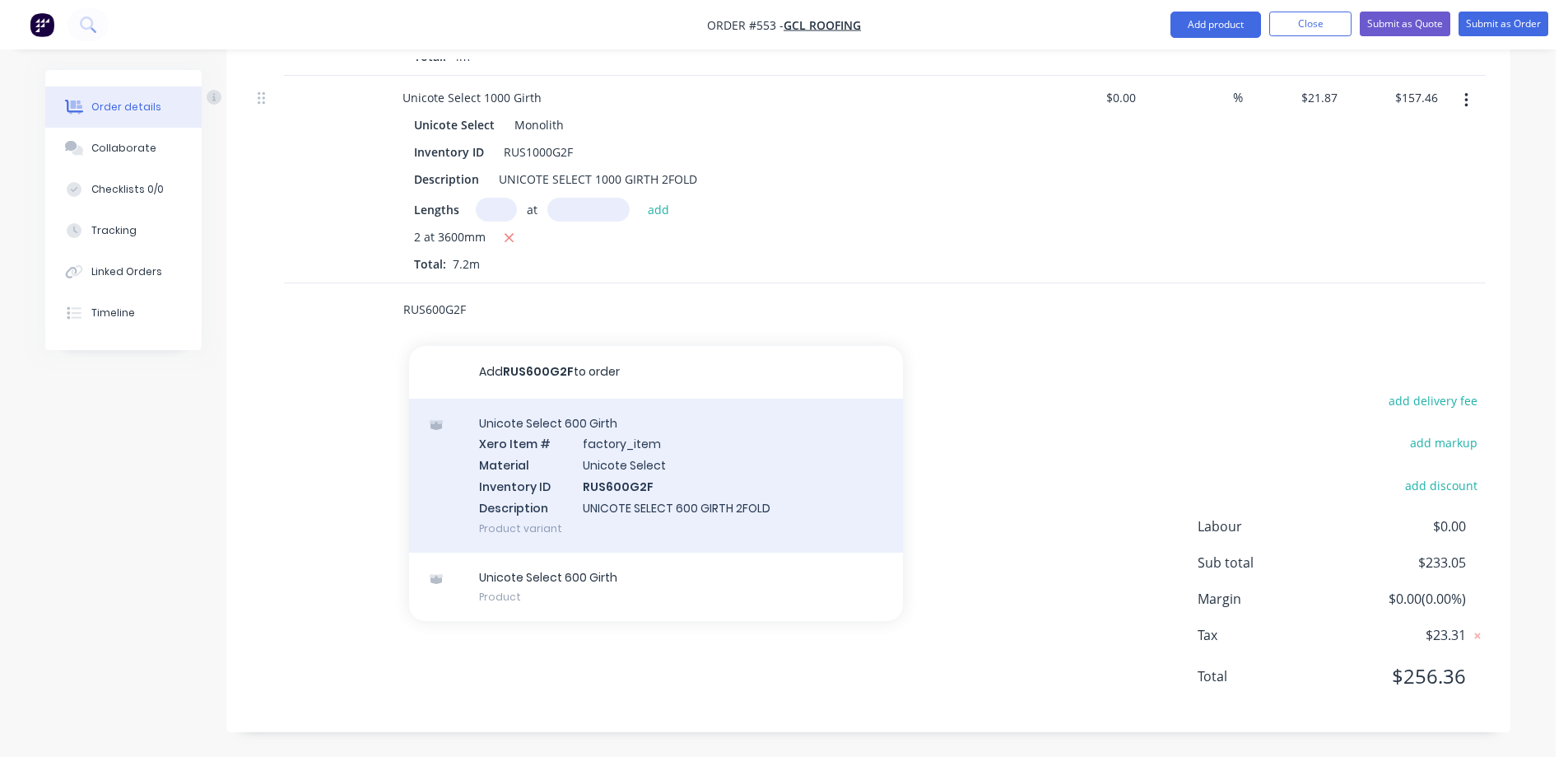
type input "RUS600G2F"
click at [546, 465] on div "Unicote Select 600 Girth Xero Item # factory_item Material Unicote Select Inven…" at bounding box center [656, 475] width 494 height 154
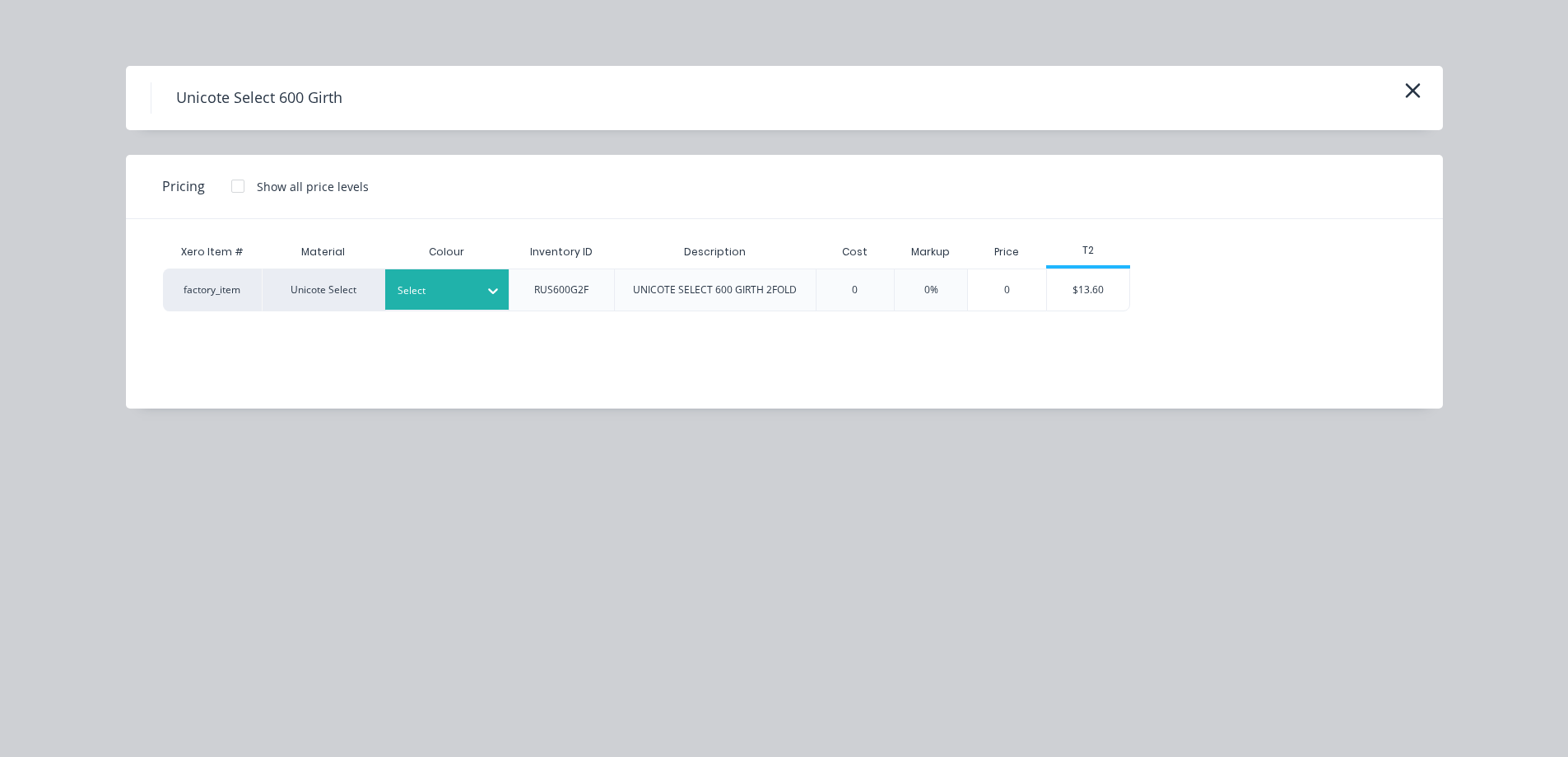
click at [455, 293] on div at bounding box center [434, 290] width 74 height 18
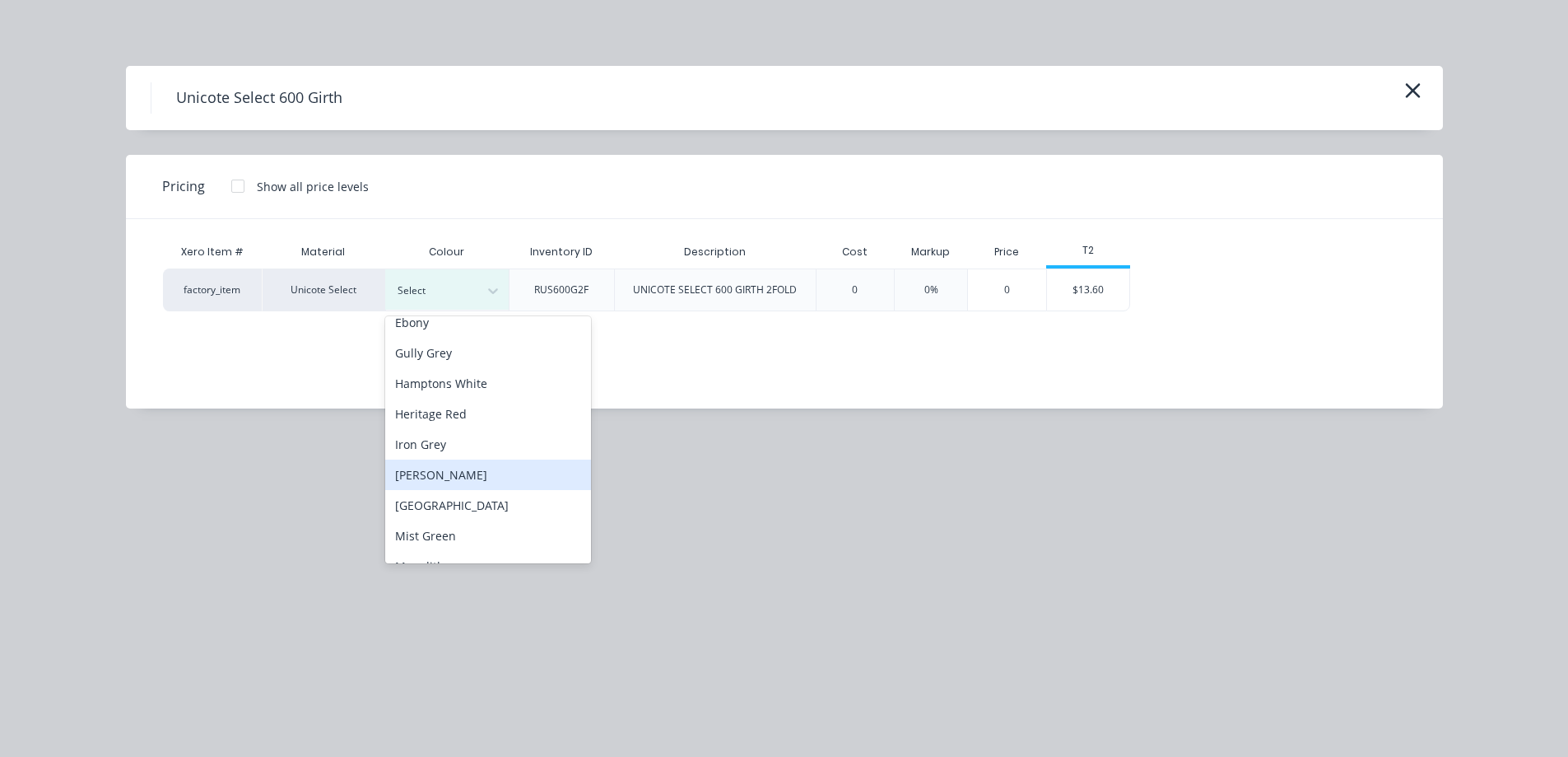
scroll to position [247, 0]
click at [478, 483] on div "Monolith" at bounding box center [489, 484] width 206 height 31
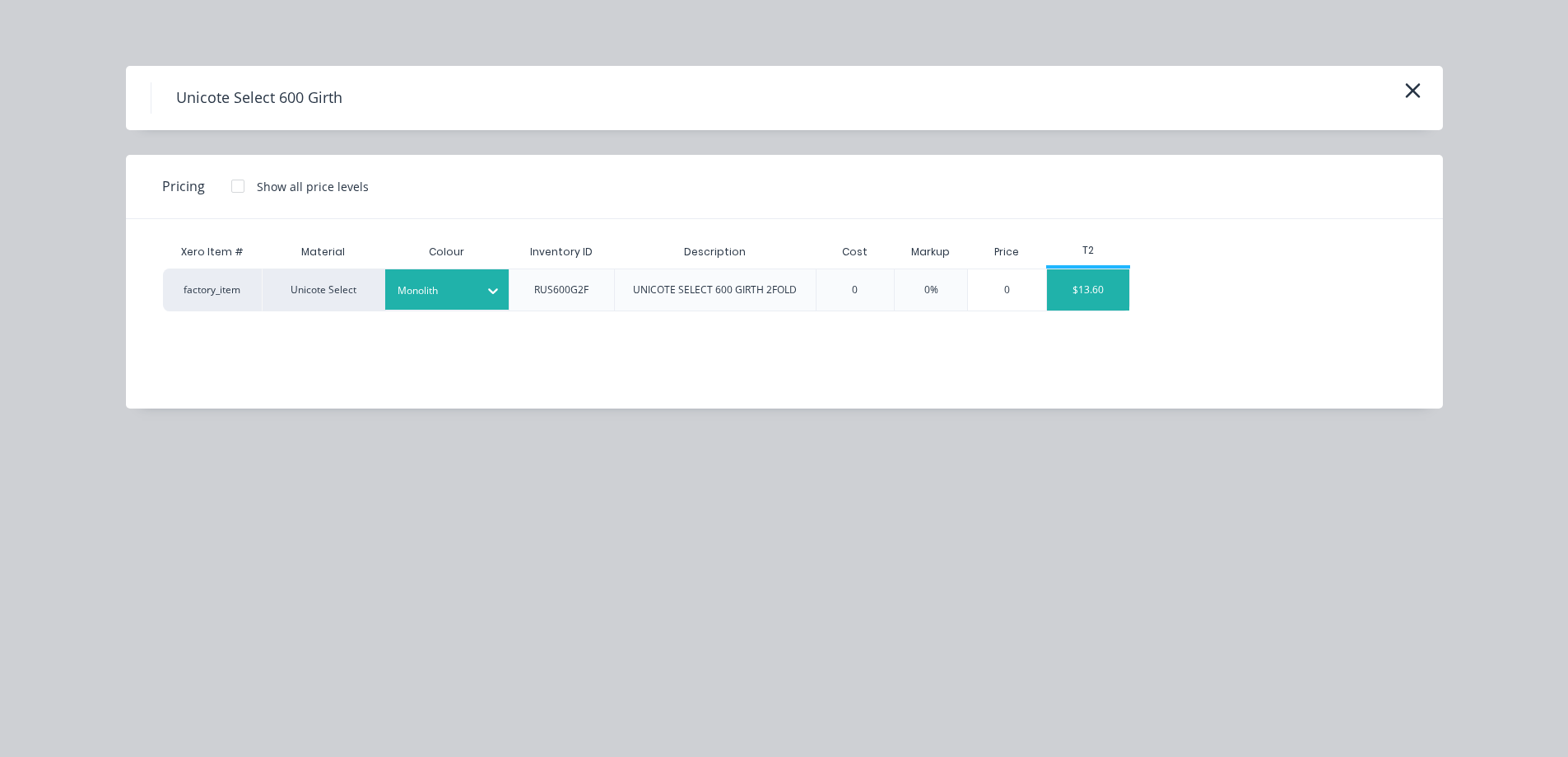
click at [1110, 290] on div "$13.60" at bounding box center [1088, 290] width 83 height 41
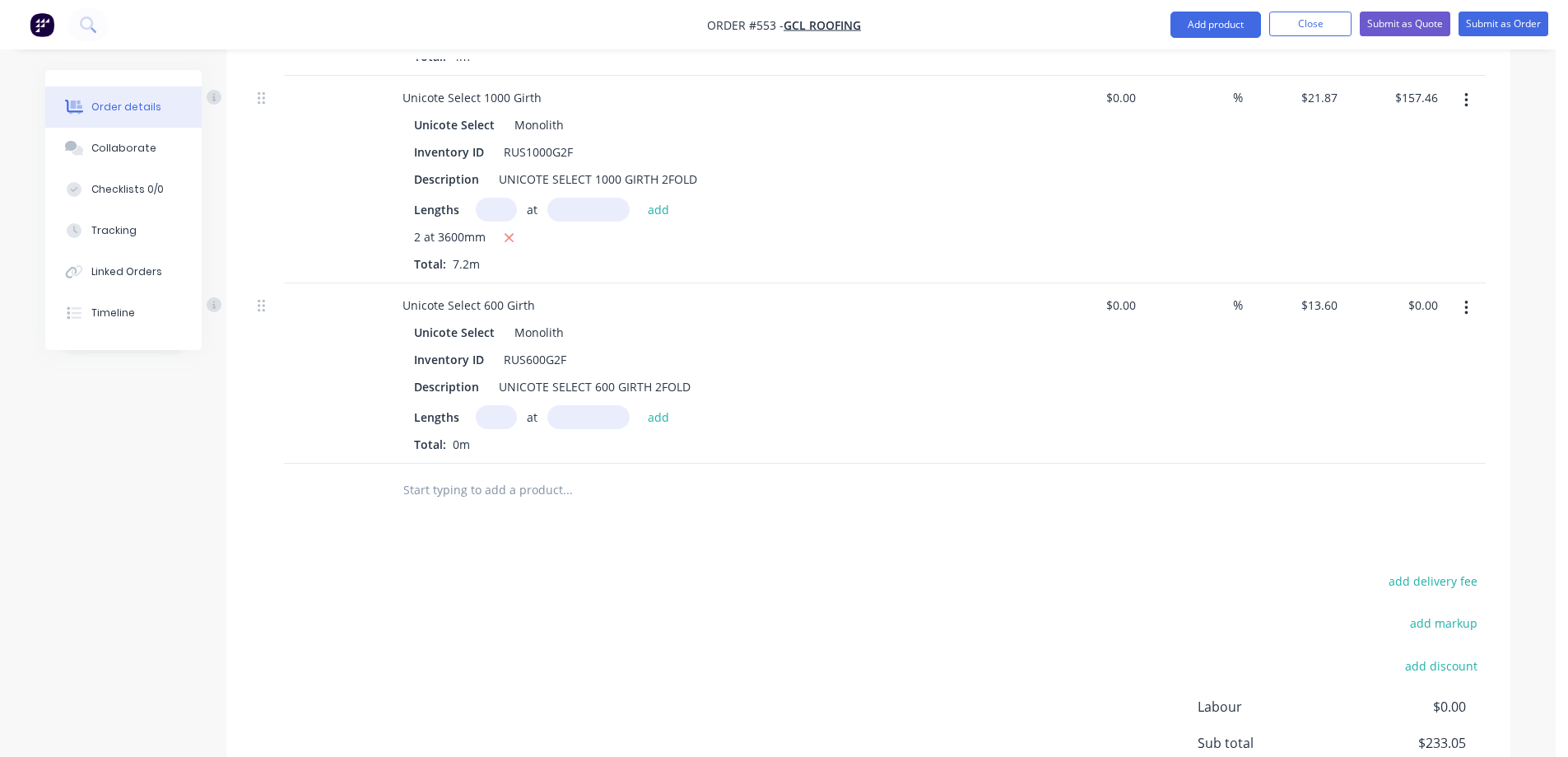
click at [483, 413] on input "text" at bounding box center [496, 417] width 41 height 24
type input "1"
type input "2000mm"
click at [664, 416] on button "add" at bounding box center [658, 416] width 38 height 22
type input "$27.20"
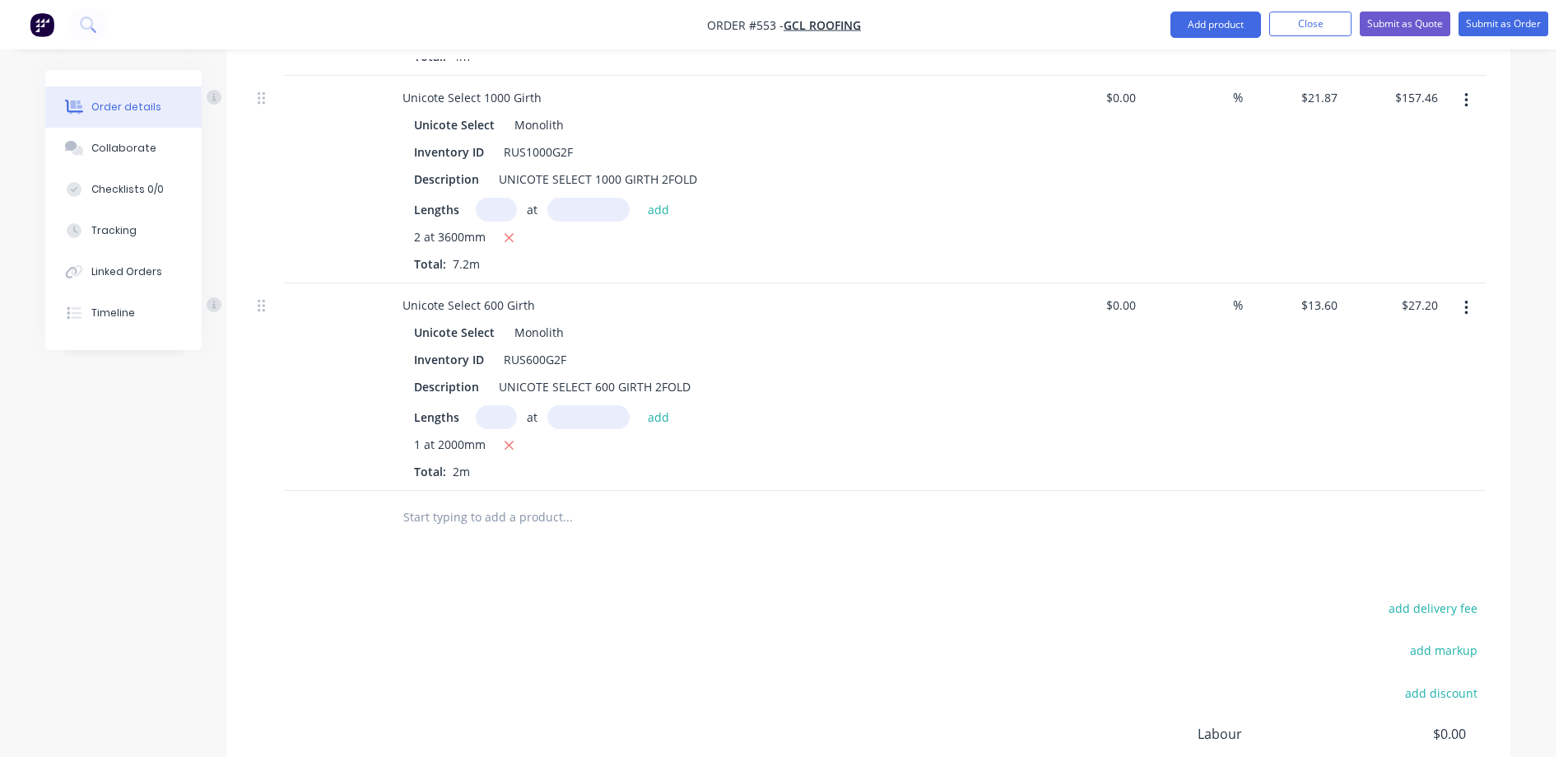
click at [506, 525] on input "text" at bounding box center [567, 517] width 329 height 33
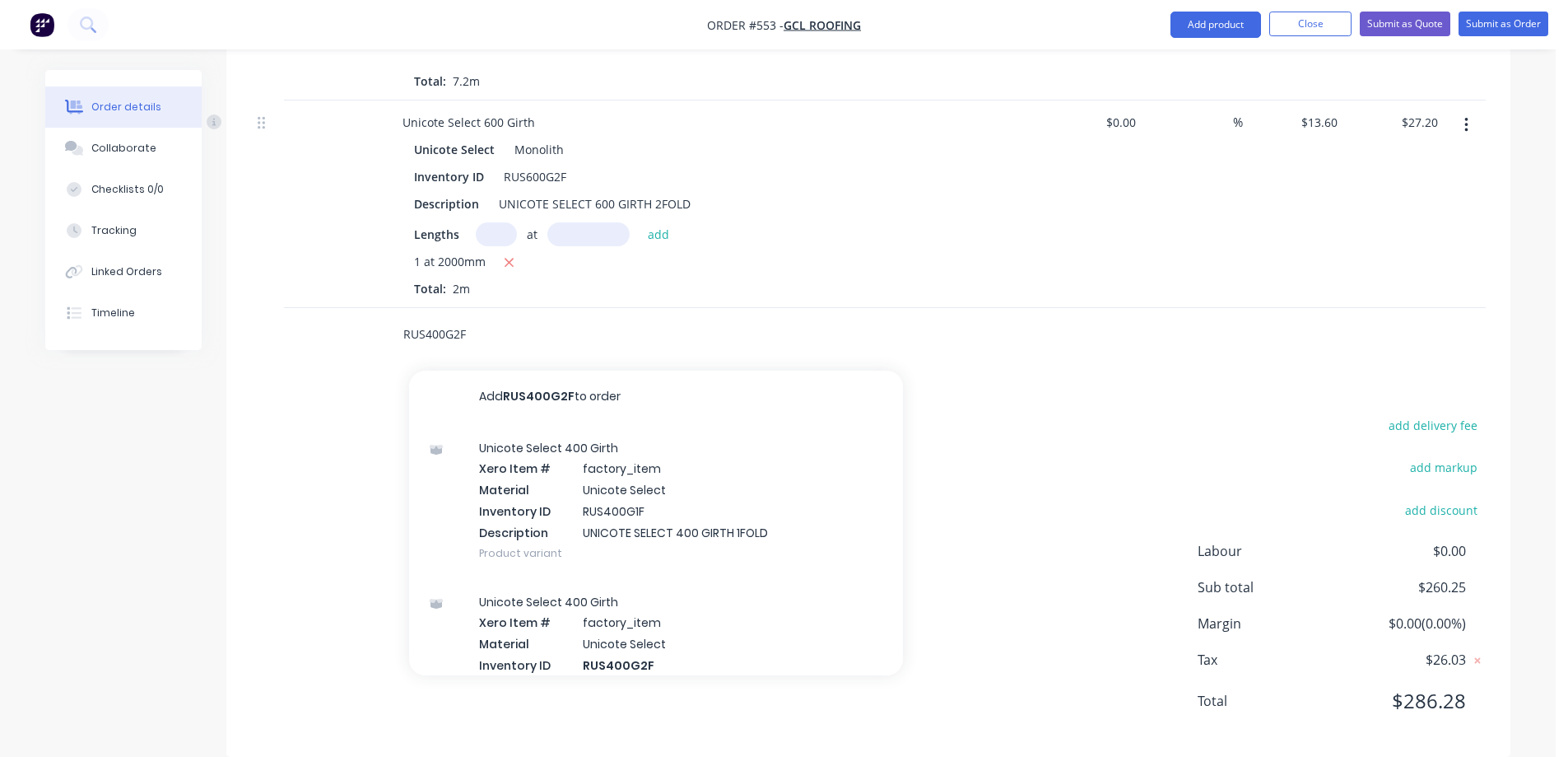
scroll to position [1140, 0]
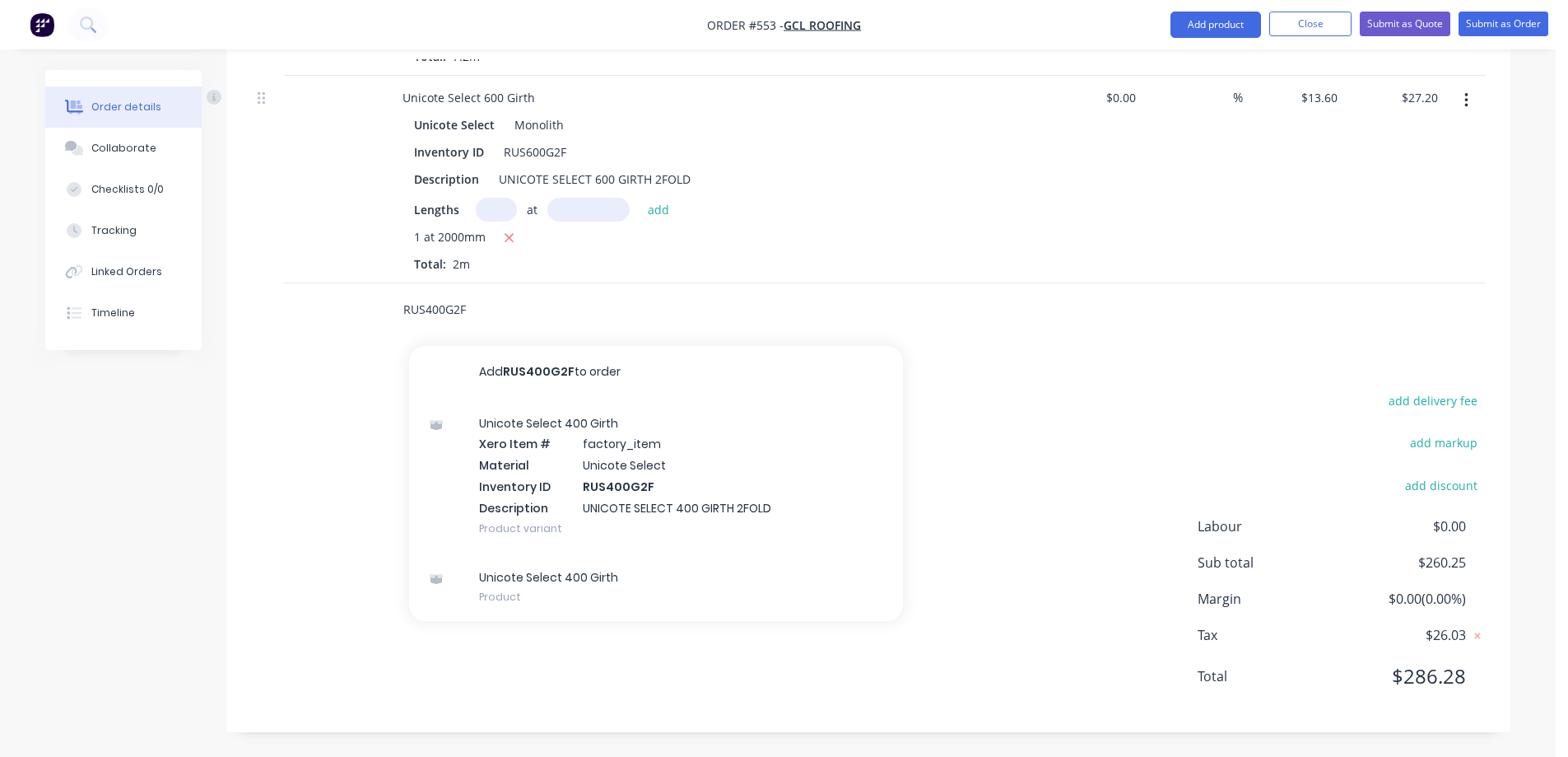
type input "RUS400G2F"
click at [563, 494] on div "Unicote Select 400 Girth Xero Item # factory_item Material Unicote Select Inven…" at bounding box center [656, 475] width 494 height 154
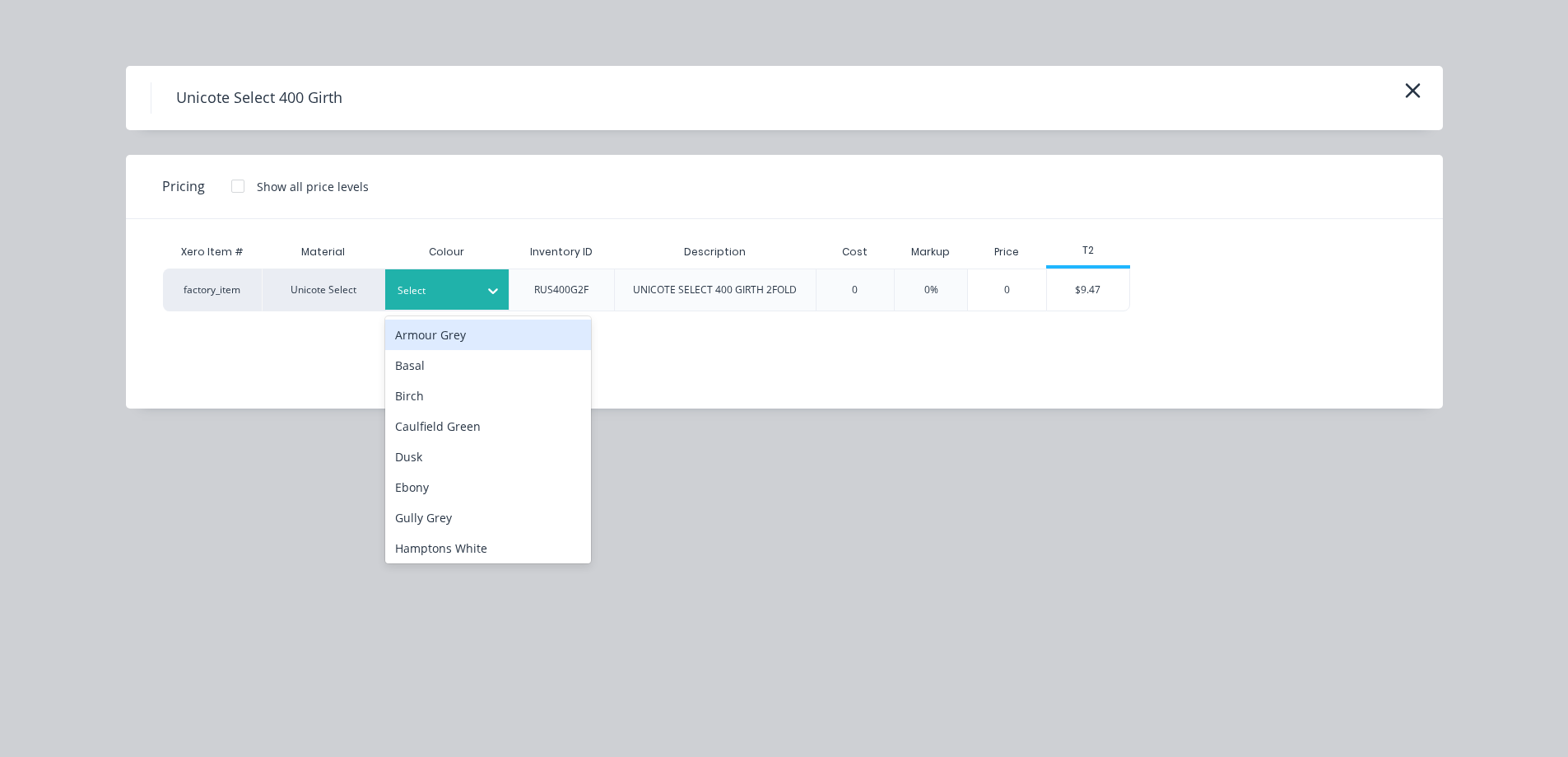
click at [481, 288] on div at bounding box center [493, 290] width 30 height 26
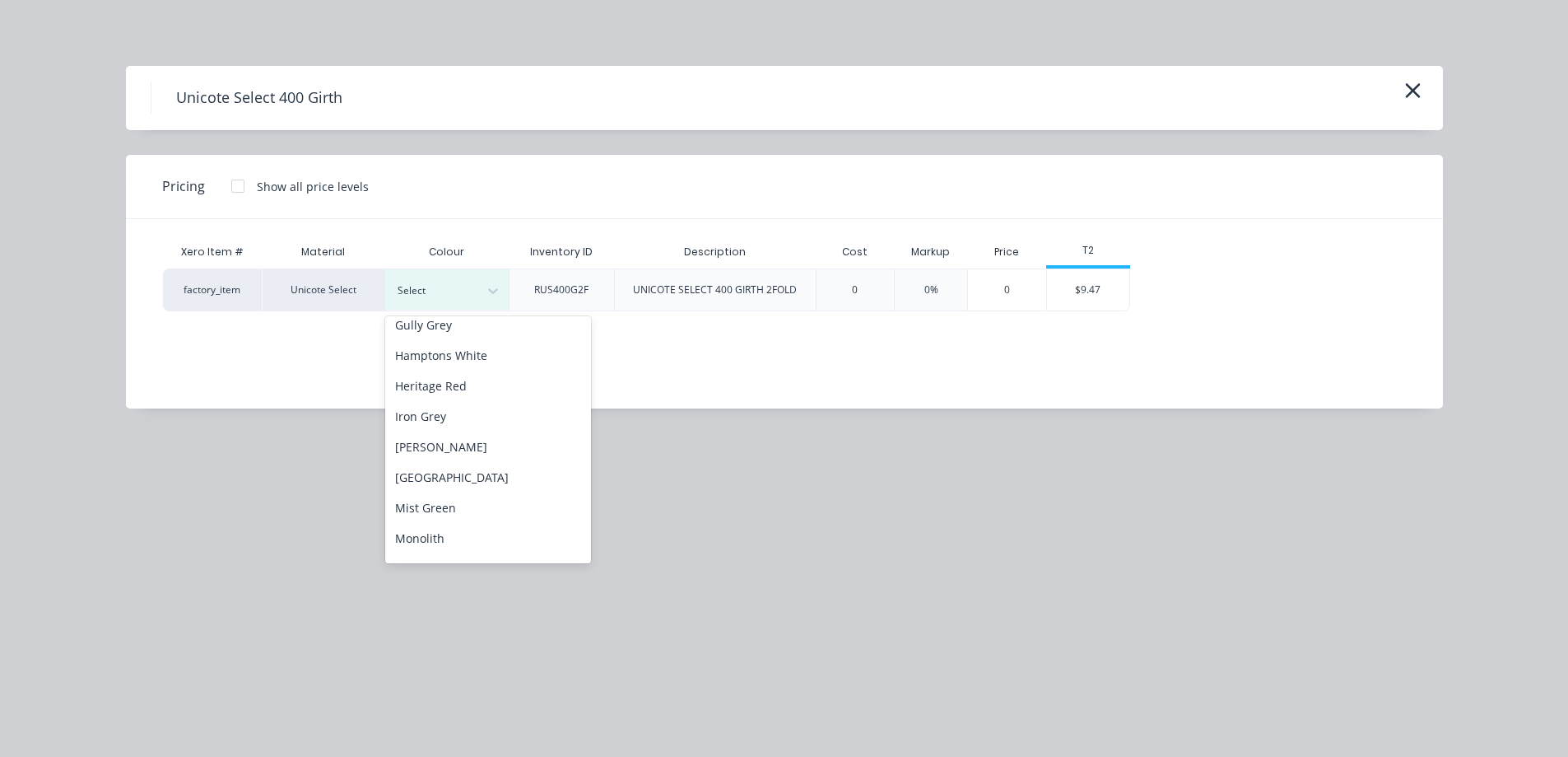
scroll to position [247, 0]
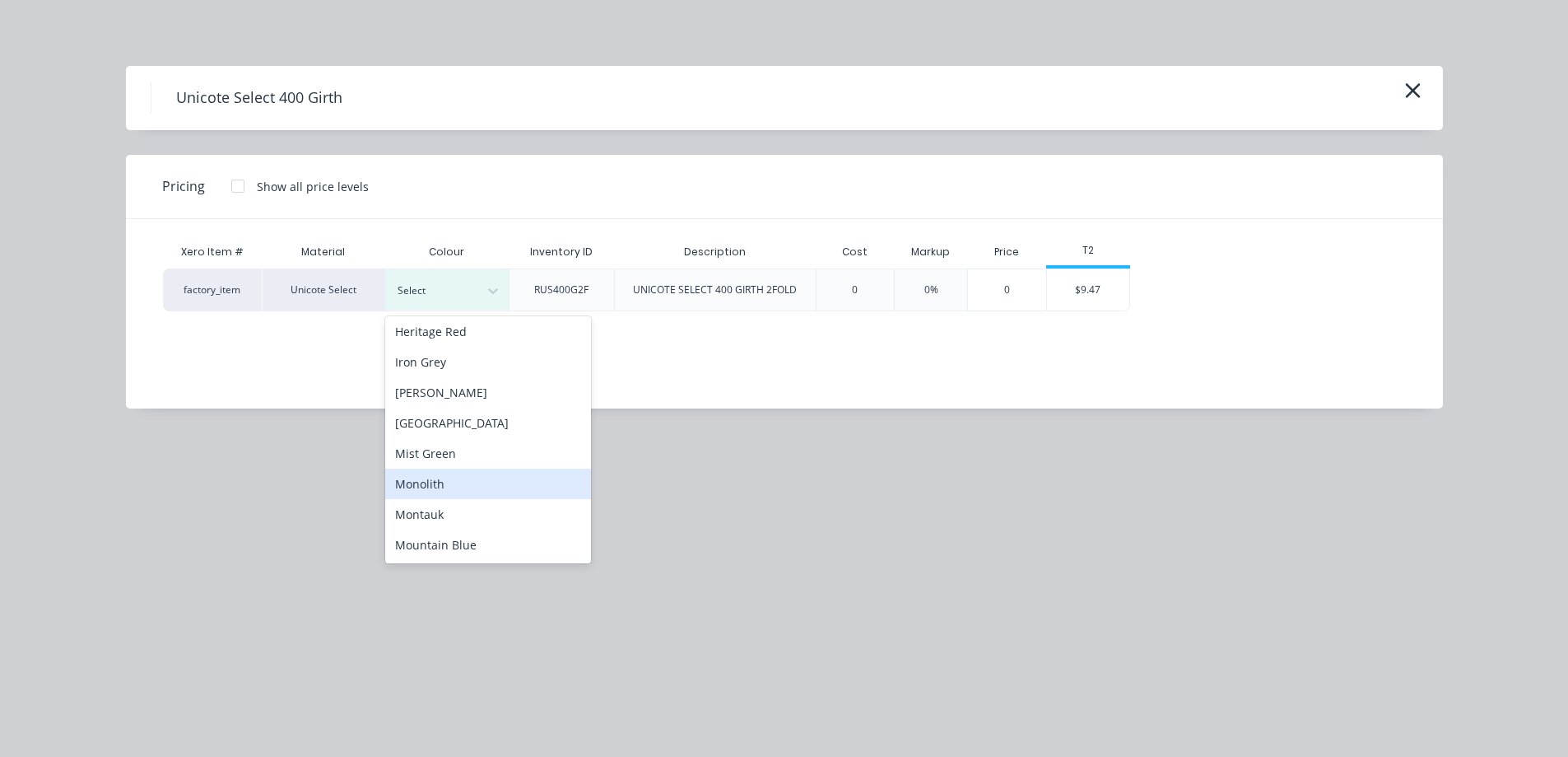
click at [477, 471] on div "Monolith" at bounding box center [489, 484] width 206 height 31
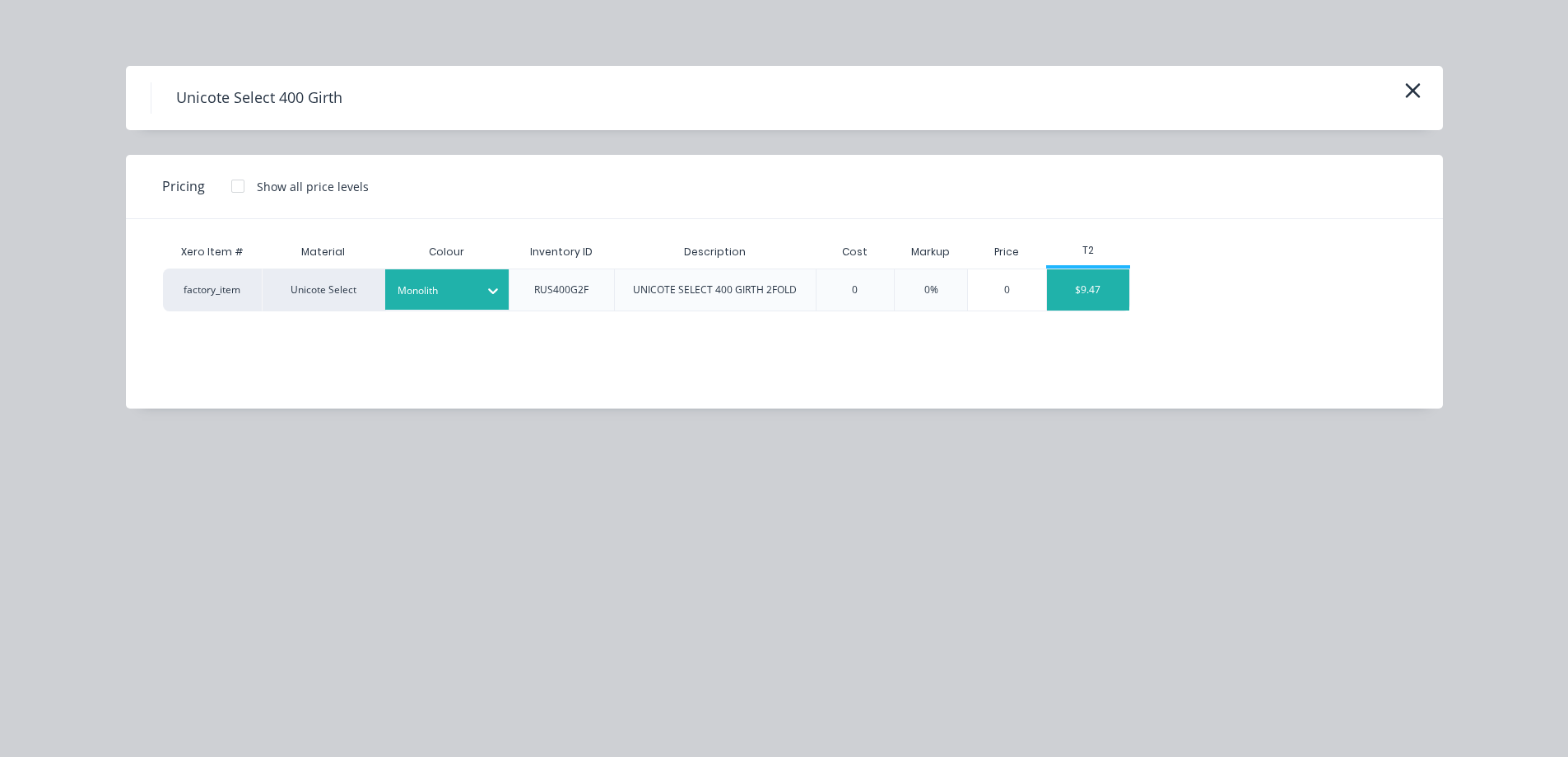
click at [1072, 289] on div "$9.47" at bounding box center [1088, 290] width 83 height 41
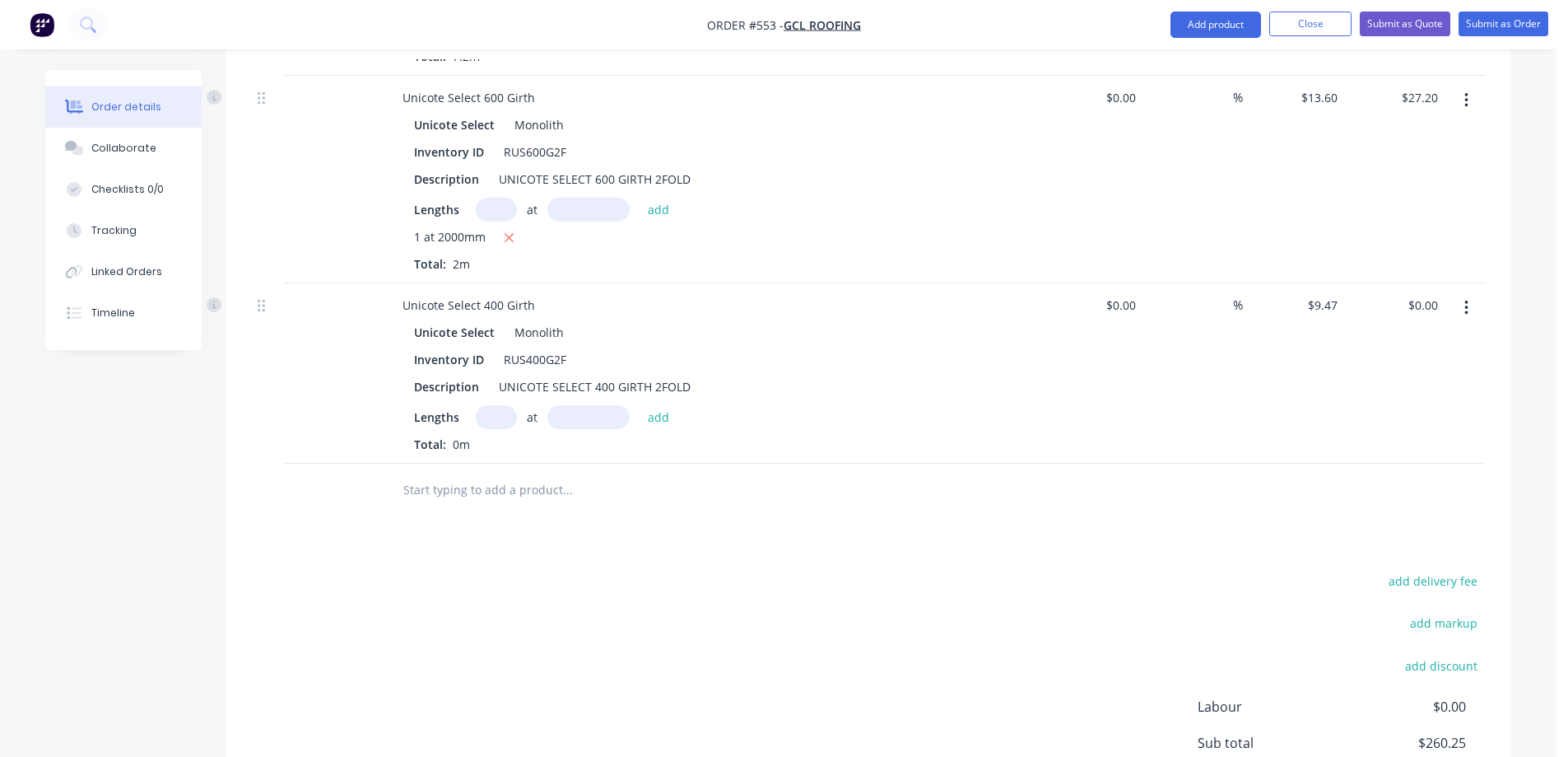
click at [493, 416] on input "text" at bounding box center [496, 417] width 41 height 24
type input "1"
type input "1000mm"
click at [660, 419] on button "add" at bounding box center [658, 416] width 38 height 22
type input "$9.47"
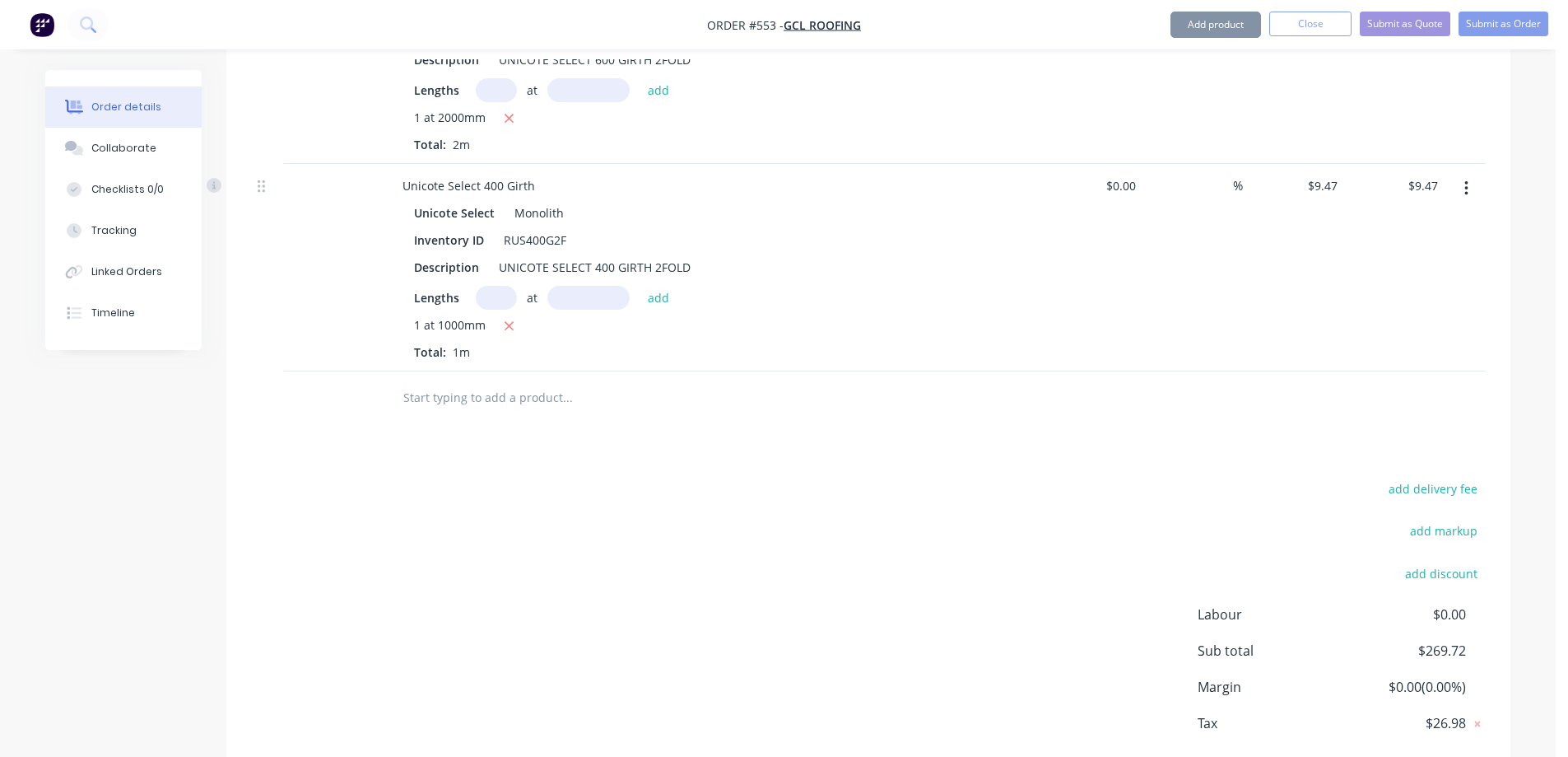
scroll to position [1347, 0]
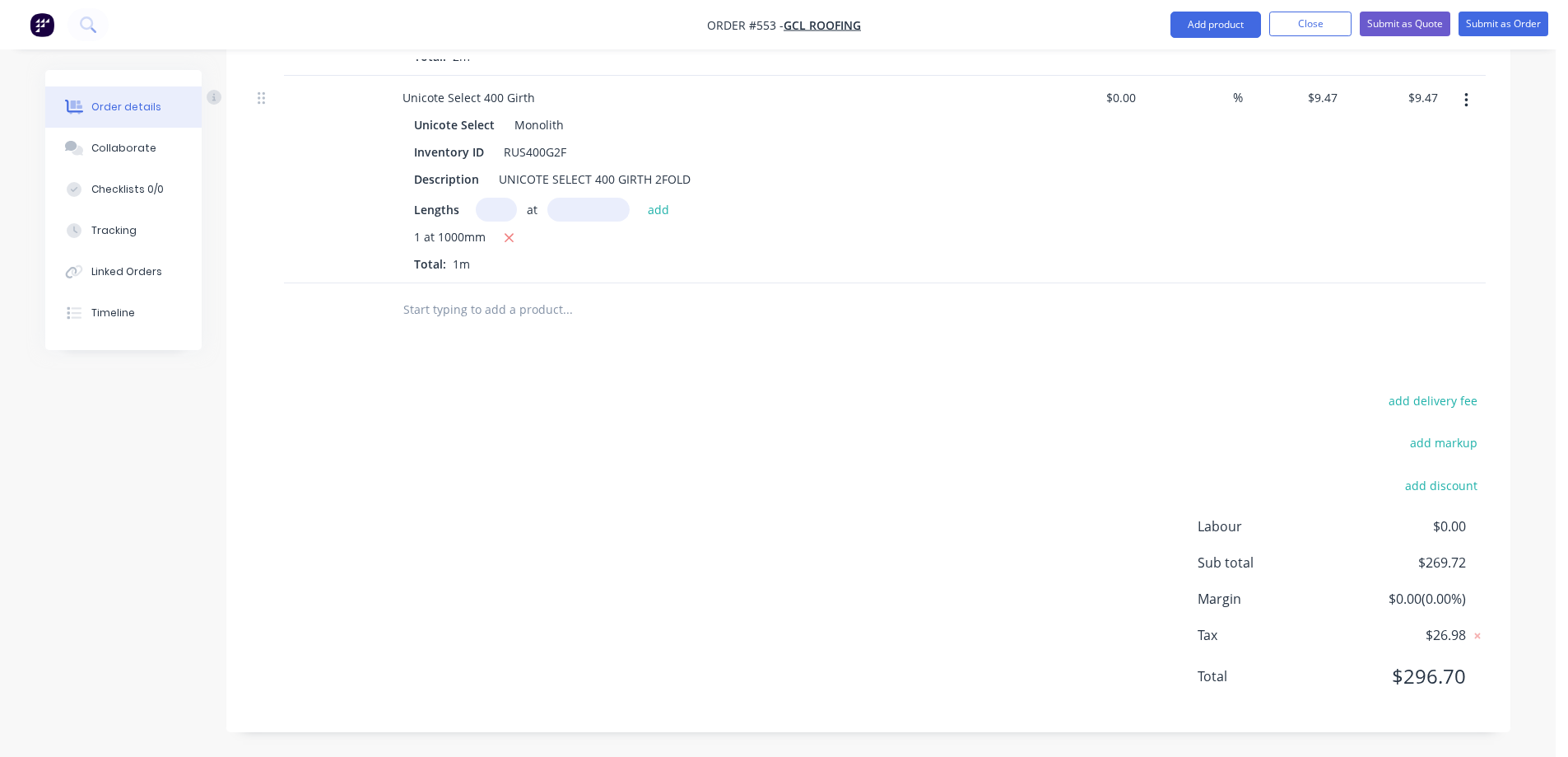
click at [497, 324] on input "text" at bounding box center [567, 309] width 329 height 33
type input "RUS"
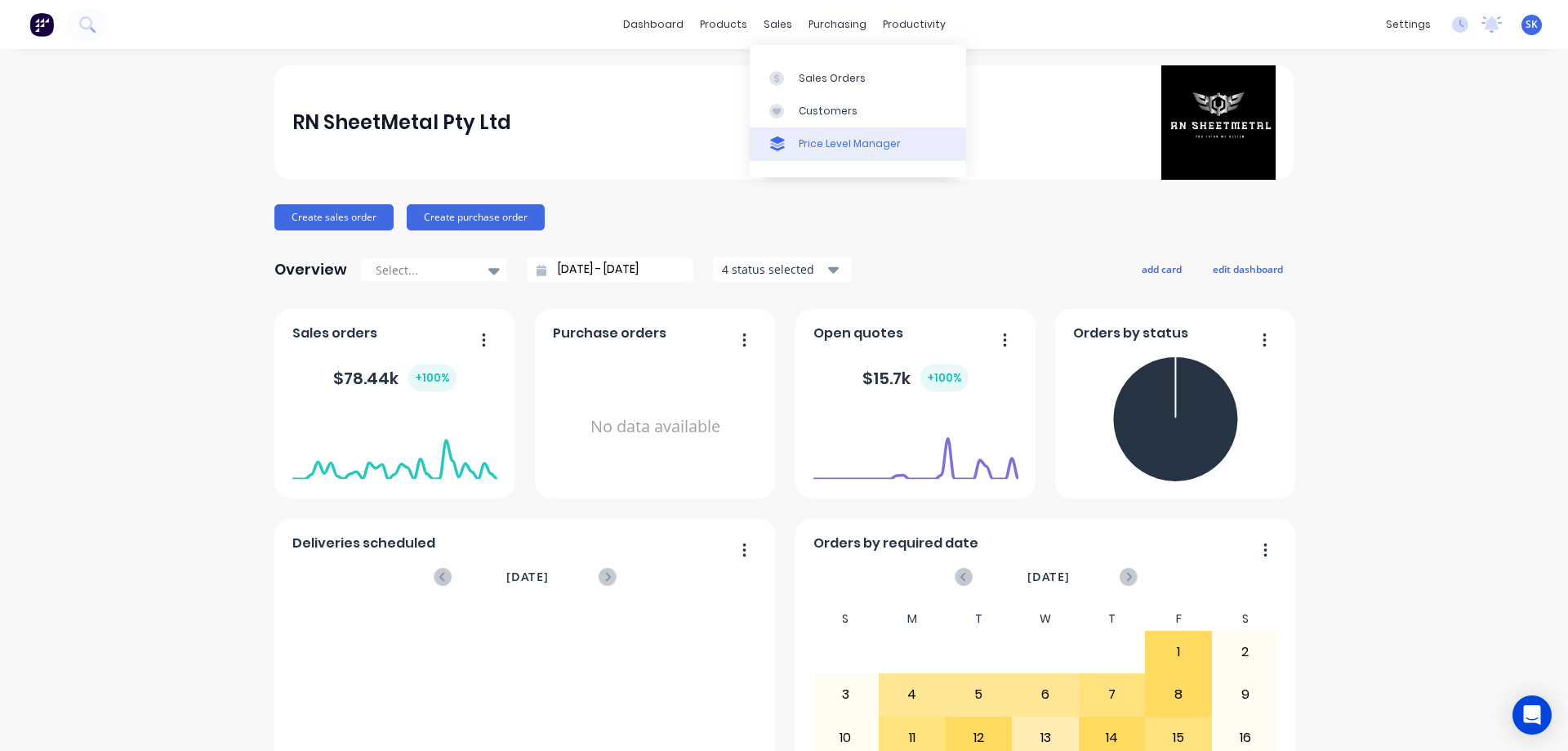
click at [821, 140] on div "Price Level Manager" at bounding box center [849, 144] width 102 height 14
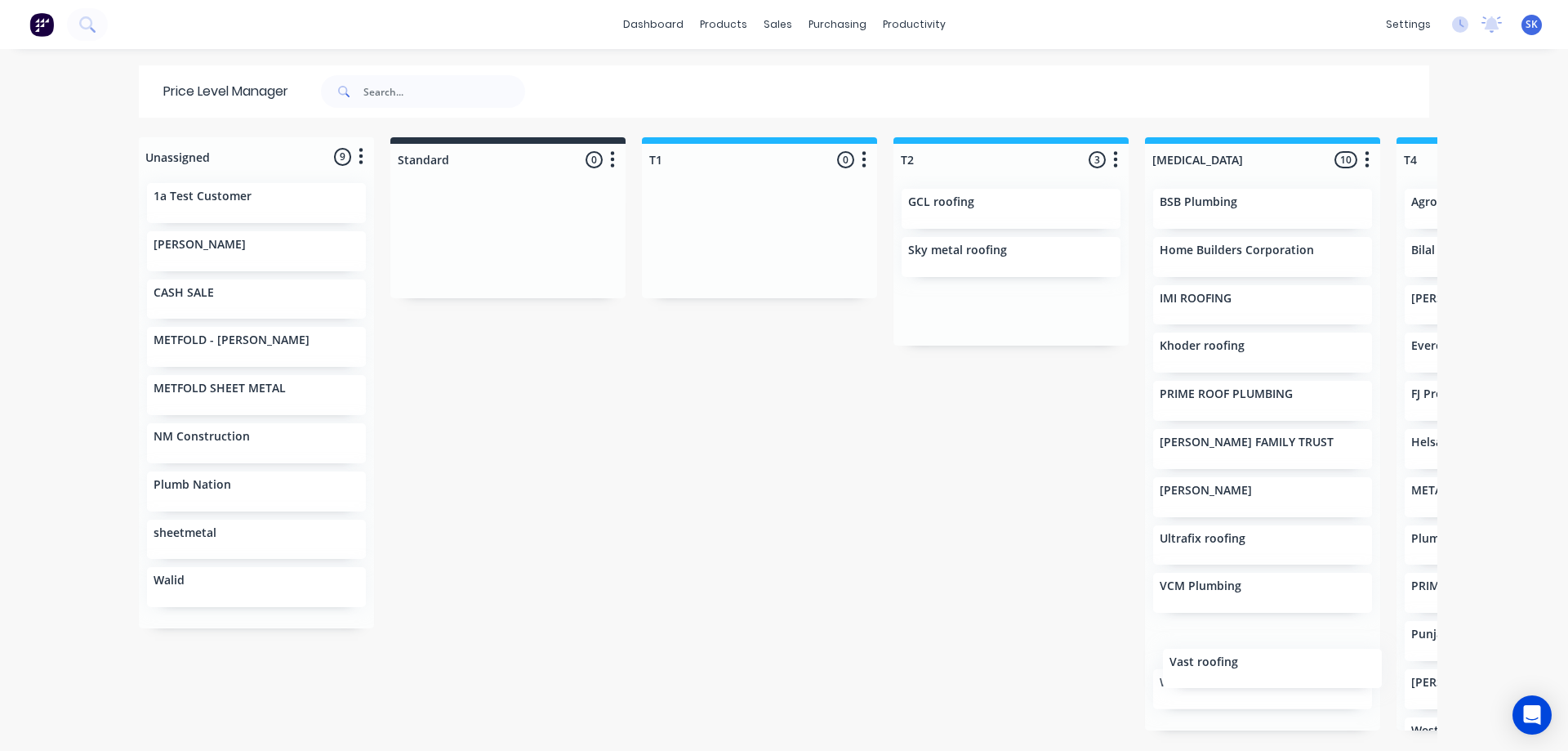
drag, startPoint x: 968, startPoint y: 304, endPoint x: 1238, endPoint y: 665, distance: 450.8
click at [1238, 666] on div "Unassigned 9 Move all customers Standard T1 T2 T3 T4 T5 1a Test Customer ANKIT …" at bounding box center [784, 443] width 1306 height 612
click at [812, 137] on div "Price Level Manager" at bounding box center [849, 144] width 102 height 14
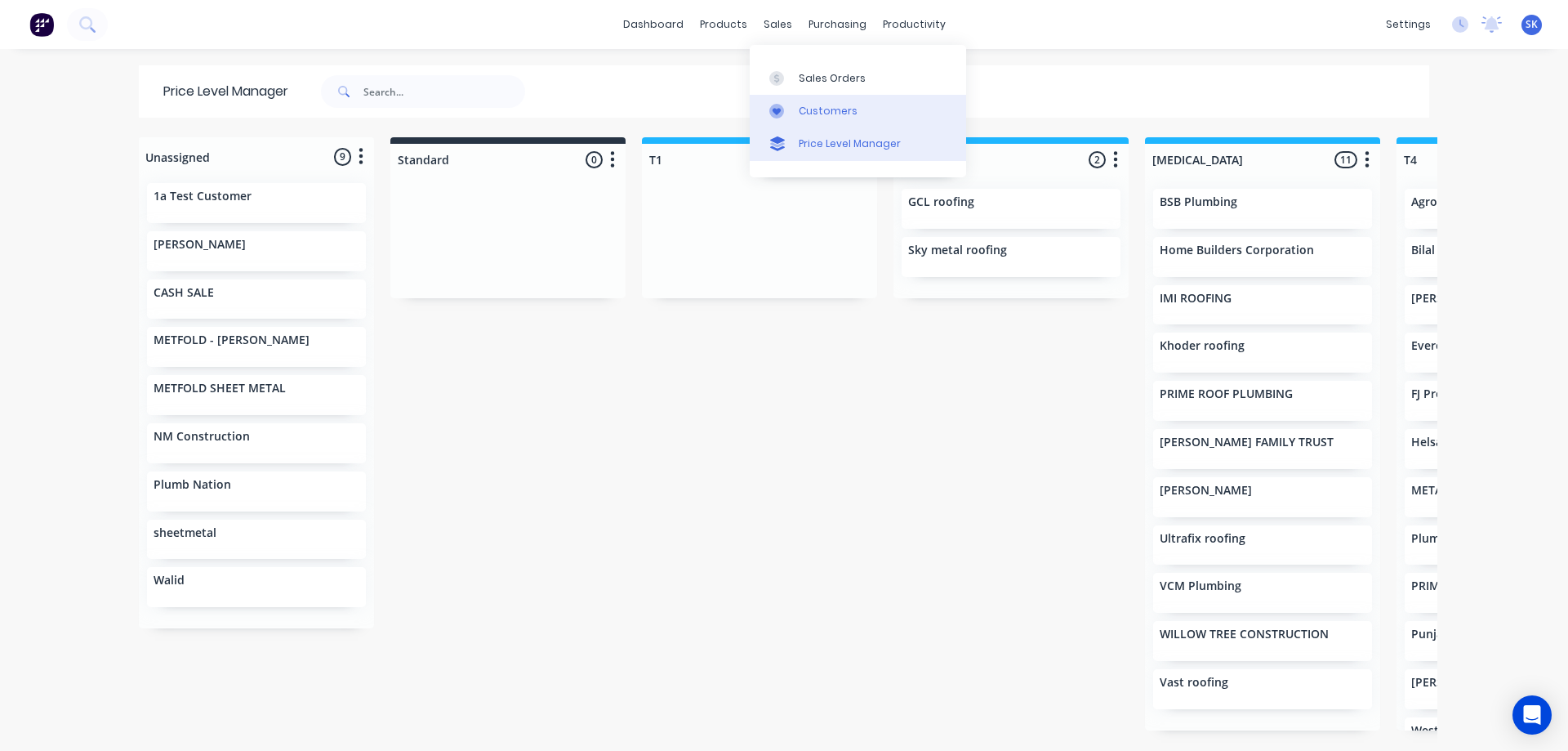
click at [811, 114] on div "Customers" at bounding box center [828, 111] width 59 height 14
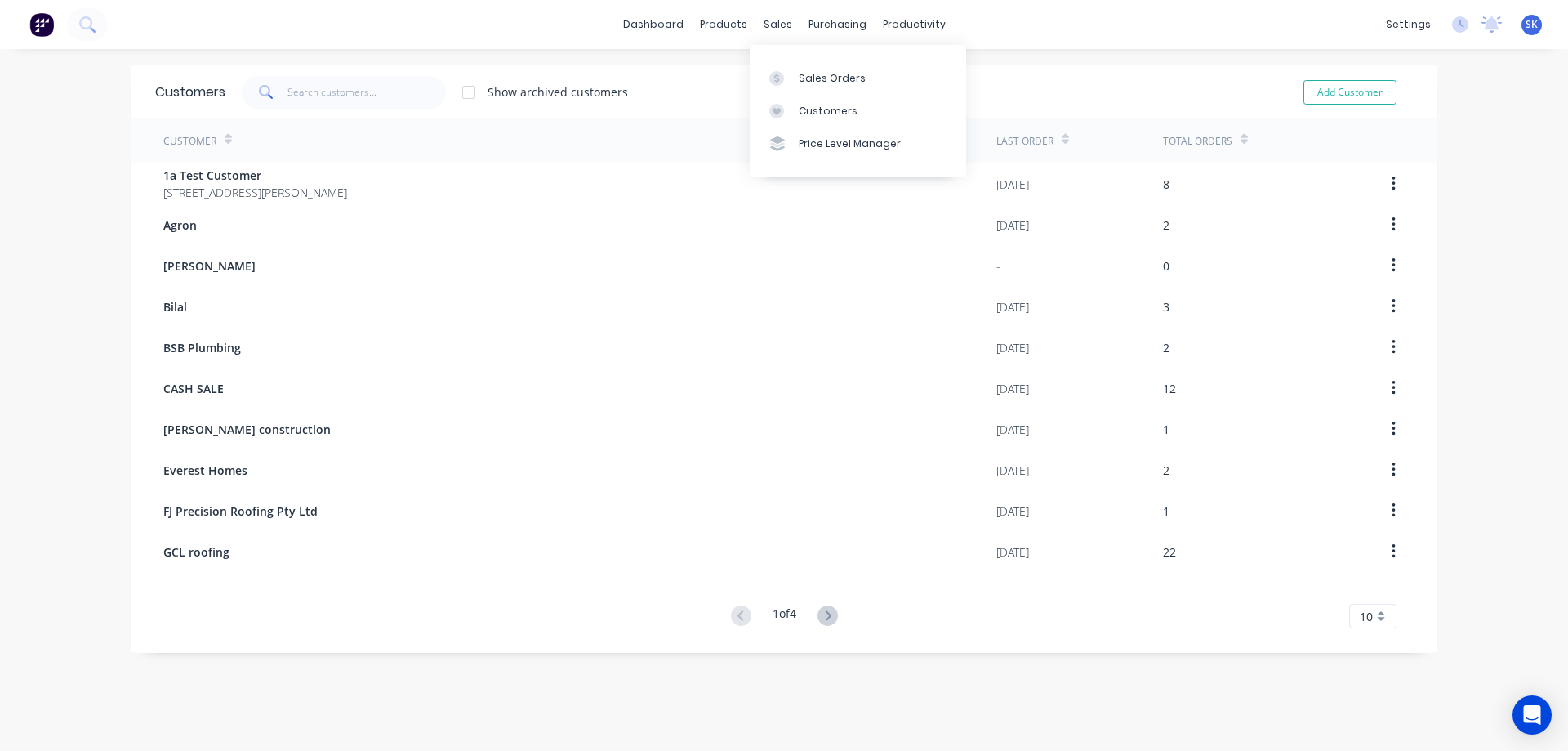
click at [768, 33] on div "sales" at bounding box center [778, 24] width 45 height 24
click at [821, 140] on div "Price Level Manager" at bounding box center [849, 144] width 102 height 14
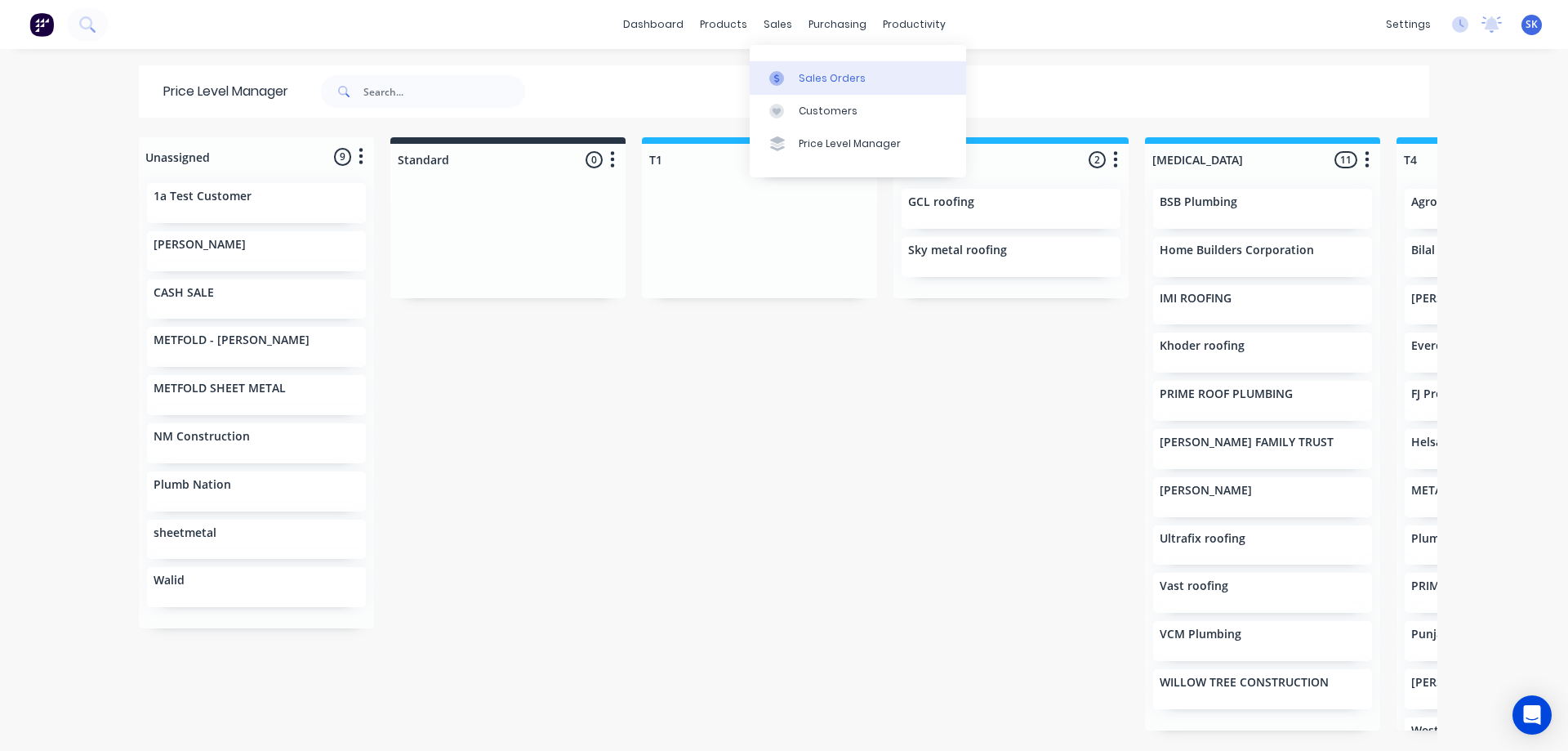
click at [794, 79] on link "Sales Orders" at bounding box center [858, 78] width 216 height 33
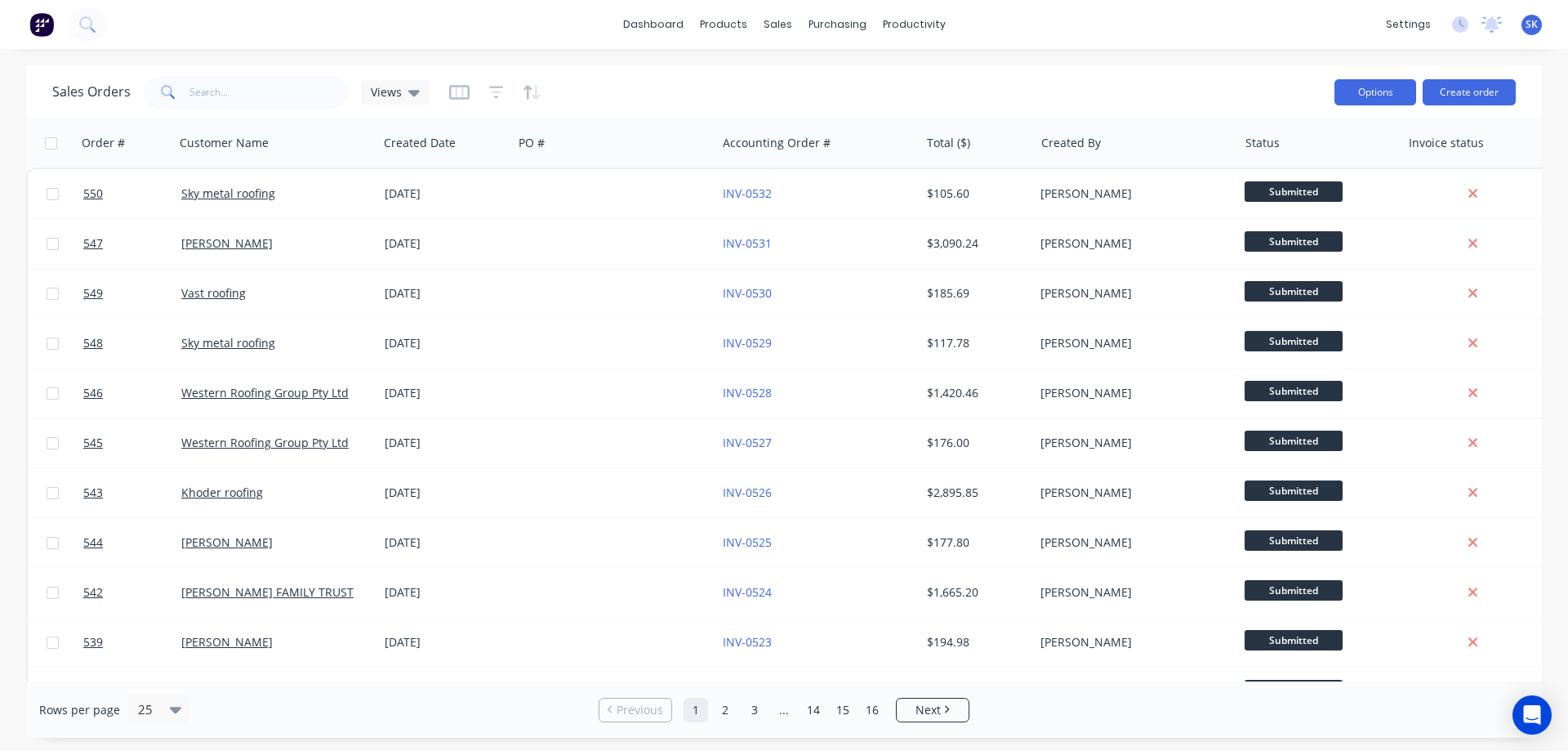
click at [1390, 87] on button "Options" at bounding box center [1375, 92] width 82 height 26
click at [1198, 83] on div "Sales Orders Views" at bounding box center [686, 91] width 1269 height 40
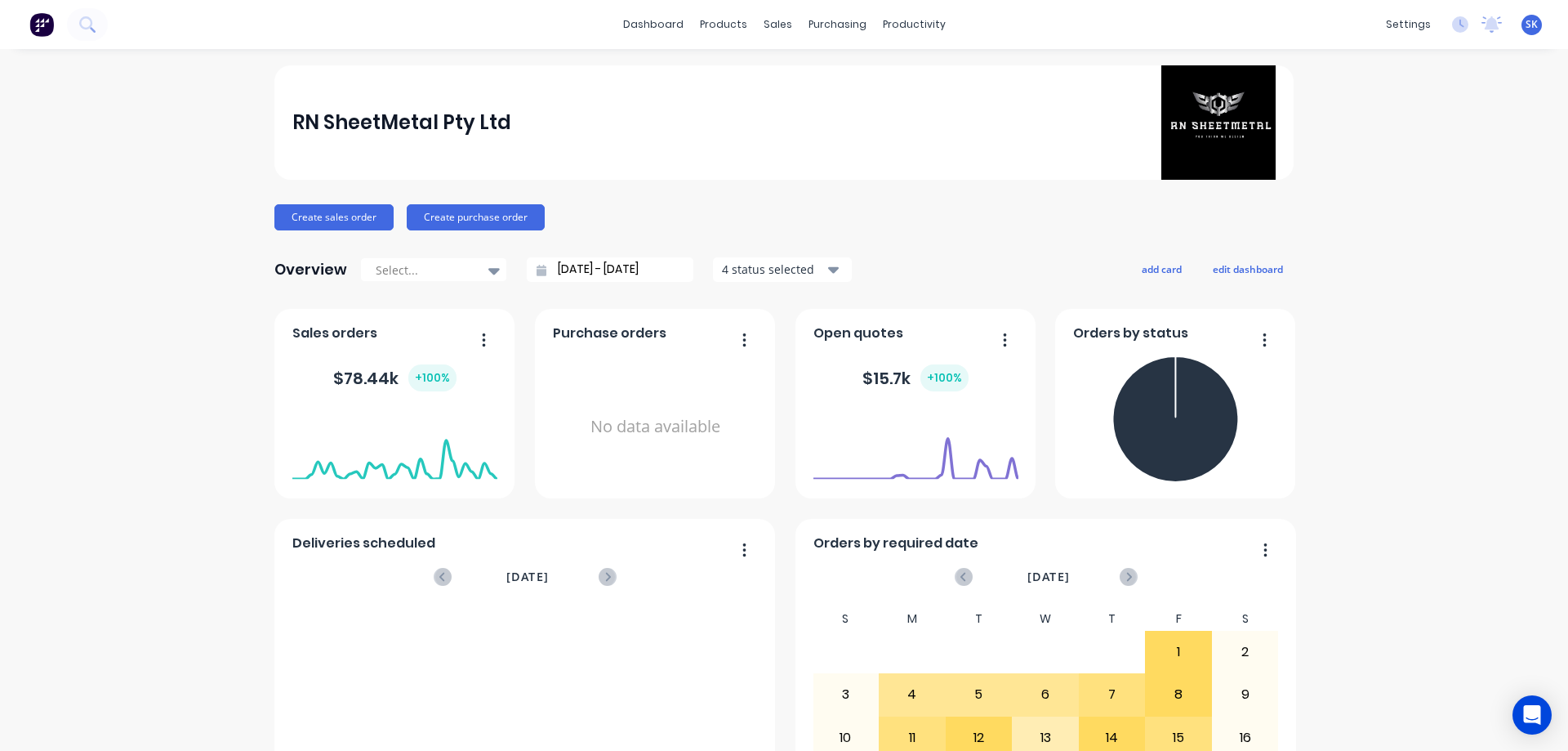
click at [614, 269] on input "[DATE] - [DATE]" at bounding box center [616, 269] width 140 height 24
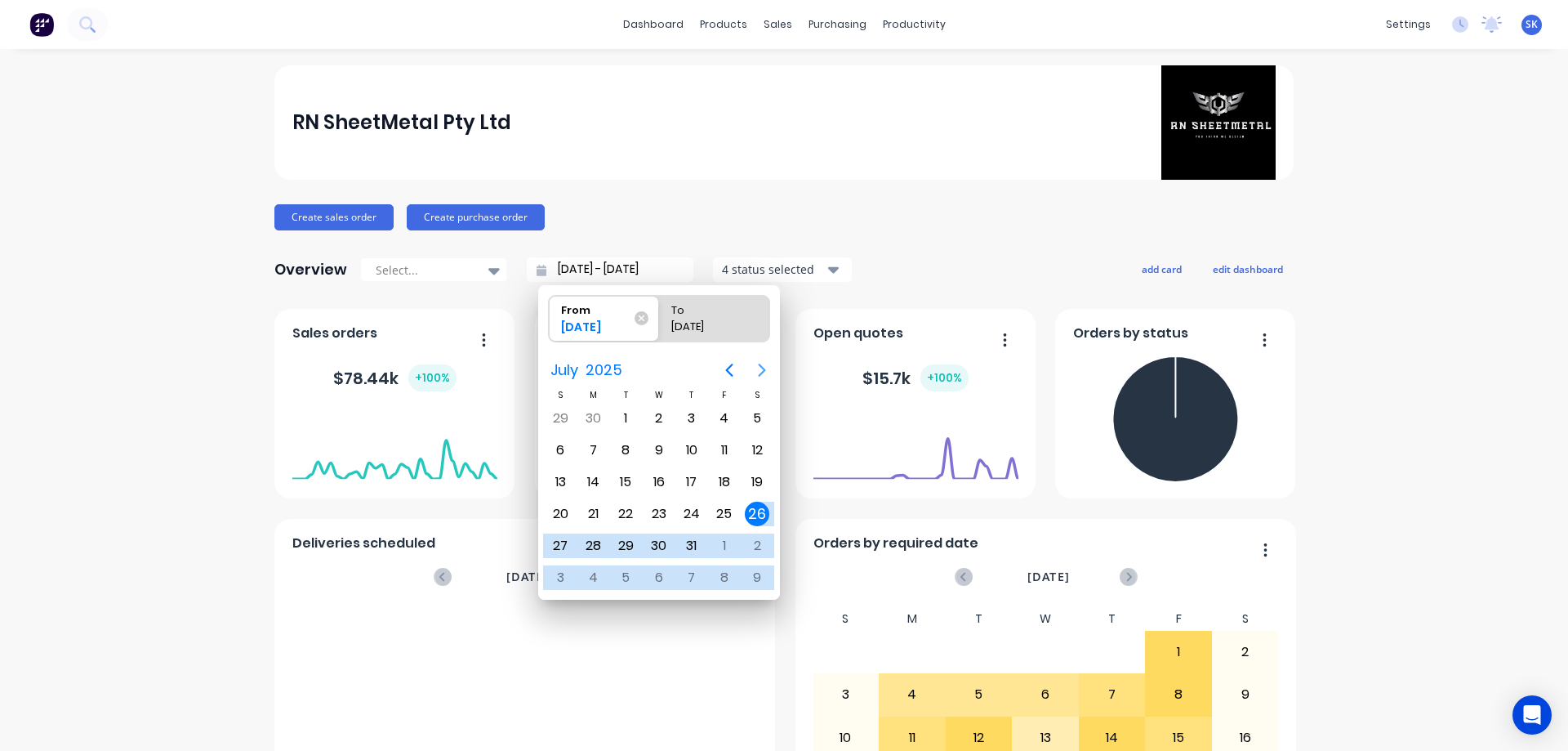
click at [760, 361] on icon "Next page" at bounding box center [762, 370] width 19 height 19
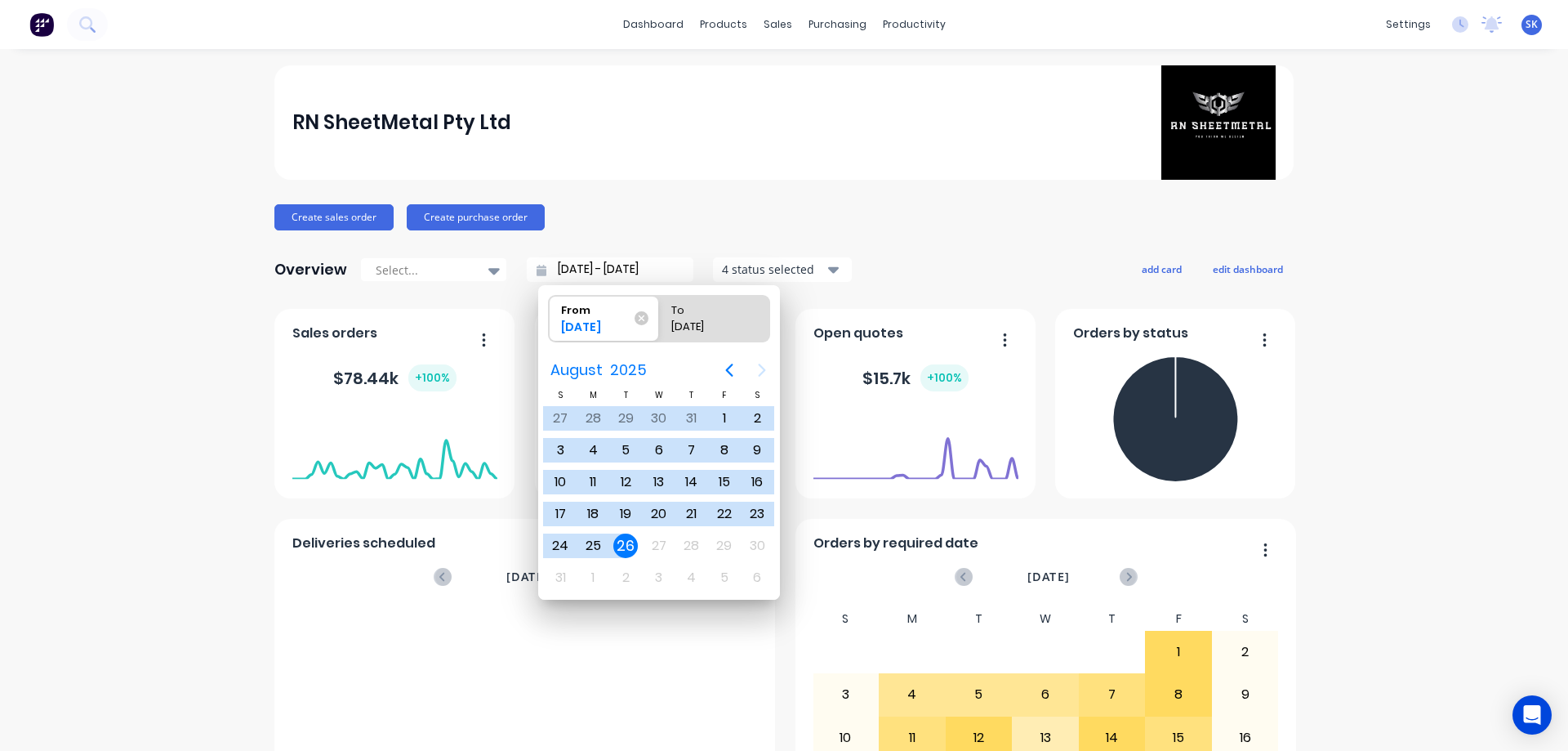
click at [625, 546] on div "26" at bounding box center [625, 546] width 24 height 24
type input "26/08/25 - 26/08/25"
radio input "false"
radio input "true"
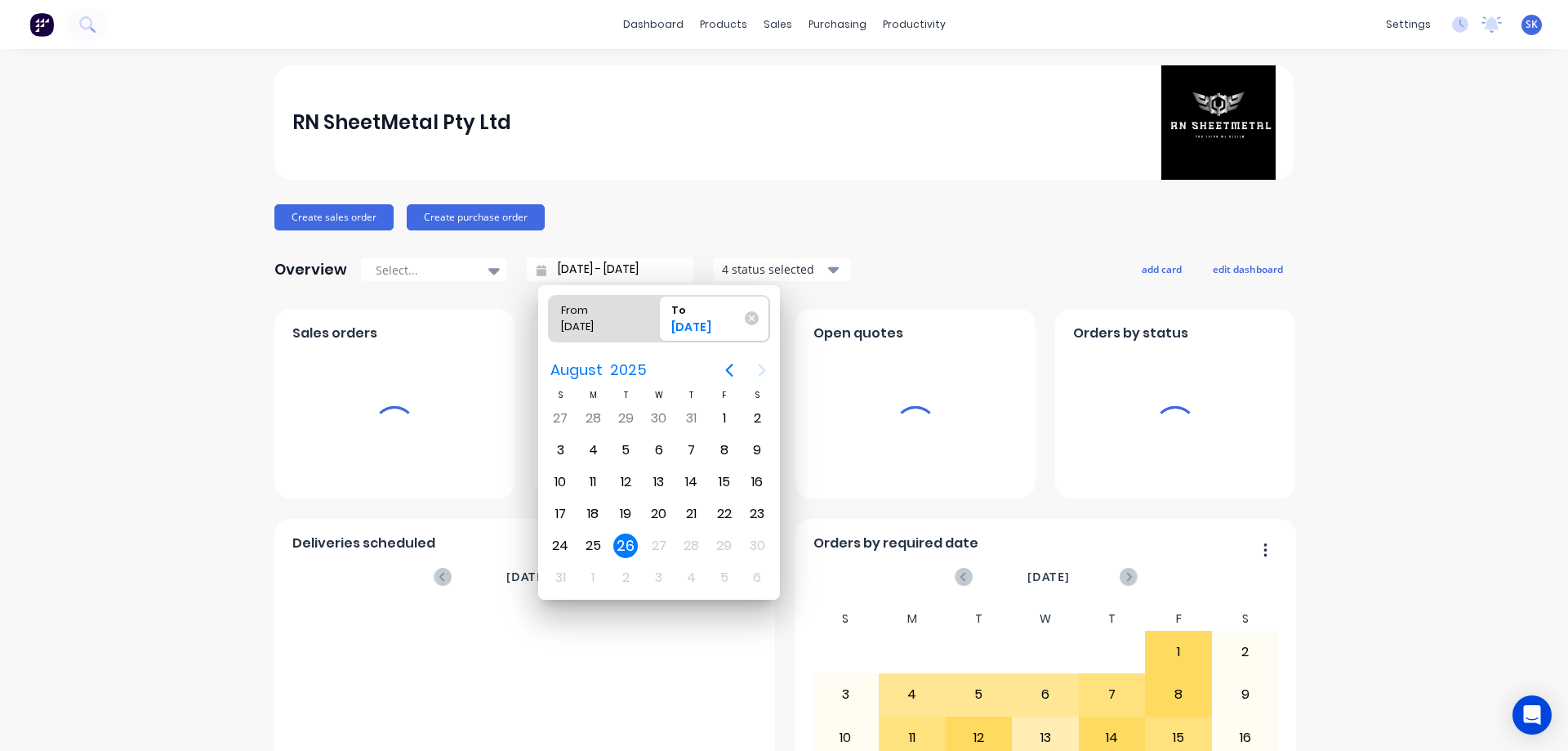
click at [747, 264] on div "4 status selected" at bounding box center [773, 269] width 103 height 17
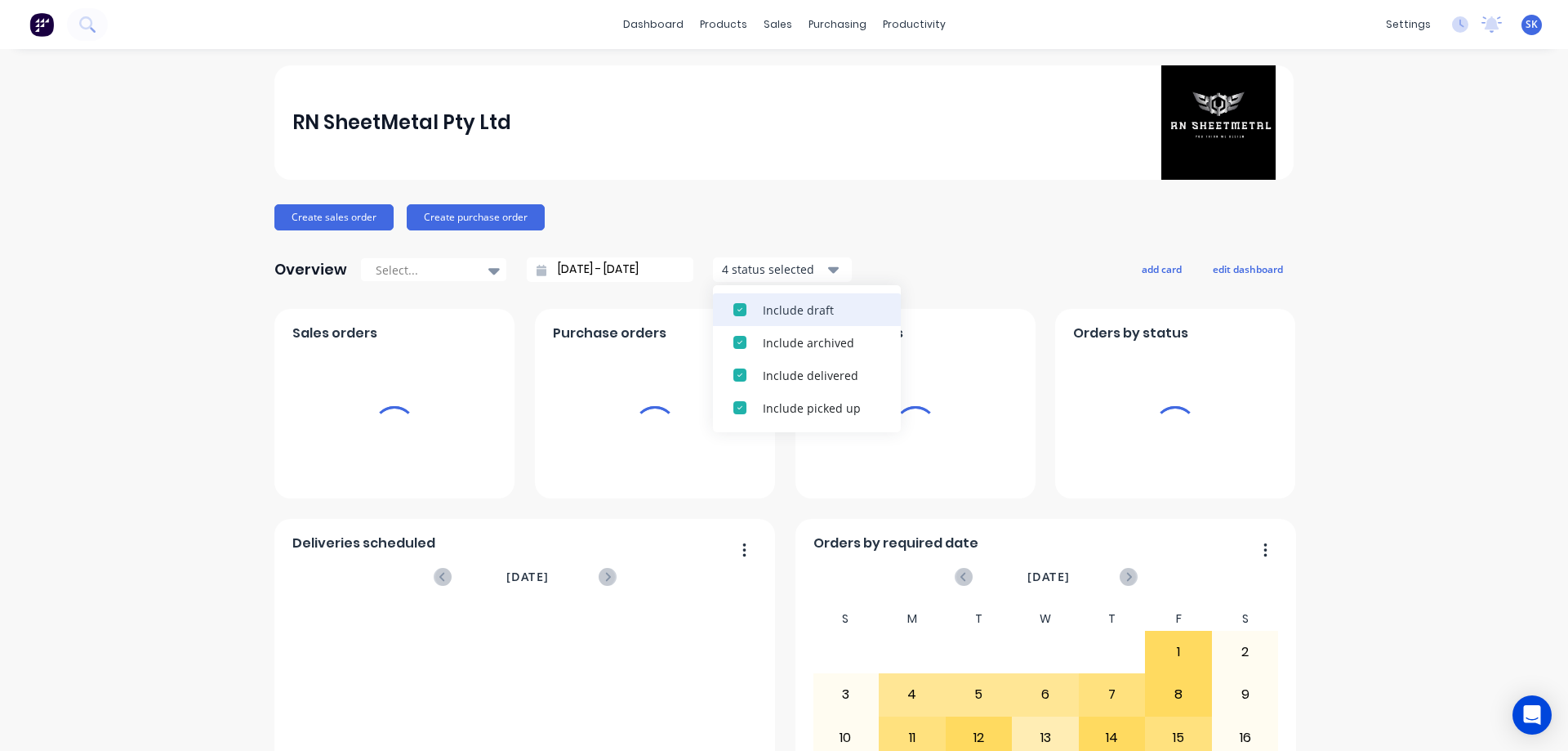
click at [762, 318] on div "Include draft" at bounding box center [821, 310] width 117 height 17
click at [762, 335] on div "Include archived" at bounding box center [821, 343] width 117 height 17
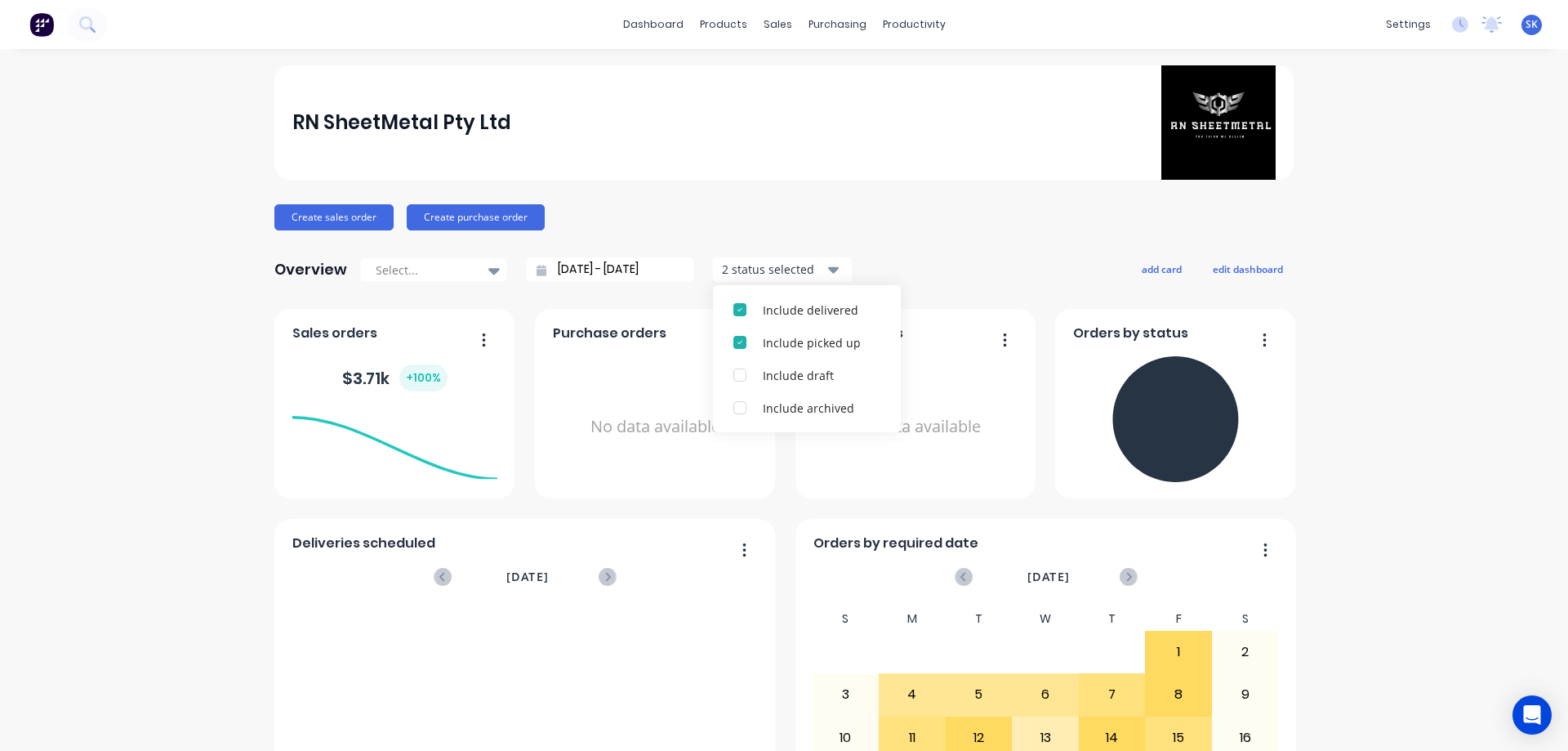
click at [873, 265] on div "Overview Select... 26/08/25 - 26/08/25 2 status selected Include delivered Incl…" at bounding box center [784, 269] width 1019 height 33
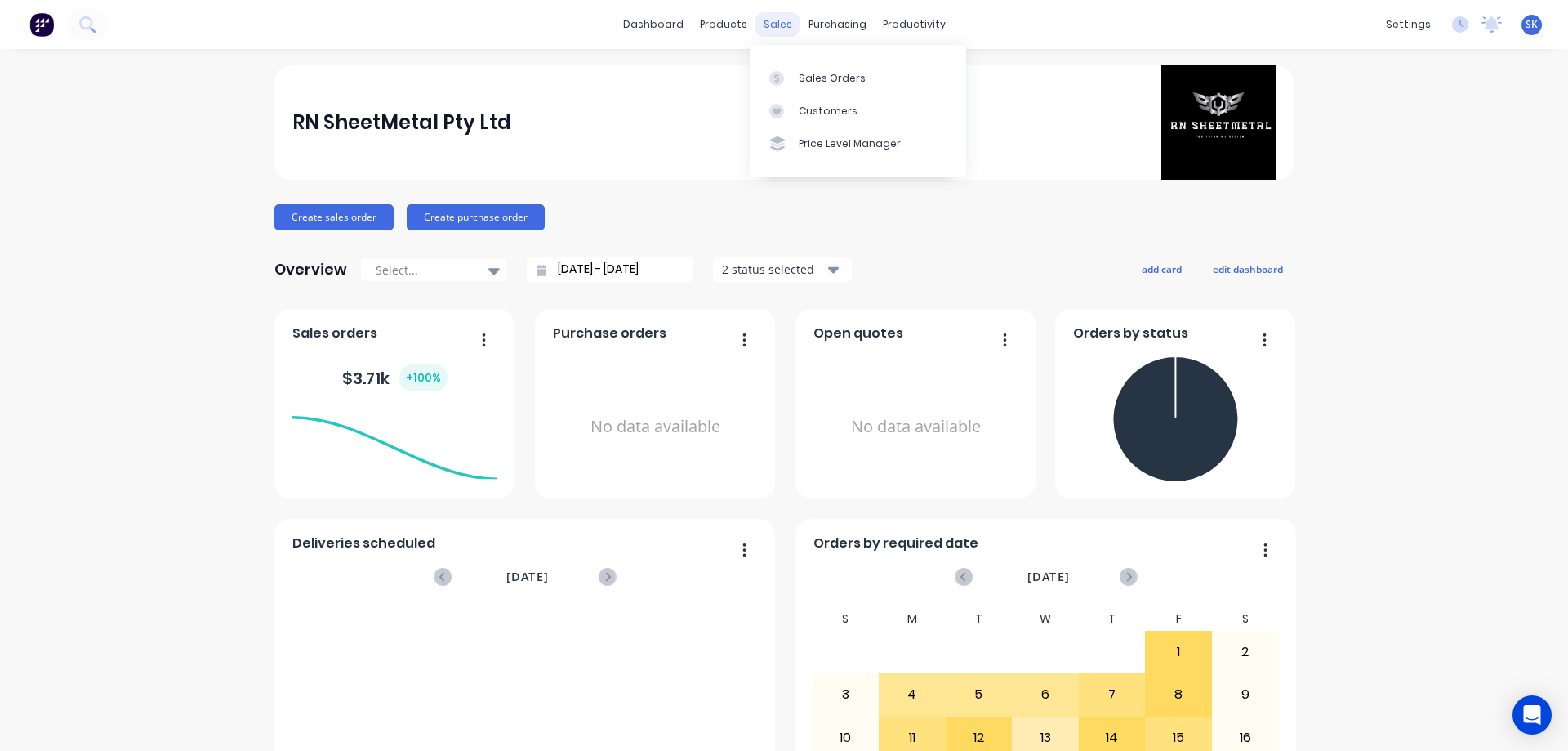
click at [769, 25] on div "sales" at bounding box center [778, 24] width 45 height 24
click at [806, 65] on link "Sales Orders" at bounding box center [858, 78] width 216 height 33
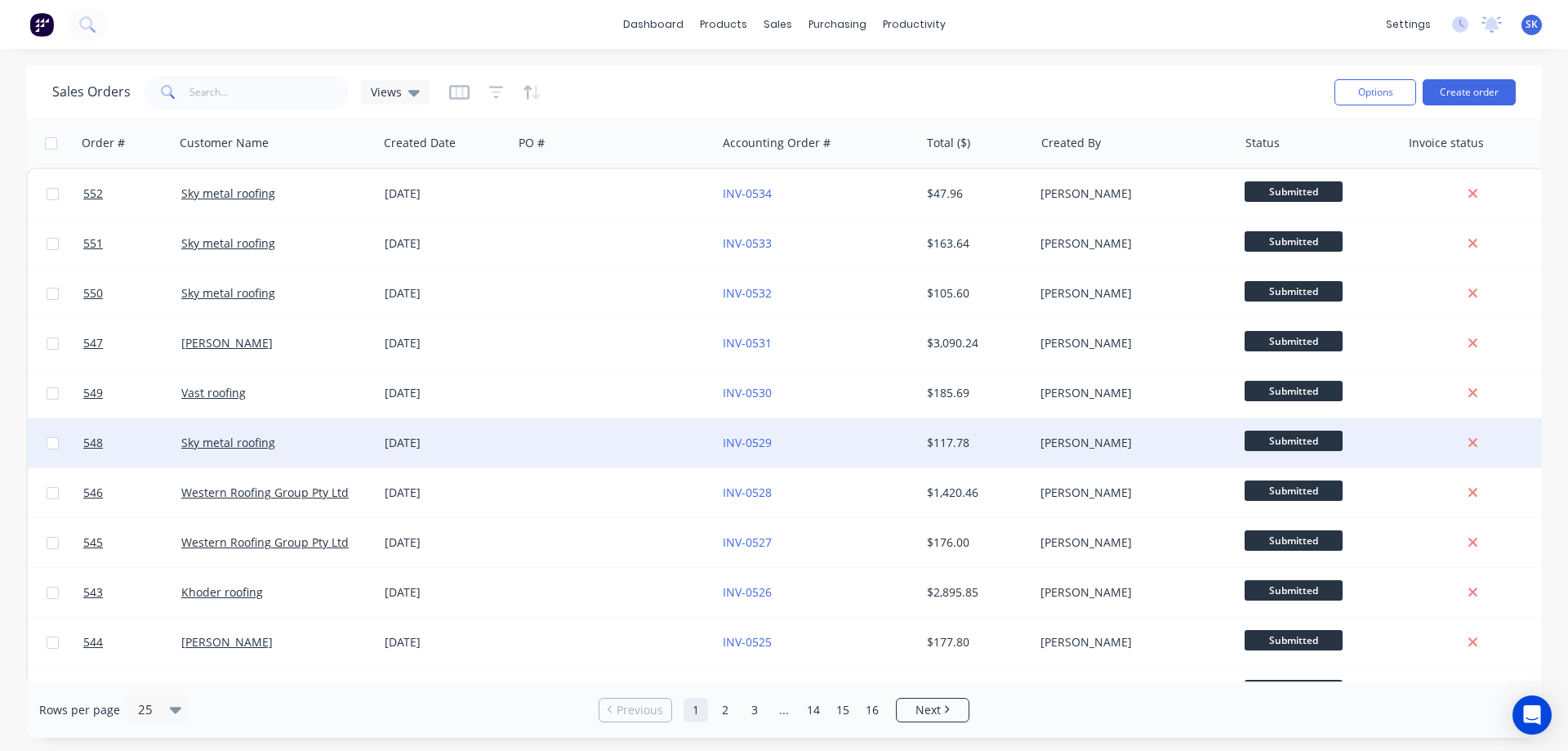
click at [312, 443] on div "Sky metal roofing" at bounding box center [272, 443] width 182 height 16
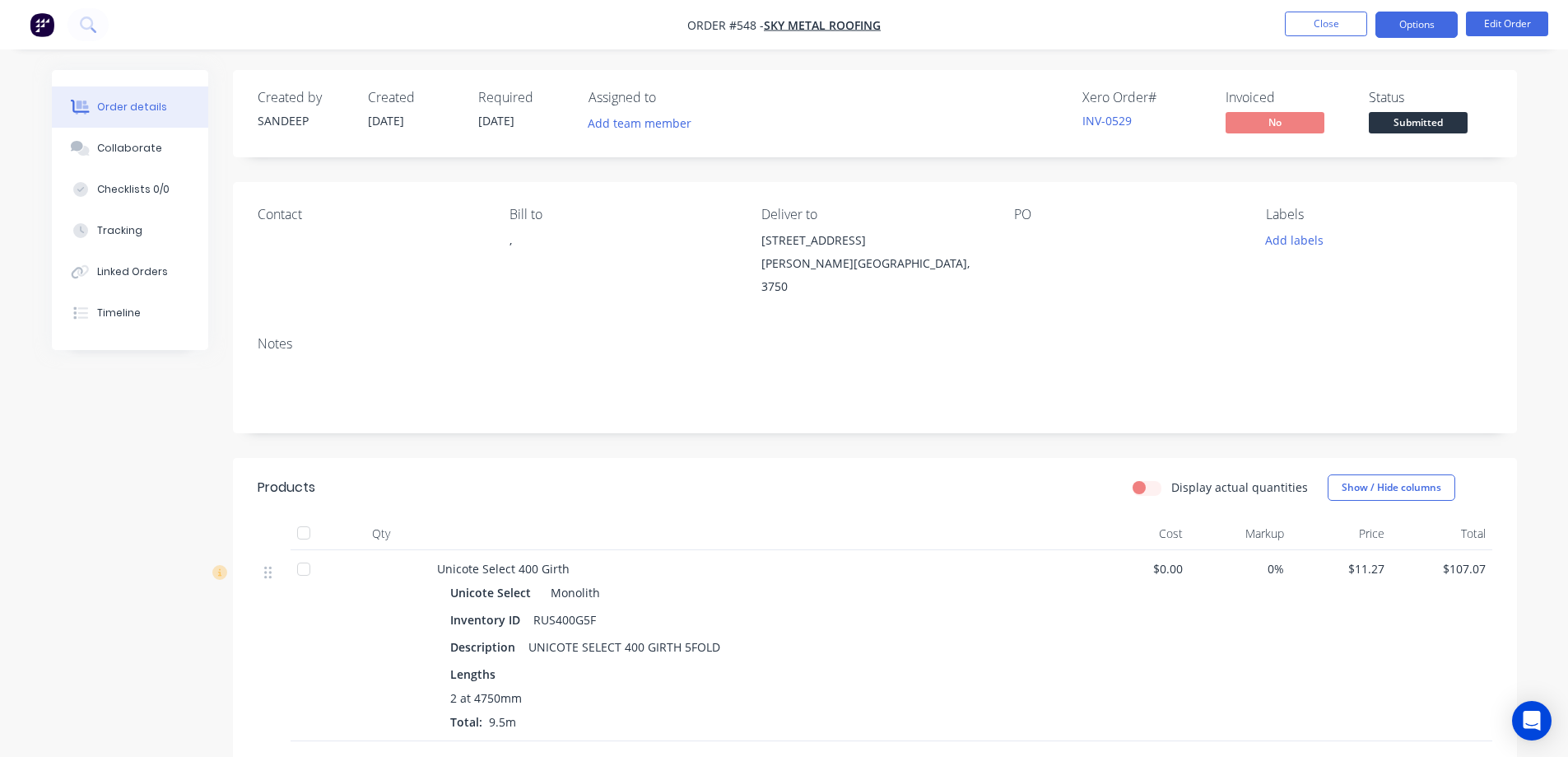
click at [1417, 32] on button "Options" at bounding box center [1416, 25] width 83 height 26
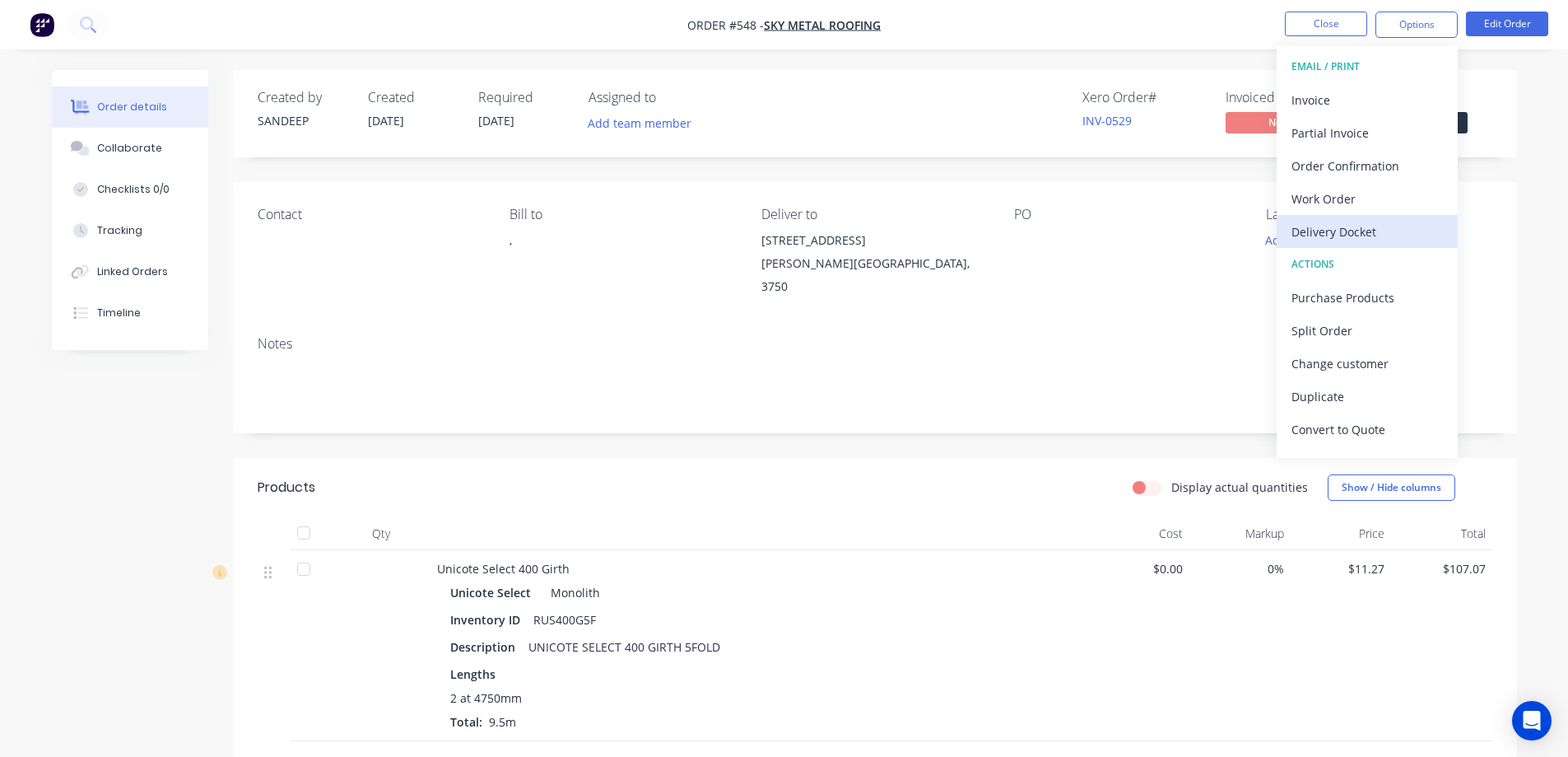
click at [1336, 228] on div "Delivery Docket" at bounding box center [1367, 232] width 152 height 24
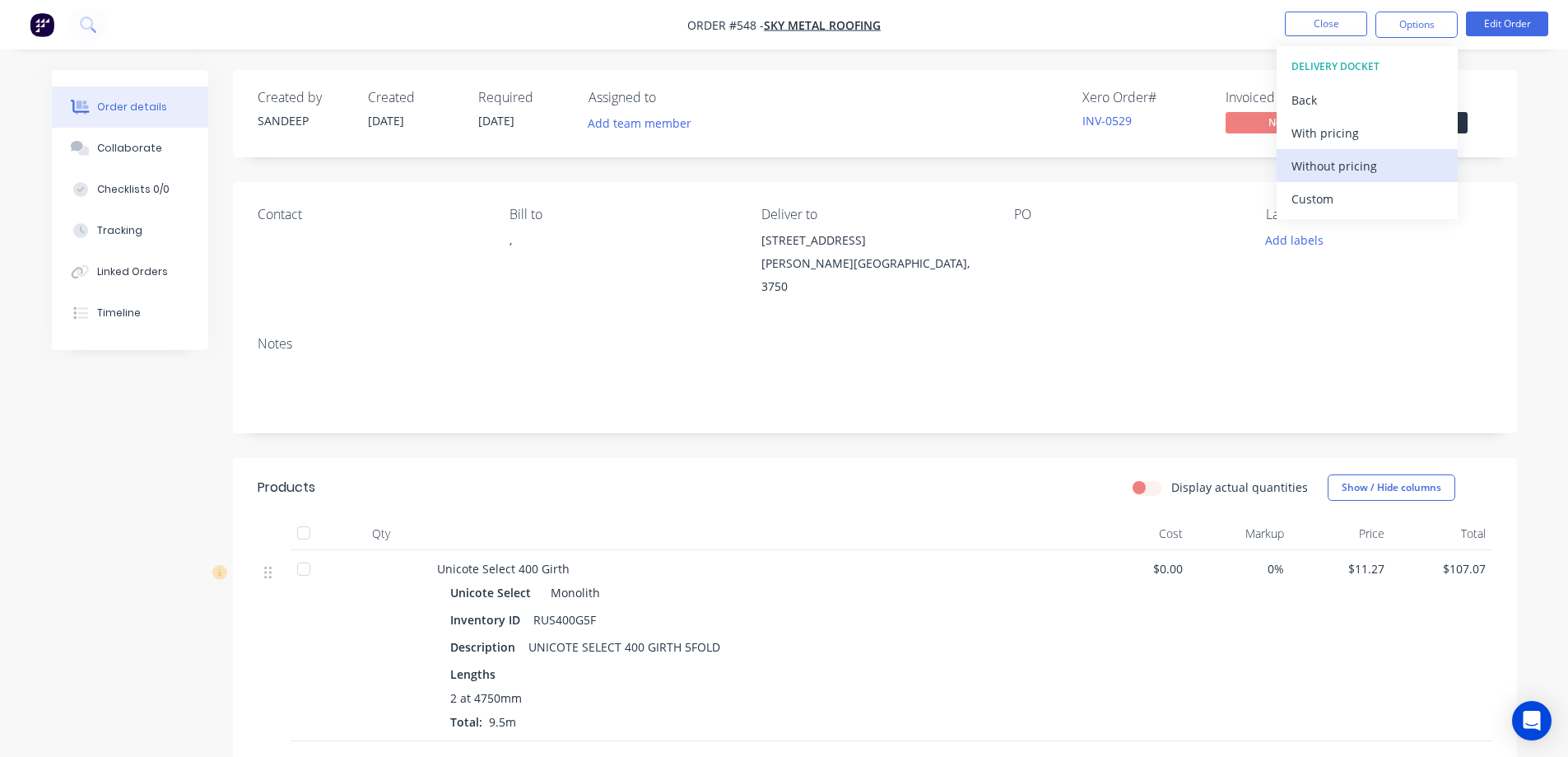
click at [1336, 169] on div "Without pricing" at bounding box center [1367, 166] width 152 height 24
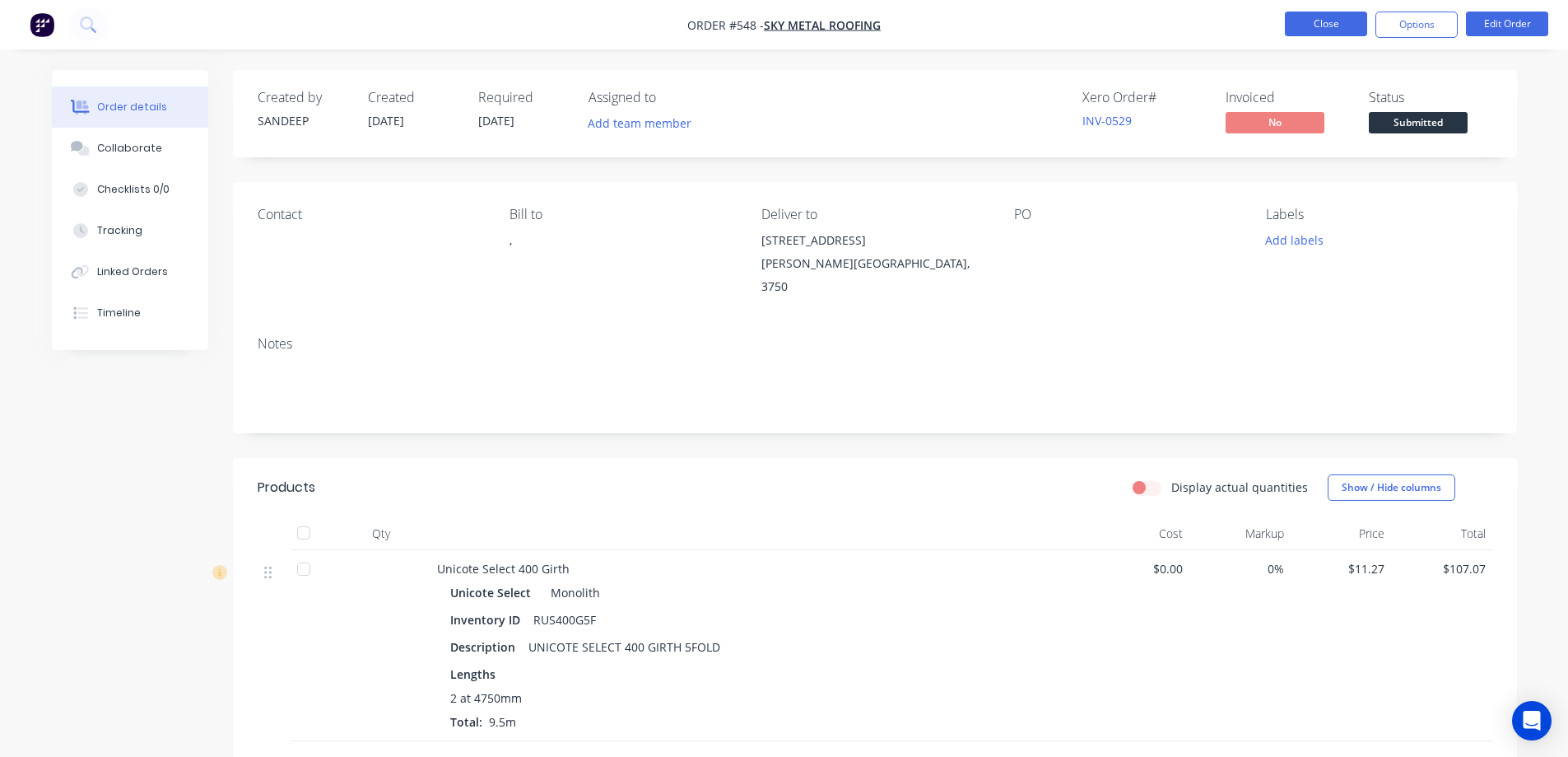
click at [1348, 27] on button "Close" at bounding box center [1326, 24] width 83 height 25
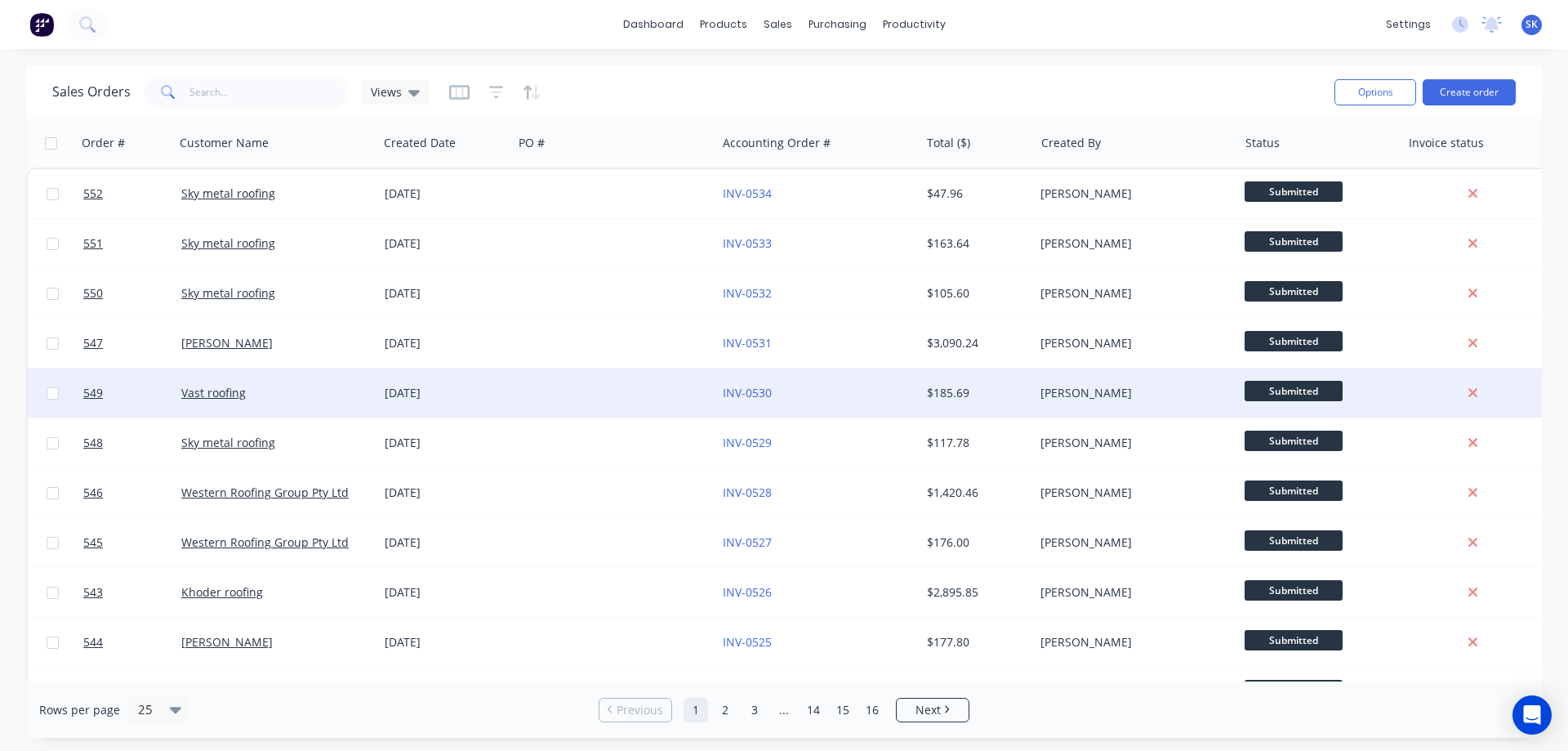
click at [436, 390] on div "[DATE]" at bounding box center [446, 393] width 122 height 16
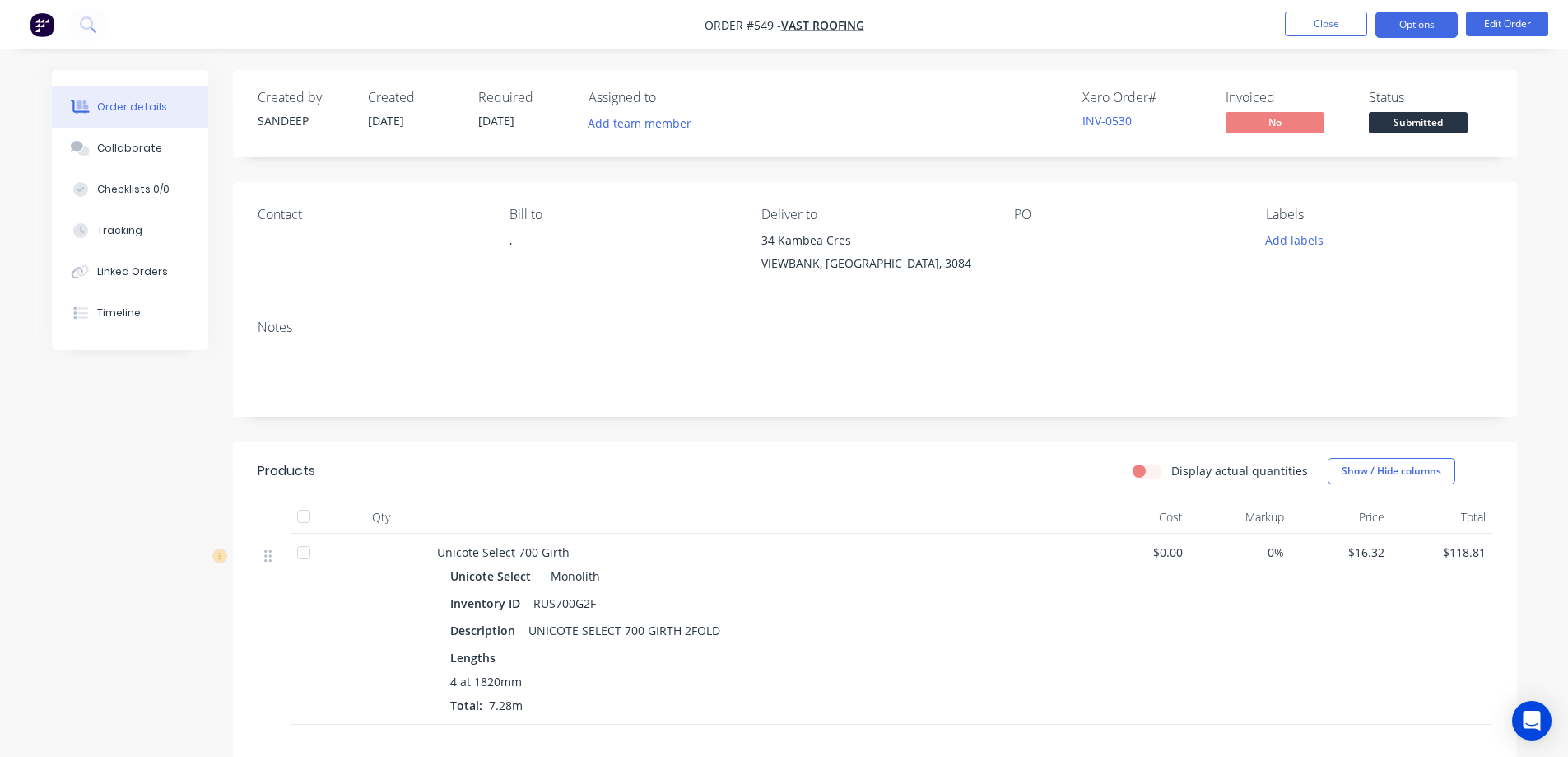
click at [1393, 26] on button "Options" at bounding box center [1416, 25] width 83 height 26
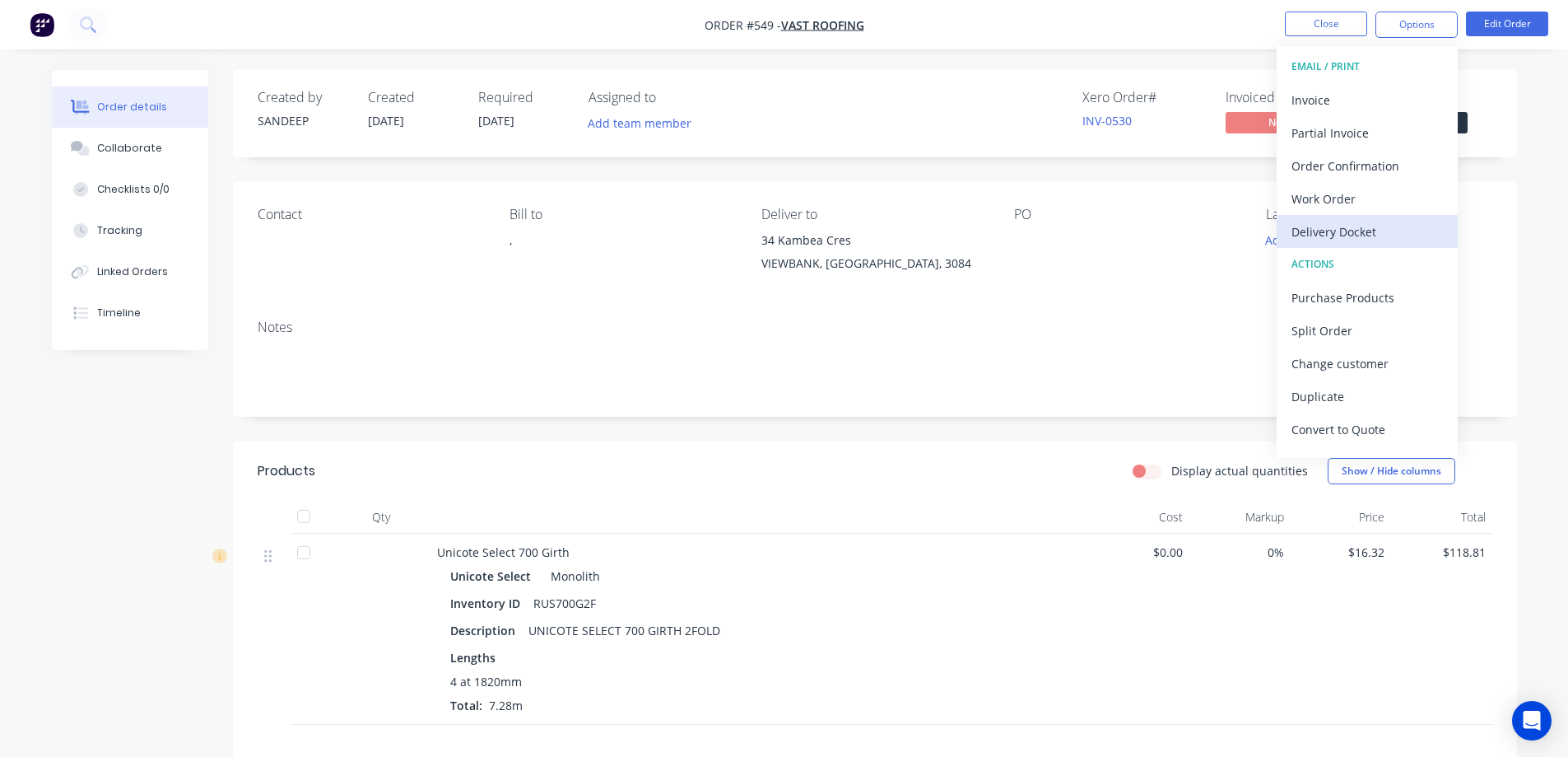
click at [1339, 238] on div "Delivery Docket" at bounding box center [1367, 232] width 152 height 24
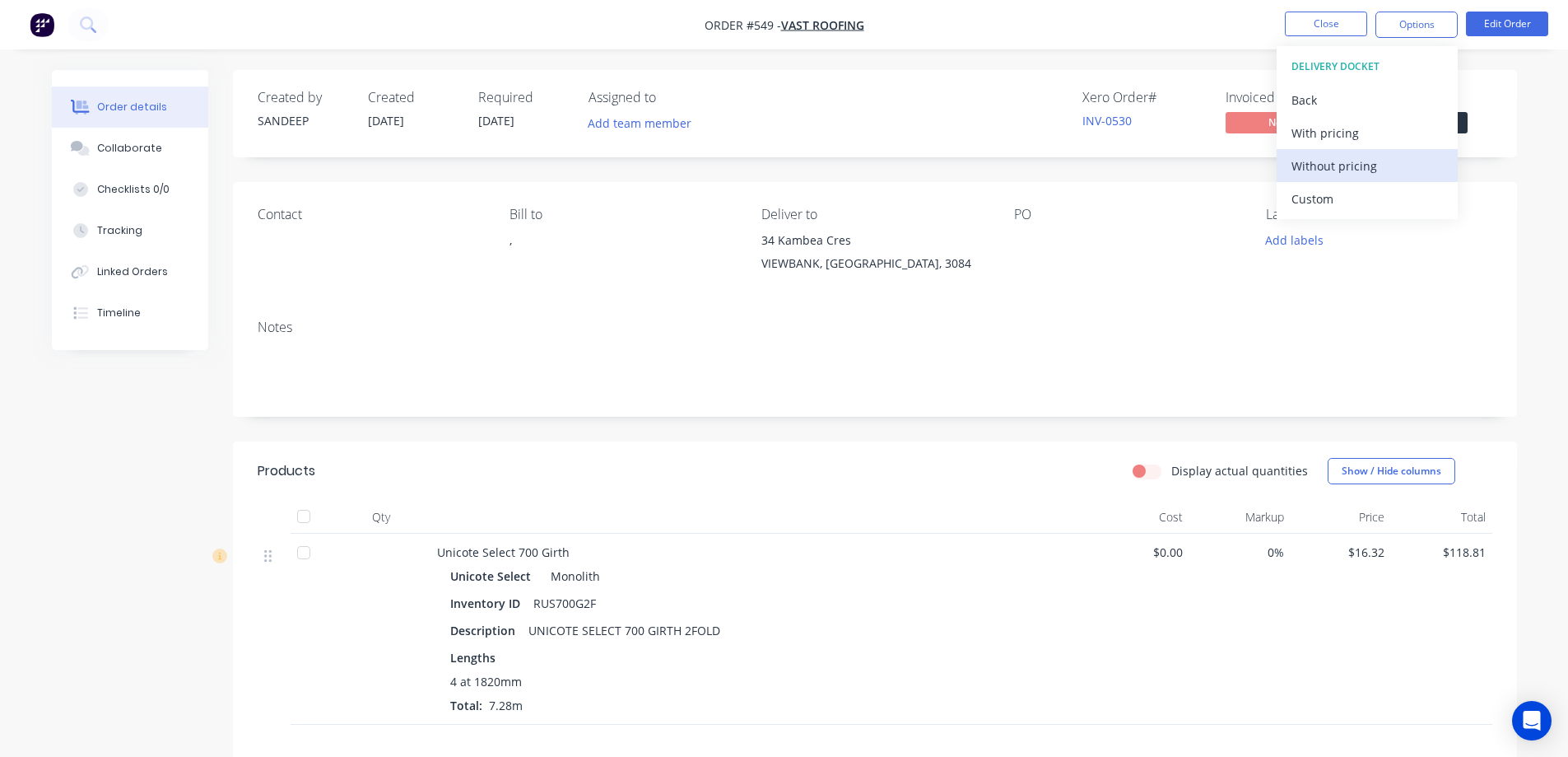
click at [1335, 164] on div "Without pricing" at bounding box center [1367, 166] width 152 height 24
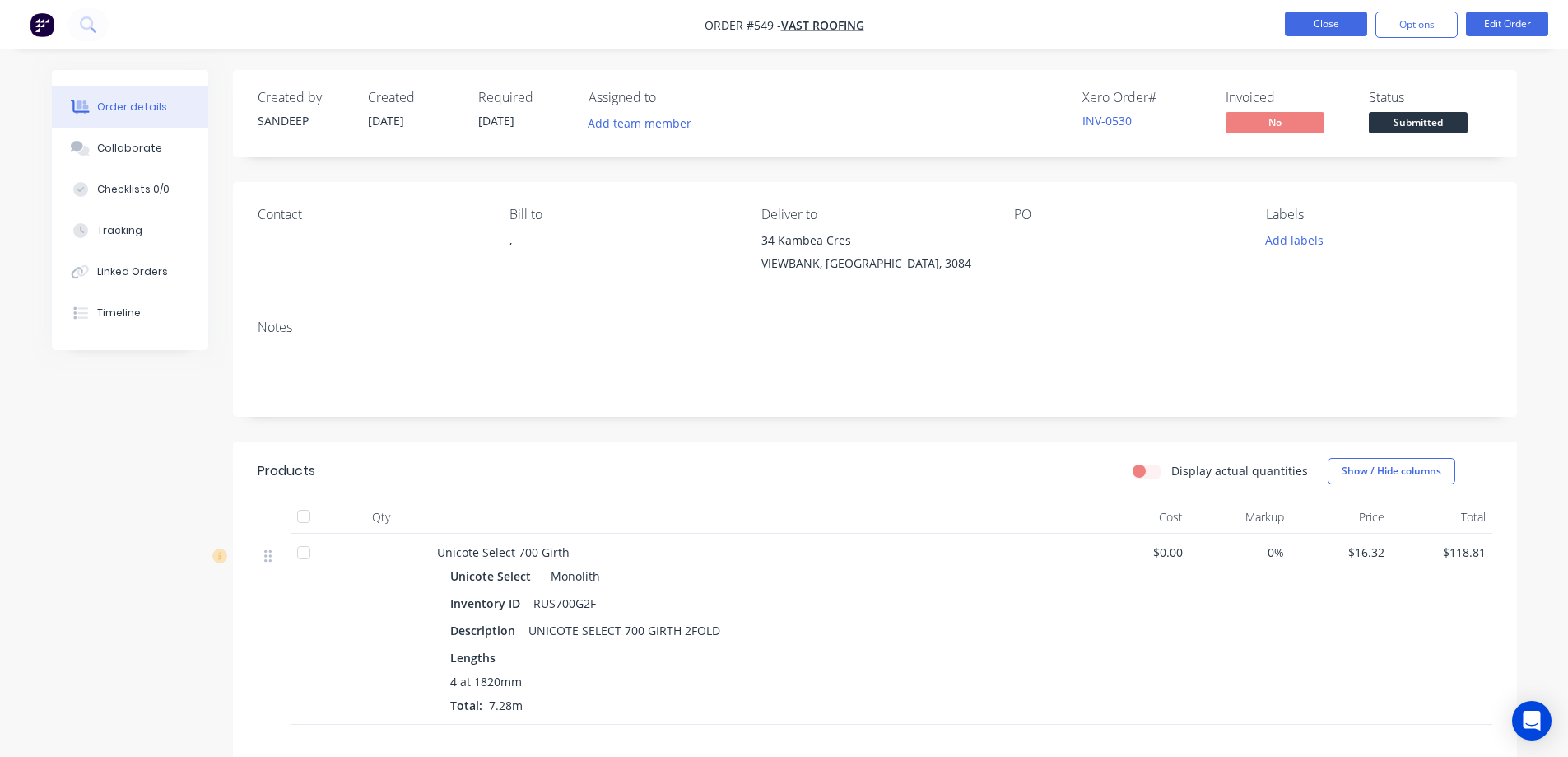
click at [1328, 20] on button "Close" at bounding box center [1326, 24] width 83 height 25
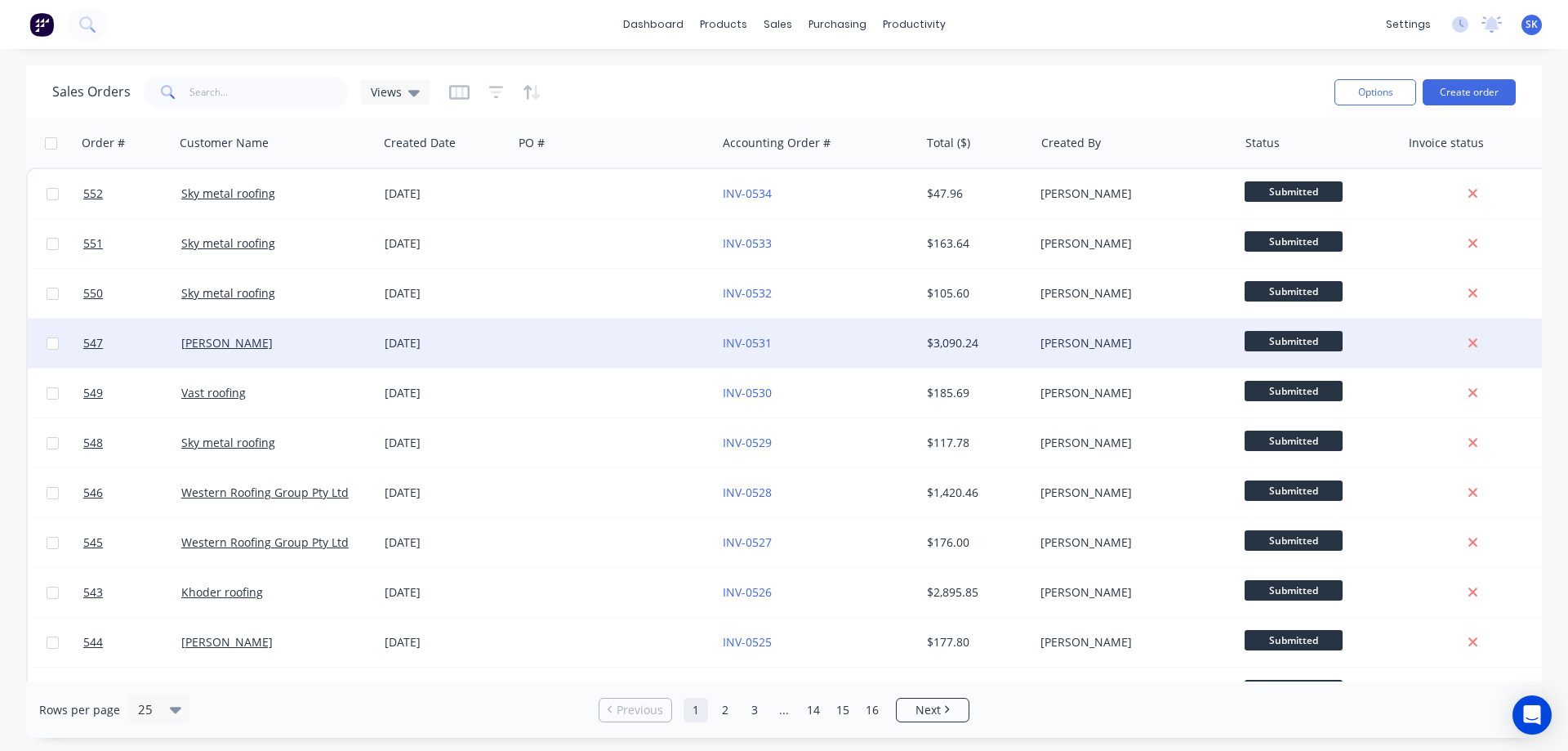
click at [561, 349] on div at bounding box center [614, 343] width 203 height 49
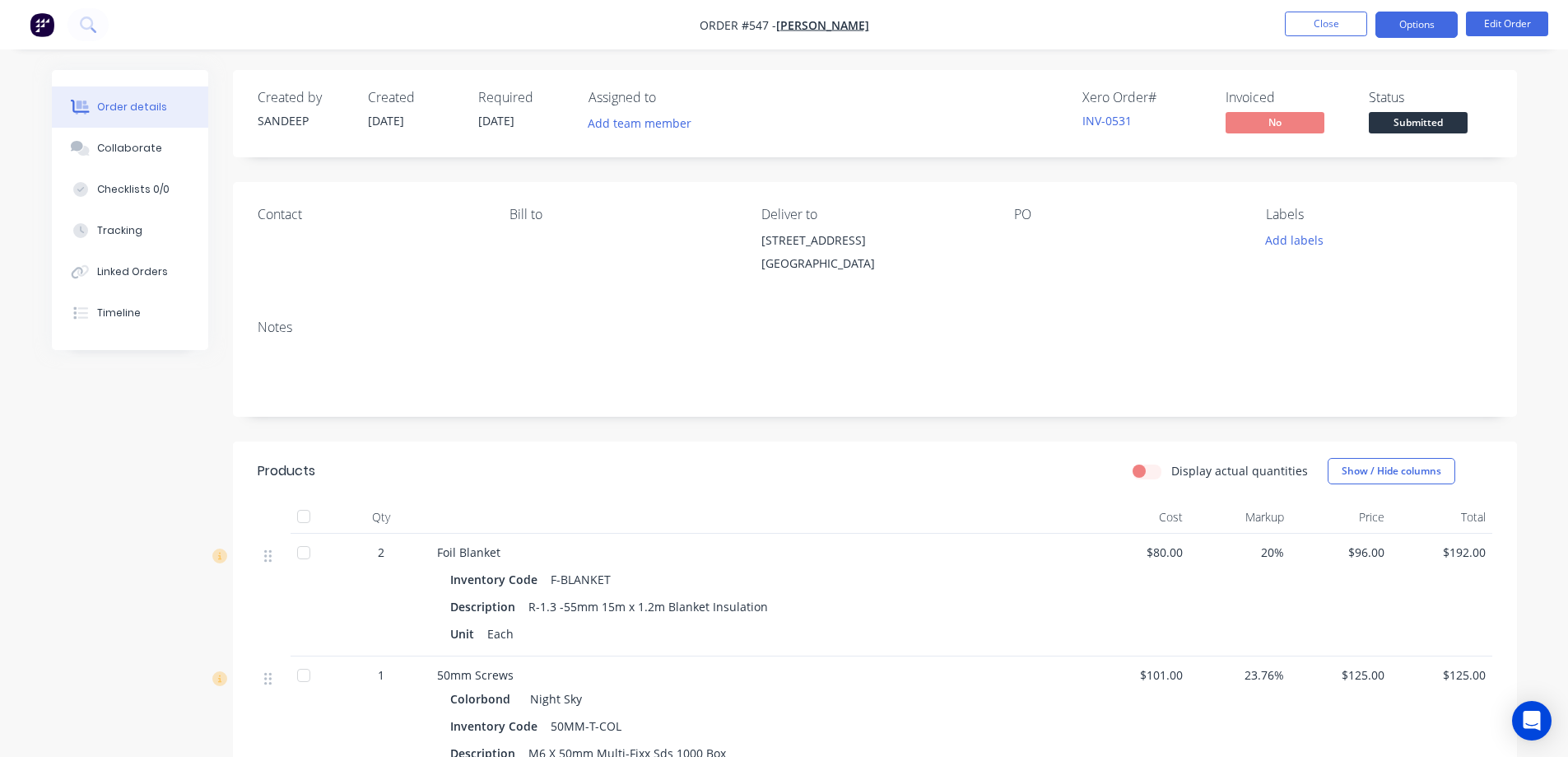
click at [1402, 25] on button "Options" at bounding box center [1416, 25] width 83 height 26
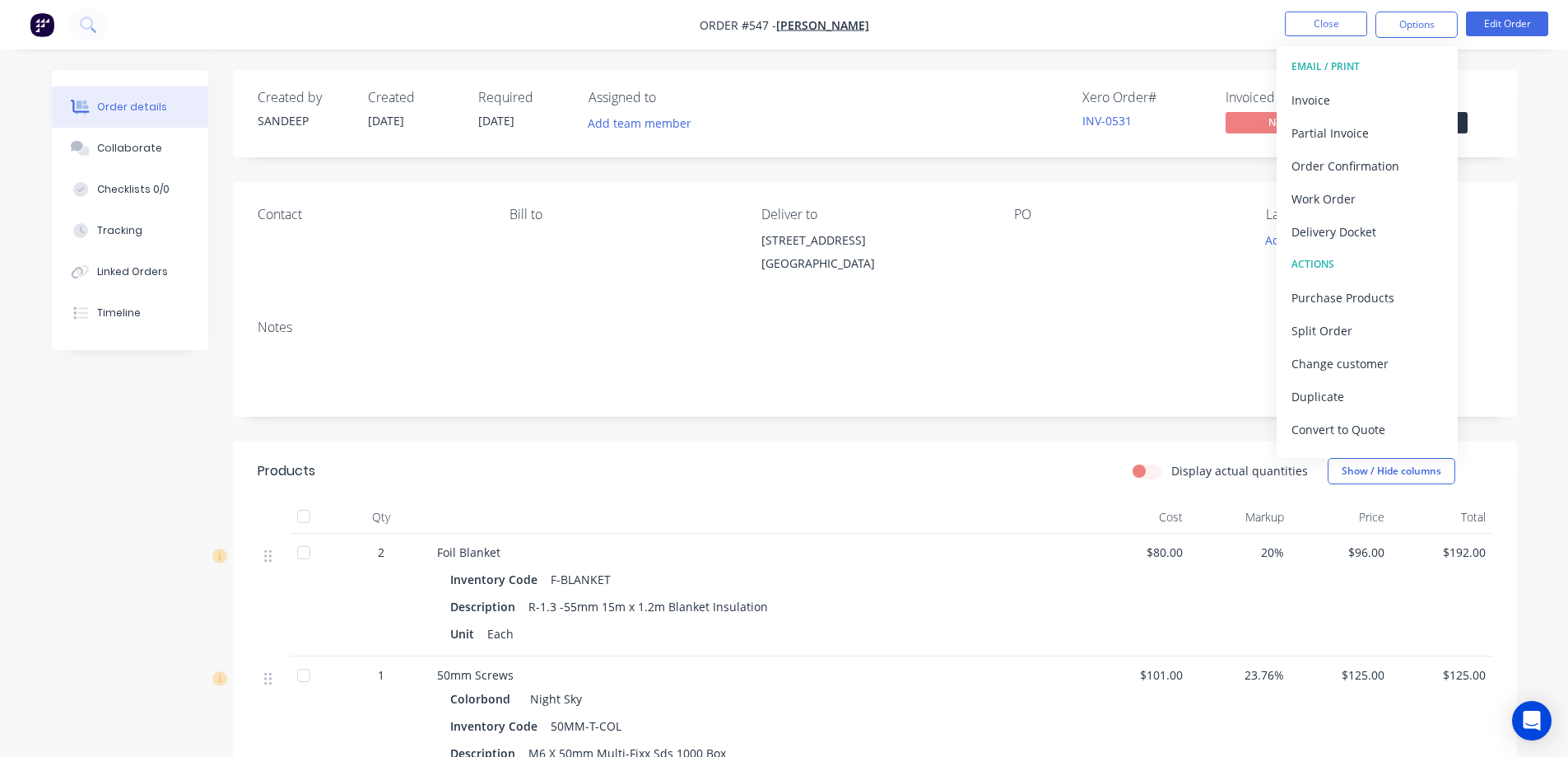
click at [1320, 231] on div "Delivery Docket" at bounding box center [1367, 232] width 152 height 24
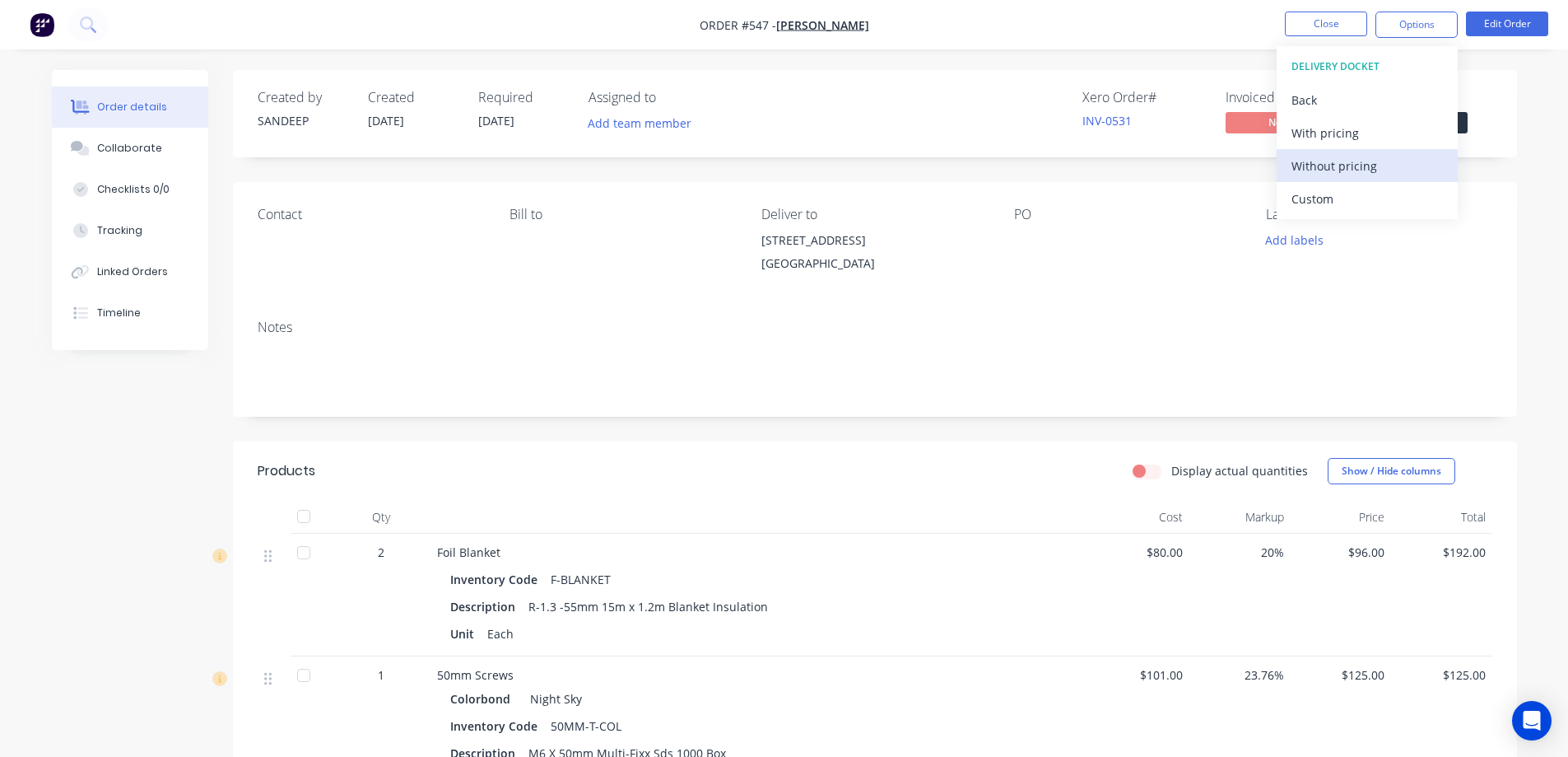
click at [1342, 171] on div "Without pricing" at bounding box center [1367, 166] width 152 height 24
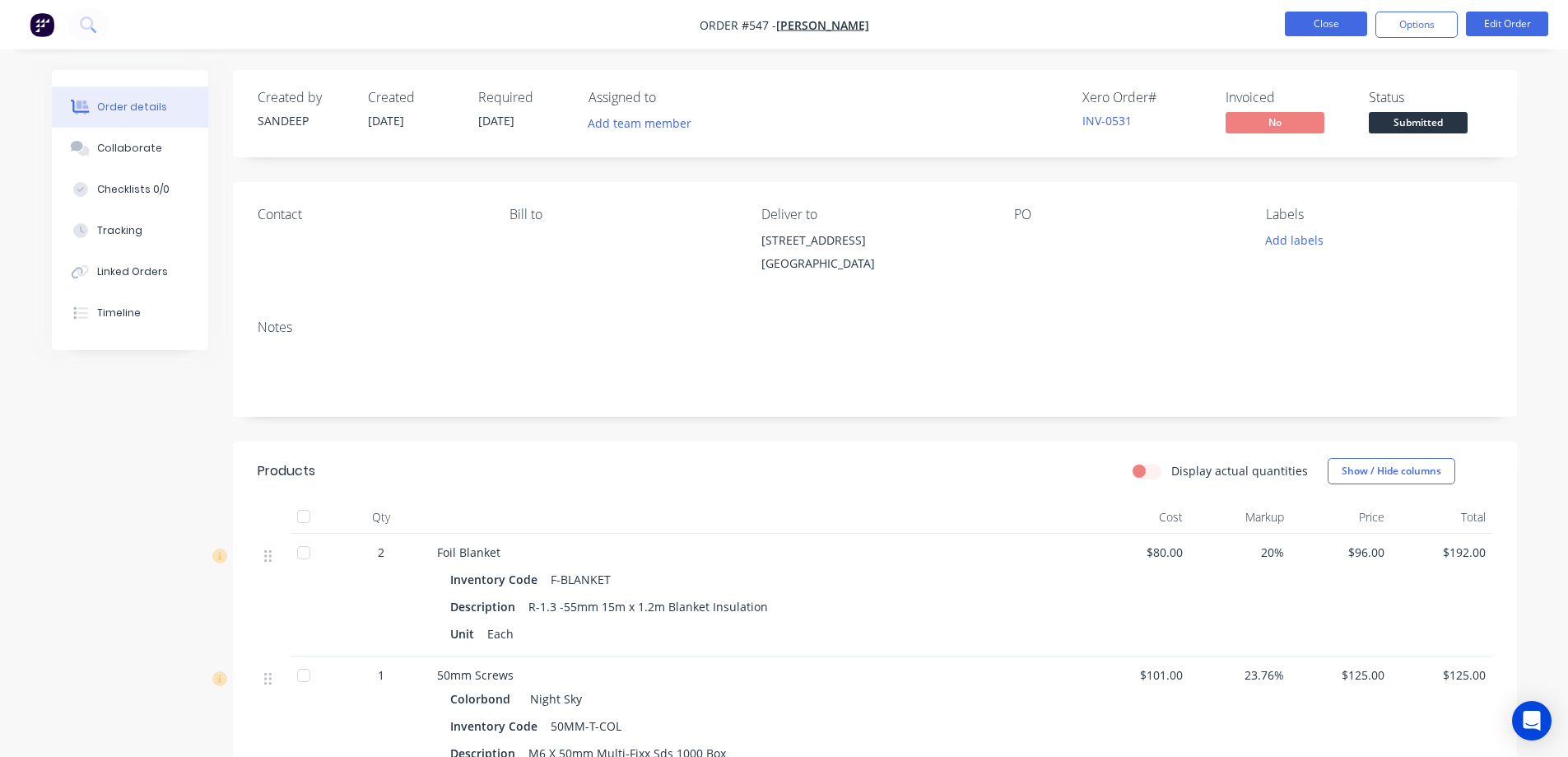
click at [1316, 26] on button "Close" at bounding box center [1326, 24] width 83 height 25
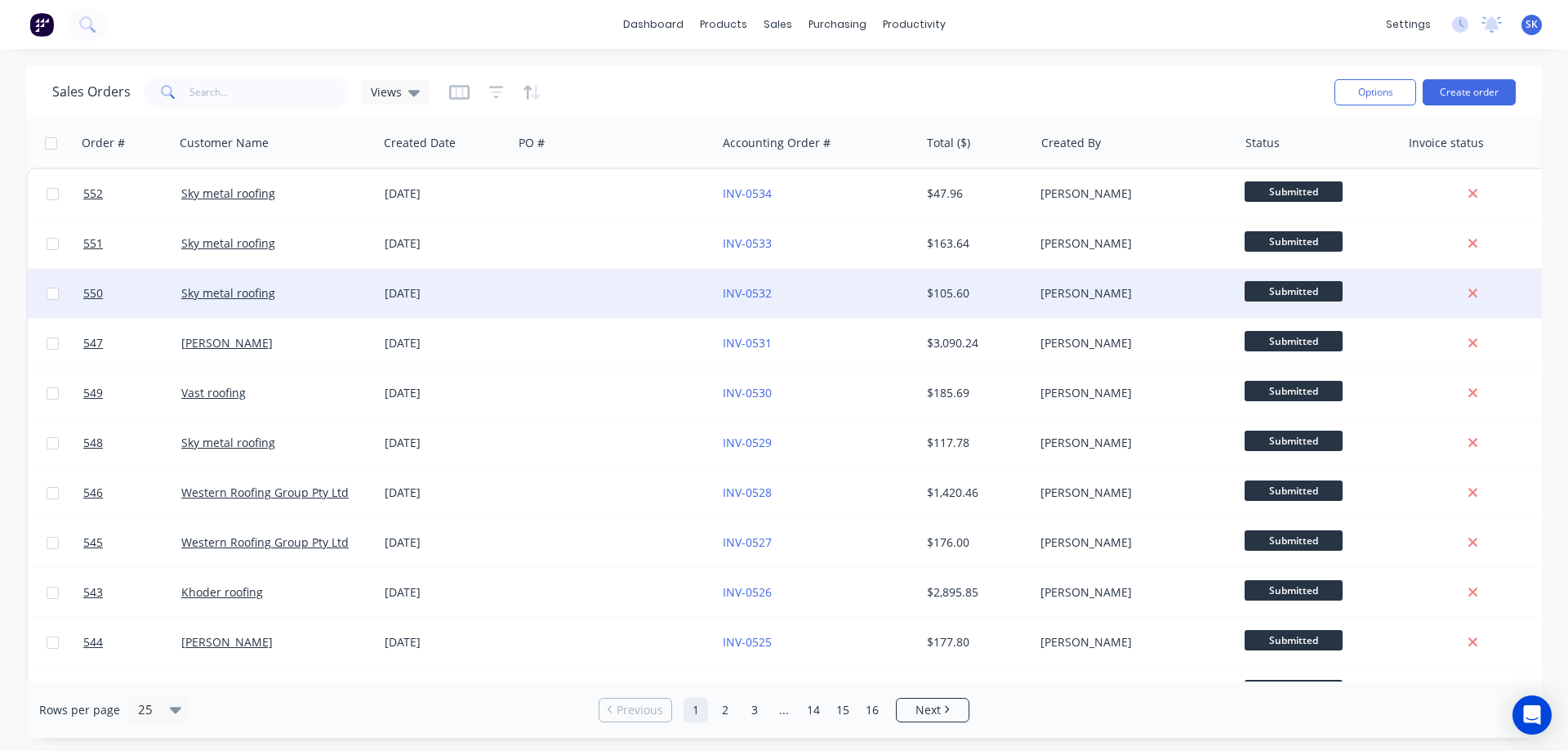
click at [442, 284] on div "[DATE]" at bounding box center [446, 293] width 135 height 49
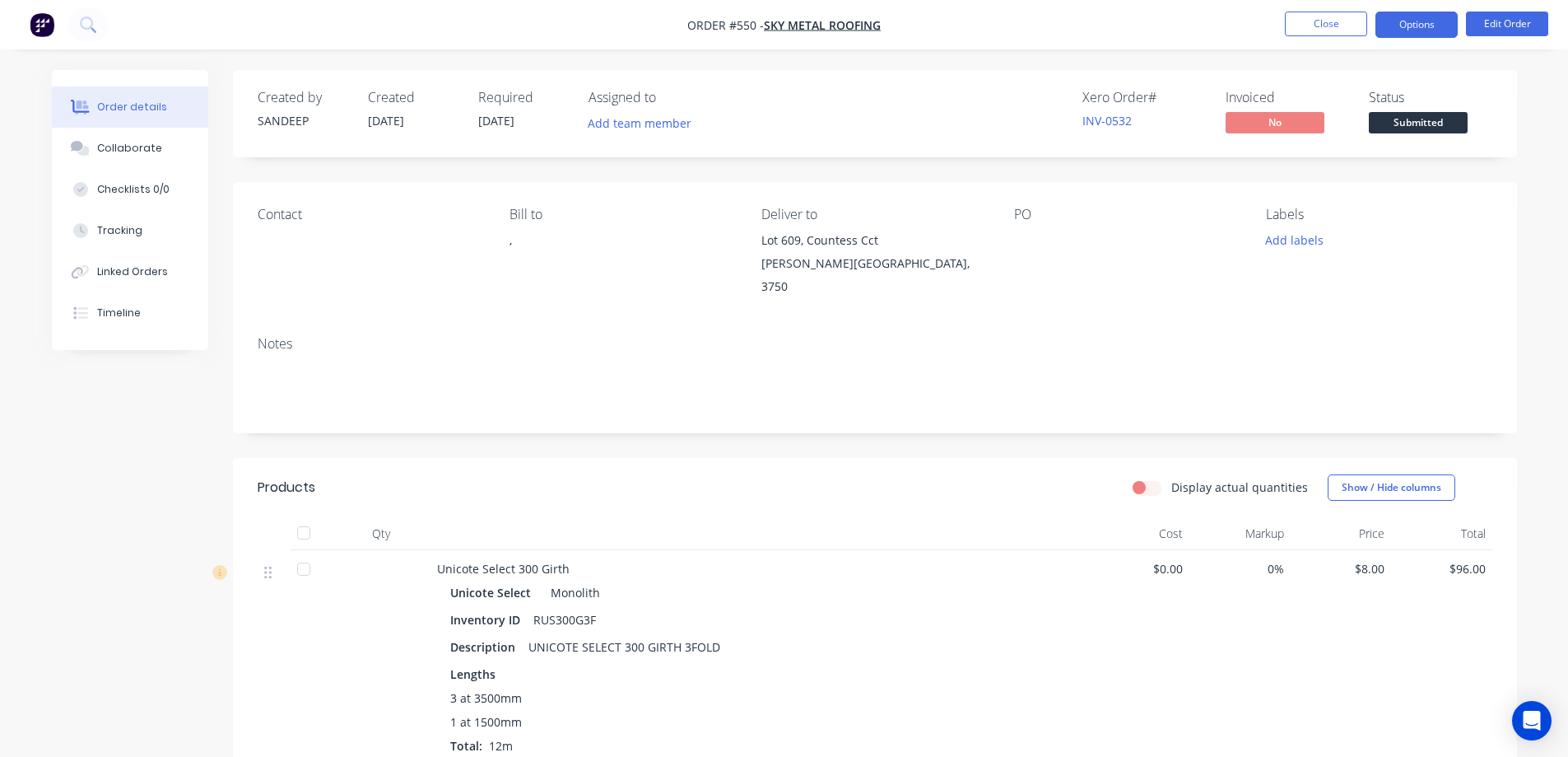
click at [1428, 29] on button "Options" at bounding box center [1416, 25] width 83 height 26
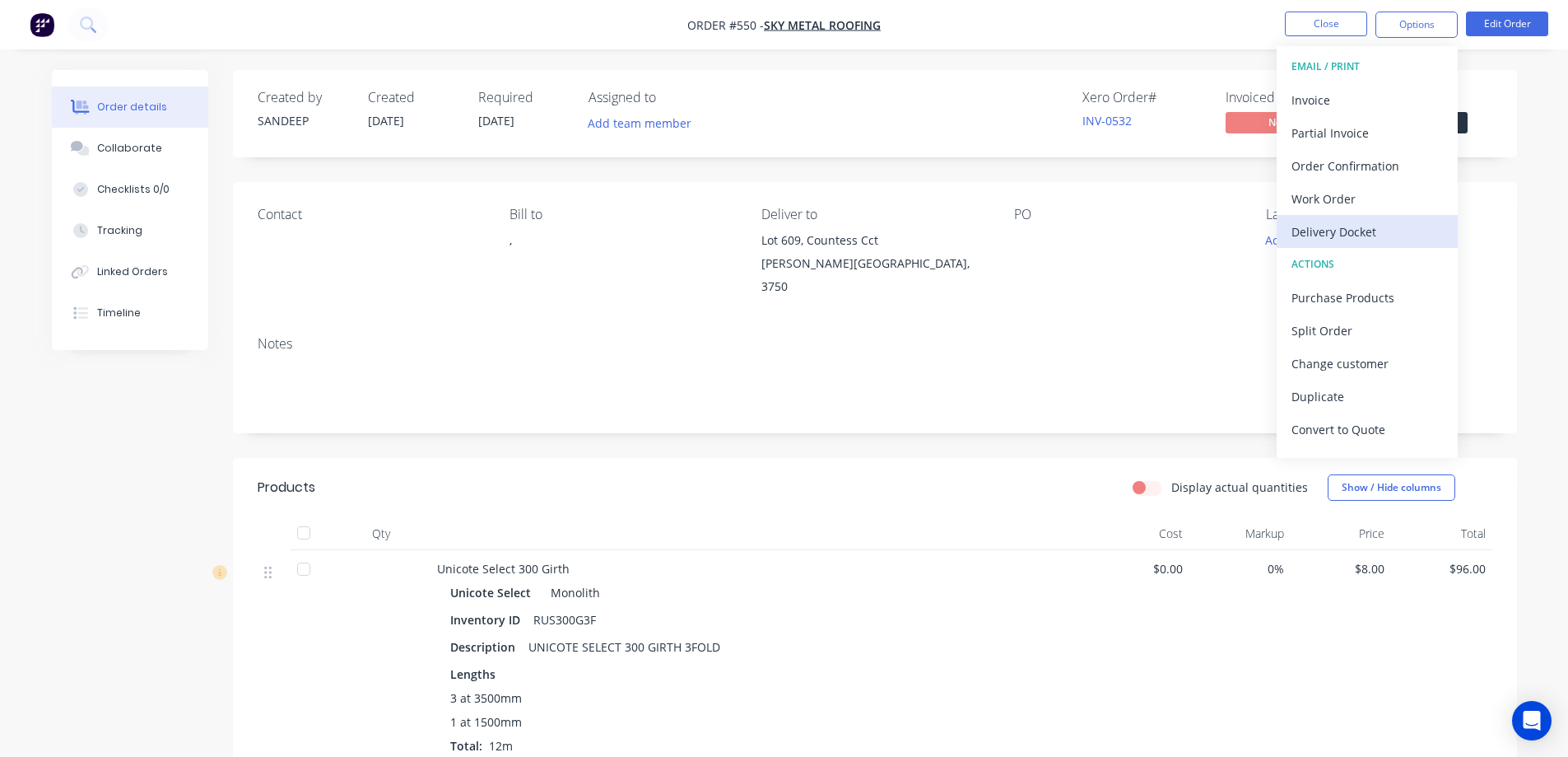
click at [1331, 229] on div "Delivery Docket" at bounding box center [1367, 232] width 152 height 24
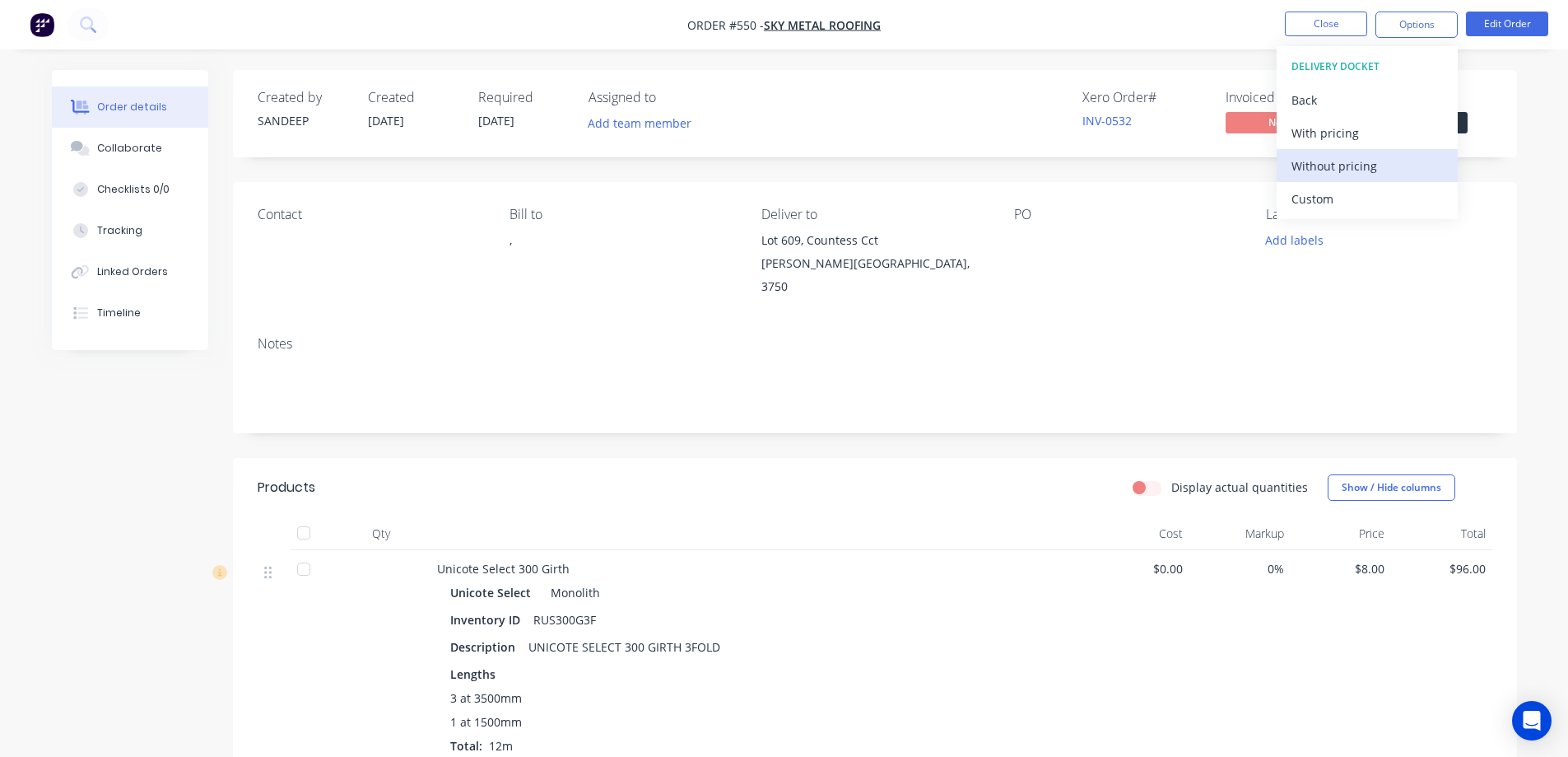
click at [1329, 168] on div "Without pricing" at bounding box center [1367, 166] width 152 height 24
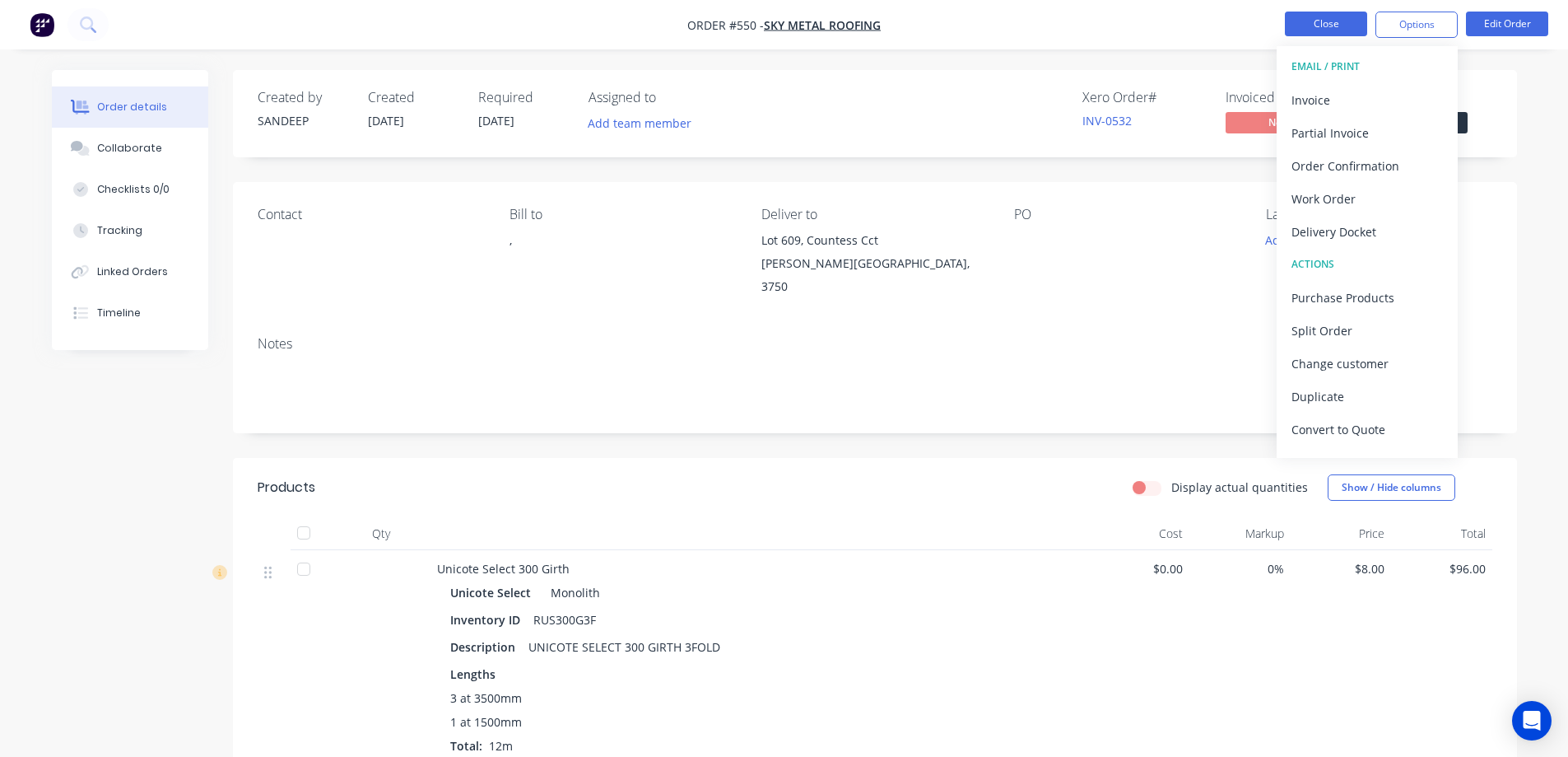
click at [1333, 26] on button "Close" at bounding box center [1326, 24] width 83 height 25
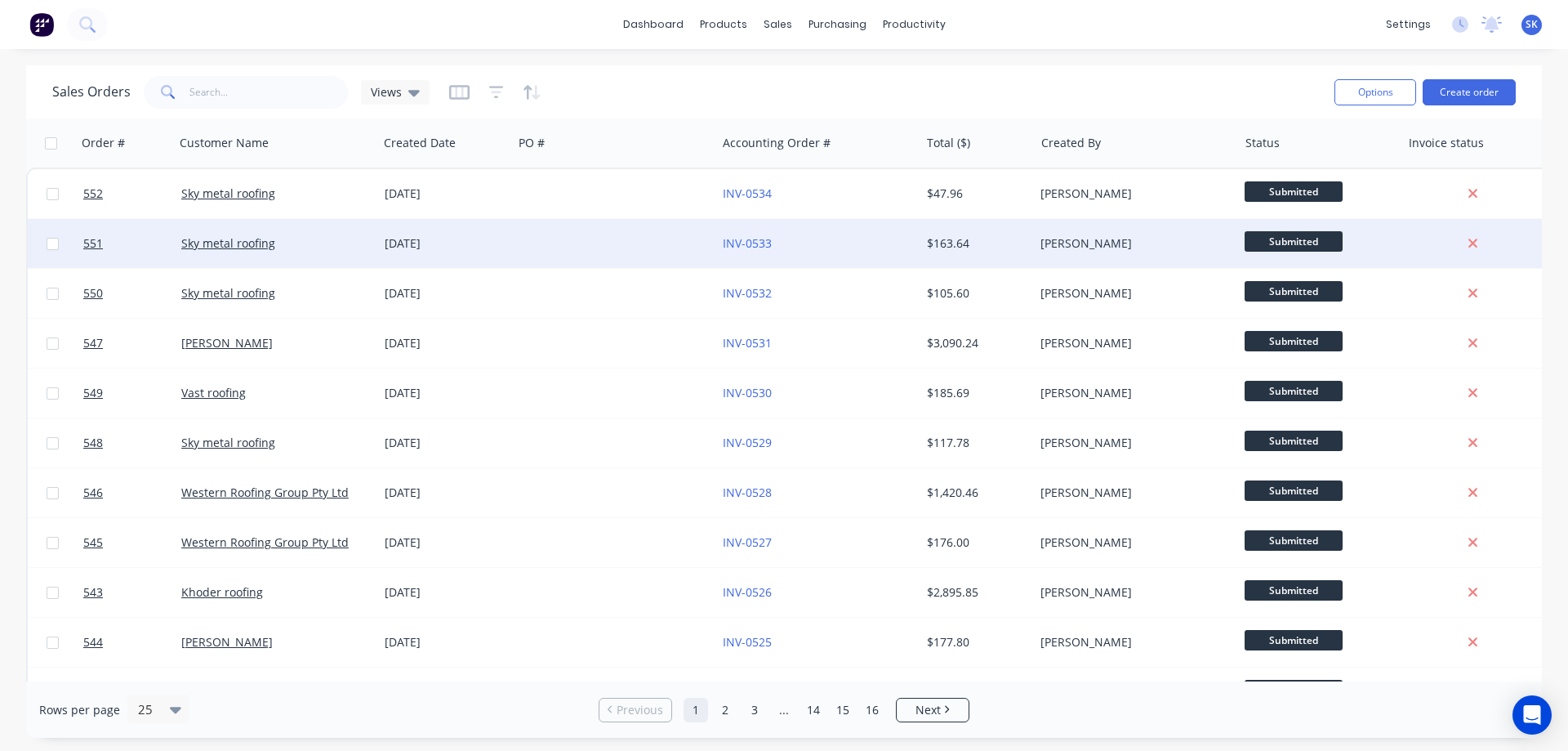
click at [455, 245] on div "[DATE]" at bounding box center [446, 243] width 122 height 16
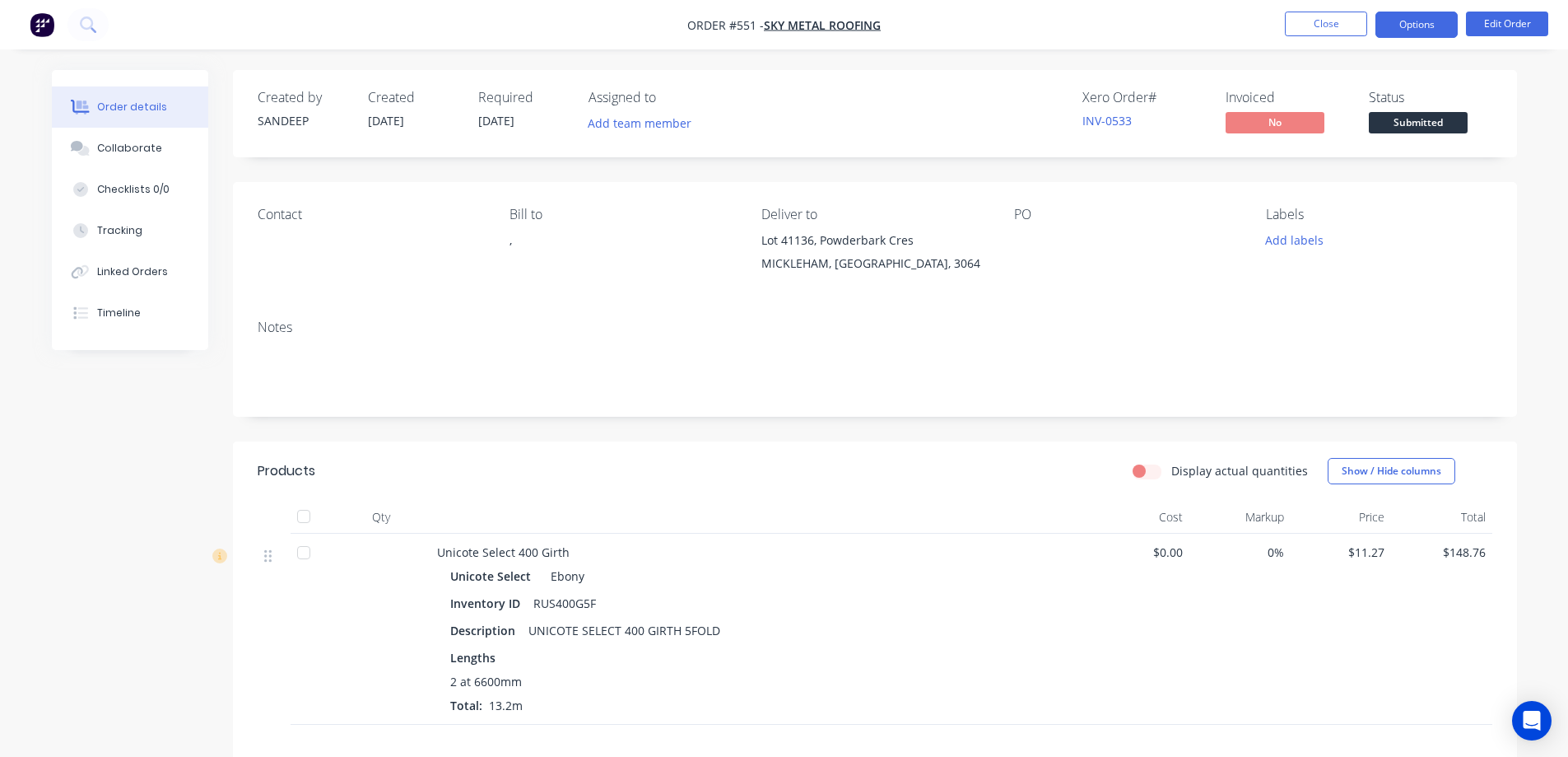
click at [1443, 24] on button "Options" at bounding box center [1416, 25] width 83 height 26
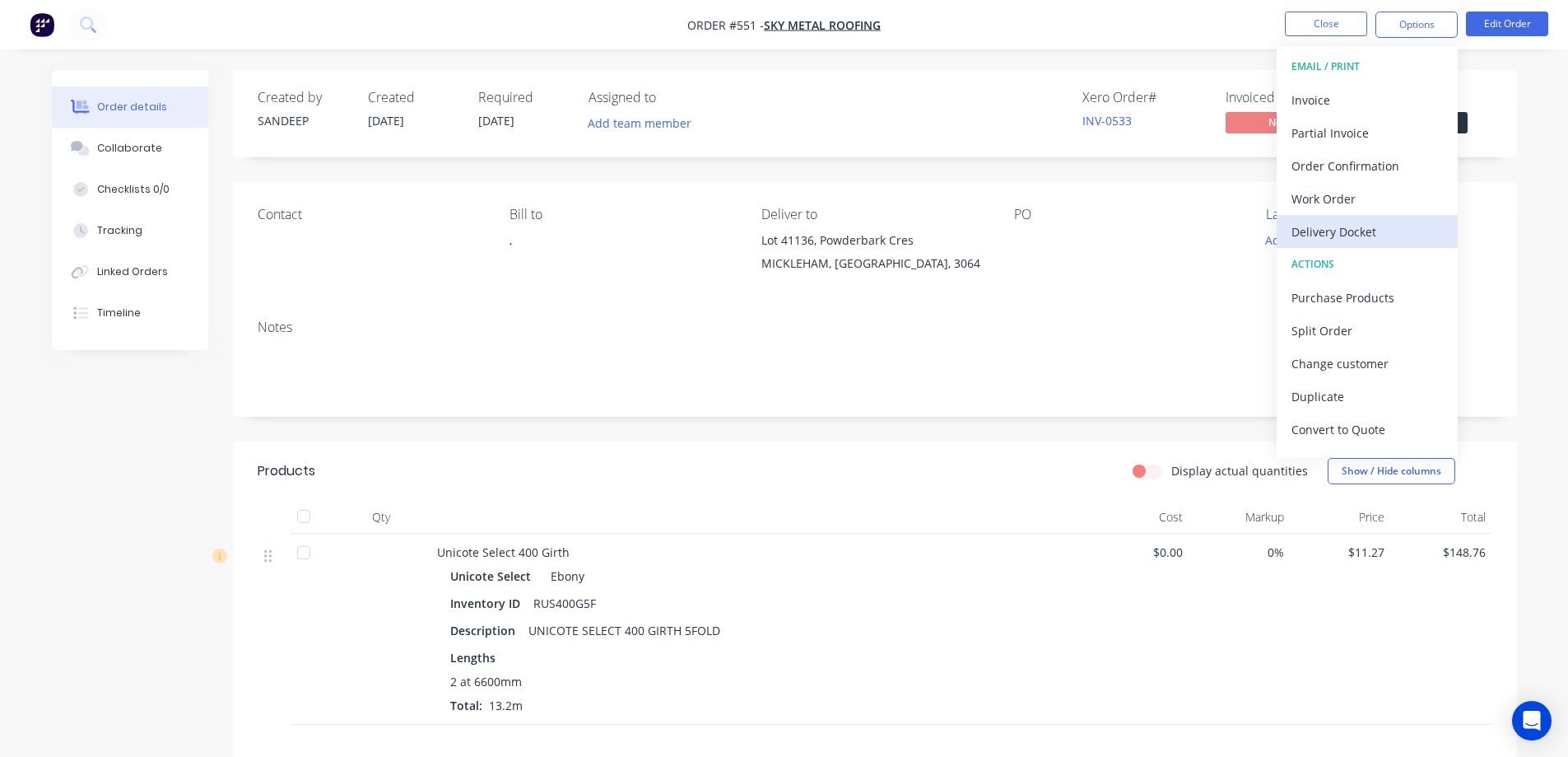
click at [1344, 227] on div "Delivery Docket" at bounding box center [1367, 232] width 152 height 24
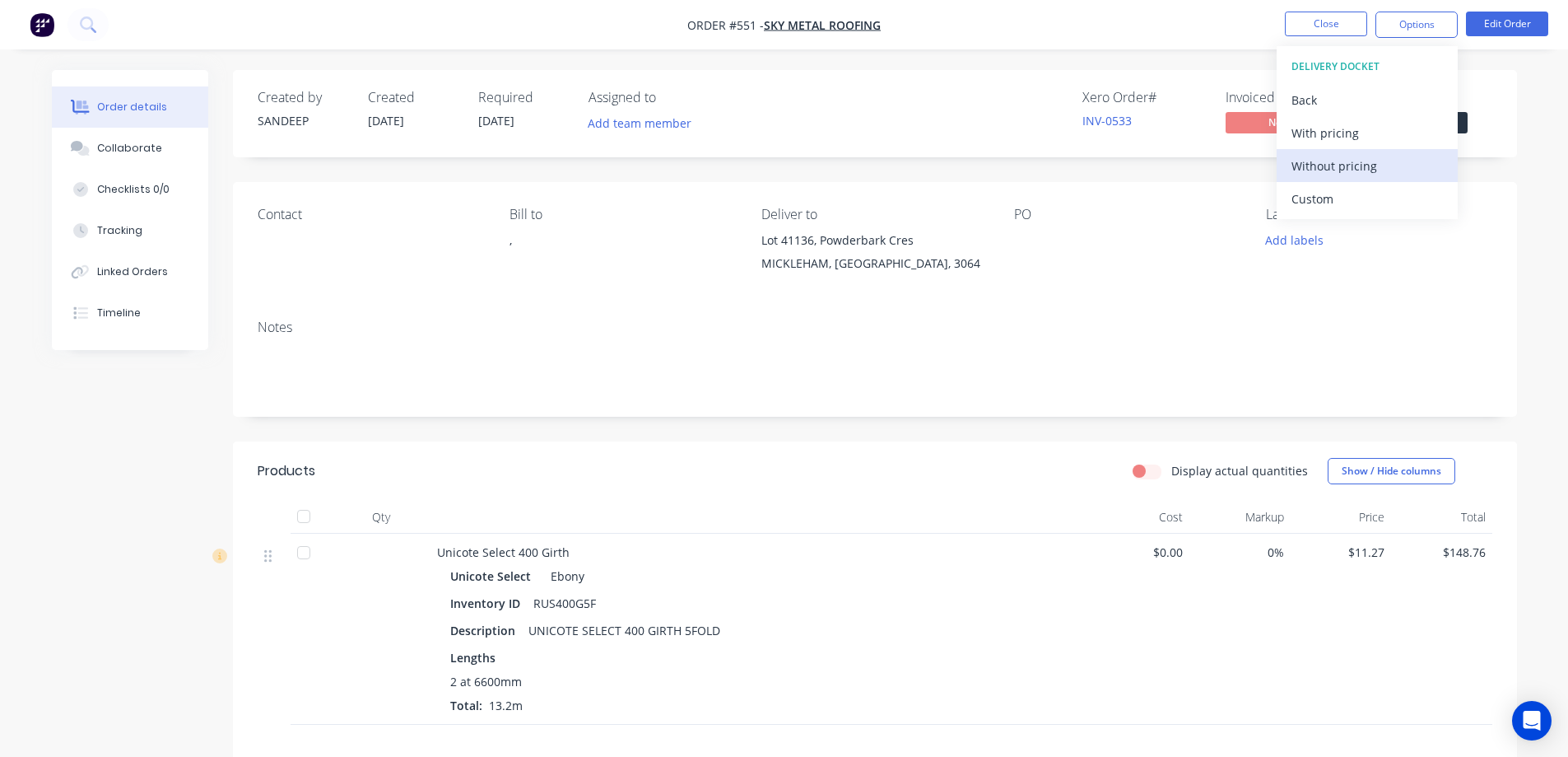
click at [1346, 160] on div "Without pricing" at bounding box center [1367, 166] width 152 height 24
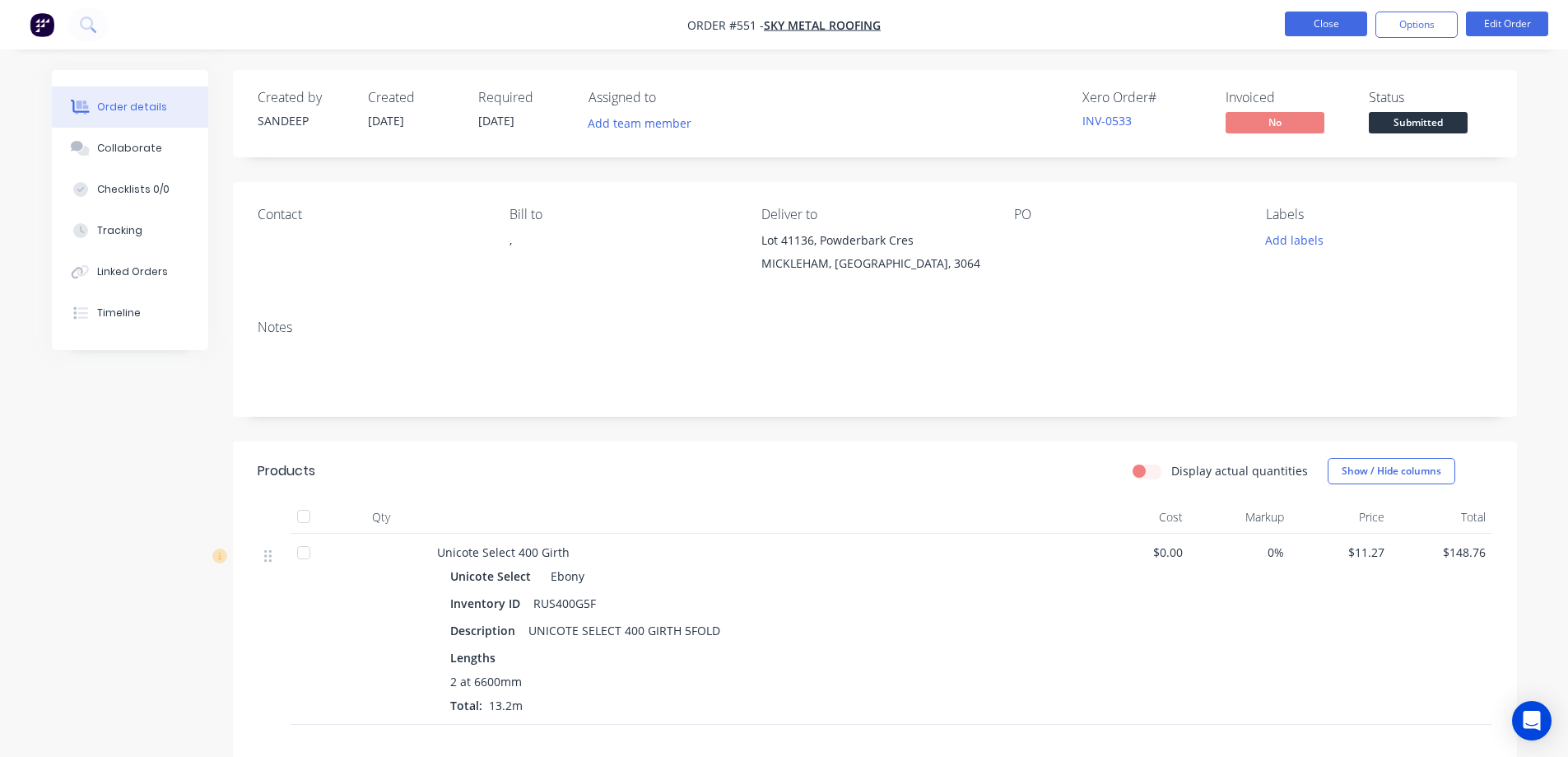
click at [1338, 26] on button "Close" at bounding box center [1326, 24] width 83 height 25
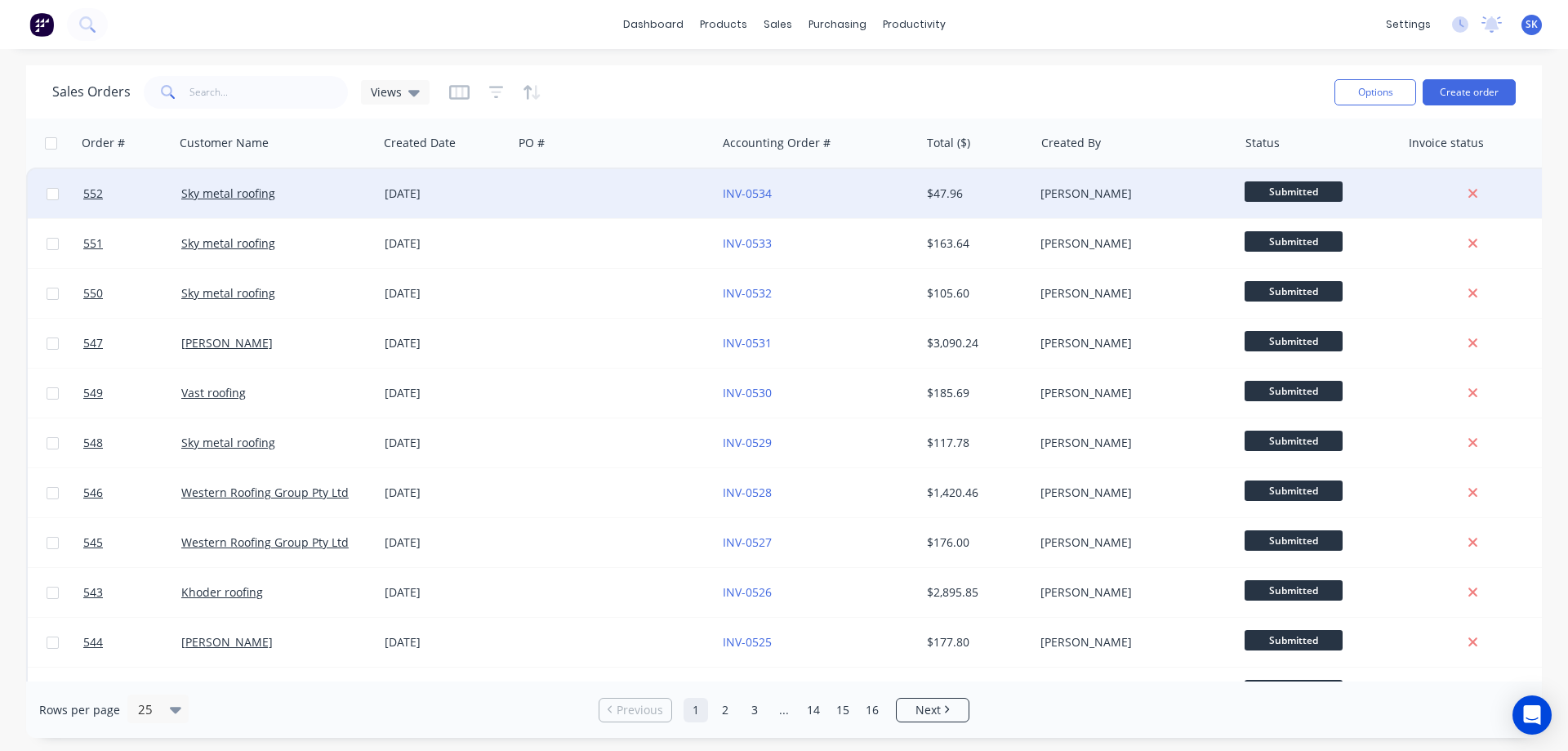
click at [613, 190] on div at bounding box center [614, 193] width 203 height 49
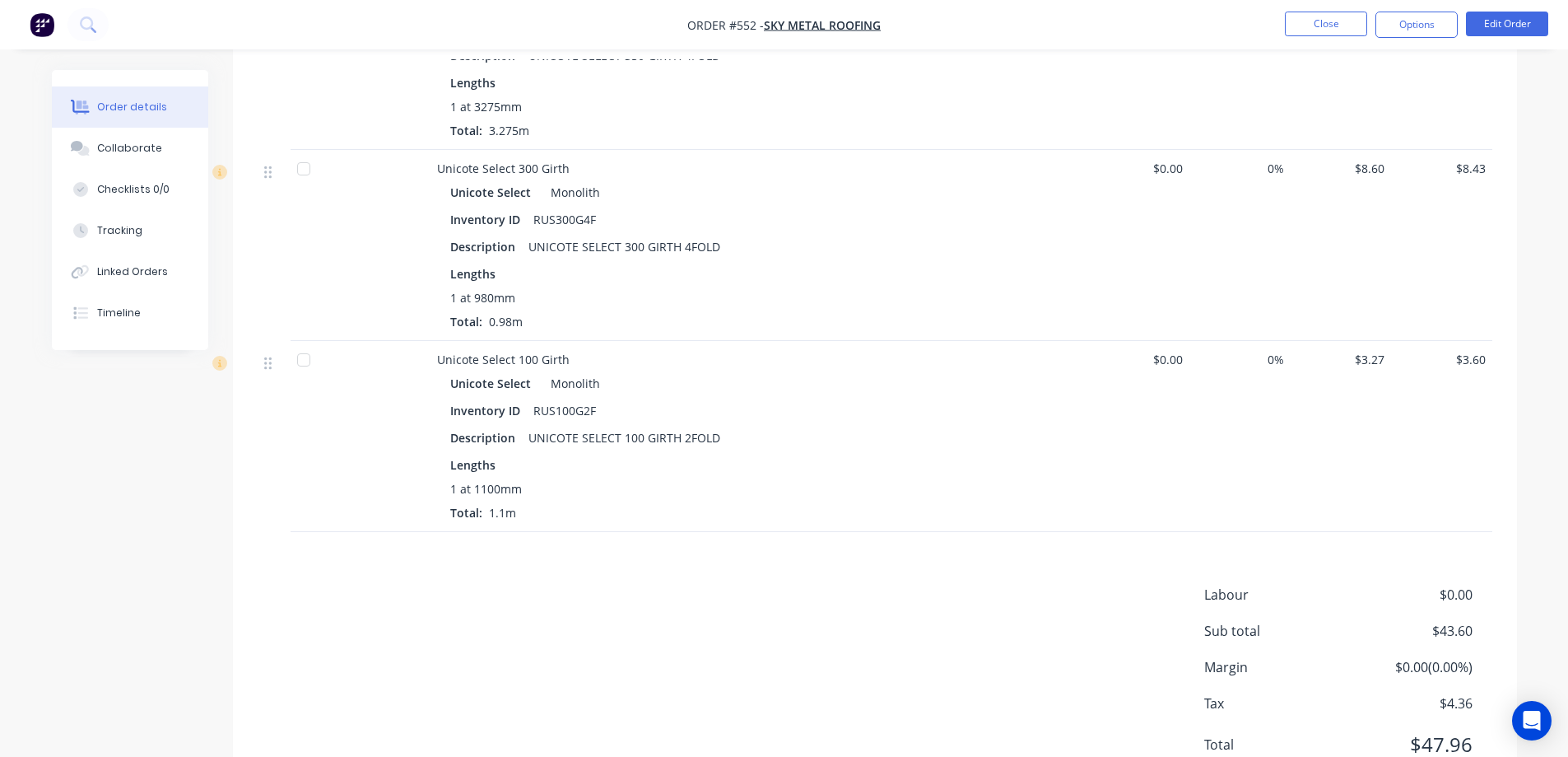
scroll to position [576, 0]
click at [1434, 28] on button "Options" at bounding box center [1416, 25] width 83 height 26
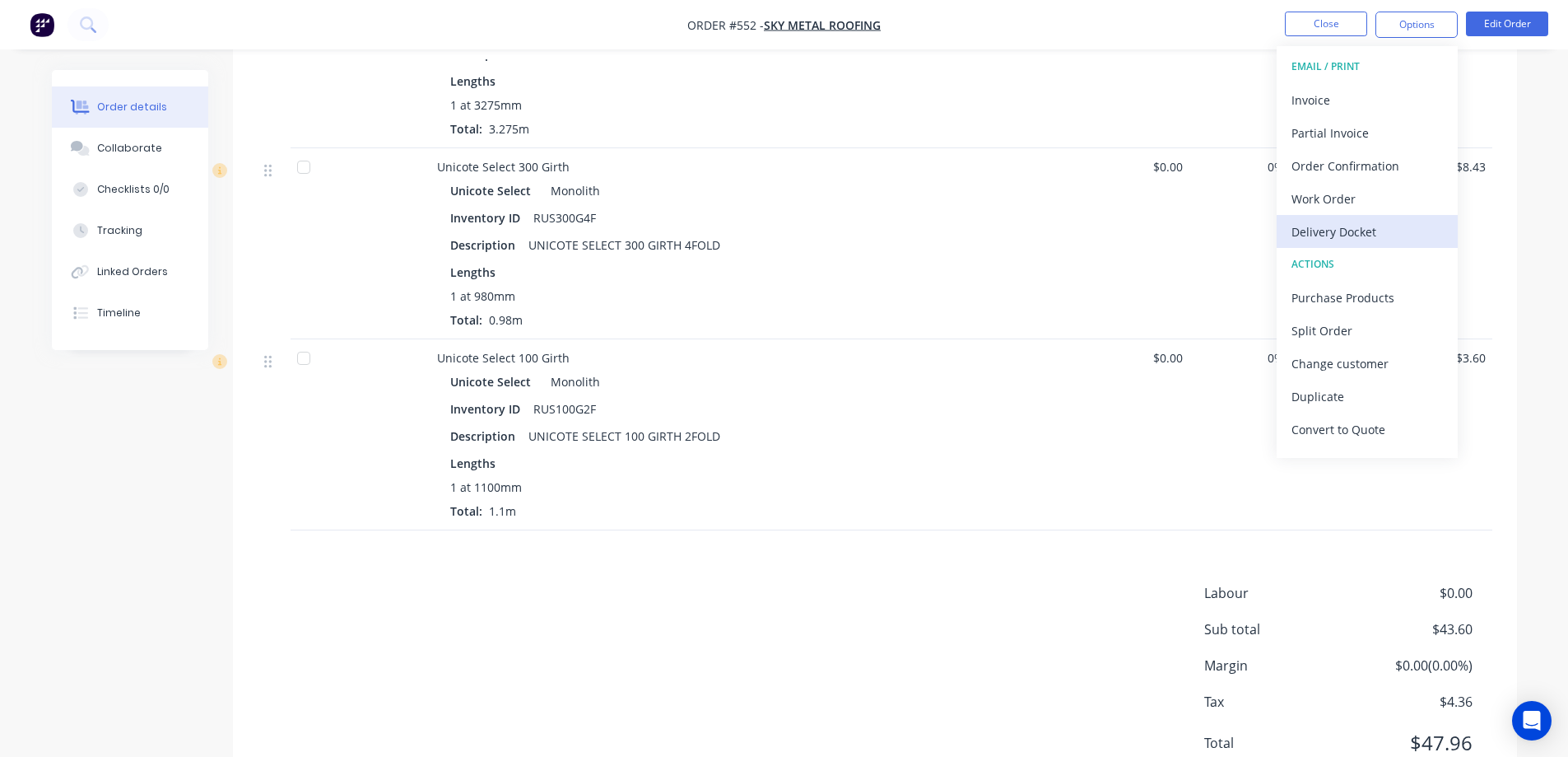
click at [1341, 236] on div "Delivery Docket" at bounding box center [1367, 232] width 152 height 24
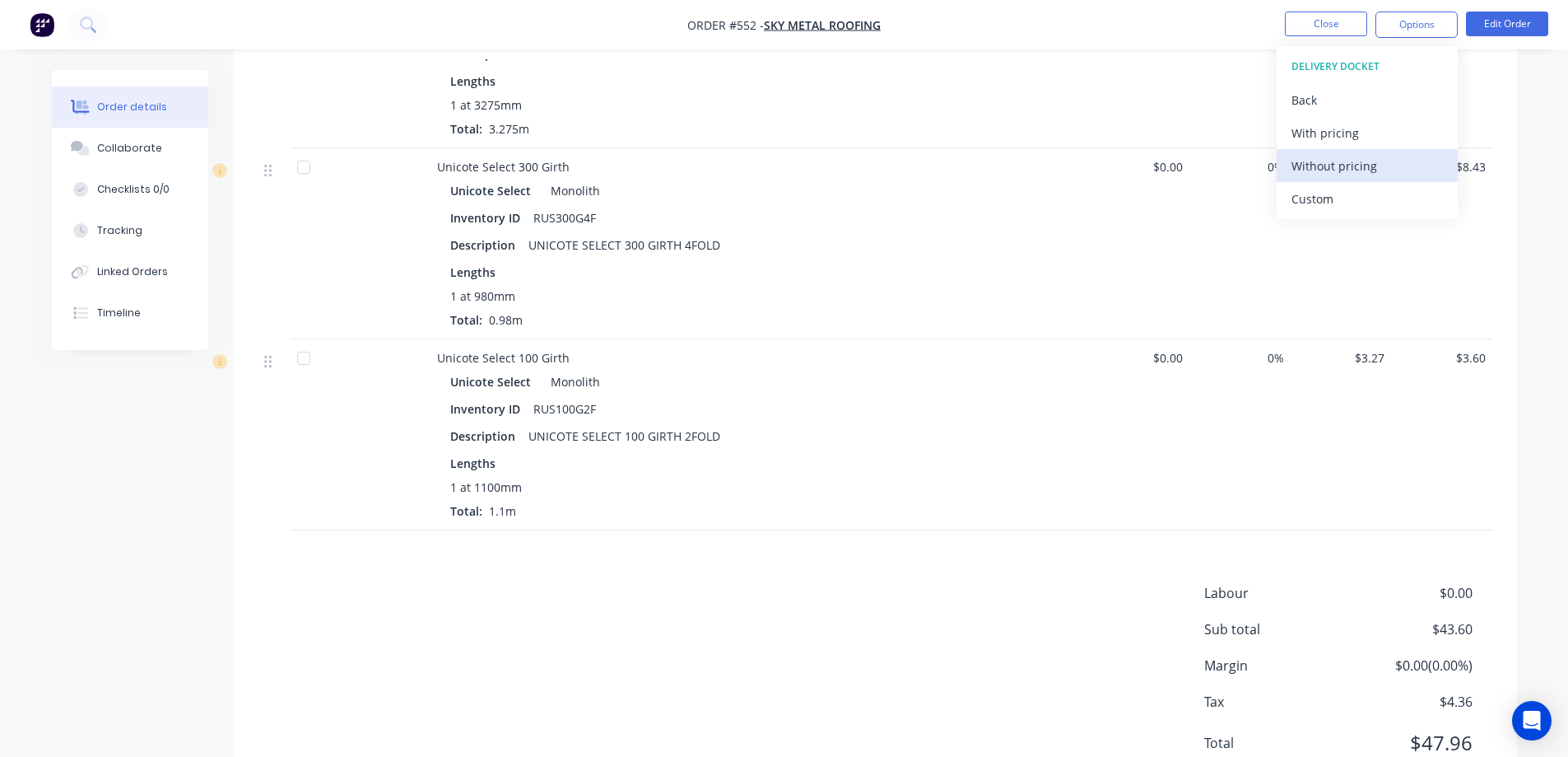
click at [1328, 166] on div "Without pricing" at bounding box center [1367, 166] width 152 height 24
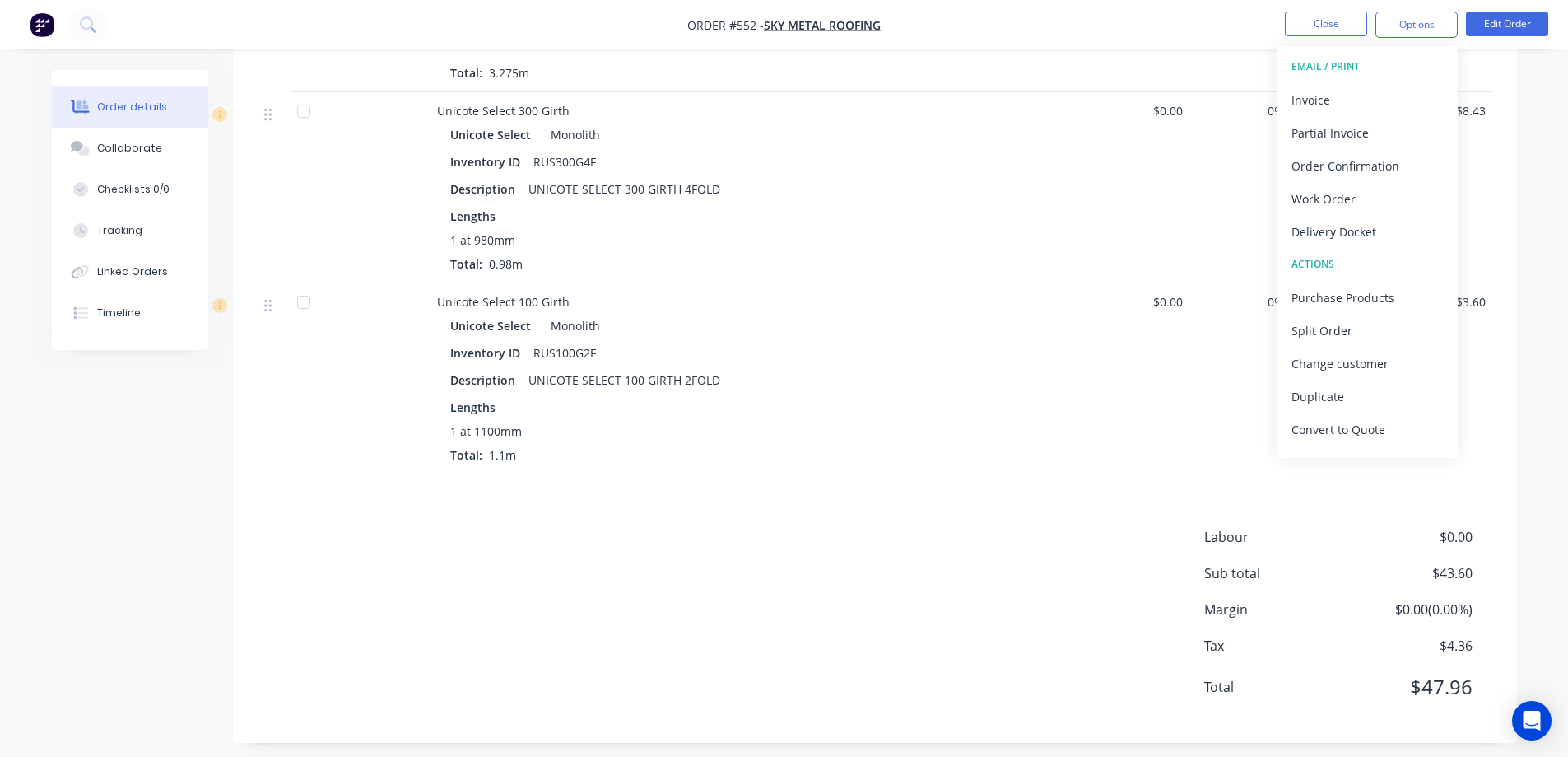
scroll to position [643, 0]
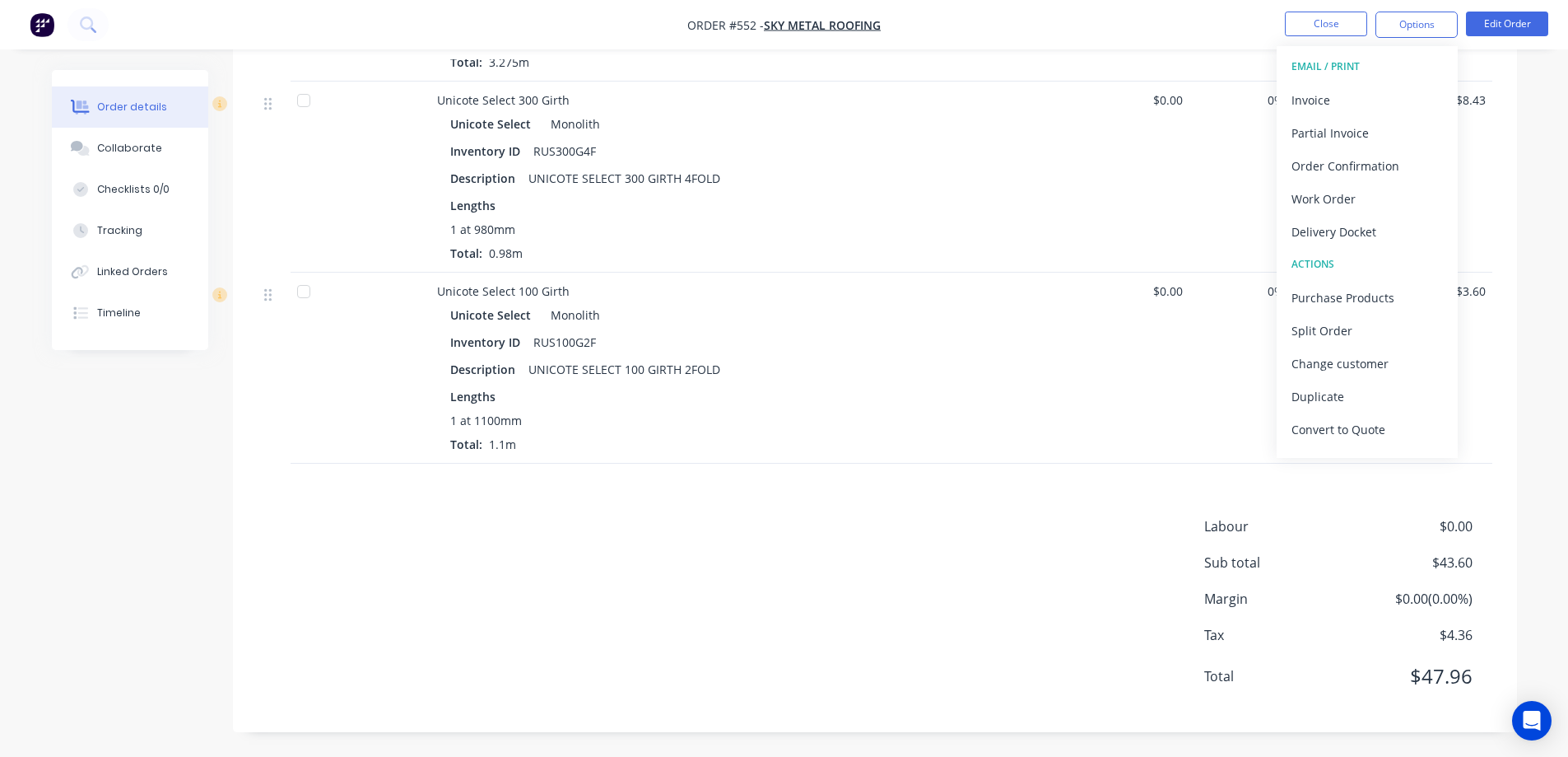
click at [461, 501] on div "Products Display actual quantities Show / Hide columns Qty Cost Markup Price To…" at bounding box center [875, 265] width 1285 height 934
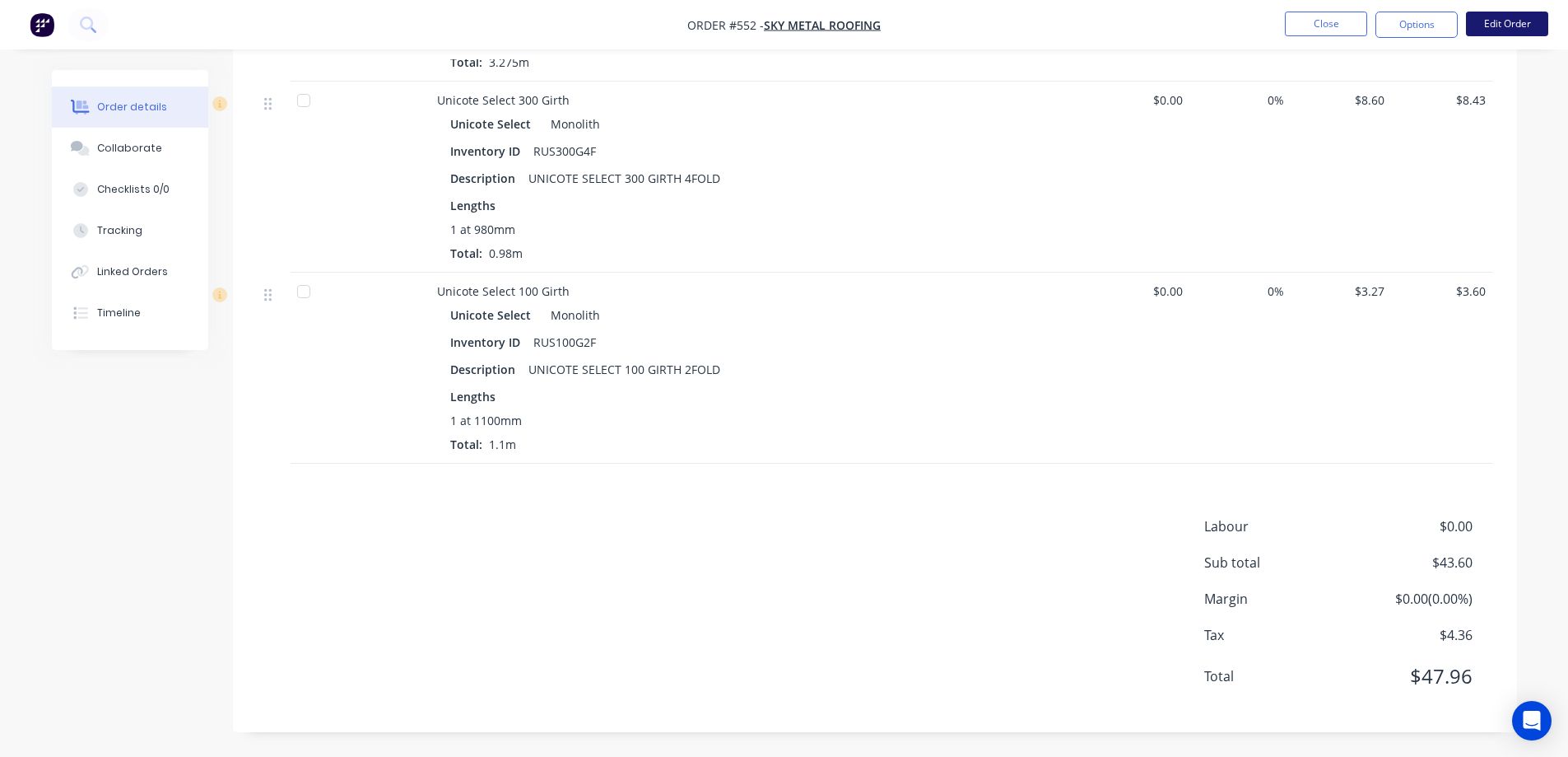
click at [1524, 26] on button "Edit Order" at bounding box center [1507, 24] width 83 height 25
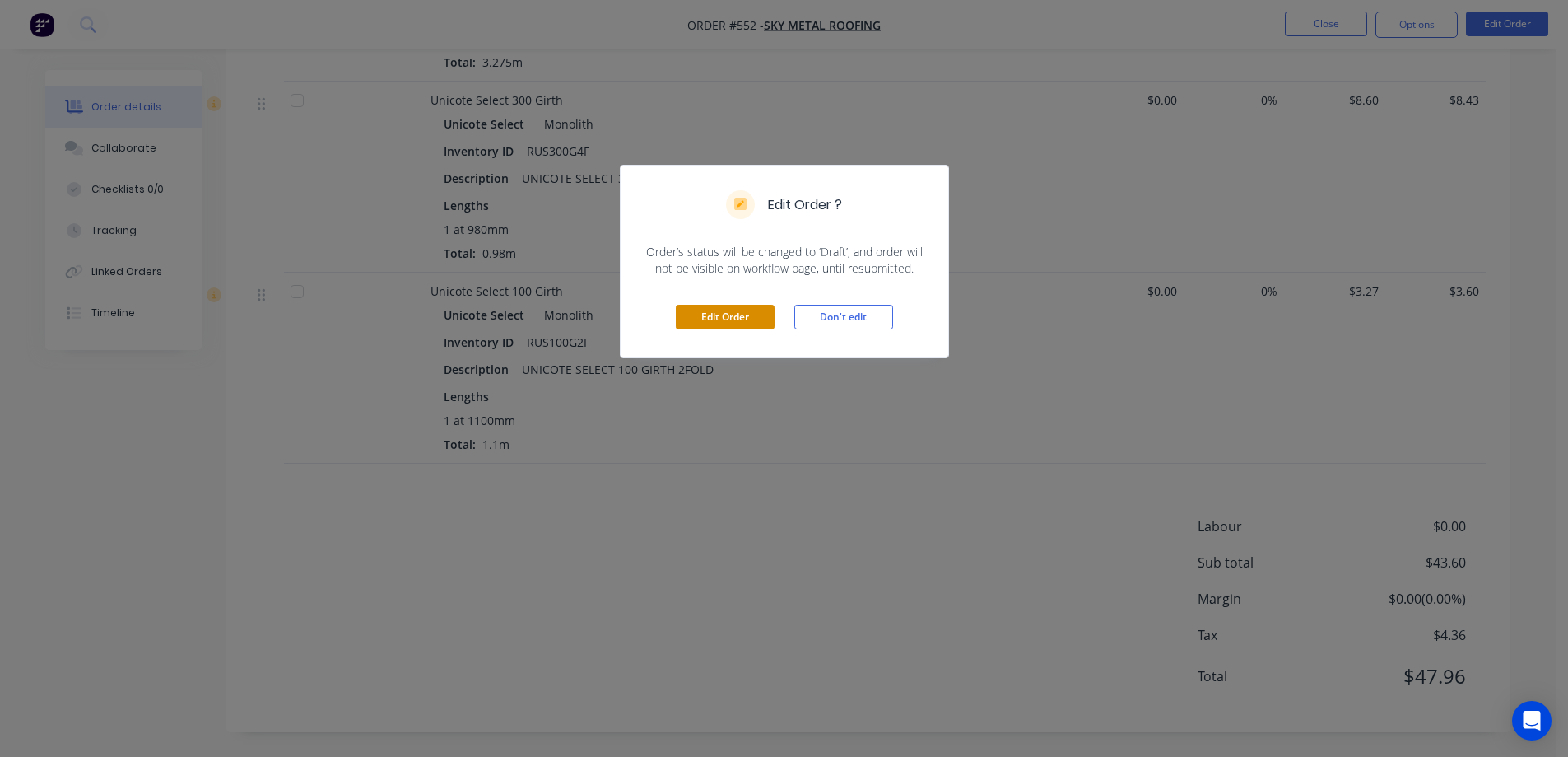
click at [769, 318] on button "Edit Order" at bounding box center [725, 317] width 99 height 25
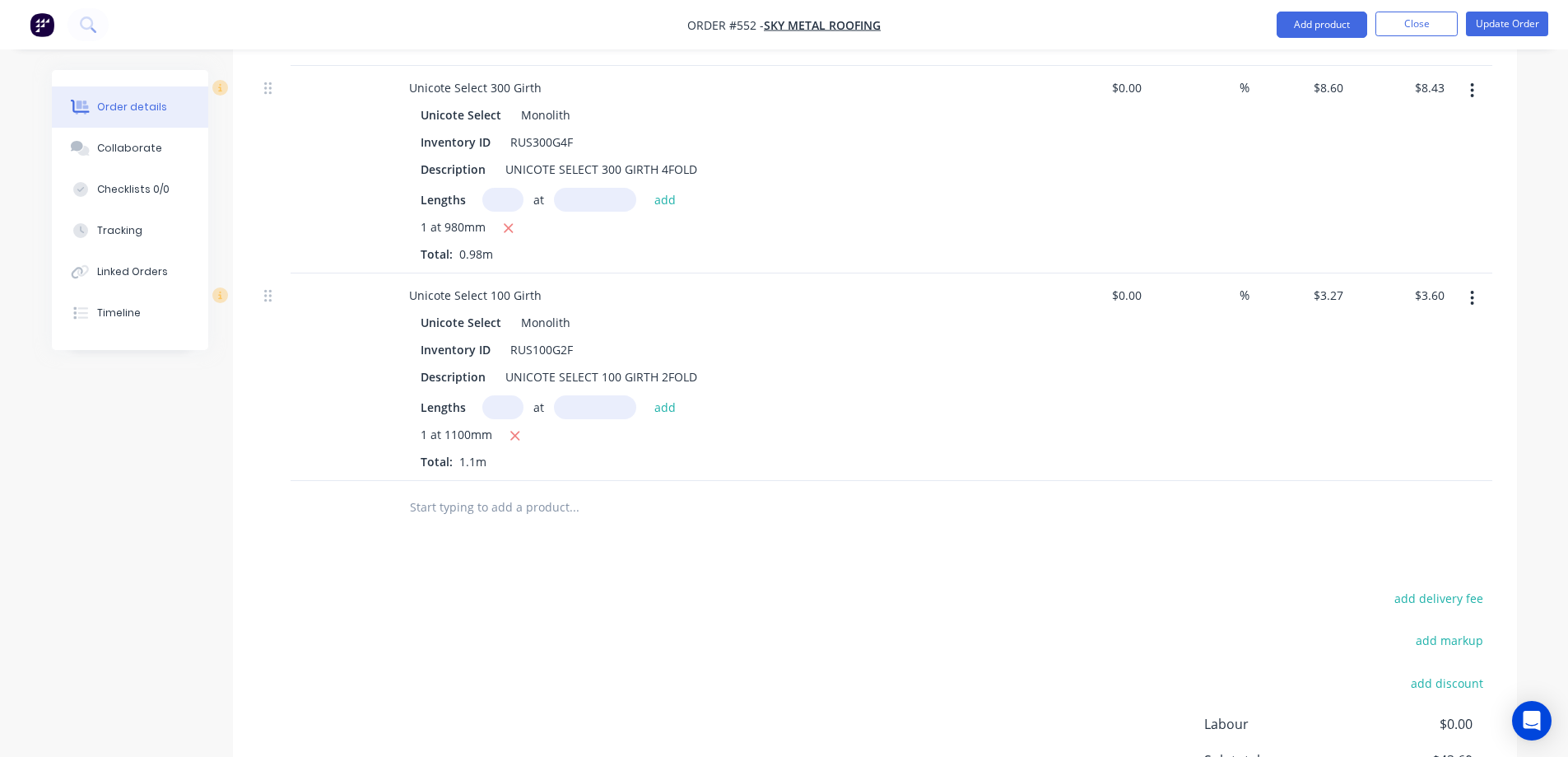
scroll to position [934, 0]
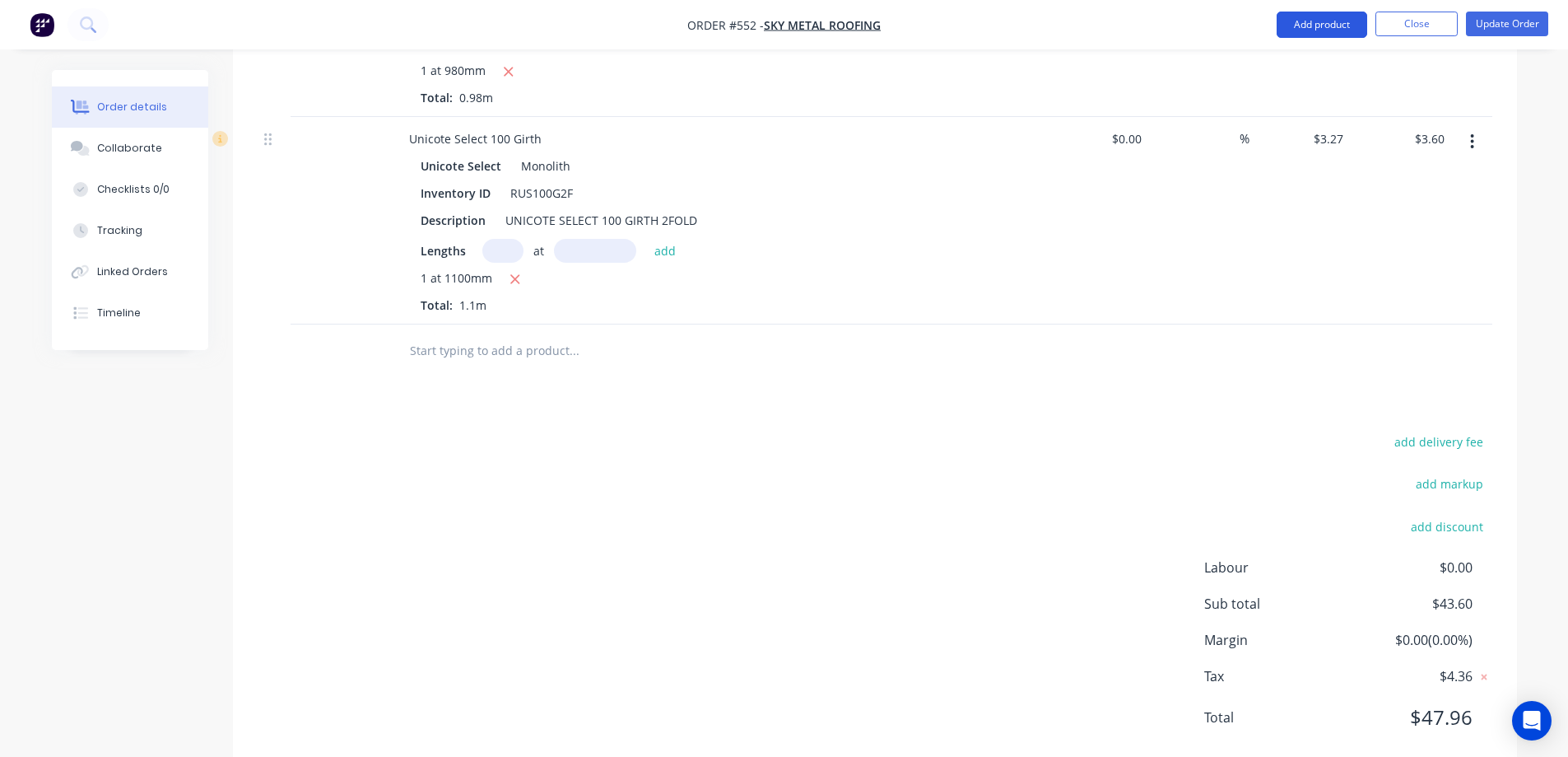
click at [1328, 28] on button "Add product" at bounding box center [1322, 25] width 90 height 26
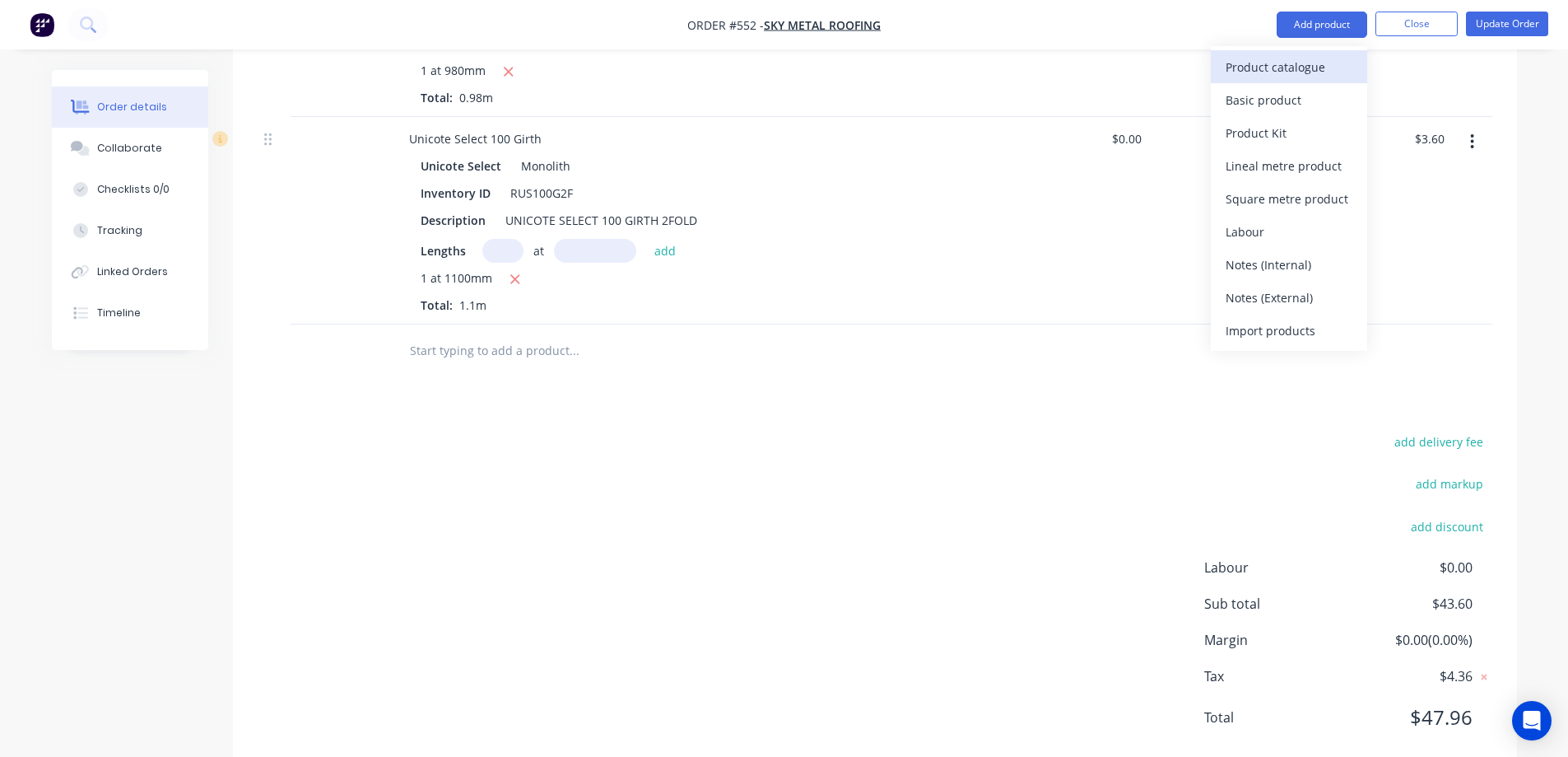
click at [1279, 71] on div "Product catalogue" at bounding box center [1289, 67] width 127 height 24
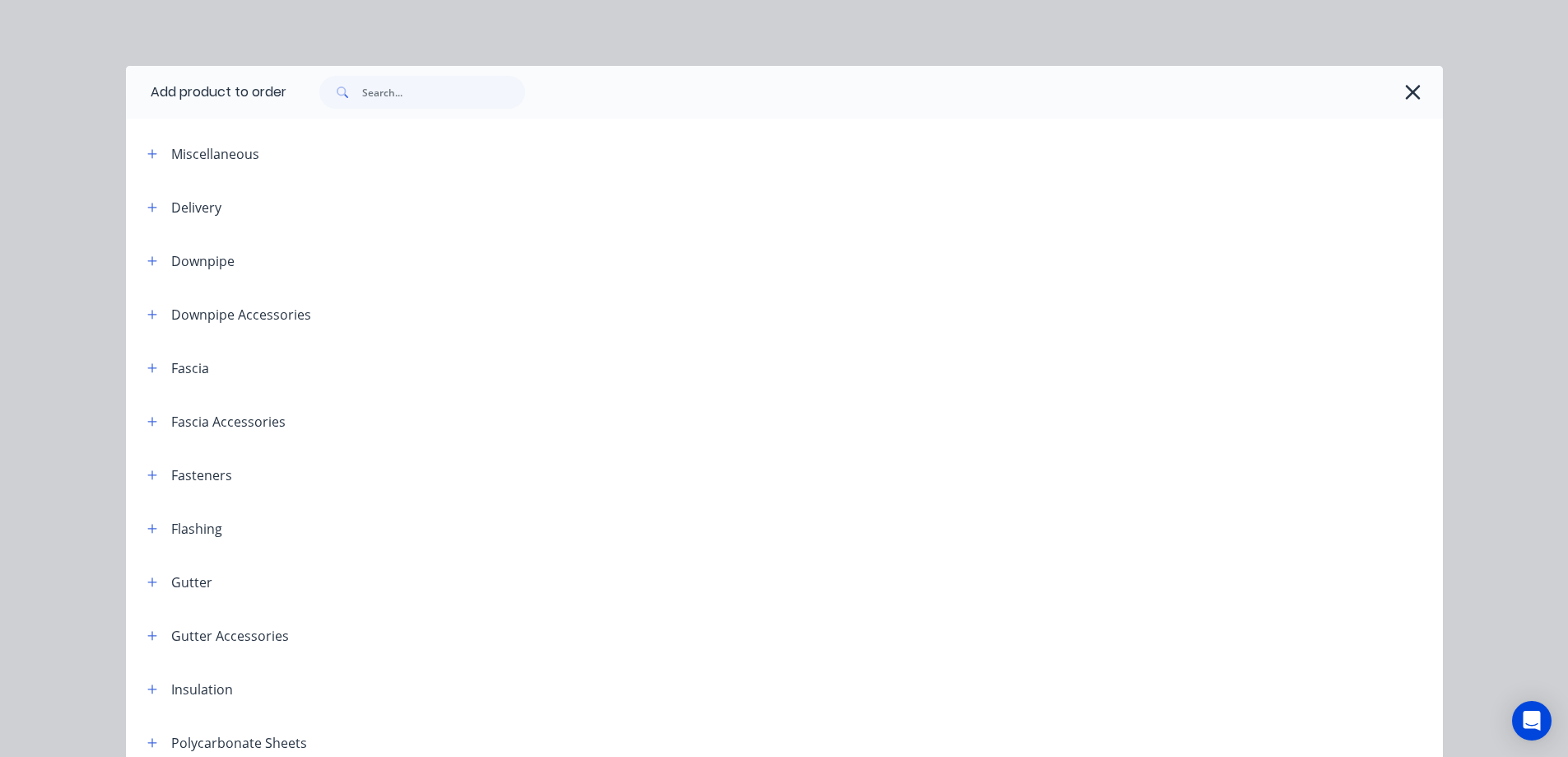
scroll to position [330, 0]
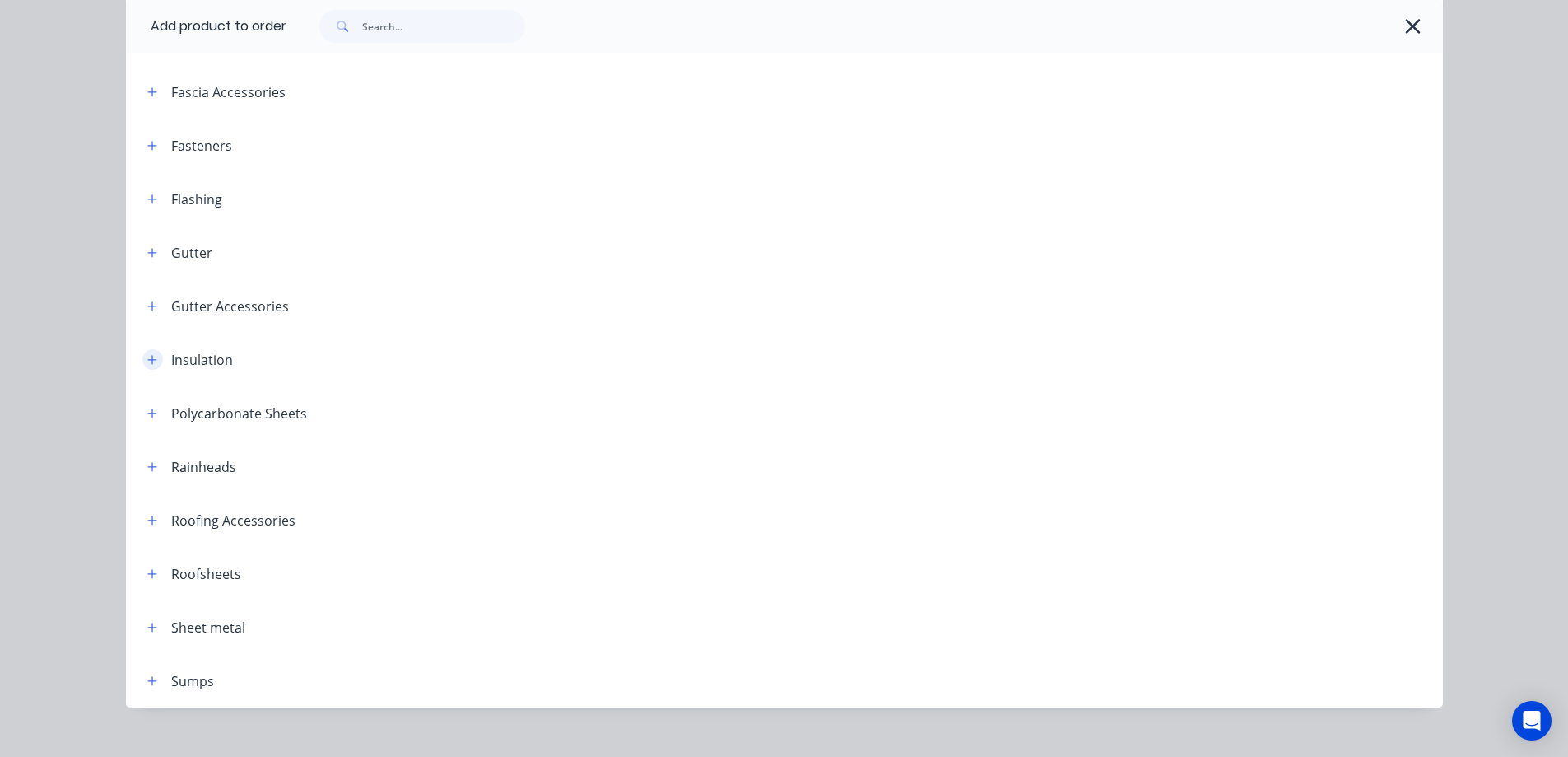
click at [147, 364] on icon "button" at bounding box center [152, 359] width 9 height 9
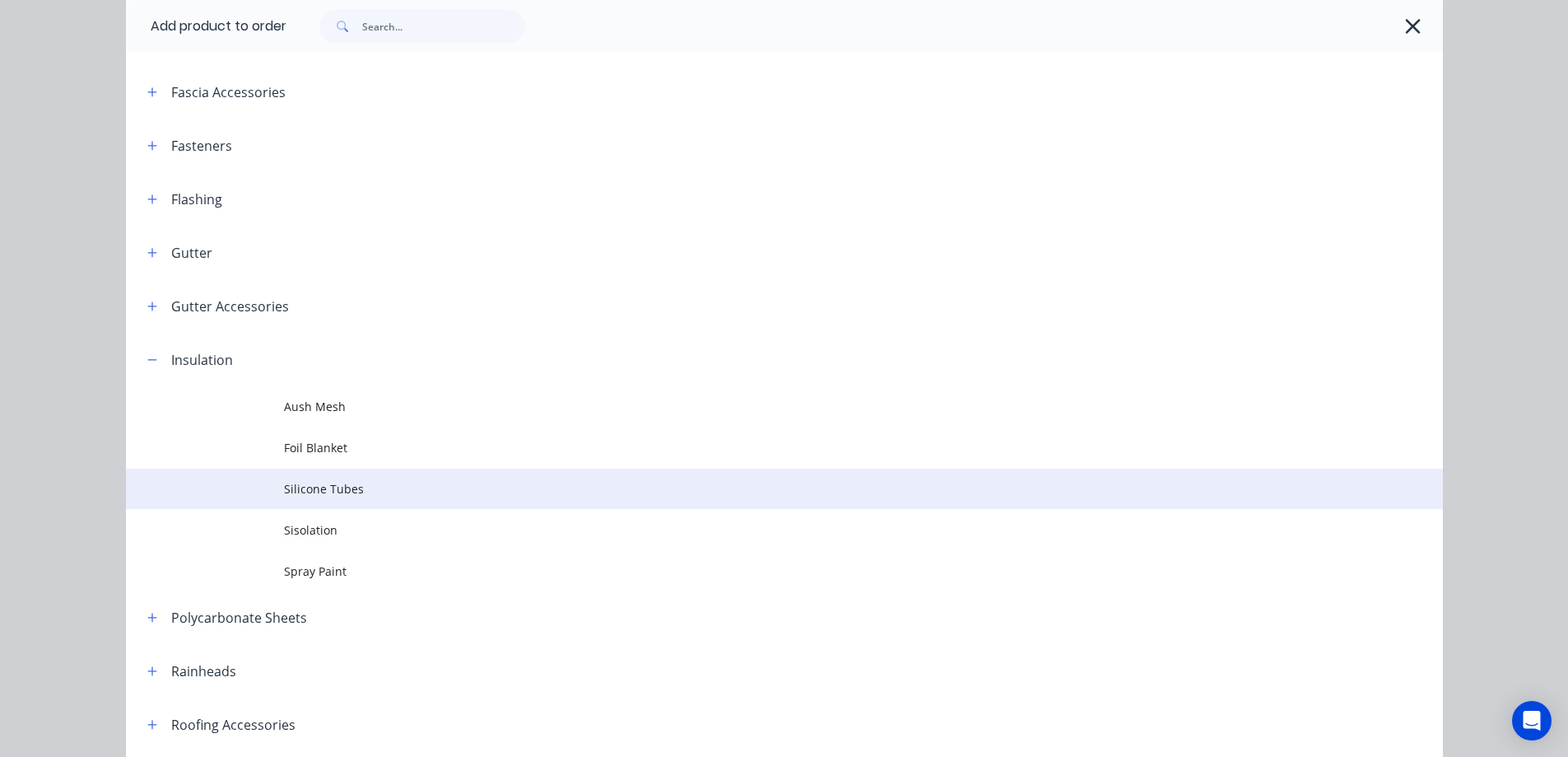
click at [320, 491] on span "Silicone Tubes" at bounding box center [747, 489] width 927 height 17
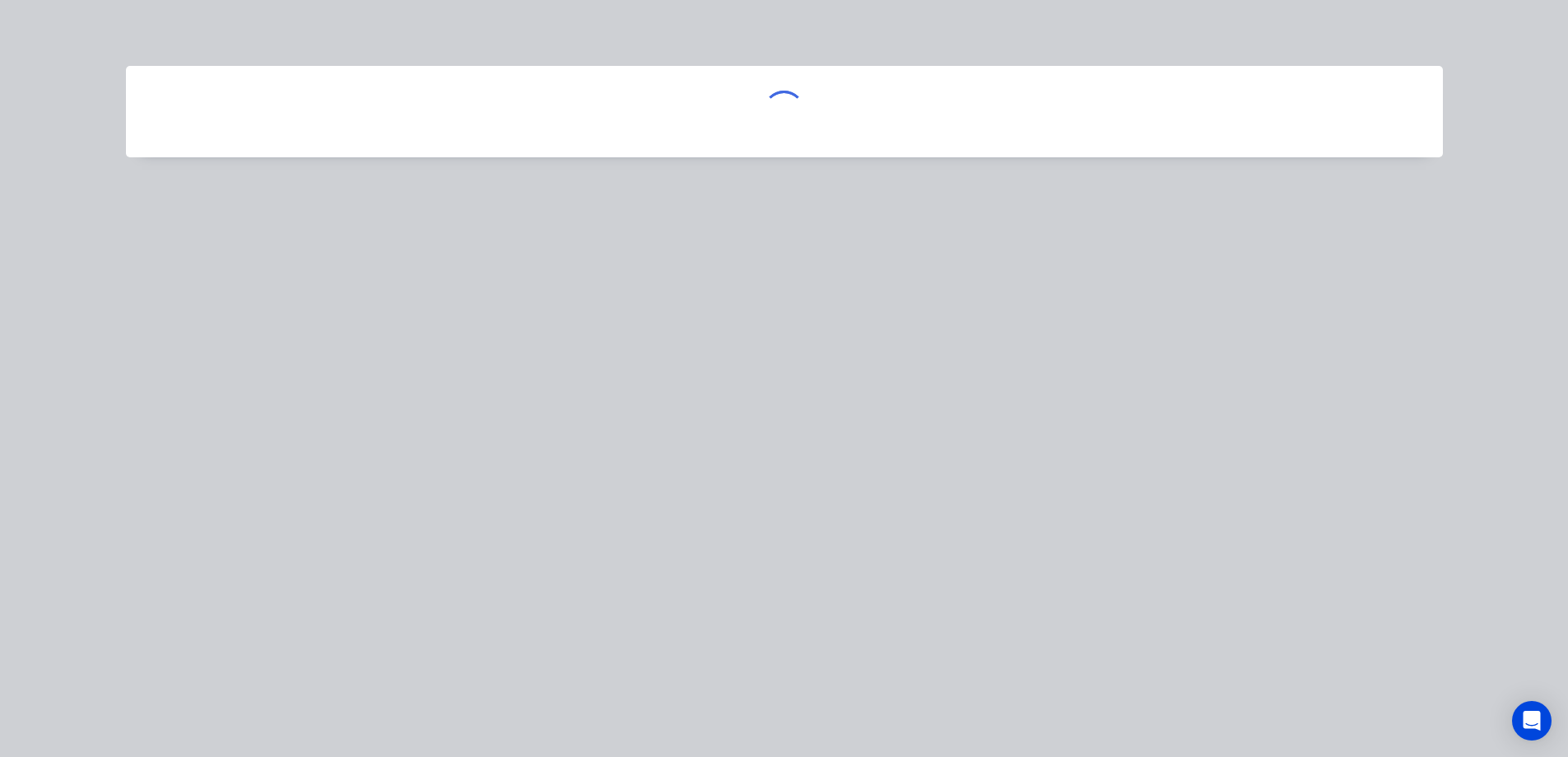
scroll to position [0, 0]
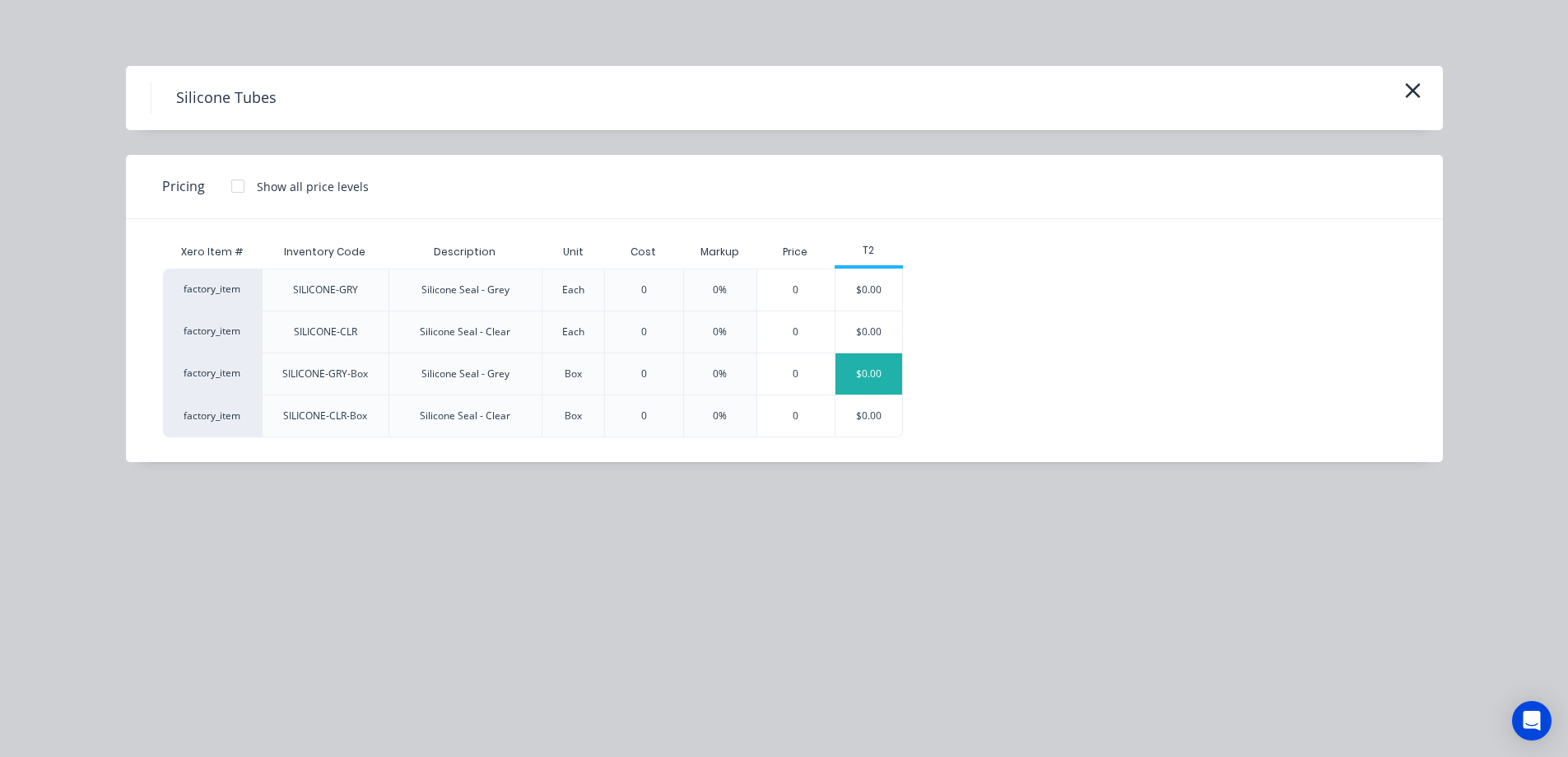
click at [889, 376] on div "$0.00" at bounding box center [869, 374] width 66 height 41
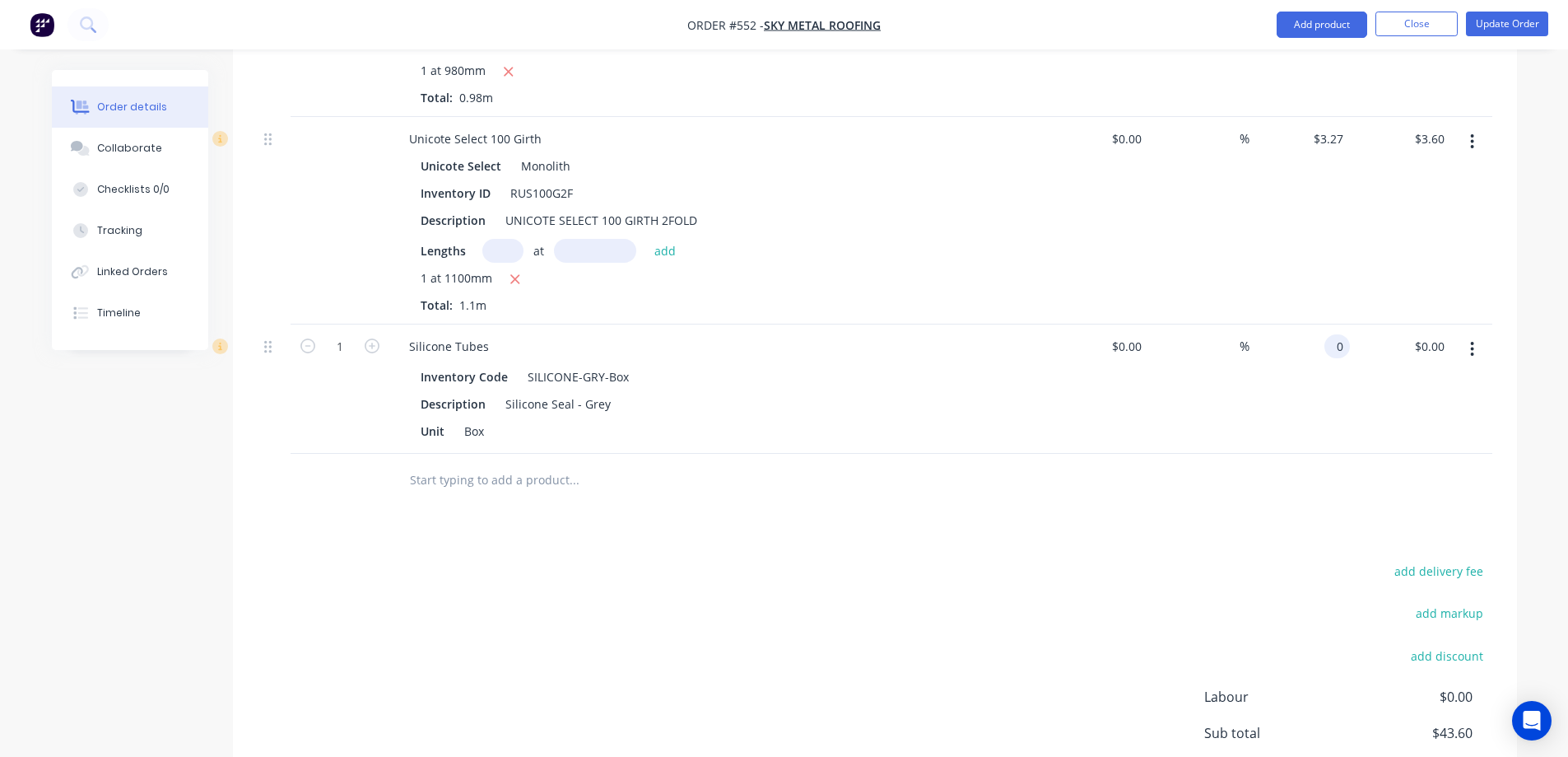
click at [1325, 335] on div "0 0" at bounding box center [1337, 347] width 26 height 24
type input "$110.00"
click at [1128, 560] on div "add delivery fee add markup add discount Labour $0.00 Sub total $43.60 Margin $…" at bounding box center [875, 719] width 1235 height 318
click at [1503, 22] on button "Update Order" at bounding box center [1507, 24] width 83 height 25
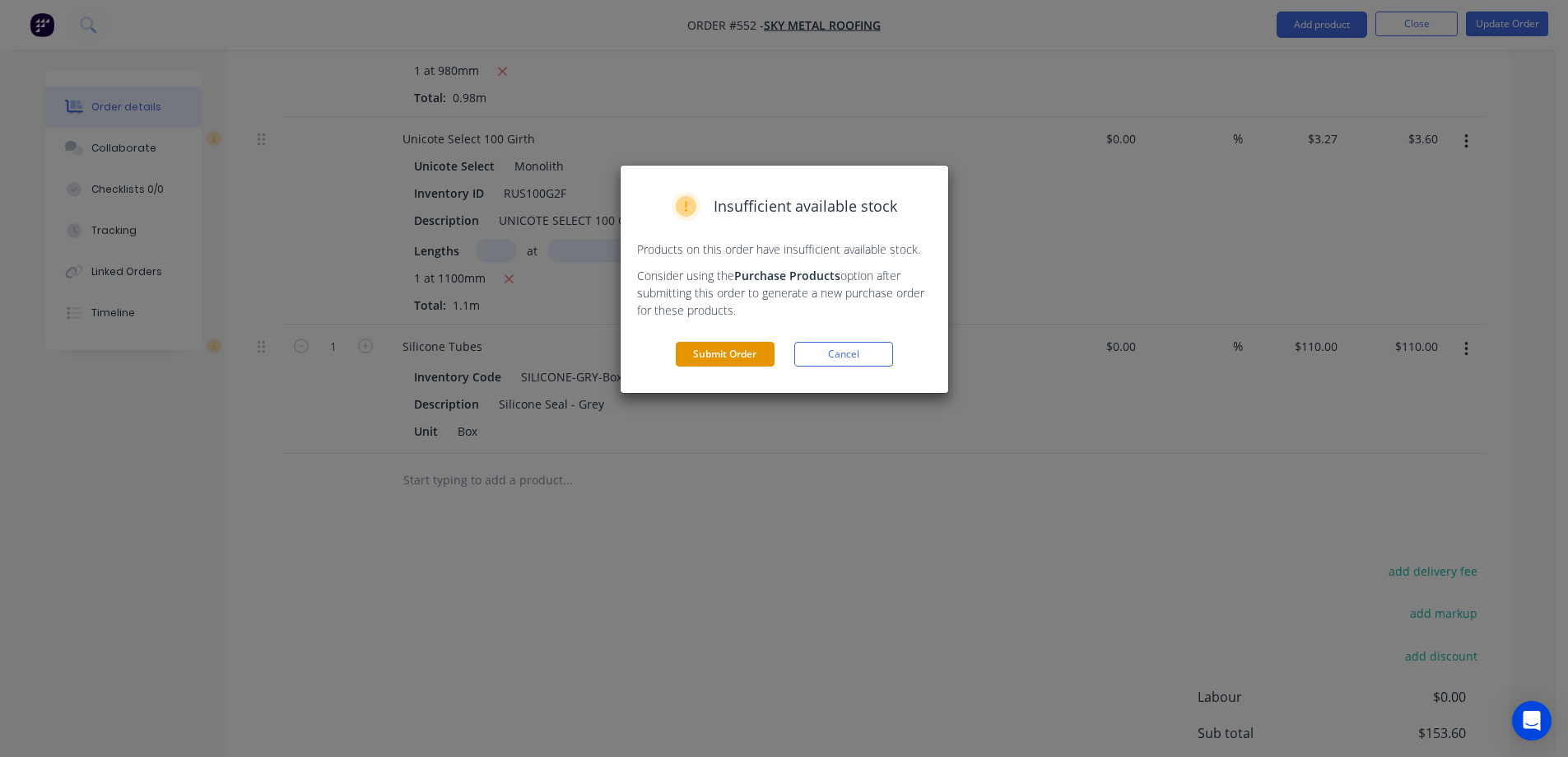
click at [736, 361] on button "Submit Order" at bounding box center [725, 353] width 99 height 25
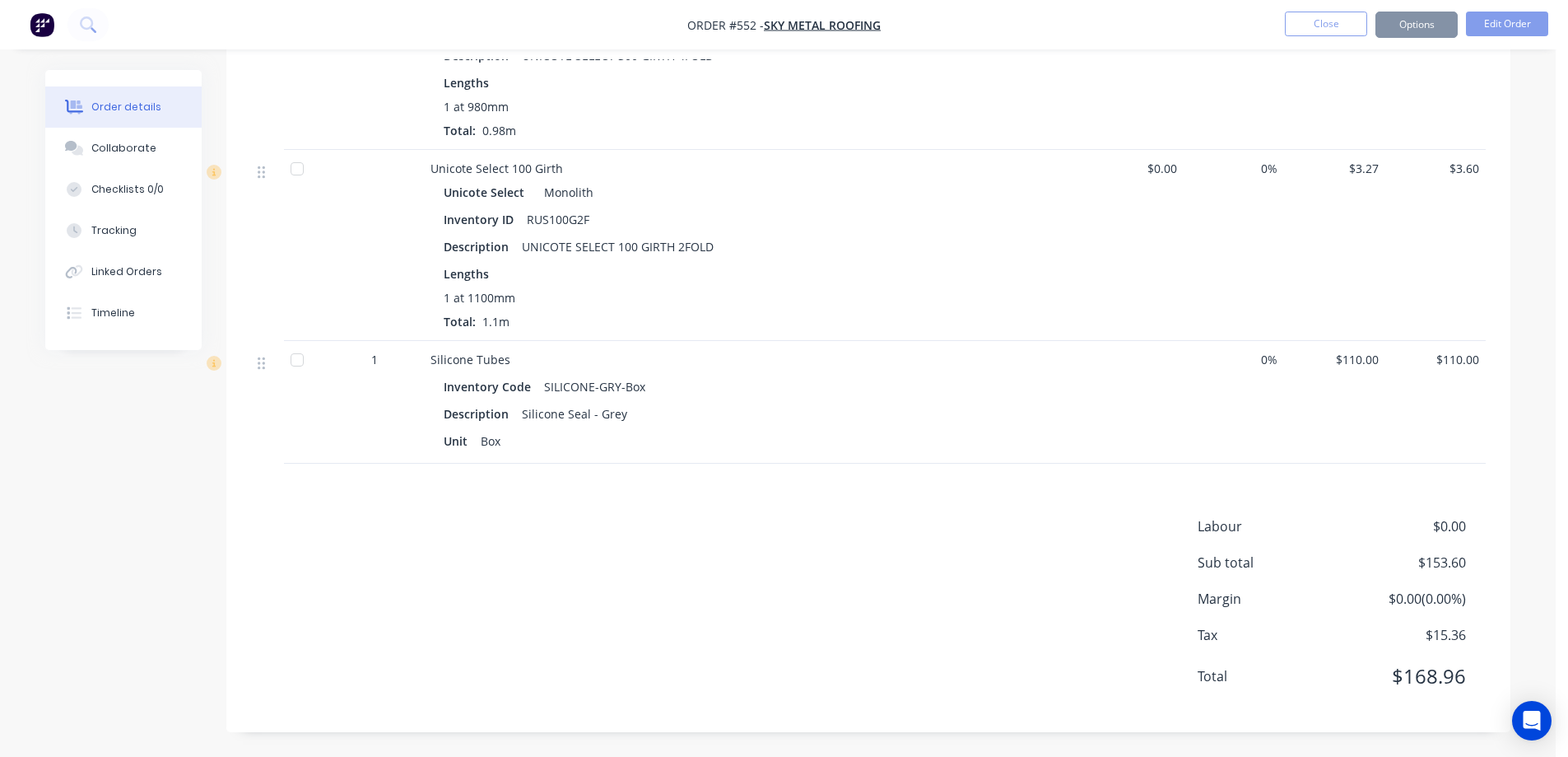
scroll to position [766, 0]
click at [1399, 31] on button "Options" at bounding box center [1416, 25] width 83 height 26
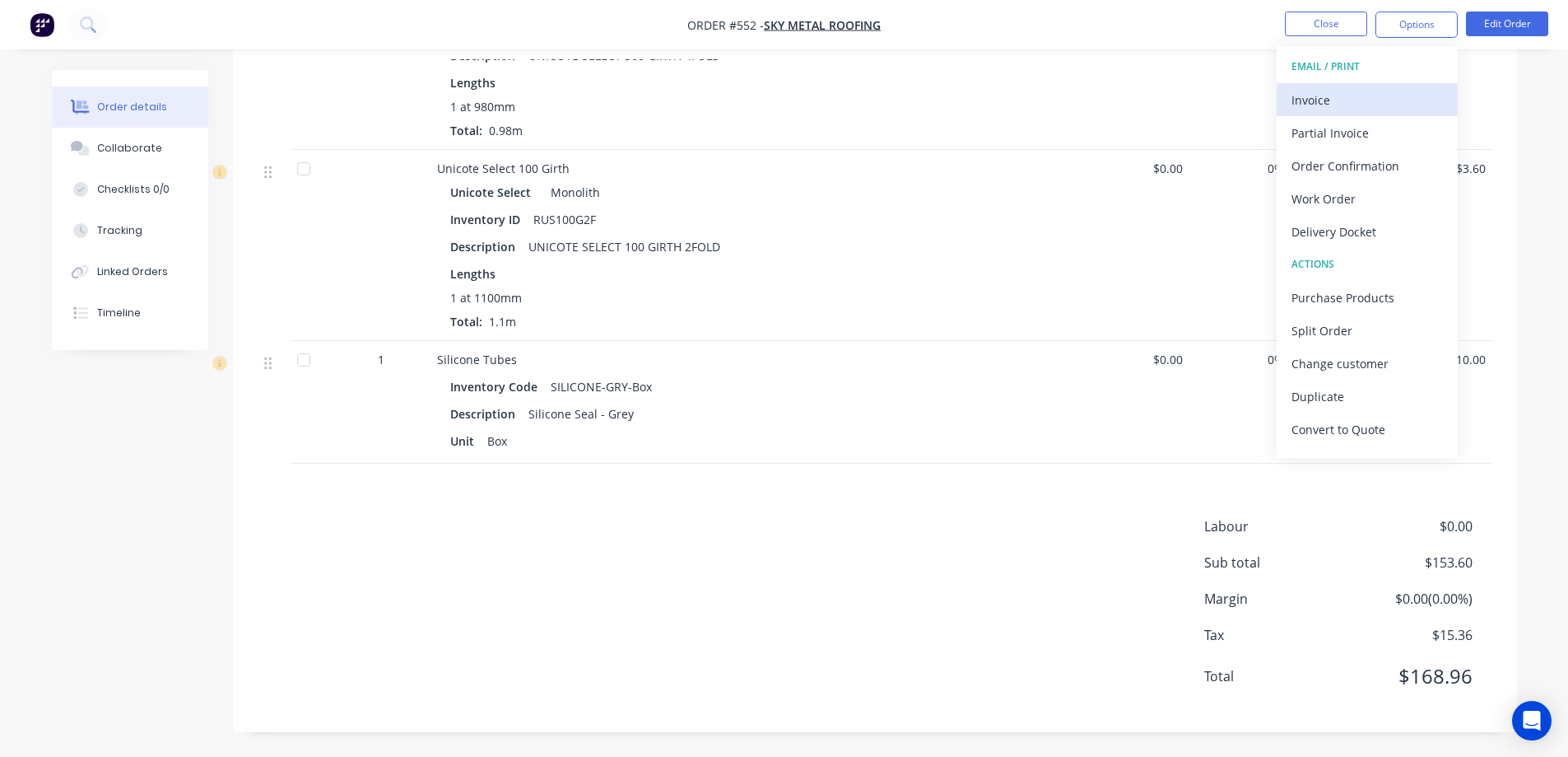
click at [1342, 100] on div "Invoice" at bounding box center [1367, 100] width 152 height 24
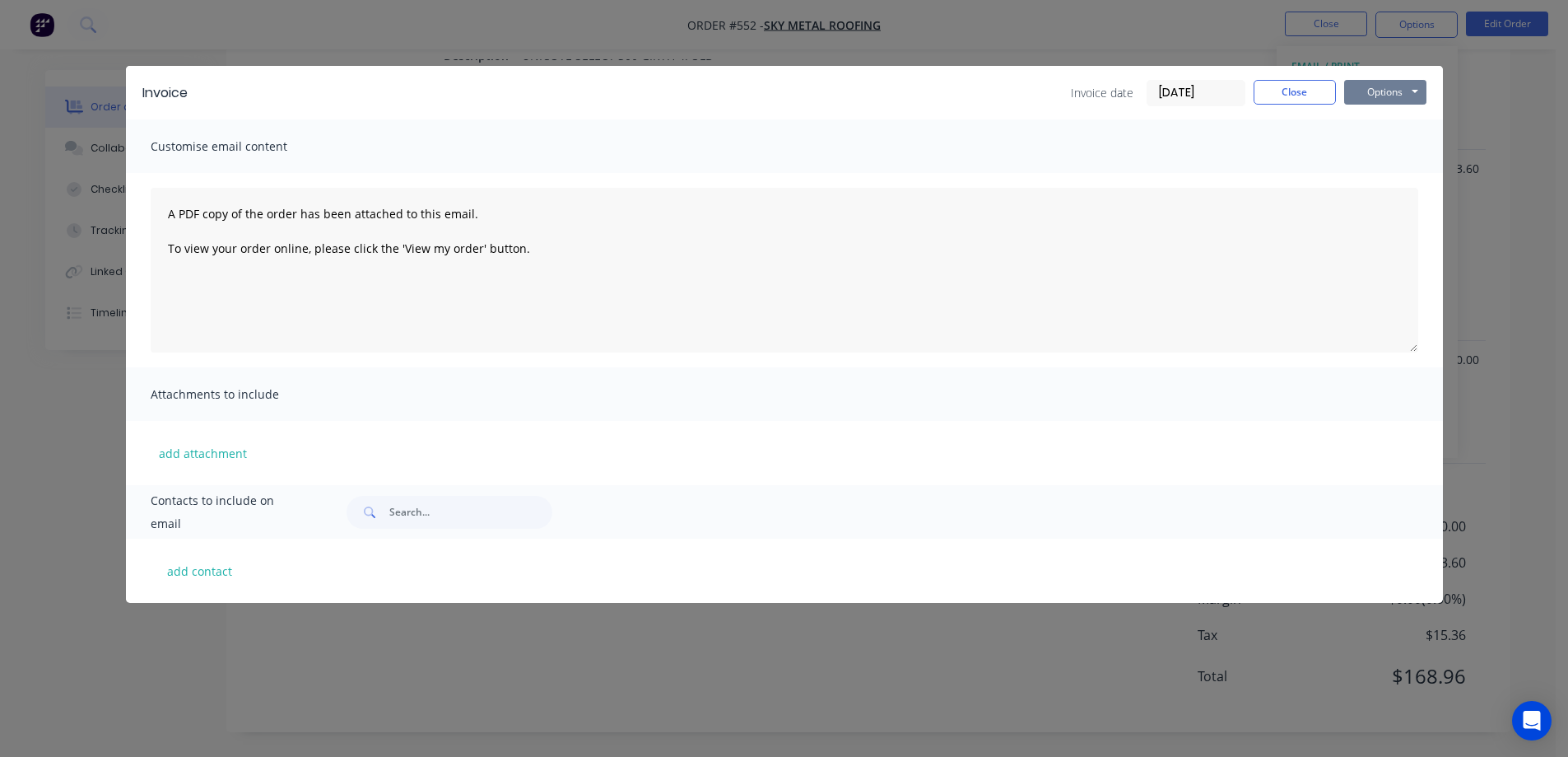
click at [1363, 90] on button "Options" at bounding box center [1385, 92] width 83 height 25
click at [1365, 119] on button "Preview" at bounding box center [1397, 122] width 106 height 27
click at [1282, 96] on button "Close" at bounding box center [1295, 92] width 83 height 25
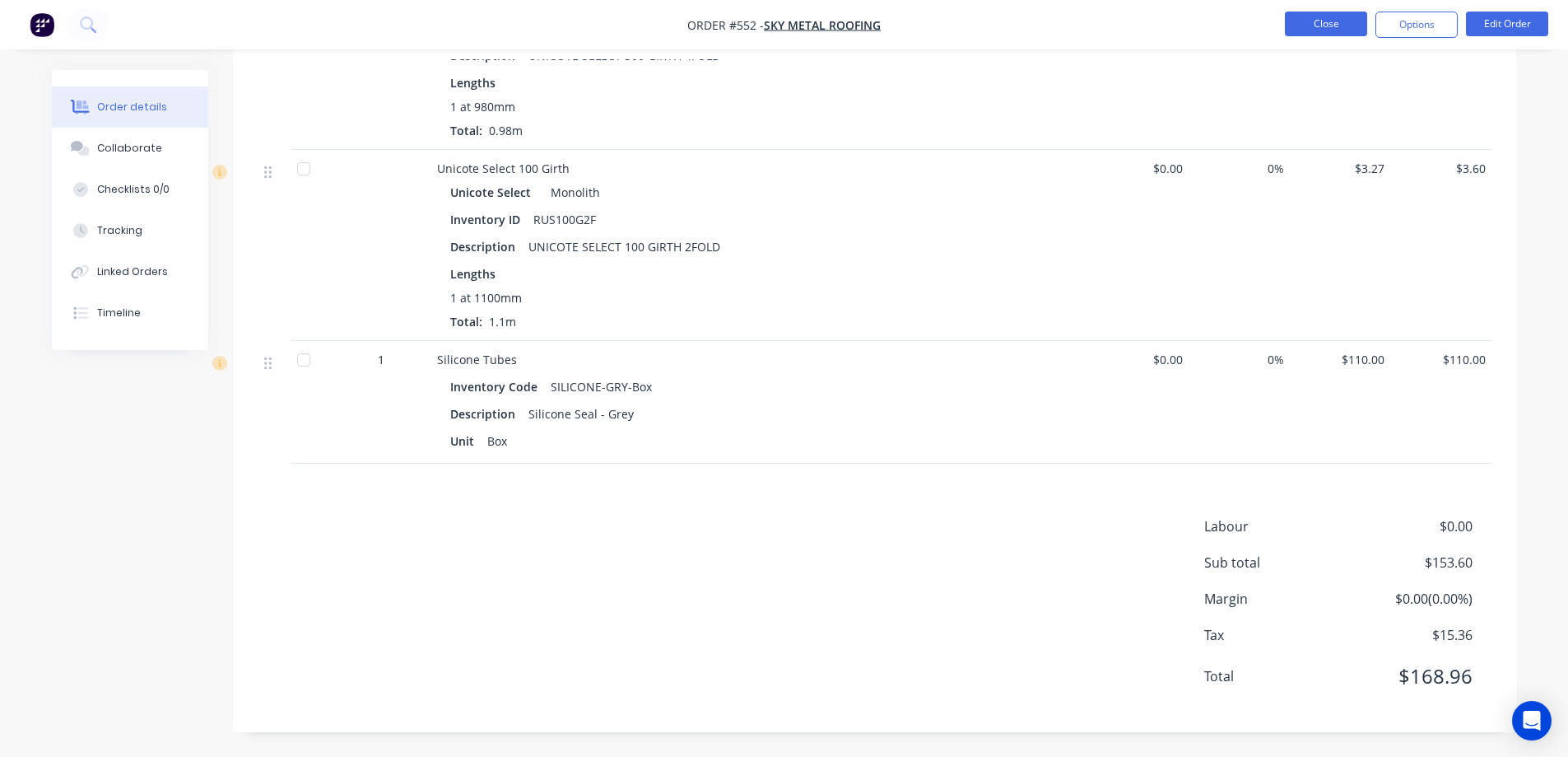
click at [1332, 30] on button "Close" at bounding box center [1326, 24] width 83 height 25
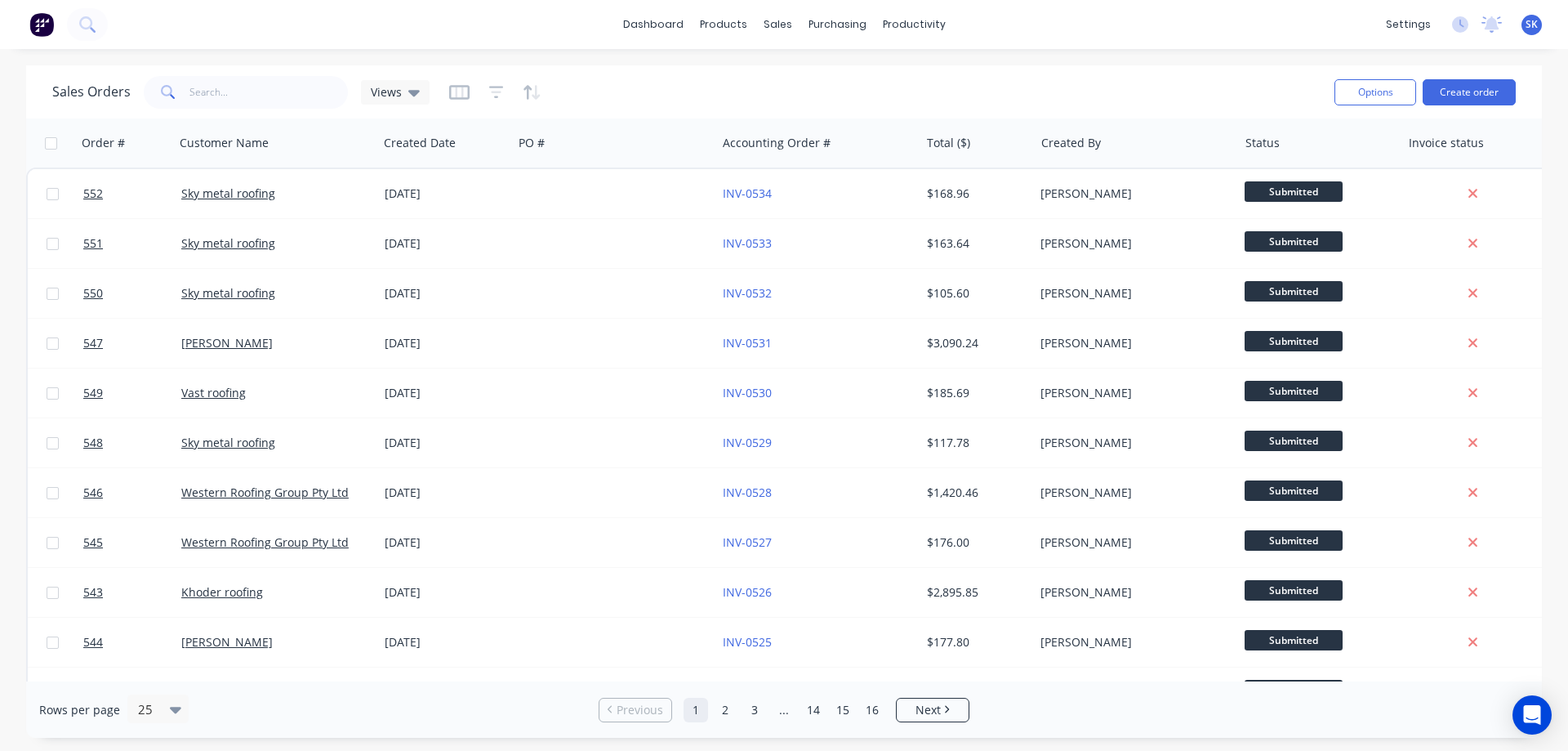
click at [40, 24] on img at bounding box center [41, 24] width 24 height 24
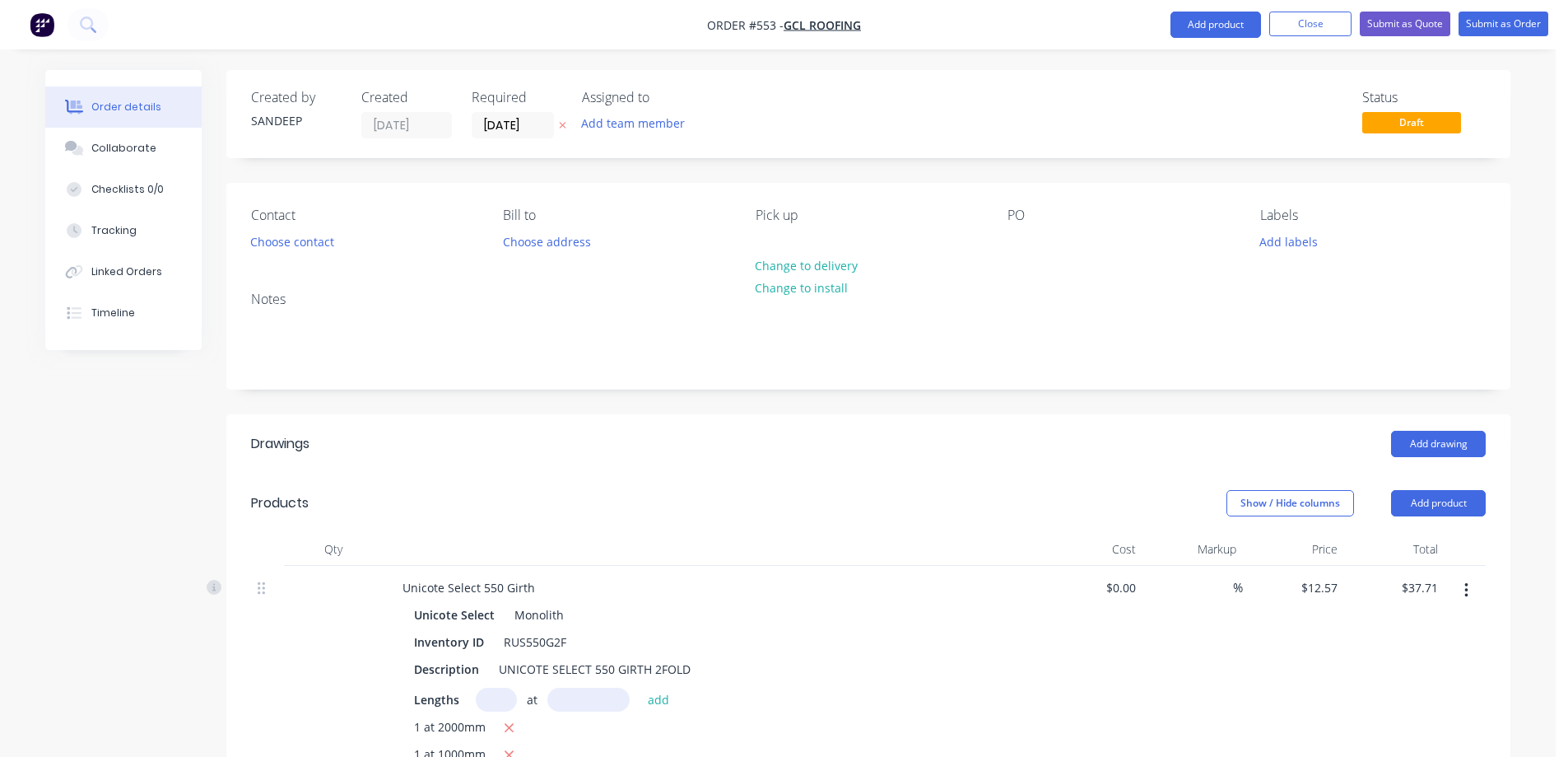
scroll to position [1347, 0]
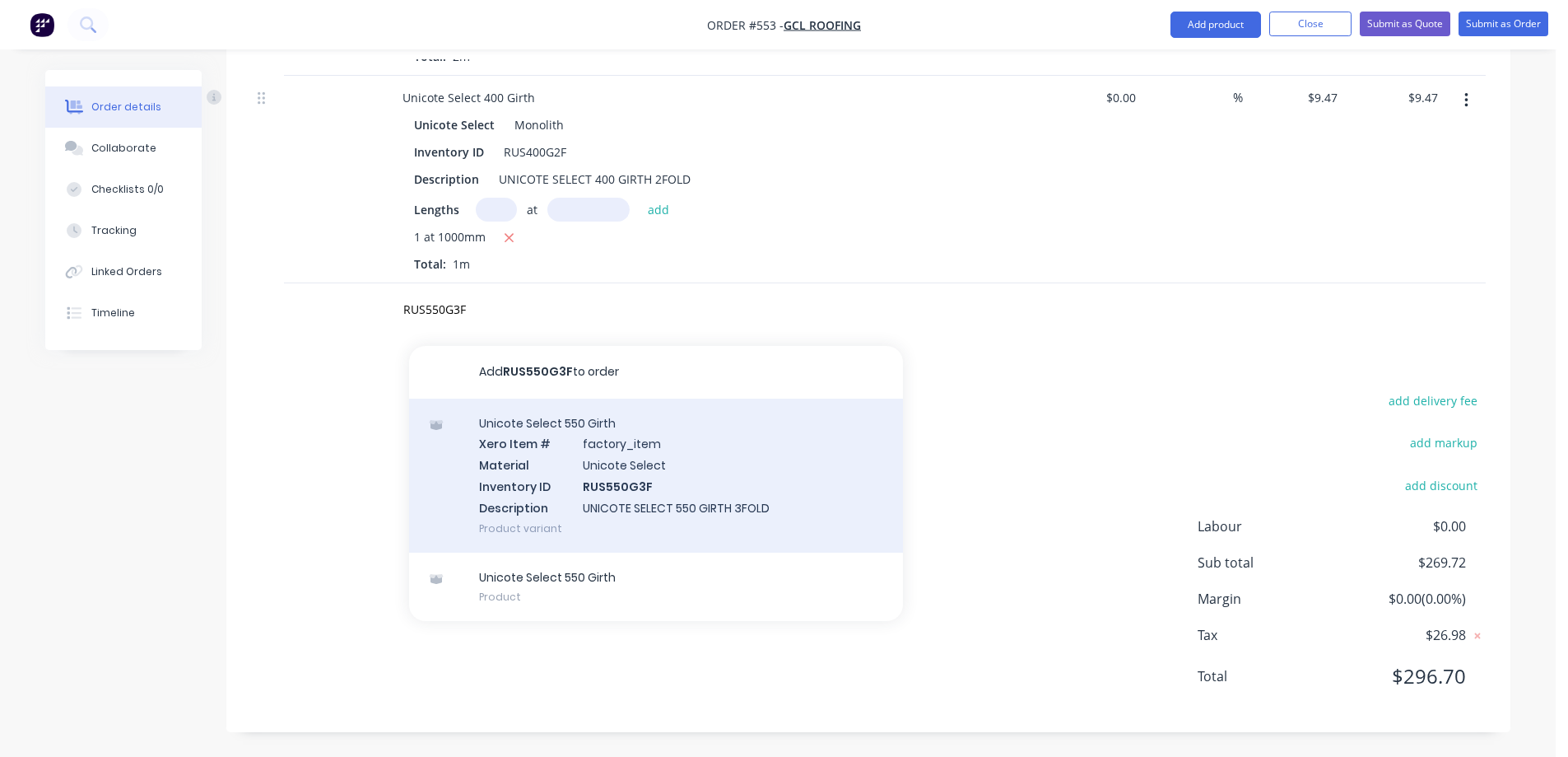
type input "RUS550G3F"
click at [548, 479] on div "Unicote Select 550 Girth Xero Item # factory_item Material Unicote Select Inven…" at bounding box center [656, 475] width 494 height 154
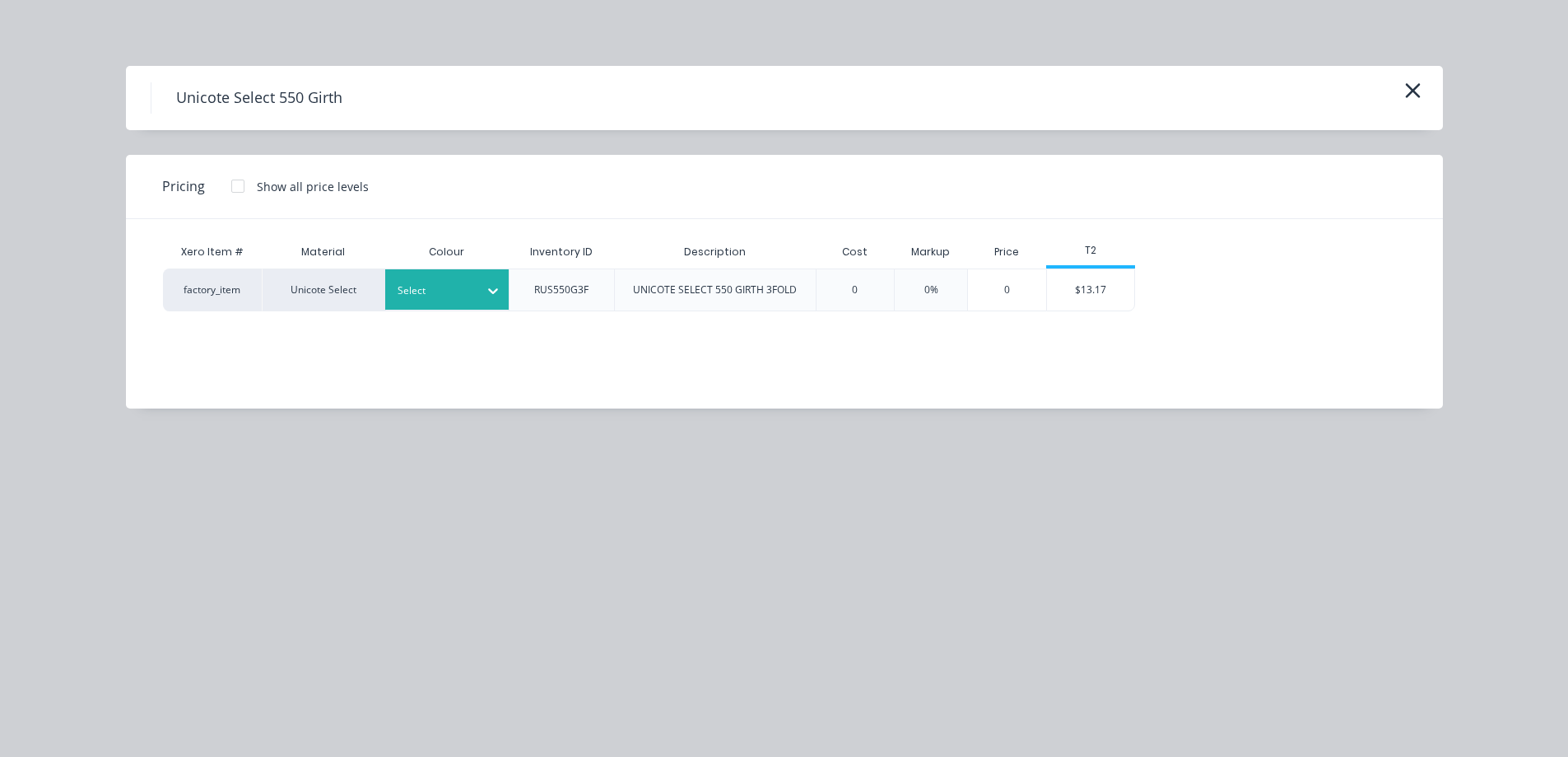
click at [467, 288] on div at bounding box center [434, 290] width 74 height 18
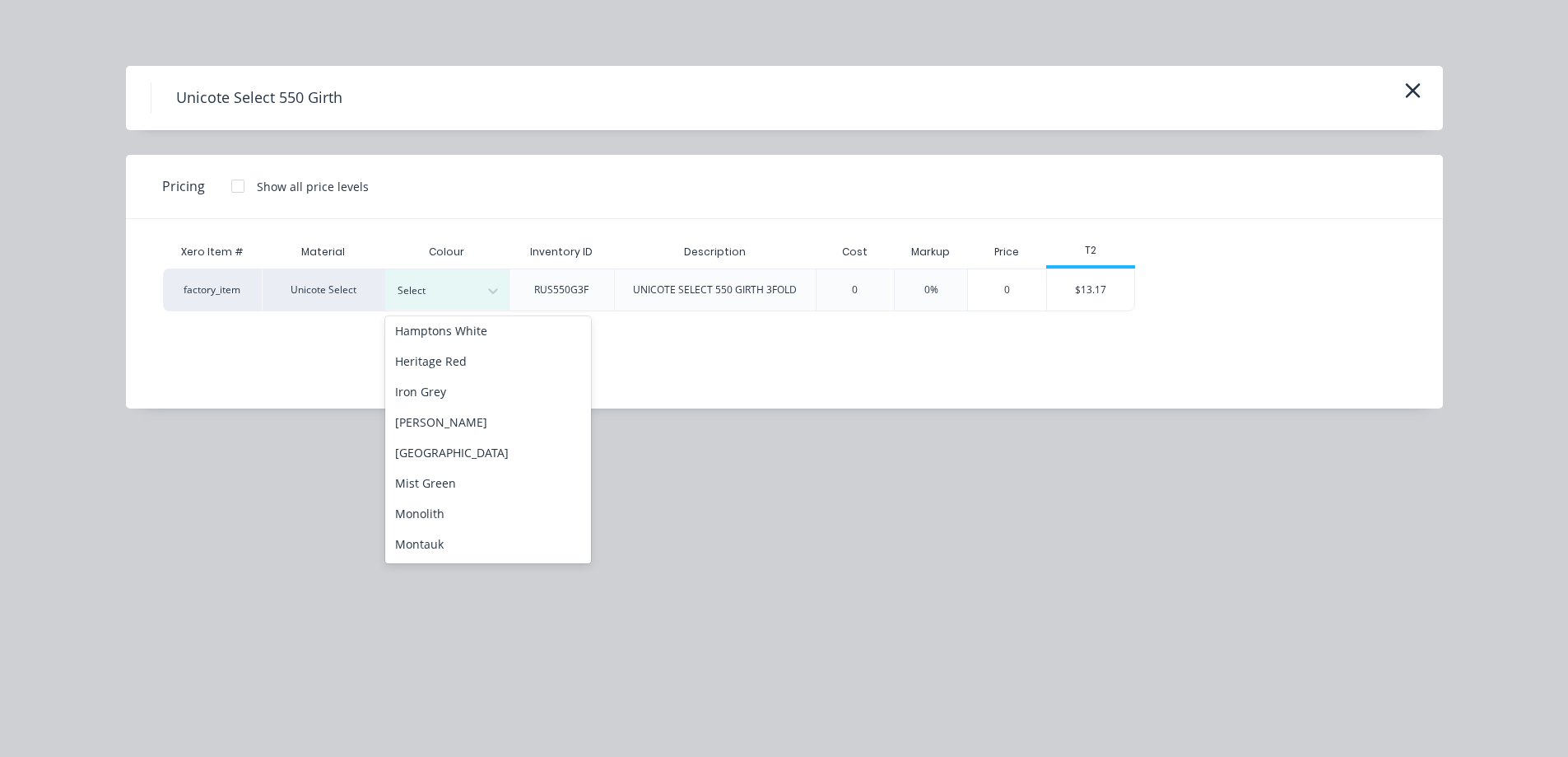
scroll to position [247, 0]
click at [455, 490] on div "Monolith" at bounding box center [489, 484] width 206 height 31
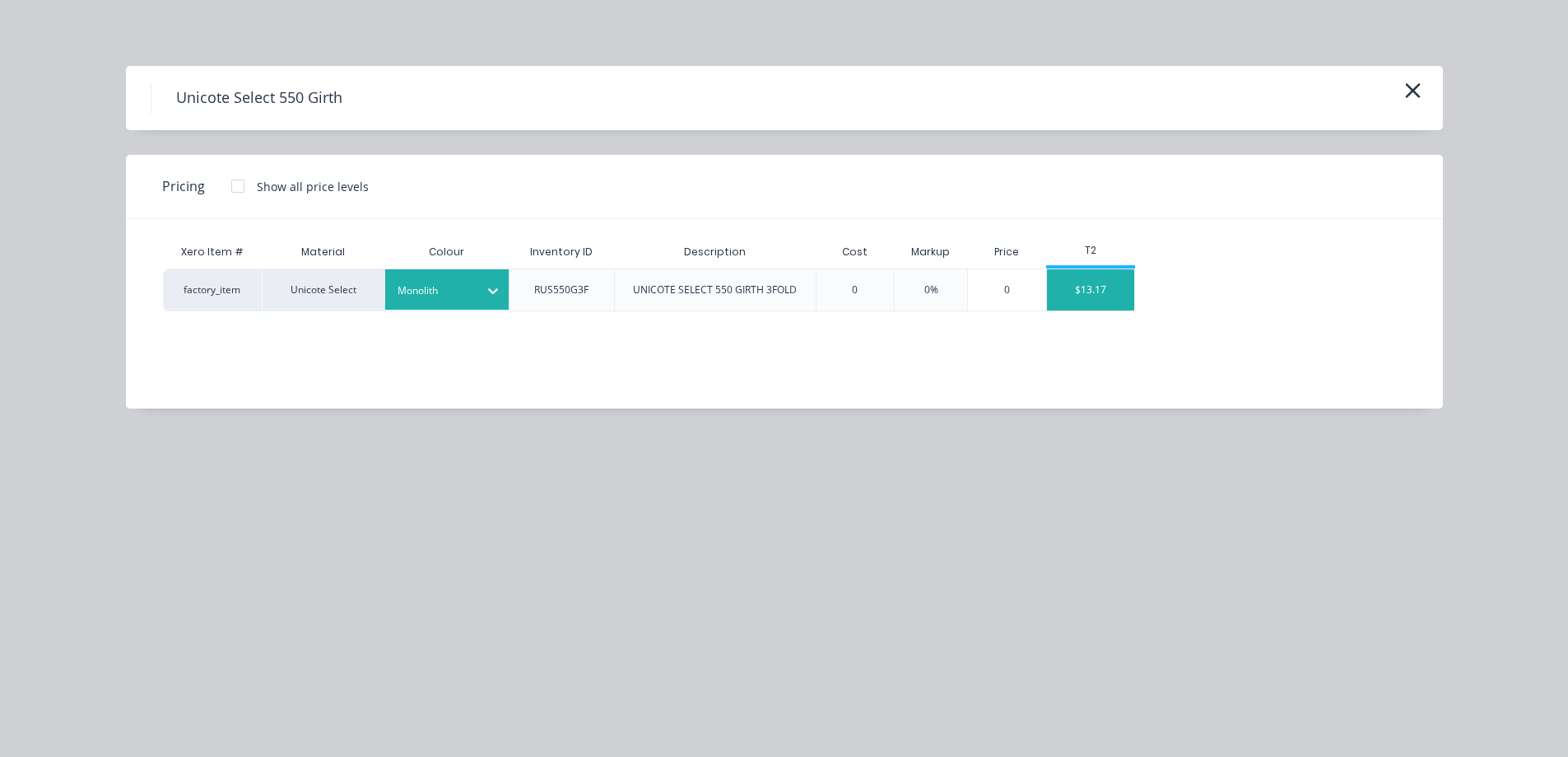
click at [1062, 289] on div "$13.17" at bounding box center [1090, 290] width 88 height 41
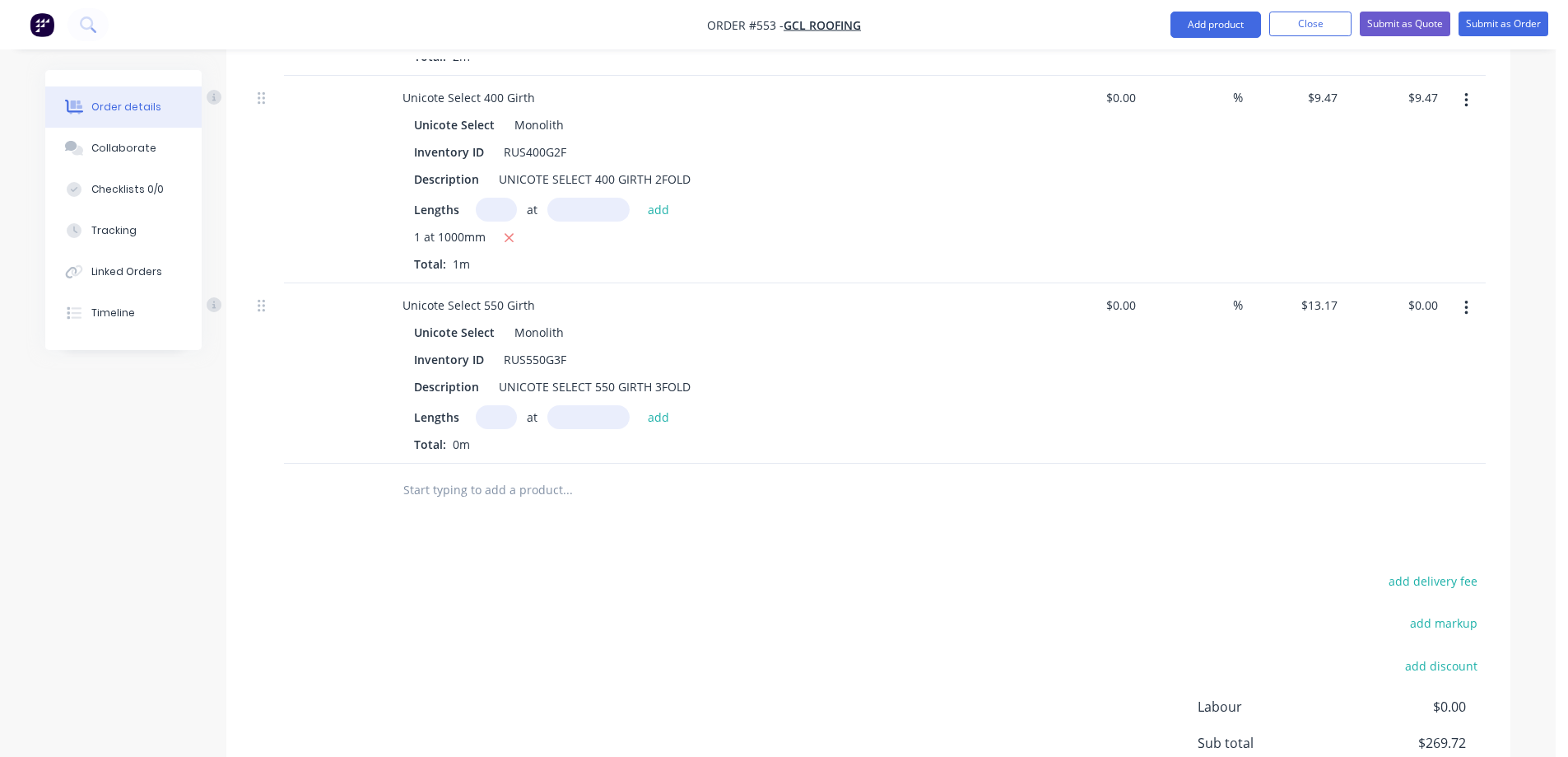
click at [501, 416] on input "text" at bounding box center [496, 417] width 41 height 24
type input "1"
type input "5200mm"
click at [644, 420] on button "add" at bounding box center [658, 416] width 38 height 22
type input "$68.48"
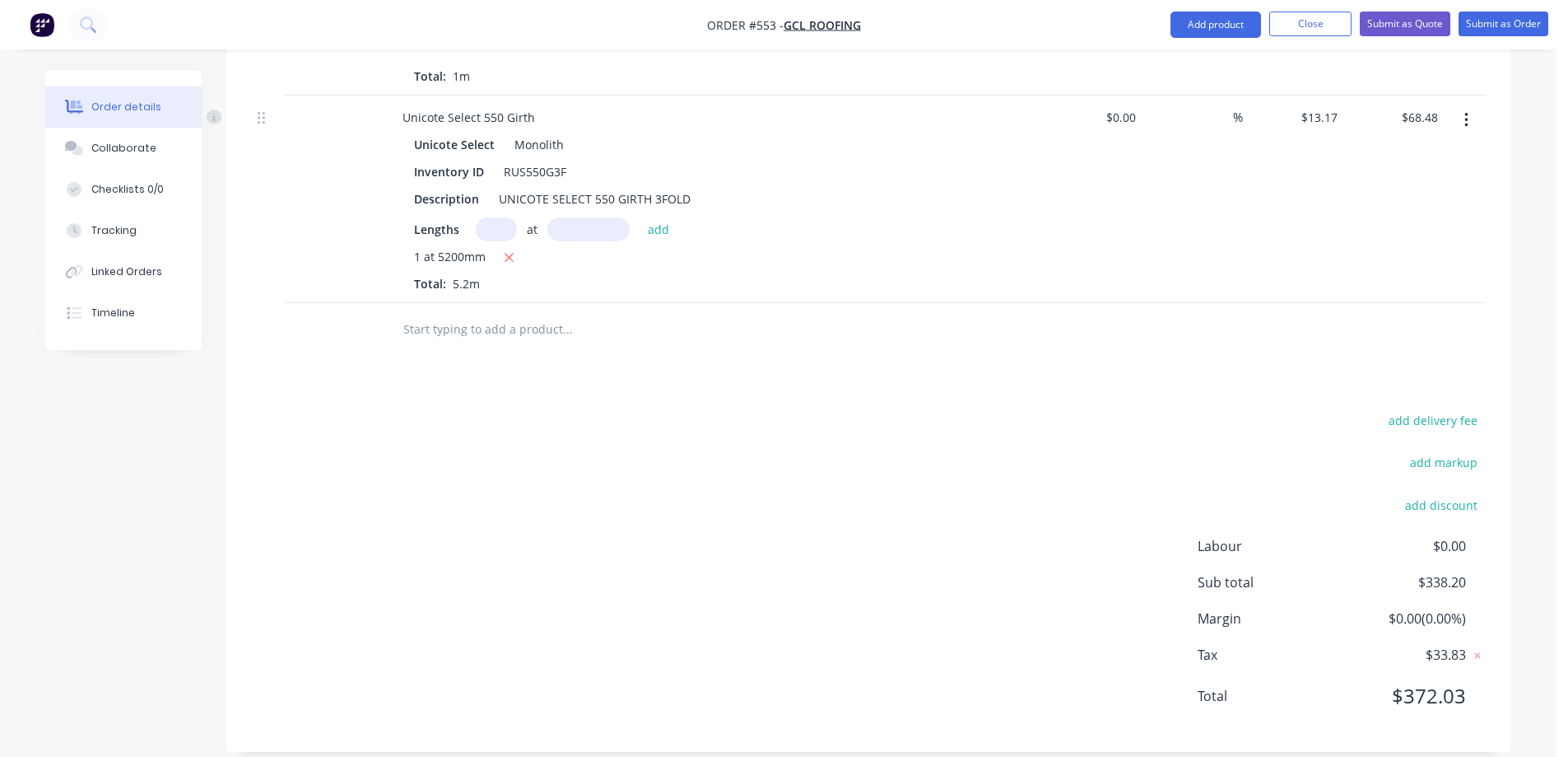
scroll to position [1555, 0]
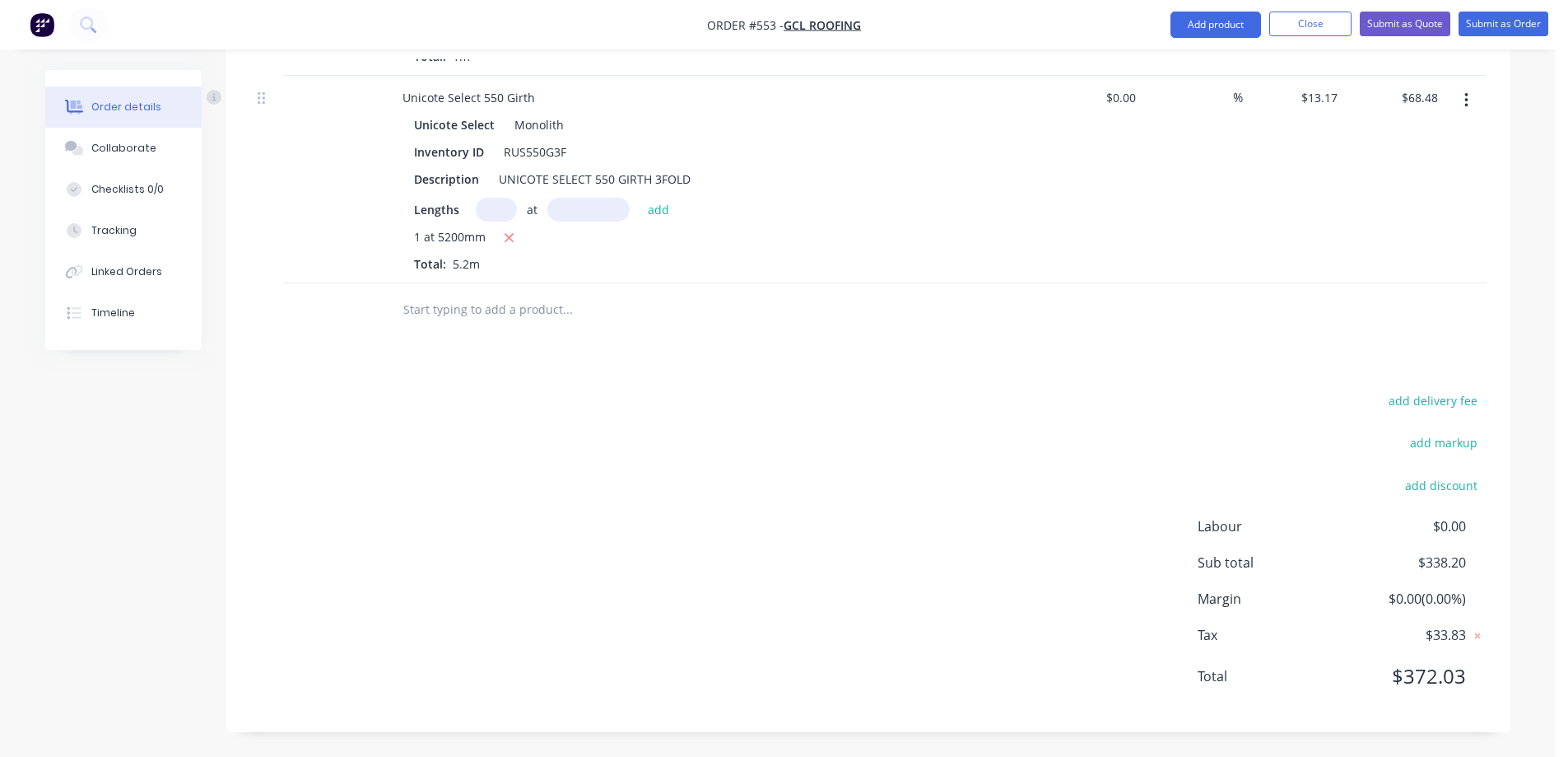
click at [488, 319] on input "text" at bounding box center [567, 309] width 329 height 33
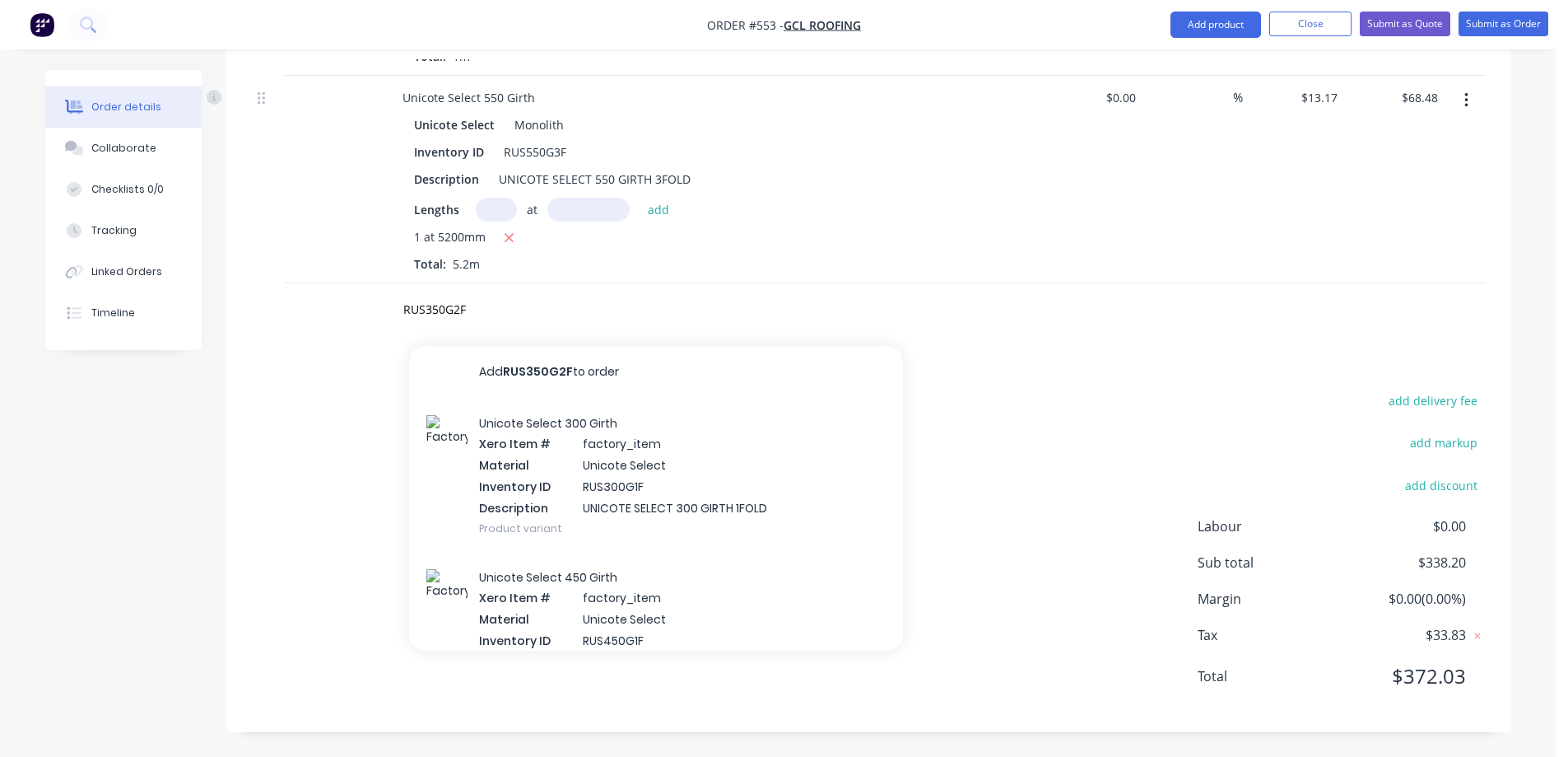
click at [542, 464] on div "Unicote Select 300 Girth Xero Item # factory_item Material Unicote Select Inven…" at bounding box center [656, 475] width 494 height 154
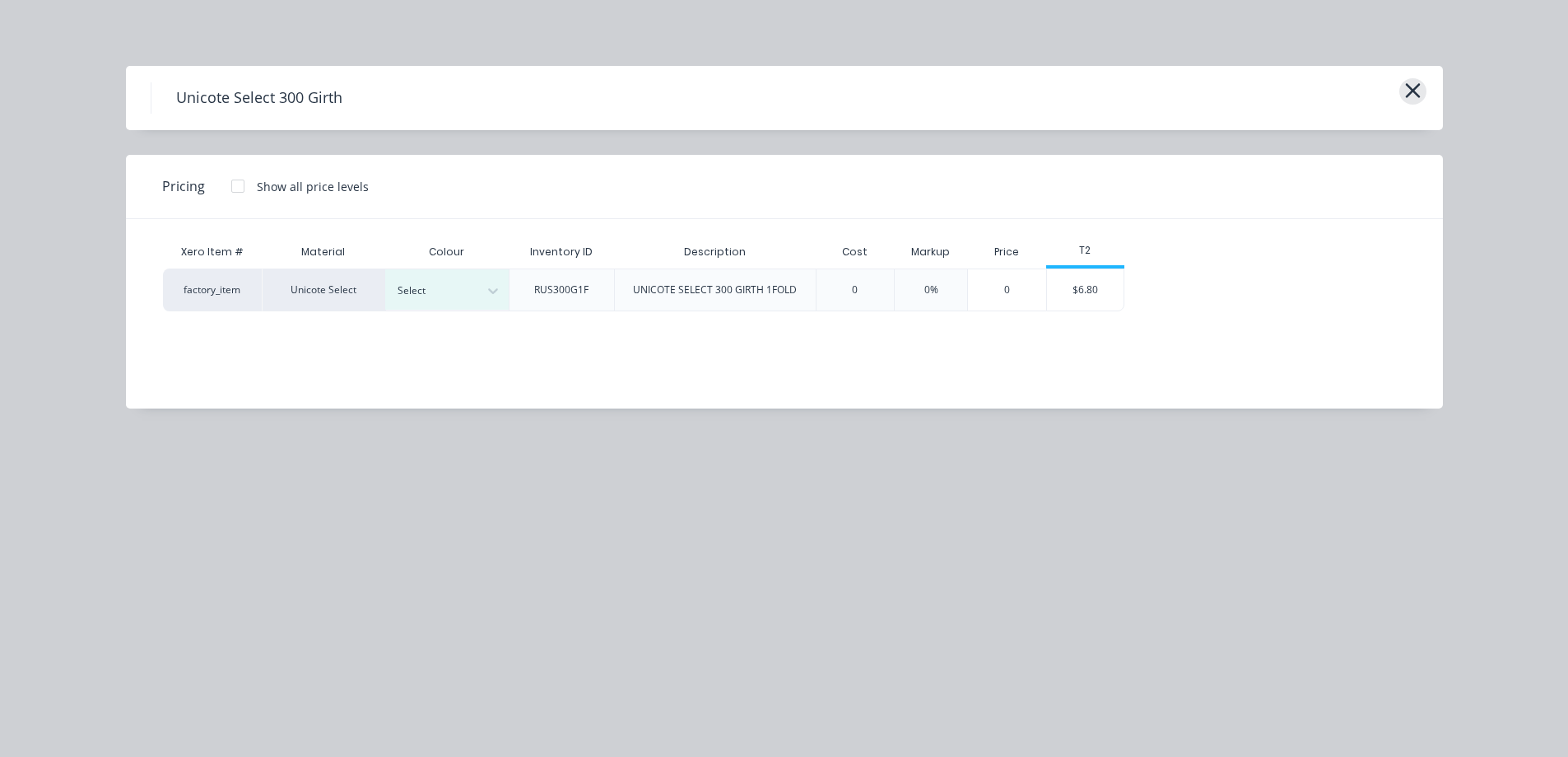
click at [1418, 85] on icon "button" at bounding box center [1412, 90] width 14 height 14
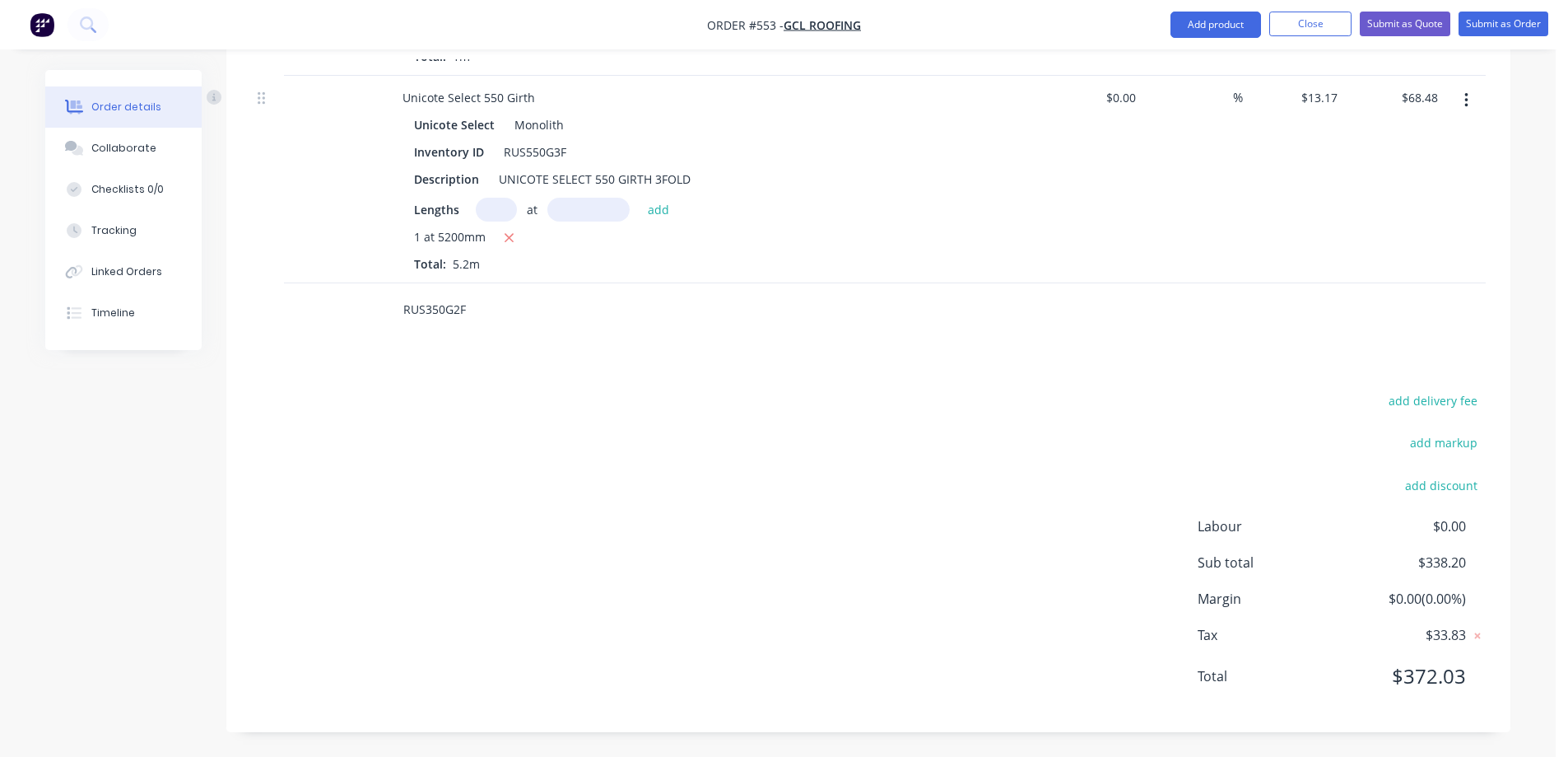
click at [501, 304] on input "RUS350G2F" at bounding box center [567, 309] width 329 height 33
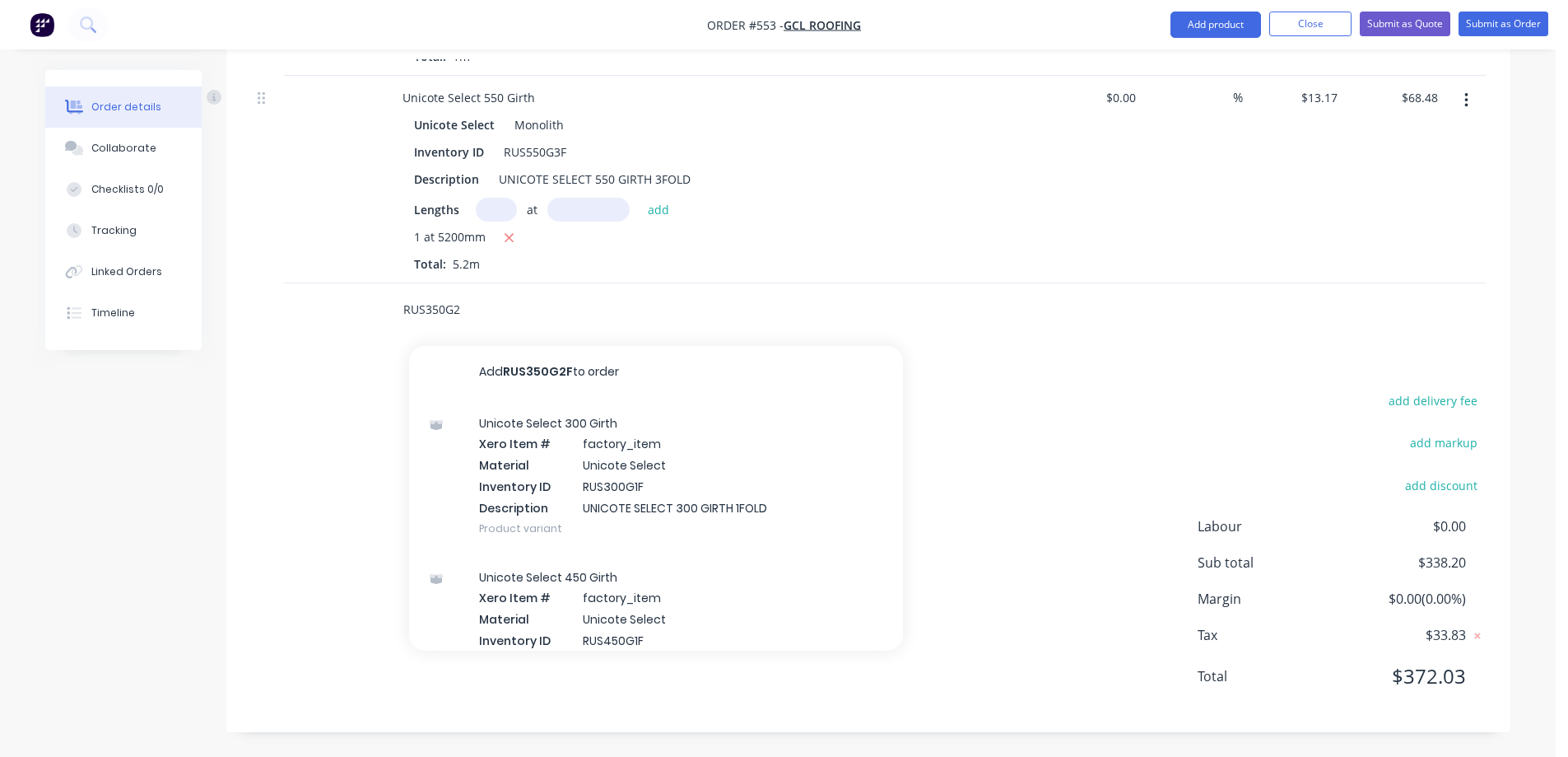
type input "RUS350G2F"
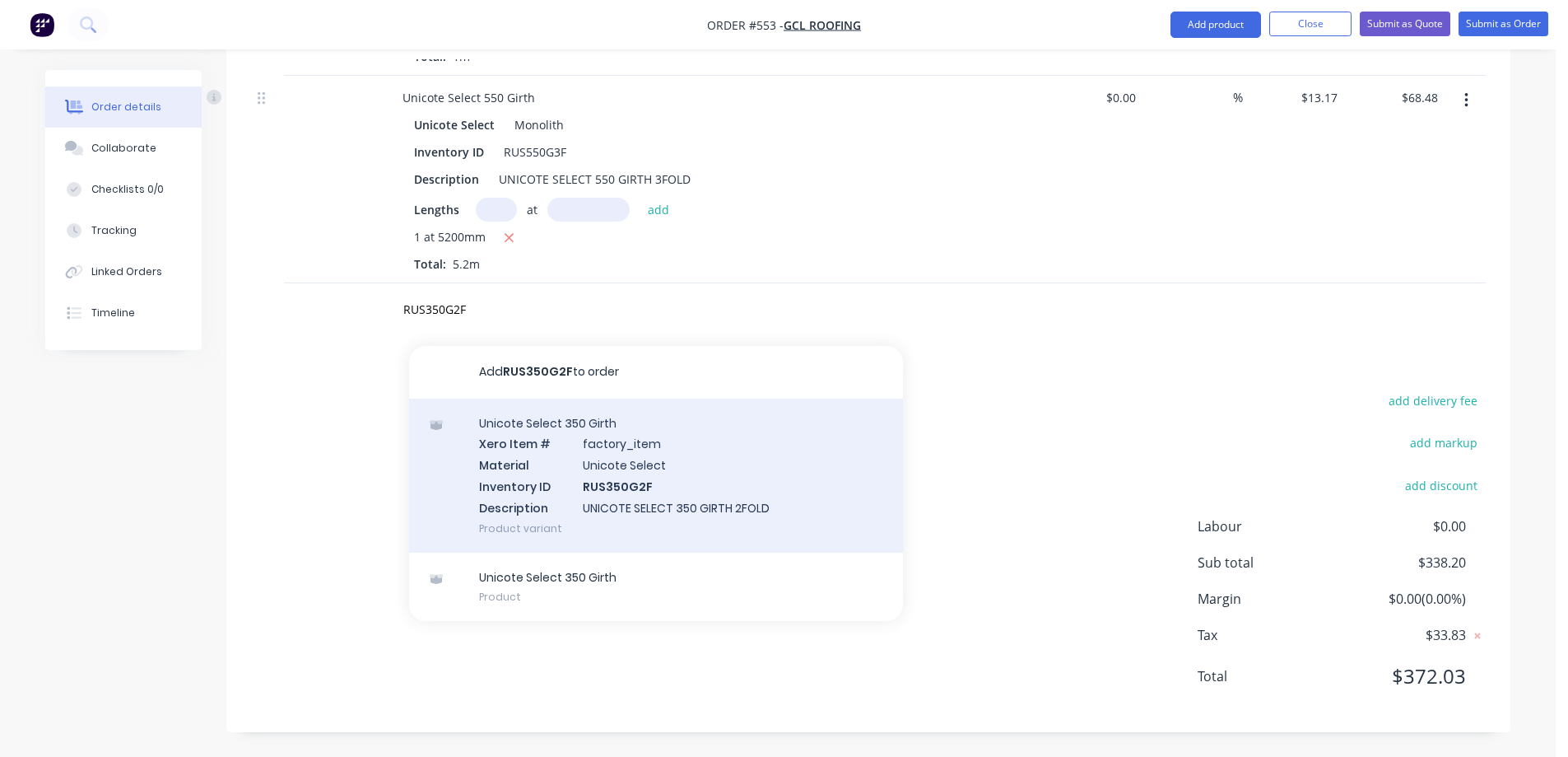
click at [571, 459] on div "Unicote Select 350 Girth Xero Item # factory_item Material Unicote Select Inven…" at bounding box center [656, 475] width 494 height 154
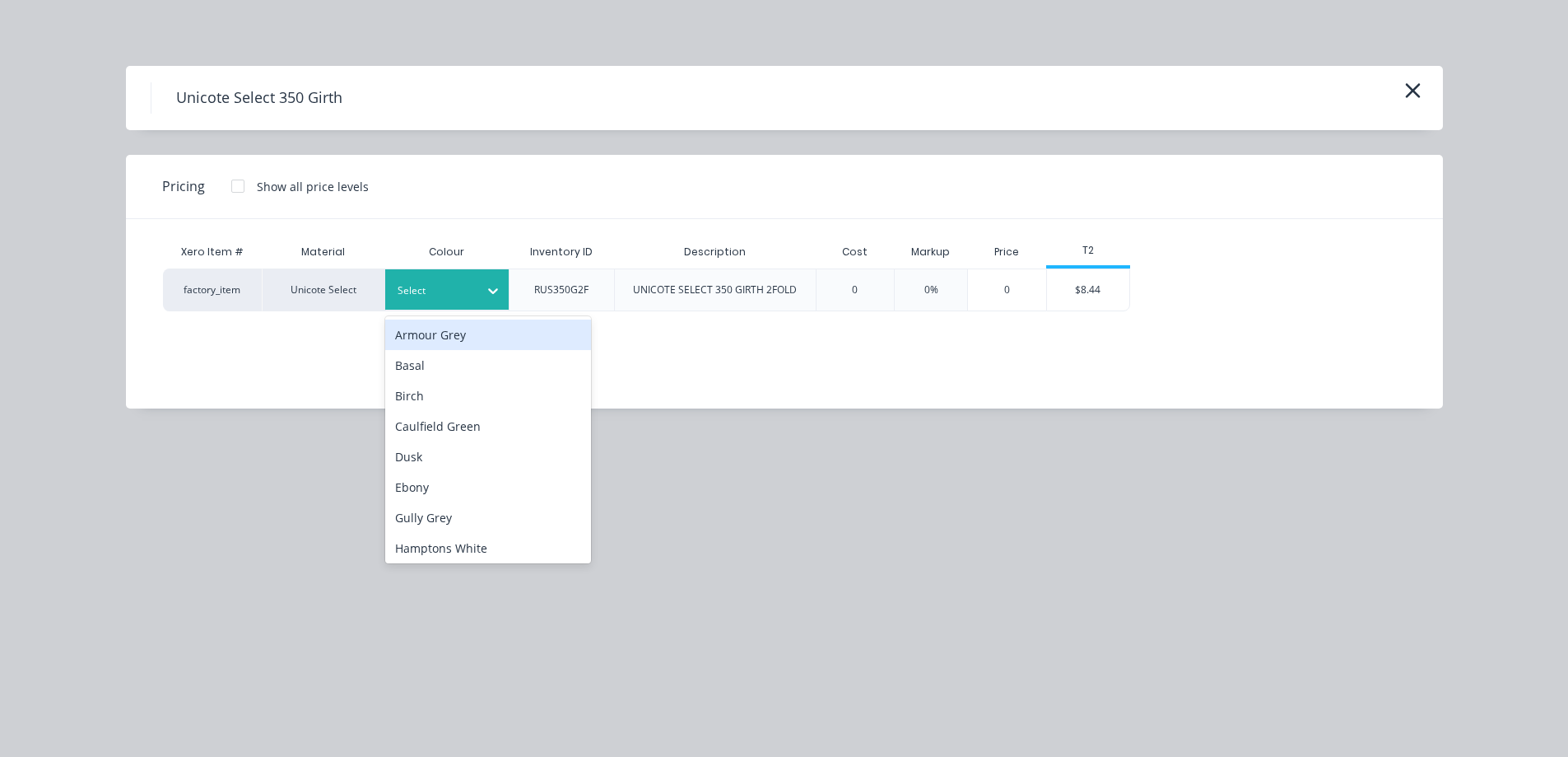
click at [464, 303] on div "Select" at bounding box center [447, 289] width 123 height 40
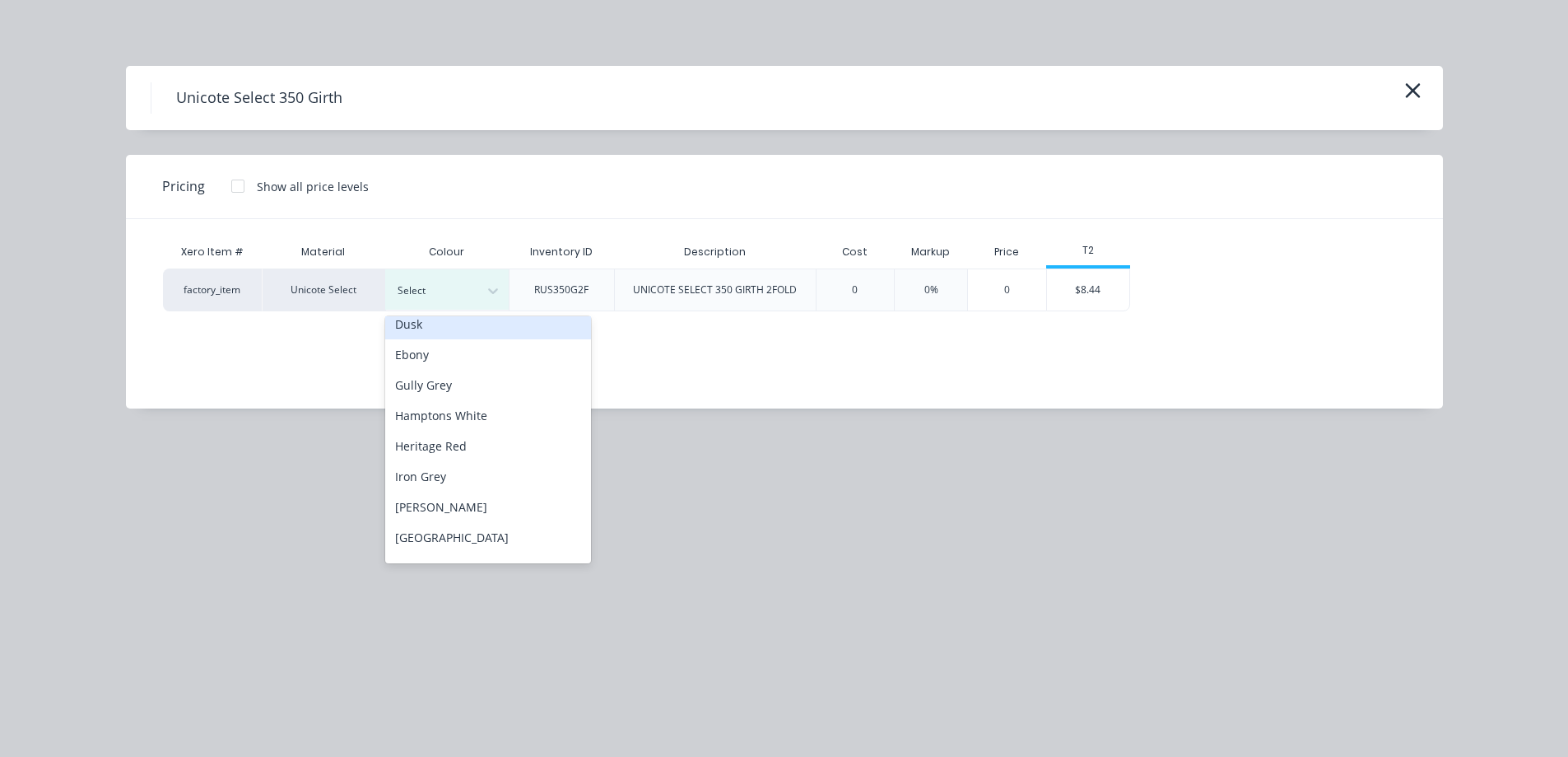
scroll to position [247, 0]
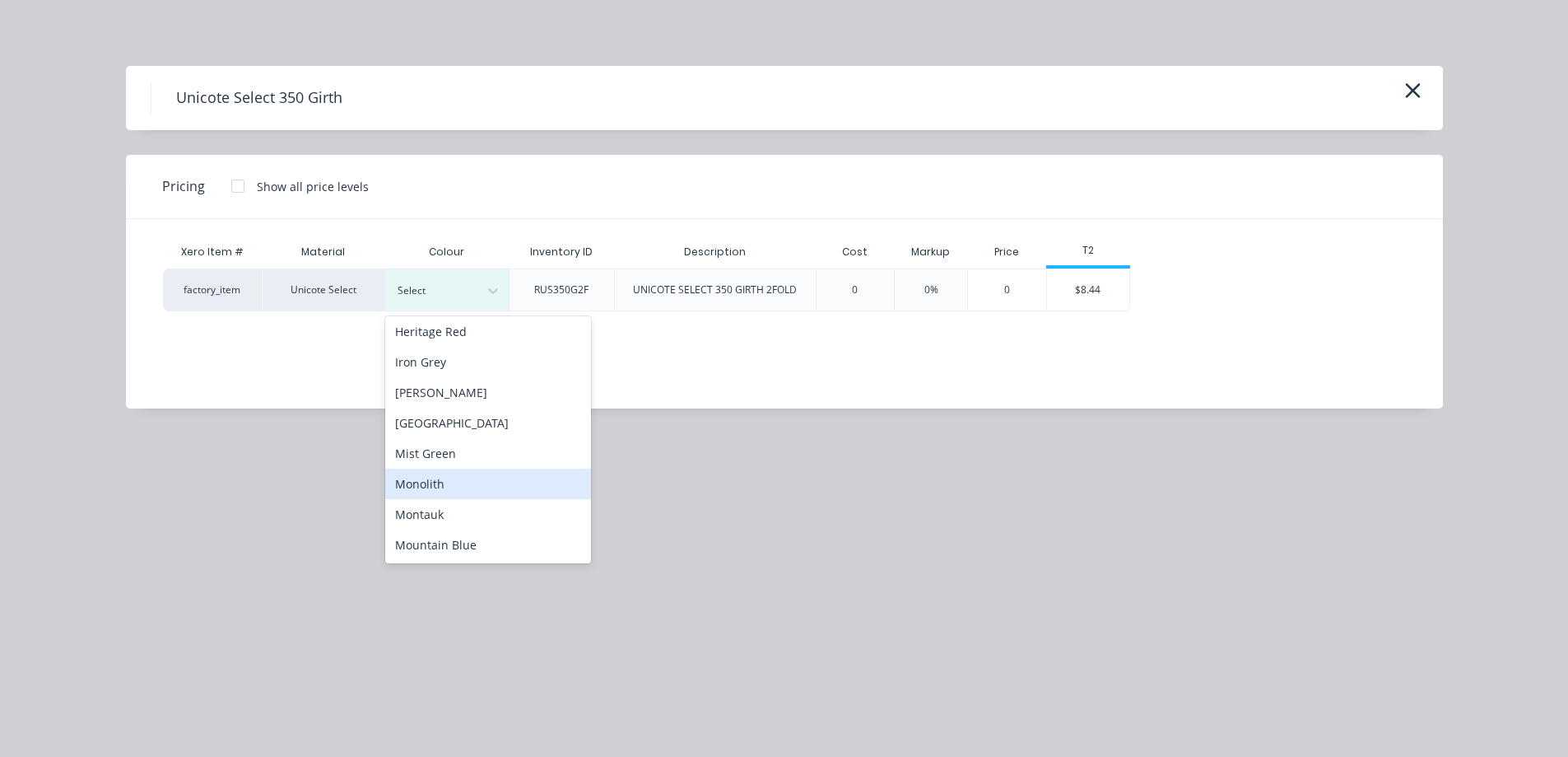
click at [462, 476] on div "Monolith" at bounding box center [489, 484] width 206 height 31
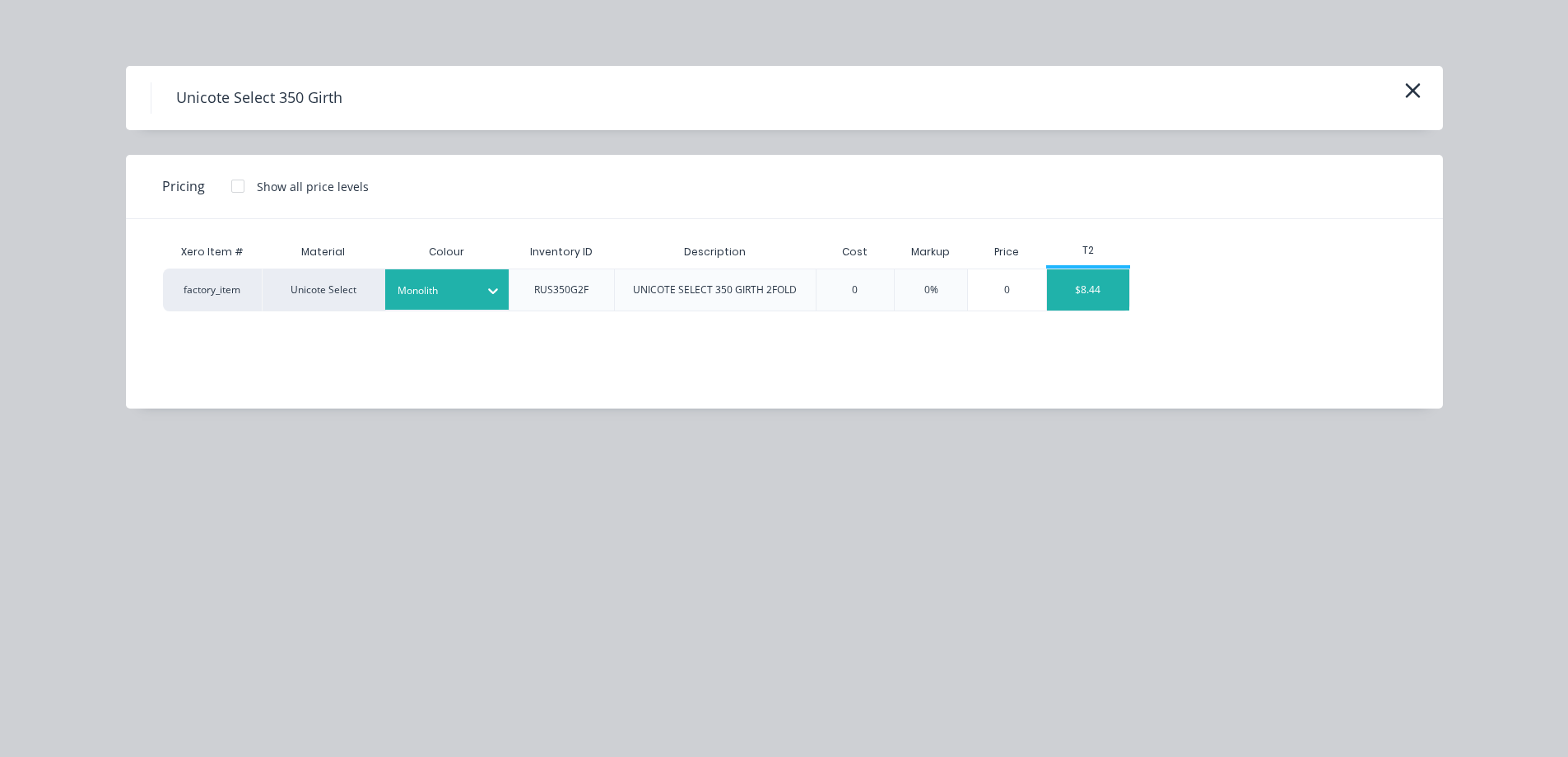
click at [1090, 300] on div "$8.44" at bounding box center [1088, 290] width 83 height 41
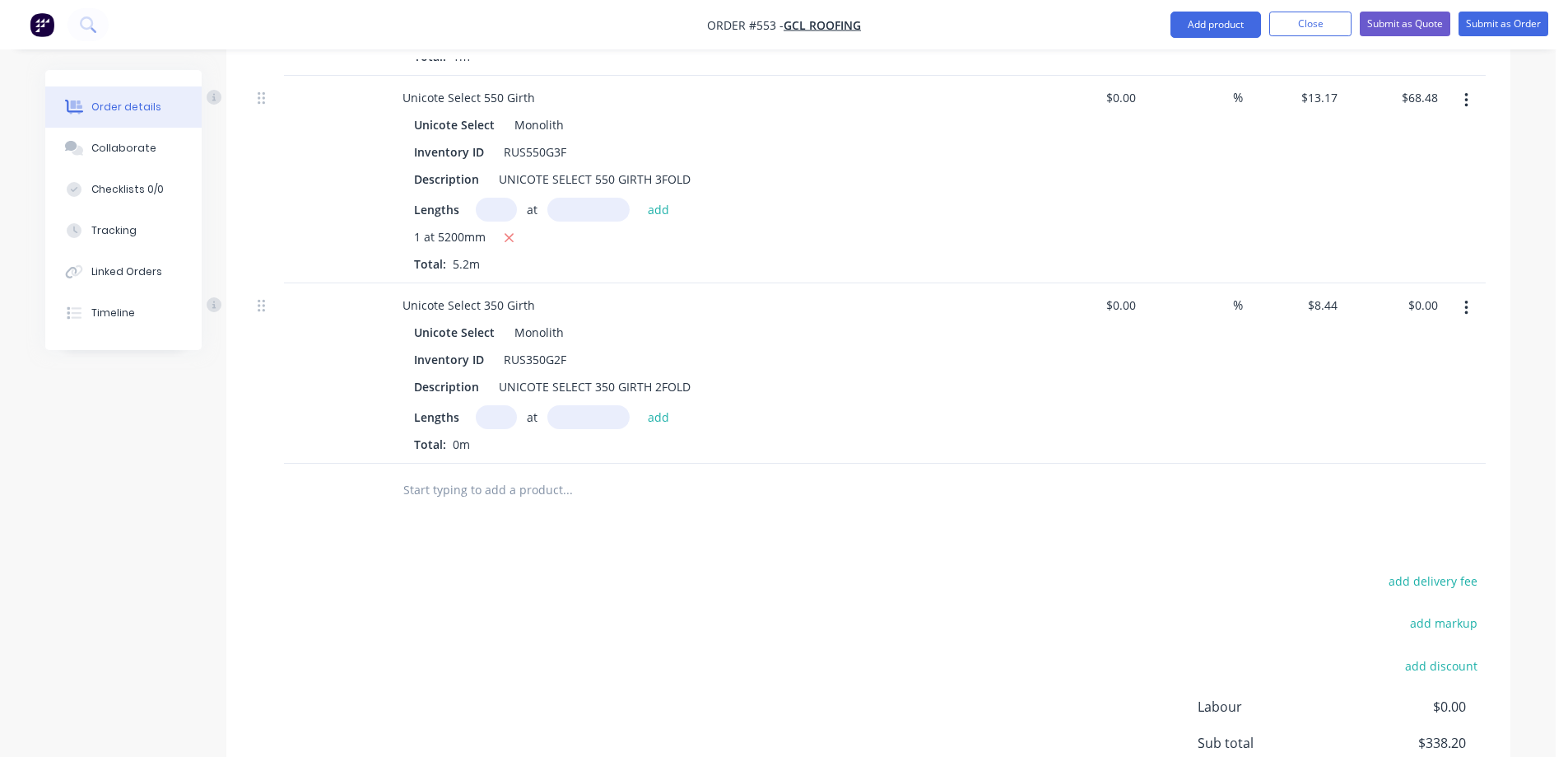
click at [494, 411] on input "text" at bounding box center [496, 417] width 41 height 24
type input "1"
type input "1000mm"
click at [652, 419] on button "add" at bounding box center [658, 416] width 38 height 22
type input "$8.44"
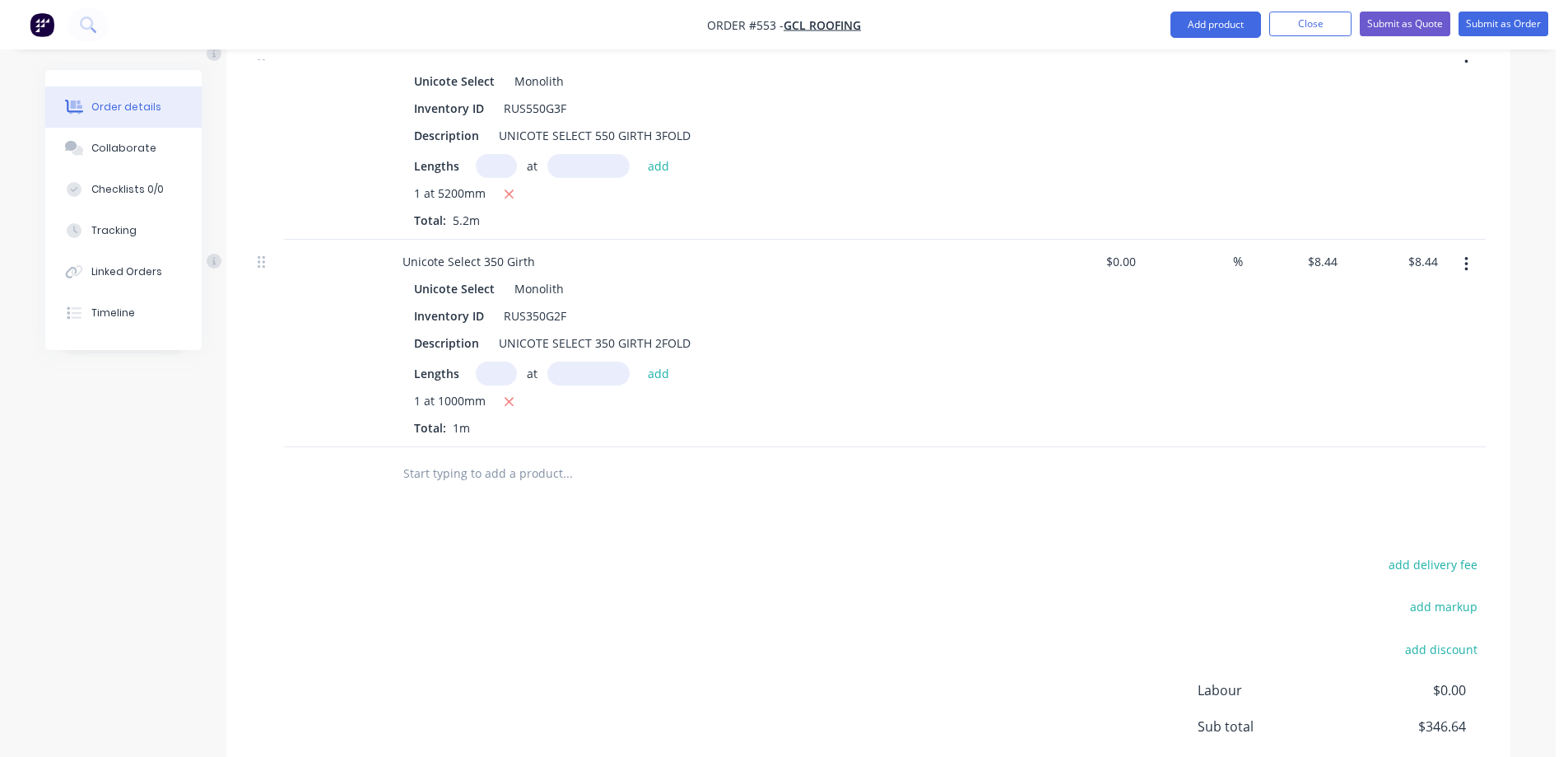
scroll to position [1637, 0]
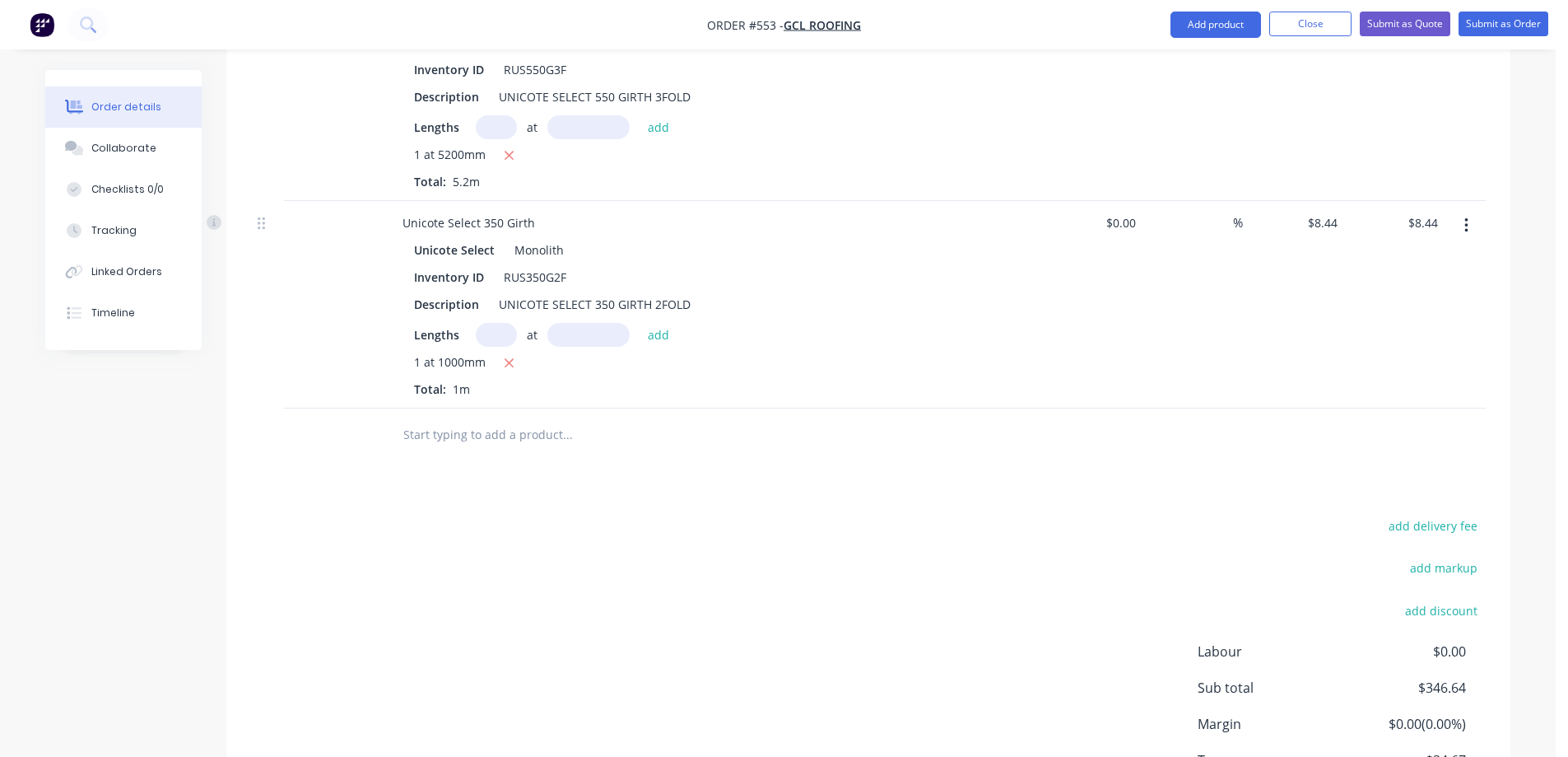
click at [519, 439] on input "text" at bounding box center [567, 434] width 329 height 33
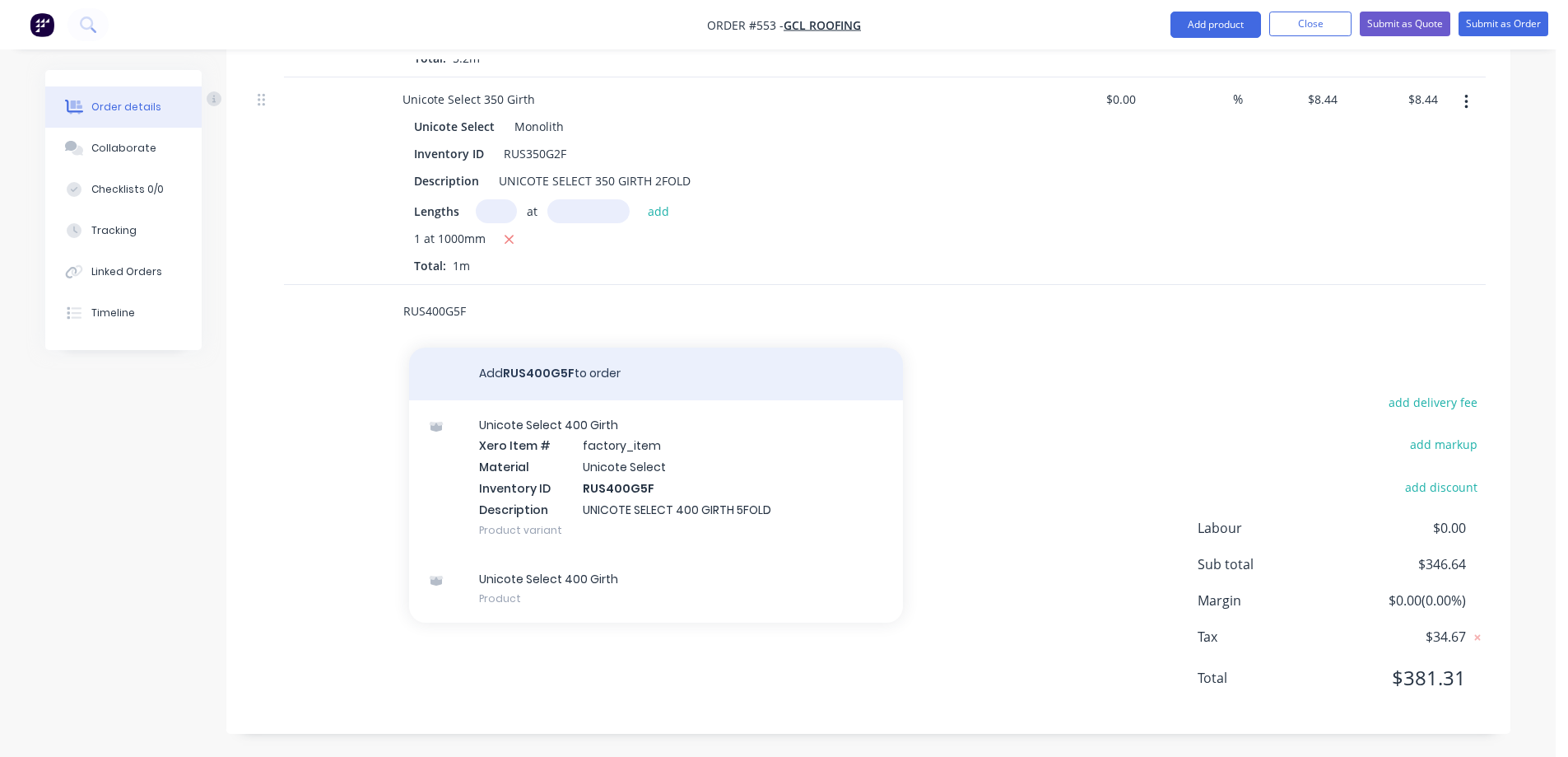
scroll to position [1763, 0]
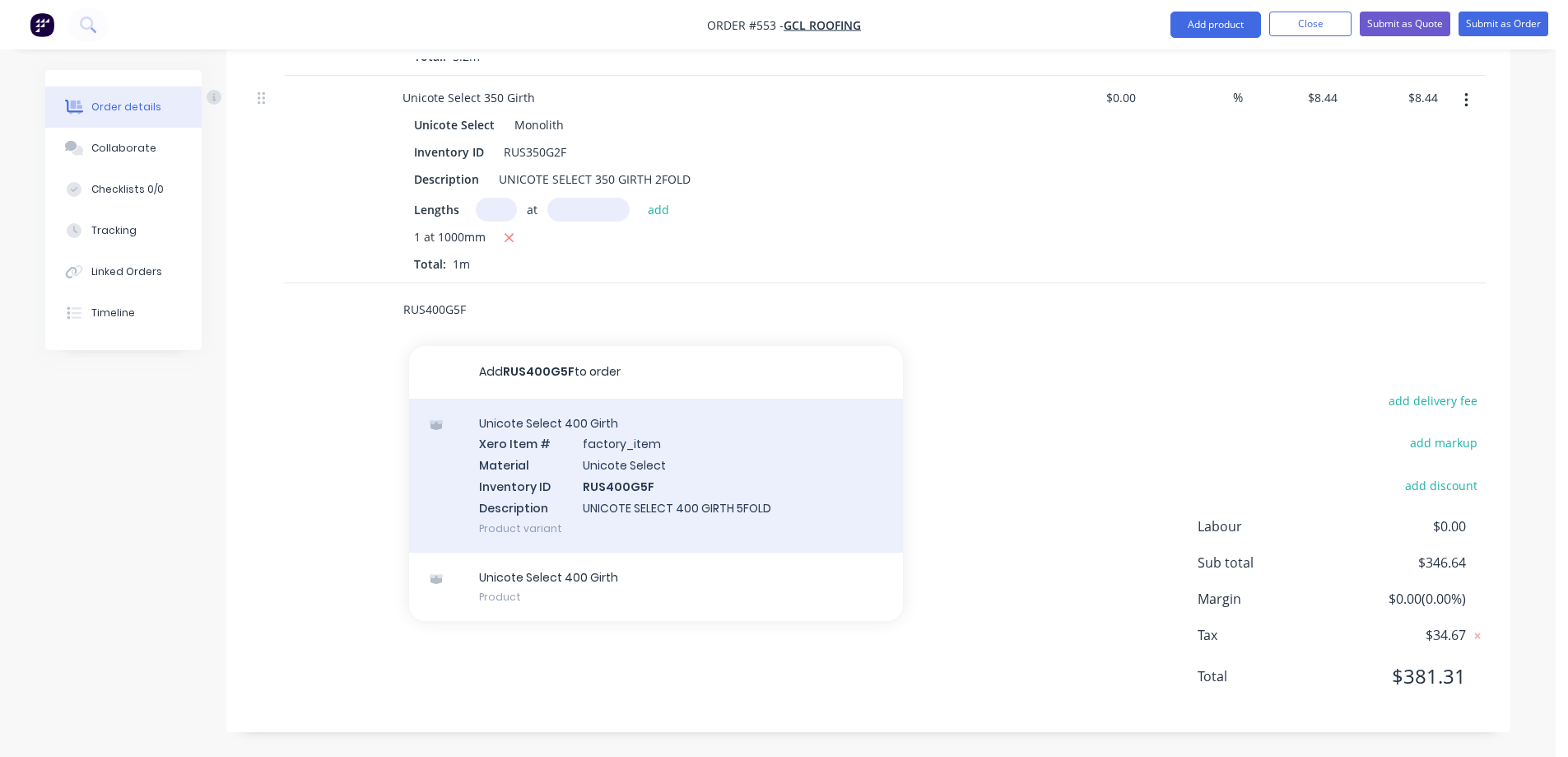
type input "RUS400G5F"
click at [569, 455] on div "Unicote Select 400 Girth Xero Item # factory_item Material Unicote Select Inven…" at bounding box center [656, 475] width 494 height 154
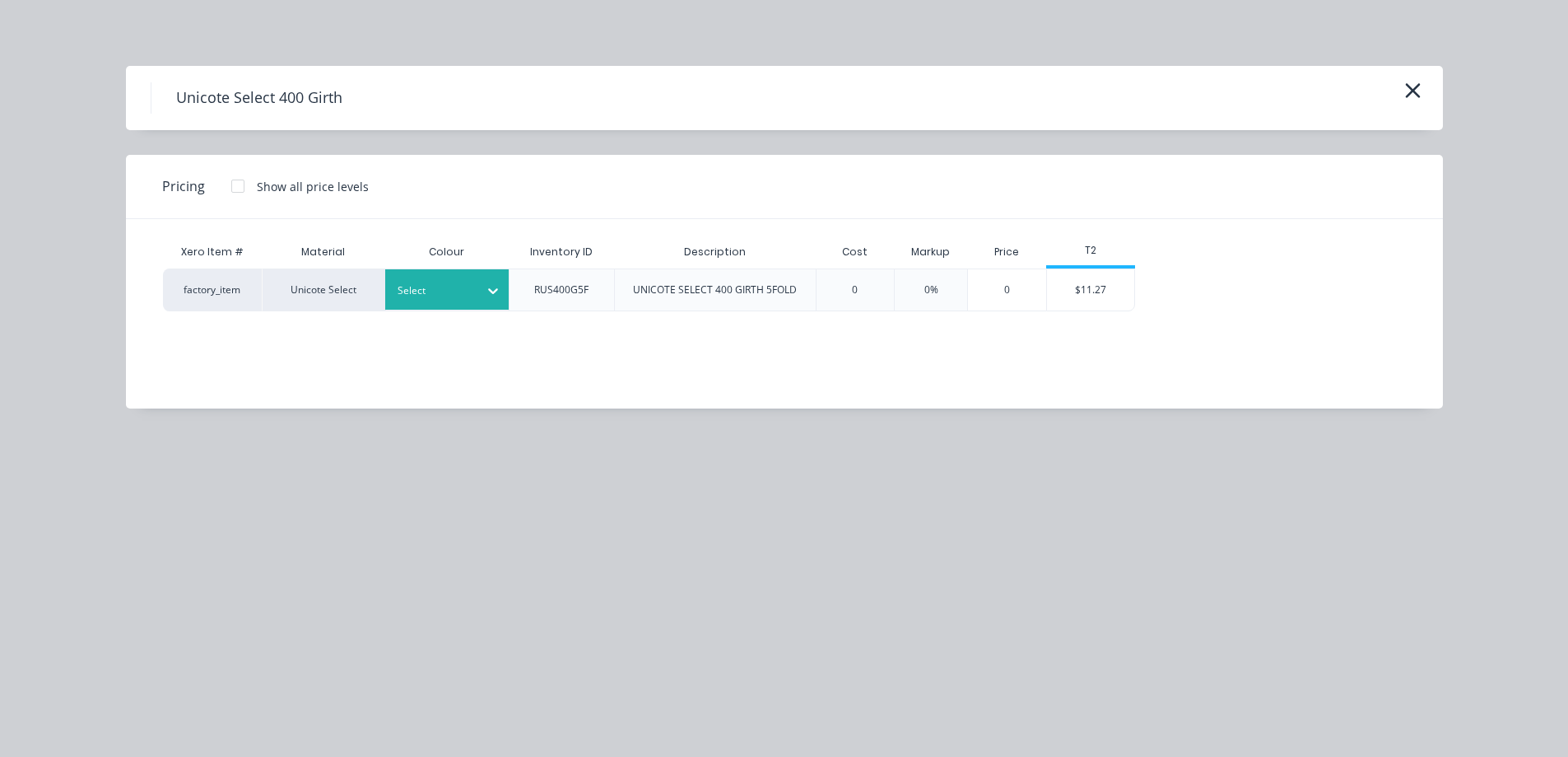
click at [505, 307] on div at bounding box center [493, 290] width 30 height 40
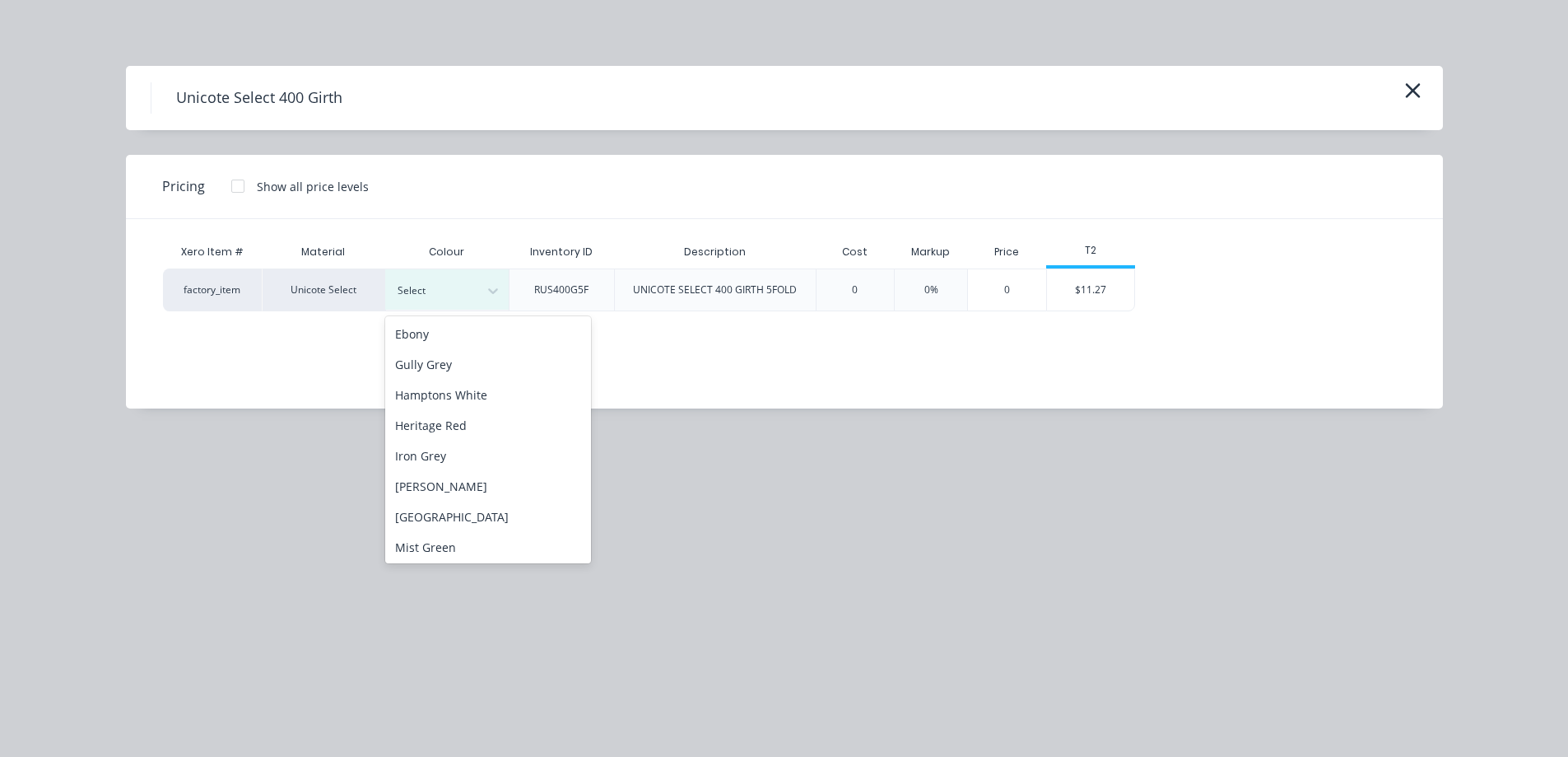
scroll to position [247, 0]
click at [450, 486] on div "Monolith" at bounding box center [489, 484] width 206 height 31
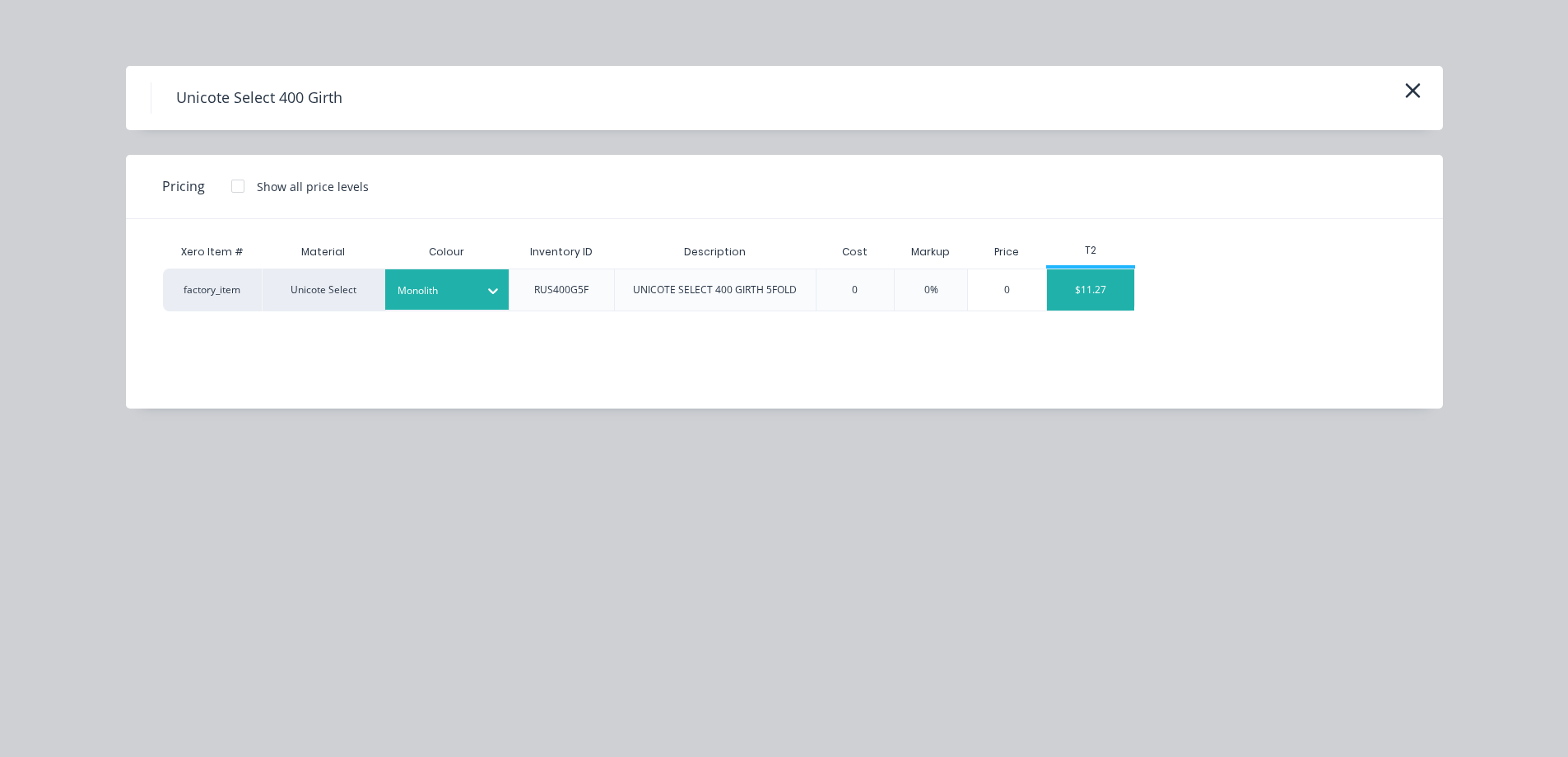
click at [1076, 285] on div "$11.27" at bounding box center [1090, 290] width 88 height 41
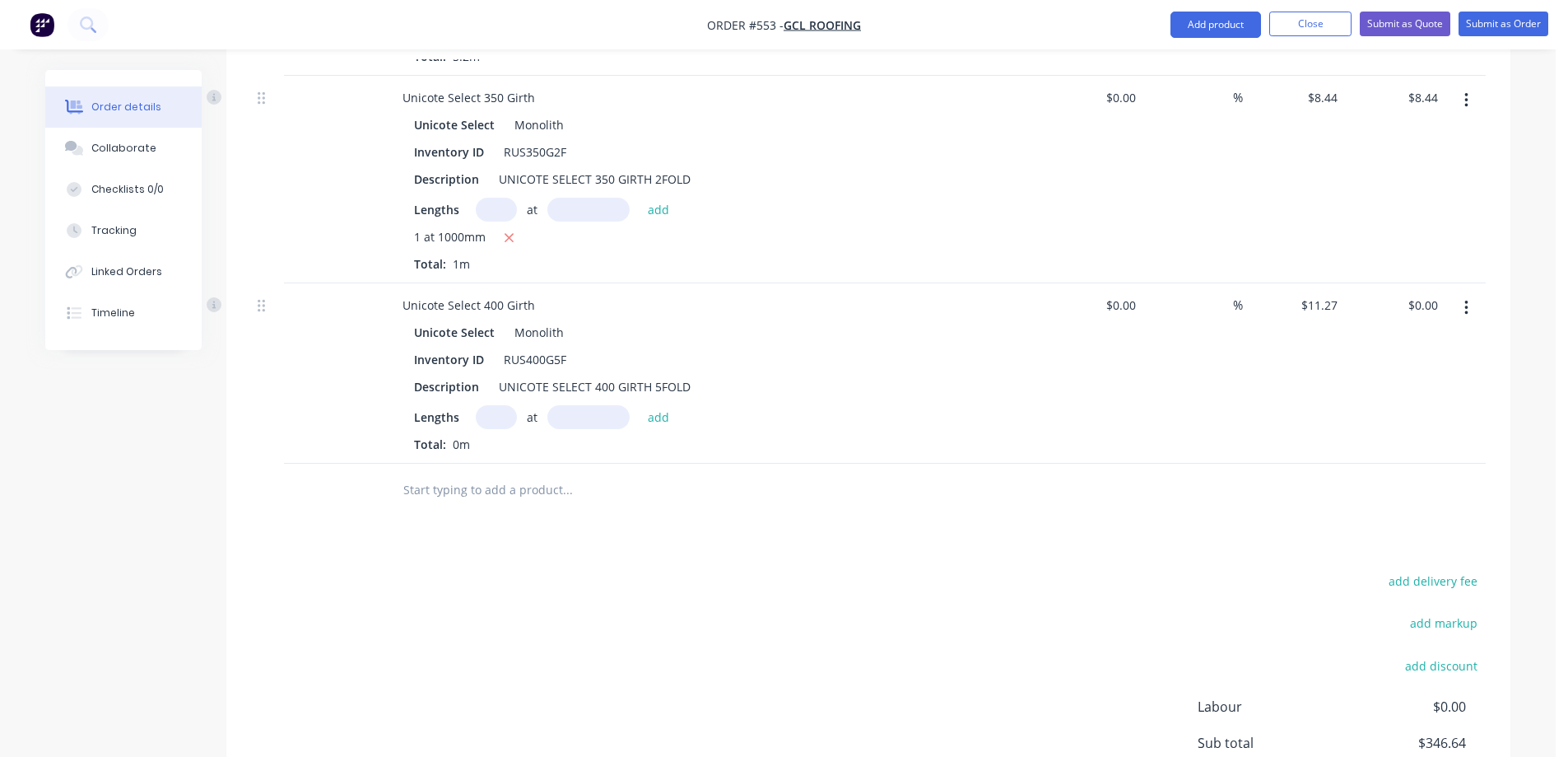
click at [498, 414] on input "text" at bounding box center [496, 417] width 41 height 24
type input "2"
type input "3600mm"
click at [663, 413] on button "add" at bounding box center [658, 416] width 38 height 22
type input "$81.14"
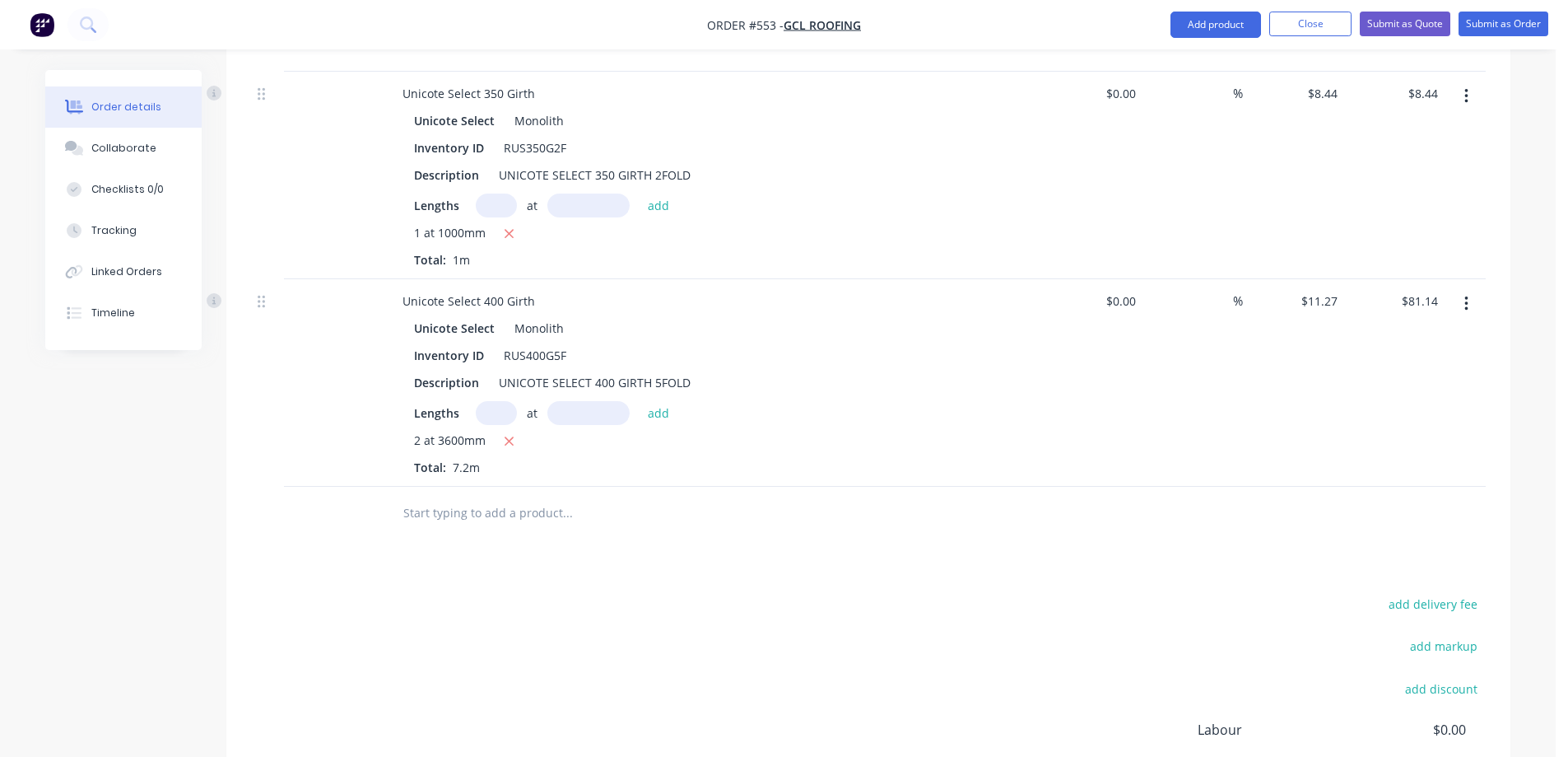
scroll to position [1888, 0]
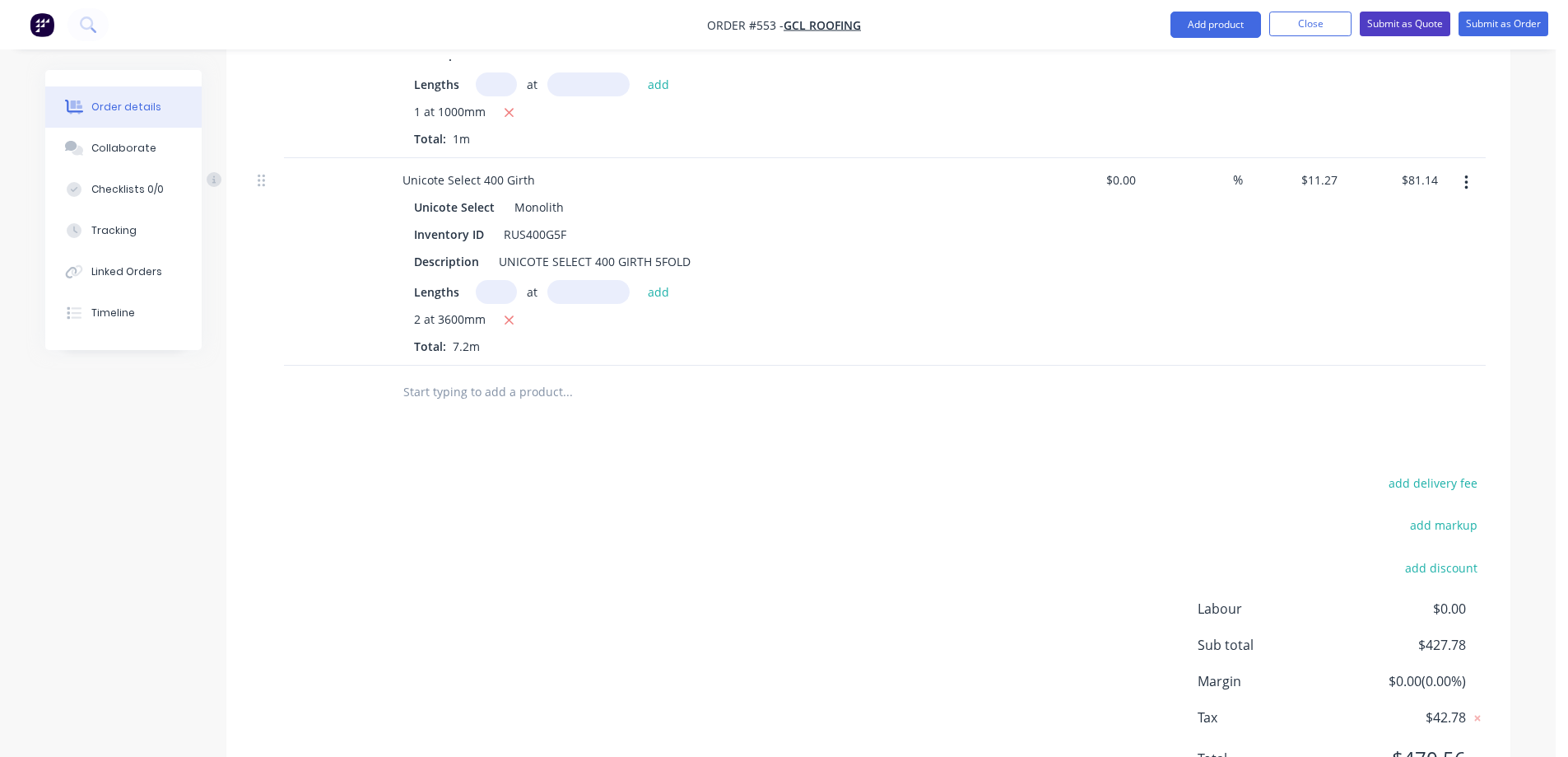
click at [1393, 26] on button "Submit as Quote" at bounding box center [1405, 24] width 90 height 25
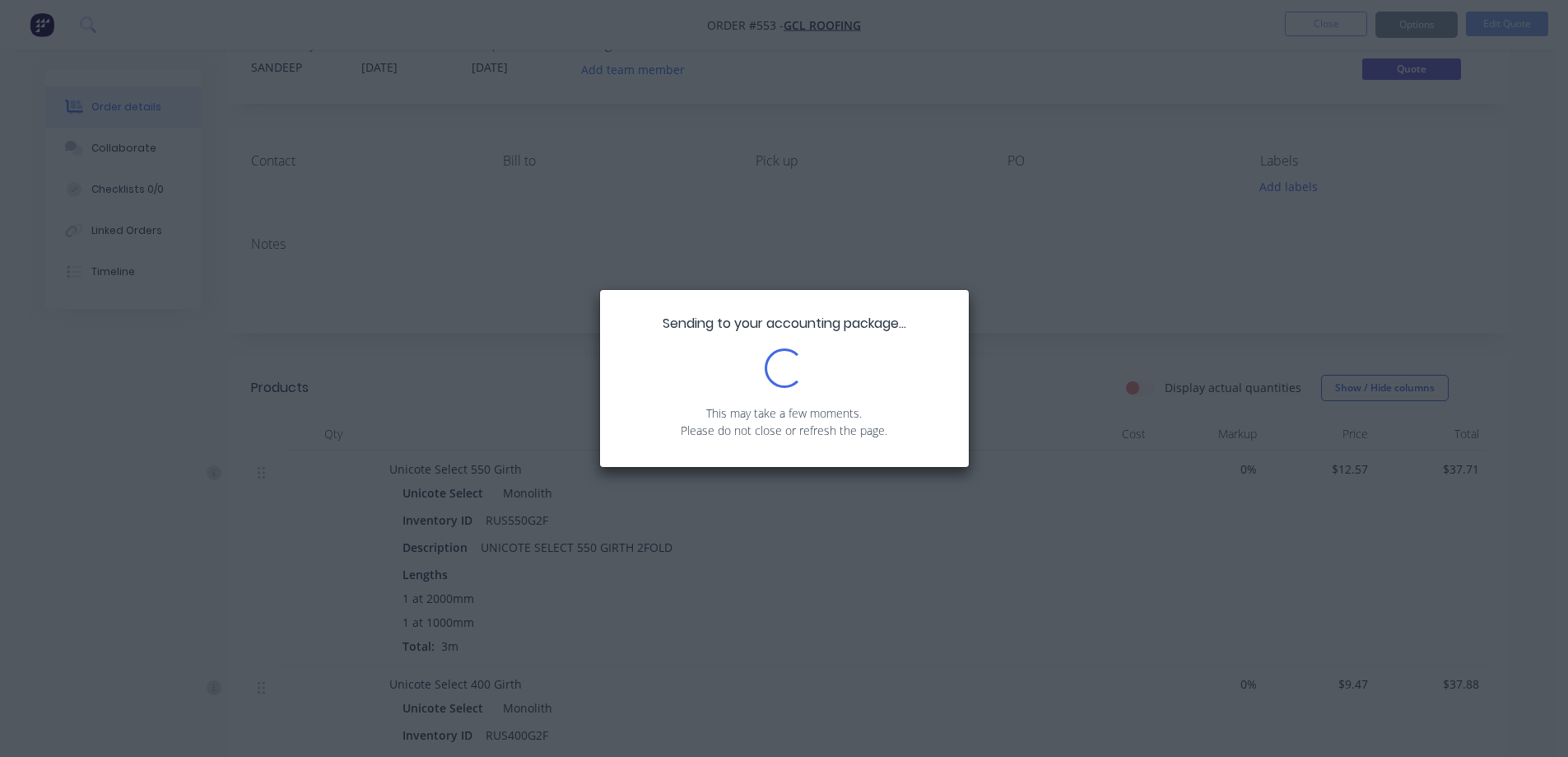
scroll to position [83, 0]
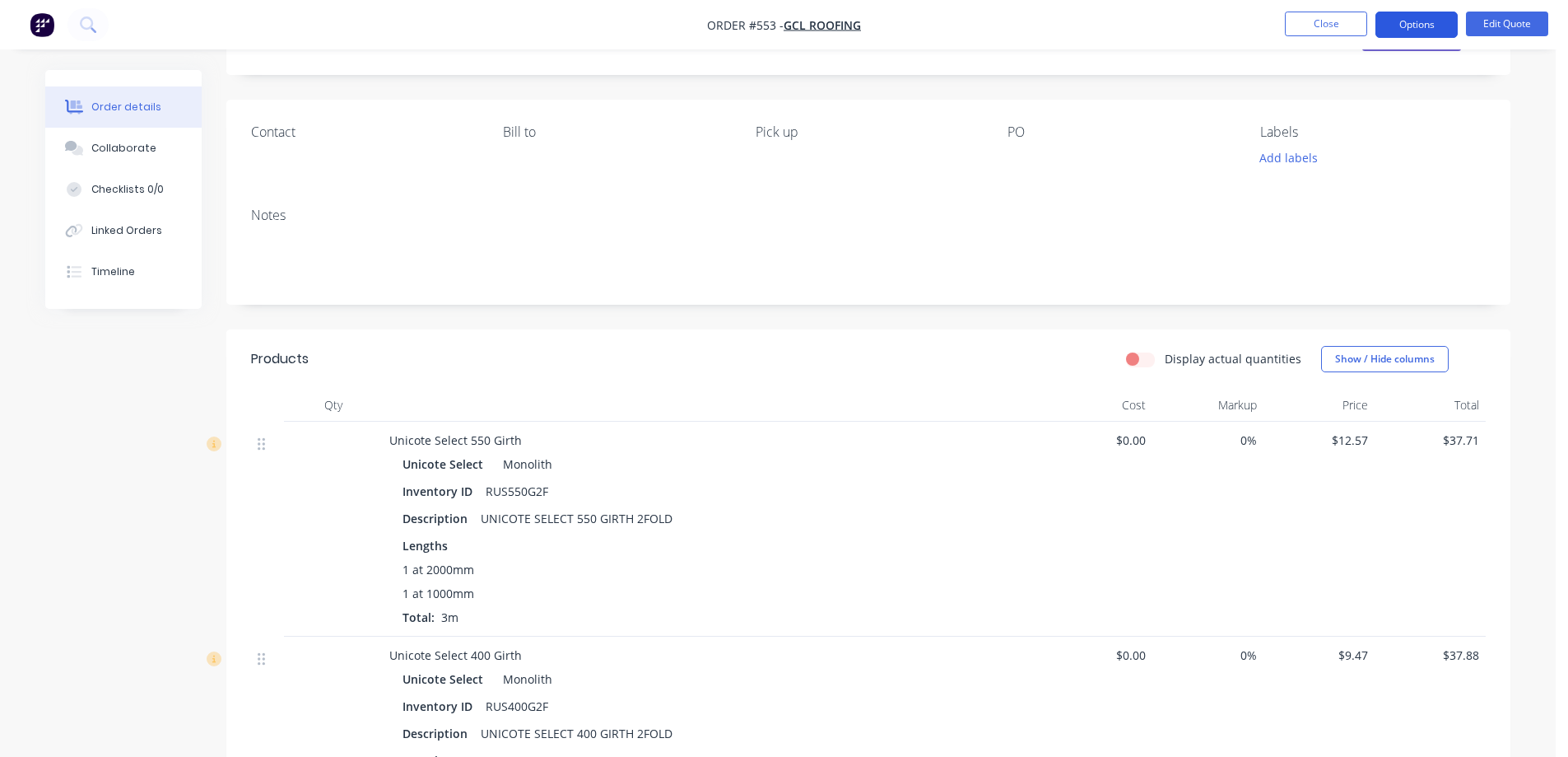
click at [1401, 24] on button "Options" at bounding box center [1416, 25] width 83 height 26
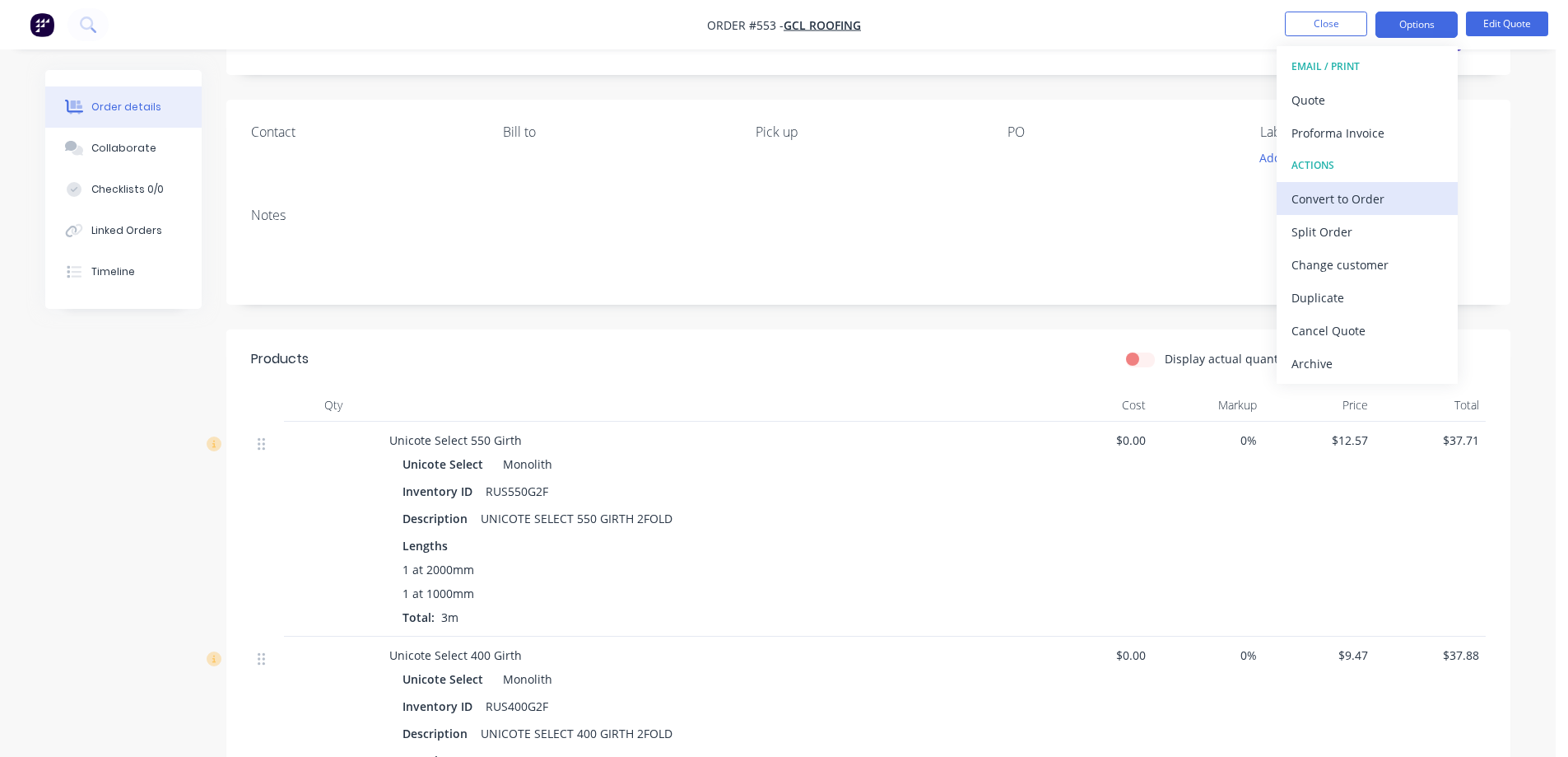
click at [1337, 204] on div "Convert to Order" at bounding box center [1367, 199] width 152 height 24
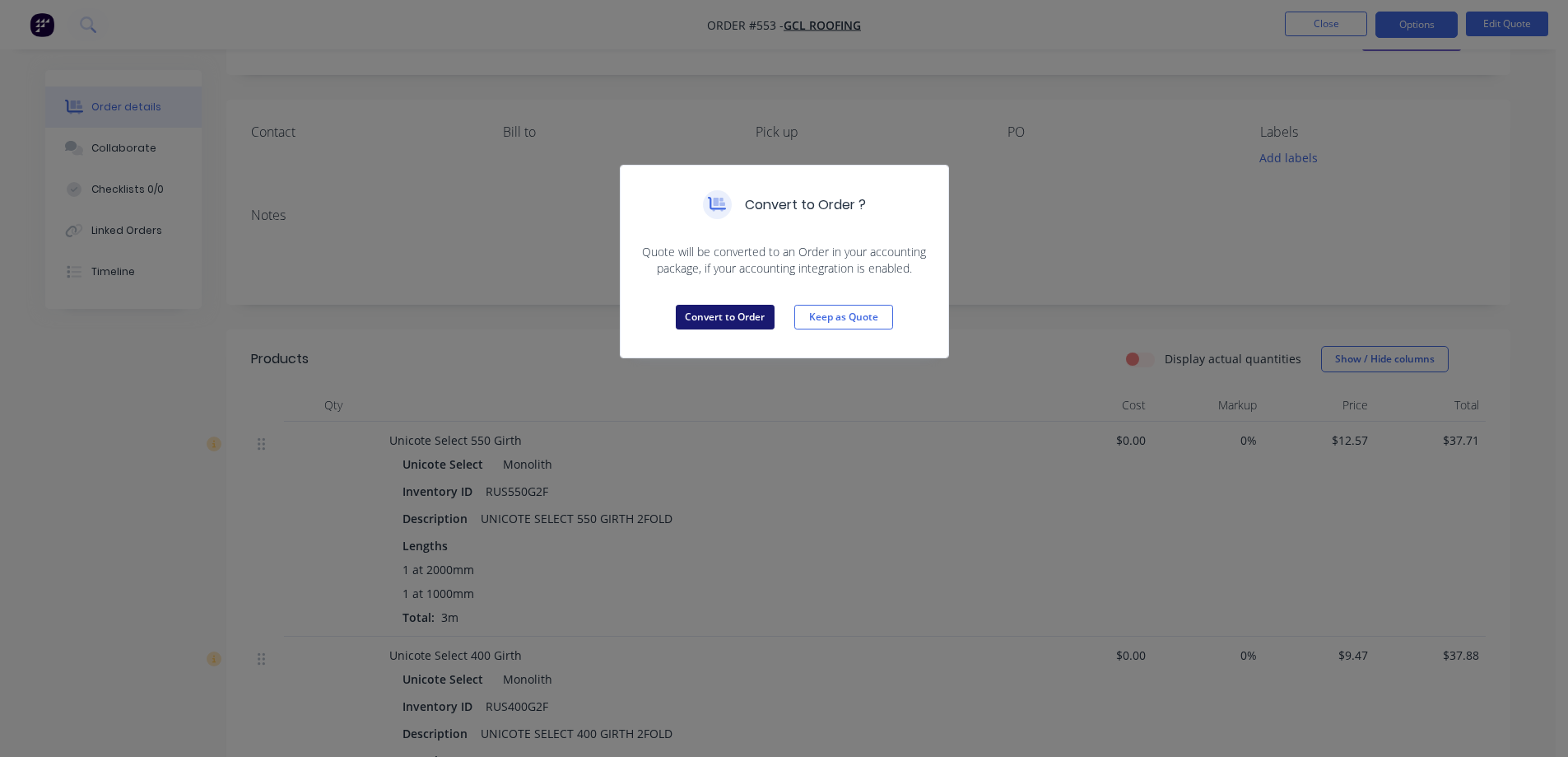
click at [705, 324] on button "Convert to Order" at bounding box center [725, 317] width 99 height 25
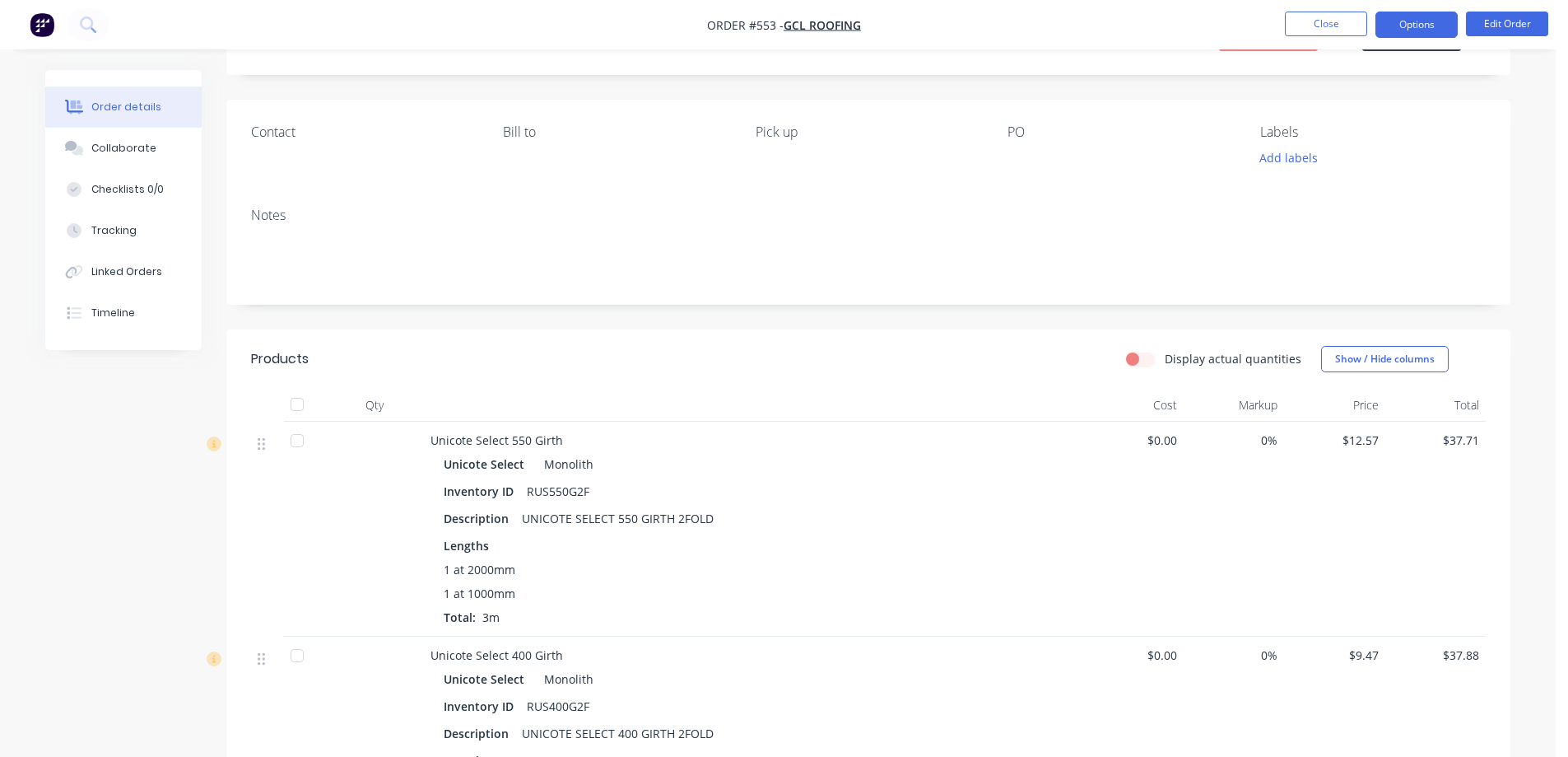
click at [1407, 20] on button "Options" at bounding box center [1416, 25] width 83 height 26
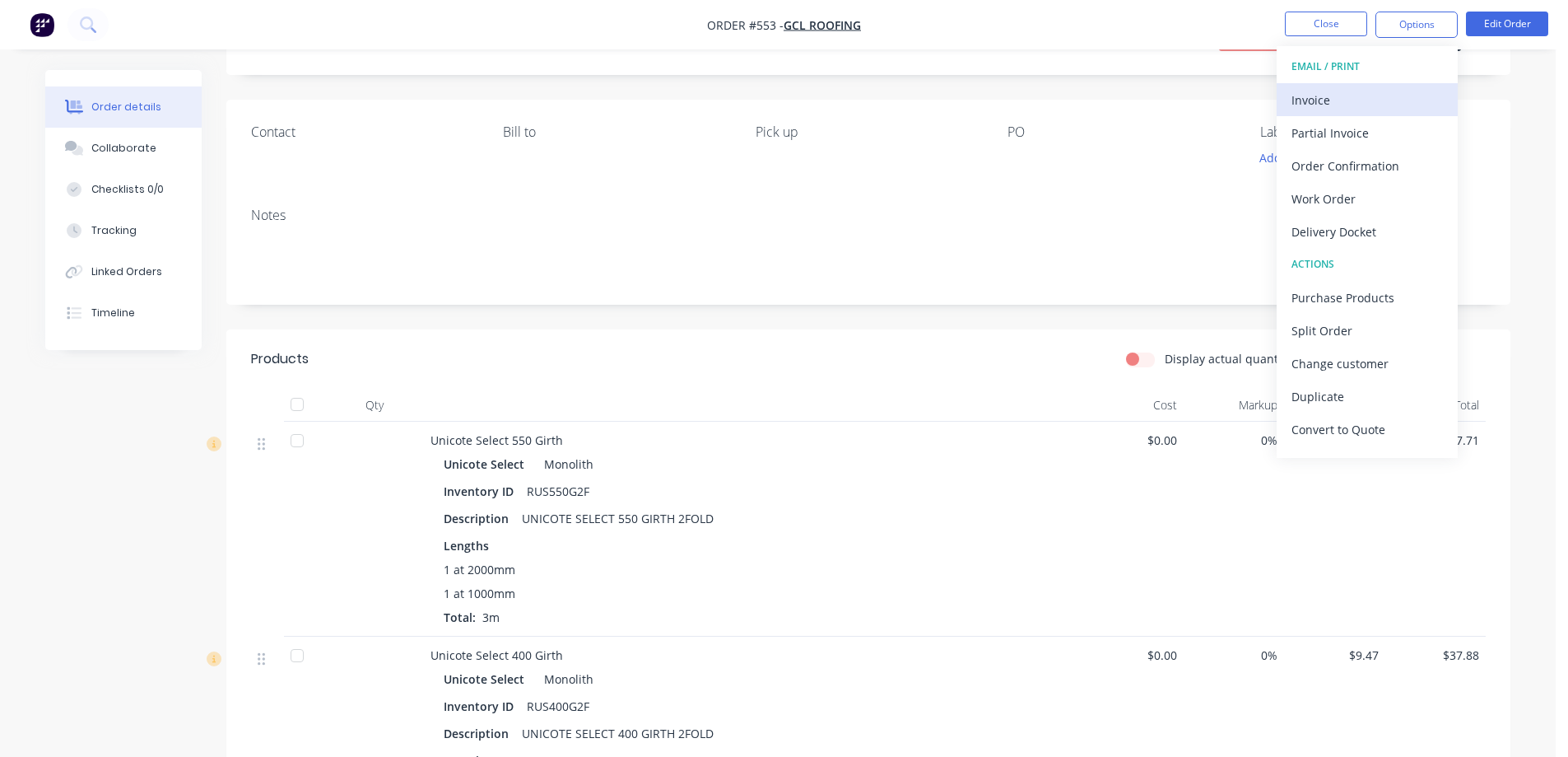
click at [1322, 103] on div "Invoice" at bounding box center [1367, 100] width 152 height 24
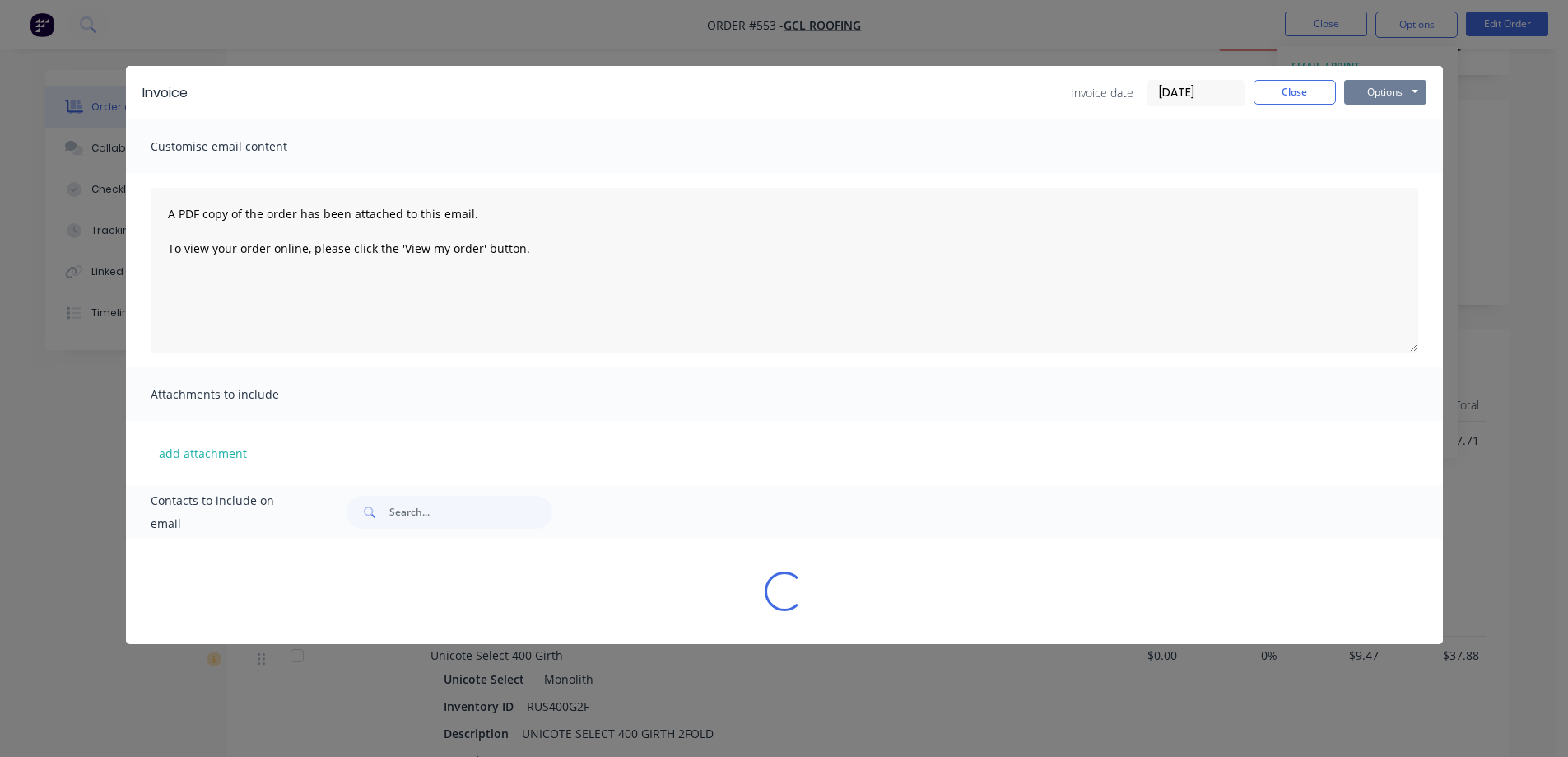
click at [1359, 90] on button "Options" at bounding box center [1385, 92] width 83 height 25
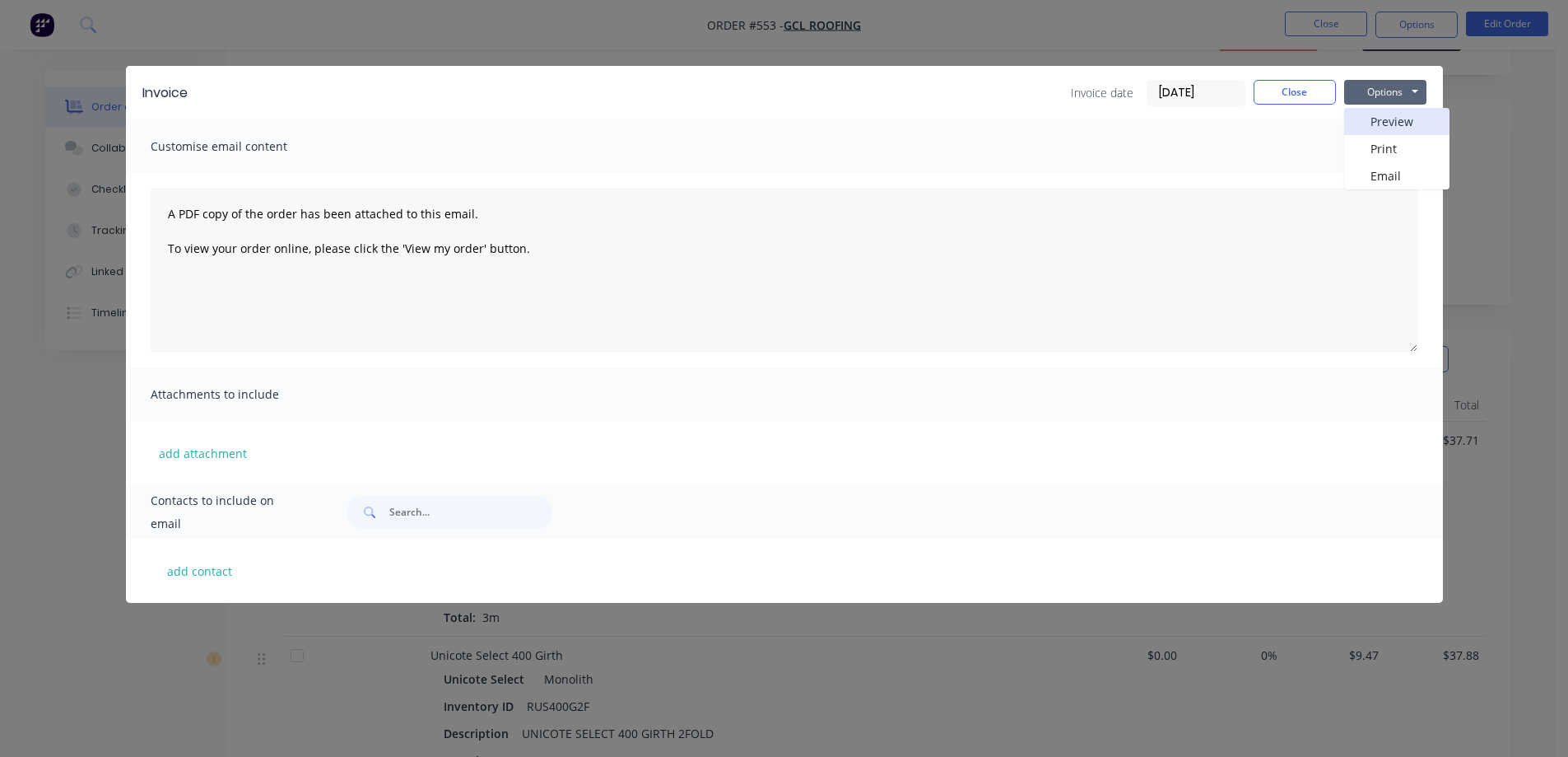
click at [1376, 122] on button "Preview" at bounding box center [1397, 122] width 106 height 27
click at [1302, 90] on button "Close" at bounding box center [1295, 92] width 83 height 25
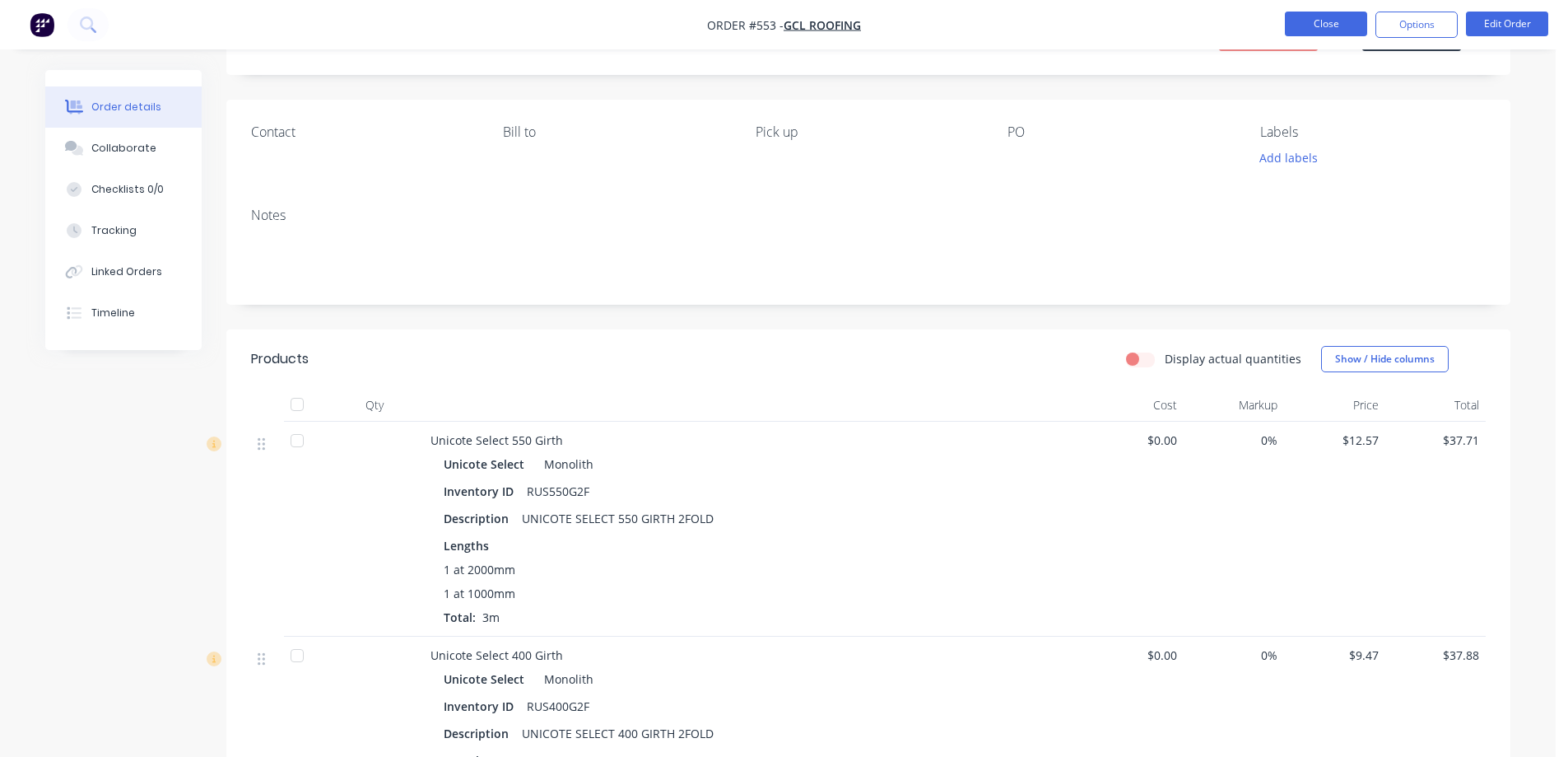
click at [1326, 28] on button "Close" at bounding box center [1326, 24] width 83 height 25
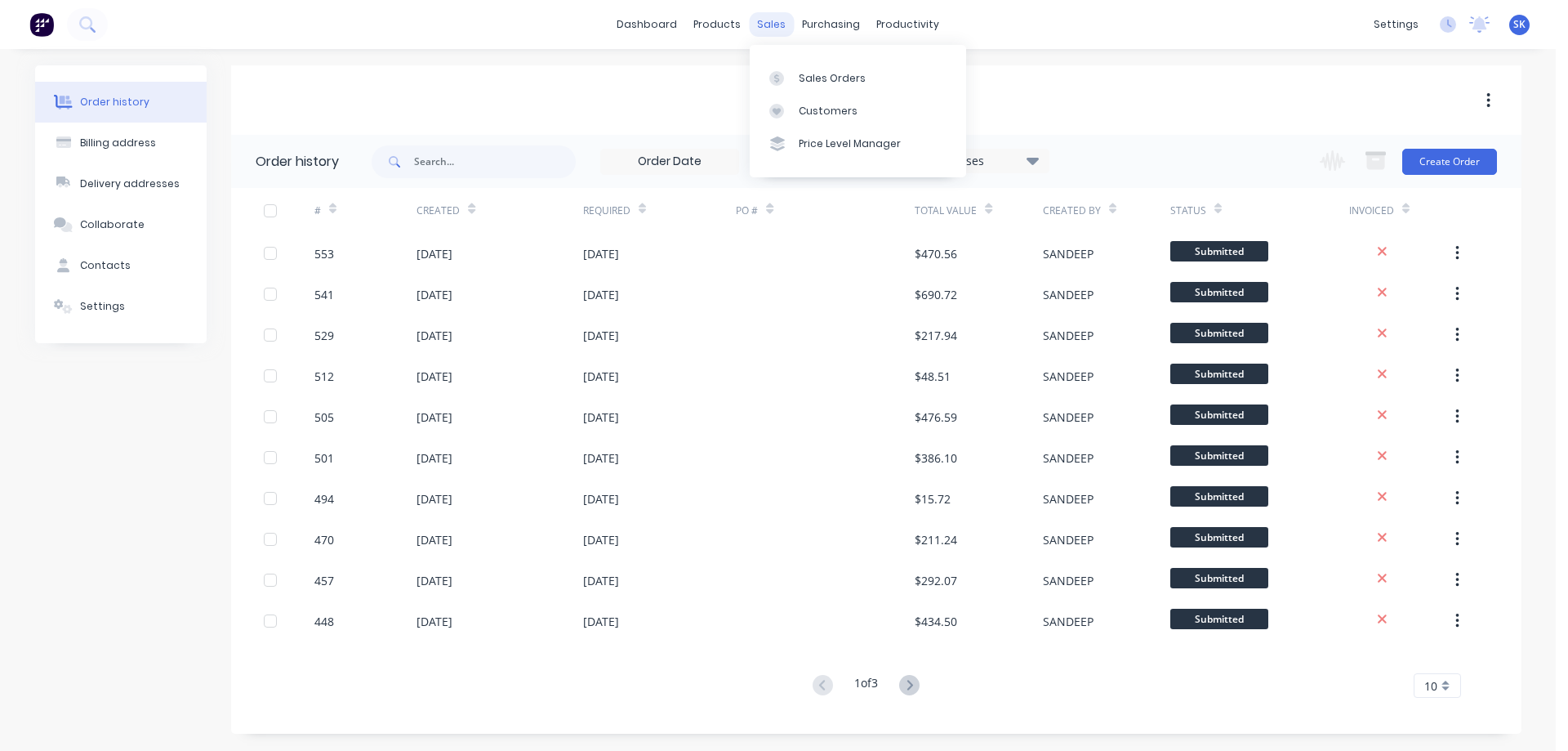
click at [770, 30] on div "sales" at bounding box center [771, 24] width 45 height 24
click at [808, 68] on link "Sales Orders" at bounding box center [858, 78] width 216 height 33
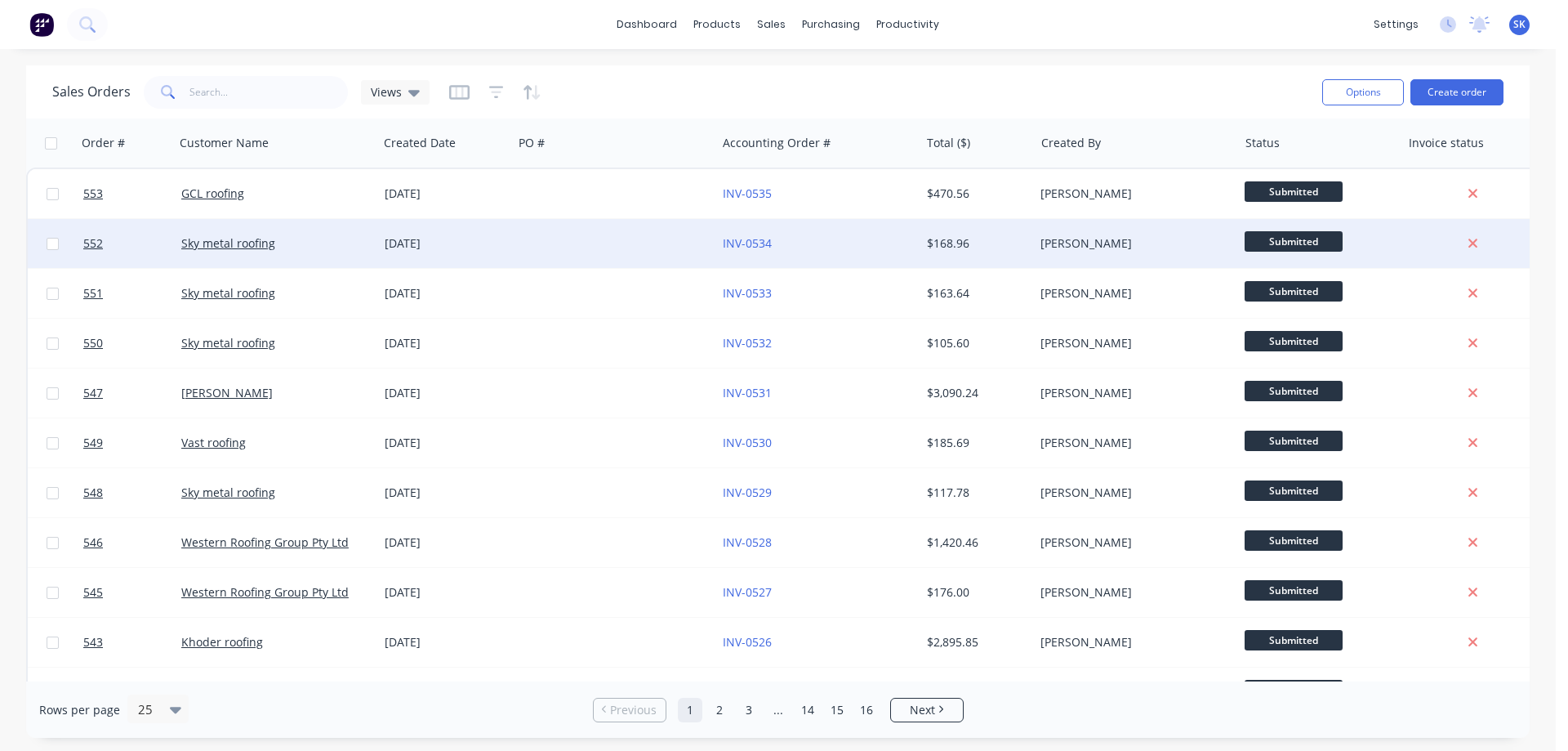
click at [430, 241] on div "26 Aug 2025" at bounding box center [446, 243] width 122 height 16
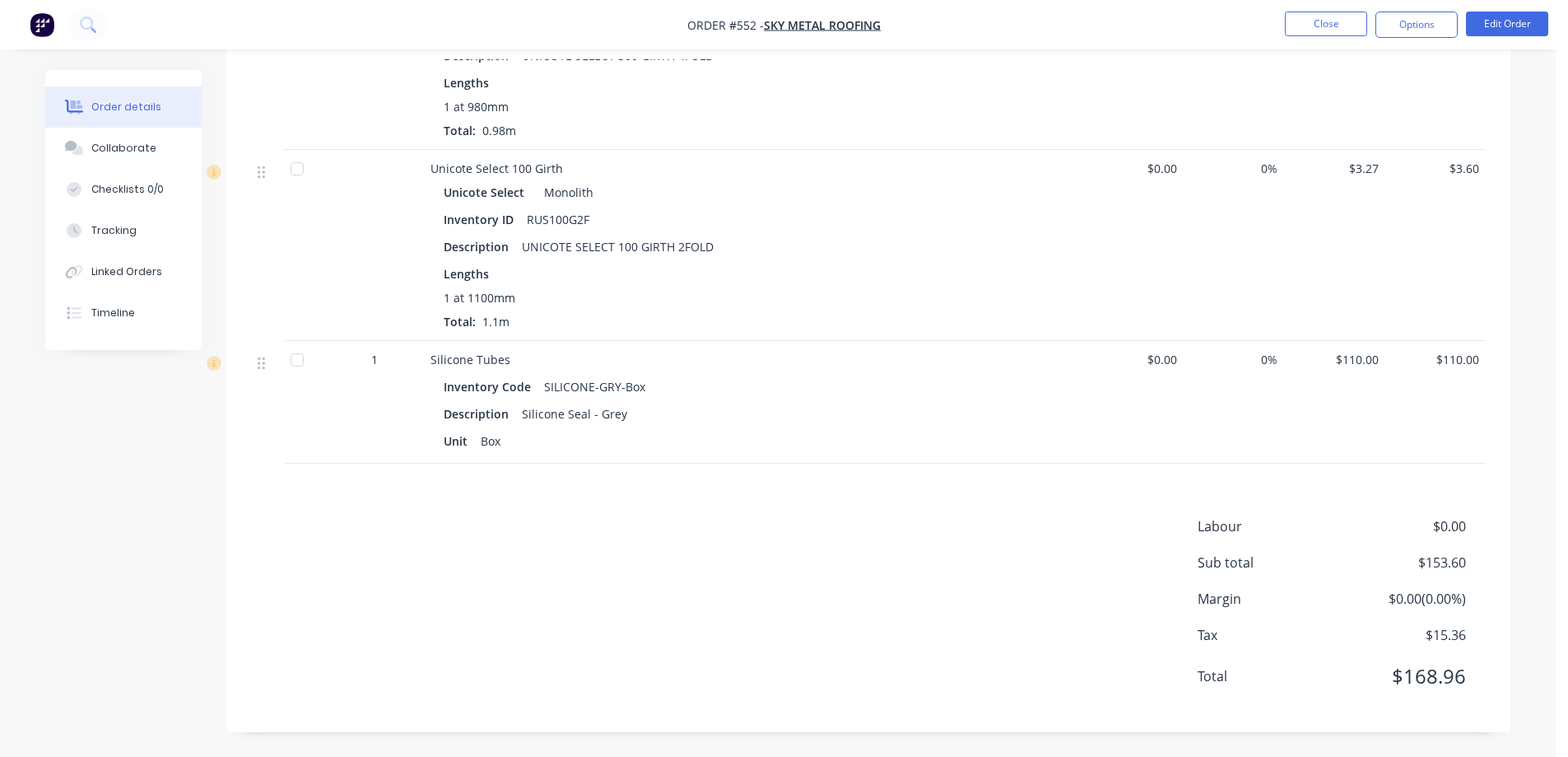
scroll to position [189, 0]
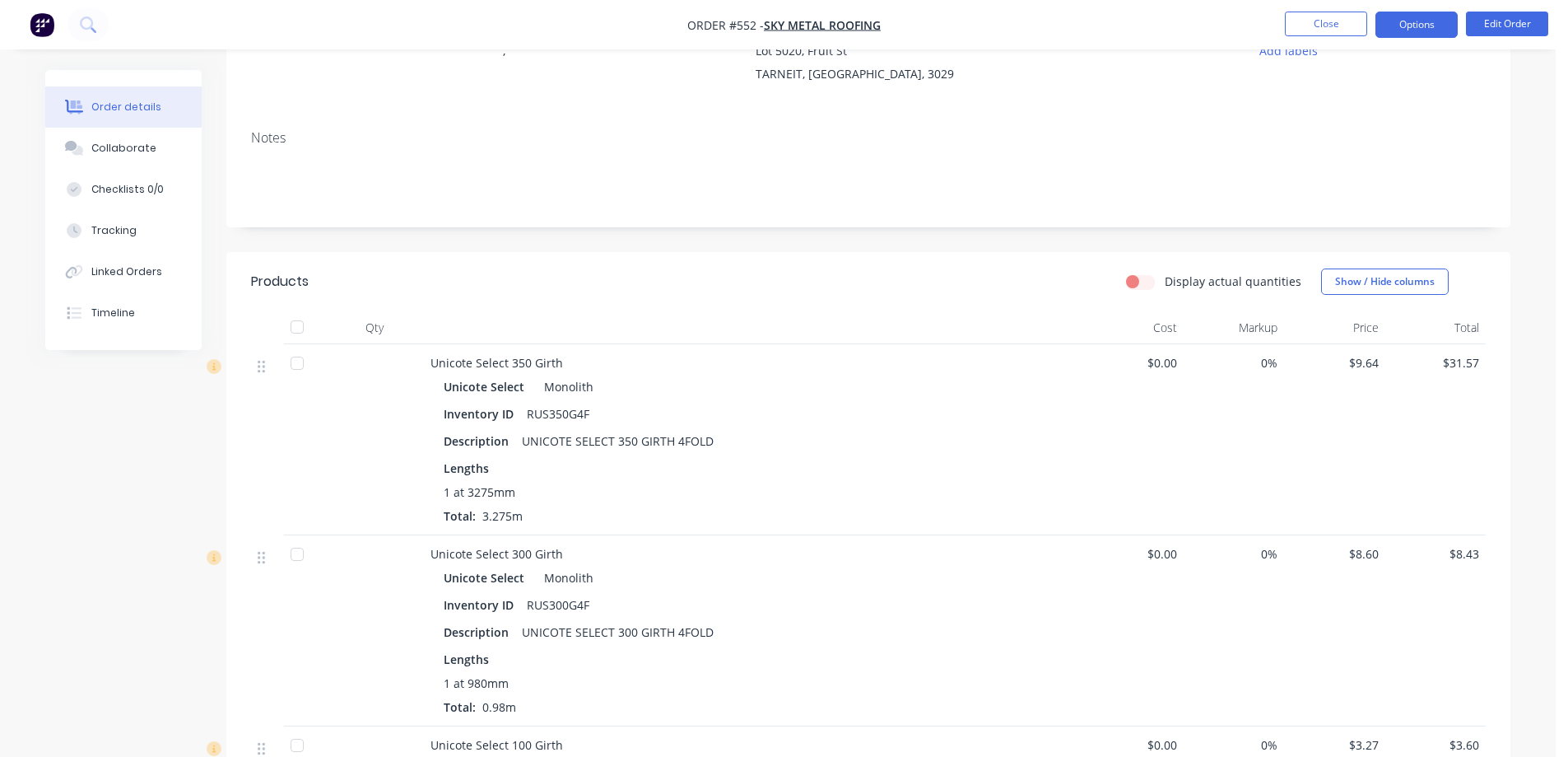
click at [1407, 26] on button "Options" at bounding box center [1416, 25] width 83 height 26
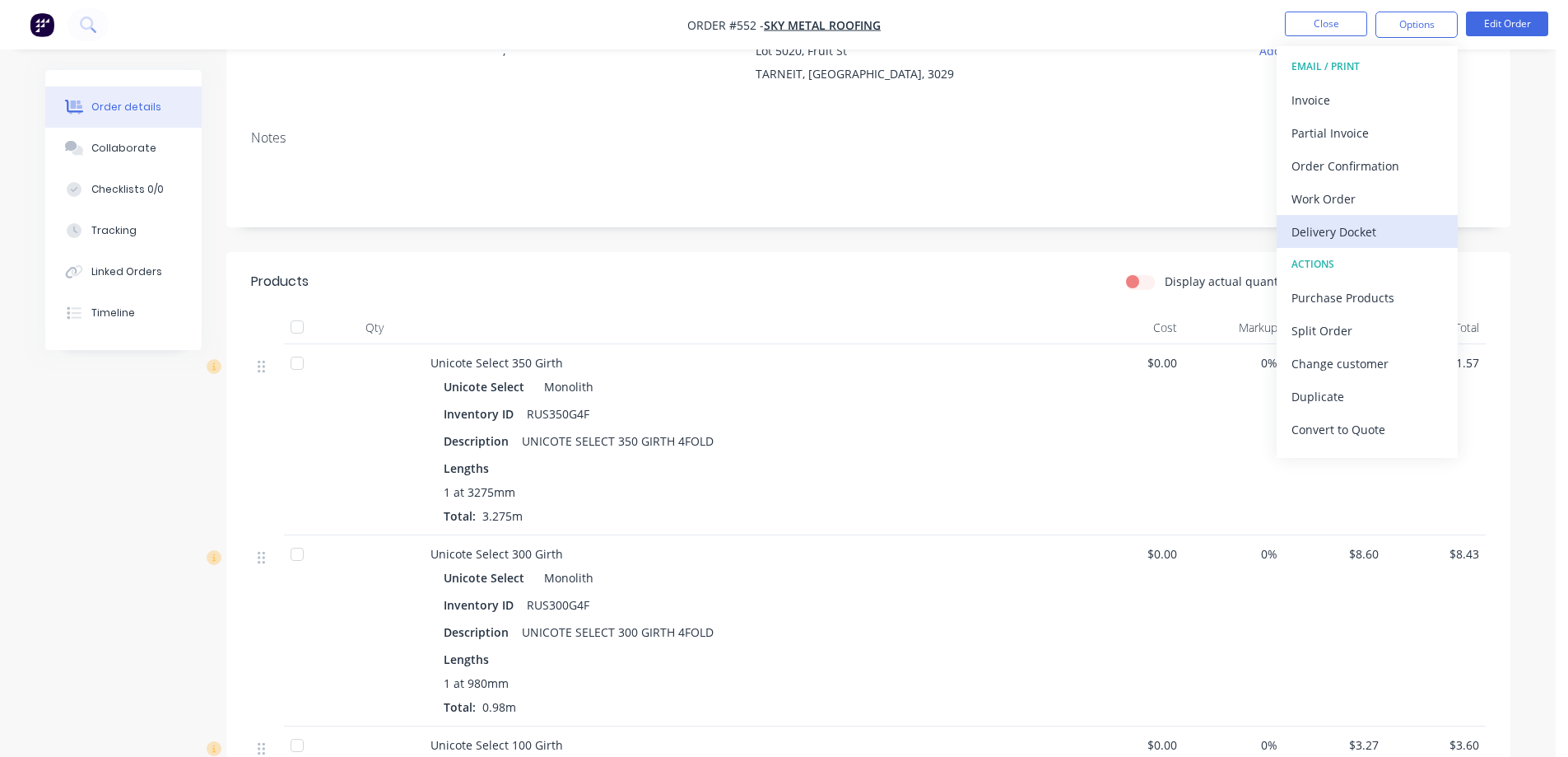
click at [1331, 220] on div "Delivery Docket" at bounding box center [1367, 232] width 152 height 24
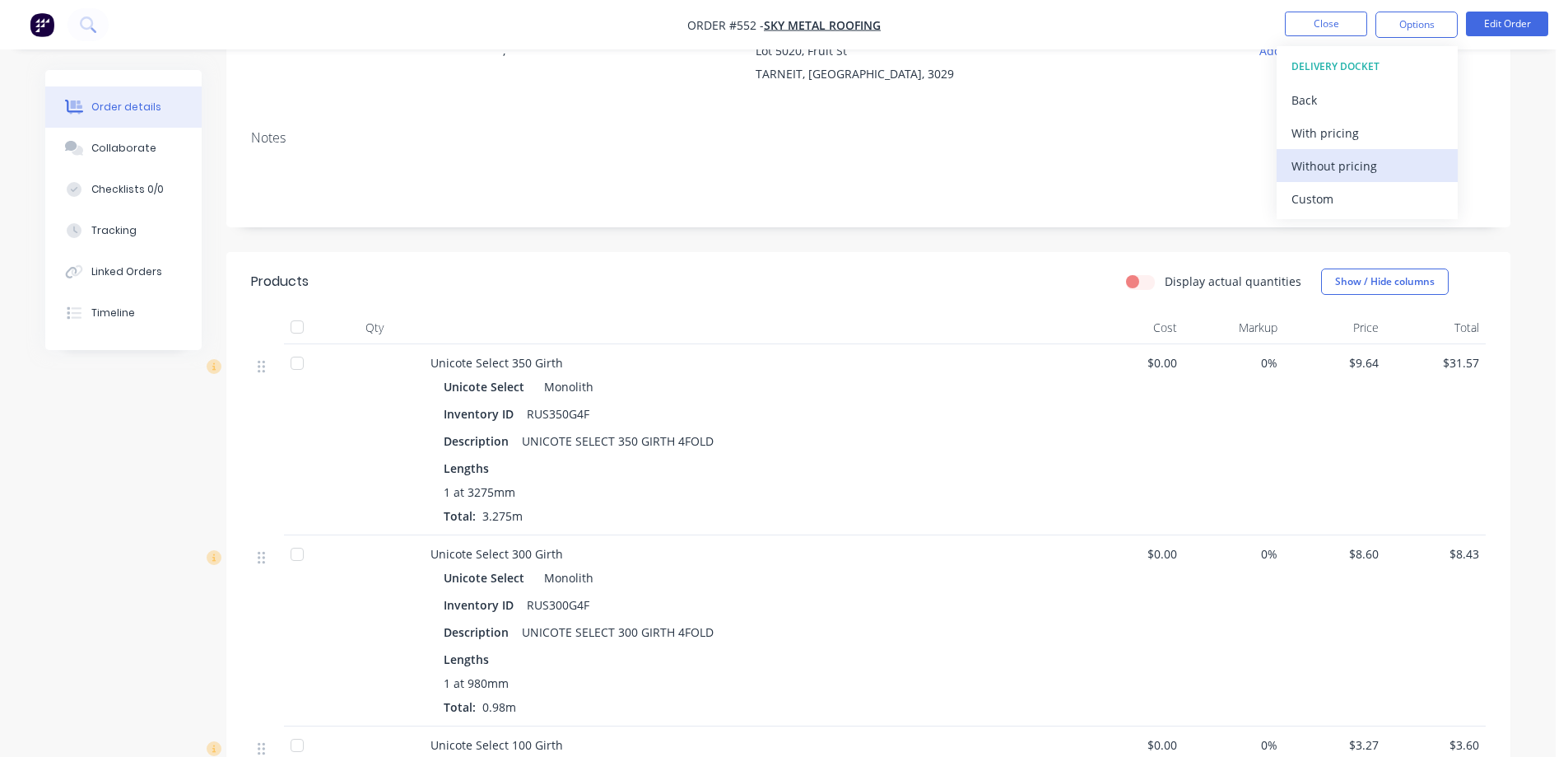
click at [1333, 170] on div "Without pricing" at bounding box center [1367, 166] width 152 height 24
click at [37, 28] on img "button" at bounding box center [42, 25] width 25 height 25
